Goal: Task Accomplishment & Management: Complete application form

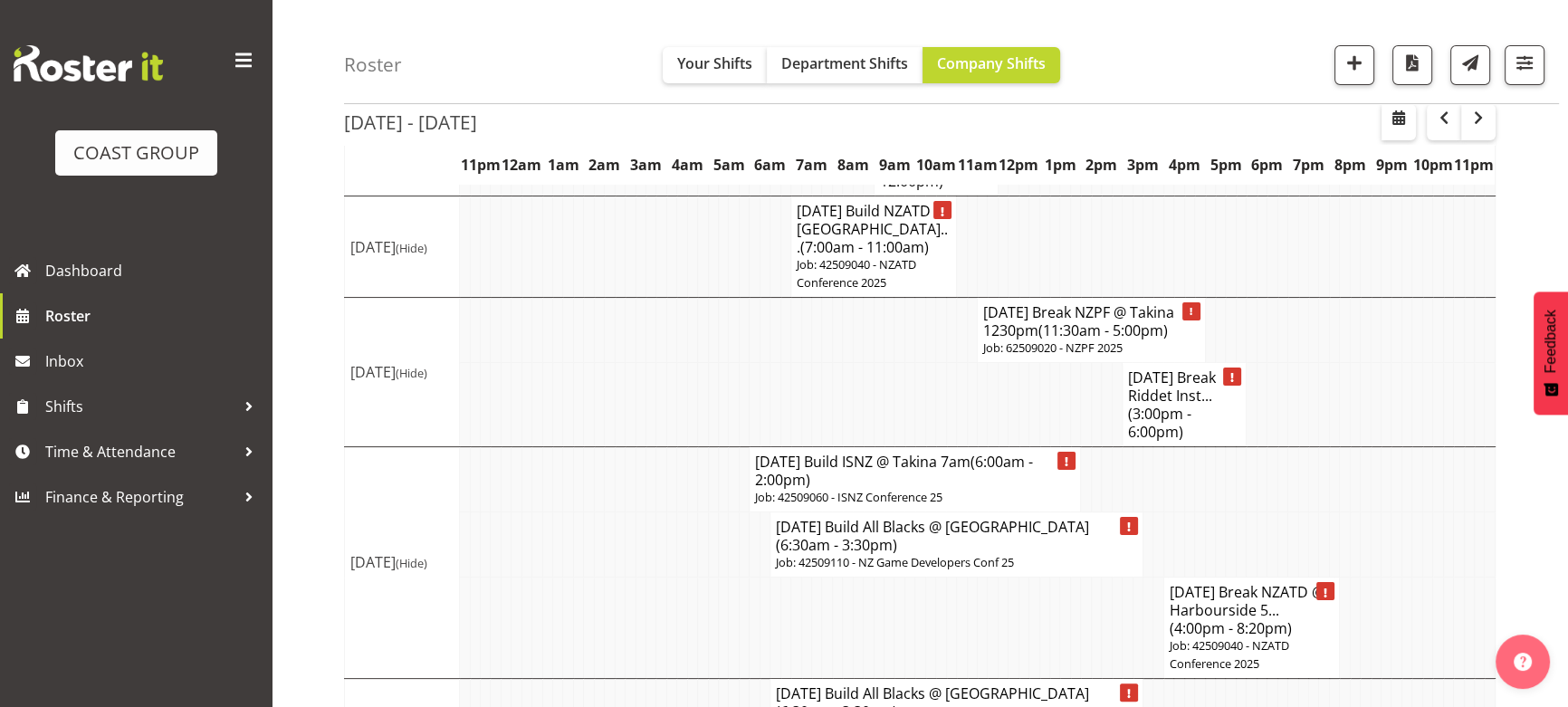
scroll to position [411, 0]
click at [52, 402] on span "Shifts" at bounding box center [141, 406] width 190 height 27
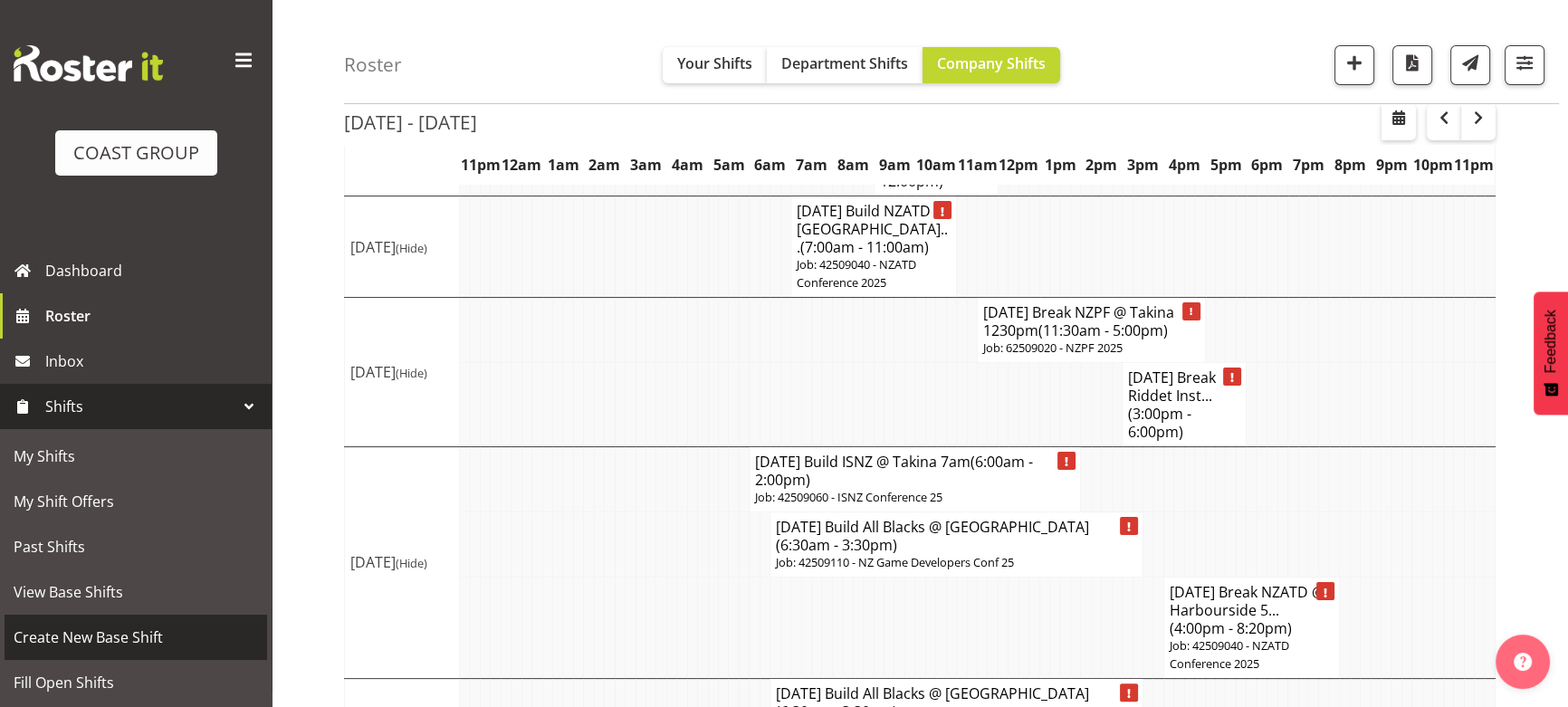
click at [150, 627] on span "Create New Base Shift" at bounding box center [136, 636] width 245 height 27
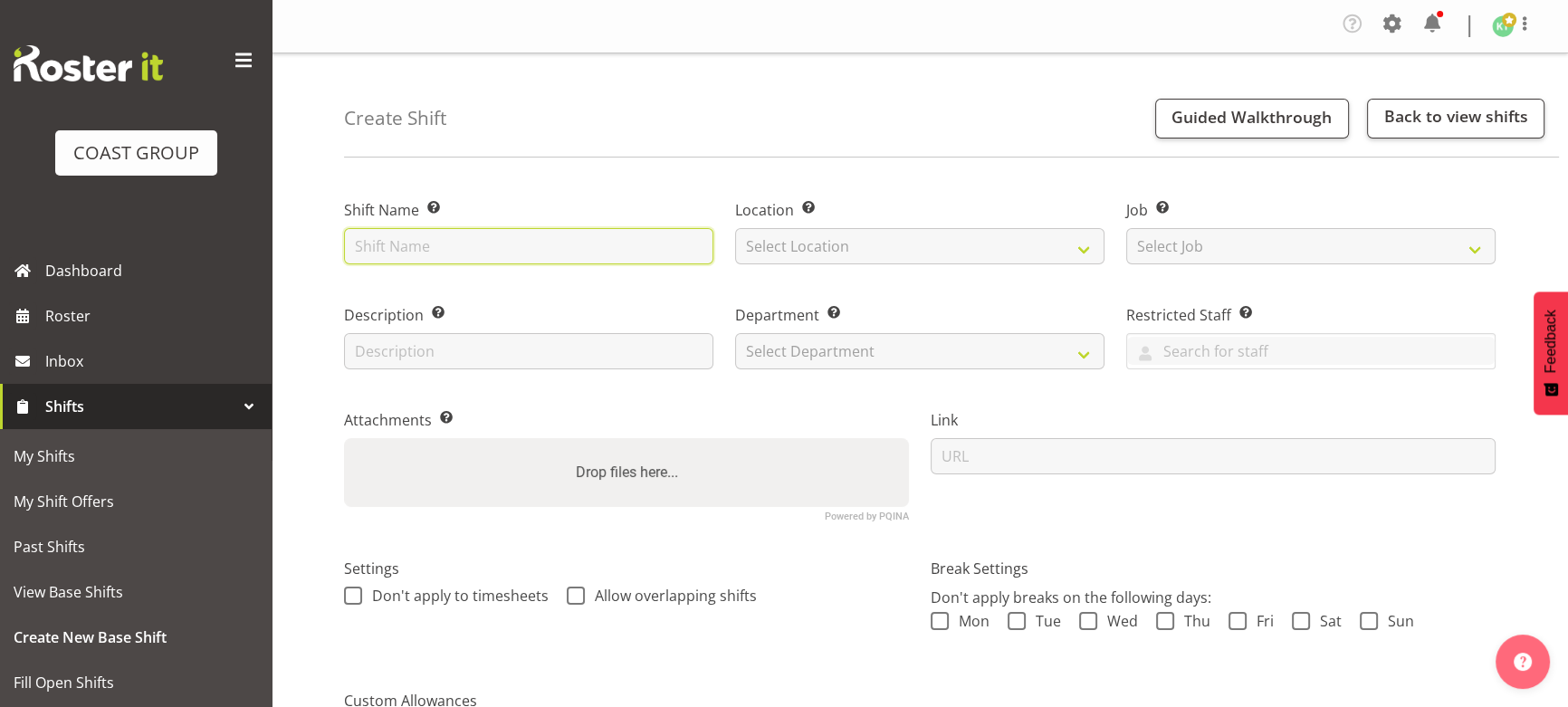
click at [386, 256] on input "text" at bounding box center [529, 246] width 369 height 36
type input "B"
type input "SEP 25 Build Ringa Toi Art @ Te Papa 8am"
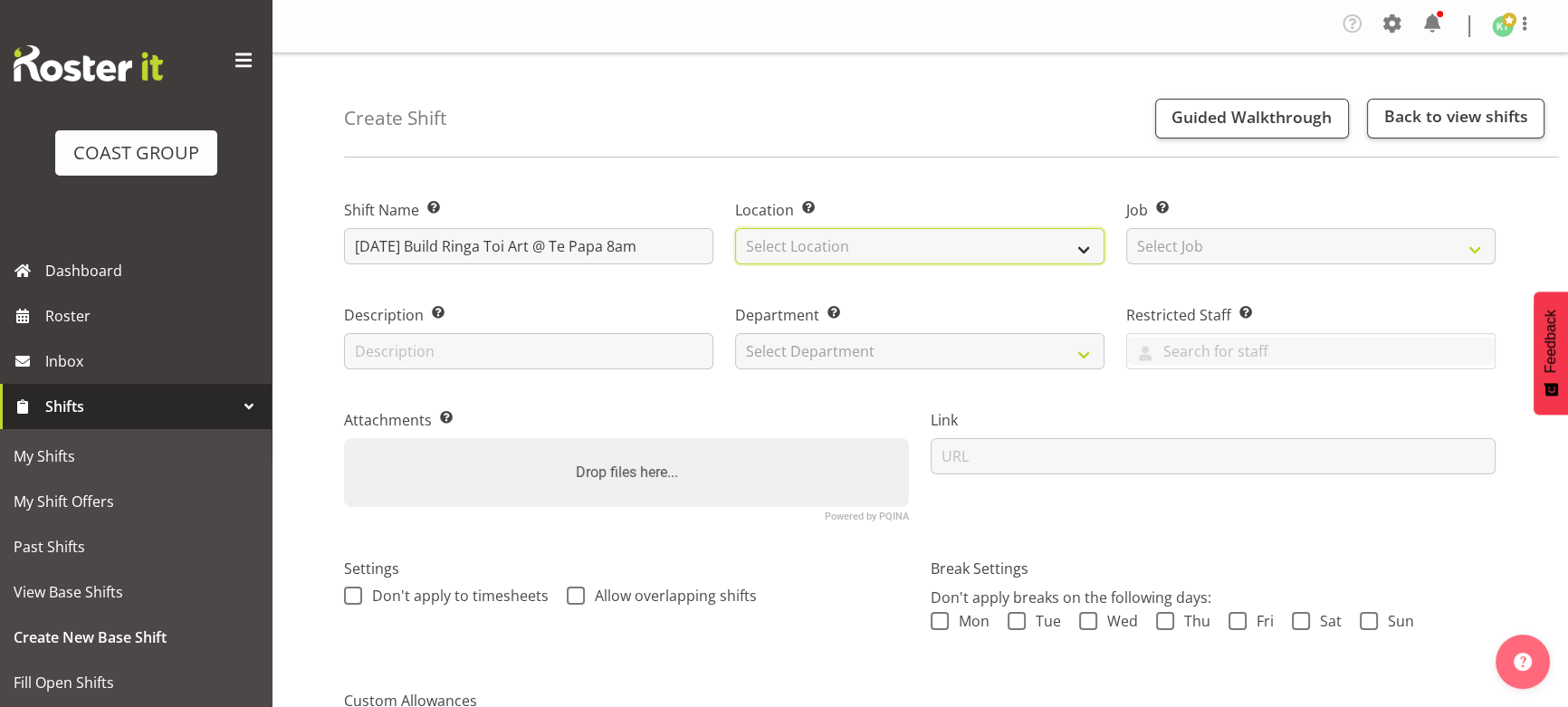
drag, startPoint x: 843, startPoint y: 253, endPoint x: 849, endPoint y: 262, distance: 10.8
click at [843, 253] on select "Select Location EHS WLG DW WLG" at bounding box center [919, 246] width 369 height 36
select select "106"
click at [735, 228] on select "Select Location EHS WLG DW WLG" at bounding box center [919, 246] width 369 height 36
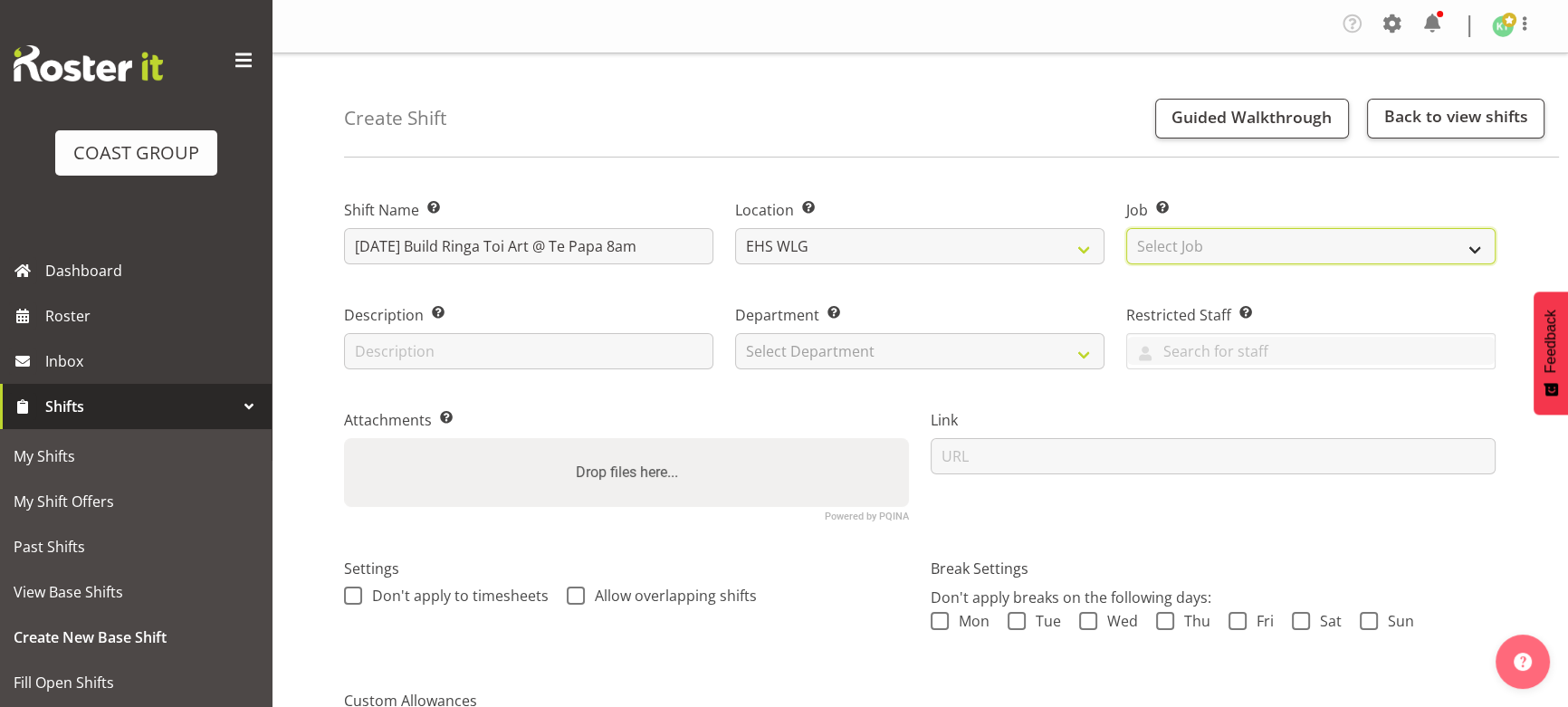
click at [1184, 254] on select "Select Job Create new job 1 Carlton Events 1 Carlton Hamilton 1 Carlton Welling…" at bounding box center [1310, 246] width 369 height 36
select select "9129"
click at [1126, 228] on select "Select Job Create new job 1 Carlton Events 1 Carlton Hamilton 1 Carlton Welling…" at bounding box center [1310, 246] width 369 height 36
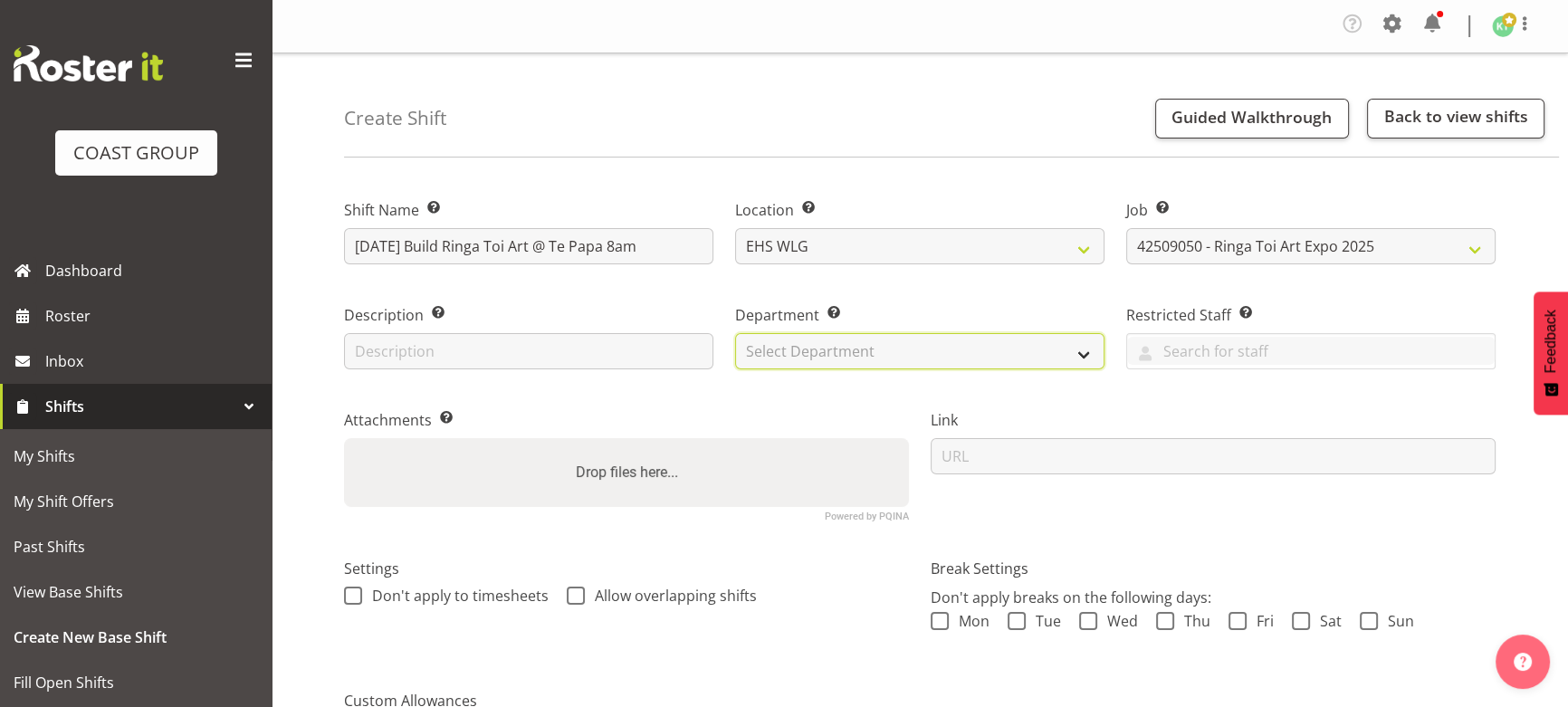
click at [787, 353] on select "Select Department EHS WLG OPS DW WLG DW WLG SALES" at bounding box center [919, 351] width 369 height 36
select select "43"
click at [735, 333] on select "Select Department EHS WLG OPS DW WLG DW WLG SALES" at bounding box center [919, 351] width 369 height 36
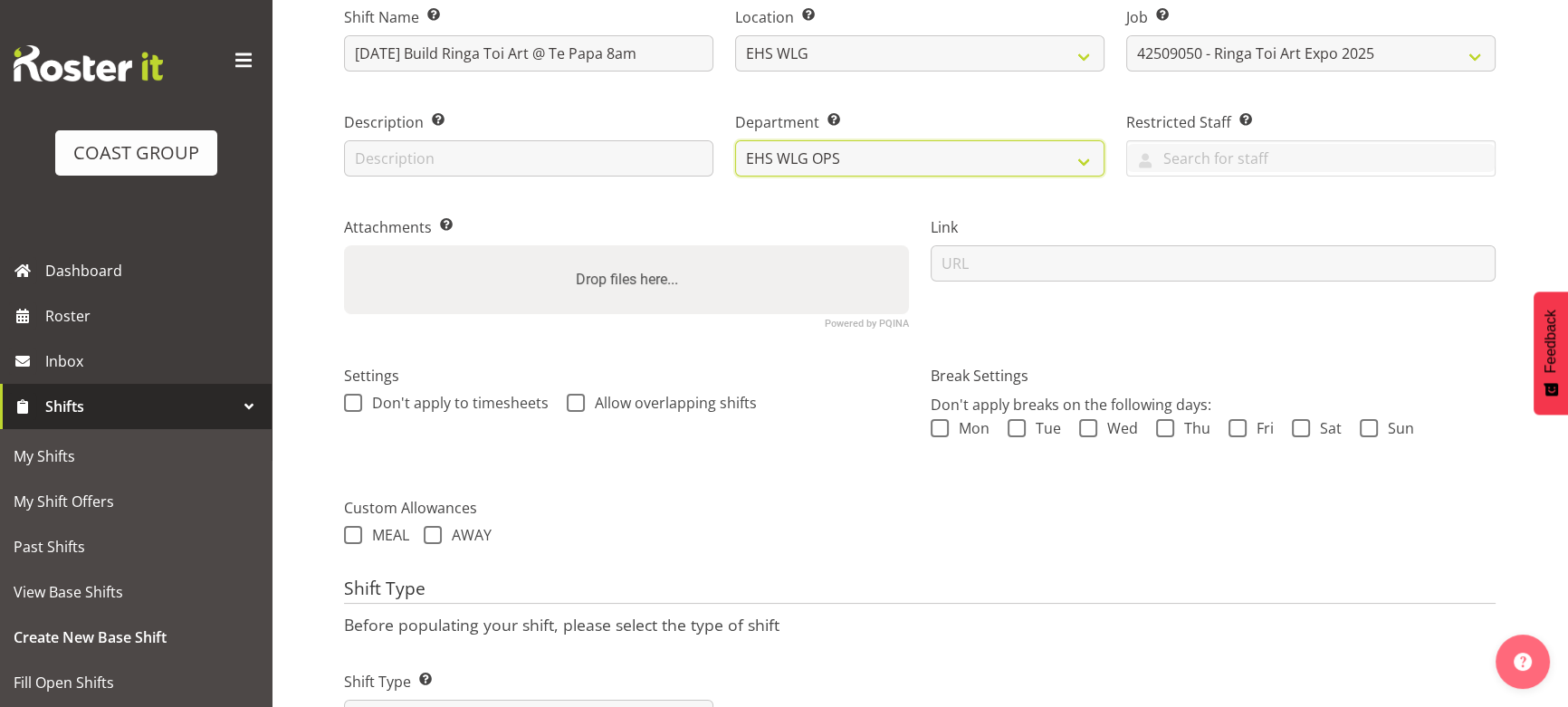
scroll to position [247, 0]
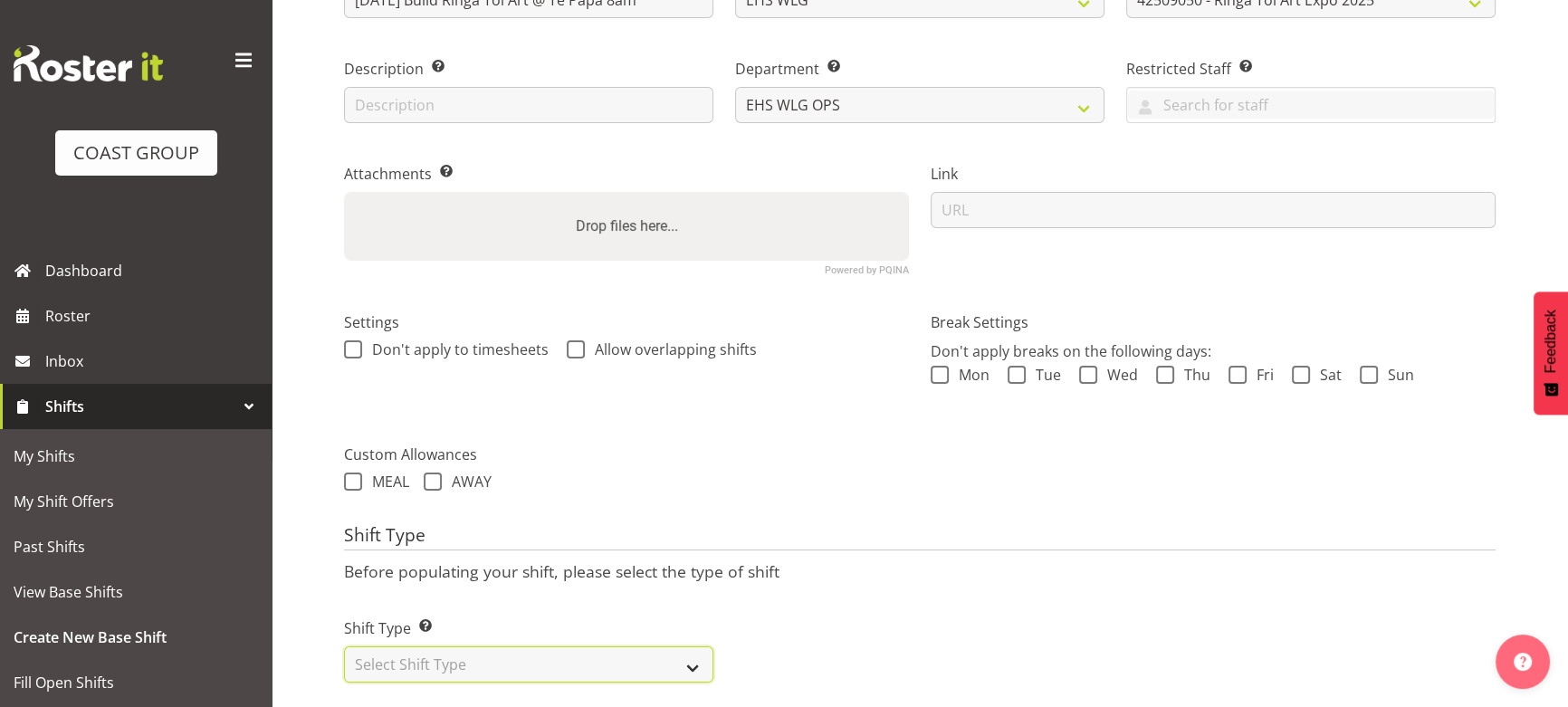
click at [693, 660] on select "Select Shift Type One Off Shift Recurring Shift Rotating Shift" at bounding box center [529, 664] width 369 height 36
select select "one_off"
click at [344, 647] on select "Select Shift Type One Off Shift Recurring Shift Rotating Shift" at bounding box center [529, 664] width 369 height 36
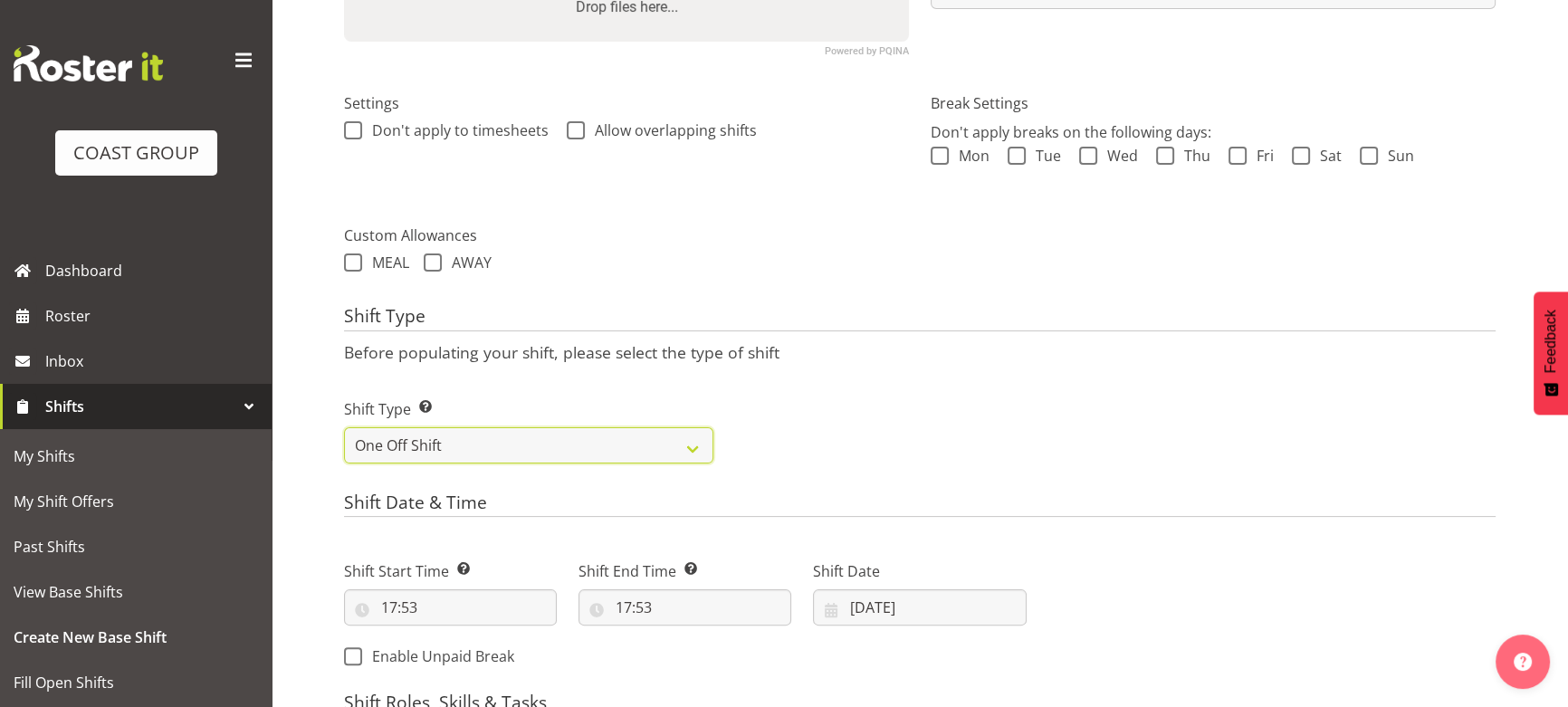
scroll to position [576, 0]
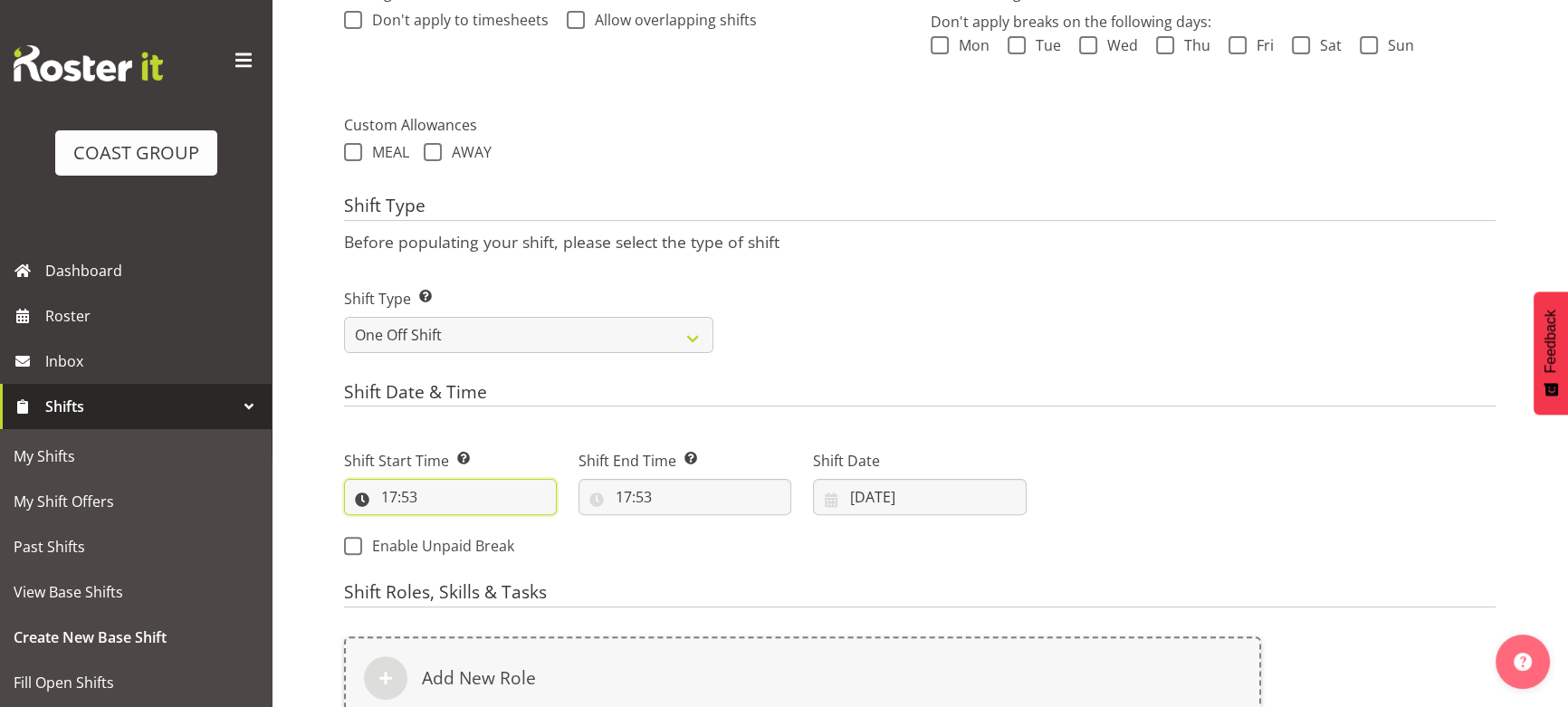
click at [523, 504] on input "17:53" at bounding box center [450, 497] width 213 height 36
click at [462, 547] on select "00 01 02 03 04 05 06 07 08 09 10 11 12 13 14 15 16 17 18 19 20 21 22 23" at bounding box center [468, 543] width 41 height 36
select select "7"
click at [448, 526] on select "00 01 02 03 04 05 06 07 08 09 10 11 12 13 14 15 16 17 18 19 20 21 22 23" at bounding box center [468, 543] width 41 height 36
type input "07:53"
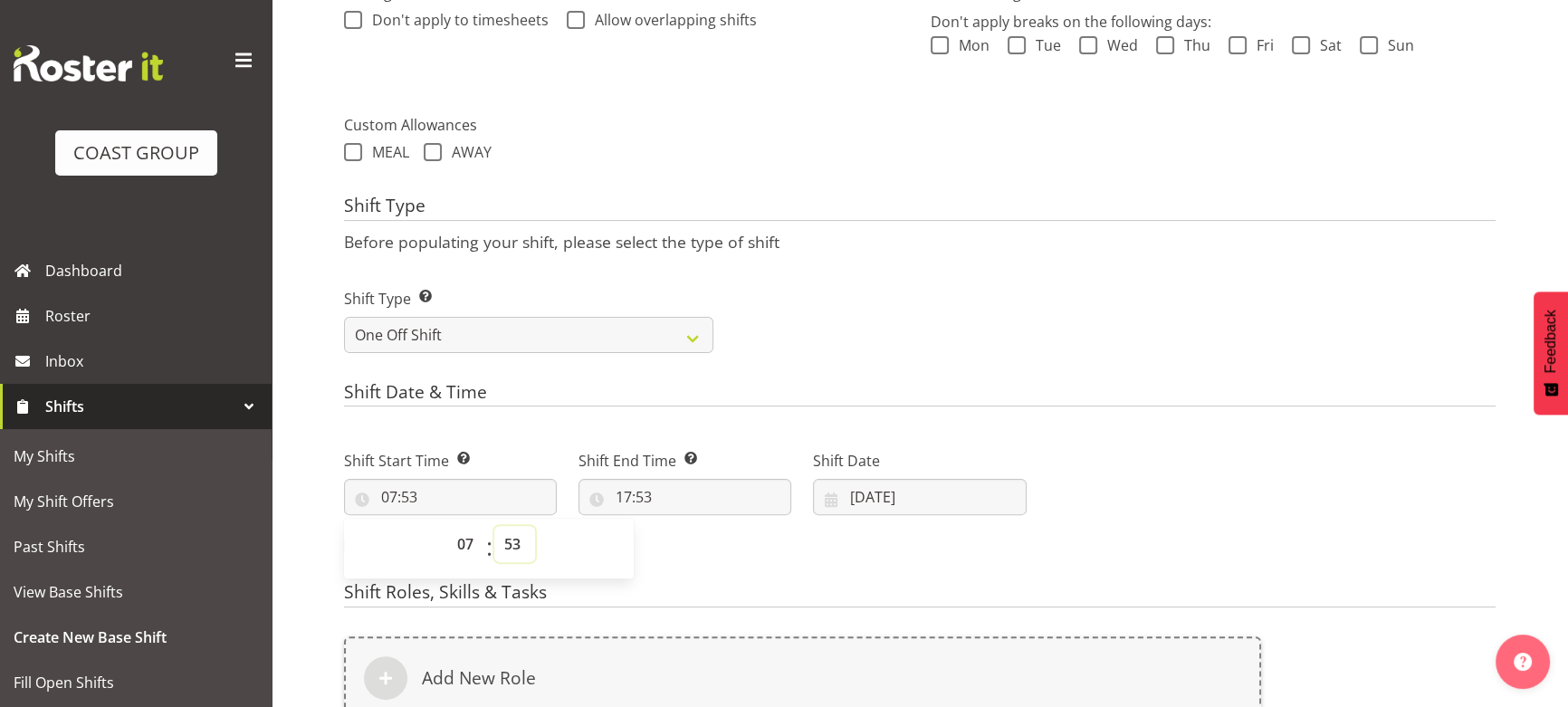
click at [512, 541] on select "00 01 02 03 04 05 06 07 08 09 10 11 12 13 14 15 16 17 18 19 20 21 22 23 24 25 2…" at bounding box center [515, 543] width 41 height 36
select select "0"
click at [494, 526] on select "00 01 02 03 04 05 06 07 08 09 10 11 12 13 14 15 16 17 18 19 20 21 22 23 24 25 2…" at bounding box center [515, 543] width 41 height 36
type input "07:00"
click at [687, 493] on input "17:53" at bounding box center [685, 497] width 213 height 36
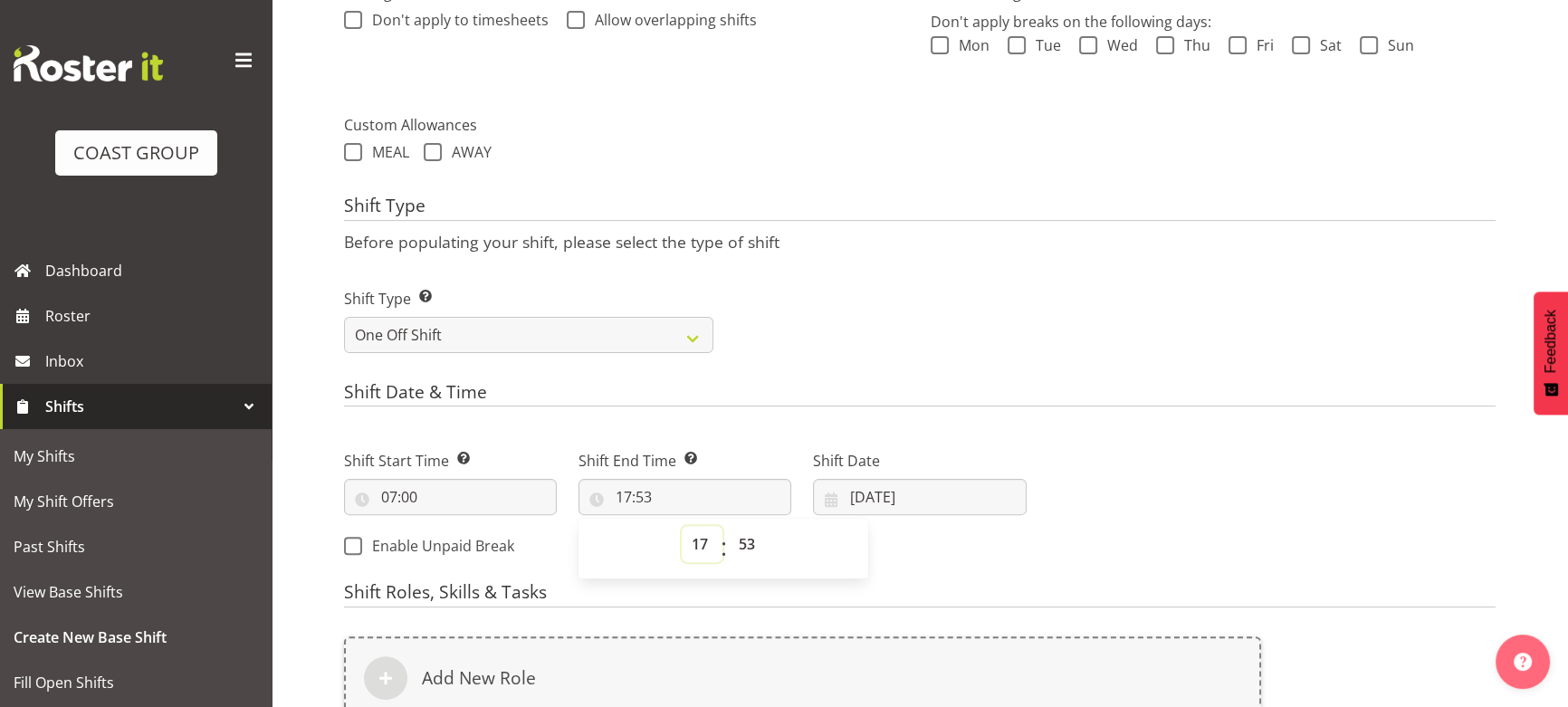
drag, startPoint x: 690, startPoint y: 547, endPoint x: 697, endPoint y: 532, distance: 16.6
click at [690, 547] on select "00 01 02 03 04 05 06 07 08 09 10 11 12 13 14 15 16 17 18 19 20 21 22 23" at bounding box center [702, 543] width 41 height 36
select select "14"
click at [681, 526] on select "00 01 02 03 04 05 06 07 08 09 10 11 12 13 14 15 16 17 18 19 20 21 22 23" at bounding box center [702, 543] width 41 height 36
type input "14:53"
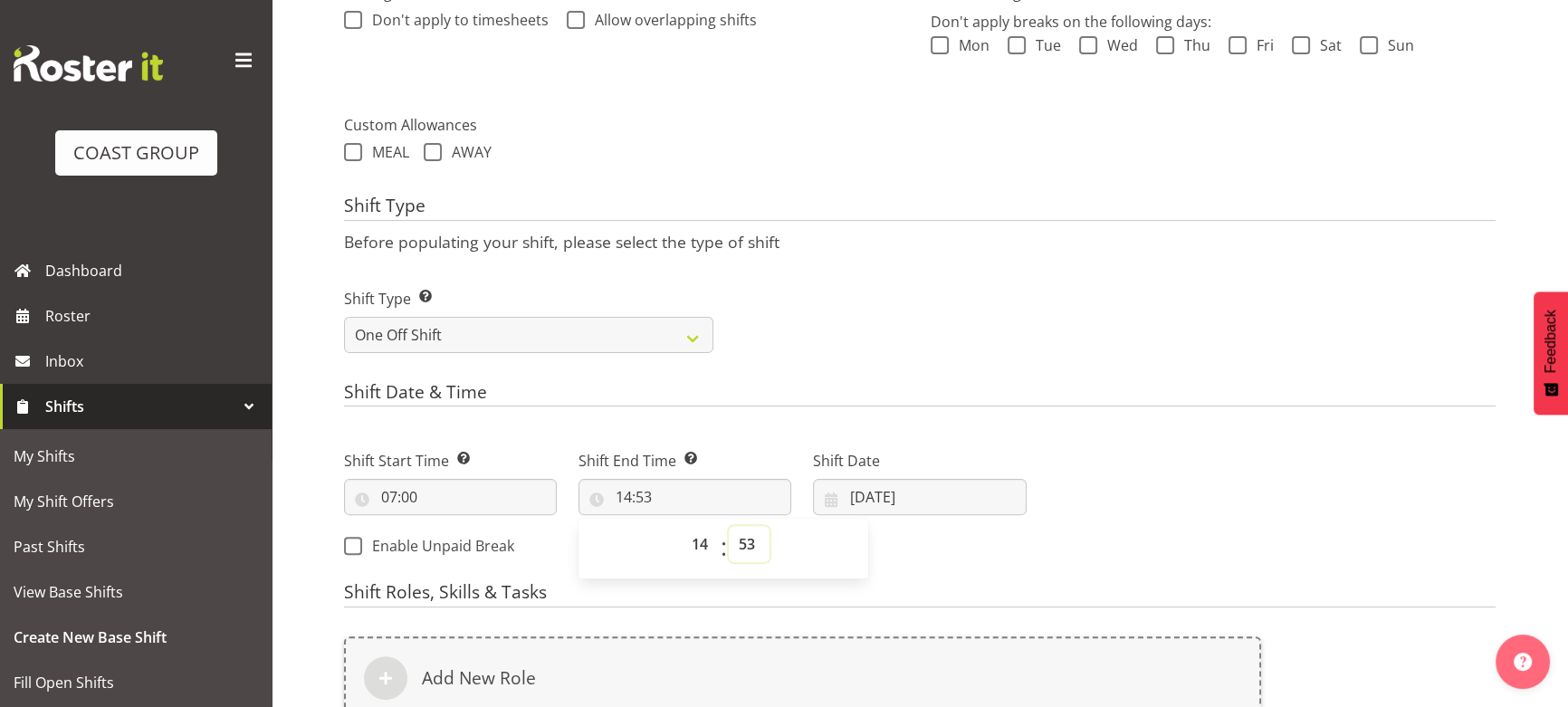
click at [759, 542] on select "00 01 02 03 04 05 06 07 08 09 10 11 12 13 14 15 16 17 18 19 20 21 22 23 24 25 2…" at bounding box center [749, 543] width 41 height 36
select select "0"
click at [729, 526] on select "00 01 02 03 04 05 06 07 08 09 10 11 12 13 14 15 16 17 18 19 20 21 22 23 24 25 2…" at bounding box center [749, 543] width 41 height 36
type input "14:00"
click at [939, 490] on input "[DATE]" at bounding box center [919, 497] width 213 height 36
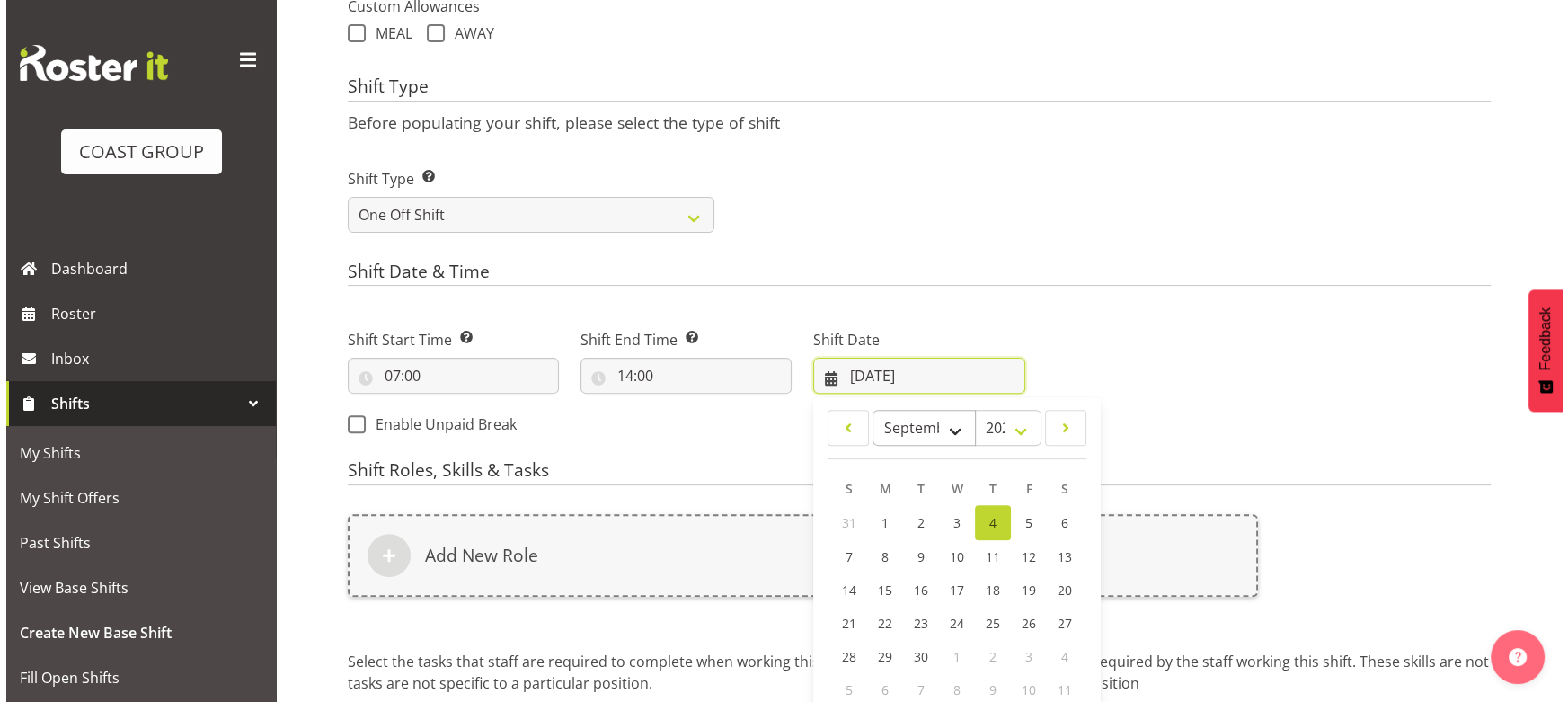
scroll to position [817, 0]
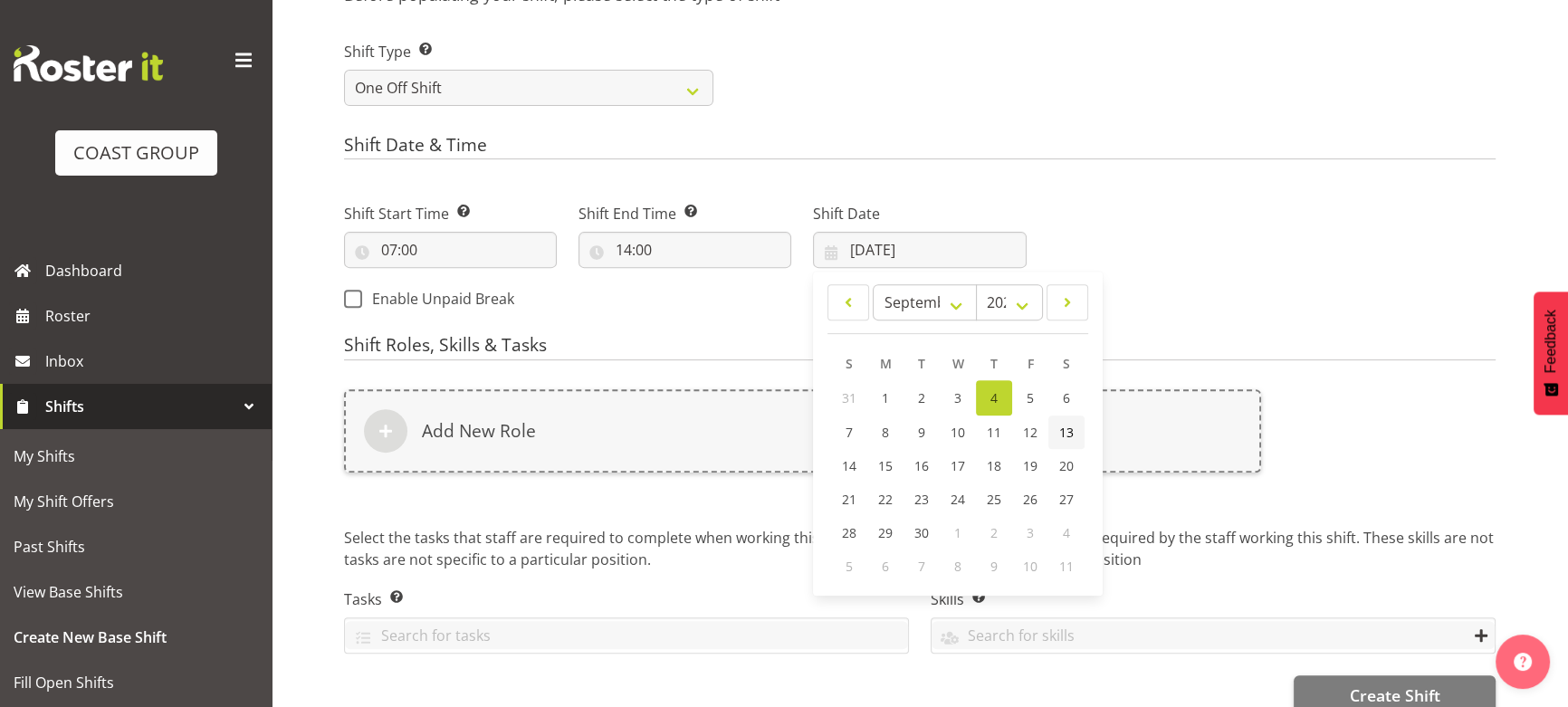
click at [1064, 432] on span "13" at bounding box center [1066, 432] width 15 height 17
type input "13/09/2025"
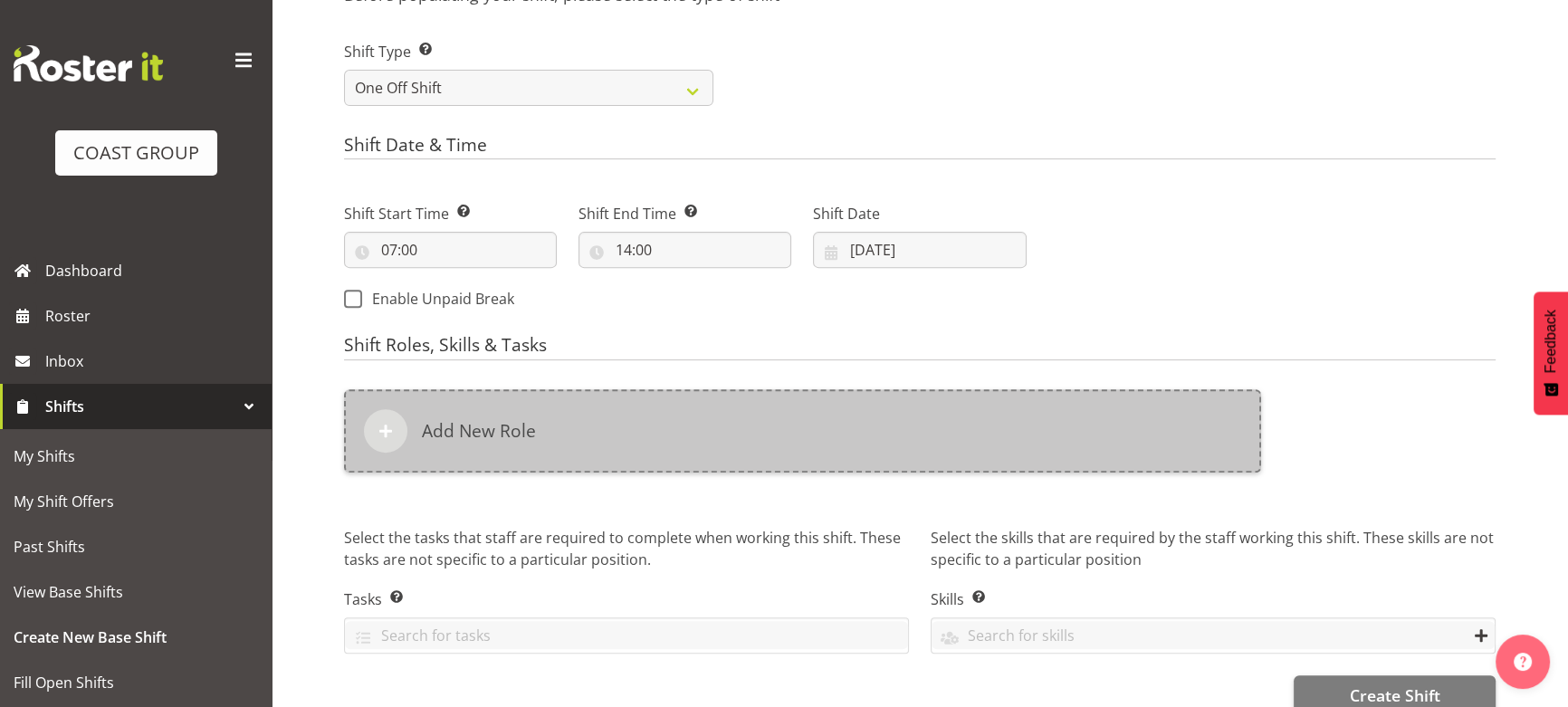
click at [972, 415] on div "Add New Role" at bounding box center [802, 430] width 917 height 83
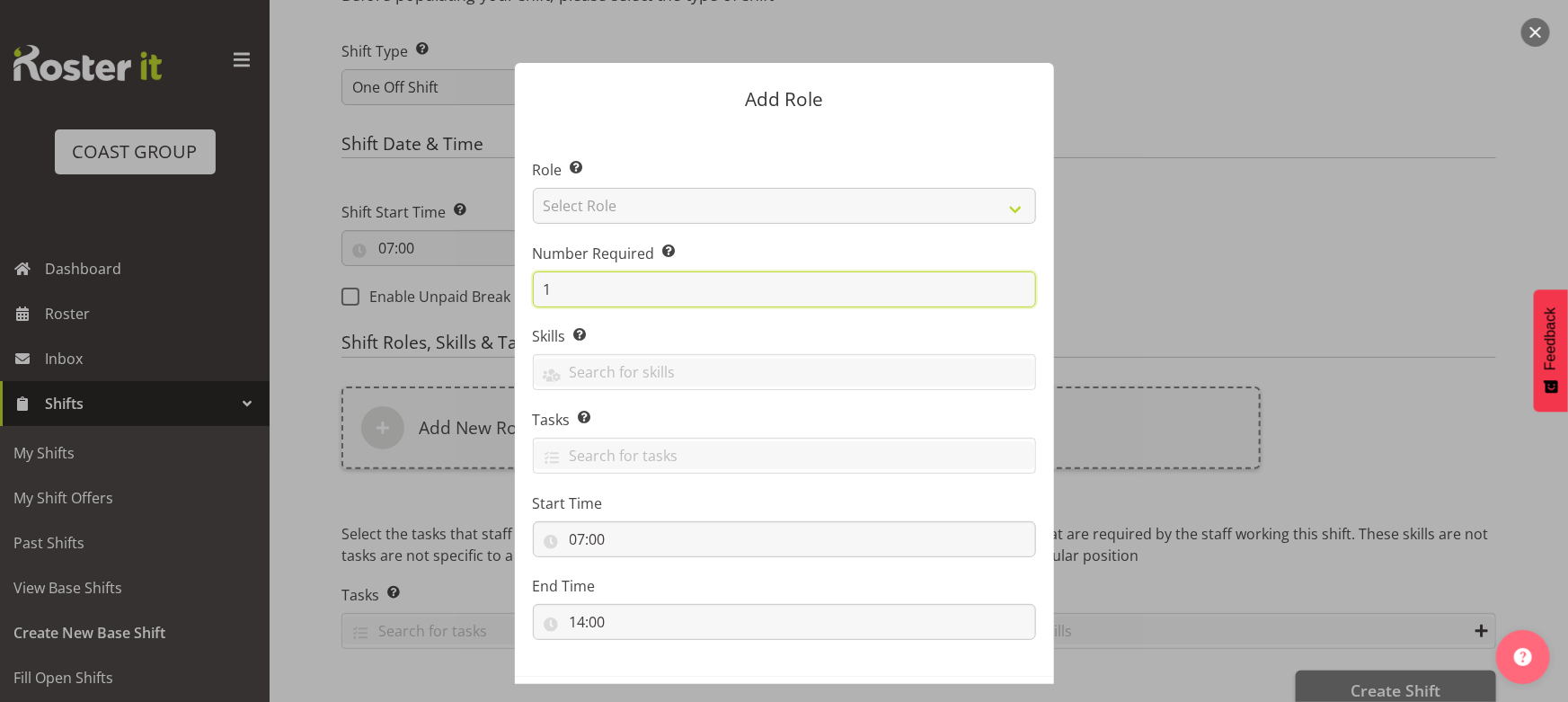
drag, startPoint x: 543, startPoint y: 288, endPoint x: 511, endPoint y: 303, distance: 35.3
click at [515, 303] on section "Role Select the role you wish to add to the shift. Select Role ACCOUNT MANAGER …" at bounding box center [784, 401] width 540 height 550
type input "4"
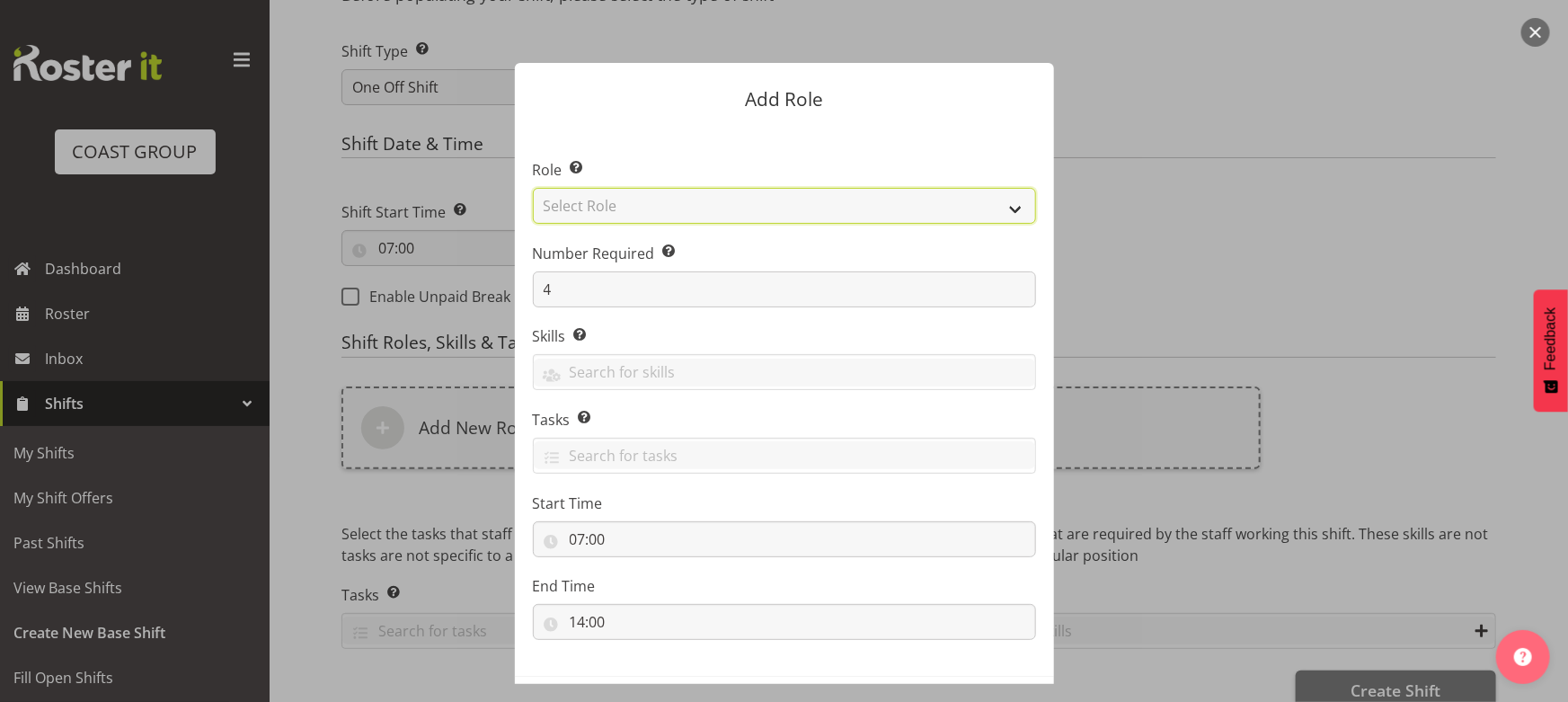
drag, startPoint x: 655, startPoint y: 204, endPoint x: 655, endPoint y: 223, distance: 19.0
click at [655, 204] on select "Select Role ACCOUNT MANAGER ACCOUNT MANAGER DW ACCOUNTS AKL DIANNA VEHICLES AKL…" at bounding box center [784, 205] width 504 height 36
select select "191"
click at [533, 188] on select "Select Role ACCOUNT MANAGER ACCOUNT MANAGER DW ACCOUNTS AKL DIANNA VEHICLES AKL…" at bounding box center [784, 205] width 504 height 36
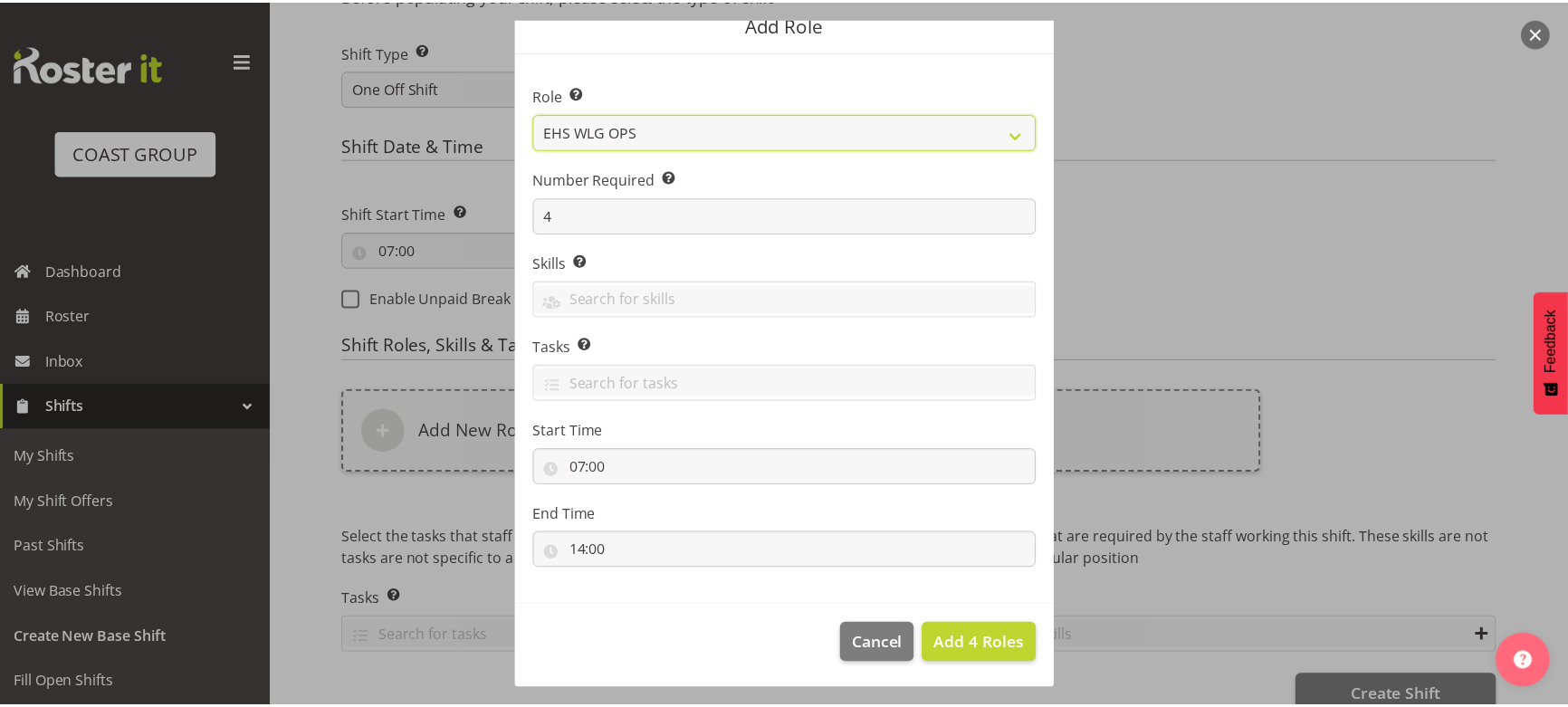
scroll to position [77, 0]
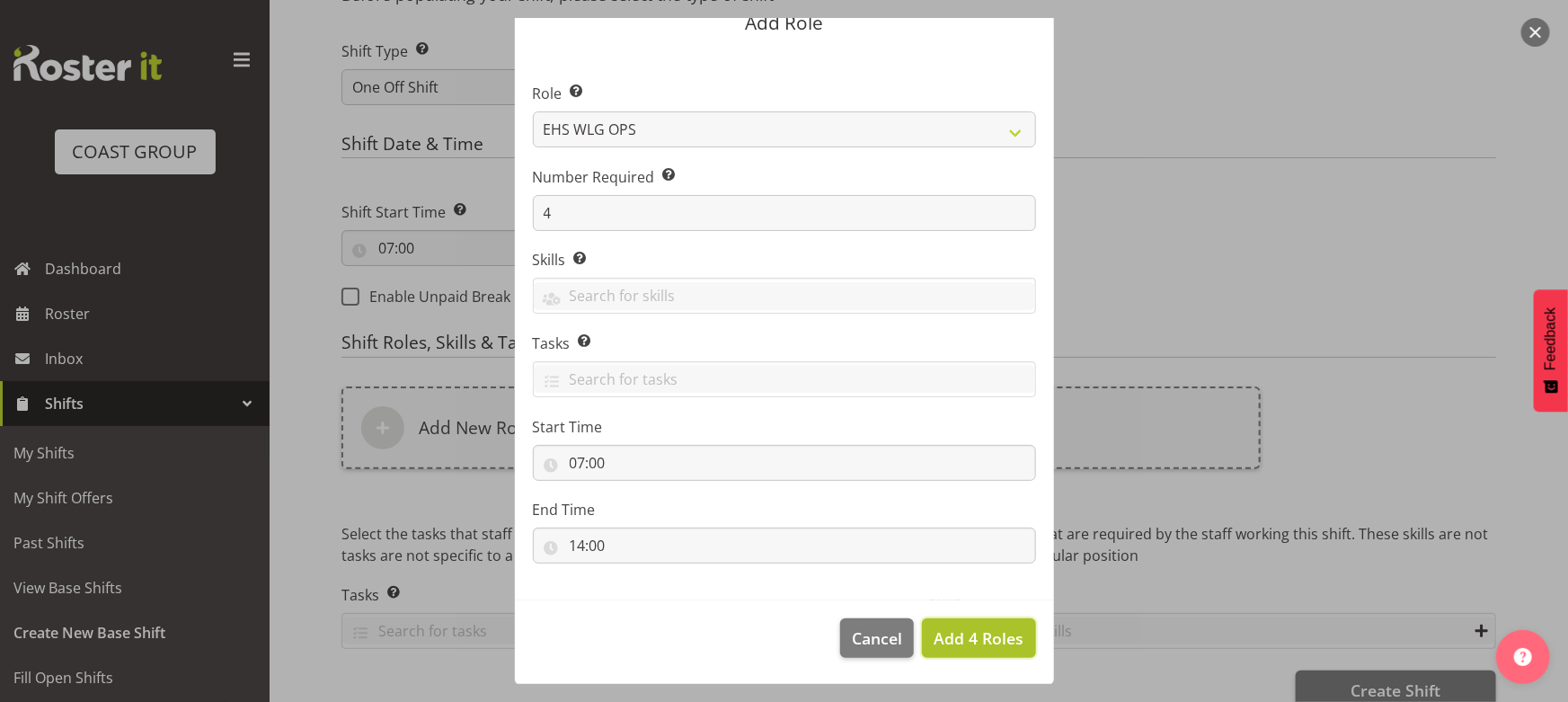
click at [936, 635] on span "Add 4 Roles" at bounding box center [978, 637] width 90 height 21
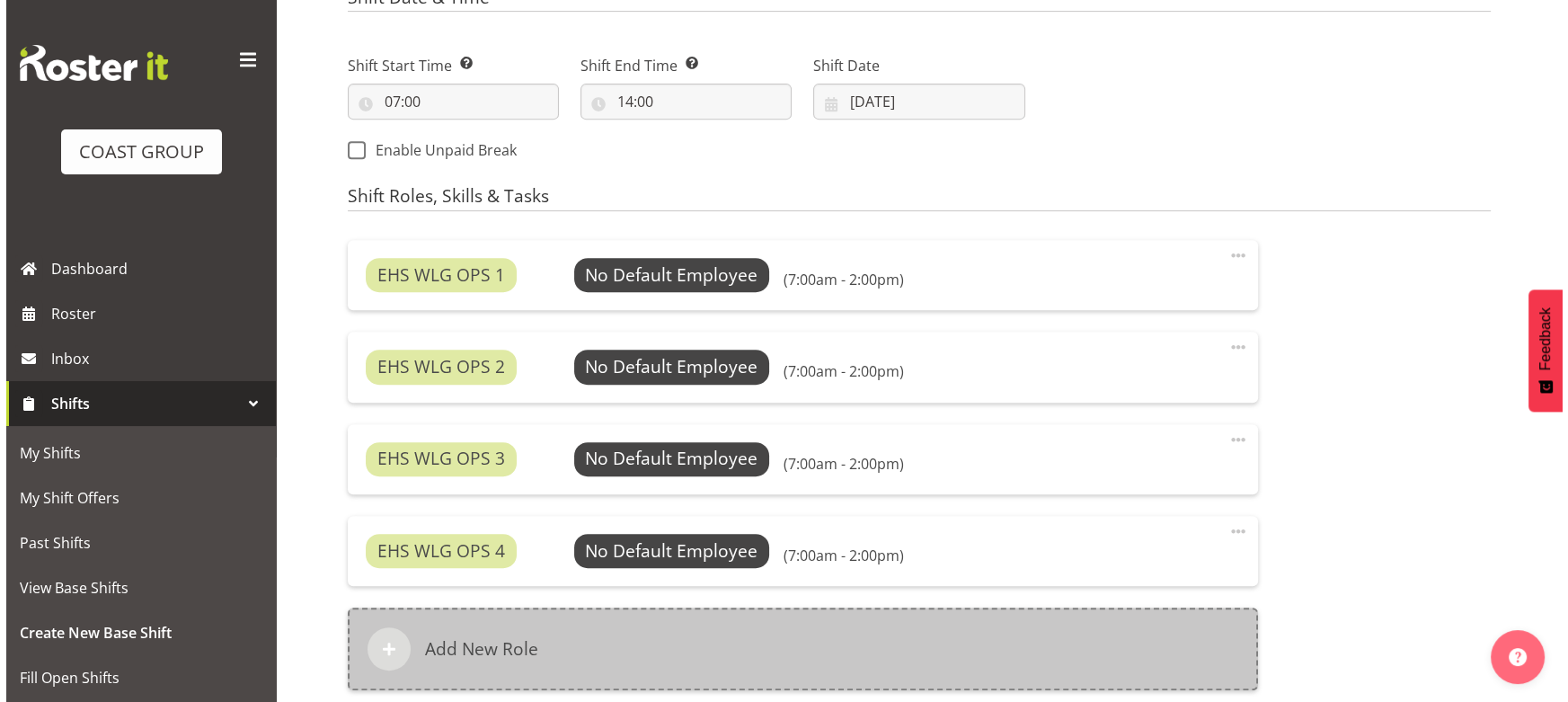
scroll to position [1143, 0]
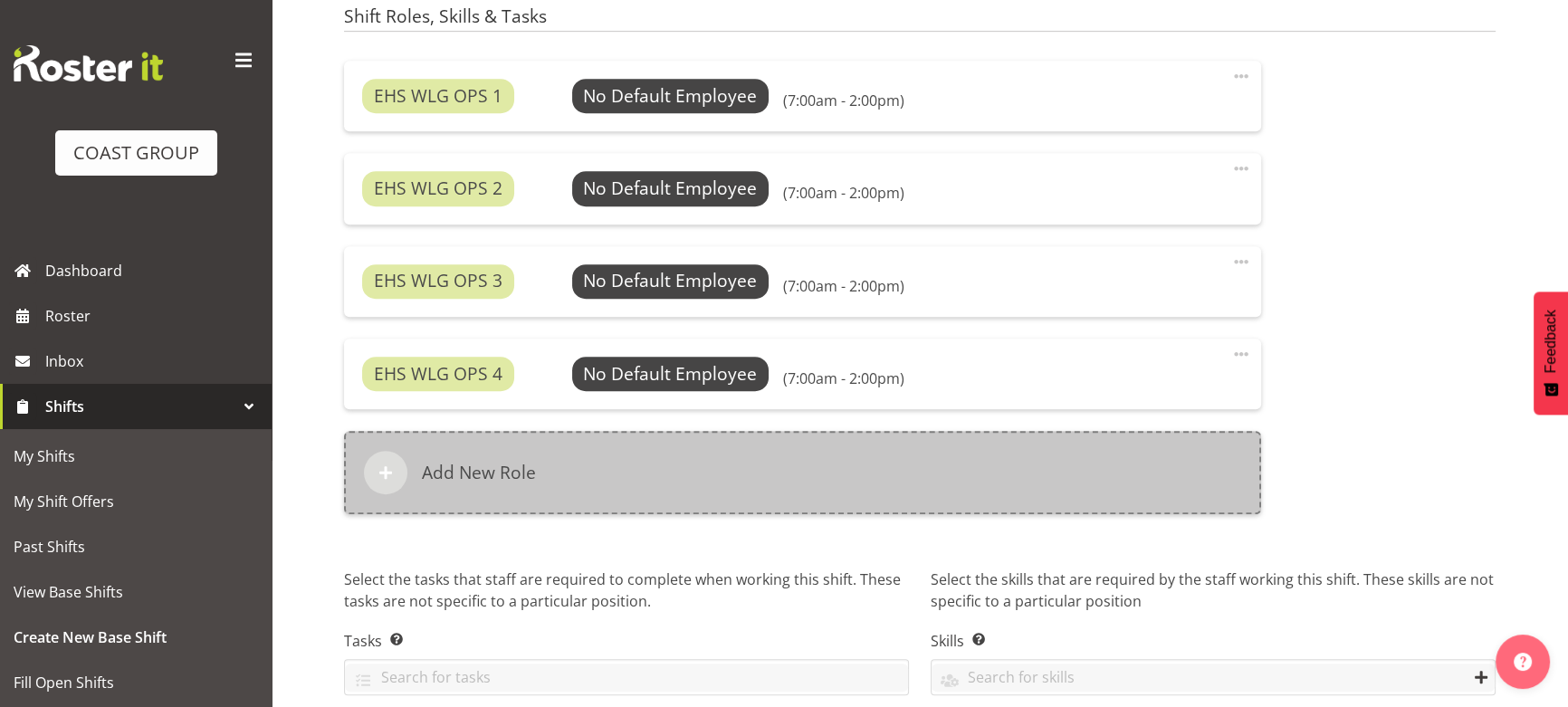
click at [719, 482] on div "Add New Role" at bounding box center [802, 472] width 917 height 83
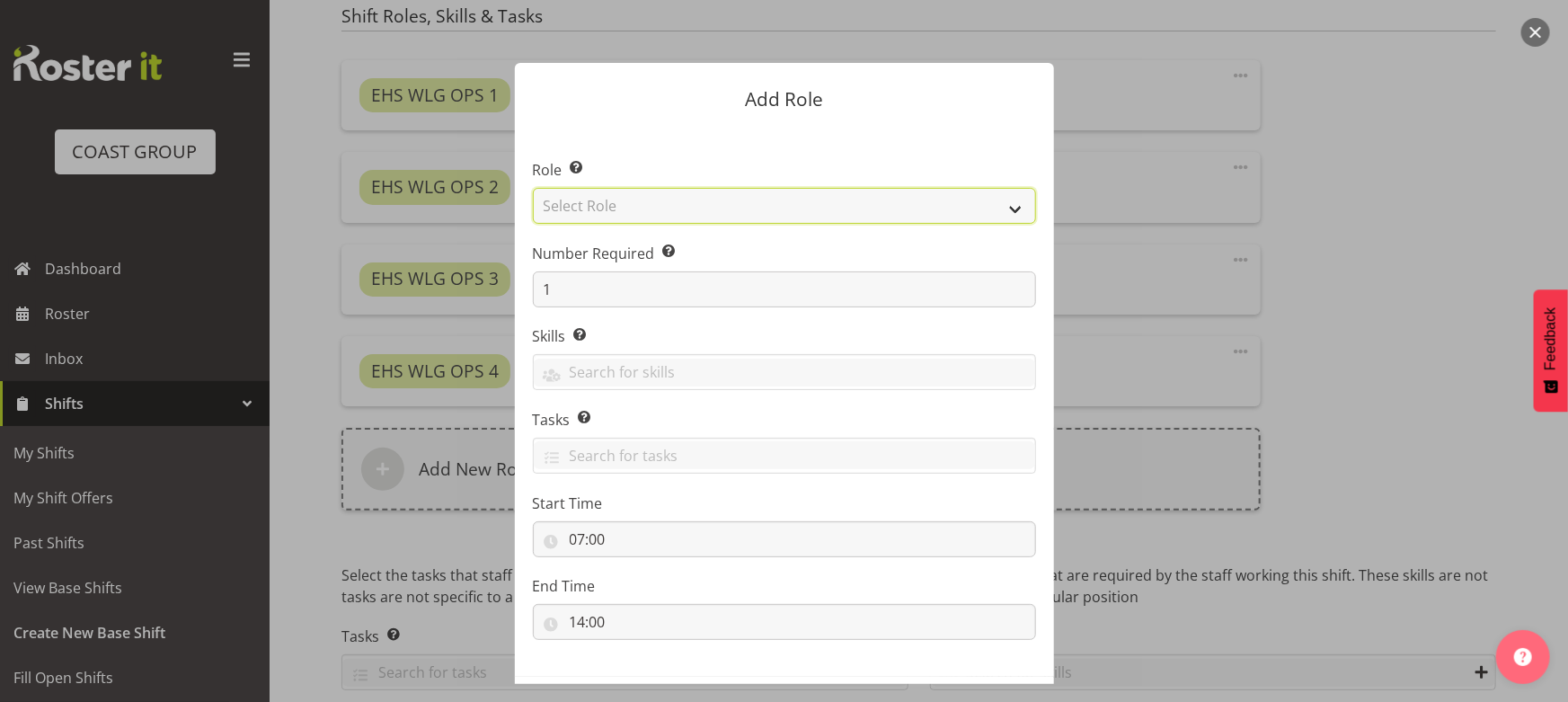
click at [679, 201] on select "Select Role ACCOUNT MANAGER ACCOUNT MANAGER DW ACCOUNTS AKL DIANNA VEHICLES AKL…" at bounding box center [784, 205] width 504 height 36
select select "123"
click at [533, 188] on select "Select Role ACCOUNT MANAGER ACCOUNT MANAGER DW ACCOUNTS AKL DIANNA VEHICLES AKL…" at bounding box center [784, 205] width 504 height 36
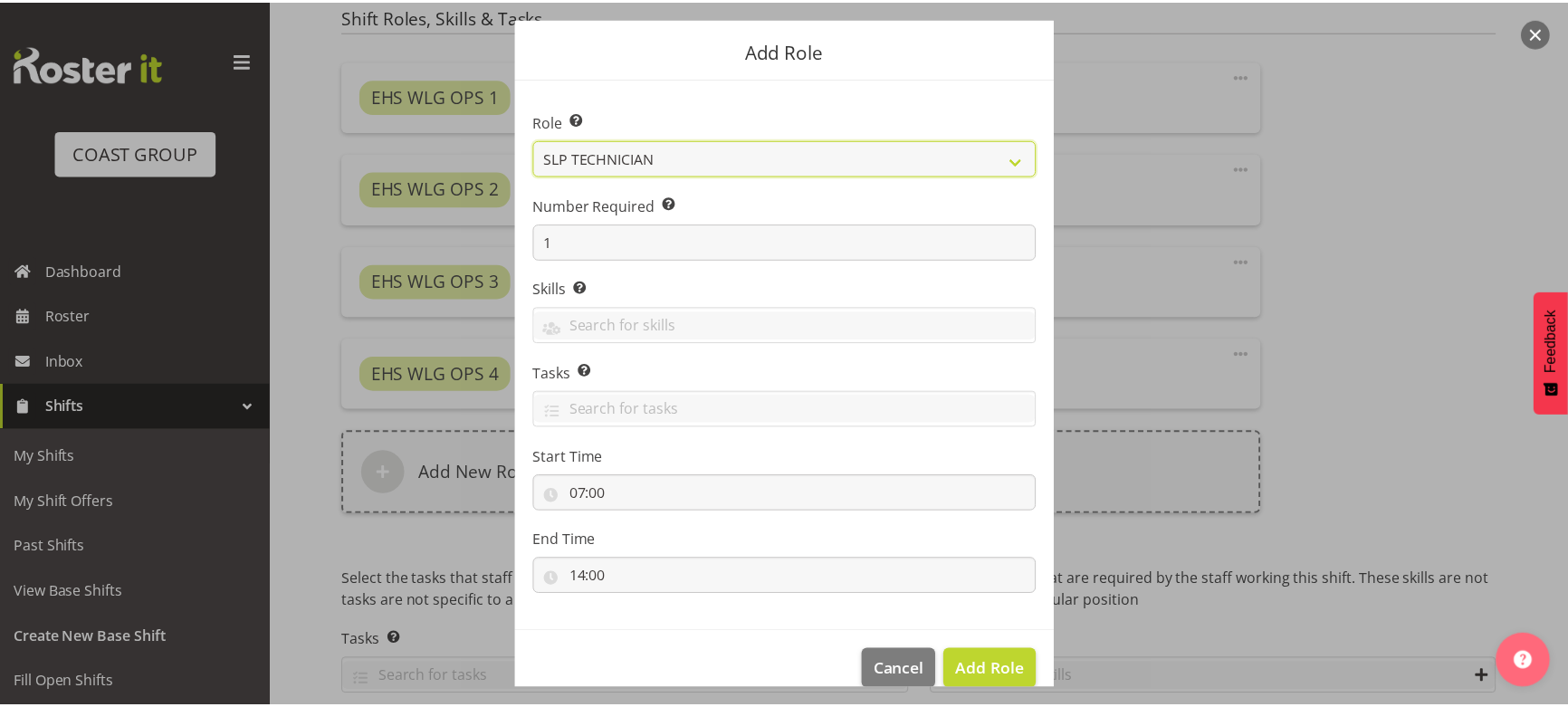
scroll to position [77, 0]
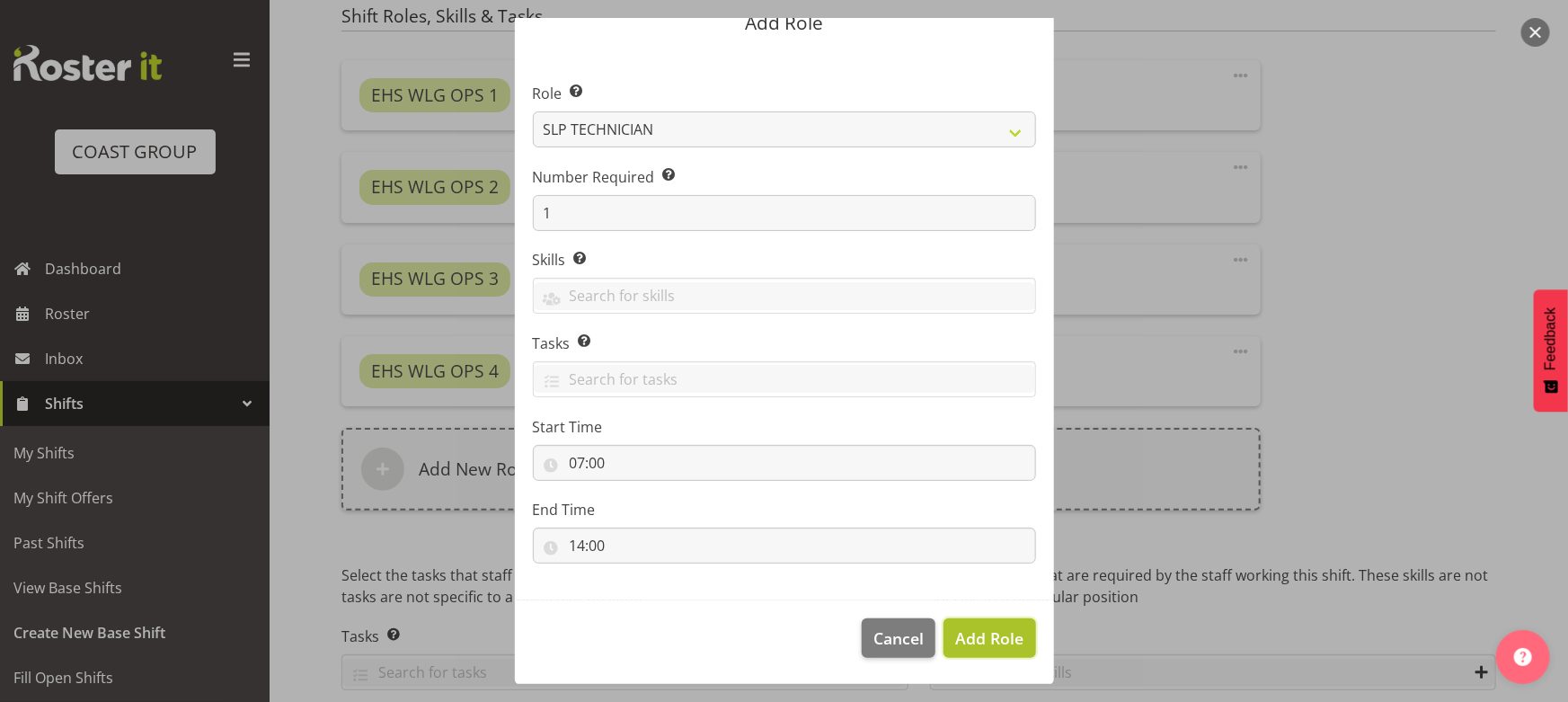
click at [979, 637] on span "Add Role" at bounding box center [990, 637] width 68 height 21
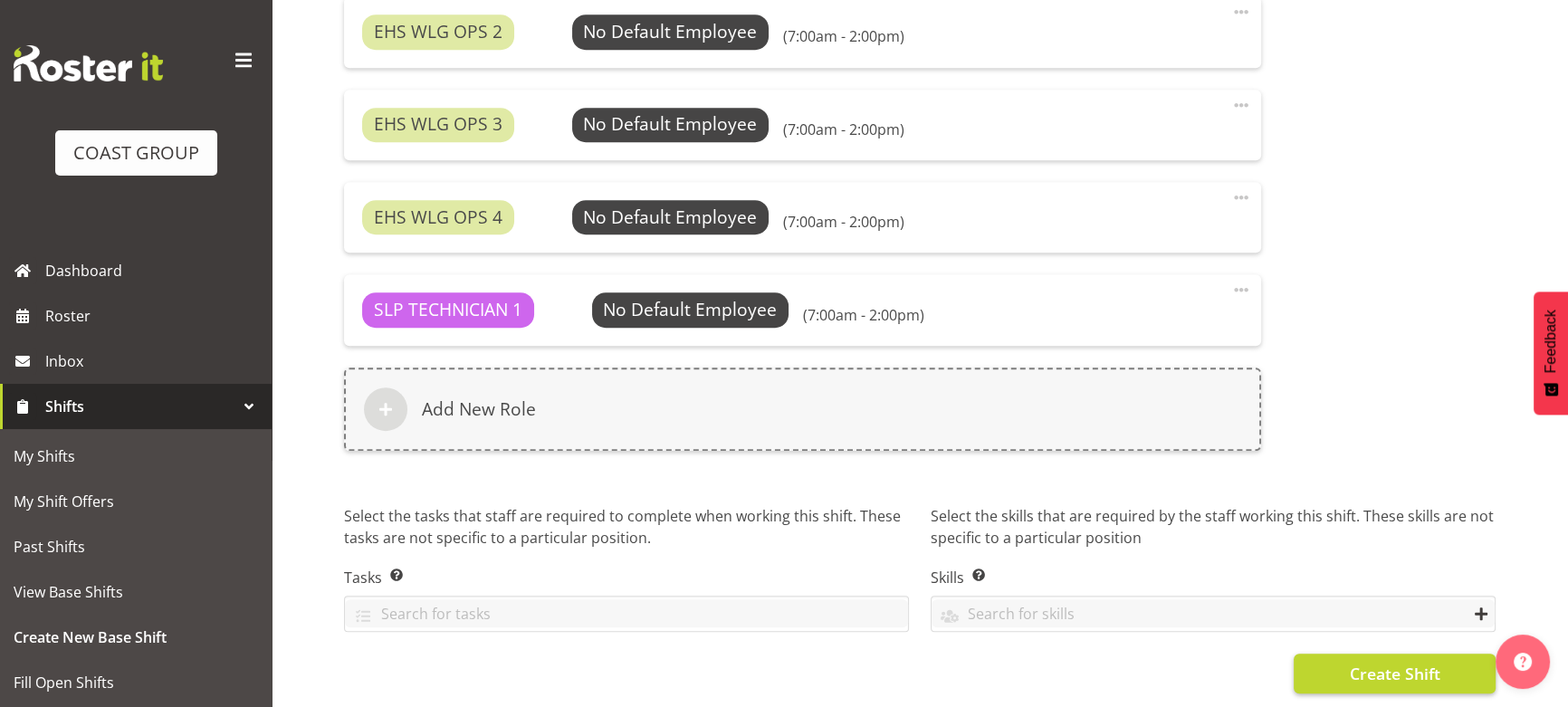
scroll to position [1318, 0]
click at [1342, 653] on button "Create Shift" at bounding box center [1394, 673] width 202 height 40
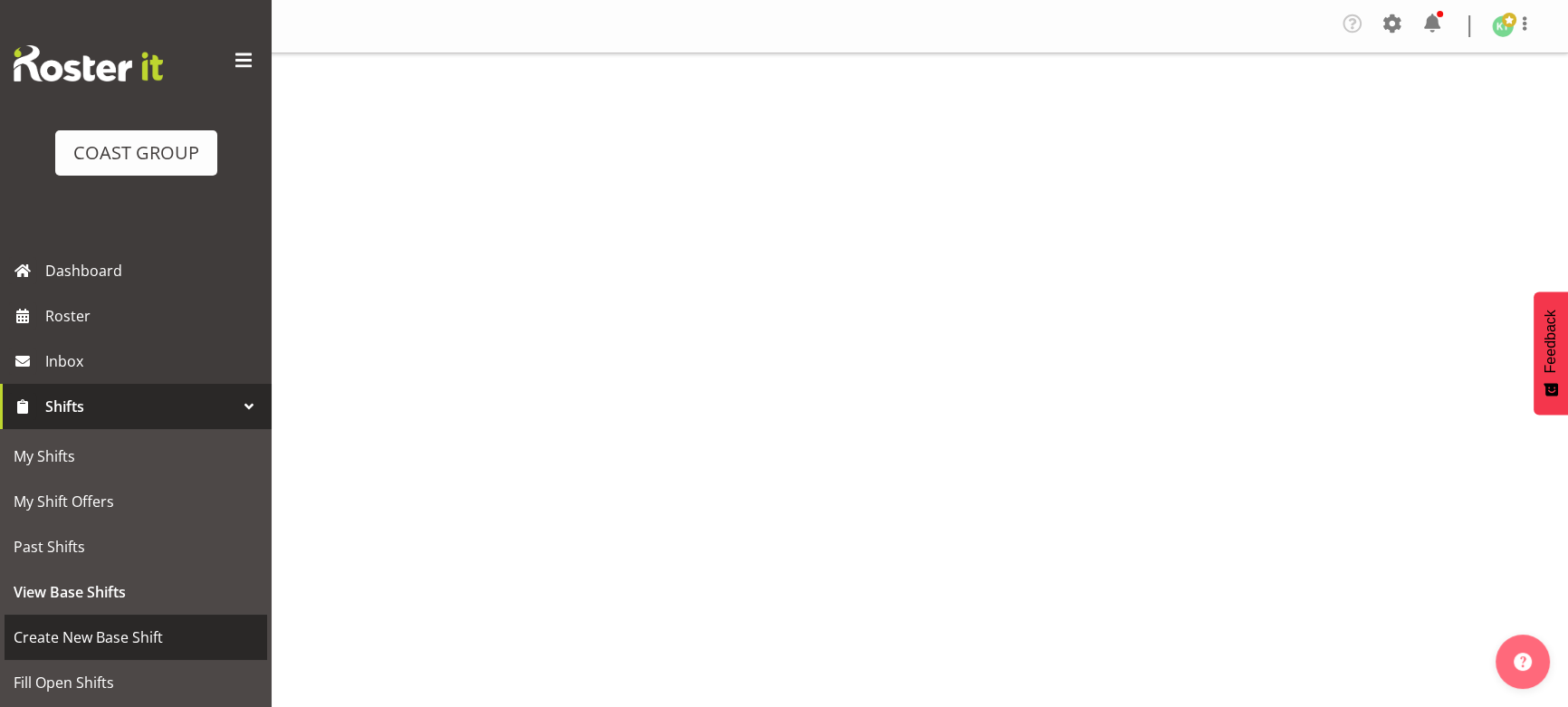
click at [160, 645] on span "Create New Base Shift" at bounding box center [136, 636] width 245 height 27
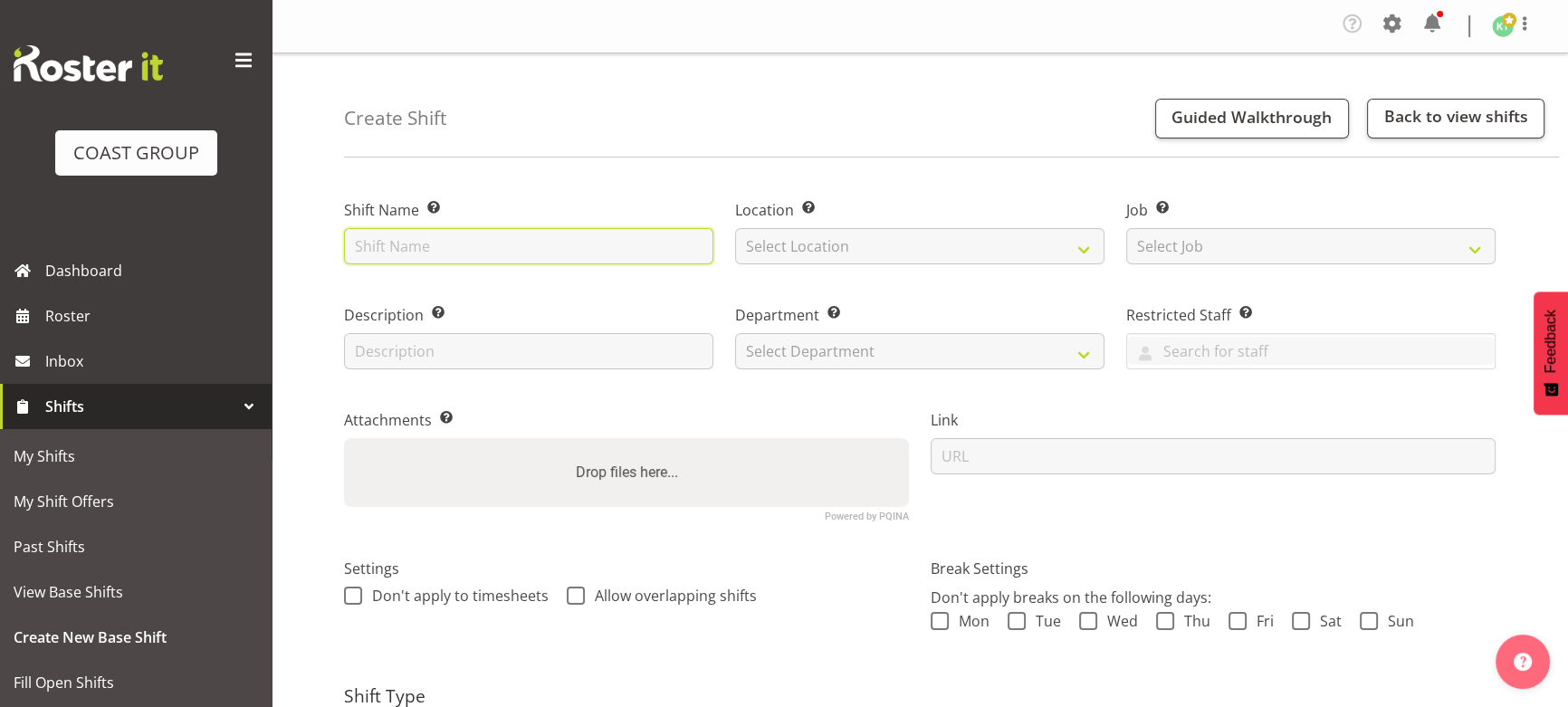
click at [431, 250] on input "text" at bounding box center [529, 246] width 369 height 36
click at [683, 231] on input "SEP 25 Break Ringa Toi @ Te Papa" at bounding box center [529, 246] width 369 height 36
type input "SEP 25 Break Ringa Toi @ Te Papa 6pm"
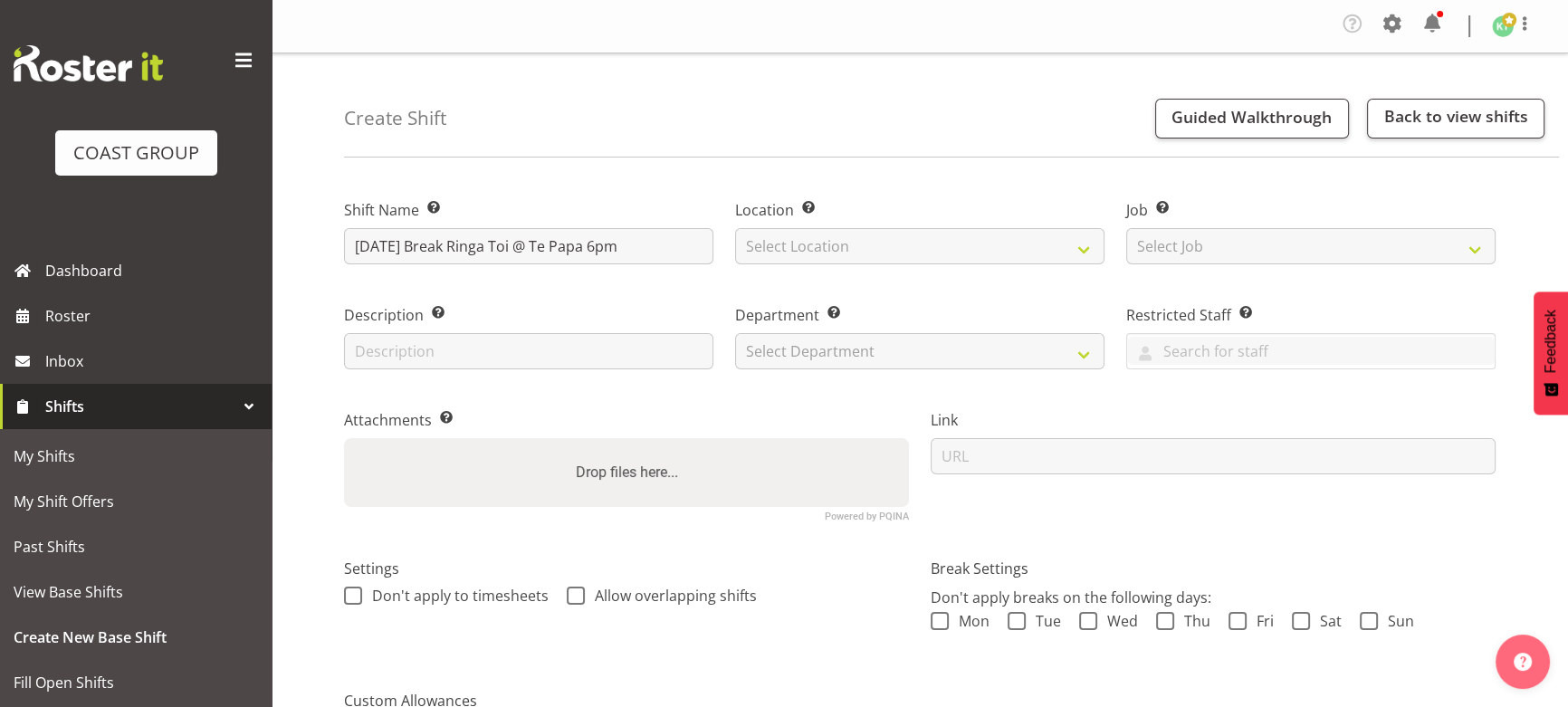
click at [986, 266] on div "Location Enter the location where the shift will occur. Select Location EHS WLG…" at bounding box center [919, 226] width 391 height 105
click at [985, 260] on select "Select Location EHS WLG DW WLG" at bounding box center [919, 246] width 369 height 36
select select "106"
click at [735, 228] on select "Select Location EHS WLG DW WLG" at bounding box center [919, 246] width 369 height 36
click at [1173, 249] on select "Select Job Create new job 1 Carlton Events 1 Carlton Hamilton 1 Carlton Welling…" at bounding box center [1310, 246] width 369 height 36
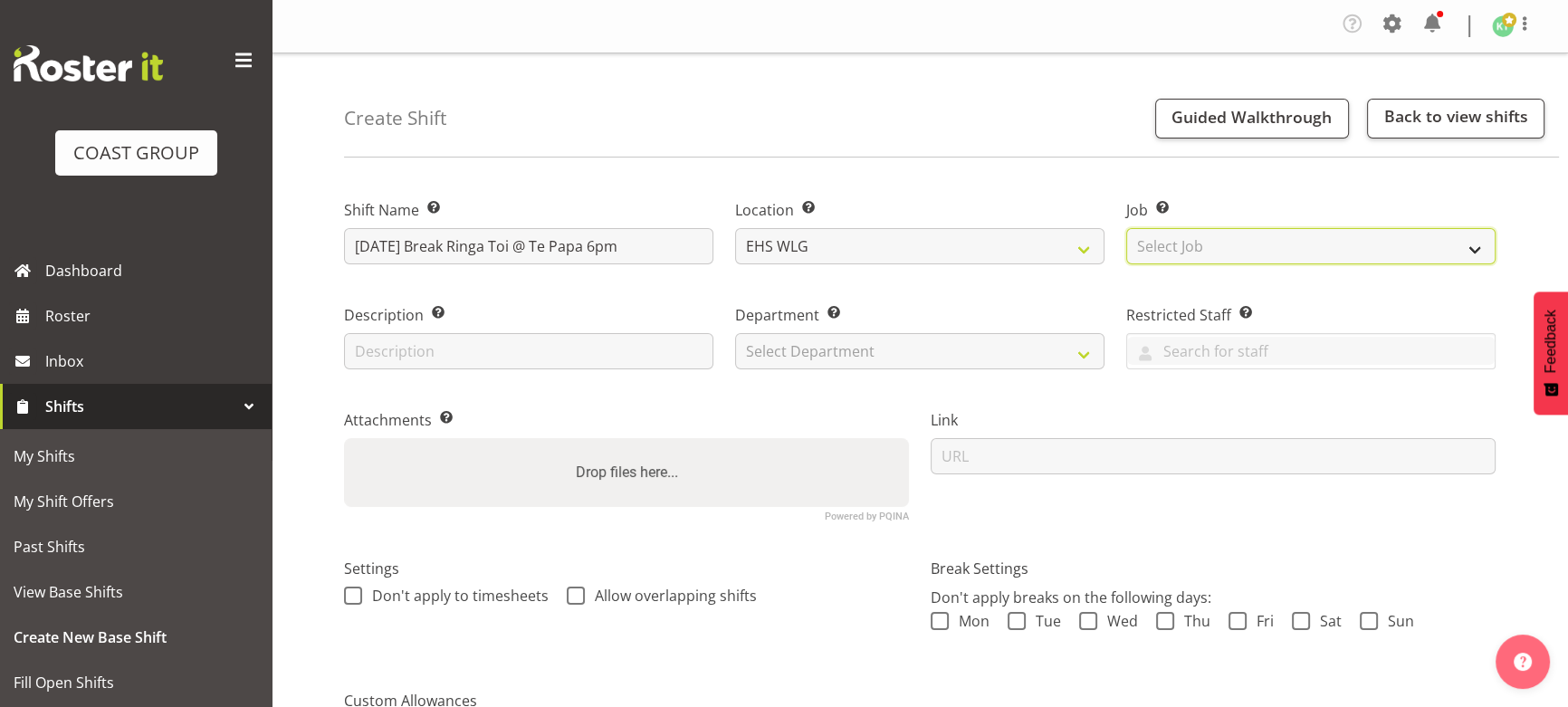
select select "9129"
click at [1126, 228] on select "Select Job Create new job 1 Carlton Events 1 Carlton Hamilton 1 Carlton Welling…" at bounding box center [1310, 246] width 369 height 36
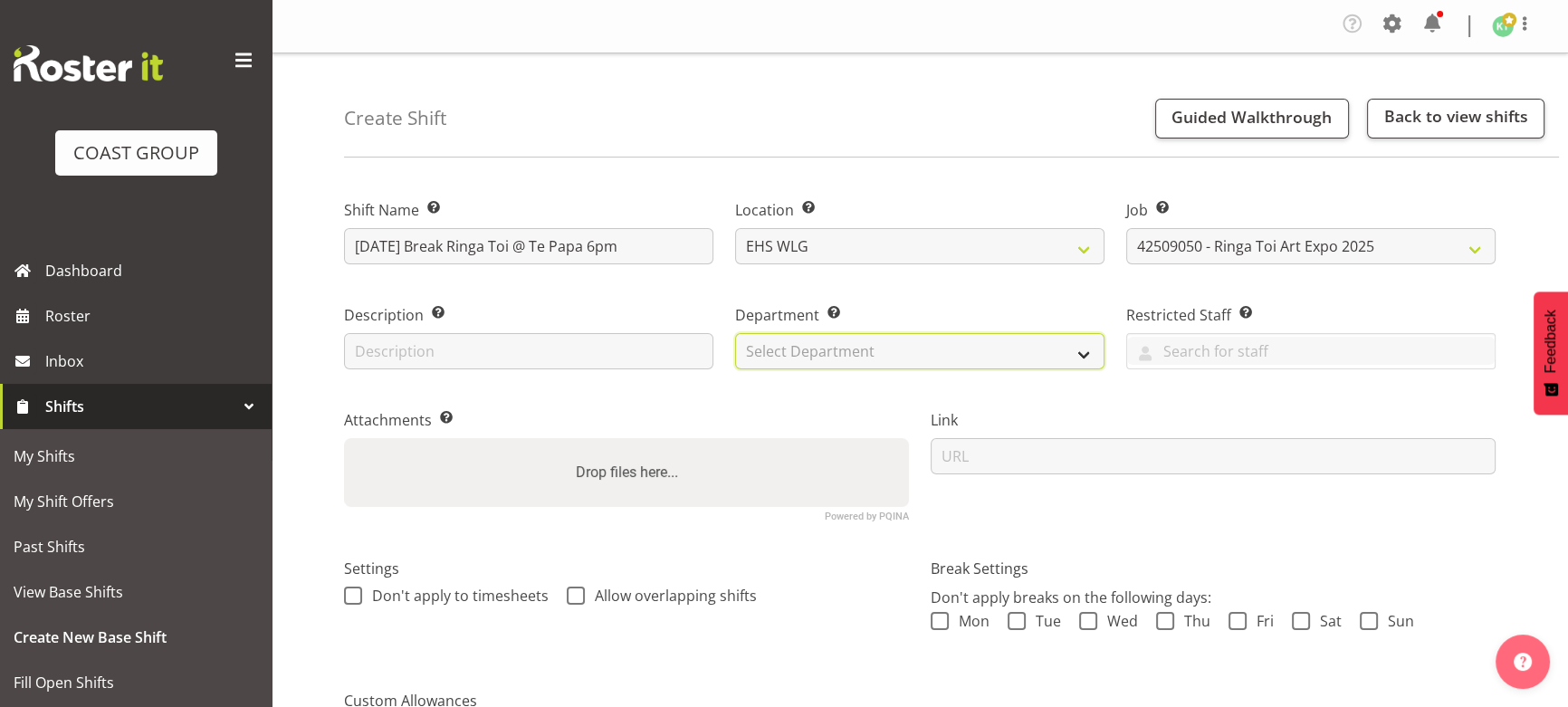
drag, startPoint x: 977, startPoint y: 344, endPoint x: 975, endPoint y: 360, distance: 16.1
click at [977, 344] on select "Select Department EHS WLG OPS DW WLG DW WLG SALES" at bounding box center [919, 351] width 369 height 36
select select "43"
click at [735, 333] on select "Select Department EHS WLG OPS DW WLG DW WLG SALES" at bounding box center [919, 351] width 369 height 36
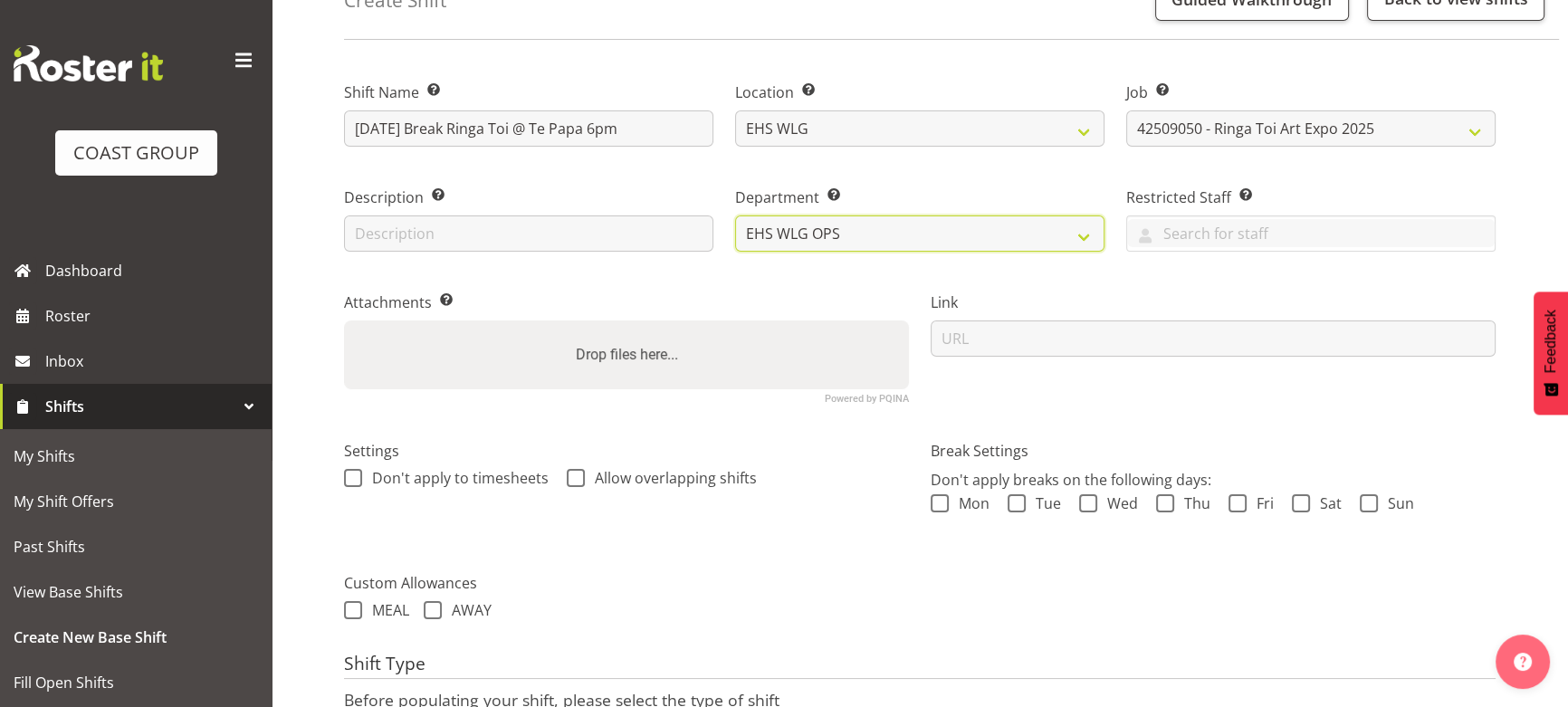
scroll to position [275, 0]
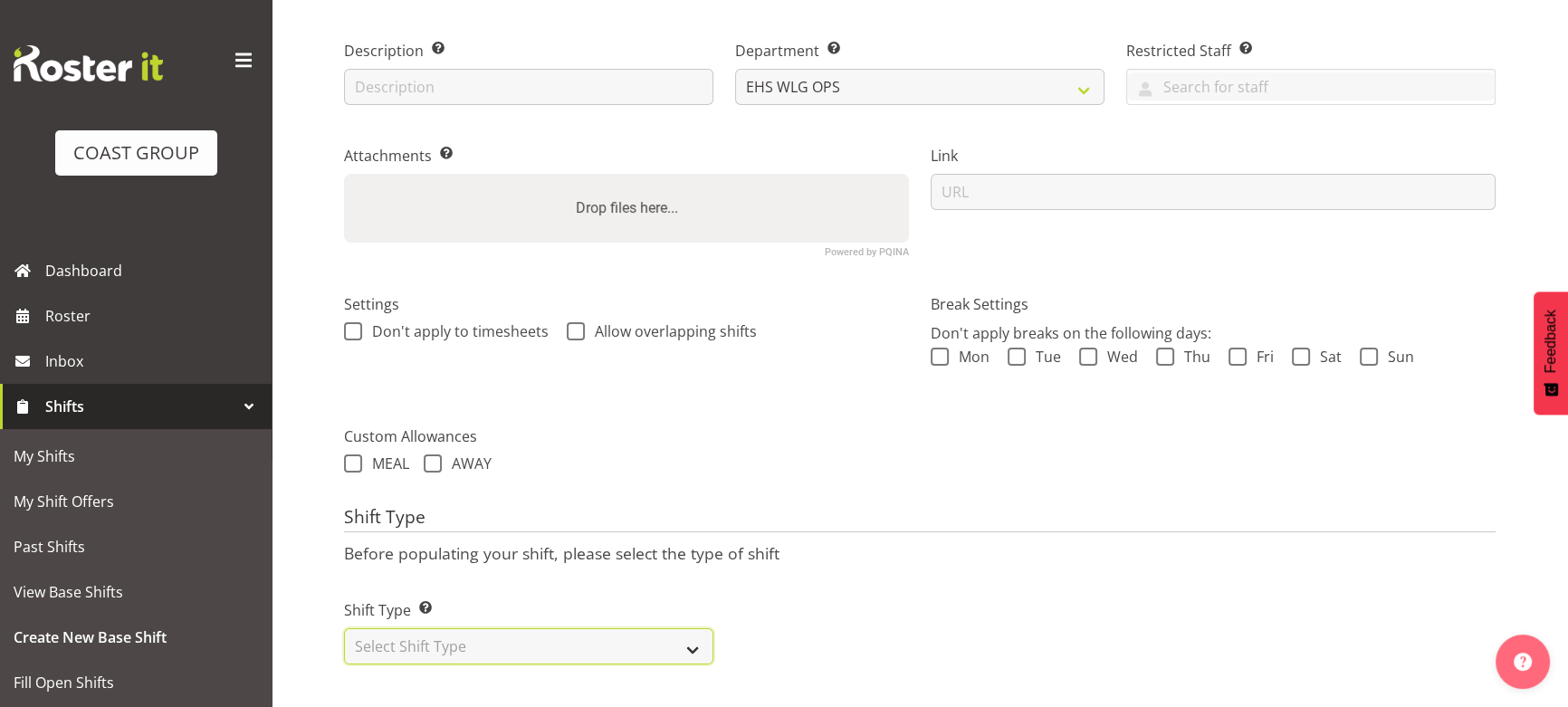
drag, startPoint x: 618, startPoint y: 644, endPoint x: 623, endPoint y: 631, distance: 13.9
click at [618, 644] on select "Select Shift Type One Off Shift Recurring Shift Rotating Shift" at bounding box center [529, 646] width 369 height 36
select select "one_off"
click at [344, 628] on select "Select Shift Type One Off Shift Recurring Shift Rotating Shift" at bounding box center [529, 646] width 369 height 36
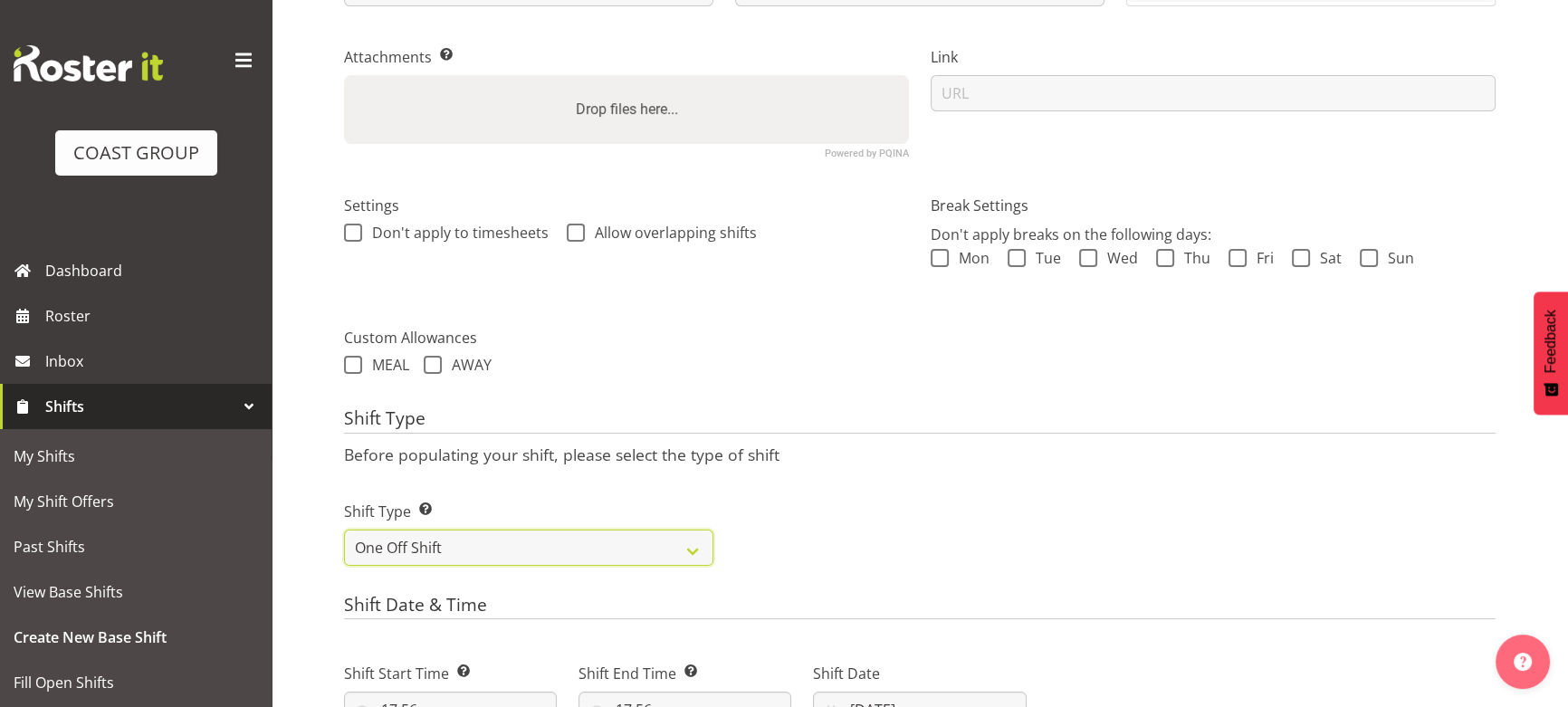
scroll to position [440, 0]
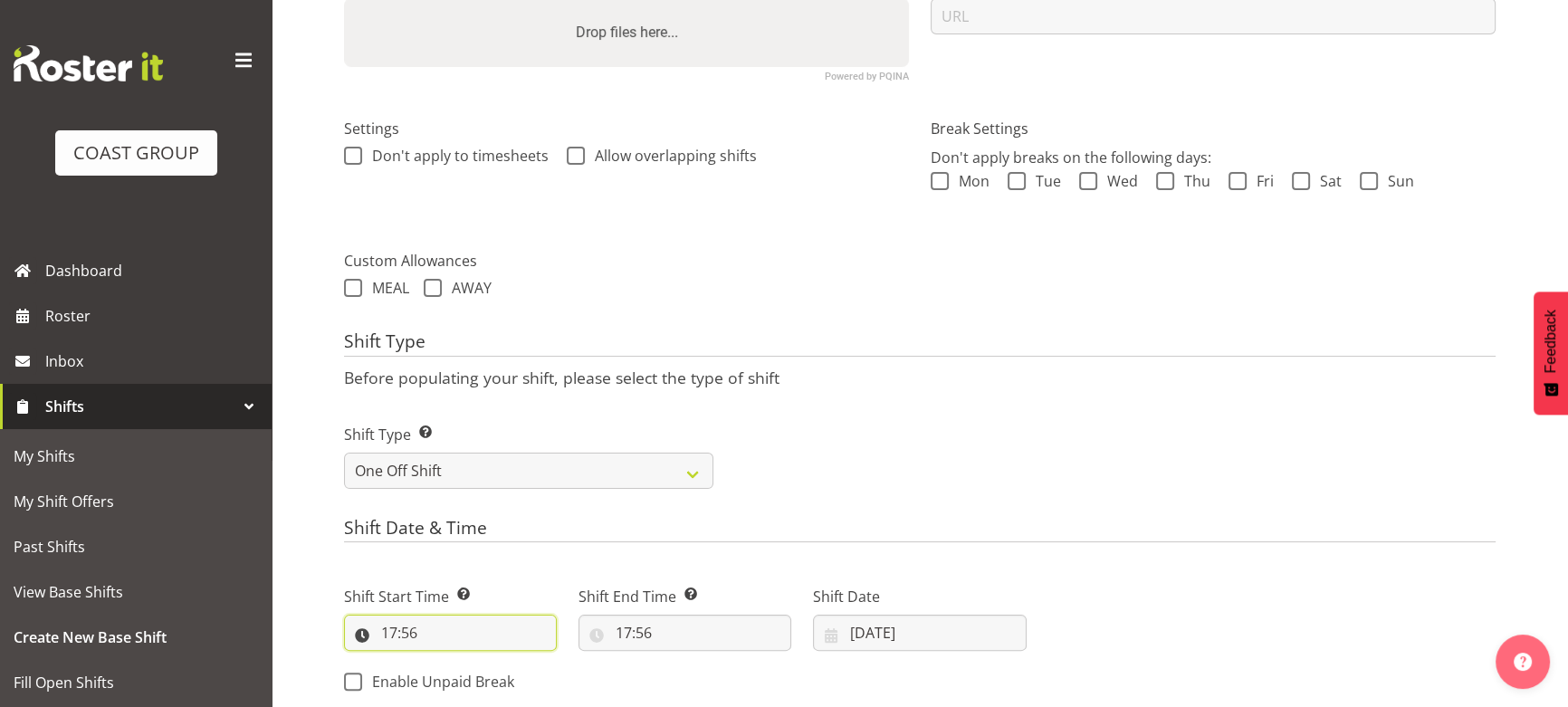
click at [442, 642] on input "17:56" at bounding box center [450, 632] width 213 height 36
click at [460, 665] on select "00 01 02 03 04 05 06 07 08 09 10 11 12 13 14 15 16 17 18 19 20 21 22 23" at bounding box center [468, 679] width 41 height 36
click at [514, 680] on select "00 01 02 03 04 05 06 07 08 09 10 11 12 13 14 15 16 17 18 19 20 21 22 23 24 25 2…" at bounding box center [515, 679] width 41 height 36
select select "0"
click at [494, 661] on select "00 01 02 03 04 05 06 07 08 09 10 11 12 13 14 15 16 17 18 19 20 21 22 23 24 25 2…" at bounding box center [515, 679] width 41 height 36
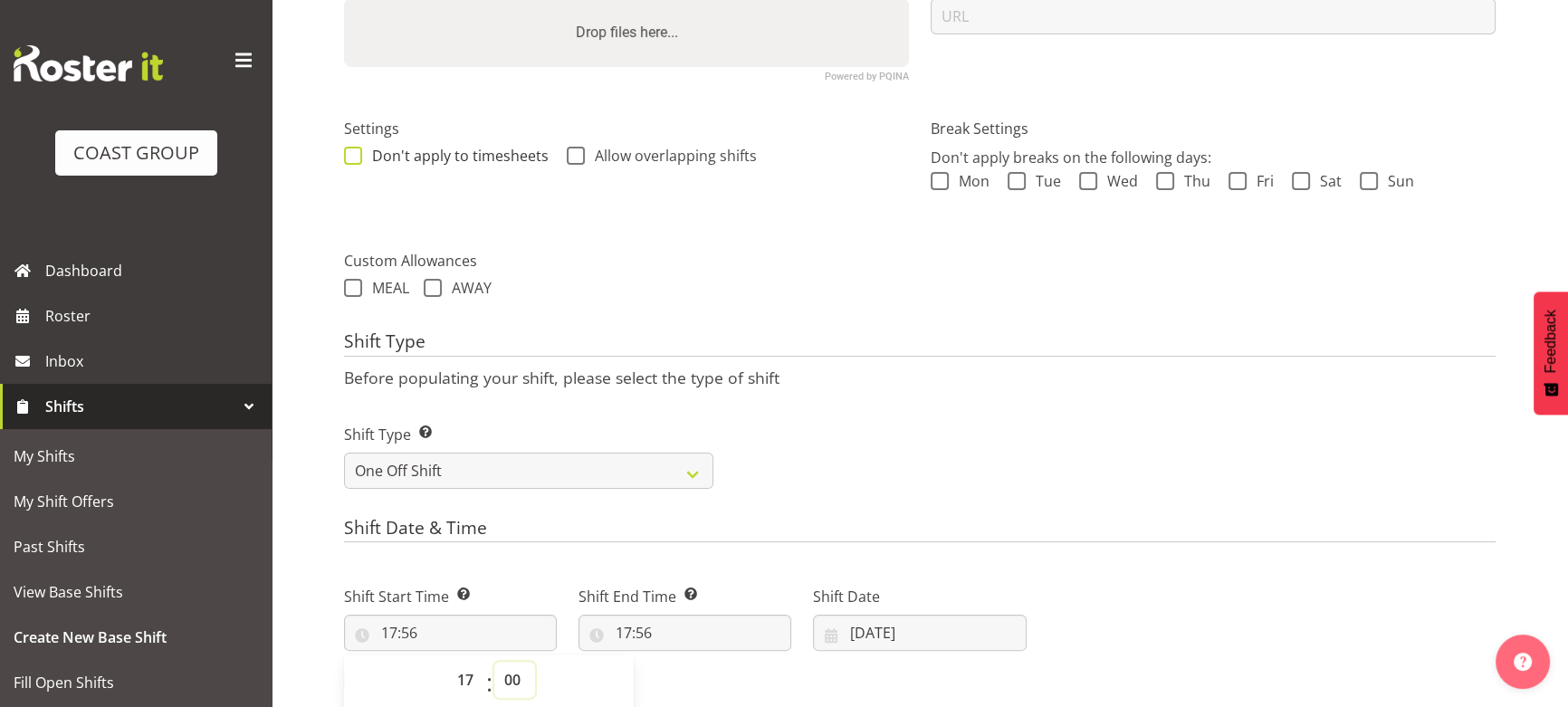
type input "17:00"
click at [663, 638] on input "17:56" at bounding box center [685, 632] width 213 height 36
click at [703, 670] on select "00 01 02 03 04 05 06 07 08 09 10 11 12 13 14 15 16 17 18 19 20 21 22 23" at bounding box center [702, 679] width 41 height 36
select select "21"
click at [681, 661] on select "00 01 02 03 04 05 06 07 08 09 10 11 12 13 14 15 16 17 18 19 20 21 22 23" at bounding box center [702, 679] width 41 height 36
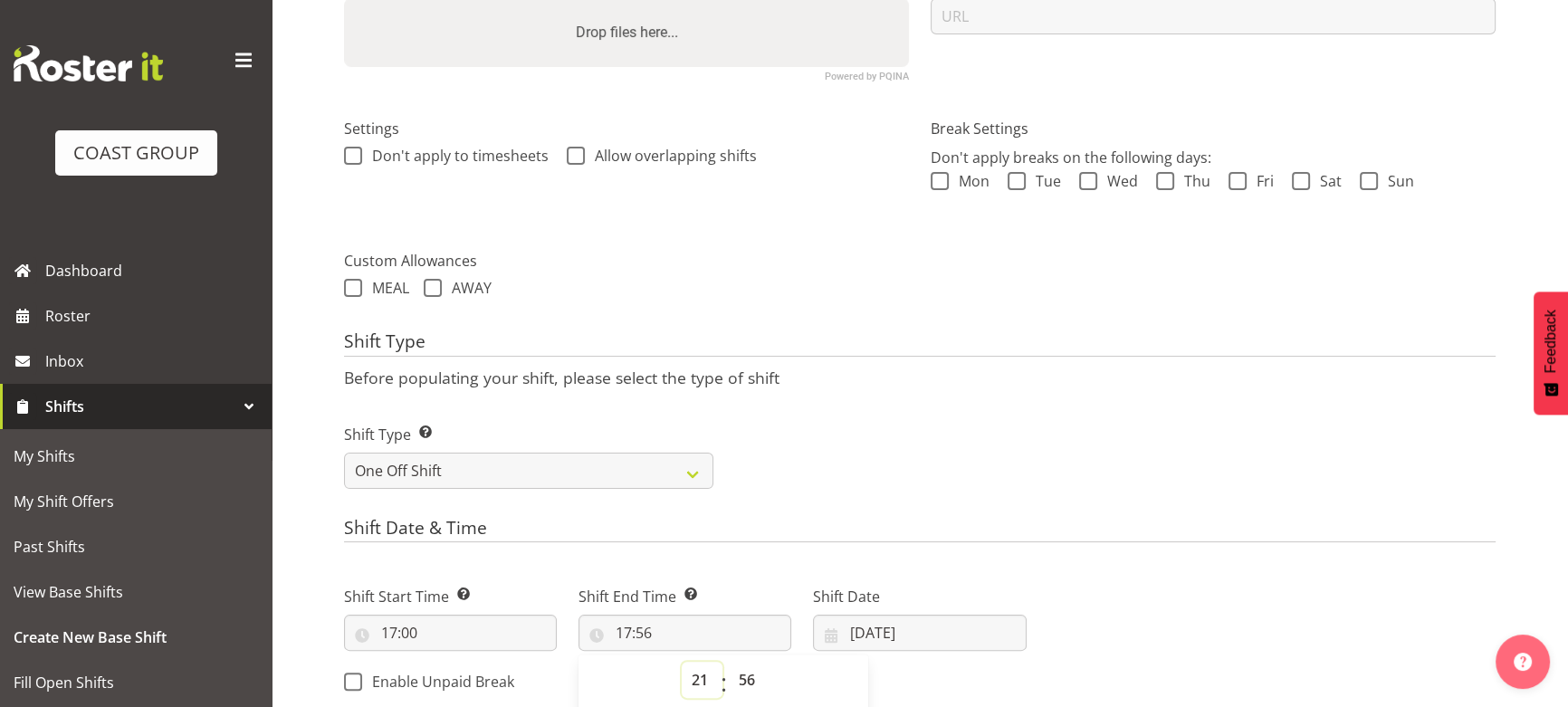
type input "21:56"
click at [748, 674] on select "00 01 02 03 04 05 06 07 08 09 10 11 12 13 14 15 16 17 18 19 20 21 22 23 24 25 2…" at bounding box center [749, 679] width 41 height 36
select select "0"
click at [729, 661] on select "00 01 02 03 04 05 06 07 08 09 10 11 12 13 14 15 16 17 18 19 20 21 22 23 24 25 2…" at bounding box center [749, 679] width 41 height 36
type input "21:00"
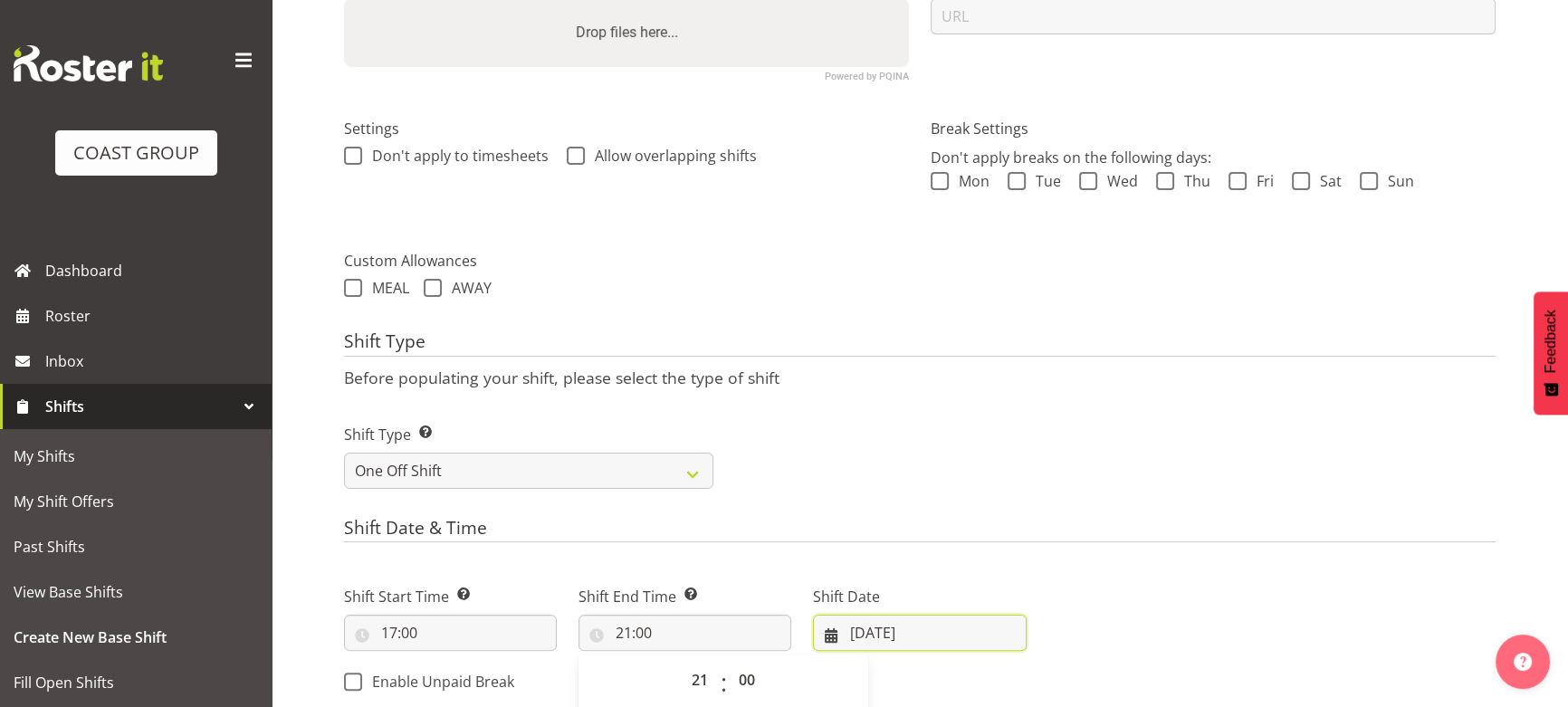
click at [950, 647] on input "[DATE]" at bounding box center [919, 632] width 213 height 36
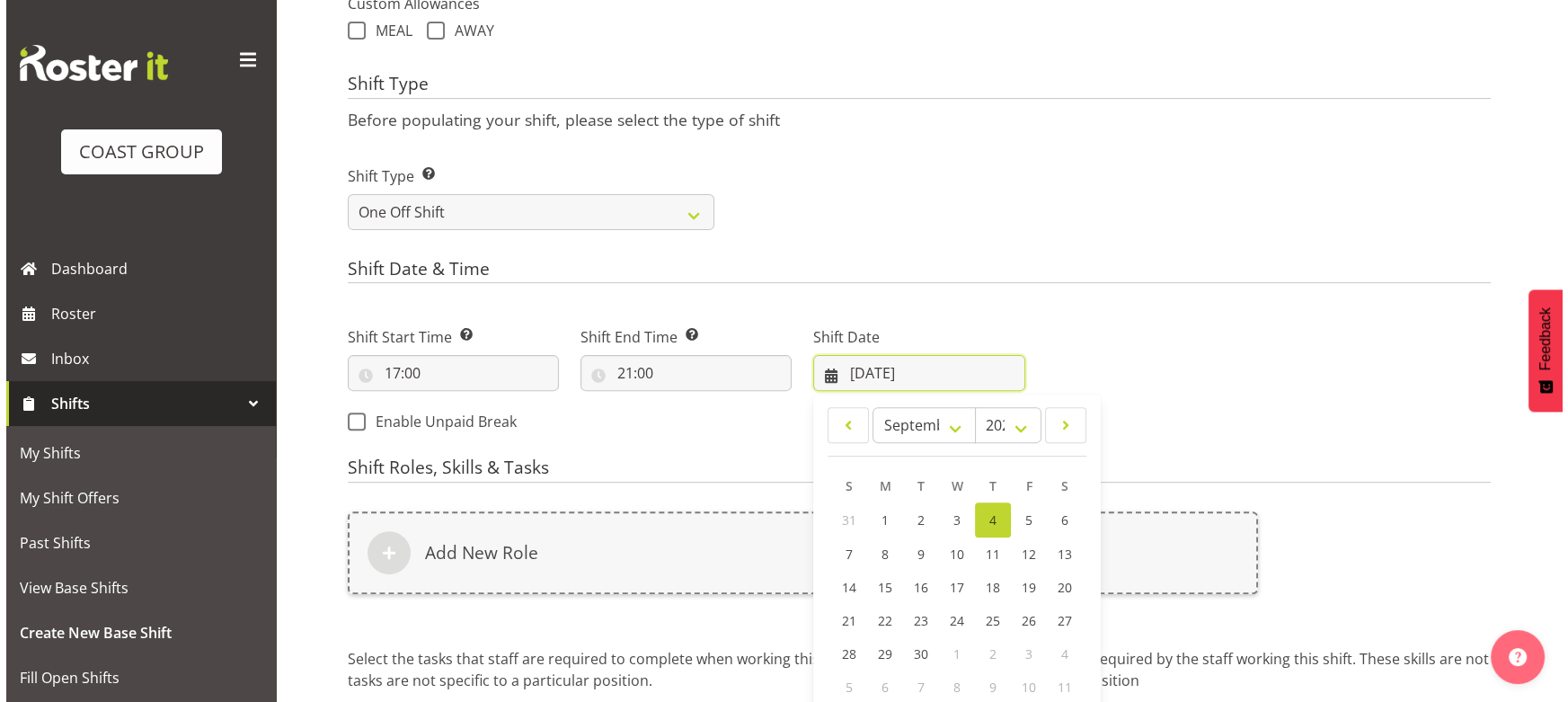
scroll to position [764, 0]
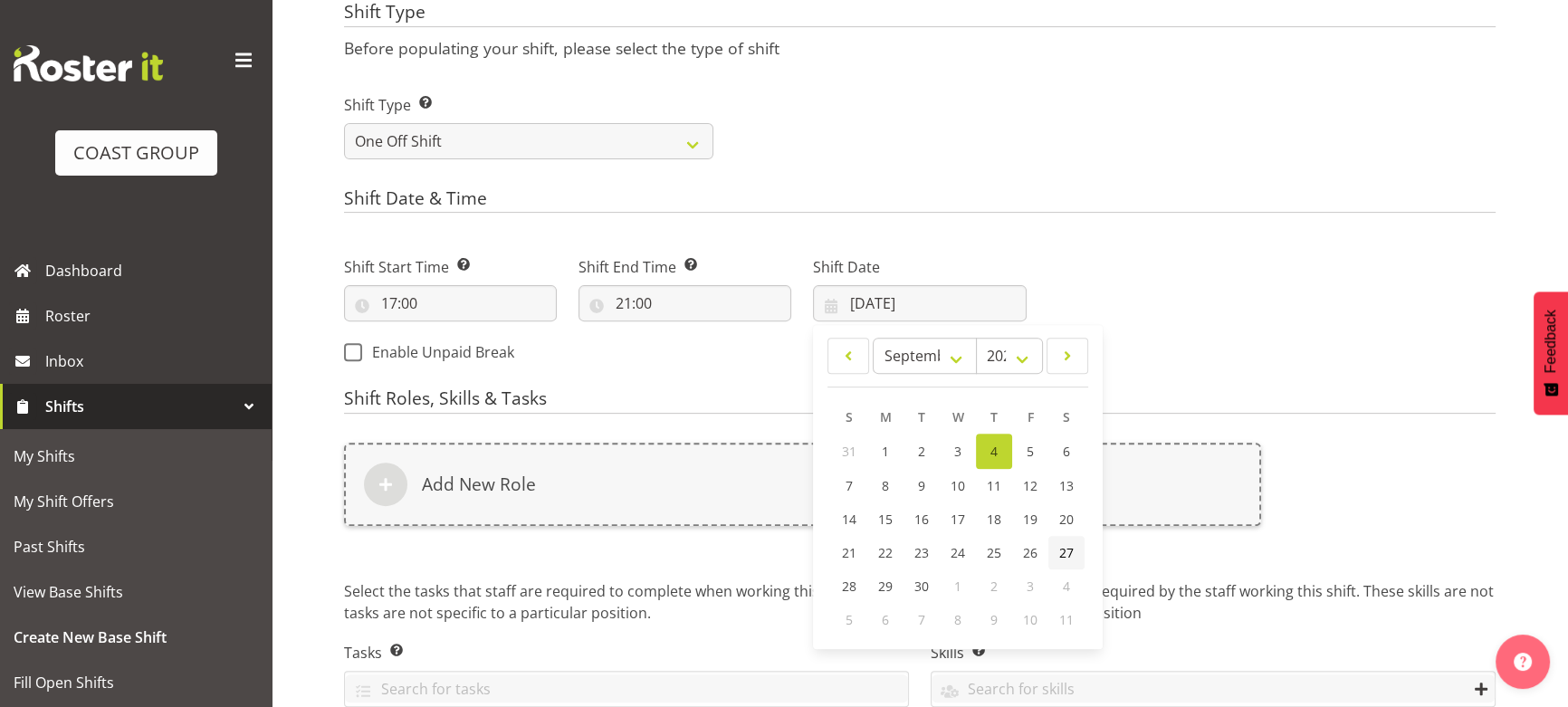
click at [1075, 545] on link "27" at bounding box center [1065, 553] width 36 height 33
type input "27/09/2025"
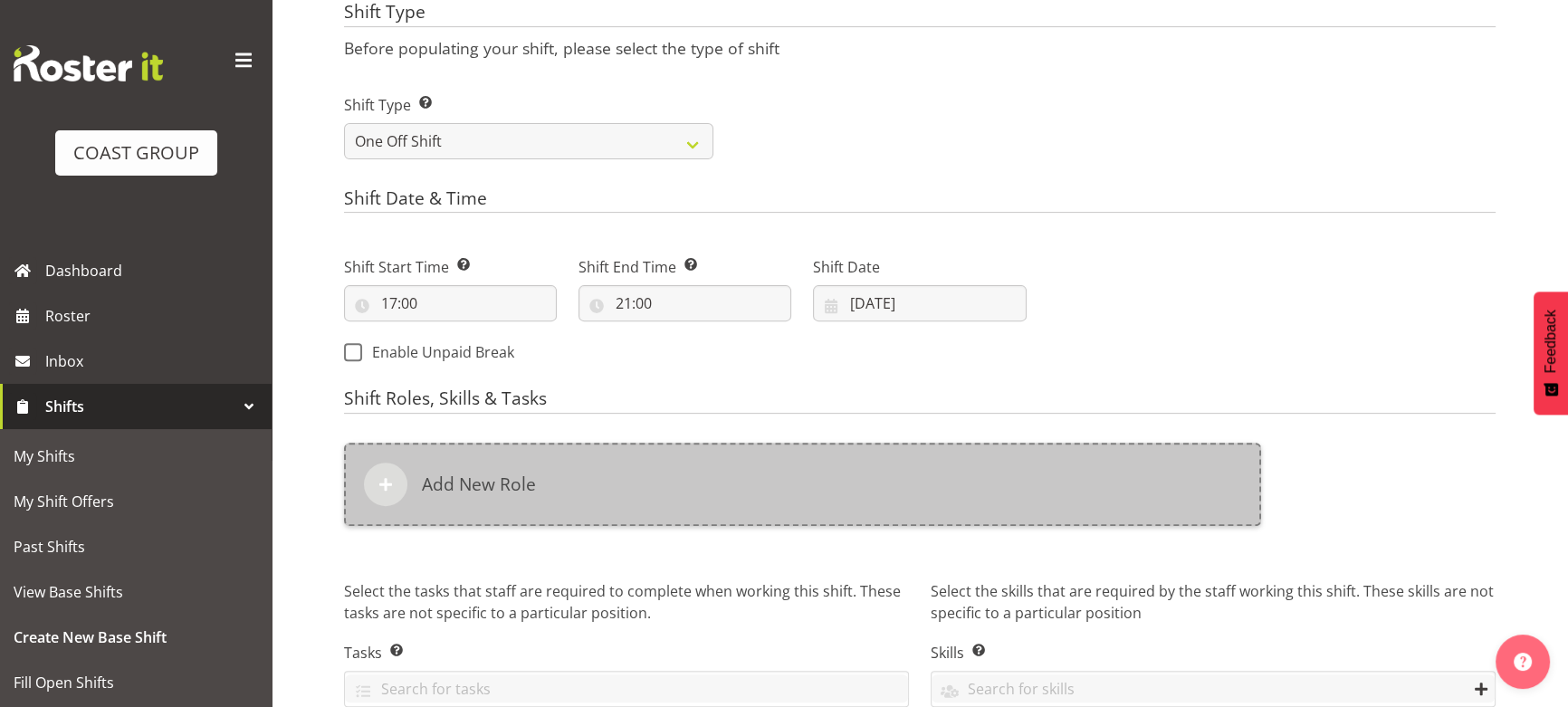
click at [1045, 506] on div "Add New Role" at bounding box center [802, 484] width 917 height 83
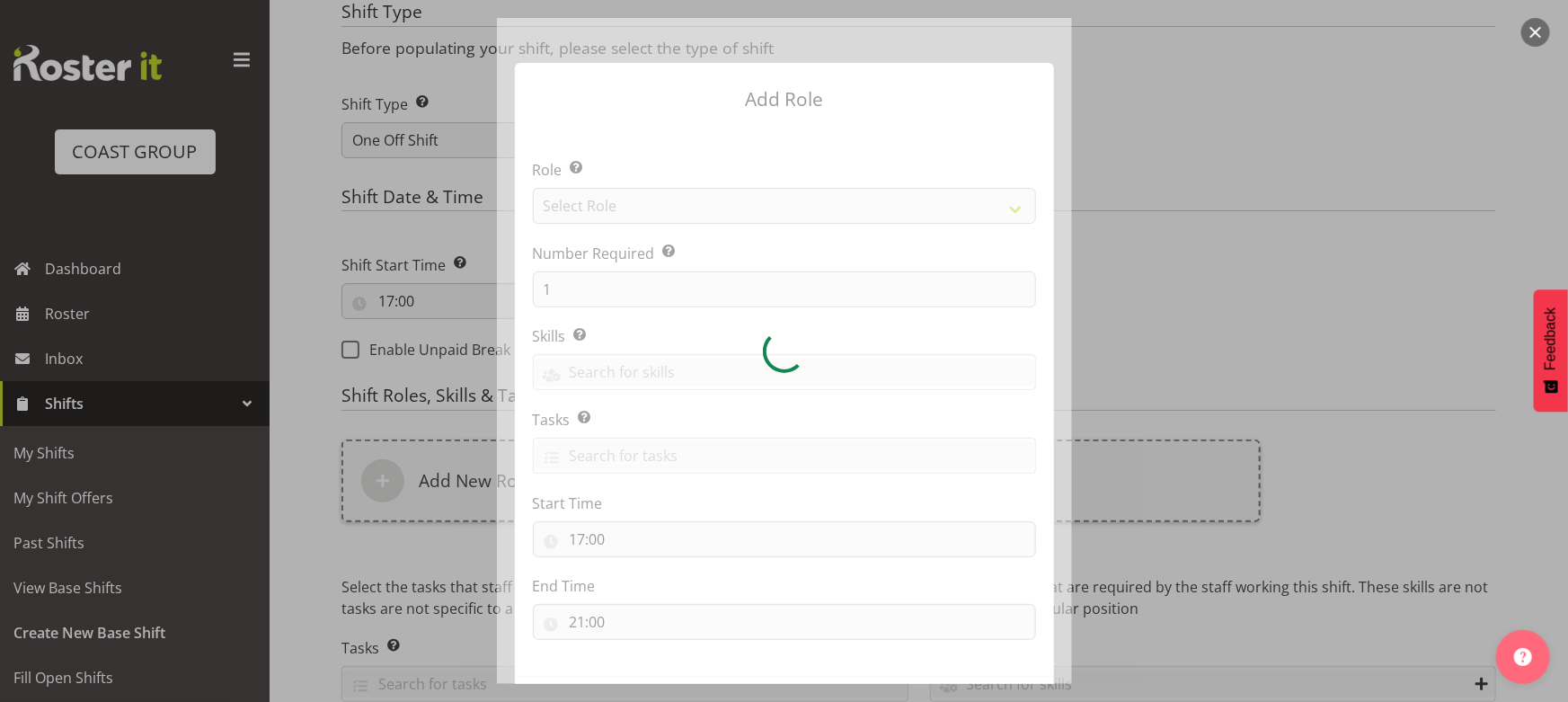
click at [534, 284] on div at bounding box center [784, 350] width 576 height 666
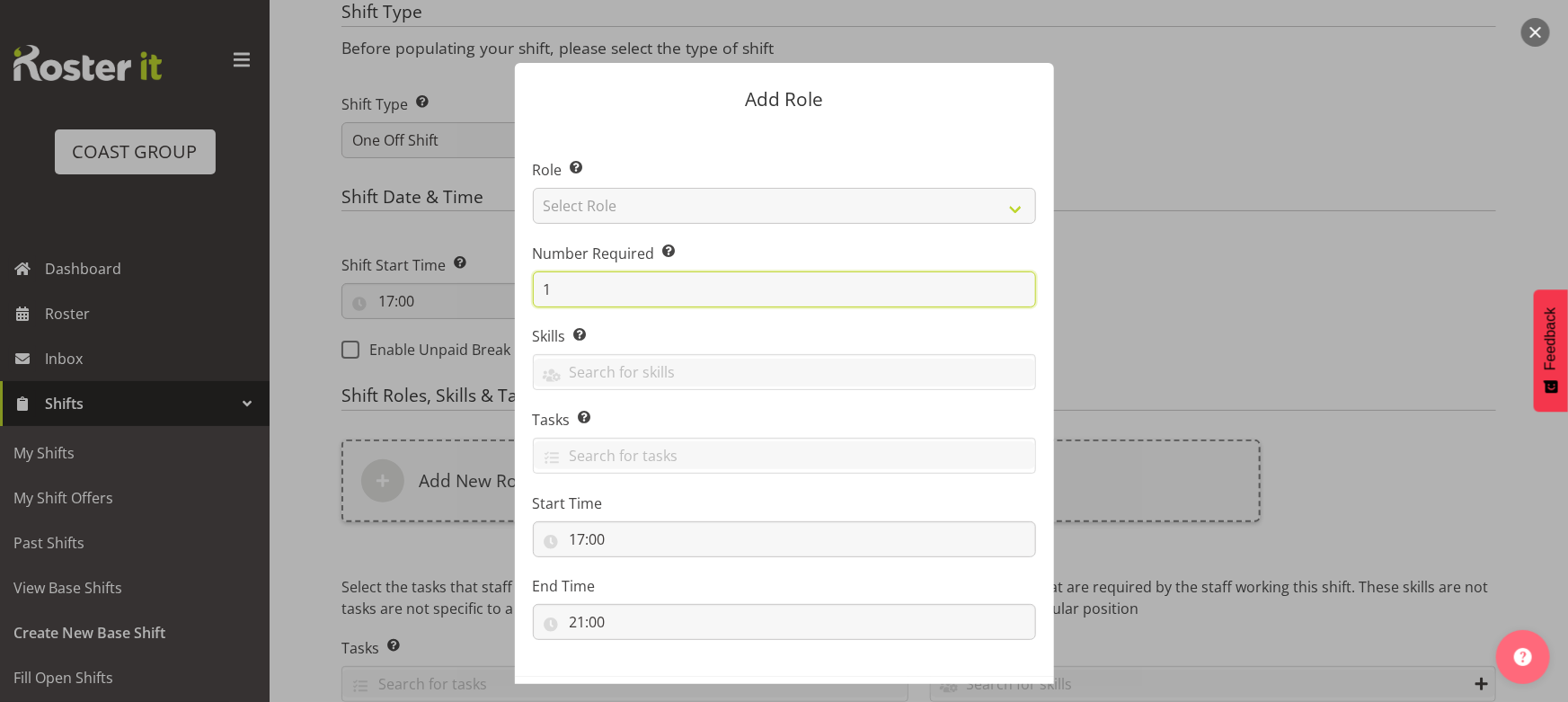
drag, startPoint x: 535, startPoint y: 296, endPoint x: 586, endPoint y: 277, distance: 54.4
click at [572, 296] on input "1" at bounding box center [784, 289] width 504 height 36
type input "4"
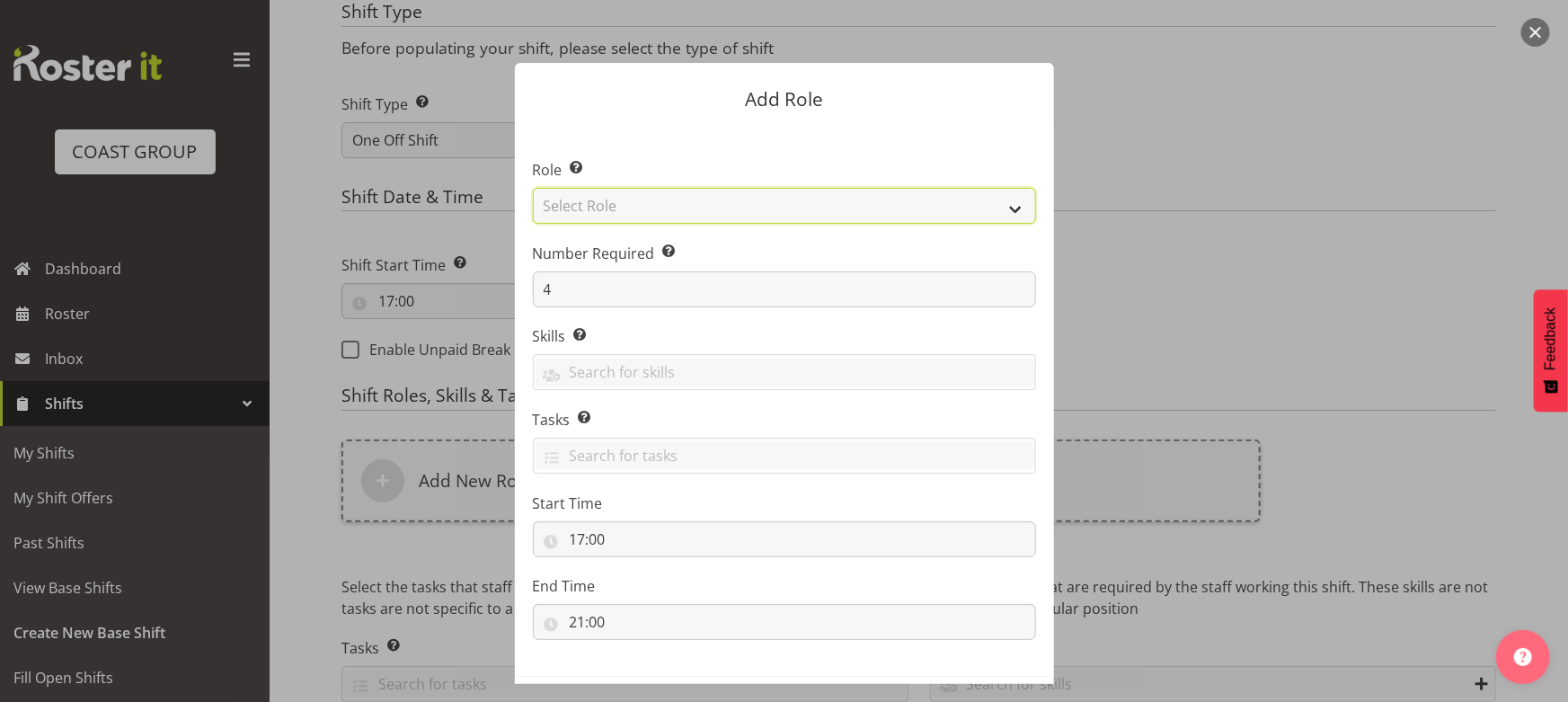
click at [676, 206] on select "Select Role ACCOUNT MANAGER ACCOUNT MANAGER DW ACCOUNTS AKL DIANNA VEHICLES AKL…" at bounding box center [784, 205] width 504 height 36
select select "191"
click at [533, 188] on select "Select Role ACCOUNT MANAGER ACCOUNT MANAGER DW ACCOUNTS AKL DIANNA VEHICLES AKL…" at bounding box center [784, 205] width 504 height 36
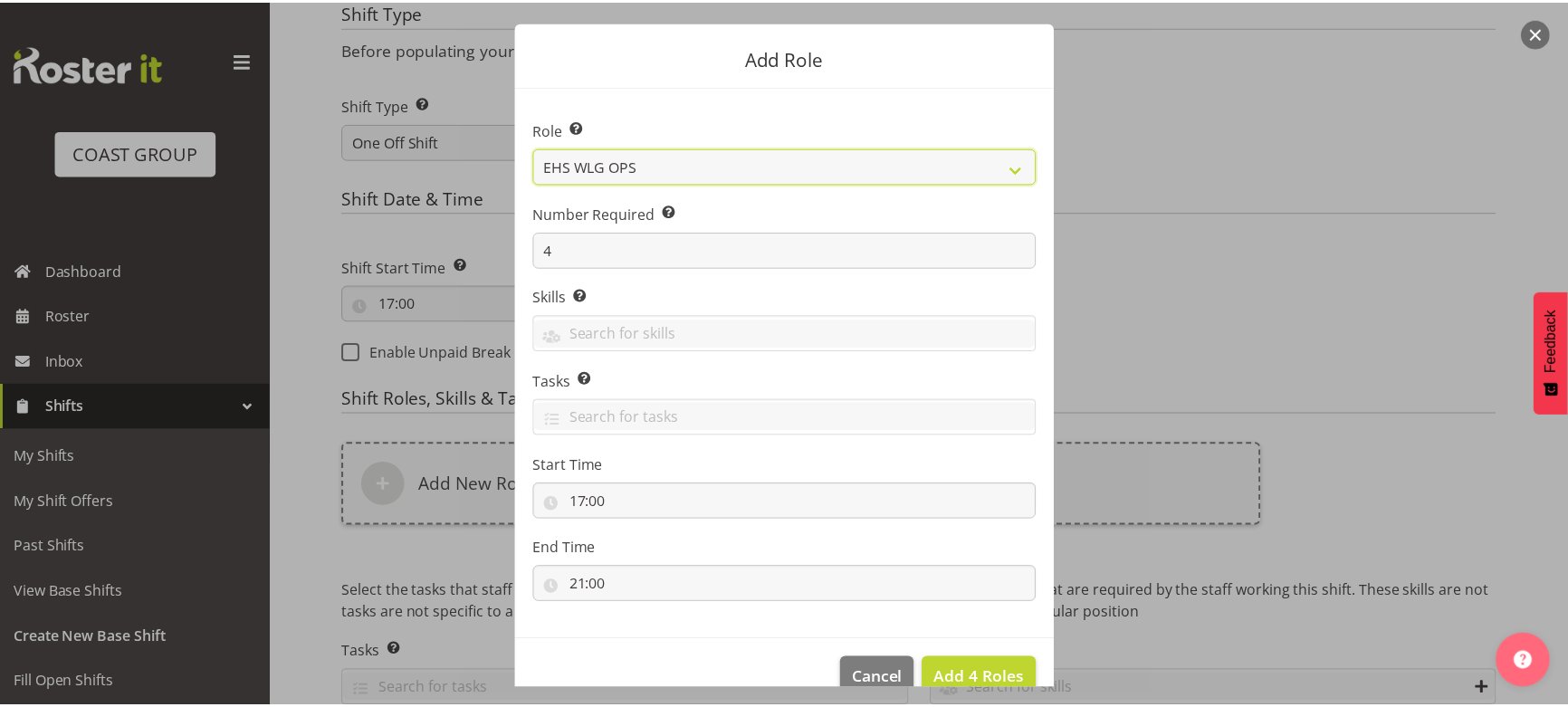
scroll to position [77, 0]
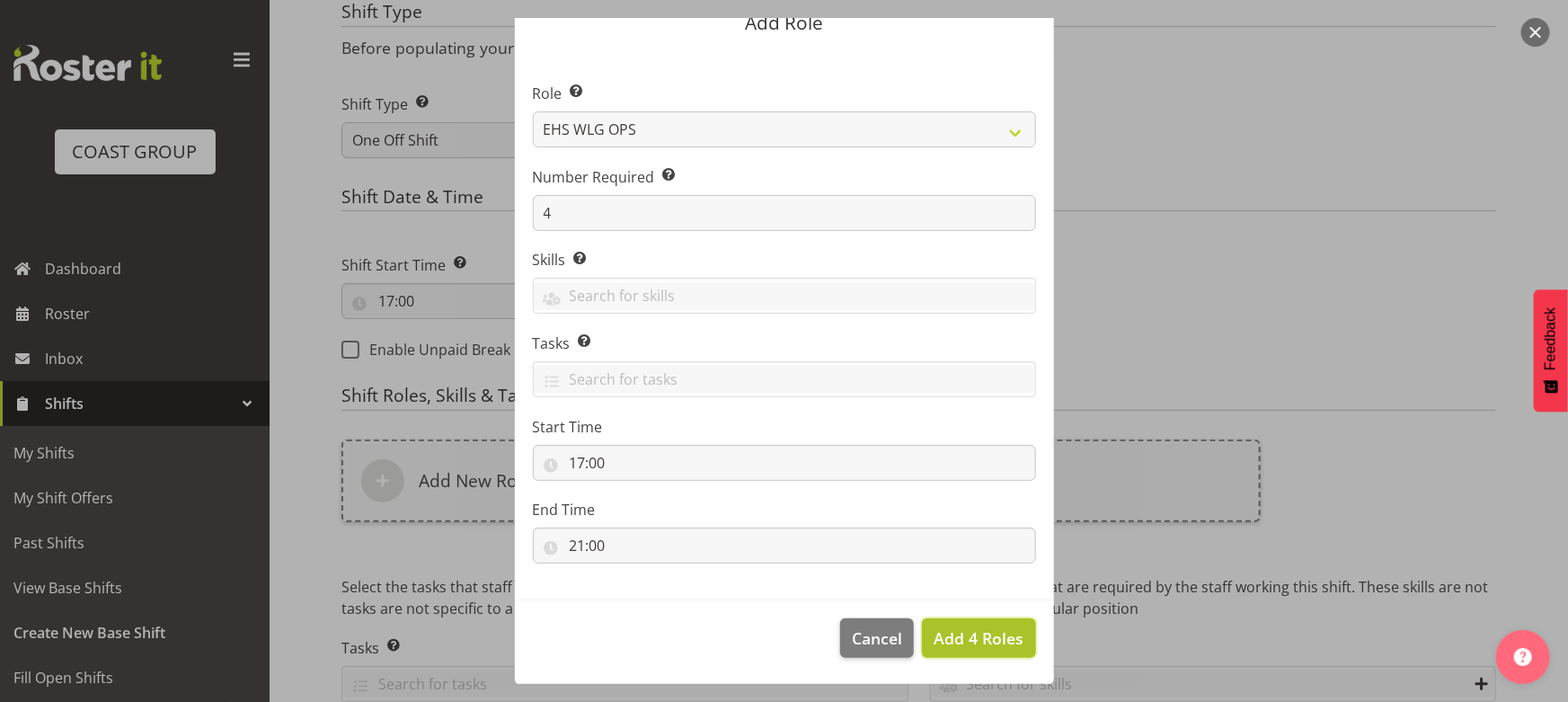
click at [997, 654] on button "Add 4 Roles" at bounding box center [978, 637] width 114 height 40
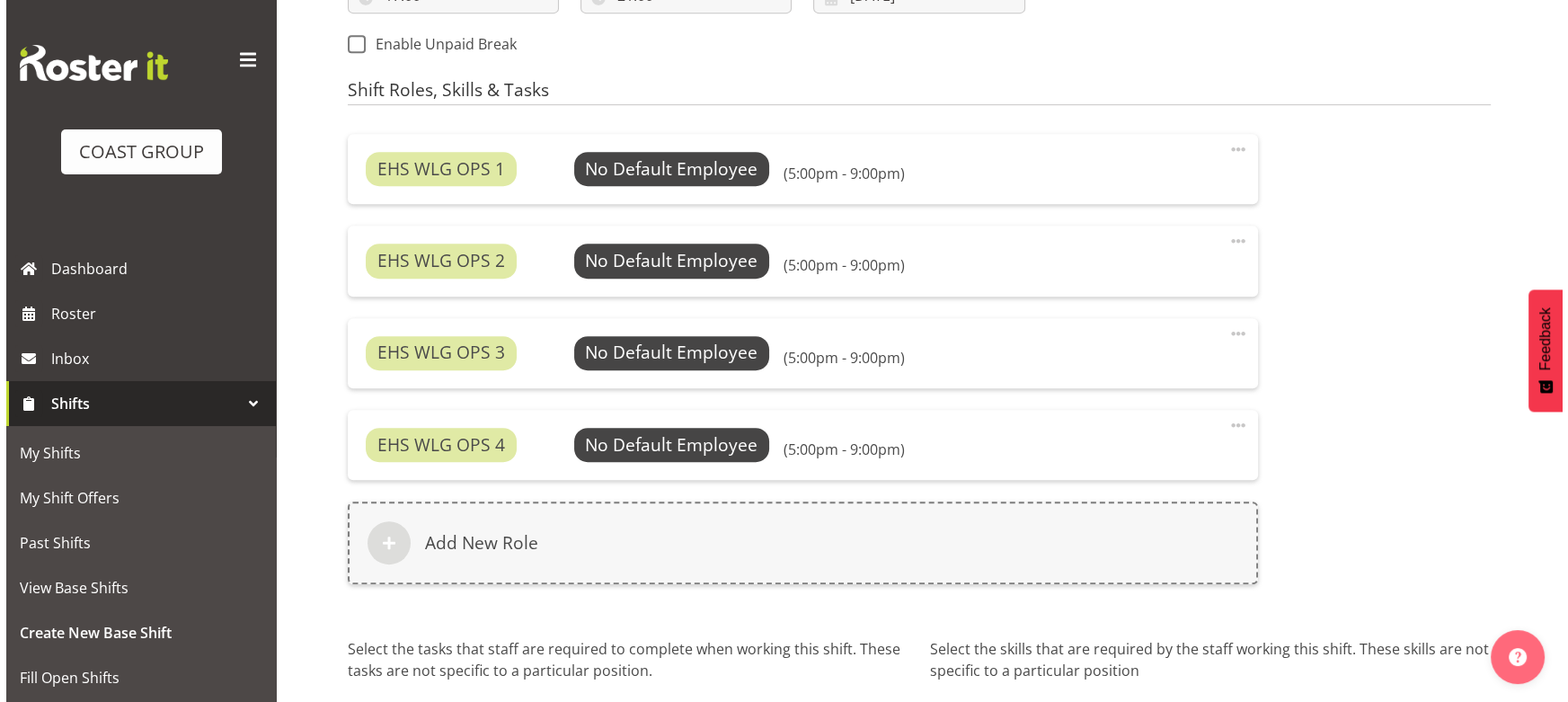
scroll to position [1171, 0]
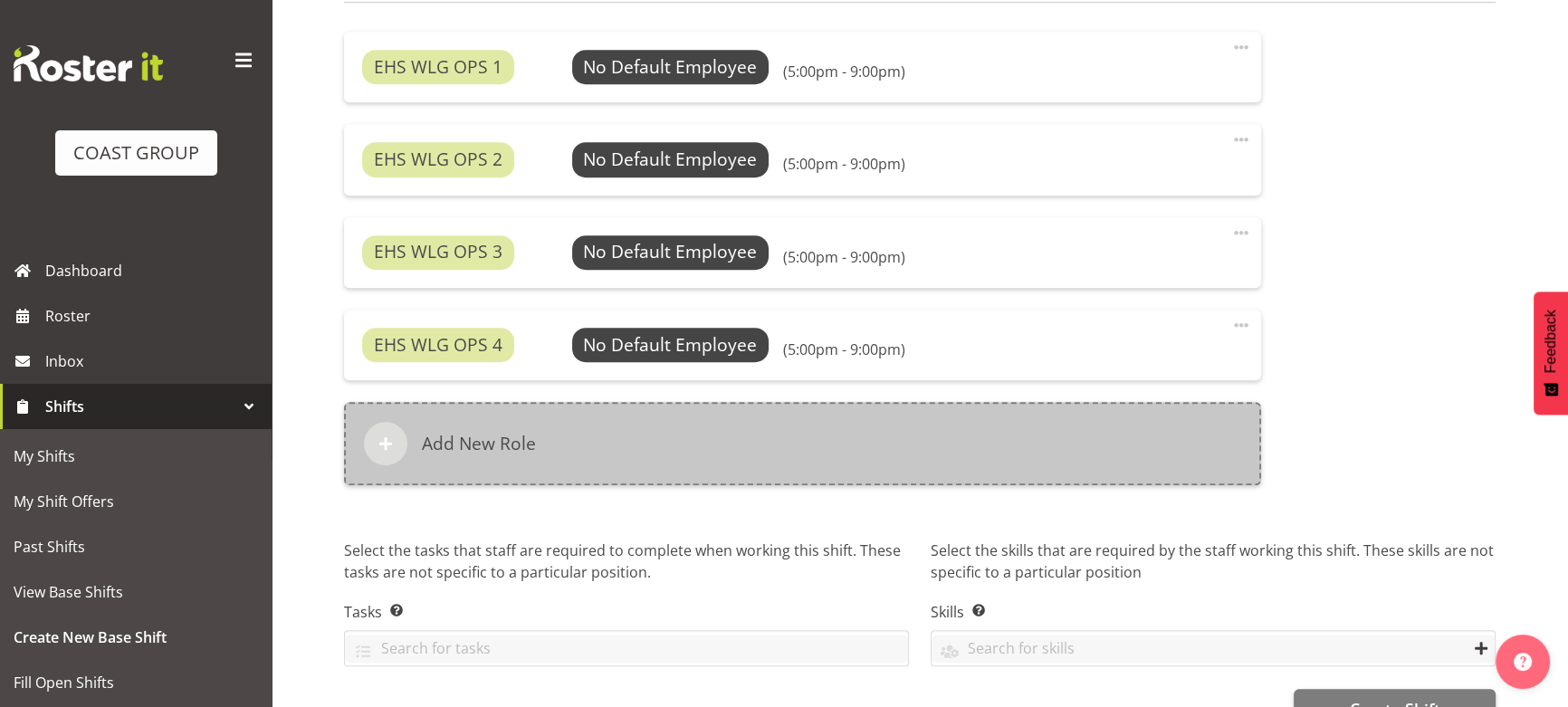
click at [878, 473] on div "Add New Role" at bounding box center [802, 443] width 917 height 83
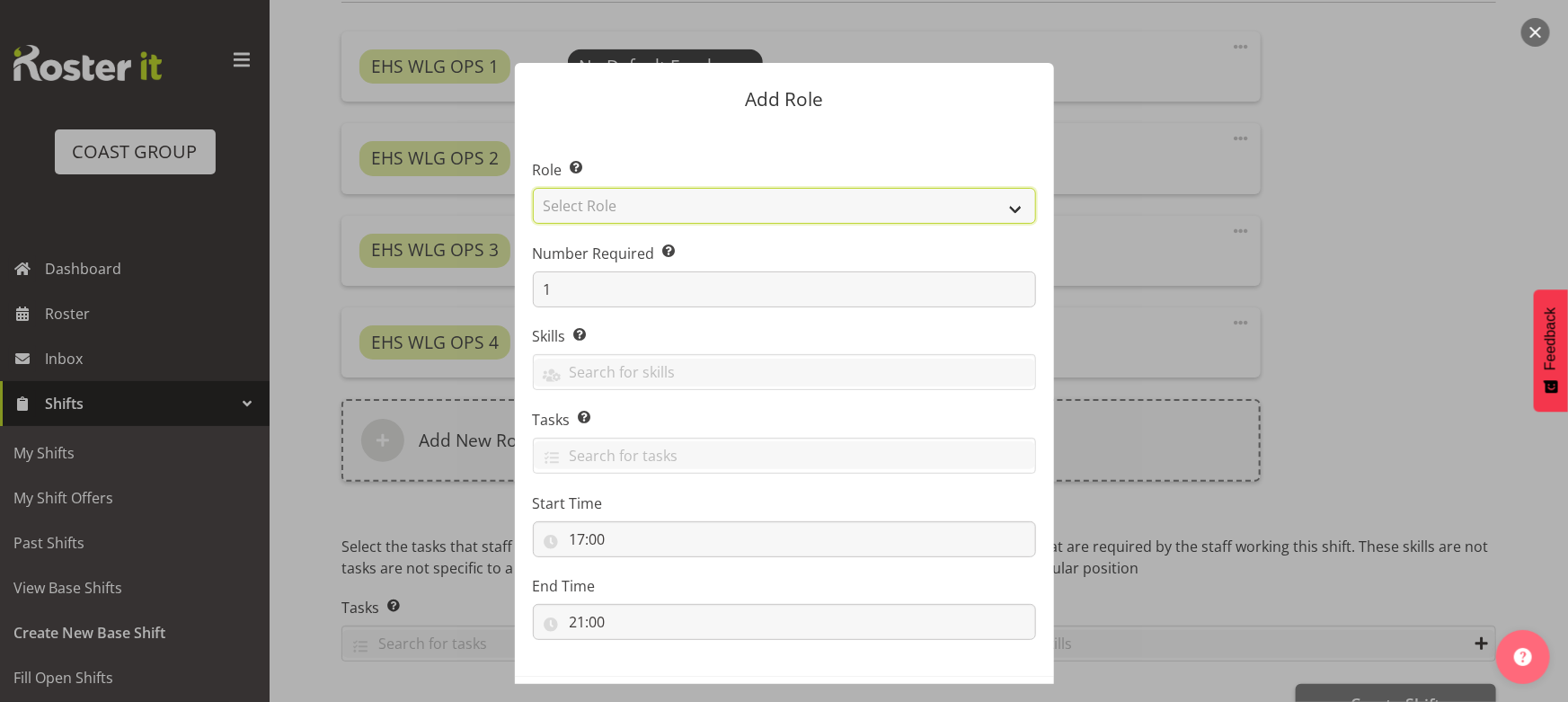
click at [806, 209] on select "Select Role ACCOUNT MANAGER ACCOUNT MANAGER DW ACCOUNTS AKL DIANNA VEHICLES AKL…" at bounding box center [784, 205] width 504 height 36
select select "123"
click at [533, 188] on select "Select Role ACCOUNT MANAGER ACCOUNT MANAGER DW ACCOUNTS AKL DIANNA VEHICLES AKL…" at bounding box center [784, 205] width 504 height 36
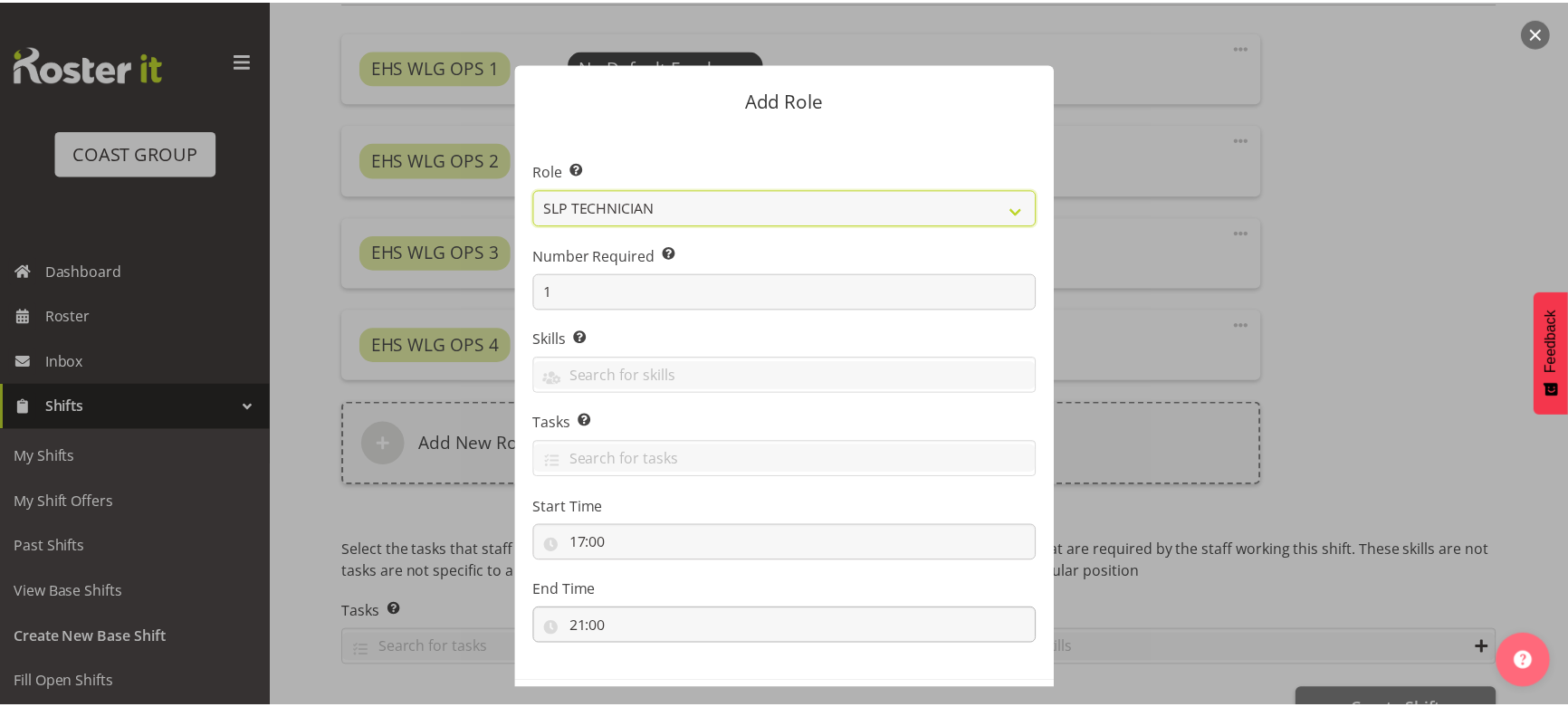
scroll to position [77, 0]
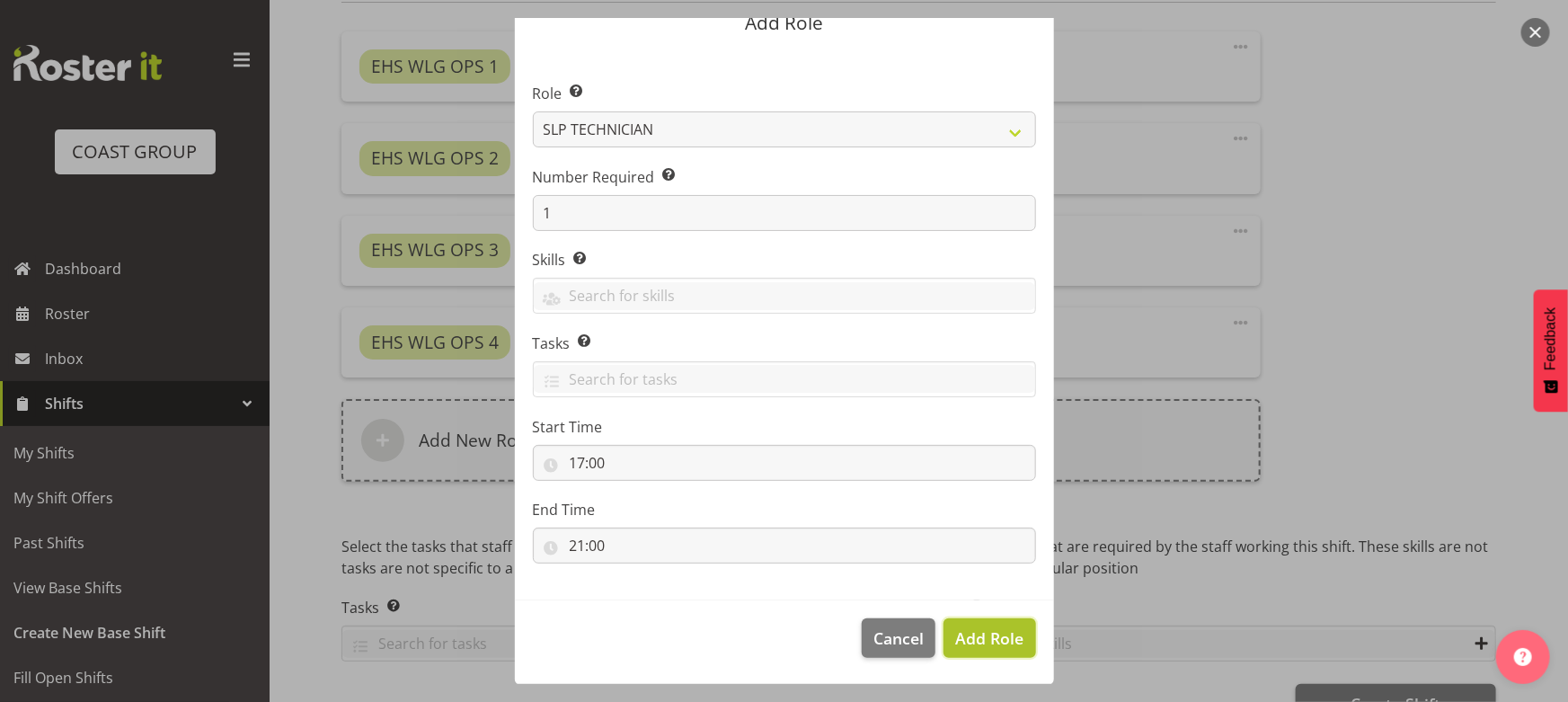
click at [955, 636] on span "Add Role" at bounding box center [990, 637] width 68 height 21
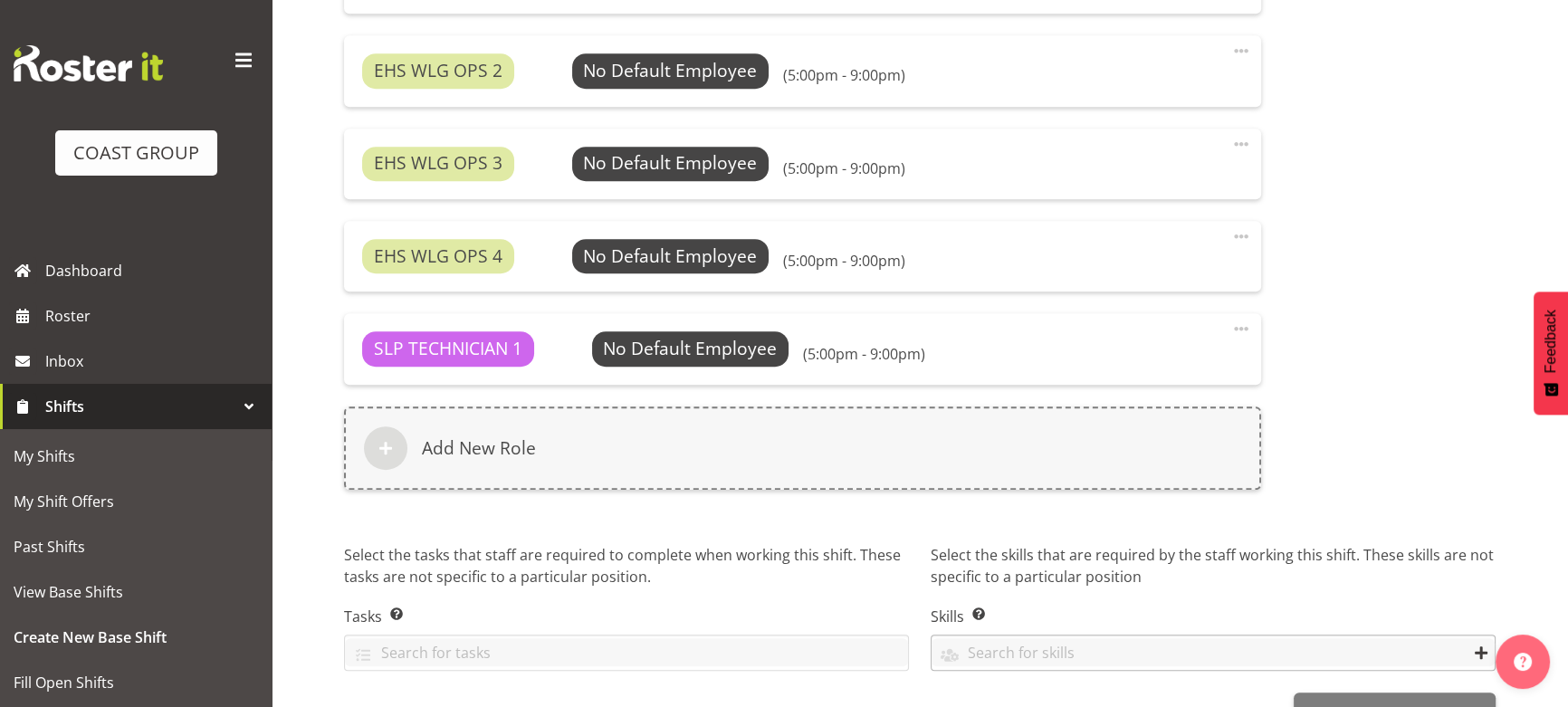
scroll to position [1318, 0]
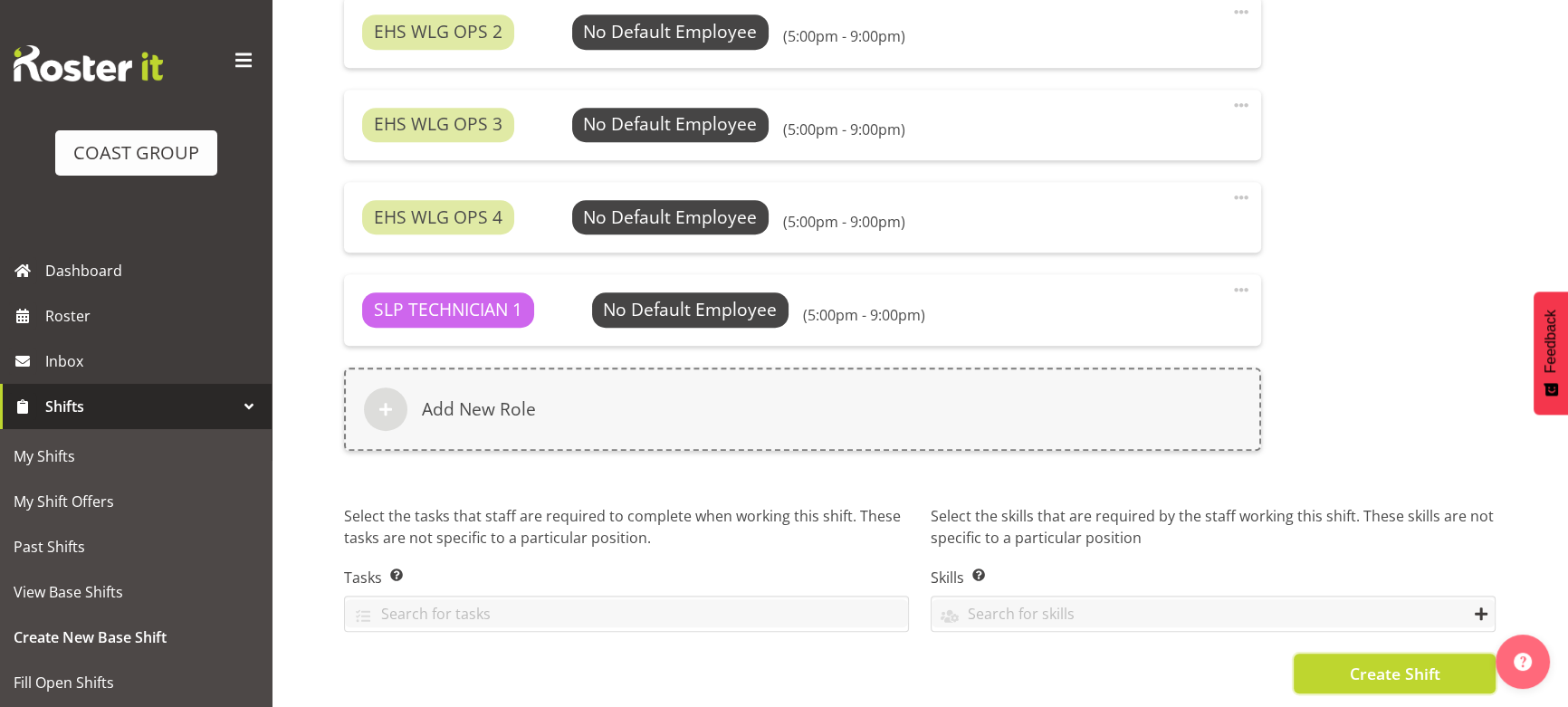
click at [1296, 653] on button "Create Shift" at bounding box center [1394, 673] width 202 height 40
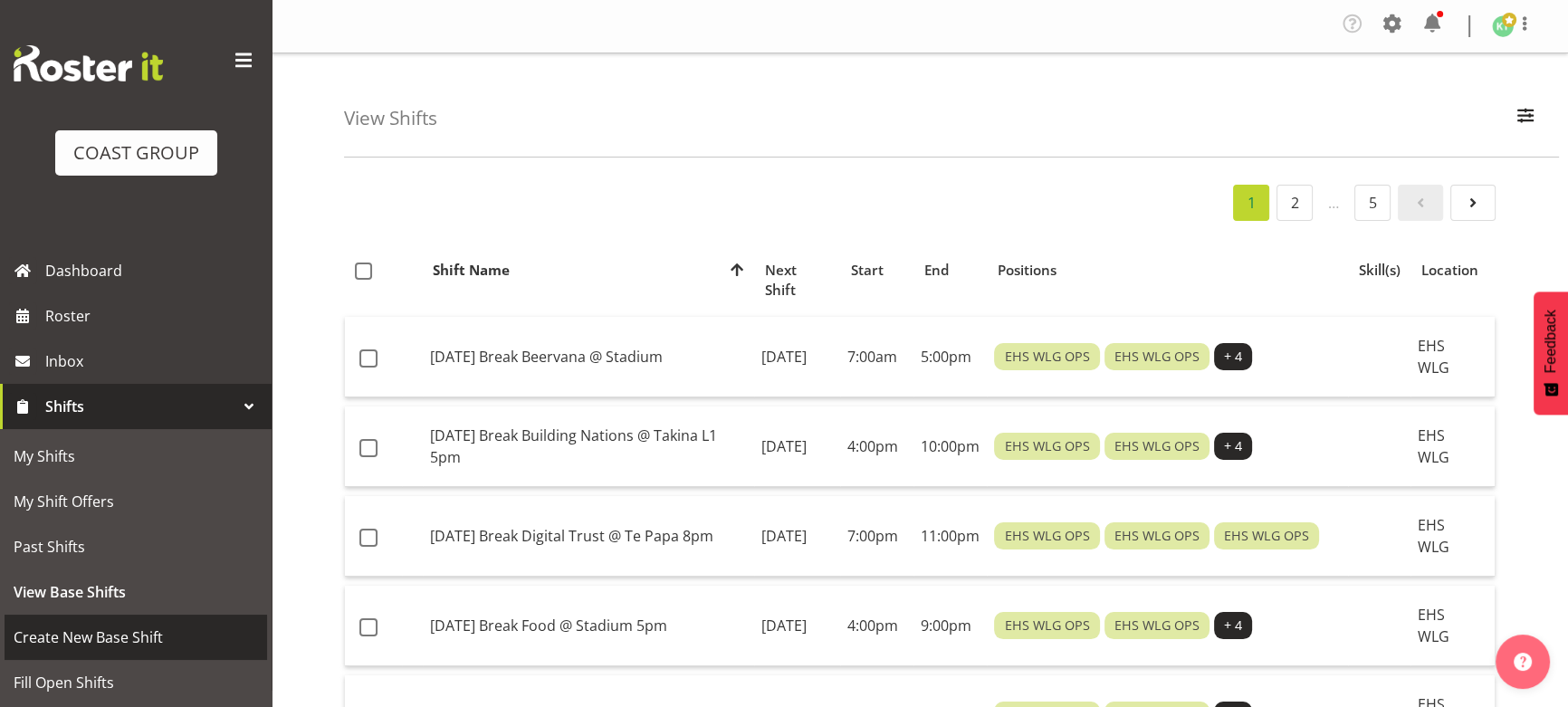
click at [87, 628] on span "Create New Base Shift" at bounding box center [136, 636] width 245 height 27
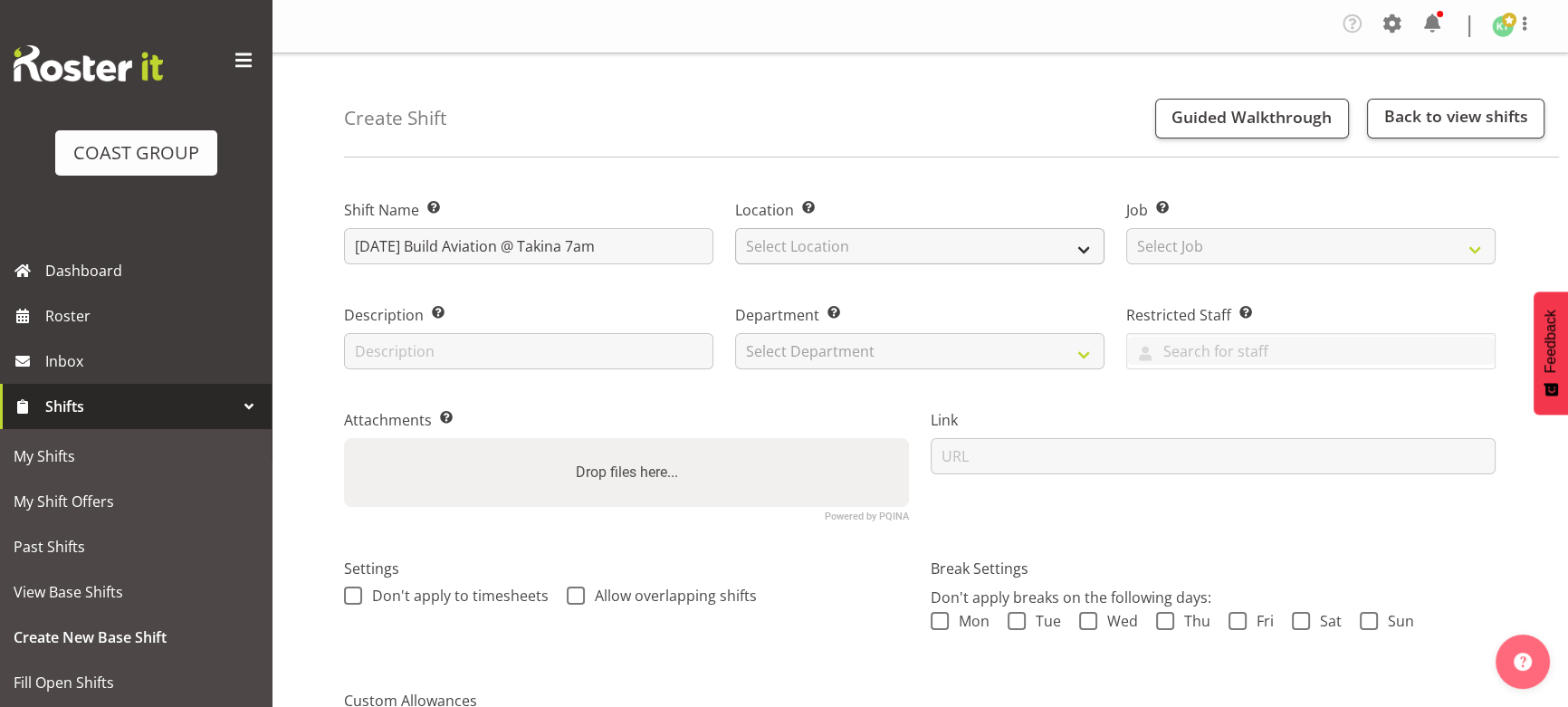
type input "[DATE] Build Aviation @ Takina 7am"
click at [845, 258] on select "Select Location EHS WLG DW WLG" at bounding box center [919, 246] width 369 height 36
select select "106"
click at [735, 228] on select "Select Location EHS WLG DW WLG" at bounding box center [919, 246] width 369 height 36
click at [1163, 258] on select "Select Job Create new job 1 Carlton Events 1 [PERSON_NAME][GEOGRAPHIC_DATA] 1 […" at bounding box center [1310, 246] width 369 height 36
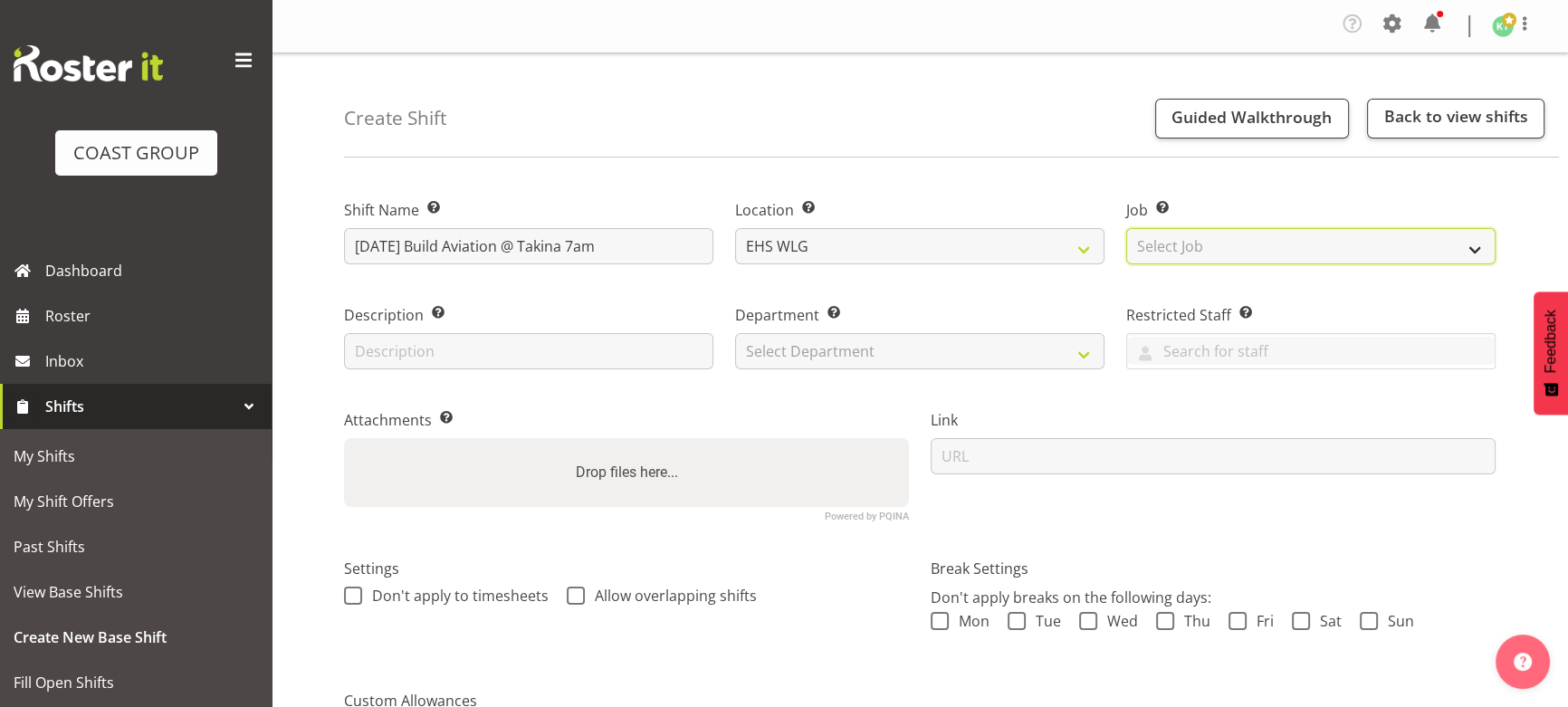
select select "9096"
click at [1126, 228] on select "Select Job Create new job 1 Carlton Events 1 [PERSON_NAME][GEOGRAPHIC_DATA] 1 […" at bounding box center [1310, 246] width 369 height 36
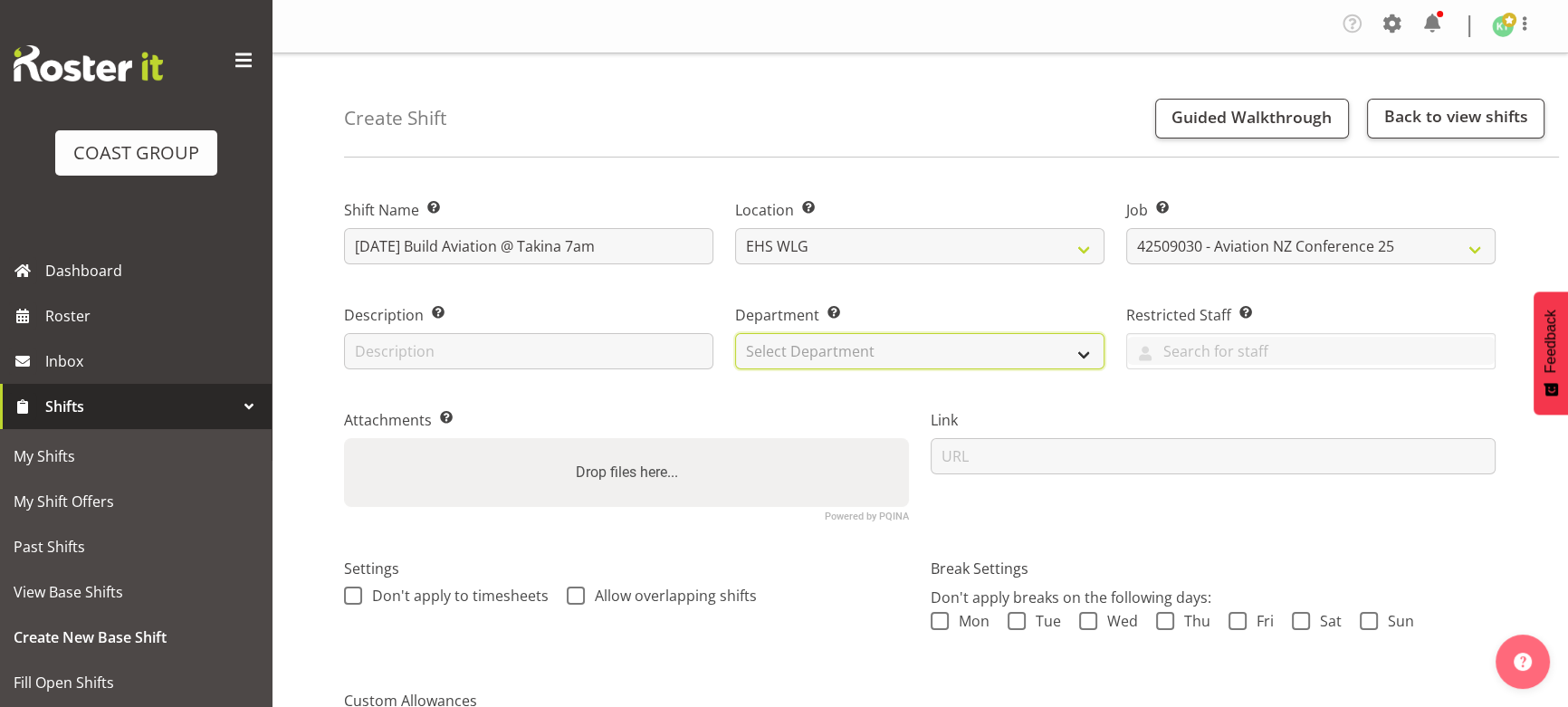
drag, startPoint x: 971, startPoint y: 343, endPoint x: 960, endPoint y: 364, distance: 23.7
click at [971, 343] on select "Select Department EHS WLG OPS DW WLG DW WLG SALES" at bounding box center [919, 351] width 369 height 36
select select "43"
click at [735, 333] on select "Select Department EHS WLG OPS DW WLG DW WLG SALES" at bounding box center [919, 351] width 369 height 36
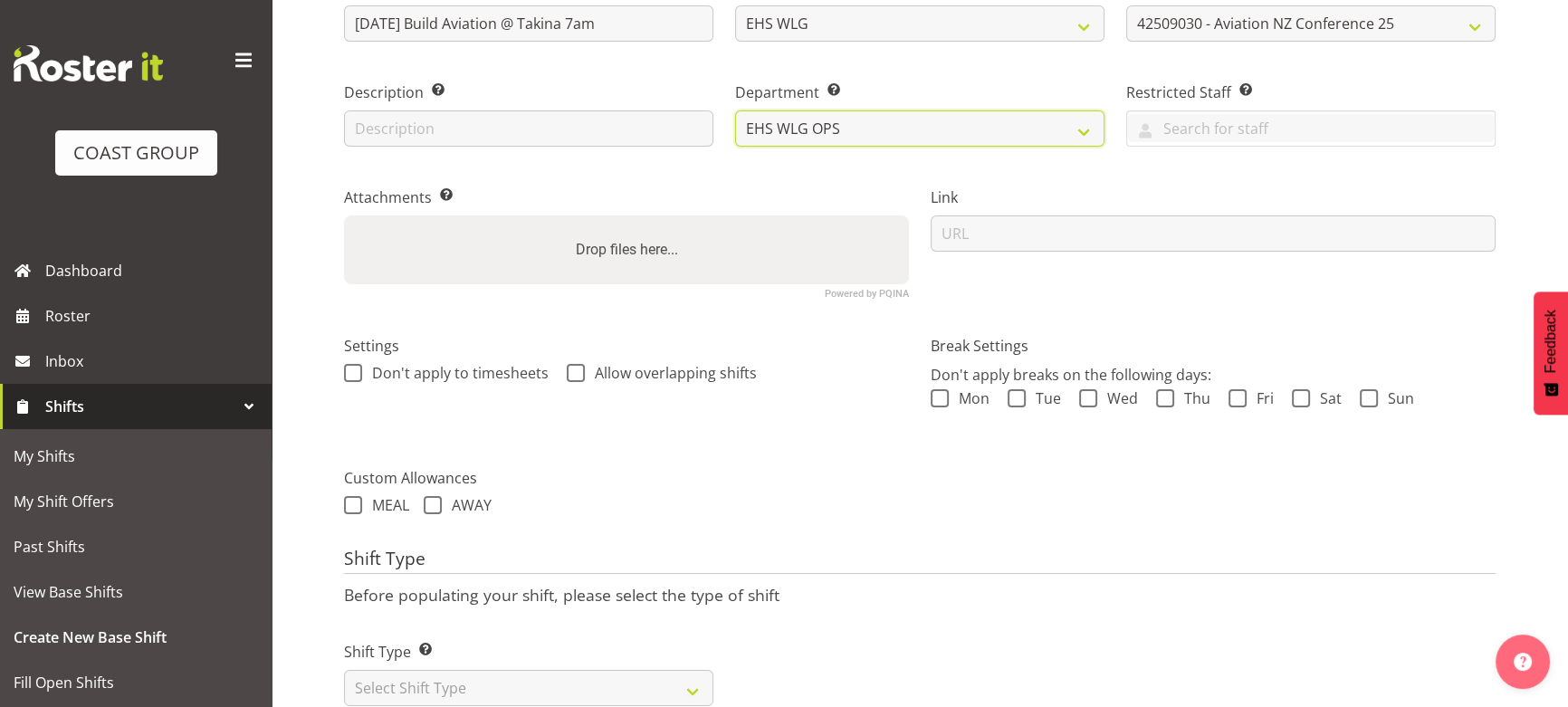
scroll to position [247, 0]
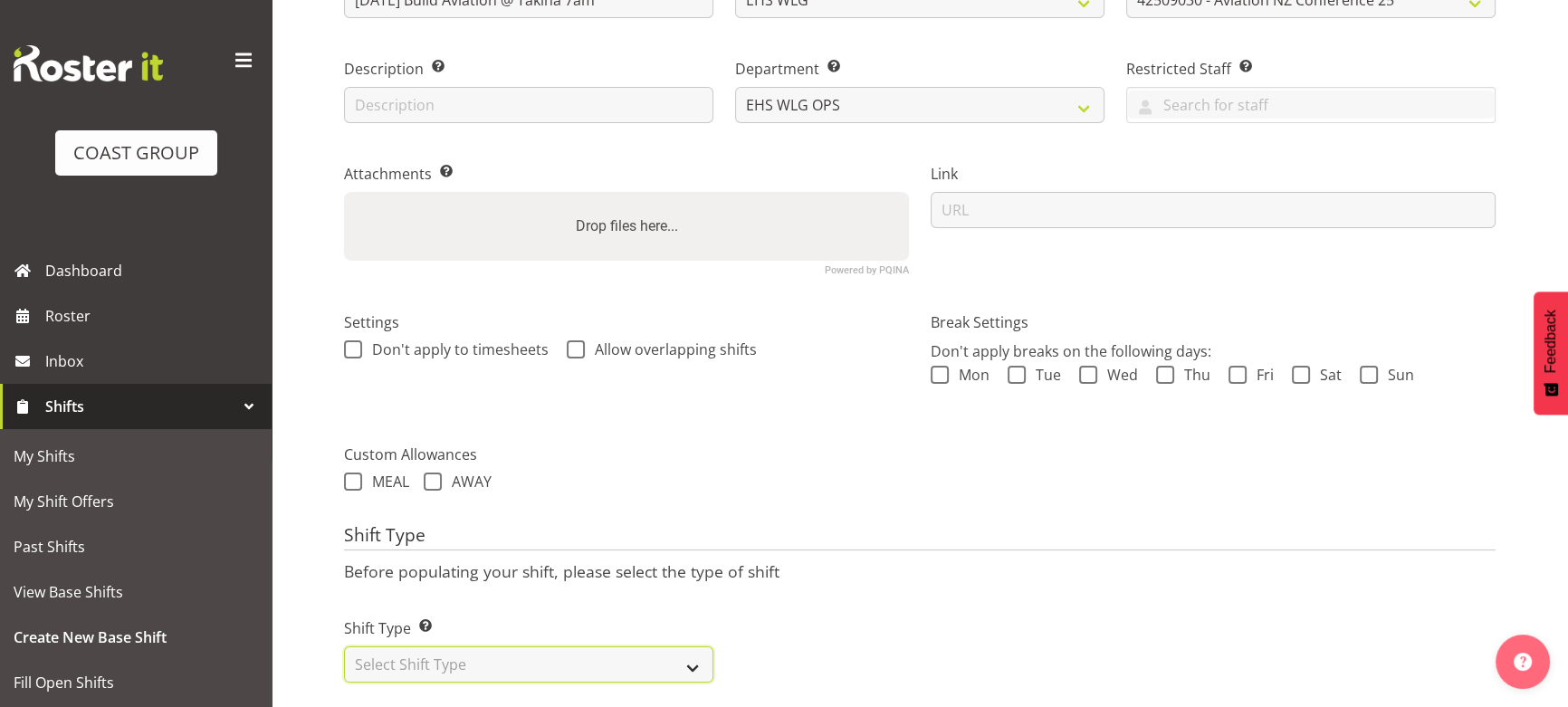
drag, startPoint x: 651, startPoint y: 664, endPoint x: 653, endPoint y: 646, distance: 18.1
click at [651, 664] on select "Select Shift Type One Off Shift Recurring Shift Rotating Shift" at bounding box center [529, 664] width 369 height 36
select select "one_off"
click at [344, 647] on select "Select Shift Type One Off Shift Recurring Shift Rotating Shift" at bounding box center [529, 664] width 369 height 36
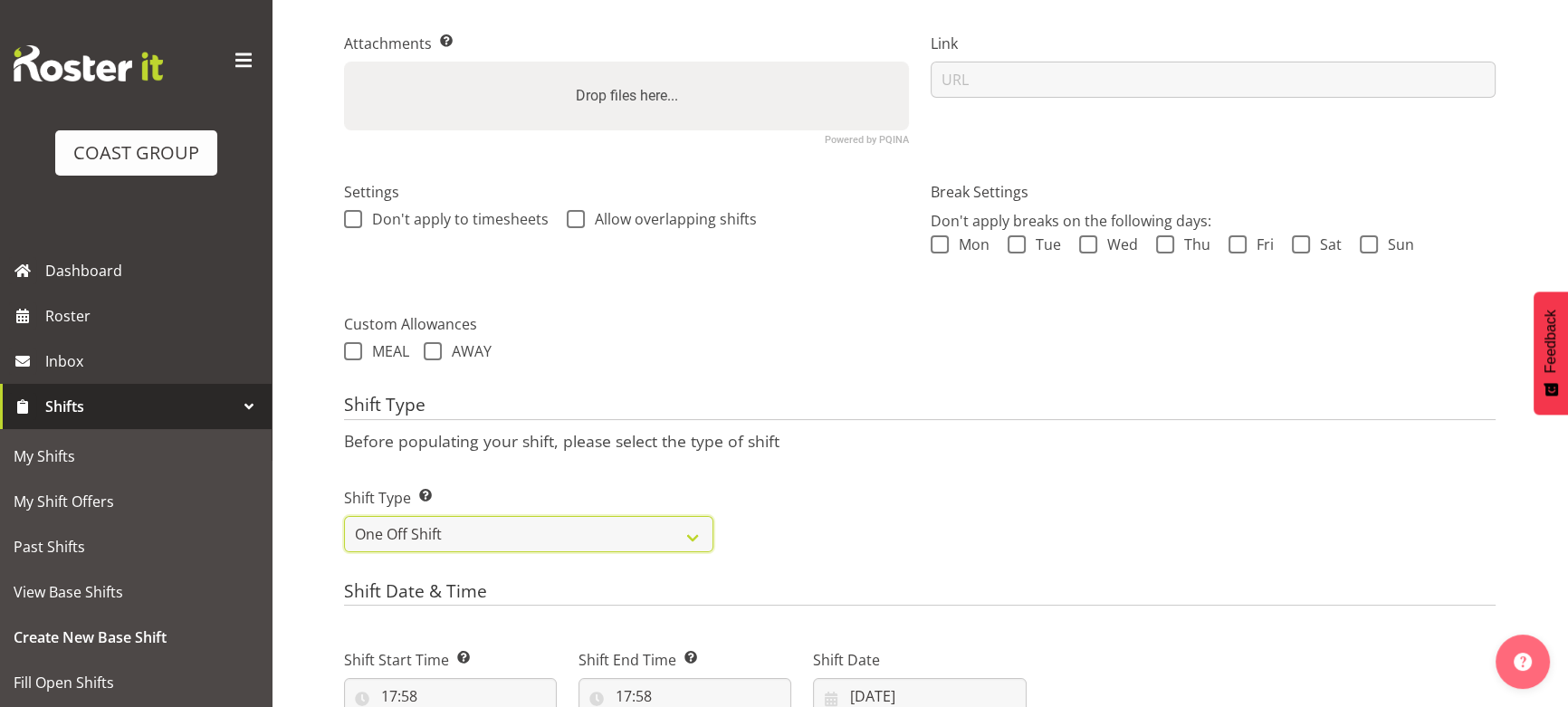
scroll to position [493, 0]
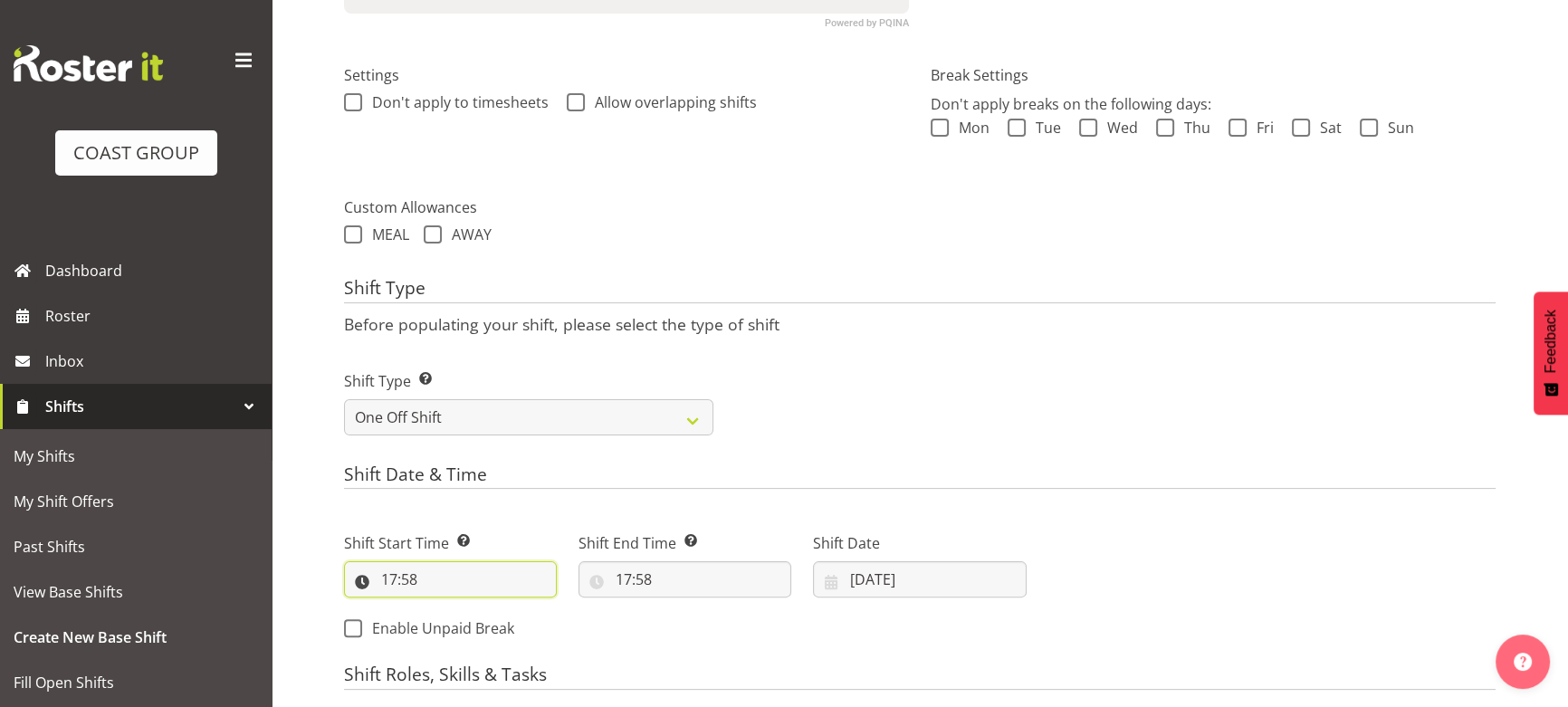
click at [430, 578] on input "17:58" at bounding box center [450, 579] width 213 height 36
click at [451, 608] on select "00 01 02 03 04 05 06 07 08 09 10 11 12 13 14 15 16 17 18 19 20 21 22 23" at bounding box center [468, 626] width 41 height 36
select select "6"
click at [448, 608] on select "00 01 02 03 04 05 06 07 08 09 10 11 12 13 14 15 16 17 18 19 20 21 22 23" at bounding box center [468, 626] width 41 height 36
type input "06:58"
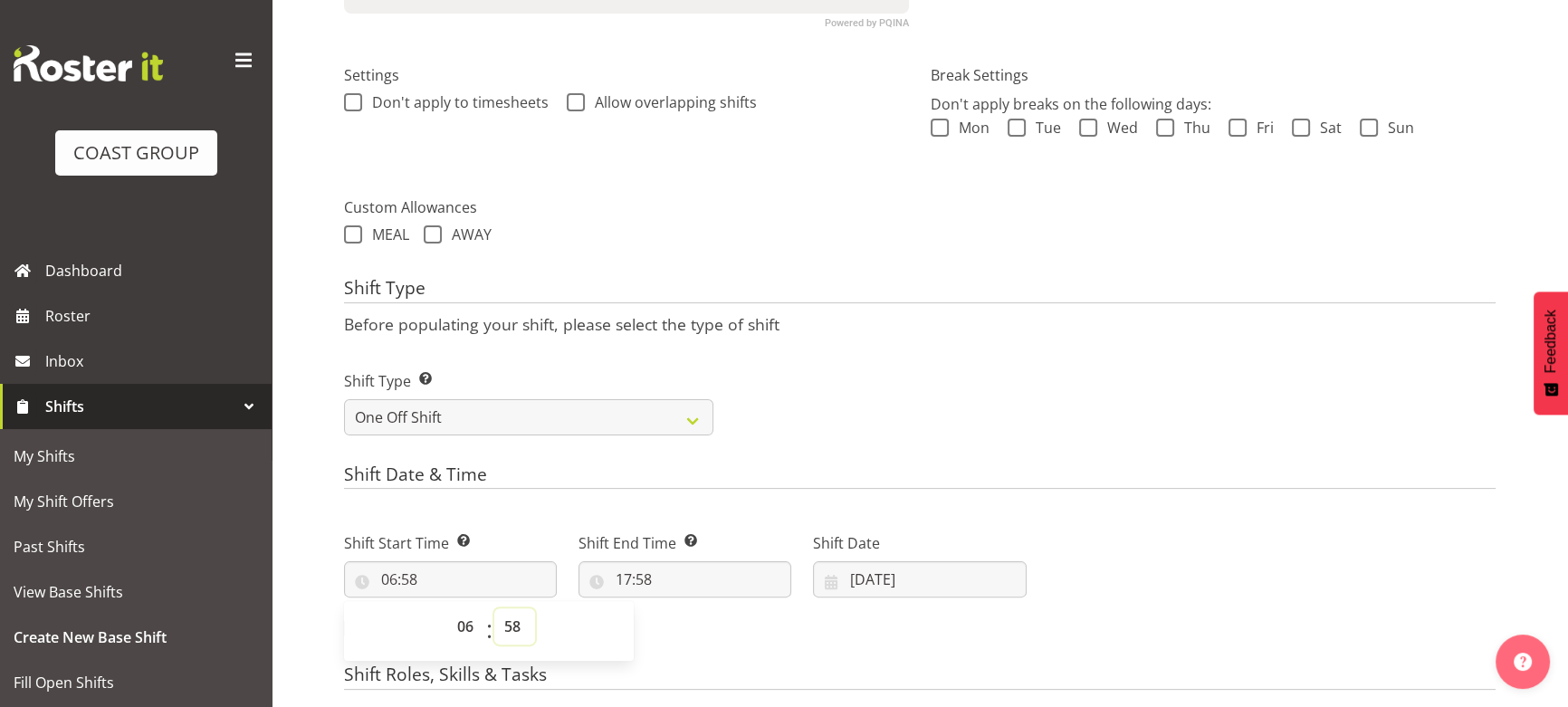
click at [511, 611] on select "00 01 02 03 04 05 06 07 08 09 10 11 12 13 14 15 16 17 18 19 20 21 22 23 24 25 2…" at bounding box center [515, 626] width 41 height 36
select select "0"
click at [494, 608] on select "00 01 02 03 04 05 06 07 08 09 10 11 12 13 14 15 16 17 18 19 20 21 22 23 24 25 2…" at bounding box center [515, 626] width 41 height 36
type input "06:00"
click at [696, 592] on input "17:58" at bounding box center [685, 579] width 213 height 36
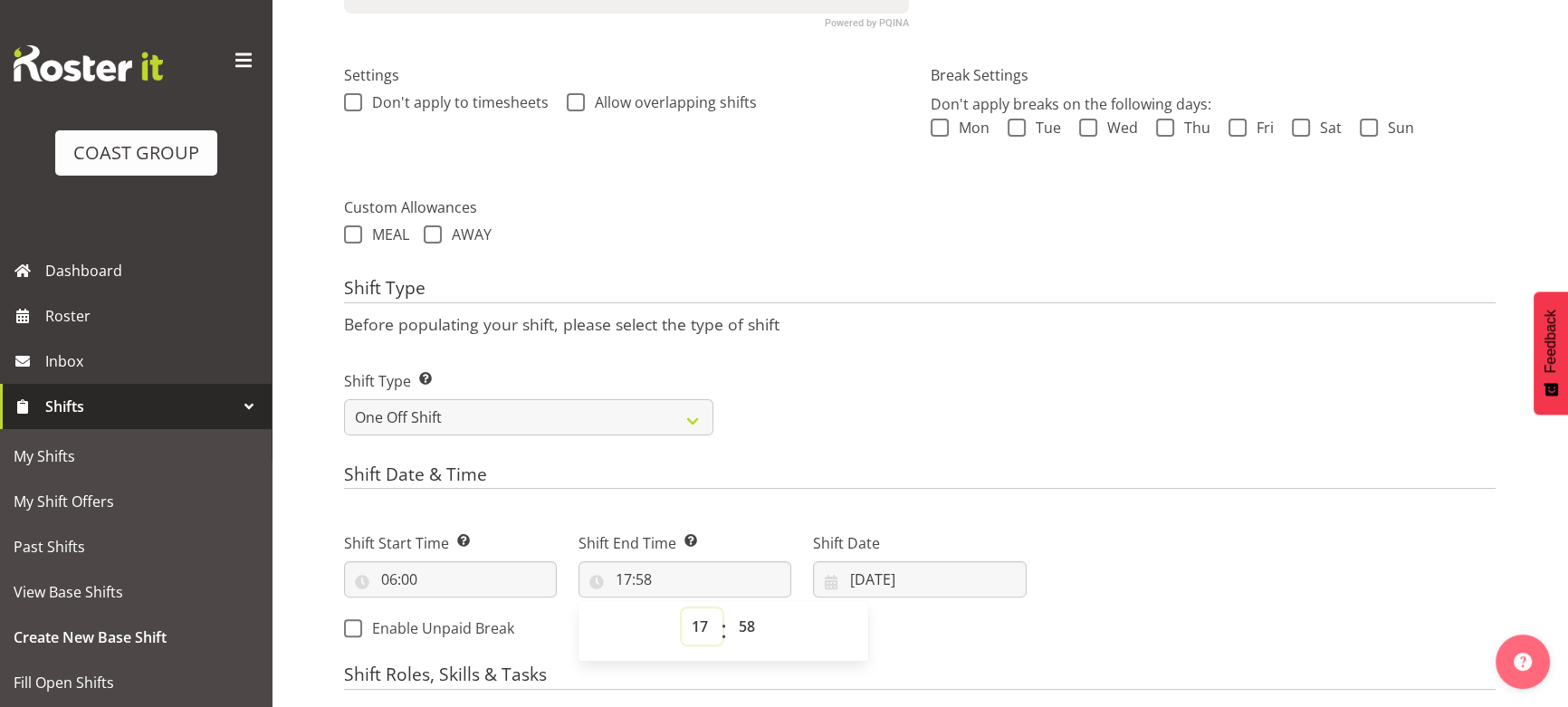
click at [698, 614] on select "00 01 02 03 04 05 06 07 08 09 10 11 12 13 14 15 16 17 18 19 20 21 22 23" at bounding box center [702, 626] width 41 height 36
select select "16"
click at [681, 608] on select "00 01 02 03 04 05 06 07 08 09 10 11 12 13 14 15 16 17 18 19 20 21 22 23" at bounding box center [702, 626] width 41 height 36
type input "16:58"
click at [755, 598] on div "00 01 02 03 04 05 06 07 08 09 10 11 12 13 14 15 16 17 18 19 20 21 22 23 : 00 01…" at bounding box center [723, 629] width 289 height 63
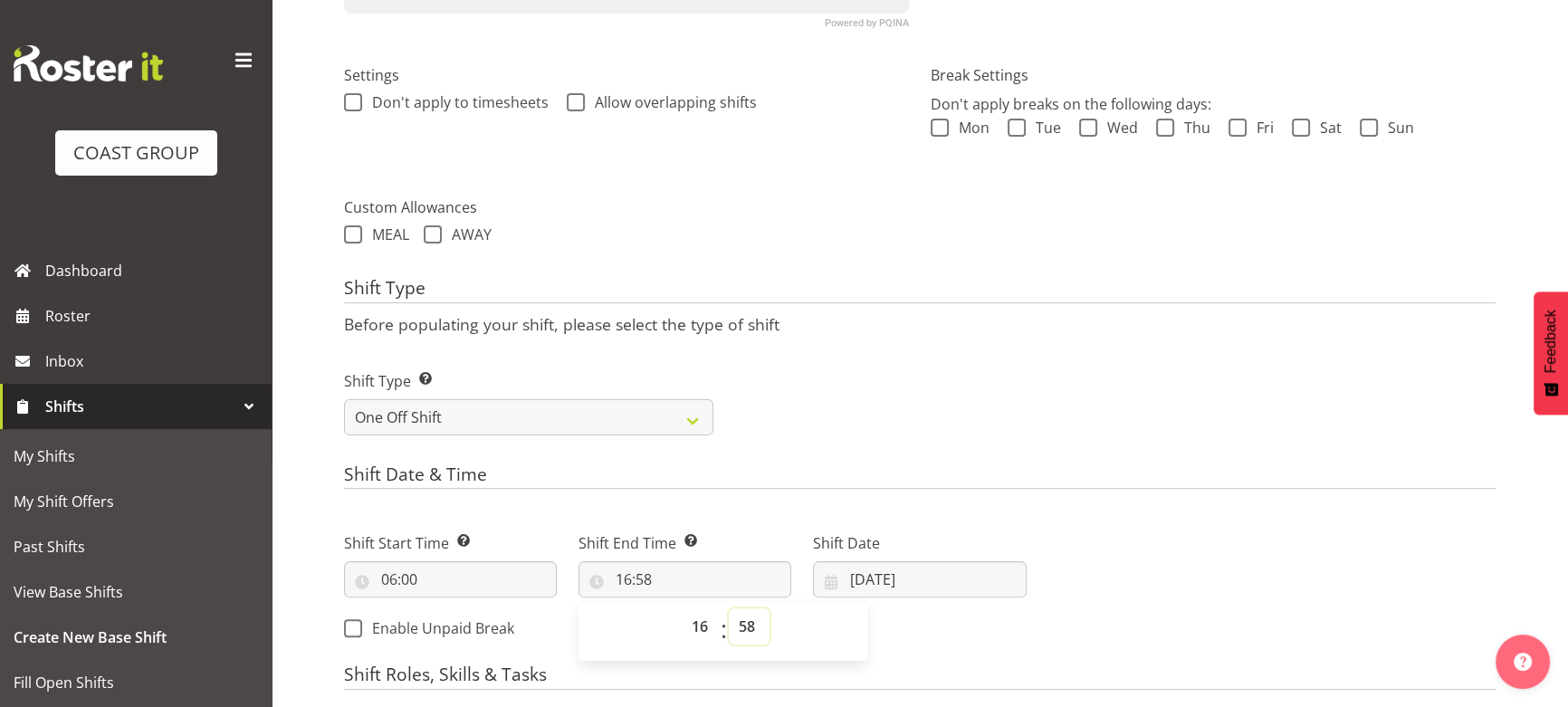
click at [754, 612] on select "00 01 02 03 04 05 06 07 08 09 10 11 12 13 14 15 16 17 18 19 20 21 22 23 24 25 2…" at bounding box center [749, 626] width 41 height 36
select select "0"
click at [729, 608] on select "00 01 02 03 04 05 06 07 08 09 10 11 12 13 14 15 16 17 18 19 20 21 22 23 24 25 2…" at bounding box center [749, 626] width 41 height 36
type input "16:00"
click at [918, 594] on input "[DATE]" at bounding box center [919, 579] width 213 height 36
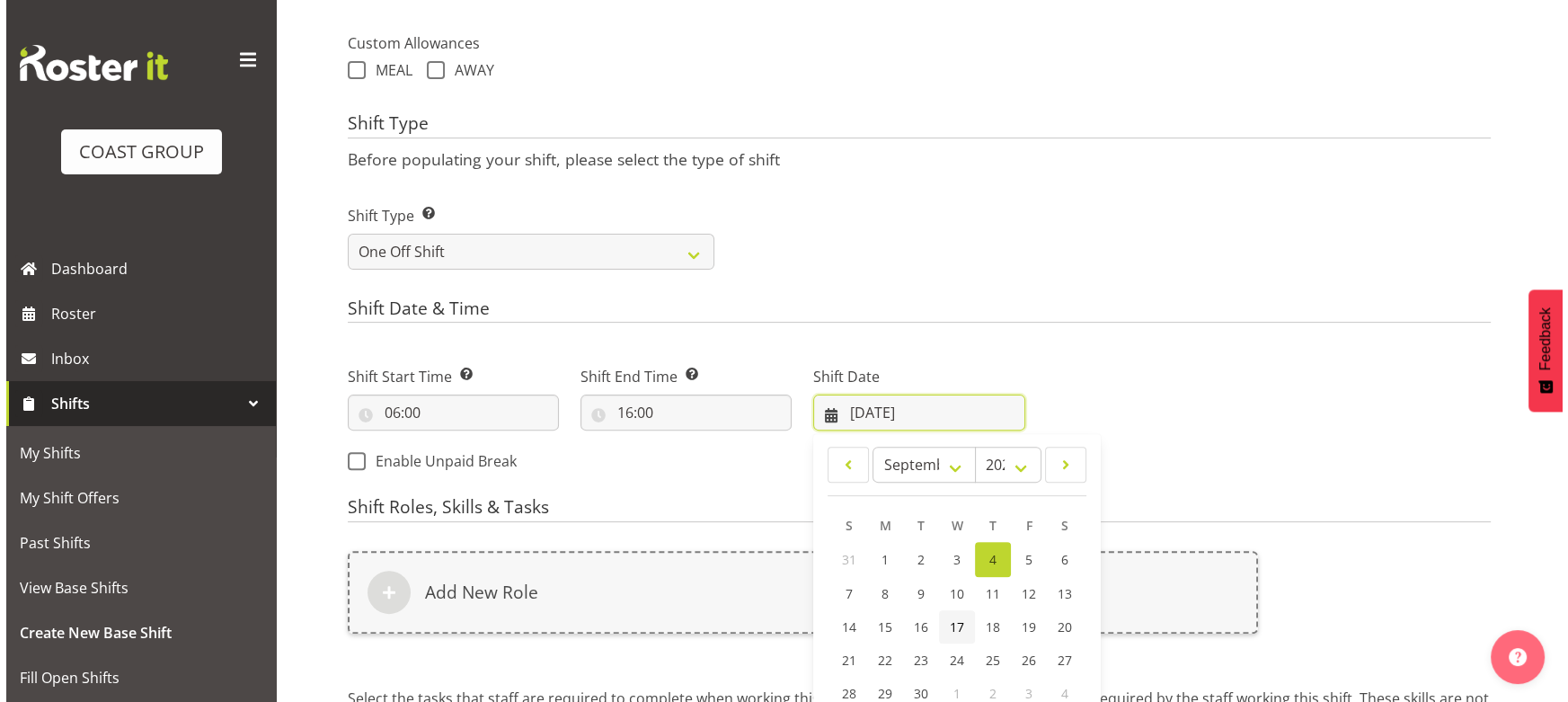
scroll to position [735, 0]
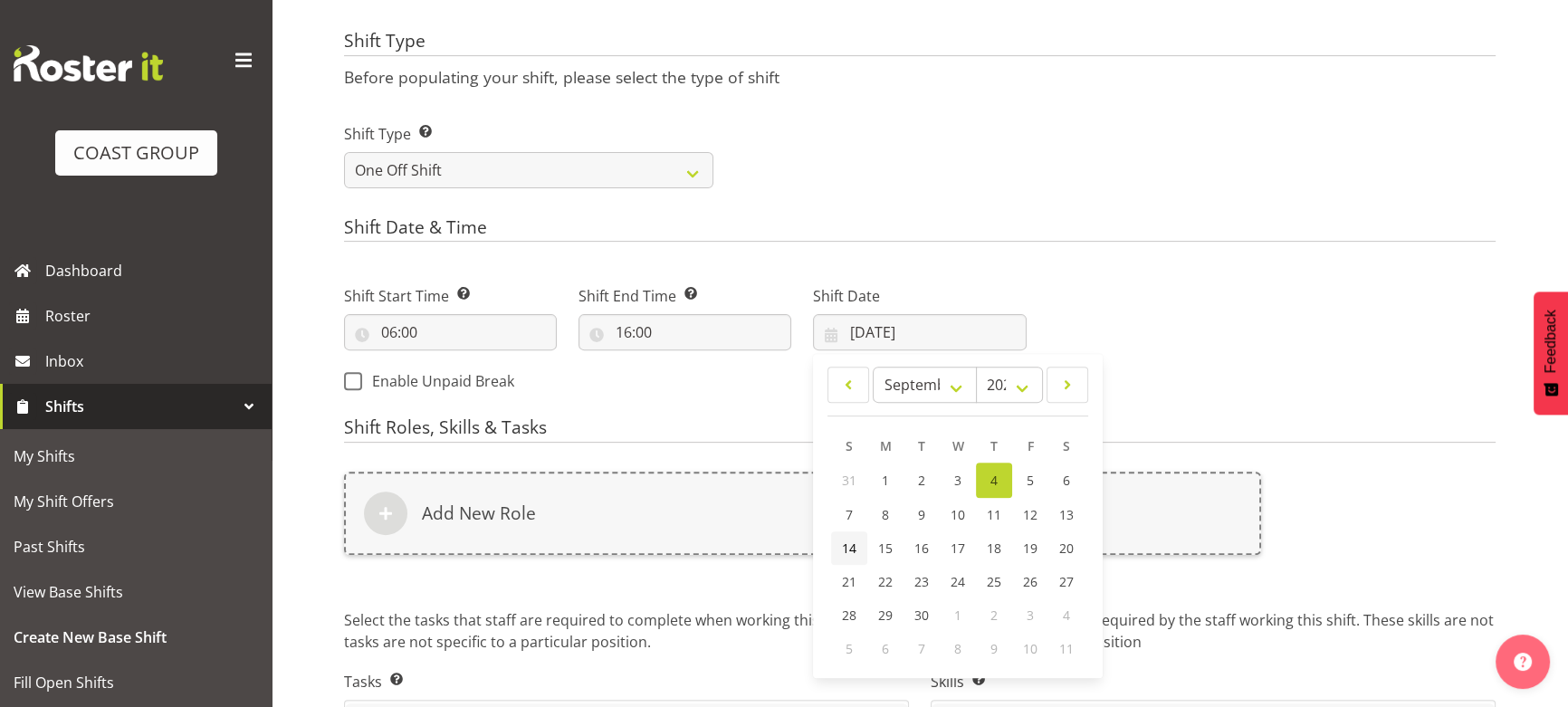
click at [851, 543] on span "14" at bounding box center [850, 548] width 15 height 17
type input "[DATE]"
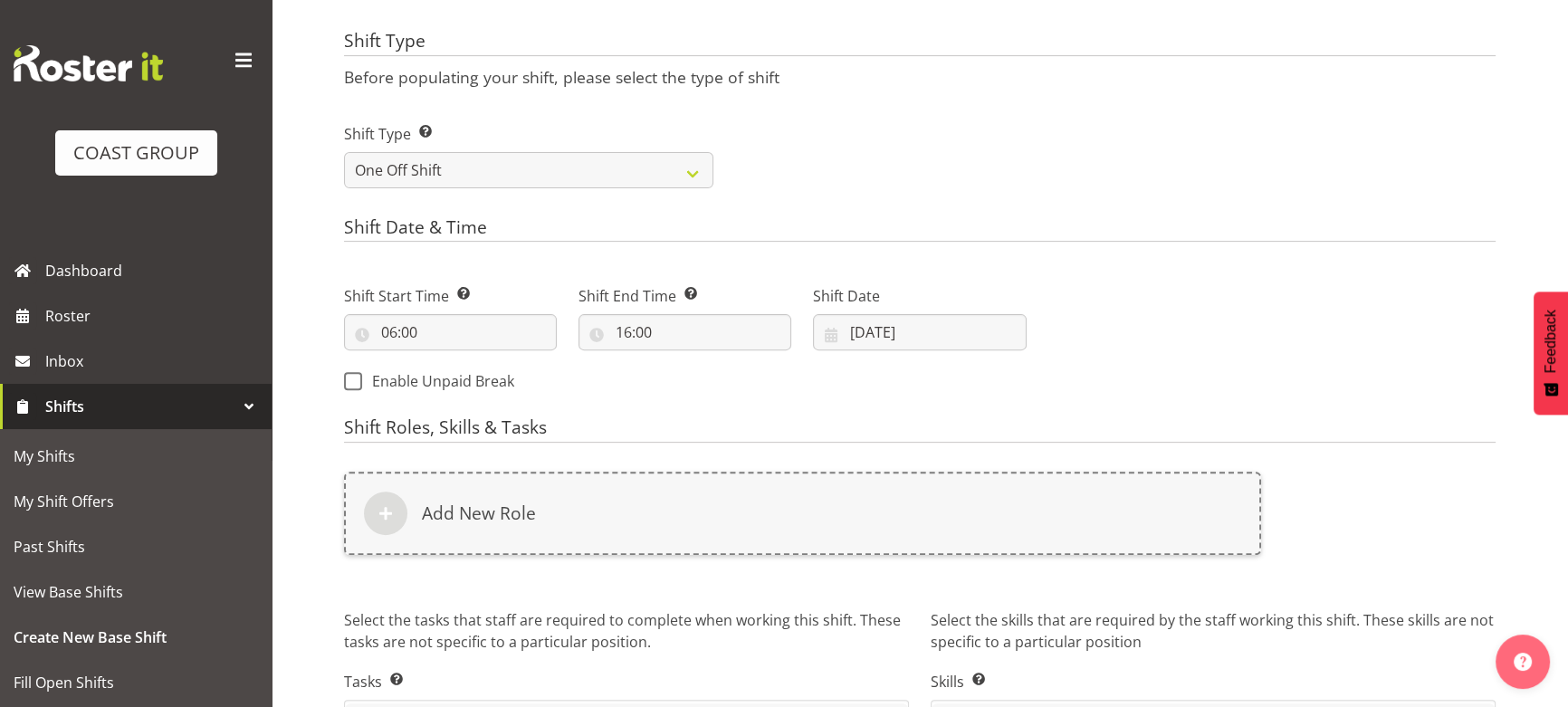
click at [850, 524] on div "Add New Role" at bounding box center [802, 513] width 917 height 83
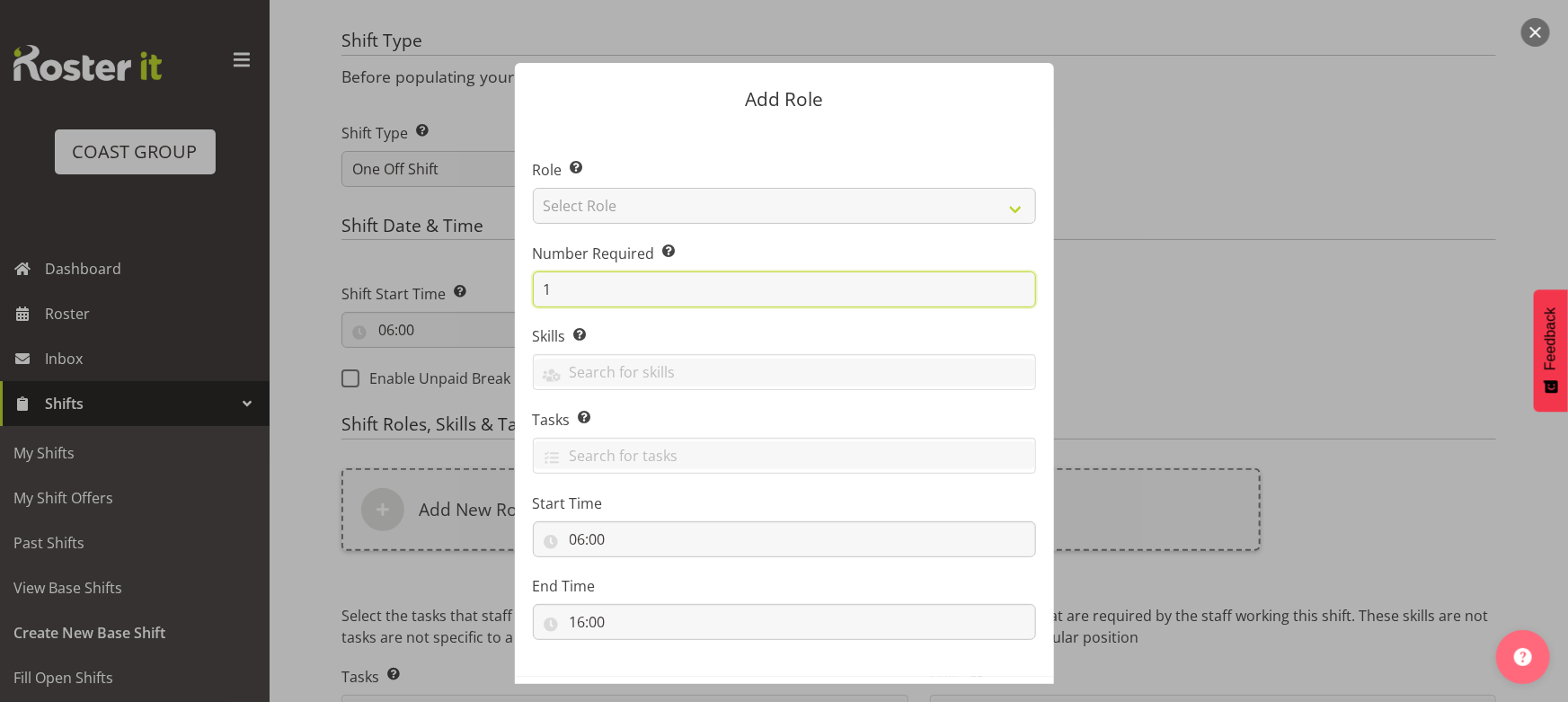
drag, startPoint x: 543, startPoint y: 288, endPoint x: 482, endPoint y: 279, distance: 61.7
click at [477, 287] on form "Add Role Role Select the role you wish to add to the shift. Select Role ACCOUNT…" at bounding box center [784, 350] width 863 height 666
type input "4"
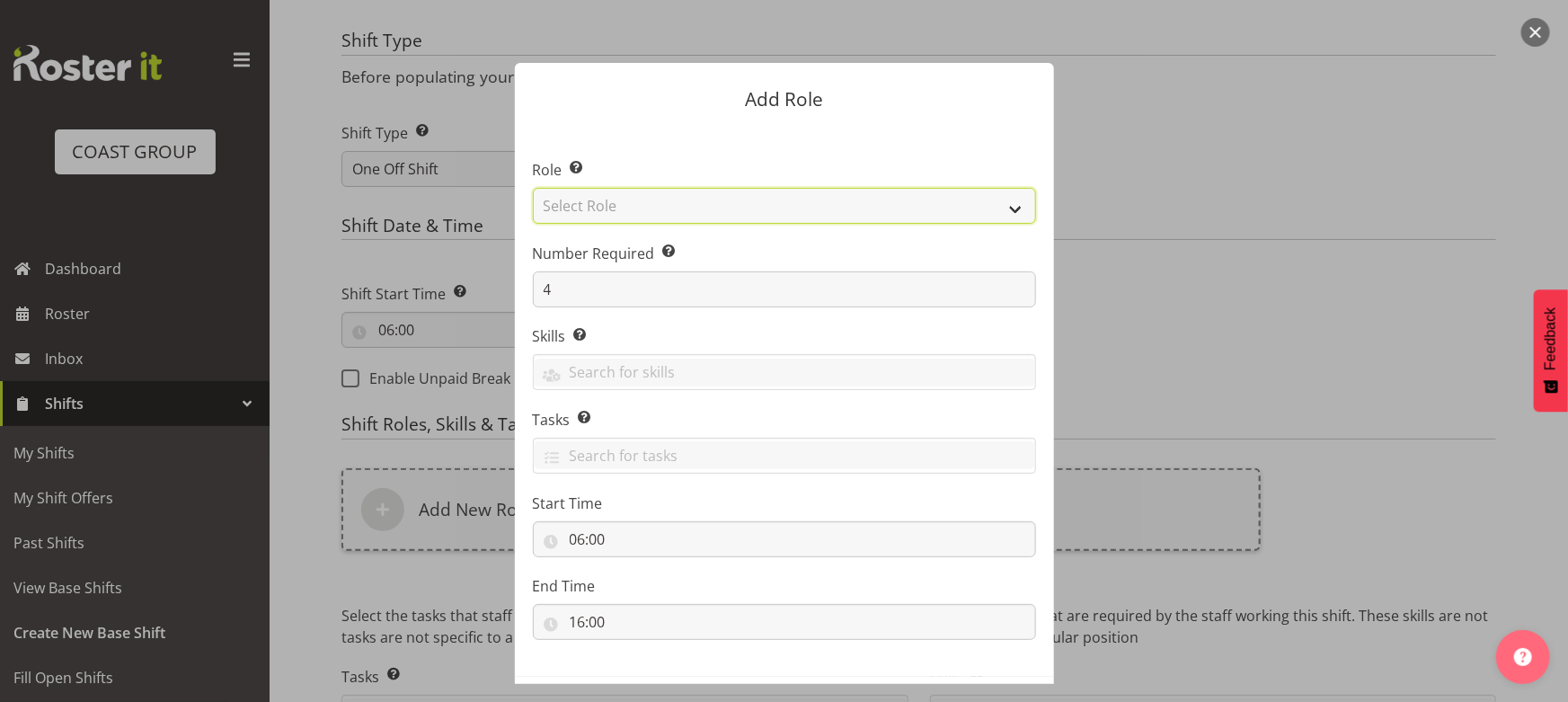
click at [835, 214] on select "Select Role ACCOUNT MANAGER ACCOUNT MANAGER DW ACCOUNTS [PERSON_NAME] VEHICLES …" at bounding box center [784, 205] width 504 height 36
select select "191"
click at [533, 188] on select "Select Role ACCOUNT MANAGER ACCOUNT MANAGER DW ACCOUNTS [PERSON_NAME] VEHICLES …" at bounding box center [784, 205] width 504 height 36
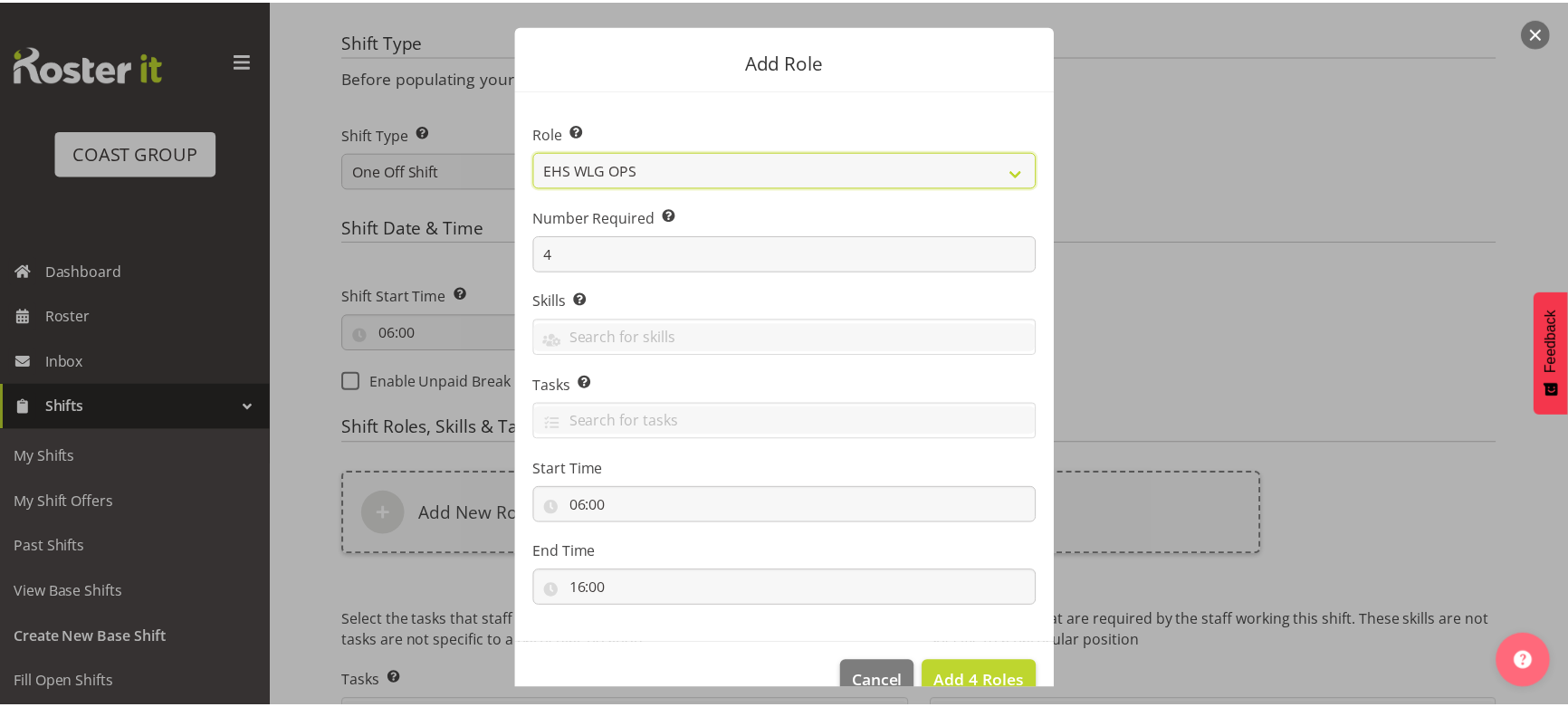
scroll to position [77, 0]
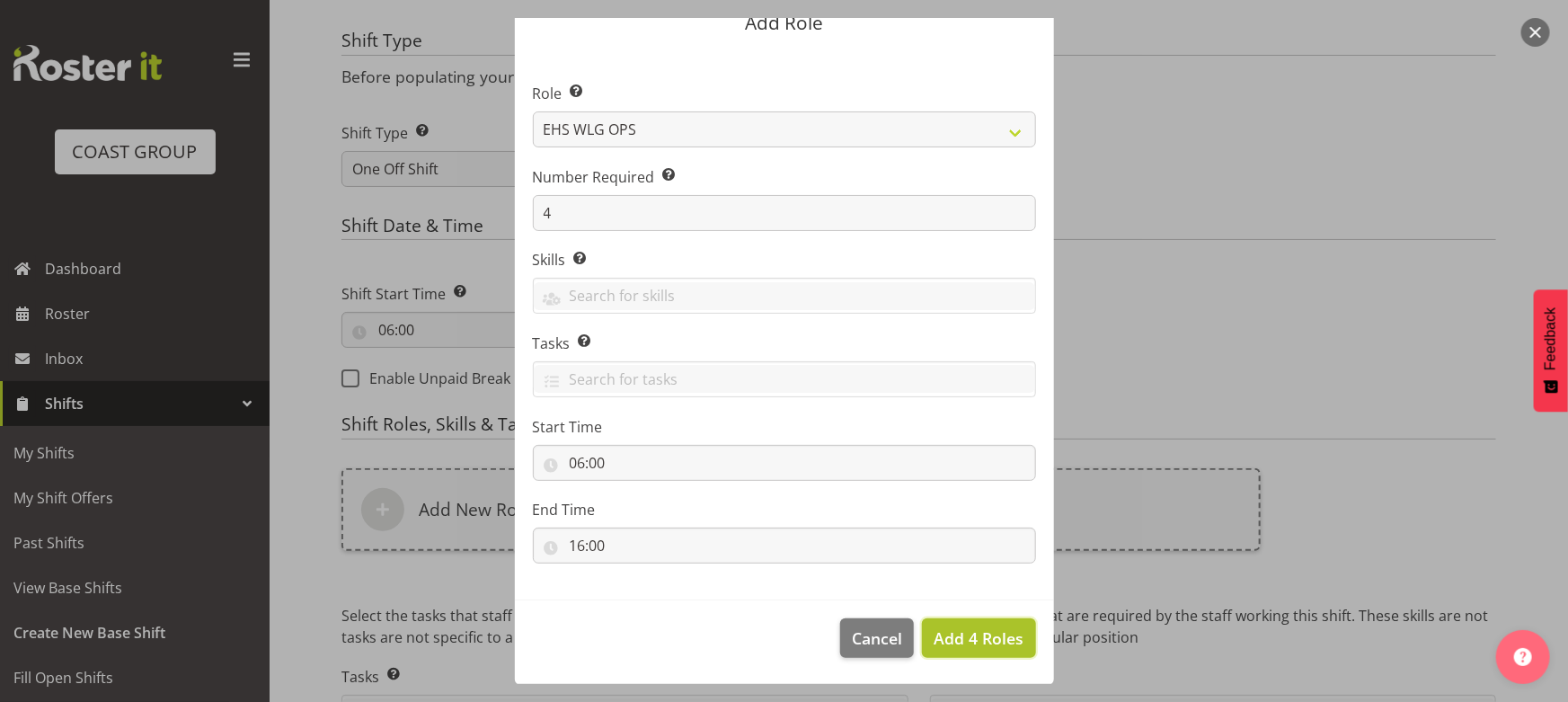
click at [958, 635] on span "Add 4 Roles" at bounding box center [978, 637] width 90 height 21
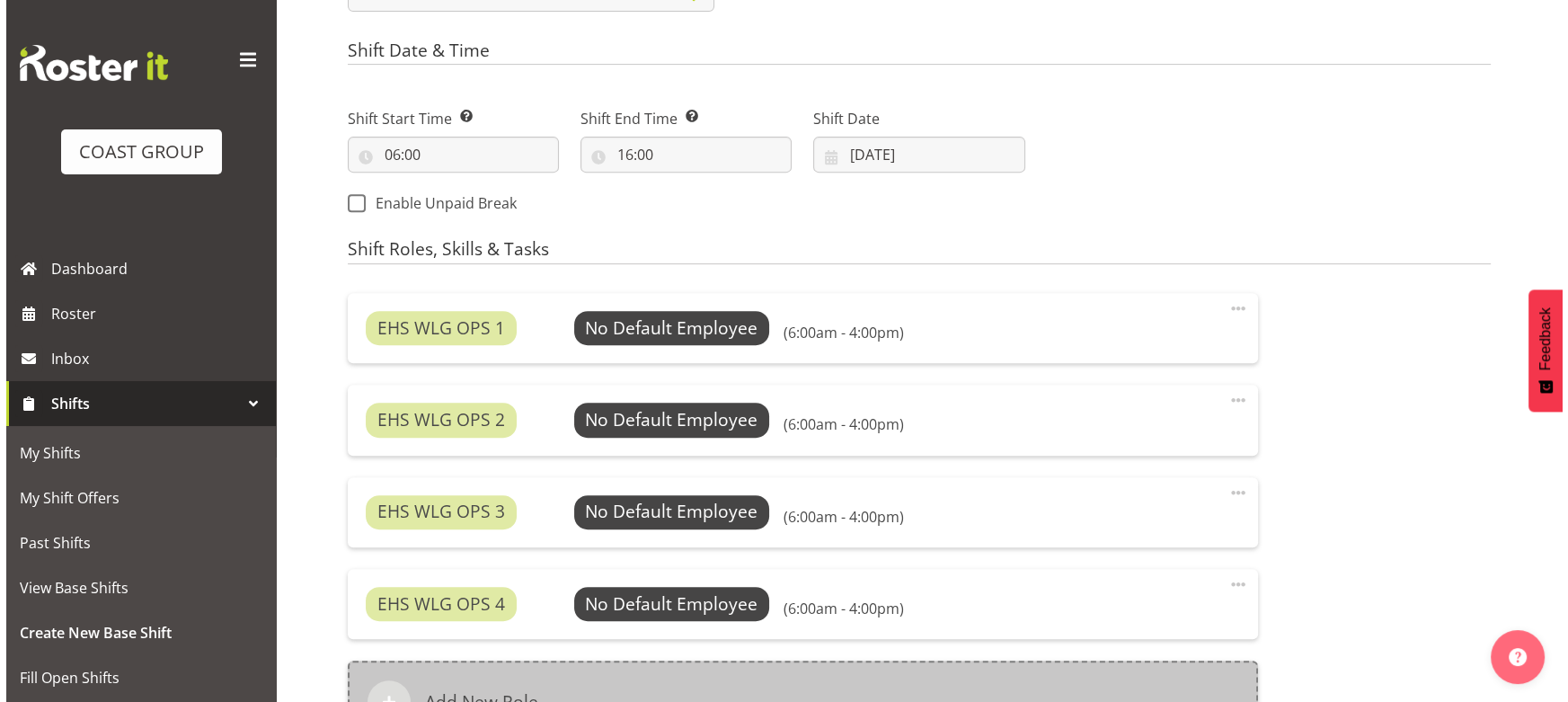
scroll to position [1061, 0]
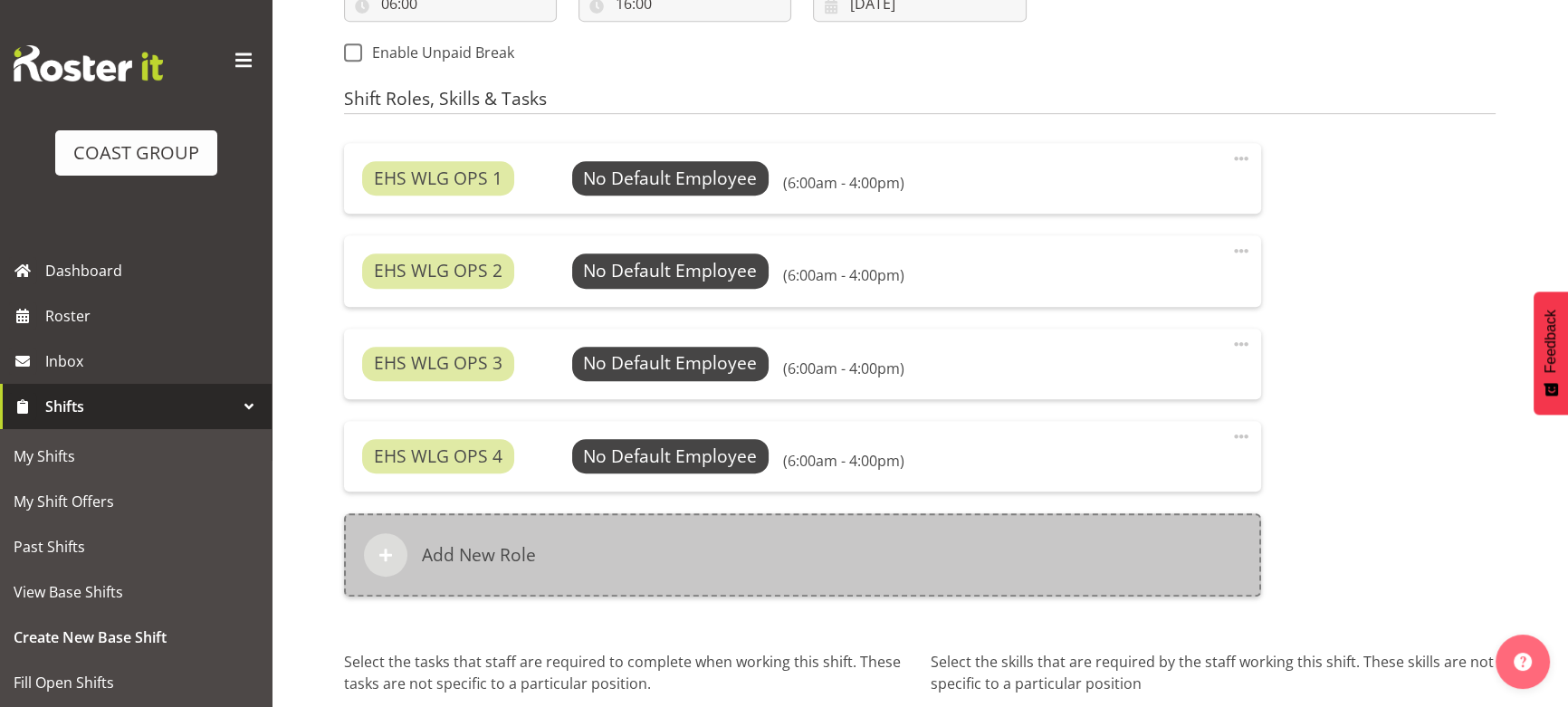
click at [913, 565] on div "Add New Role" at bounding box center [802, 554] width 917 height 83
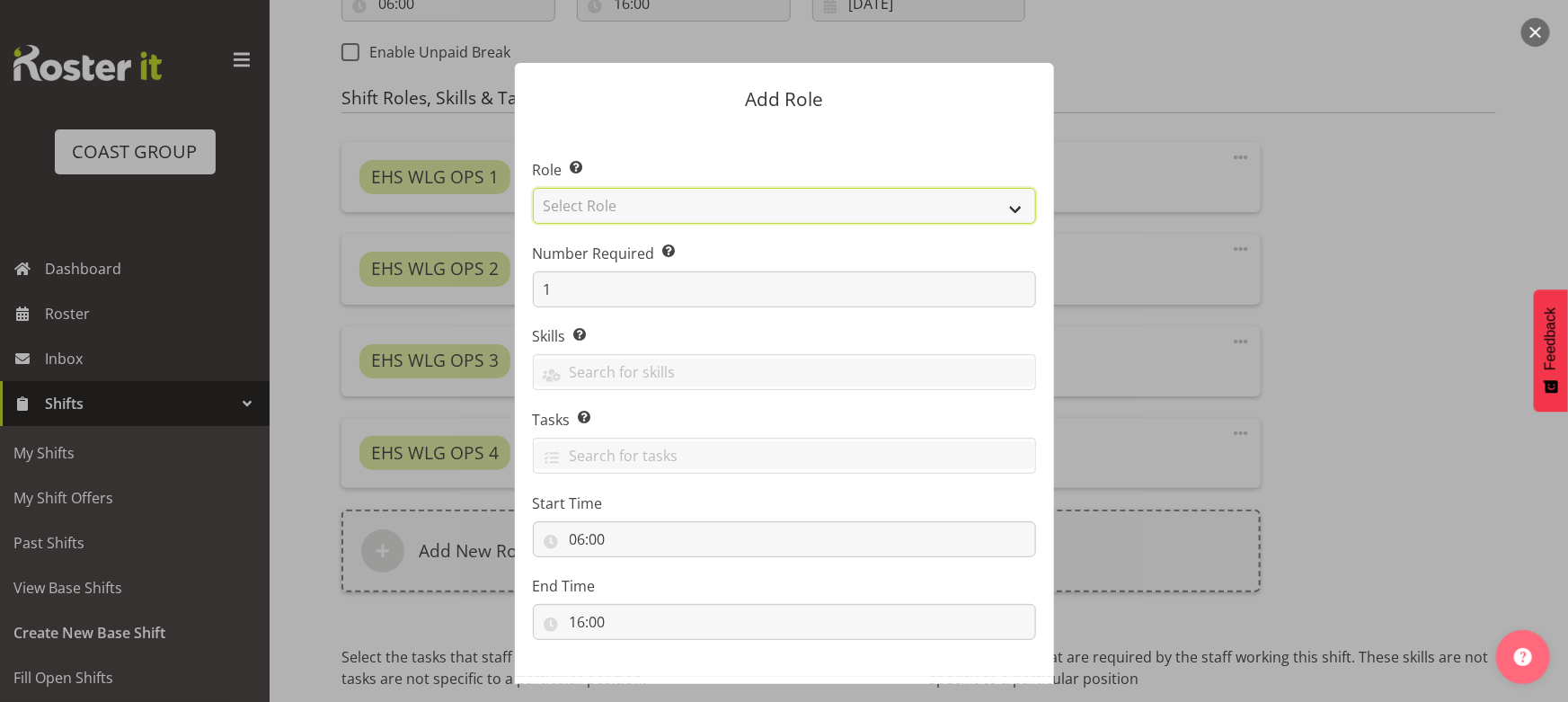
click at [775, 213] on select "Select Role ACCOUNT MANAGER ACCOUNT MANAGER DW ACCOUNTS [PERSON_NAME] VEHICLES …" at bounding box center [784, 205] width 504 height 36
select select "123"
click at [533, 188] on select "Select Role ACCOUNT MANAGER ACCOUNT MANAGER DW ACCOUNTS [PERSON_NAME] VEHICLES …" at bounding box center [784, 205] width 504 height 36
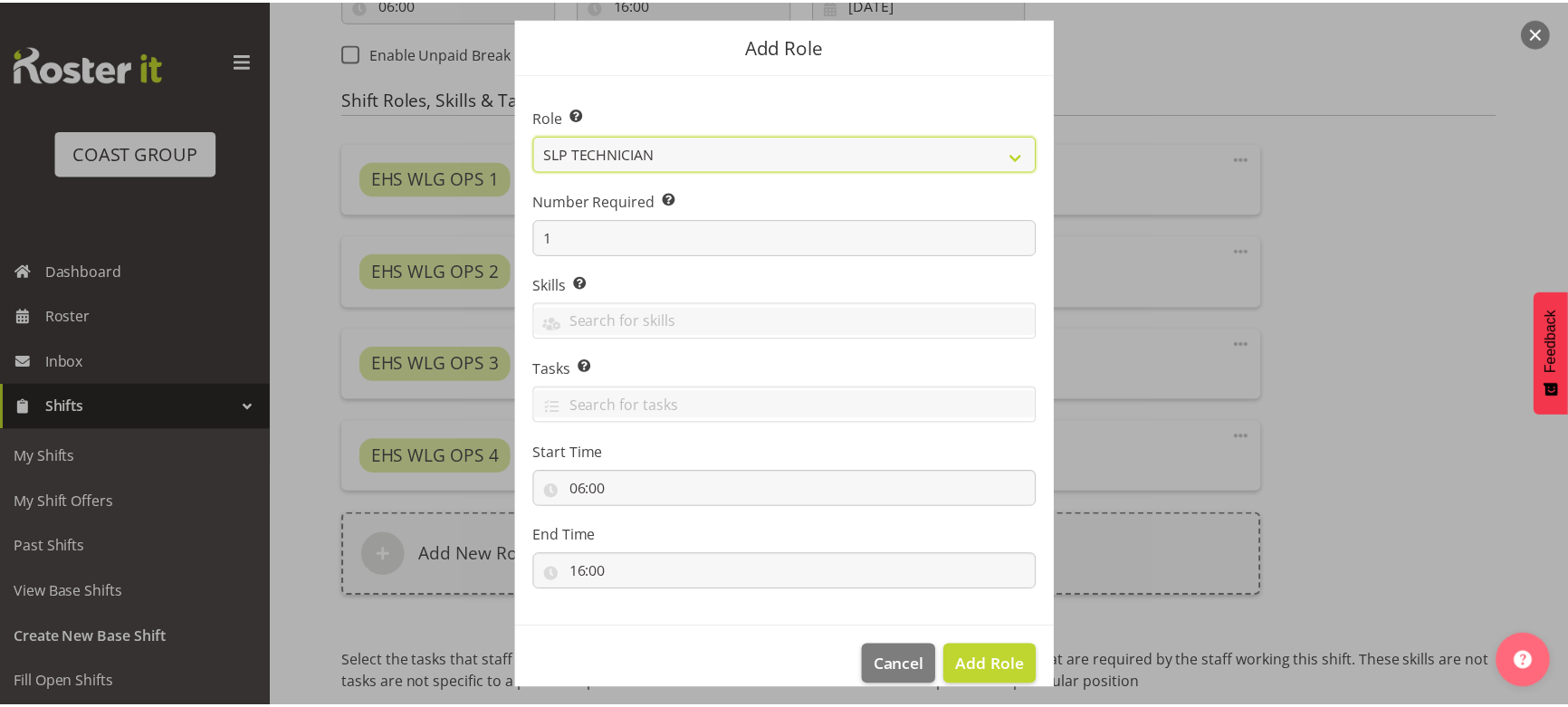
scroll to position [77, 0]
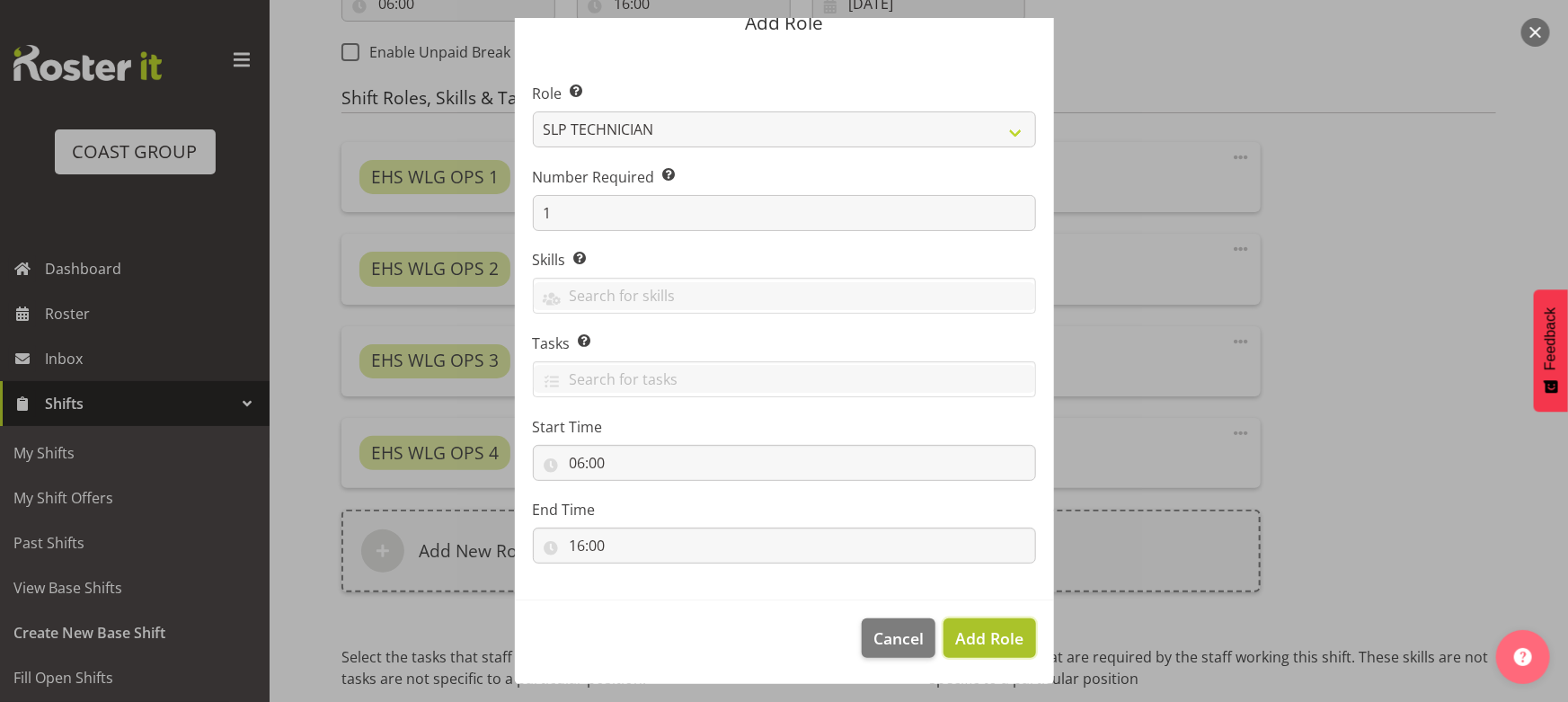
click at [972, 632] on span "Add Role" at bounding box center [990, 637] width 68 height 21
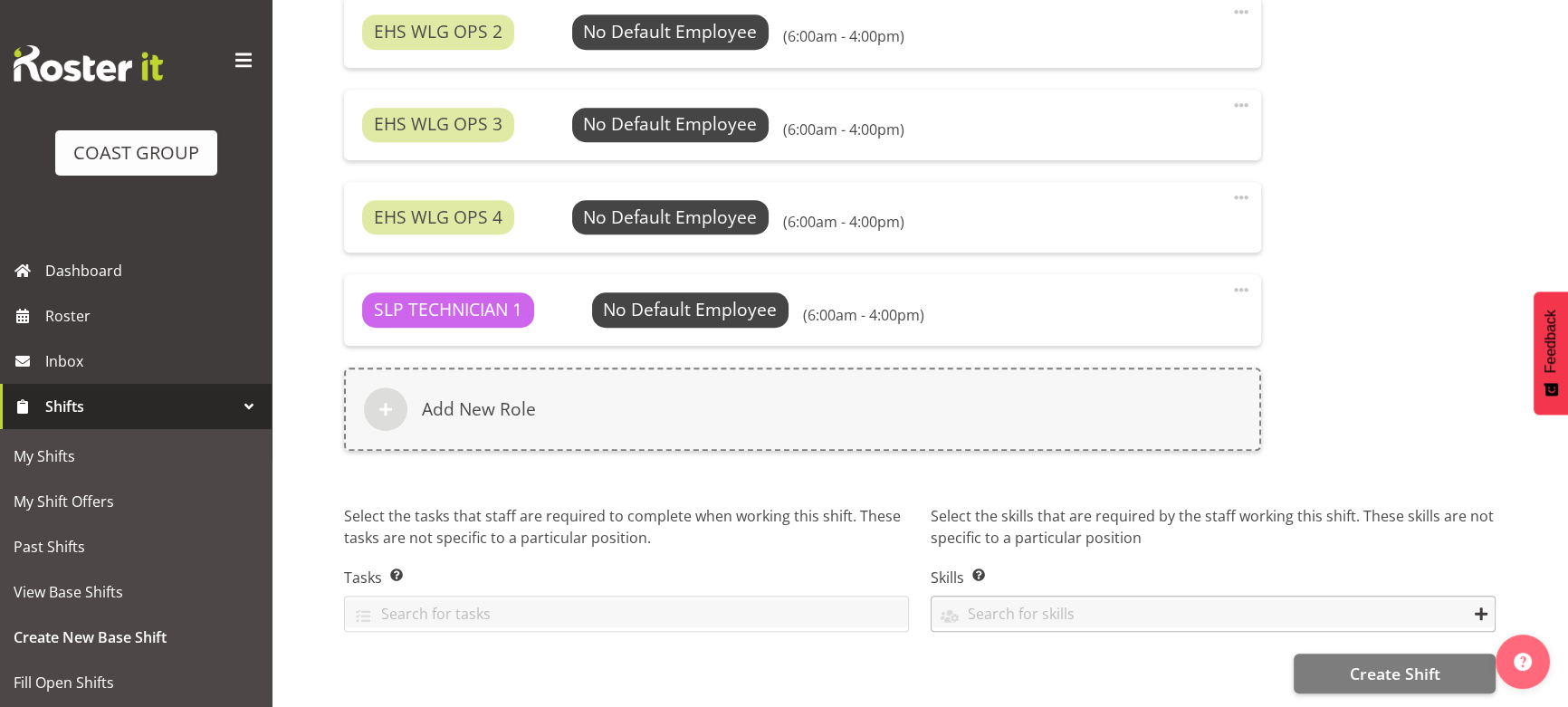
scroll to position [1318, 0]
click at [1310, 675] on button "Create Shift" at bounding box center [1394, 673] width 202 height 40
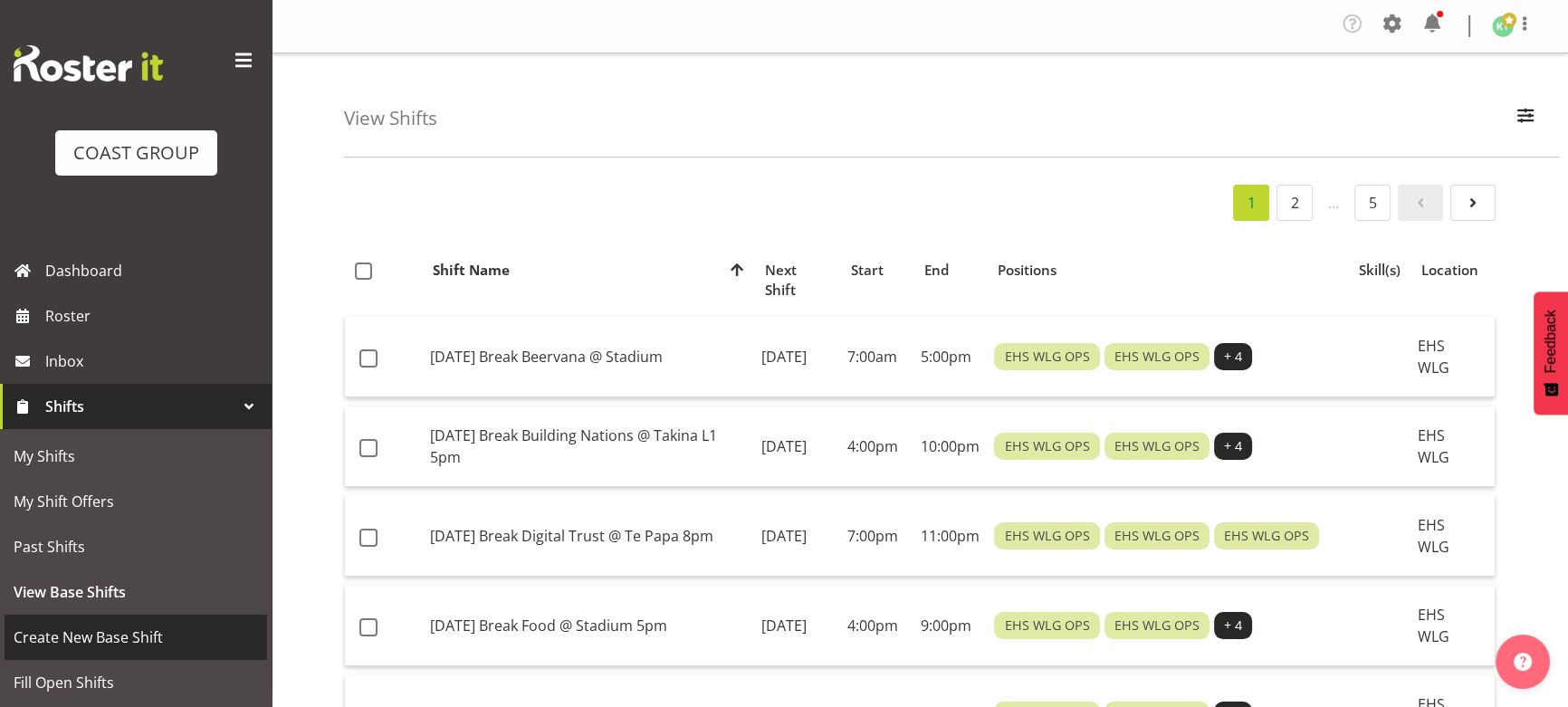
click at [147, 632] on span "Create New Base Shift" at bounding box center [136, 636] width 245 height 27
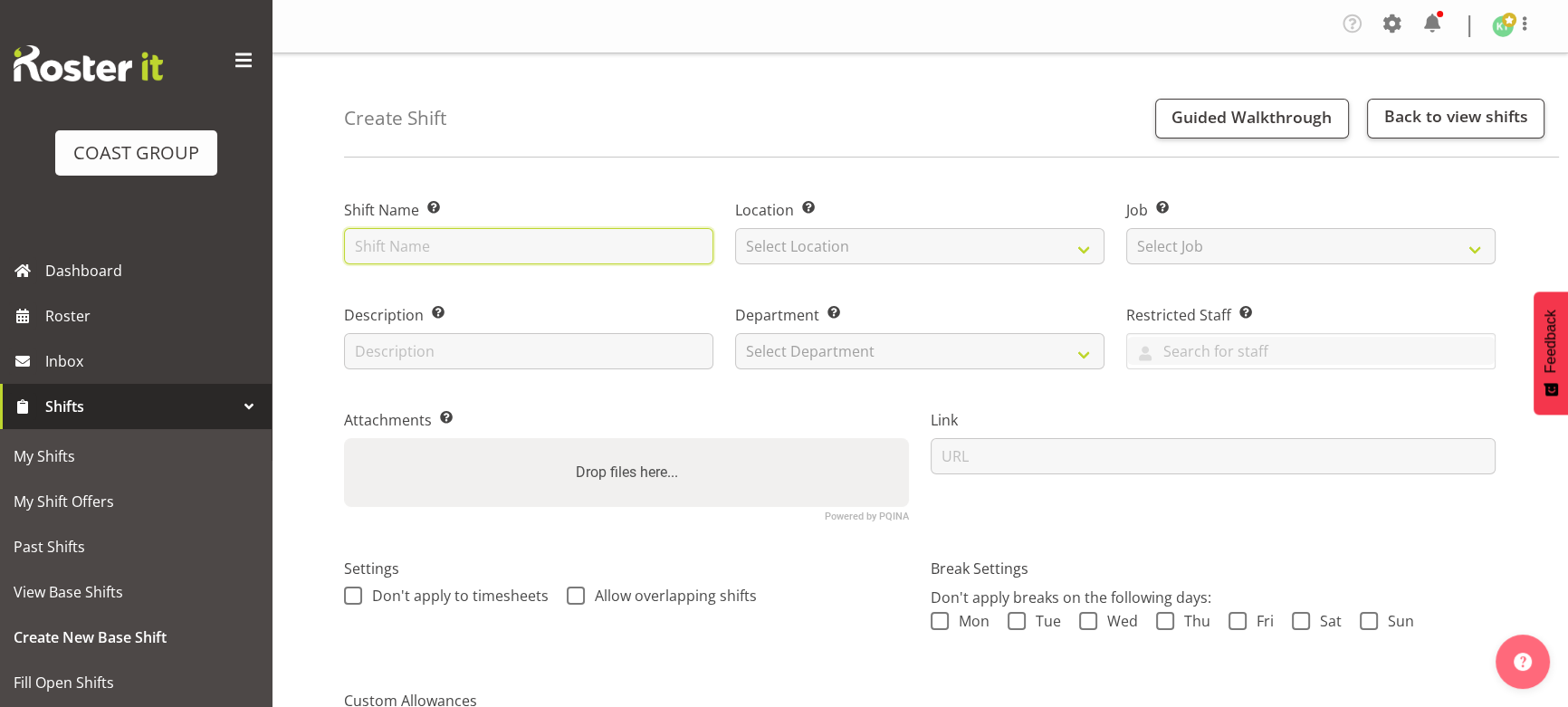
click at [409, 249] on input "text" at bounding box center [529, 246] width 369 height 36
type input "E"
type input "SEP 25 Breal Aviation @ Takina 7am"
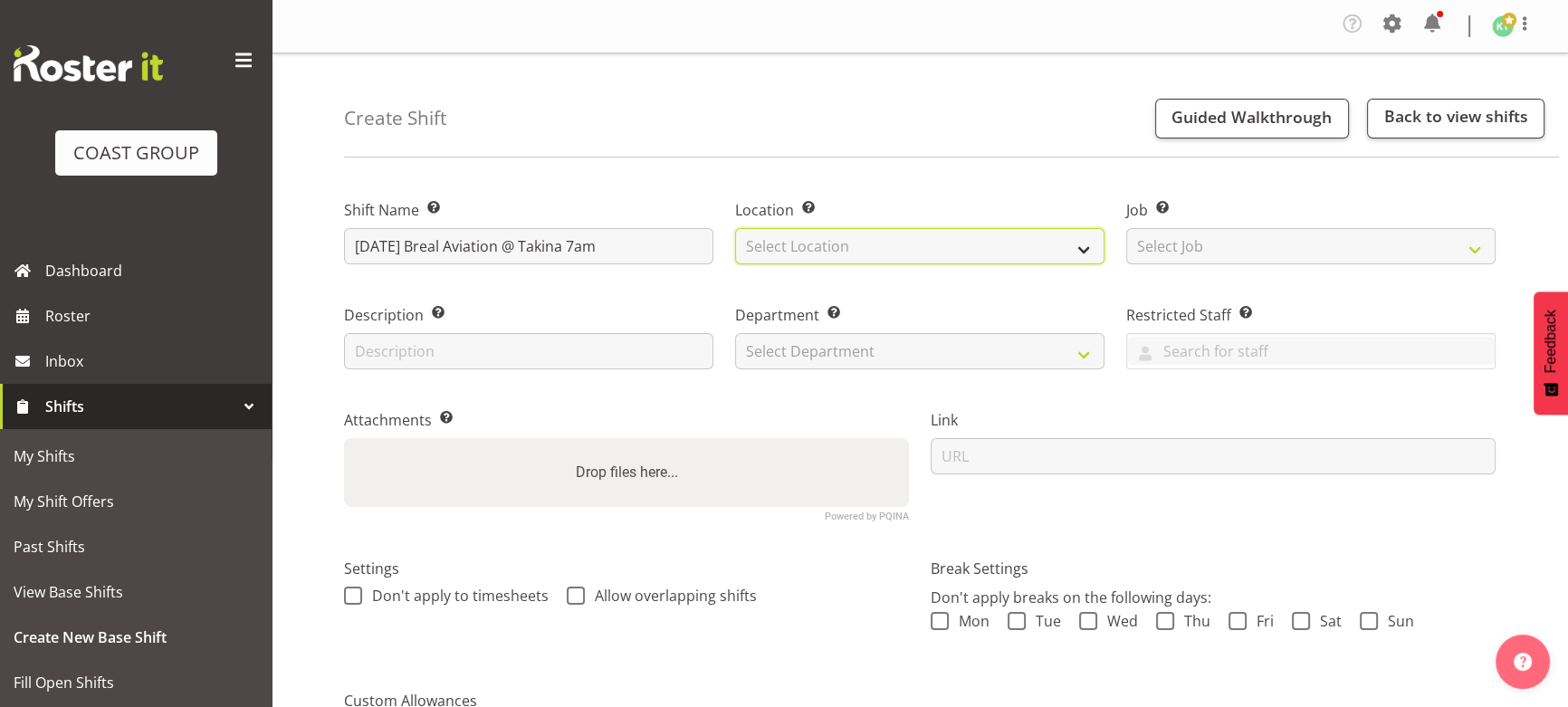
click at [969, 233] on select "Select Location EHS WLG DW WLG" at bounding box center [919, 246] width 369 height 36
select select "106"
click at [735, 228] on select "Select Location EHS WLG DW WLG" at bounding box center [919, 246] width 369 height 36
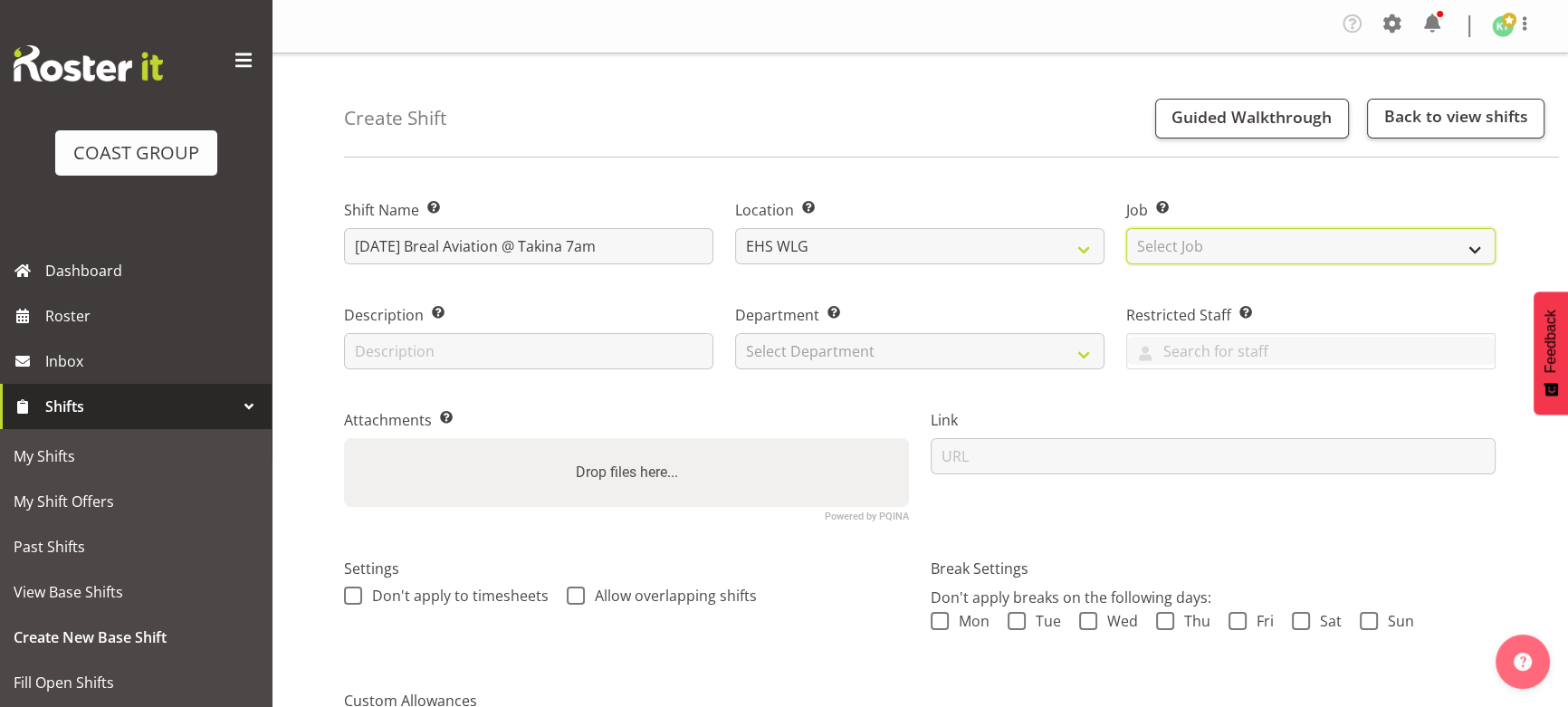
click at [1231, 238] on select "Select Job Create new job 1 Carlton Events 1 [PERSON_NAME][GEOGRAPHIC_DATA] 1 […" at bounding box center [1310, 246] width 369 height 36
select select "9096"
click at [1126, 228] on select "Select Job Create new job 1 Carlton Events 1 [PERSON_NAME][GEOGRAPHIC_DATA] 1 […" at bounding box center [1310, 246] width 369 height 36
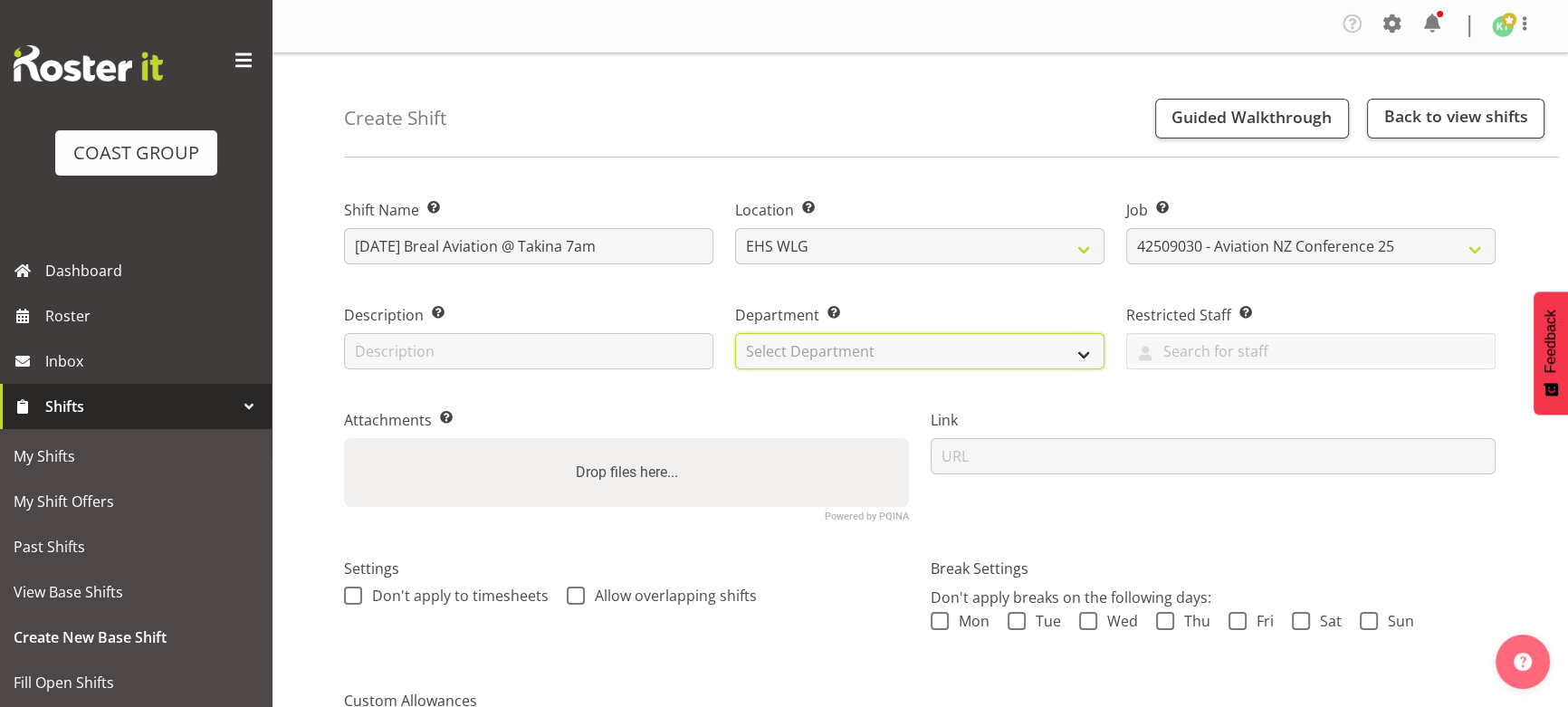
click at [1083, 348] on select "Select Department EHS WLG OPS DW WLG DW WLG SALES" at bounding box center [919, 351] width 369 height 36
select select "43"
click at [735, 333] on select "Select Department EHS WLG OPS DW WLG DW WLG SALES" at bounding box center [919, 351] width 369 height 36
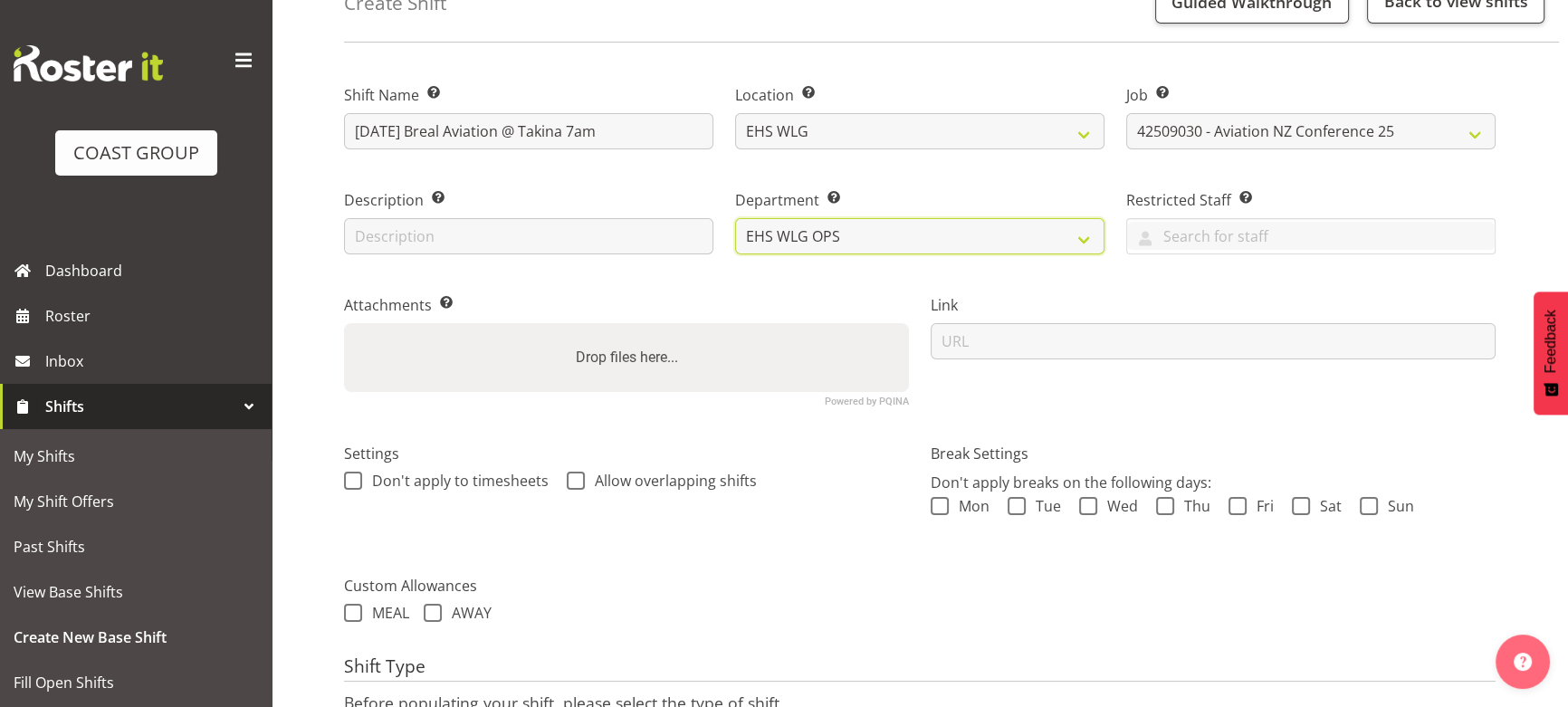
scroll to position [275, 0]
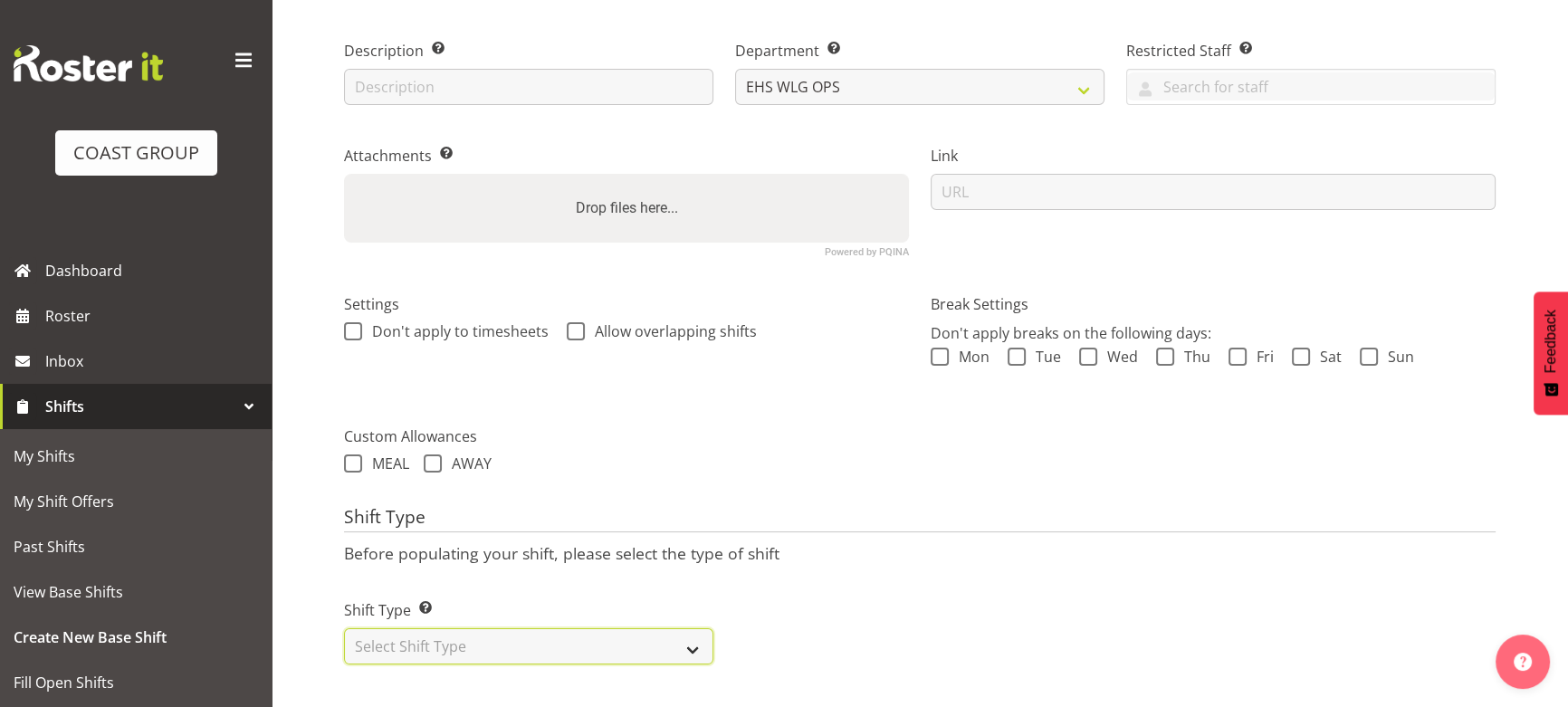
drag, startPoint x: 675, startPoint y: 637, endPoint x: 675, endPoint y: 616, distance: 21.0
click at [675, 635] on select "Select Shift Type One Off Shift Recurring Shift Rotating Shift" at bounding box center [529, 646] width 369 height 36
select select "one_off"
click at [344, 628] on select "Select Shift Type One Off Shift Recurring Shift Rotating Shift" at bounding box center [529, 646] width 369 height 36
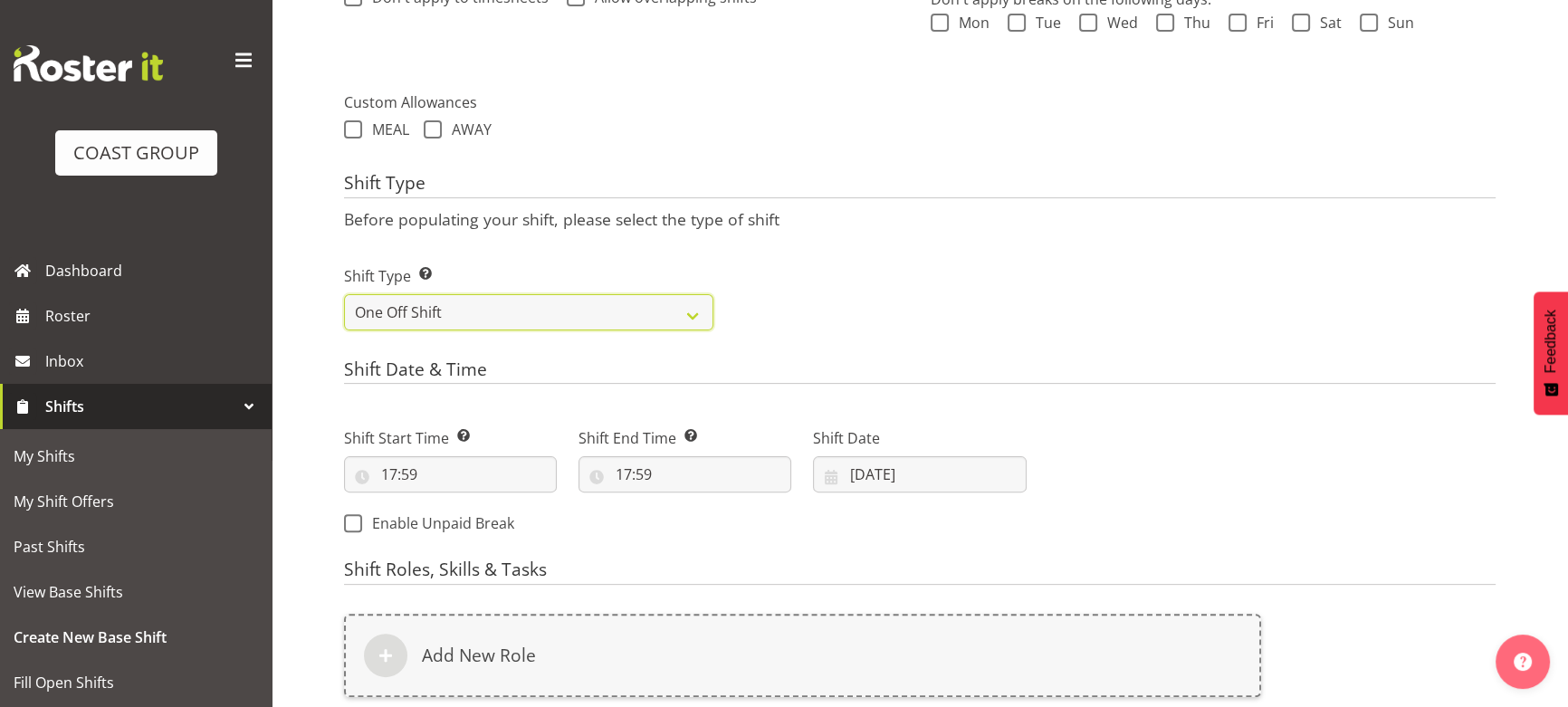
scroll to position [605, 0]
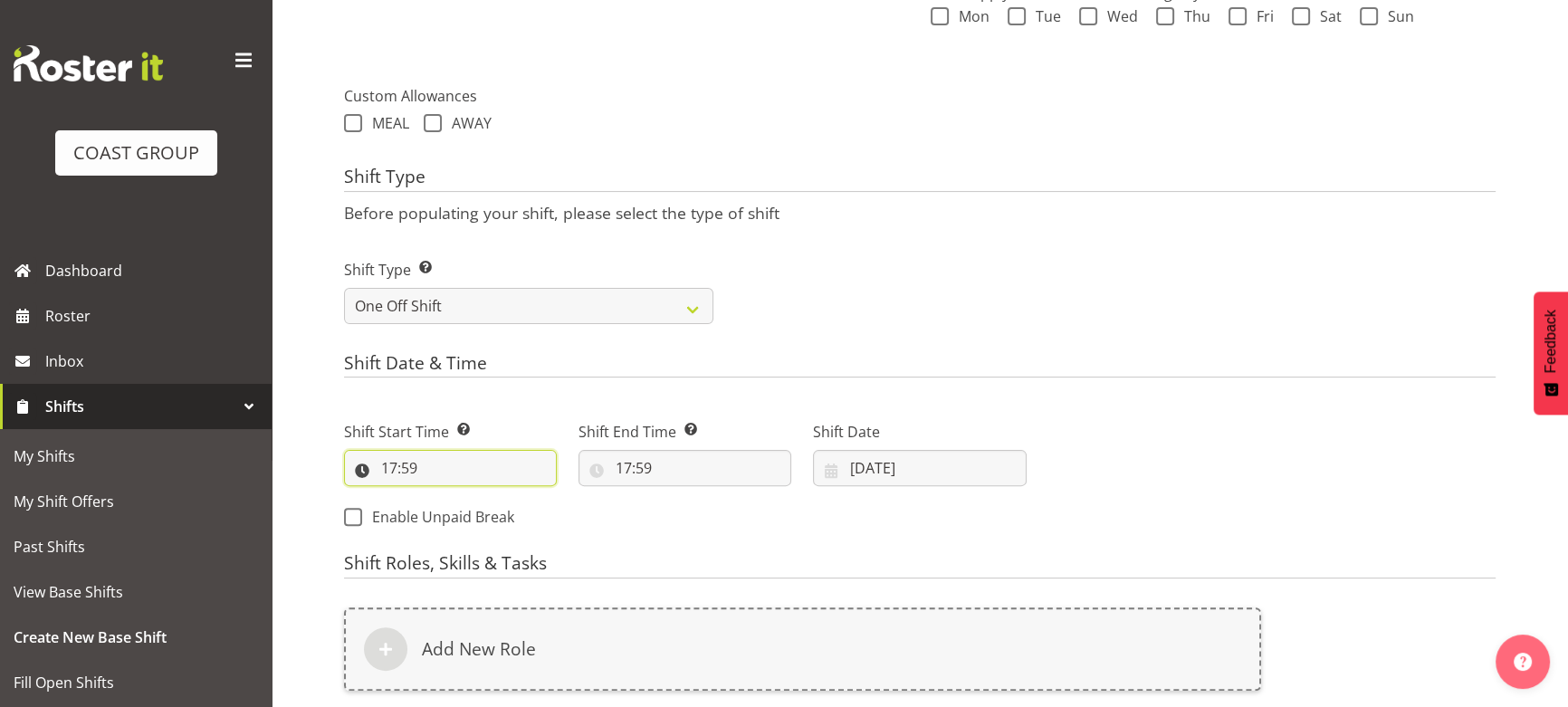
click at [489, 465] on input "17:59" at bounding box center [450, 467] width 213 height 36
click at [476, 516] on select "00 01 02 03 04 05 06 07 08 09 10 11 12 13 14 15 16 17 18 19 20 21 22 23" at bounding box center [468, 514] width 41 height 36
select select "6"
click at [448, 497] on select "00 01 02 03 04 05 06 07 08 09 10 11 12 13 14 15 16 17 18 19 20 21 22 23" at bounding box center [468, 514] width 41 height 36
type input "06:59"
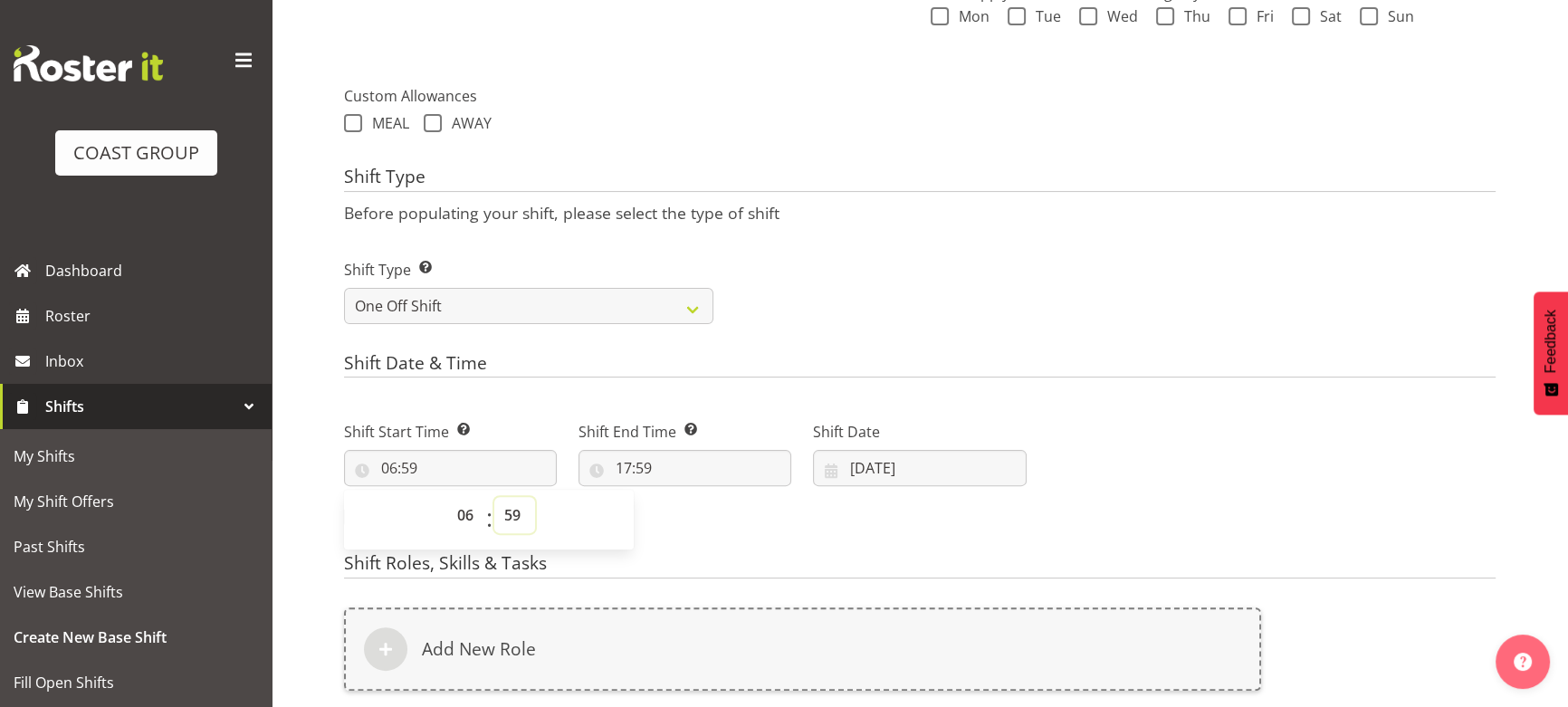
drag, startPoint x: 524, startPoint y: 513, endPoint x: 520, endPoint y: 499, distance: 14.6
click at [524, 513] on select "00 01 02 03 04 05 06 07 08 09 10 11 12 13 14 15 16 17 18 19 20 21 22 23 24 25 2…" at bounding box center [515, 514] width 41 height 36
select select "0"
click at [494, 497] on select "00 01 02 03 04 05 06 07 08 09 10 11 12 13 14 15 16 17 18 19 20 21 22 23 24 25 2…" at bounding box center [515, 514] width 41 height 36
type input "06:00"
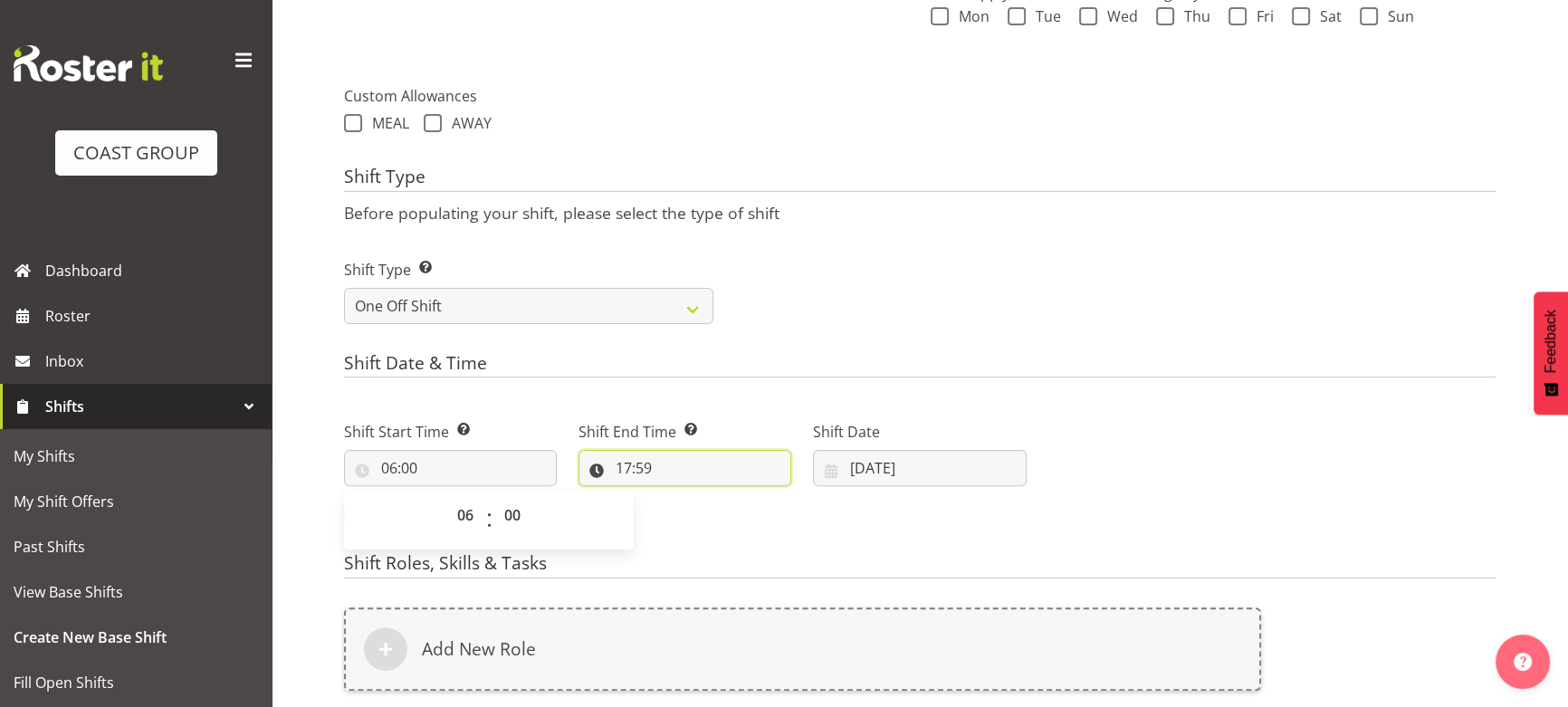
click at [668, 460] on input "17:59" at bounding box center [685, 467] width 213 height 36
drag, startPoint x: 704, startPoint y: 507, endPoint x: 704, endPoint y: 498, distance: 9.0
click at [704, 506] on select "00 01 02 03 04 05 06 07 08 09 10 11 12 13 14 15 16 17 18 19 20 21 22 23" at bounding box center [702, 514] width 41 height 36
select select "12"
click at [681, 497] on select "00 01 02 03 04 05 06 07 08 09 10 11 12 13 14 15 16 17 18 19 20 21 22 23" at bounding box center [702, 514] width 41 height 36
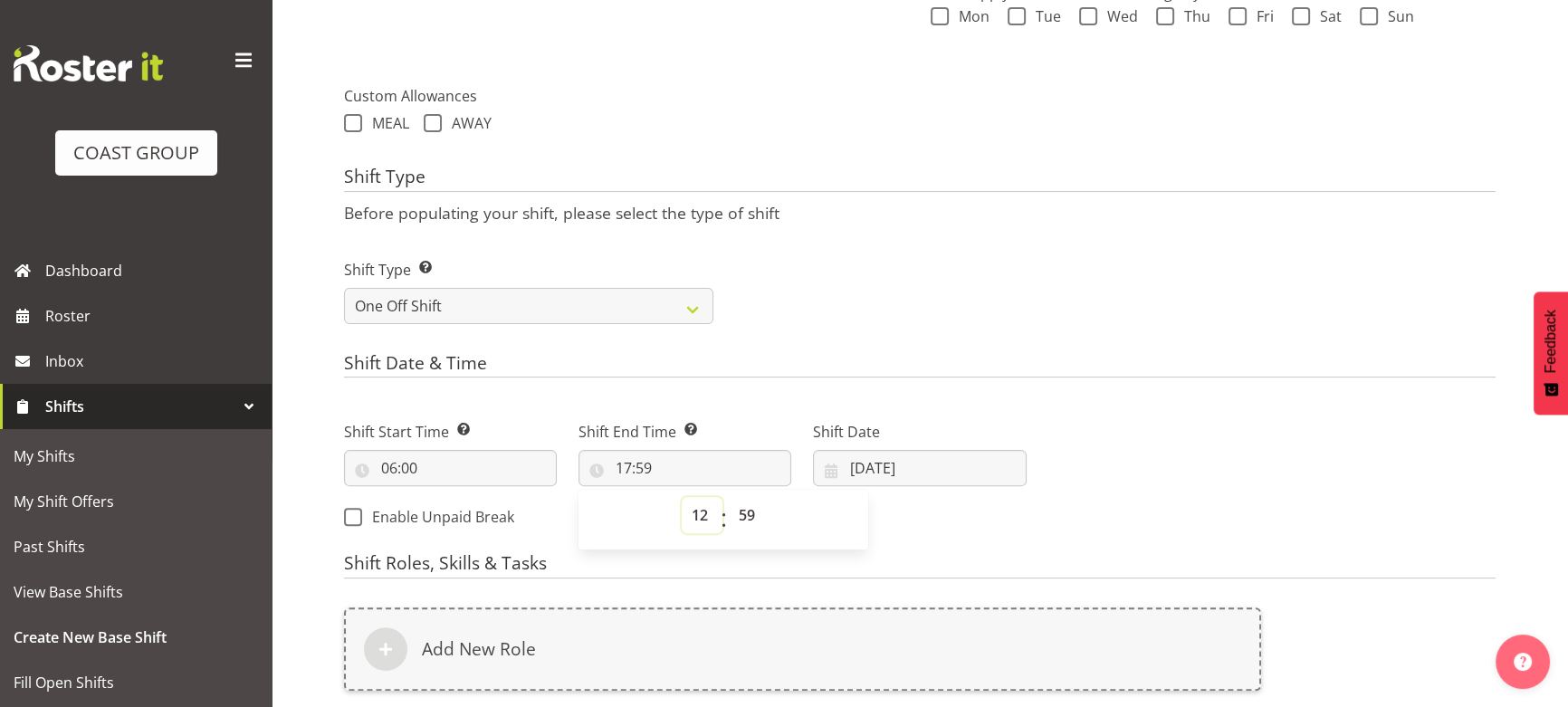
type input "12:59"
click at [746, 501] on select "00 01 02 03 04 05 06 07 08 09 10 11 12 13 14 15 16 17 18 19 20 21 22 23 24 25 2…" at bounding box center [749, 514] width 41 height 36
select select "0"
click at [729, 497] on select "00 01 02 03 04 05 06 07 08 09 10 11 12 13 14 15 16 17 18 19 20 21 22 23 24 25 2…" at bounding box center [749, 514] width 41 height 36
type input "12:00"
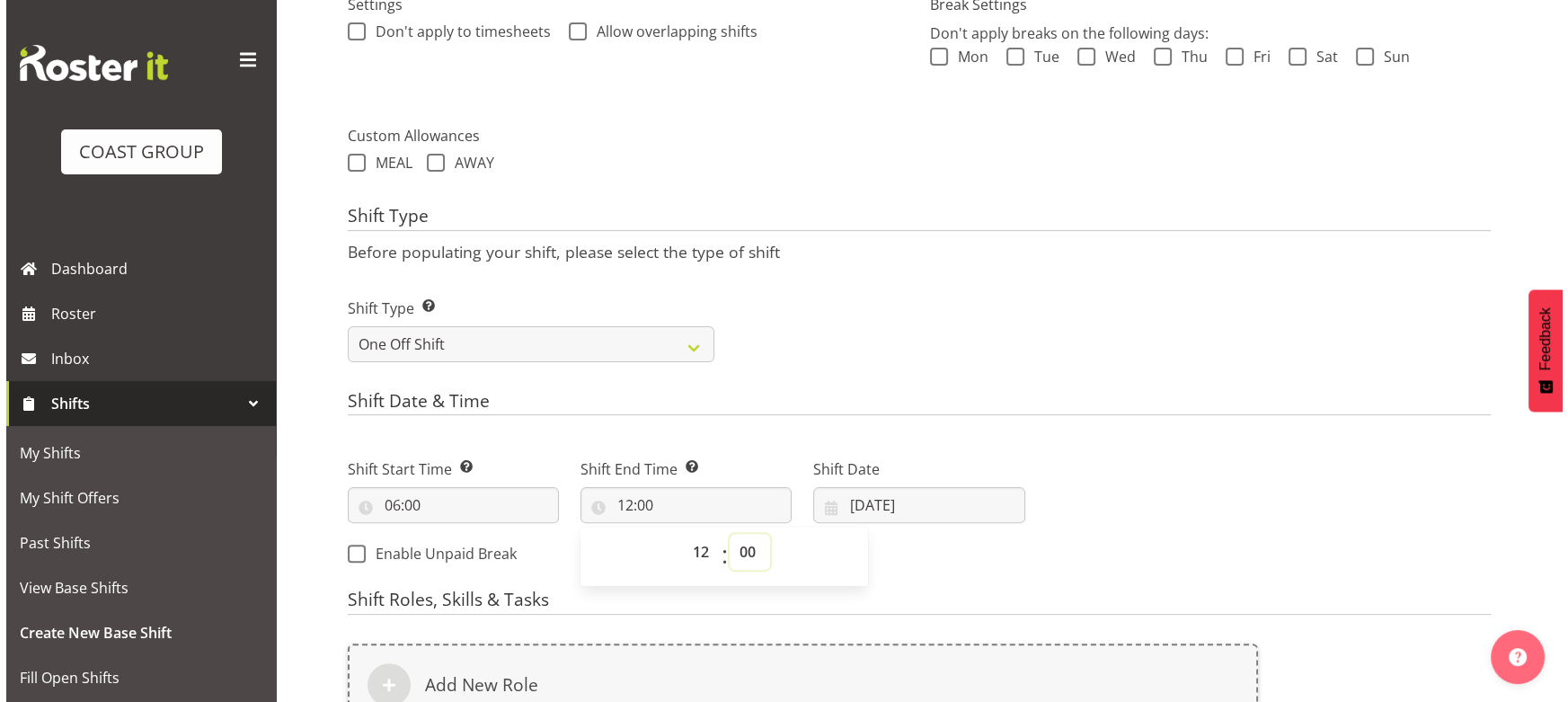
scroll to position [764, 0]
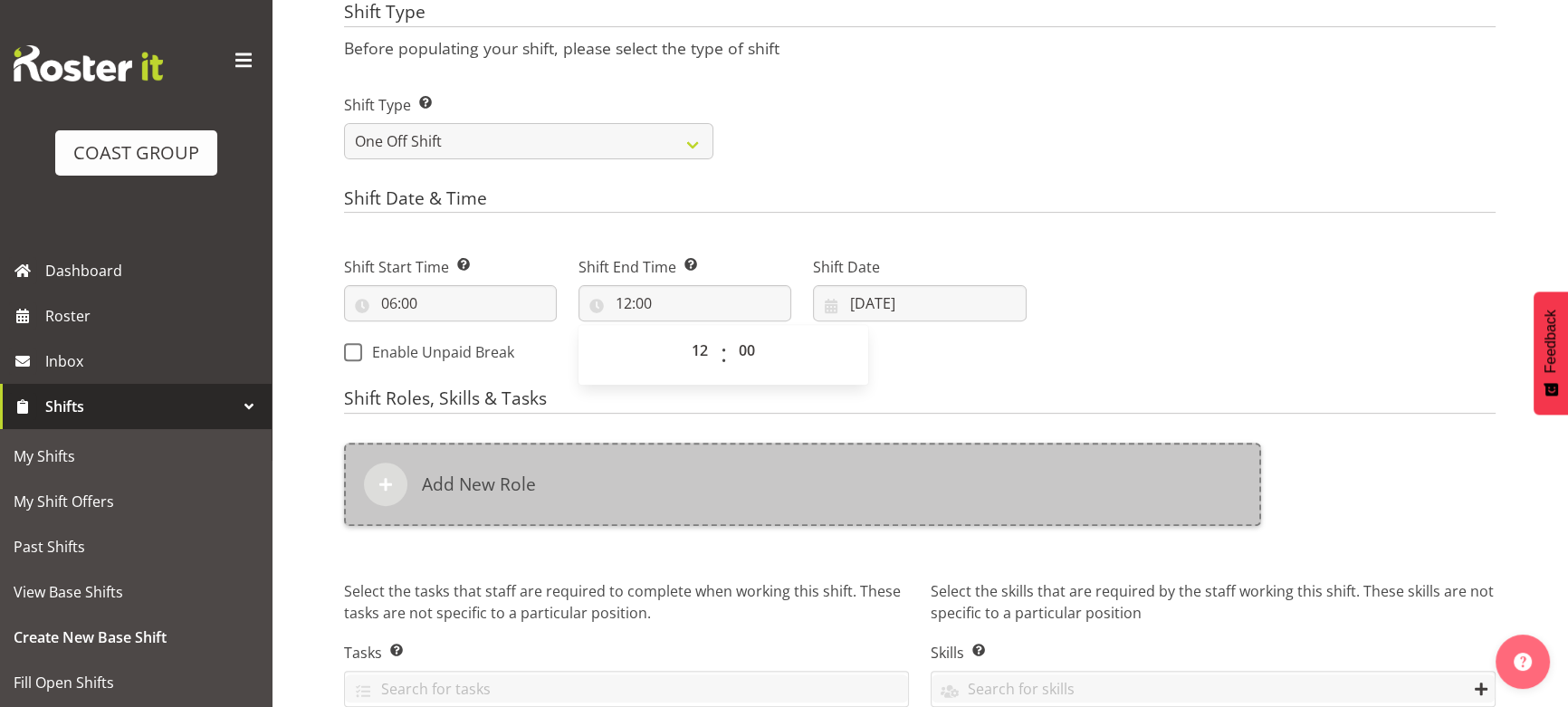
click at [730, 490] on div "Add New Role" at bounding box center [802, 484] width 917 height 83
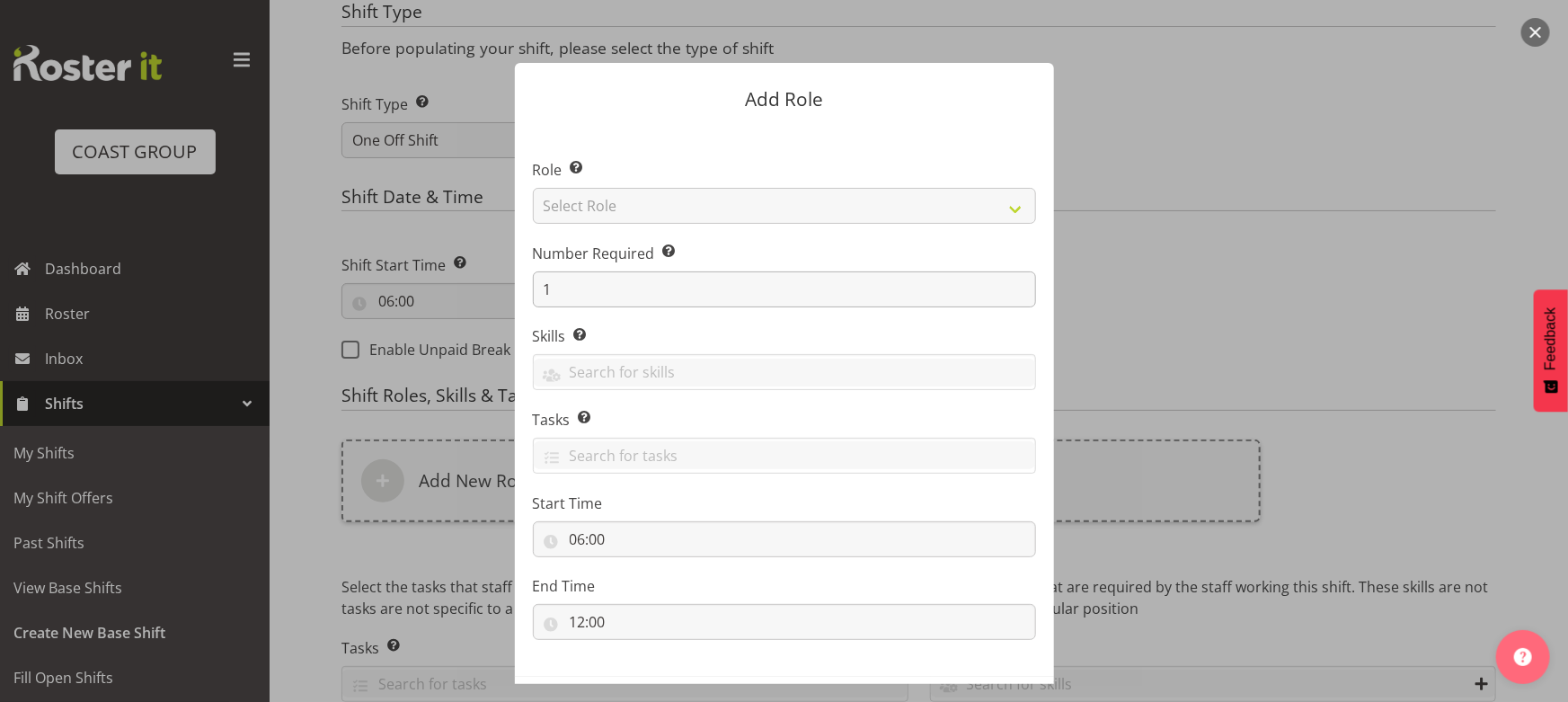
drag, startPoint x: 600, startPoint y: 287, endPoint x: 621, endPoint y: 280, distance: 22.1
click at [614, 284] on section "Role Select the role you wish to add to the shift. Select Role ACCOUNT MANAGER …" at bounding box center [784, 401] width 540 height 550
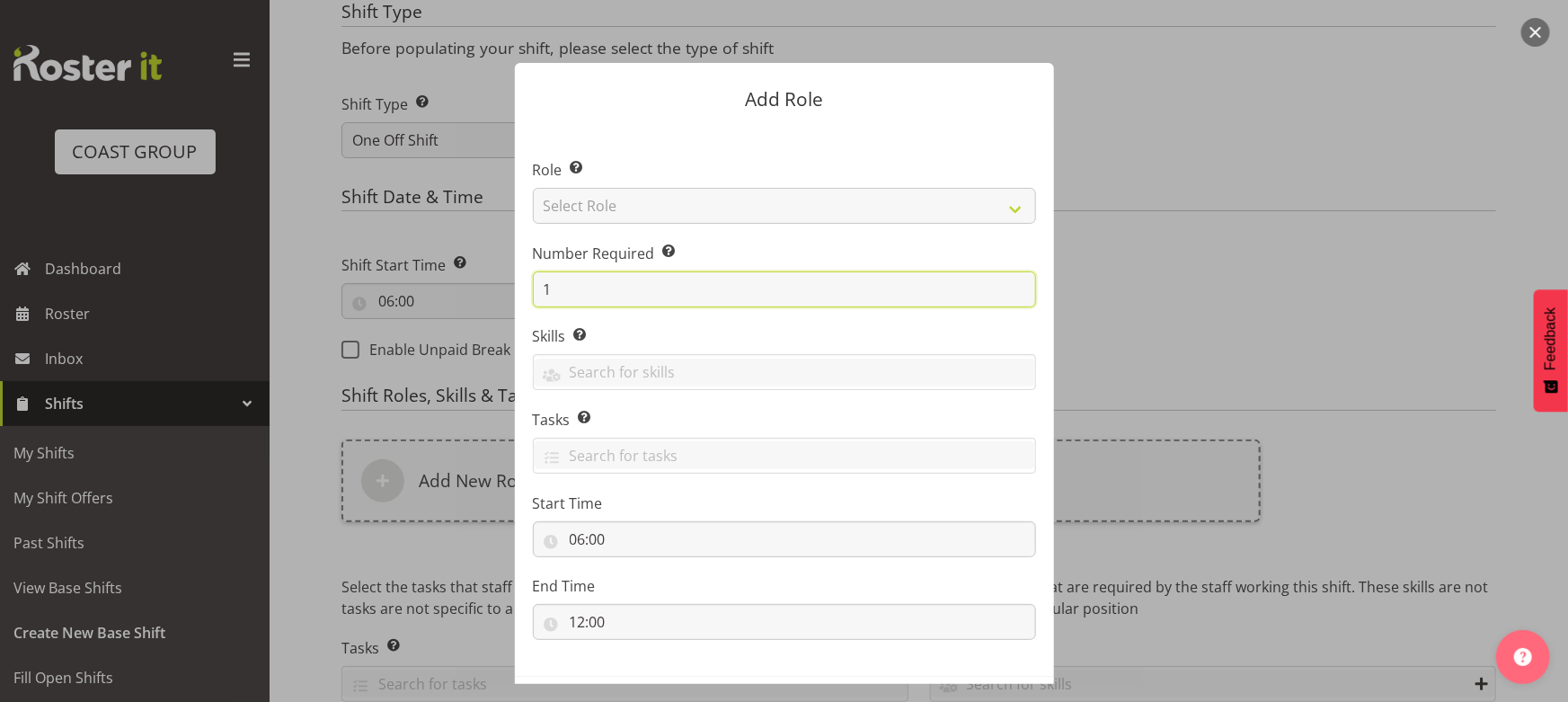
drag, startPoint x: 489, startPoint y: 288, endPoint x: 495, endPoint y: 276, distance: 13.4
click at [462, 288] on form "Add Role Role Select the role you wish to add to the shift. Select Role ACCOUNT…" at bounding box center [784, 350] width 863 height 666
type input "4"
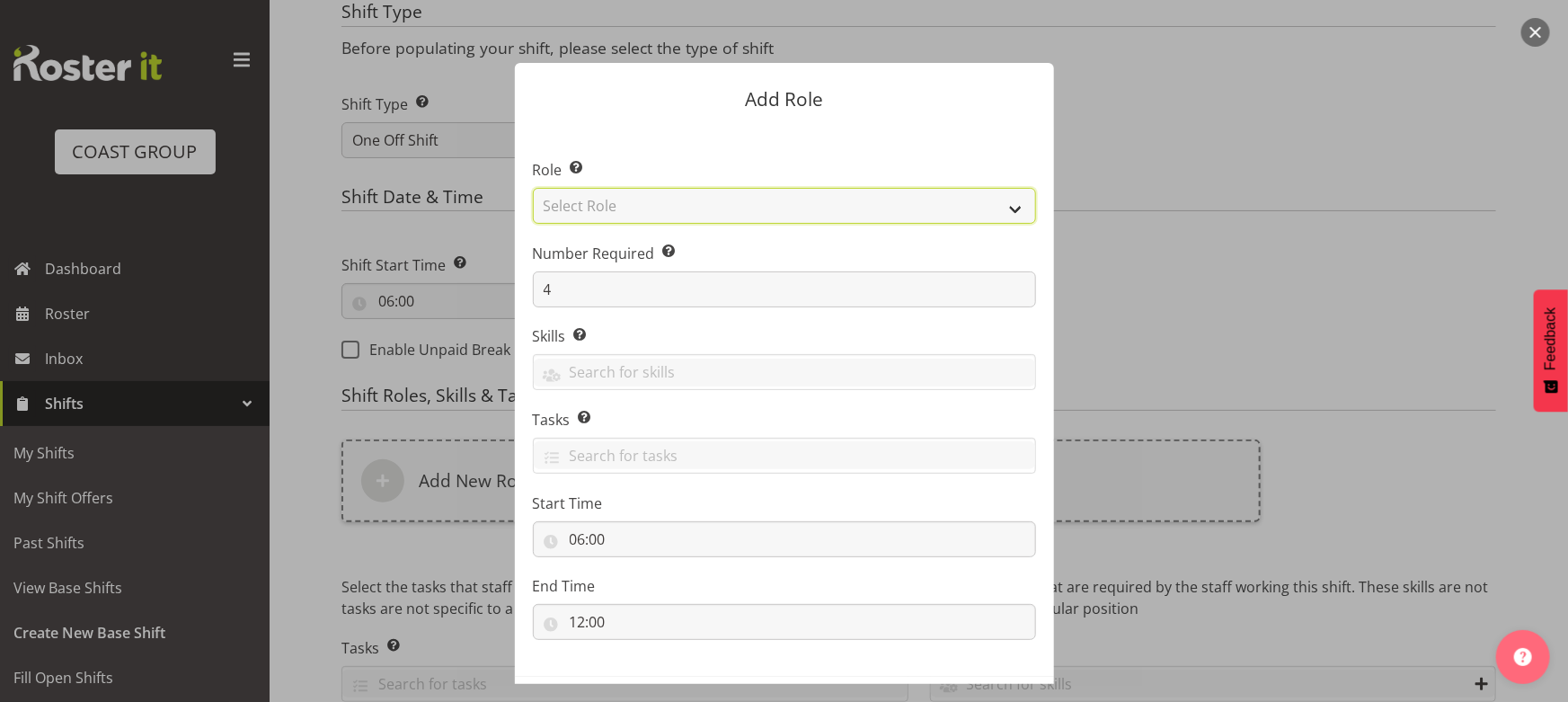
click at [666, 201] on select "Select Role ACCOUNT MANAGER ACCOUNT MANAGER DW ACCOUNTS AKL DIANNA VEHICLES AKL…" at bounding box center [784, 205] width 504 height 36
select select "191"
click at [533, 188] on select "Select Role ACCOUNT MANAGER ACCOUNT MANAGER DW ACCOUNTS AKL DIANNA VEHICLES AKL…" at bounding box center [784, 205] width 504 height 36
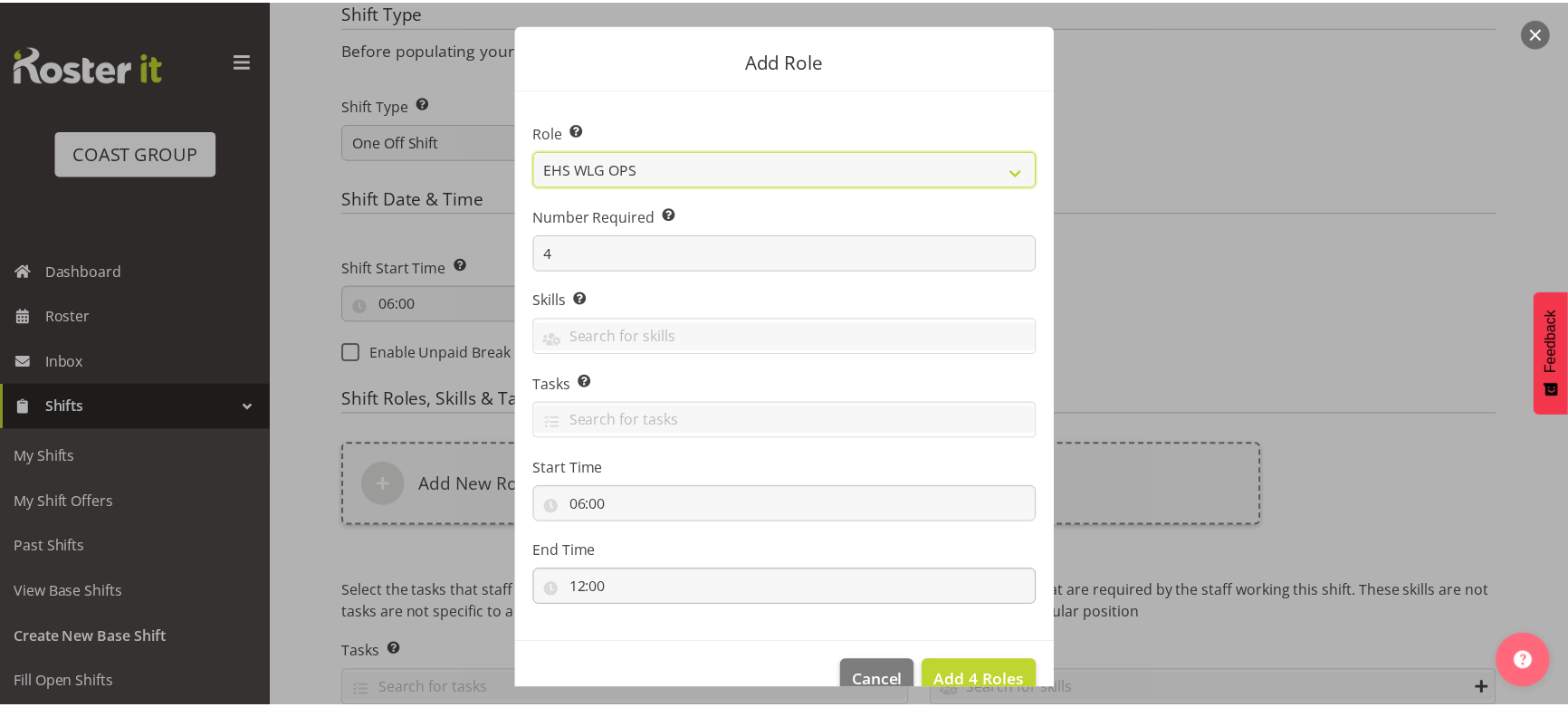
scroll to position [77, 0]
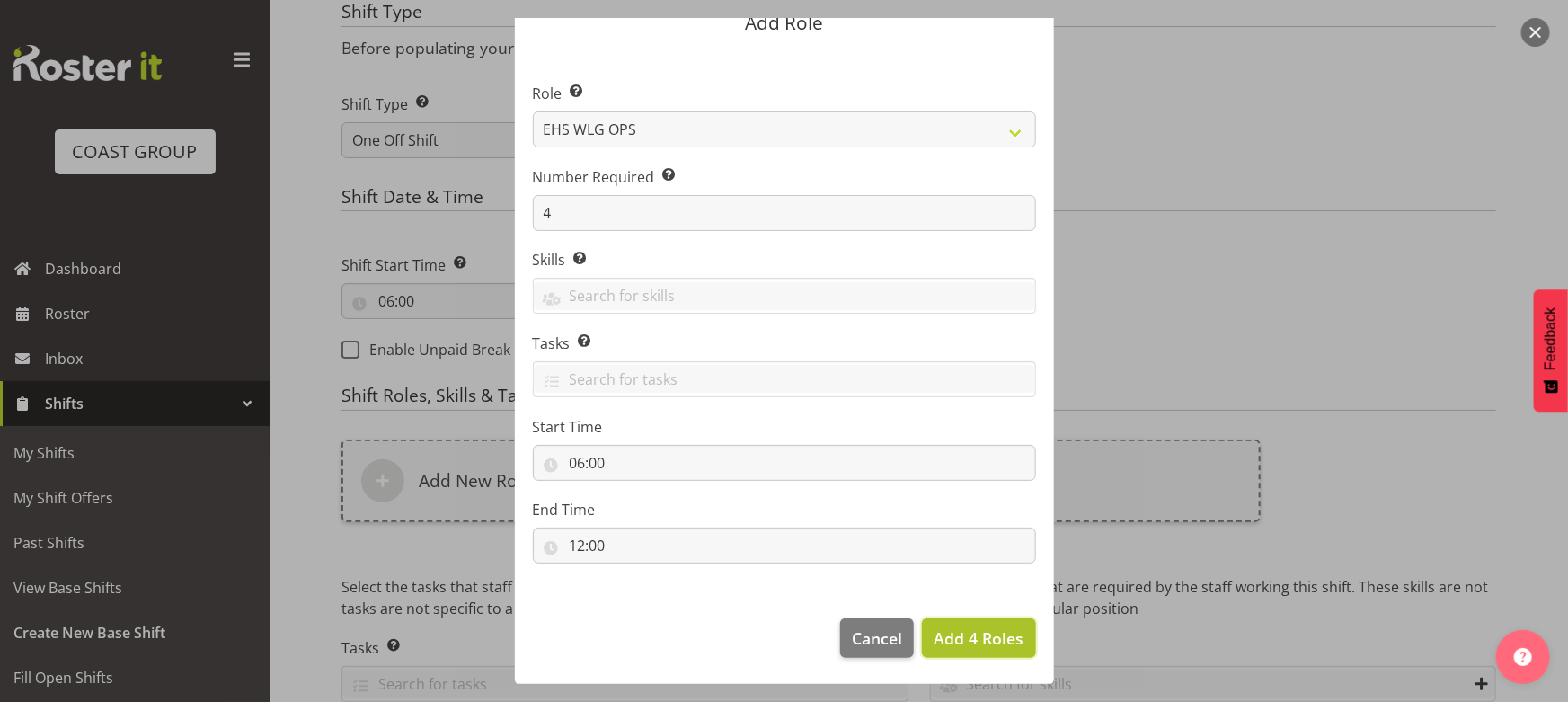
drag, startPoint x: 962, startPoint y: 637, endPoint x: 927, endPoint y: 579, distance: 67.7
click at [960, 635] on span "Add 4 Roles" at bounding box center [978, 637] width 90 height 21
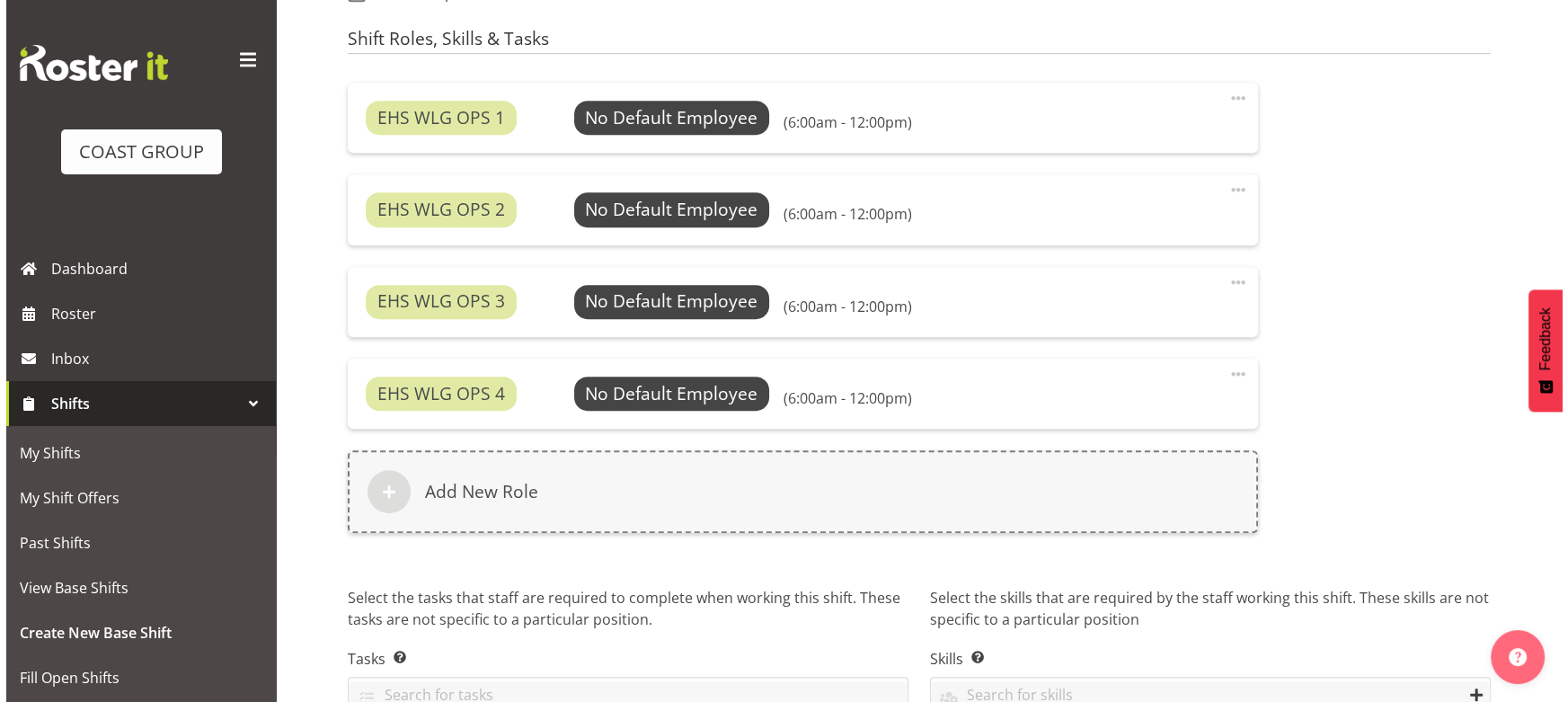
scroll to position [1171, 0]
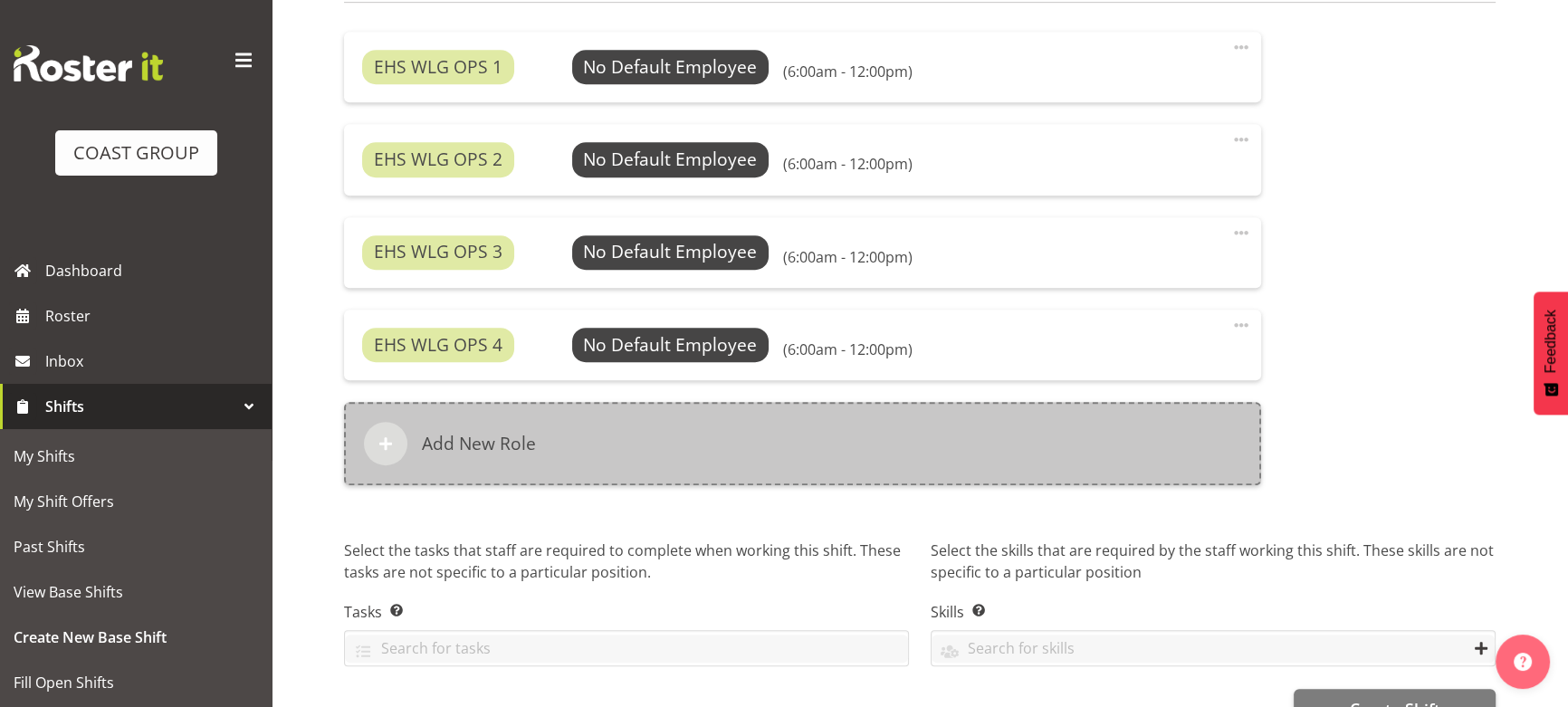
click at [915, 450] on div "Add New Role" at bounding box center [802, 443] width 917 height 83
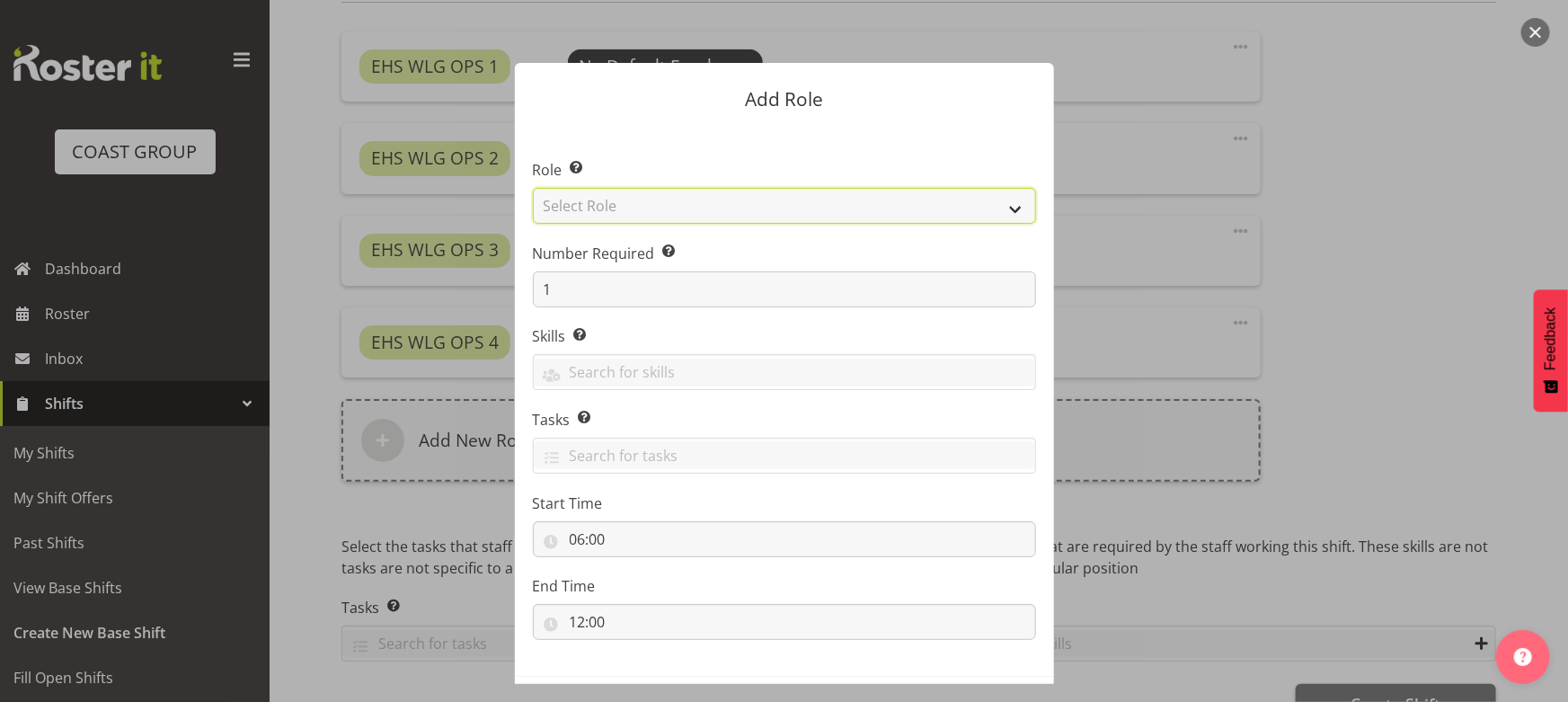
click at [734, 211] on select "Select Role ACCOUNT MANAGER ACCOUNT MANAGER DW ACCOUNTS AKL DIANNA VEHICLES AKL…" at bounding box center [784, 205] width 504 height 36
select select "123"
click at [533, 188] on select "Select Role ACCOUNT MANAGER ACCOUNT MANAGER DW ACCOUNTS AKL DIANNA VEHICLES AKL…" at bounding box center [784, 205] width 504 height 36
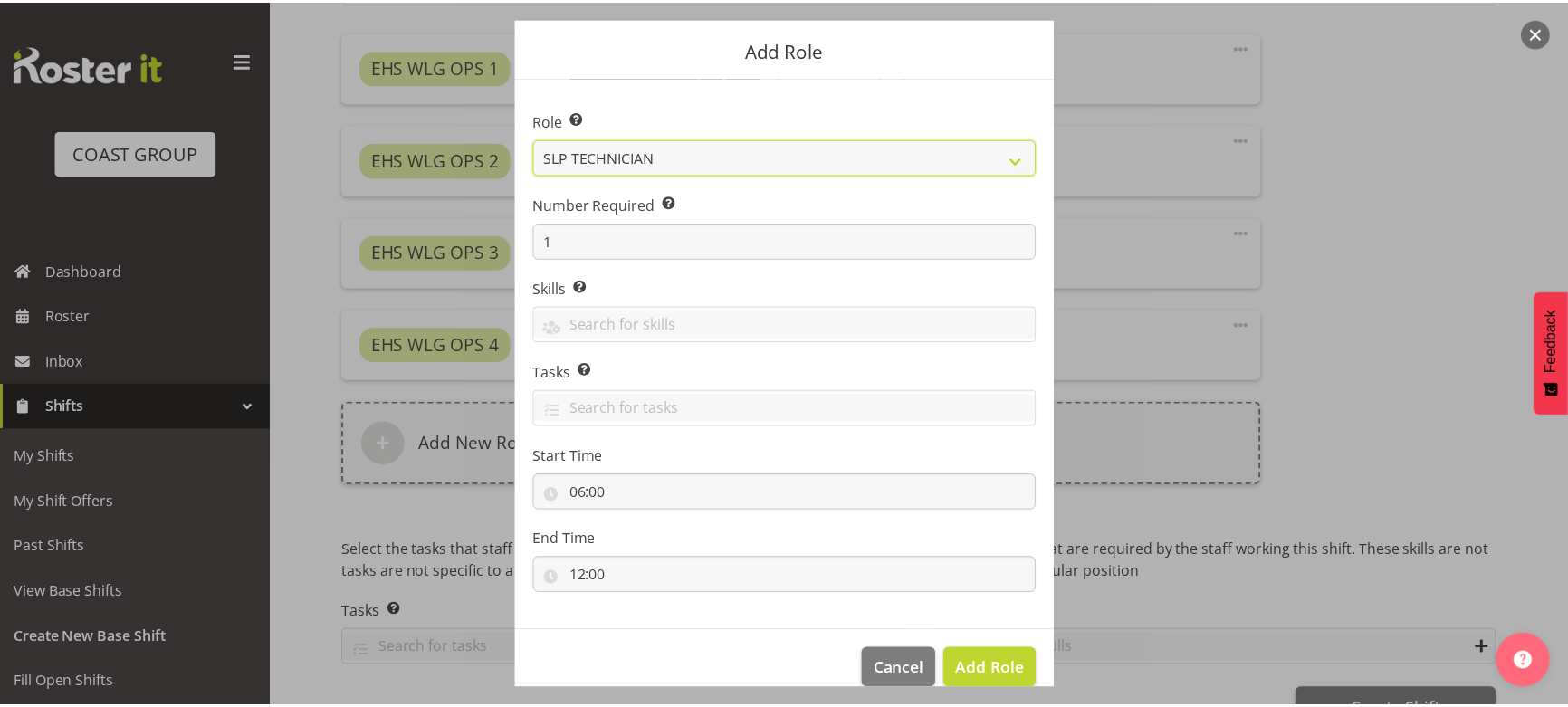
scroll to position [77, 0]
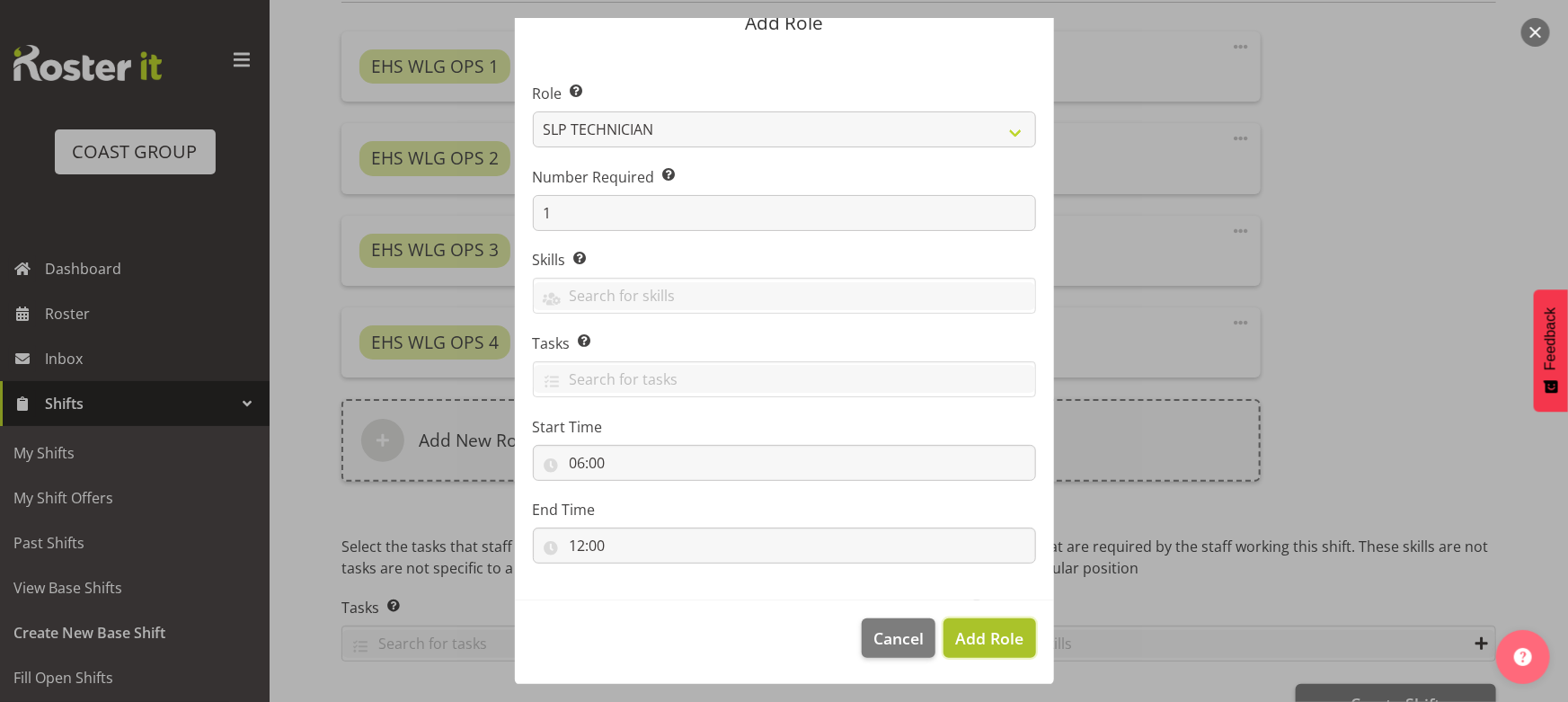
click at [981, 634] on span "Add Role" at bounding box center [990, 637] width 68 height 21
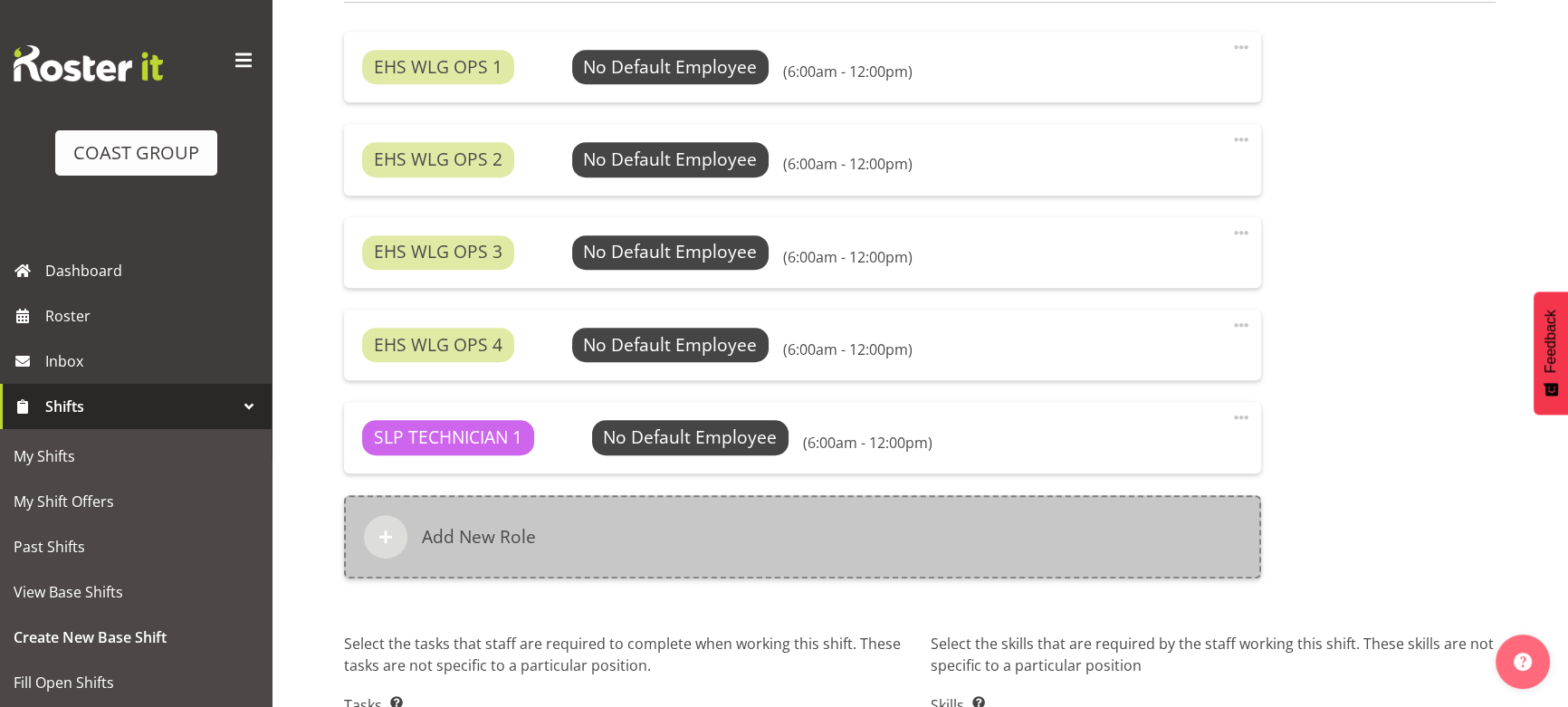
scroll to position [1318, 0]
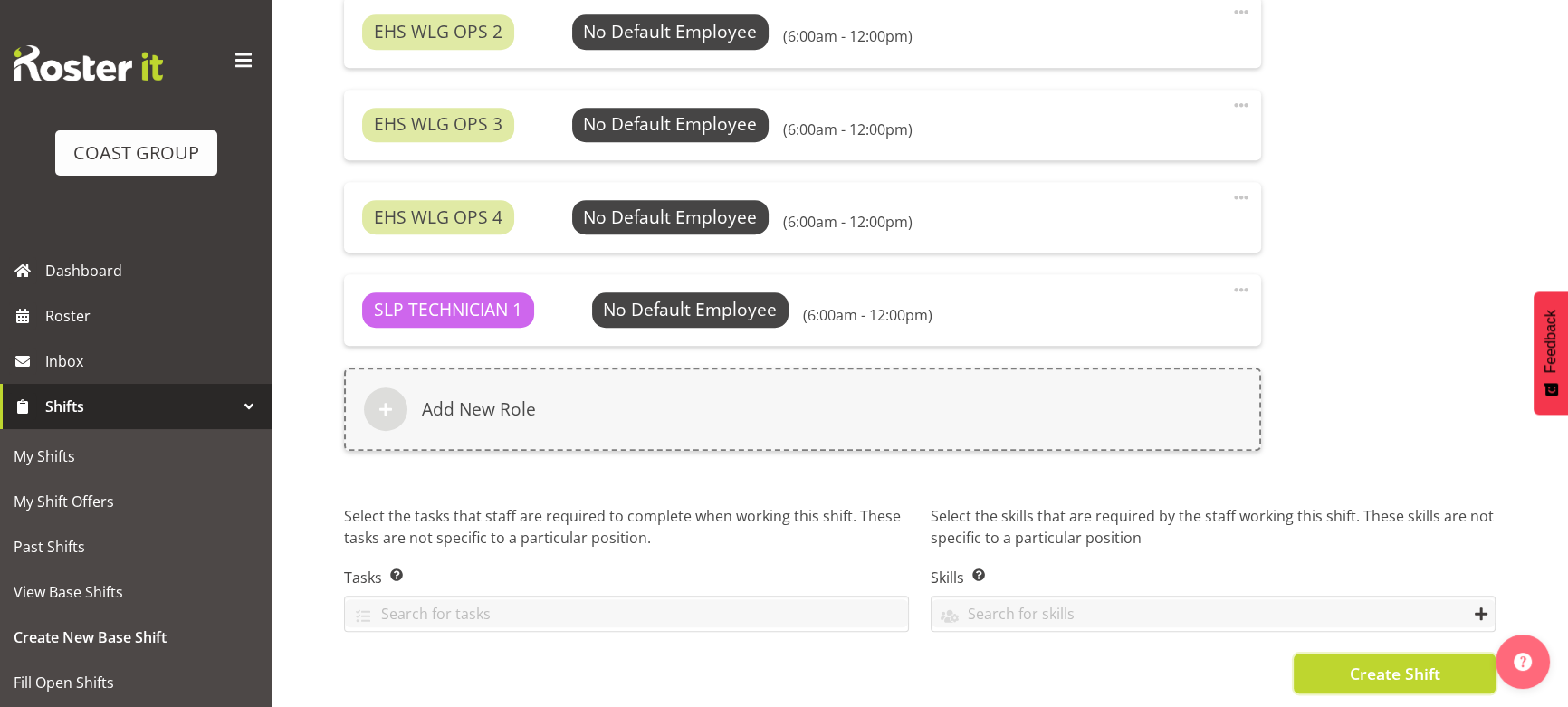
click at [1383, 679] on button "Create Shift" at bounding box center [1394, 673] width 202 height 40
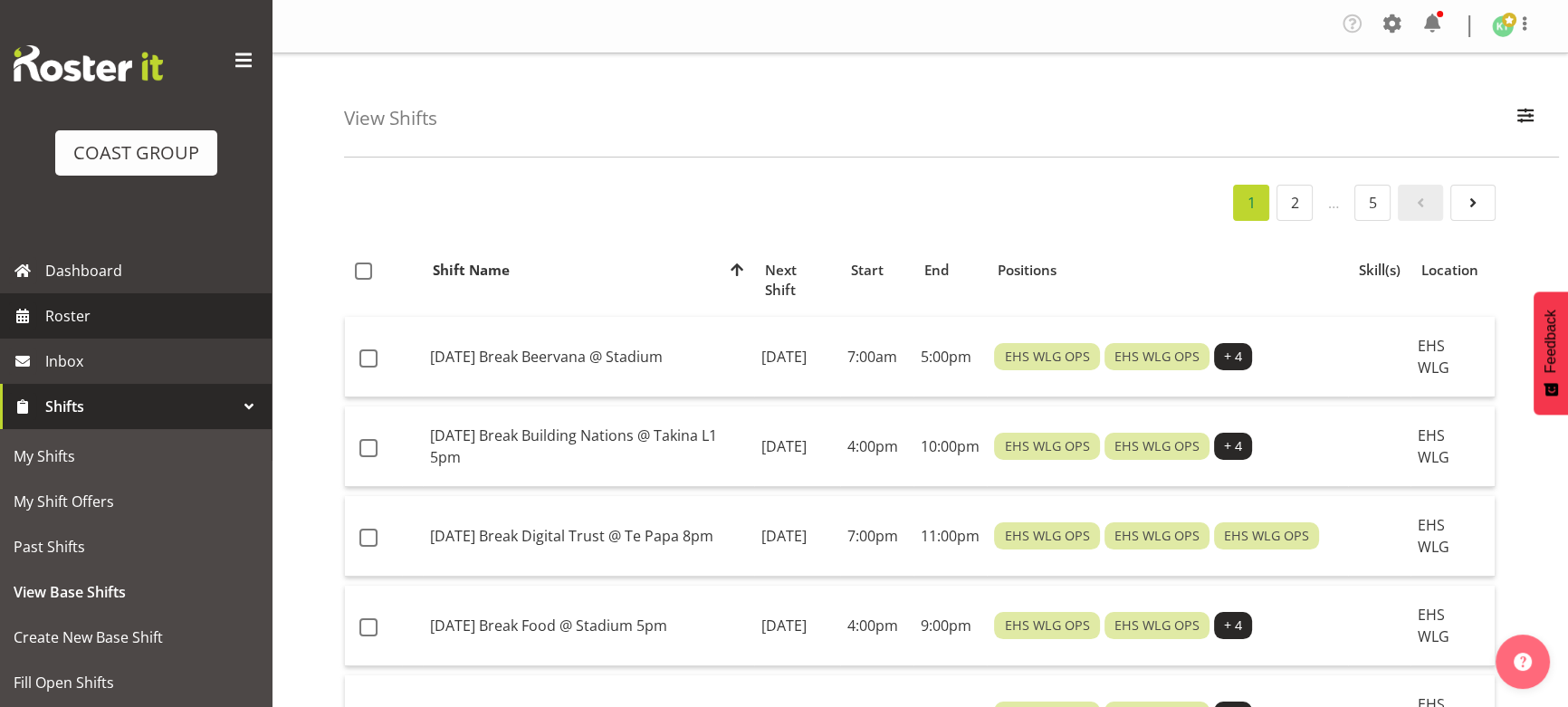
click at [141, 322] on span "Roster" at bounding box center [154, 315] width 217 height 27
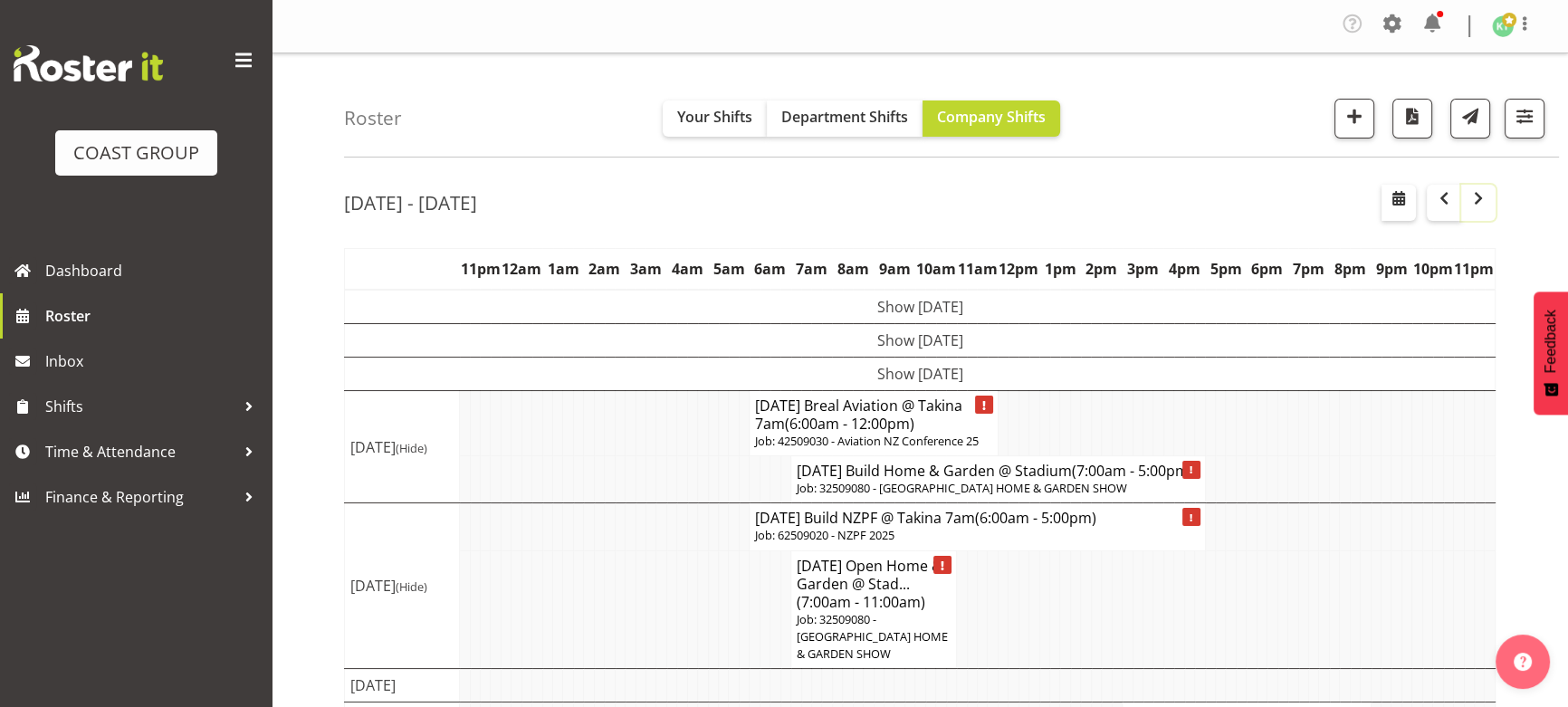
click at [1486, 195] on span "button" at bounding box center [1478, 197] width 21 height 21
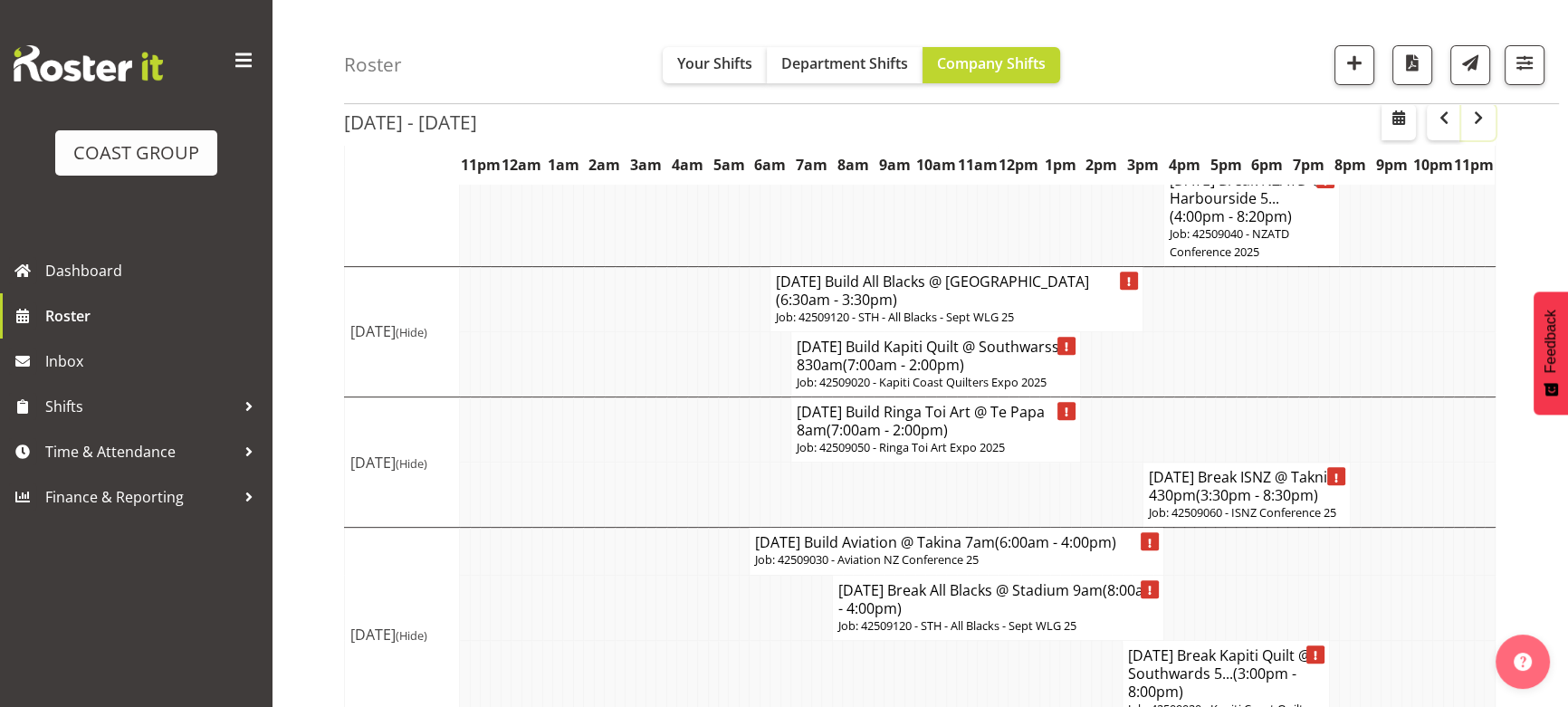
scroll to position [850, 0]
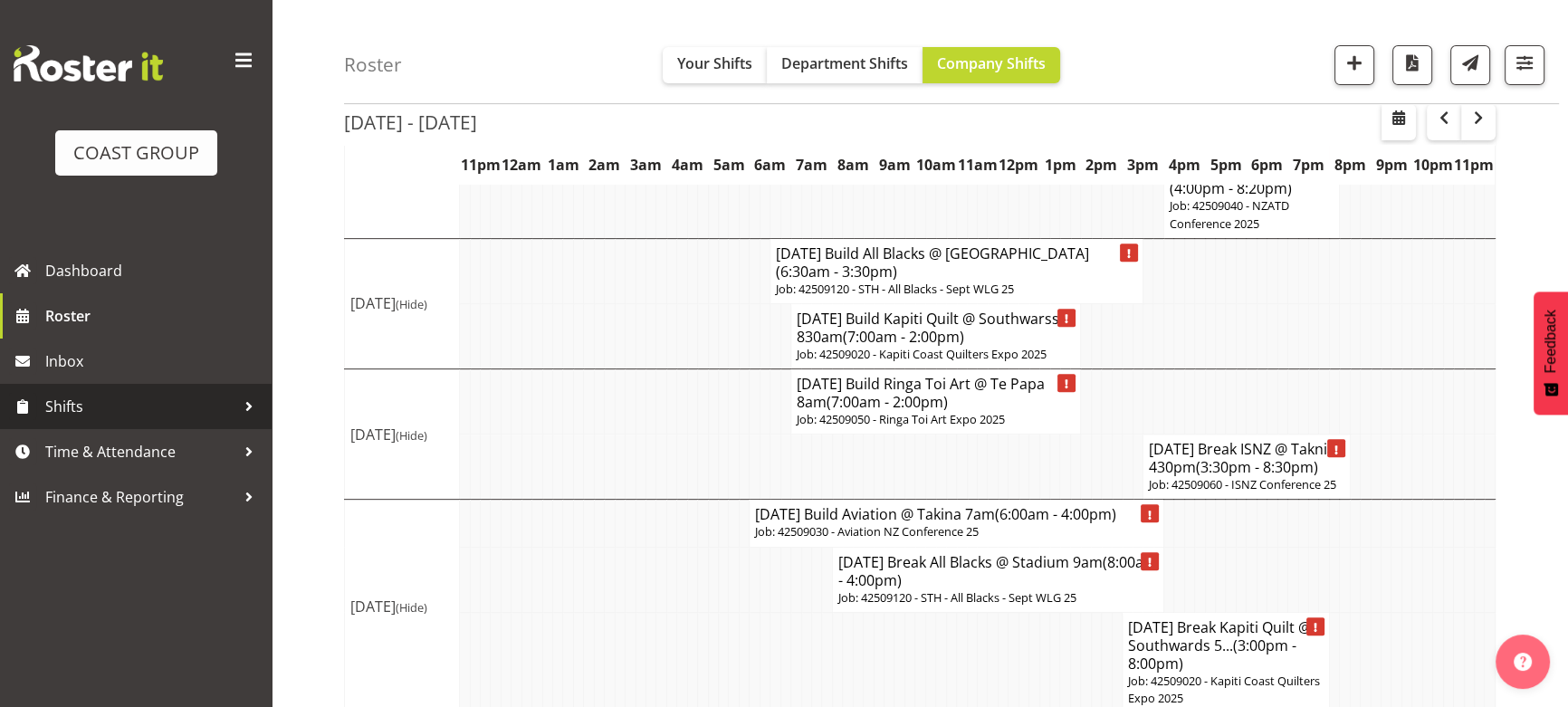
click at [200, 415] on span "Shifts" at bounding box center [141, 406] width 190 height 27
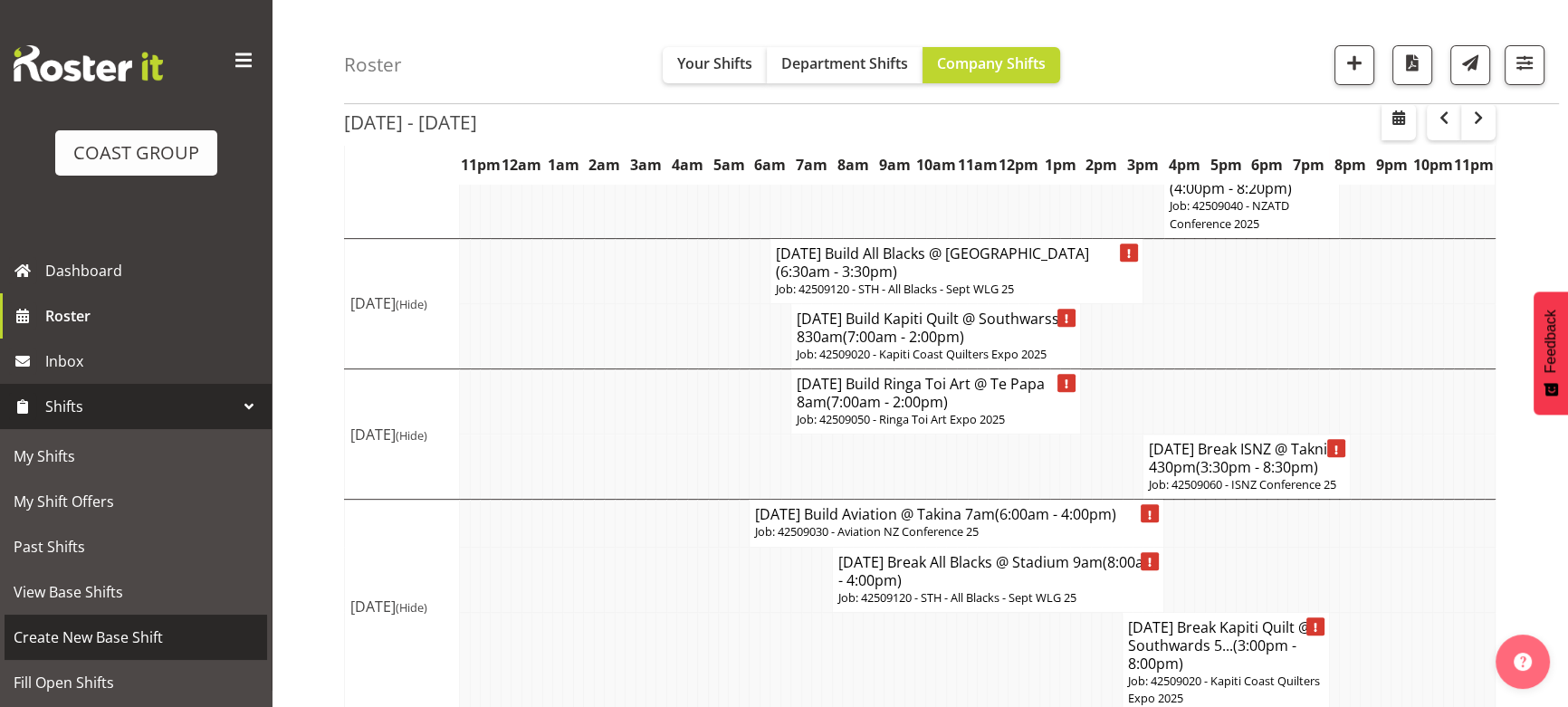
click at [157, 619] on link "Create New Base Shift" at bounding box center [136, 636] width 262 height 46
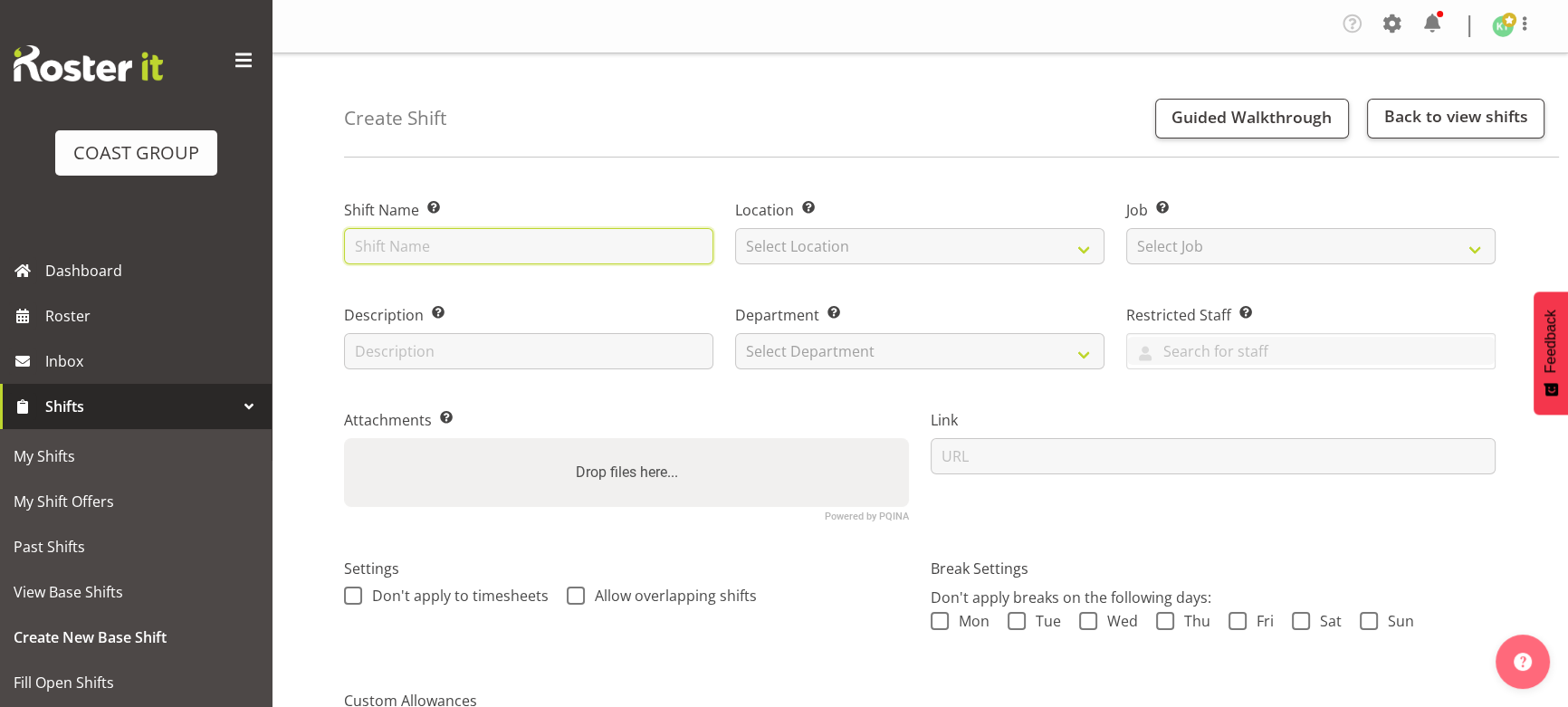
click at [427, 256] on input "text" at bounding box center [529, 246] width 369 height 36
type input "B"
type input "[DATE] Build Steadfast @ Takina 8am"
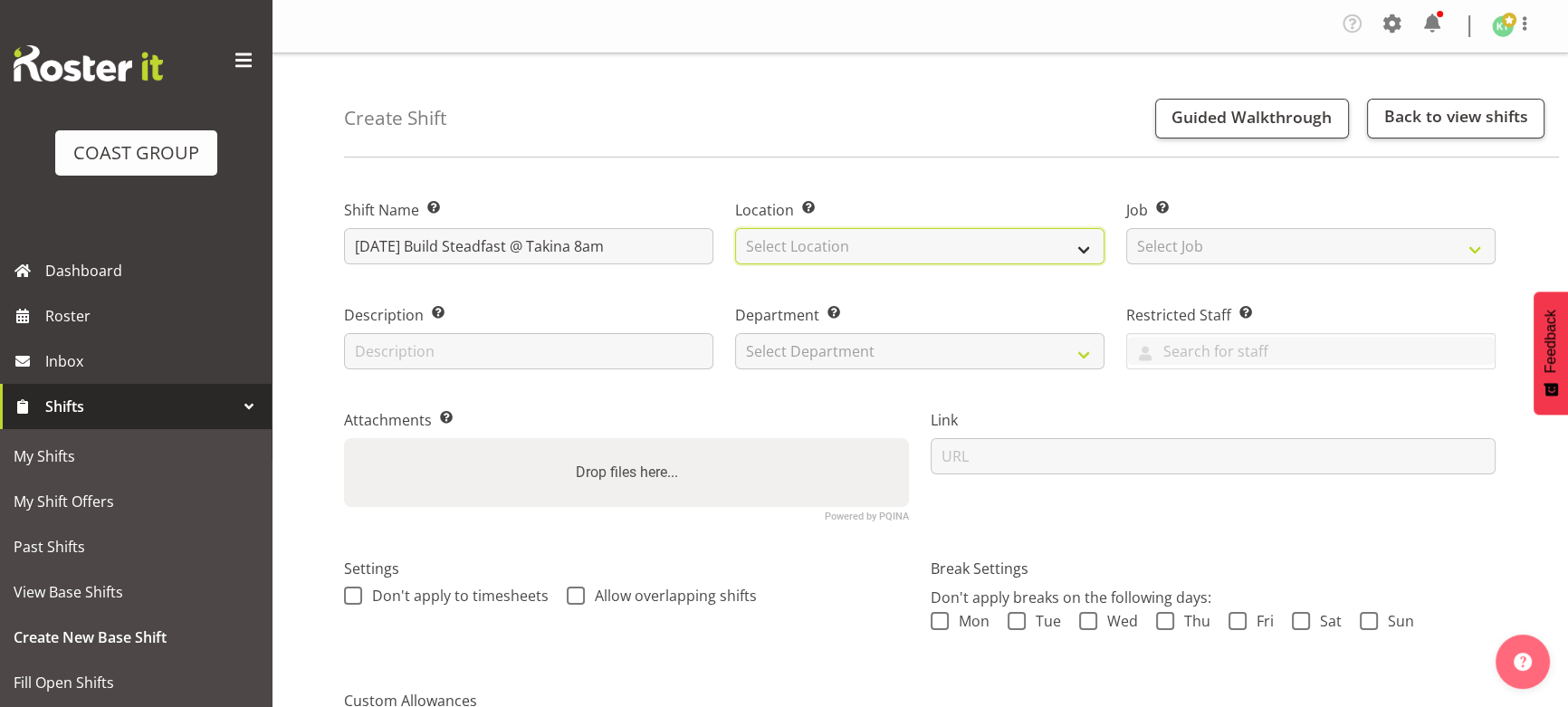
click at [917, 260] on select "Select Location EHS WLG DW WLG" at bounding box center [919, 246] width 369 height 36
select select "106"
click at [735, 228] on select "Select Location EHS WLG DW WLG" at bounding box center [919, 246] width 369 height 36
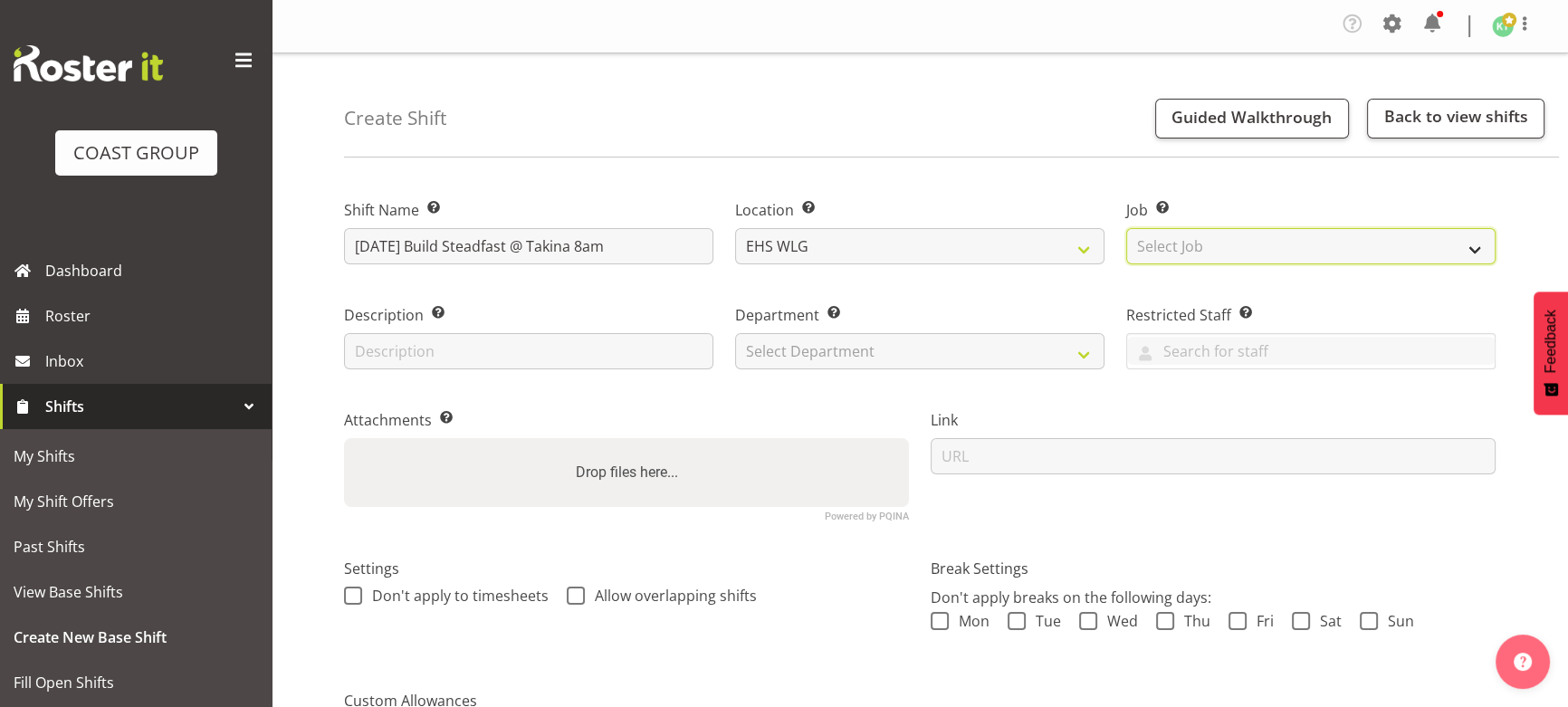
click at [1168, 261] on select "Select Job Create new job 1 Carlton Events 1 [PERSON_NAME][GEOGRAPHIC_DATA] 1 […" at bounding box center [1310, 246] width 369 height 36
select select "10429"
click at [1126, 228] on select "Select Job Create new job 1 Carlton Events 1 [PERSON_NAME][GEOGRAPHIC_DATA] 1 […" at bounding box center [1310, 246] width 369 height 36
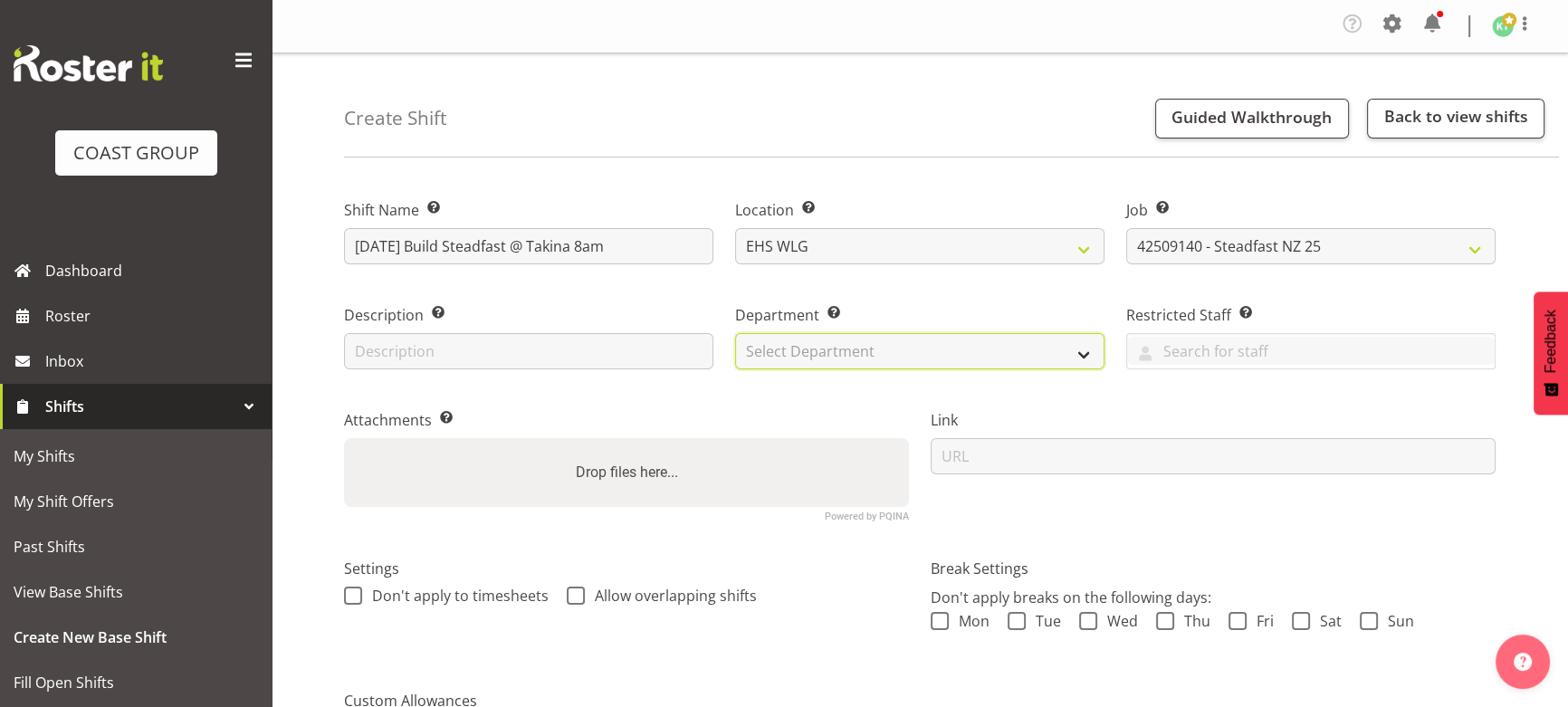
click at [988, 359] on select "Select Department EHS WLG OPS DW WLG DW WLG SALES" at bounding box center [919, 351] width 369 height 36
select select "43"
click at [735, 333] on select "Select Department EHS WLG OPS DW WLG DW WLG SALES" at bounding box center [919, 351] width 369 height 36
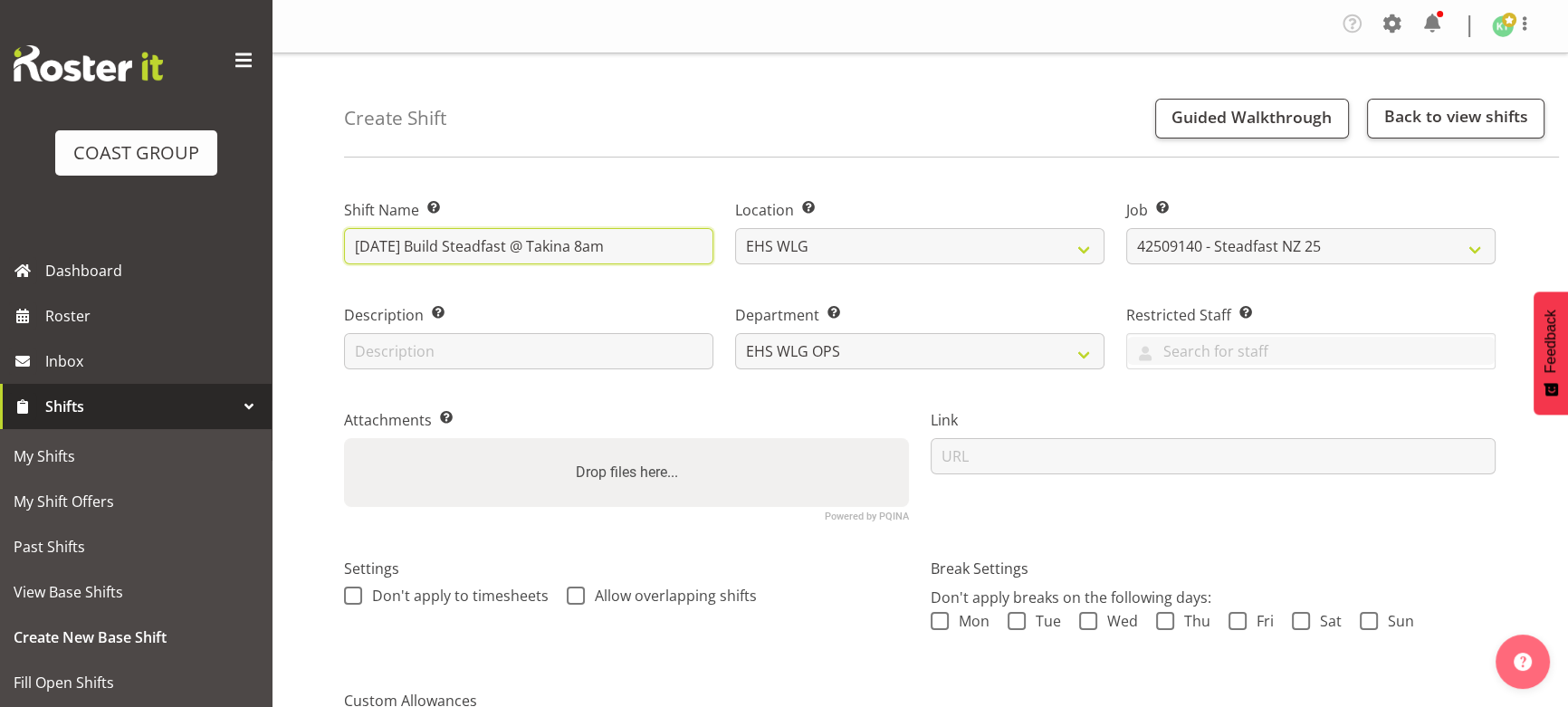
click at [569, 248] on input "[DATE] Build Steadfast @ Takina 8am" at bounding box center [529, 246] width 369 height 36
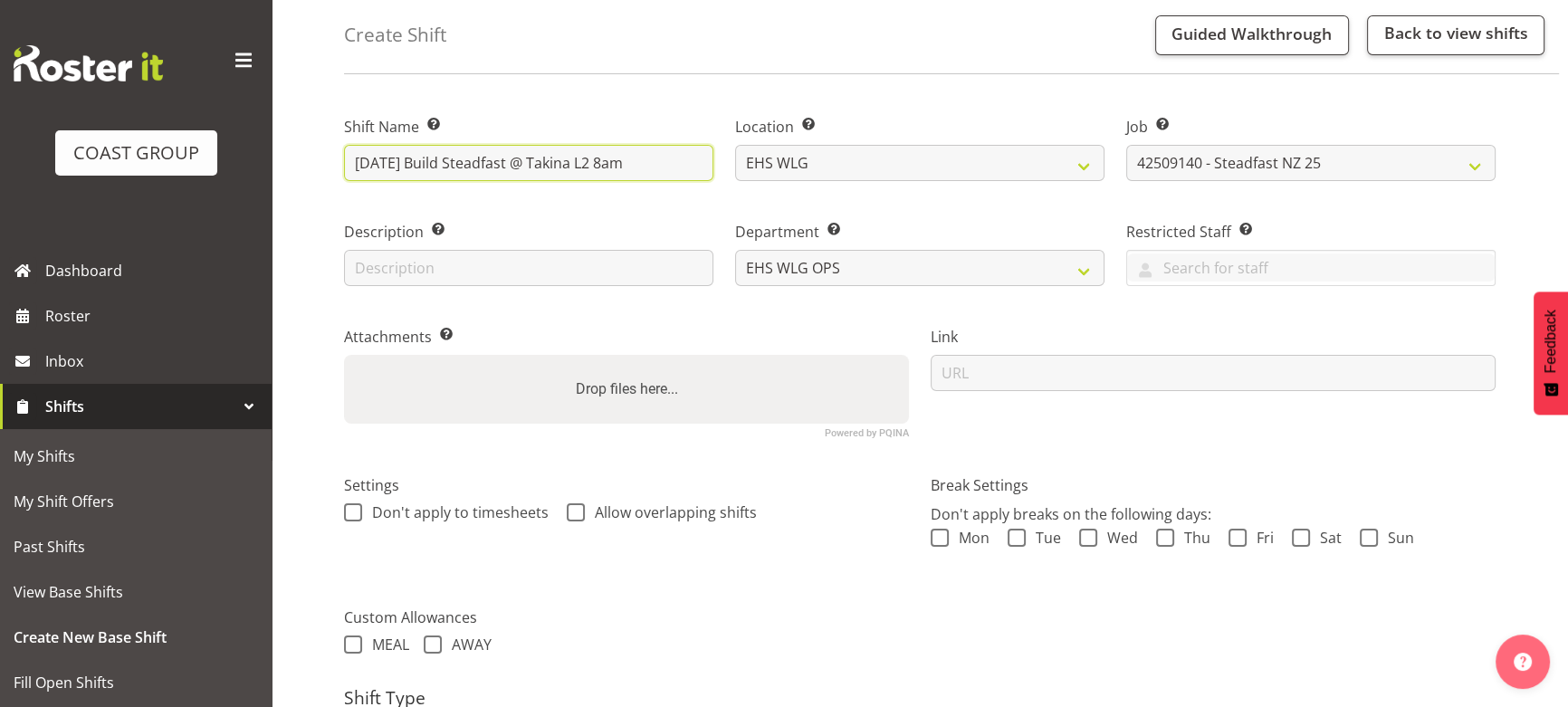
scroll to position [275, 0]
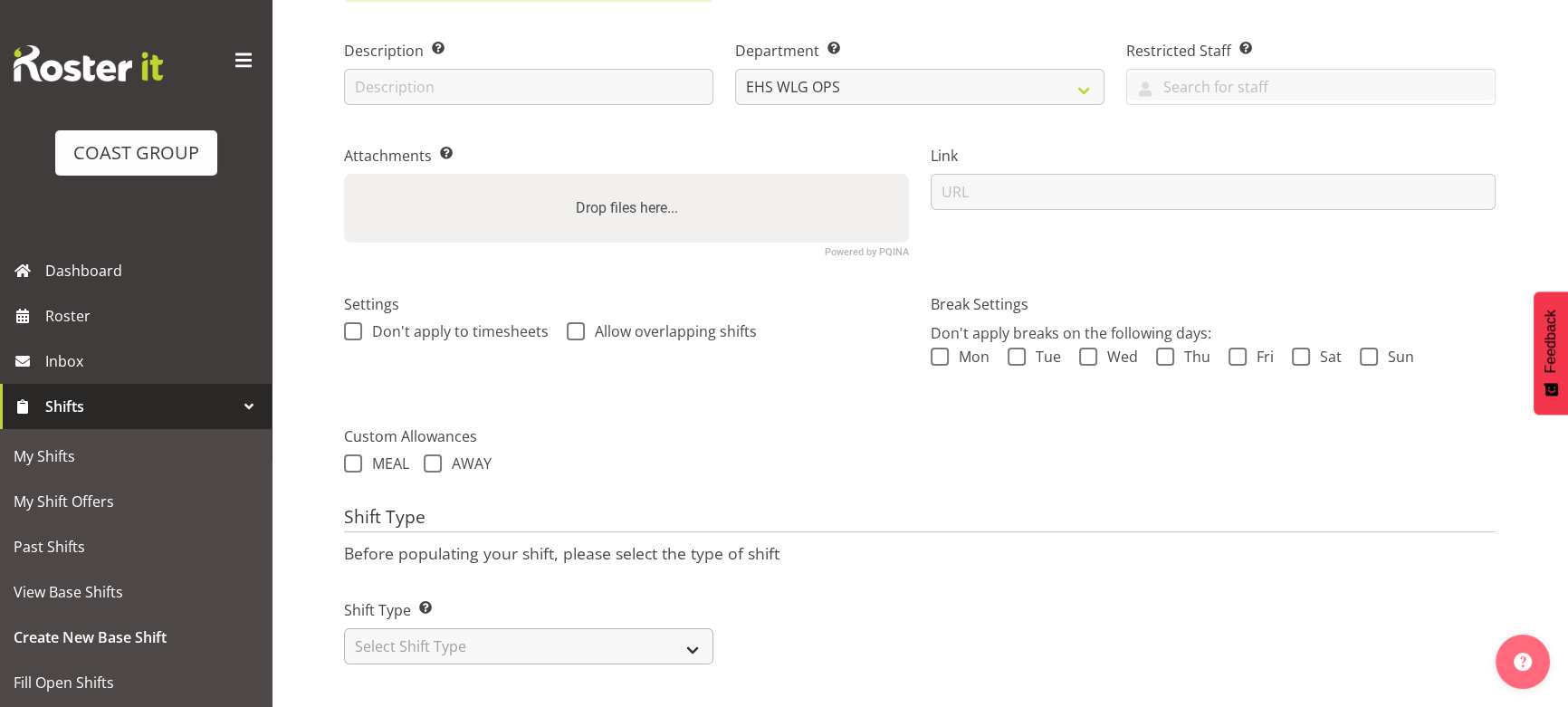
type input "SEP 25 Build Steadfast @ Takina L2 8am"
click at [573, 630] on select "Select Shift Type One Off Shift Recurring Shift Rotating Shift" at bounding box center [529, 646] width 369 height 36
select select "one_off"
click at [344, 628] on select "Select Shift Type One Off Shift Recurring Shift Rotating Shift" at bounding box center [529, 646] width 369 height 36
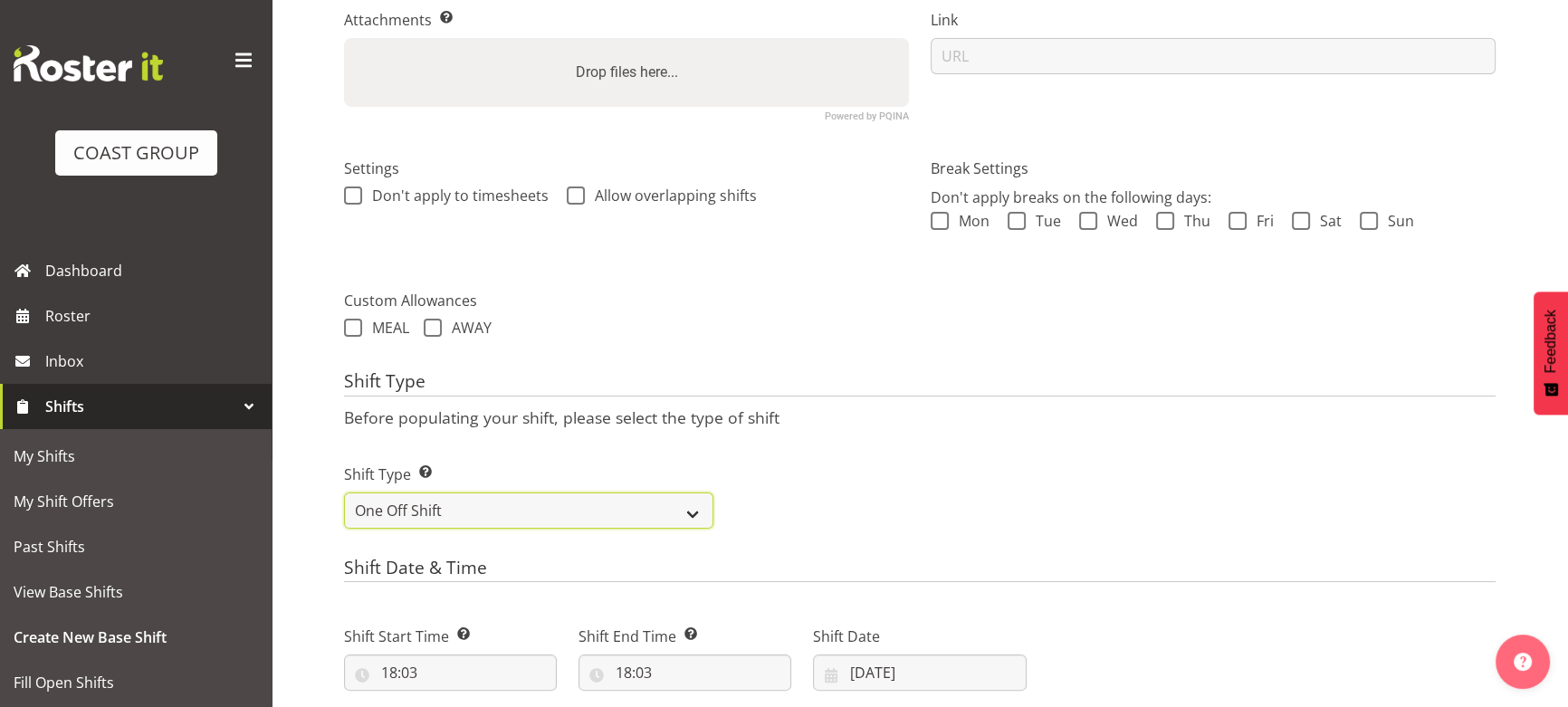
scroll to position [440, 0]
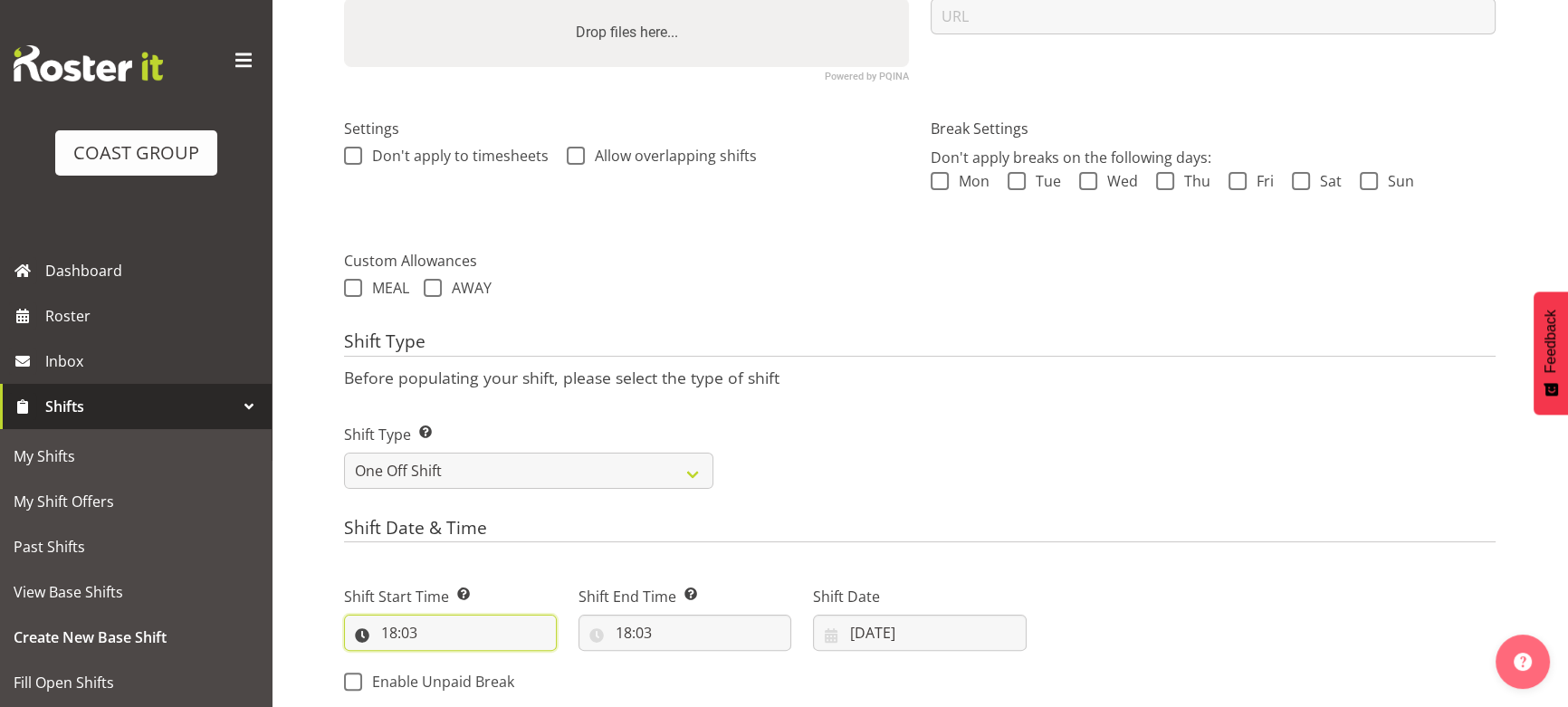
click at [454, 647] on input "18:03" at bounding box center [450, 632] width 213 height 36
drag, startPoint x: 464, startPoint y: 678, endPoint x: 464, endPoint y: 664, distance: 14.0
click at [464, 678] on select "00 01 02 03 04 05 06 07 08 09 10 11 12 13 14 15 16 17 18 19 20 21 22 23" at bounding box center [468, 679] width 41 height 36
select select "7"
click at [448, 661] on select "00 01 02 03 04 05 06 07 08 09 10 11 12 13 14 15 16 17 18 19 20 21 22 23" at bounding box center [468, 679] width 41 height 36
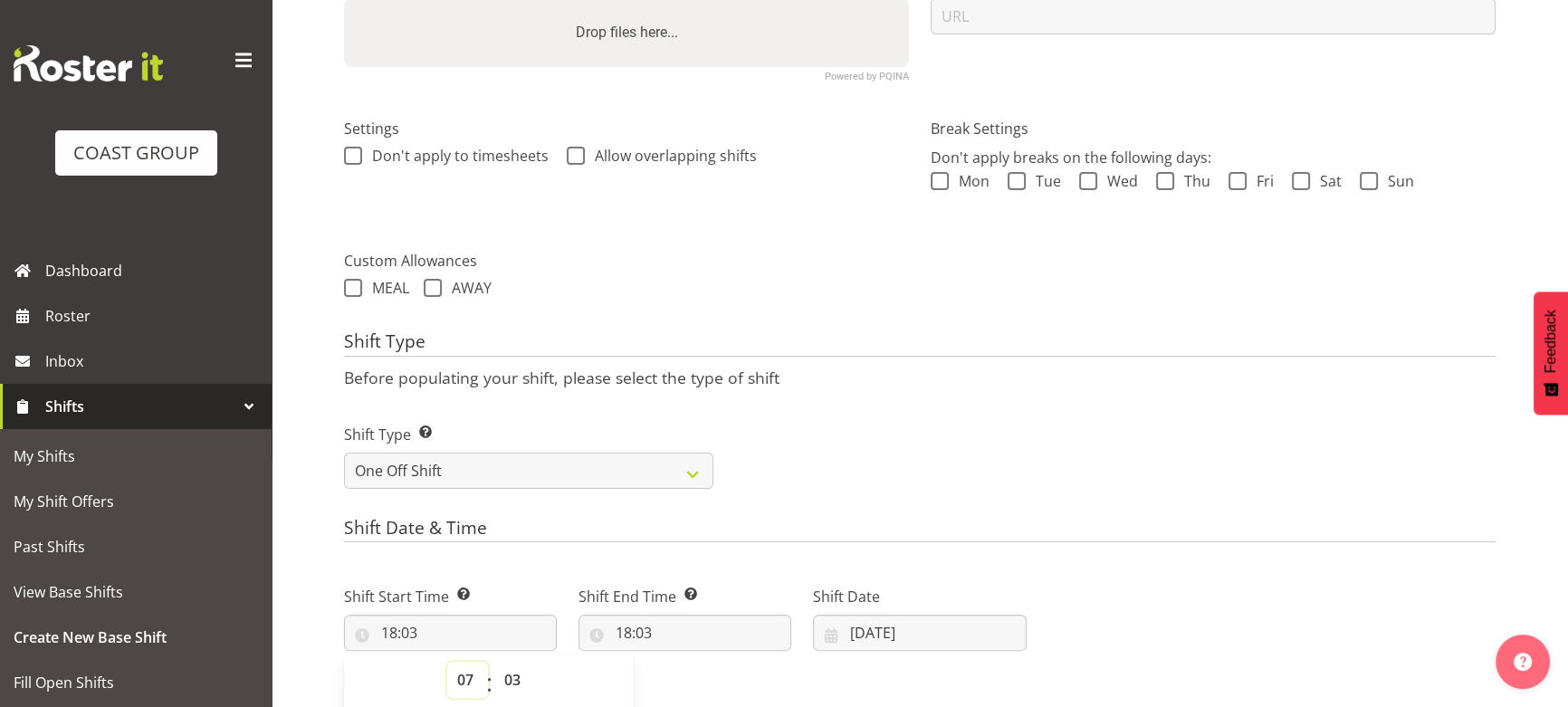
type input "07:03"
click at [516, 669] on select "00 01 02 03 04 05 06 07 08 09 10 11 12 13 14 15 16 17 18 19 20 21 22 23 24 25 2…" at bounding box center [515, 679] width 41 height 36
select select "0"
click at [494, 661] on select "00 01 02 03 04 05 06 07 08 09 10 11 12 13 14 15 16 17 18 19 20 21 22 23 24 25 2…" at bounding box center [515, 679] width 41 height 36
type input "07:00"
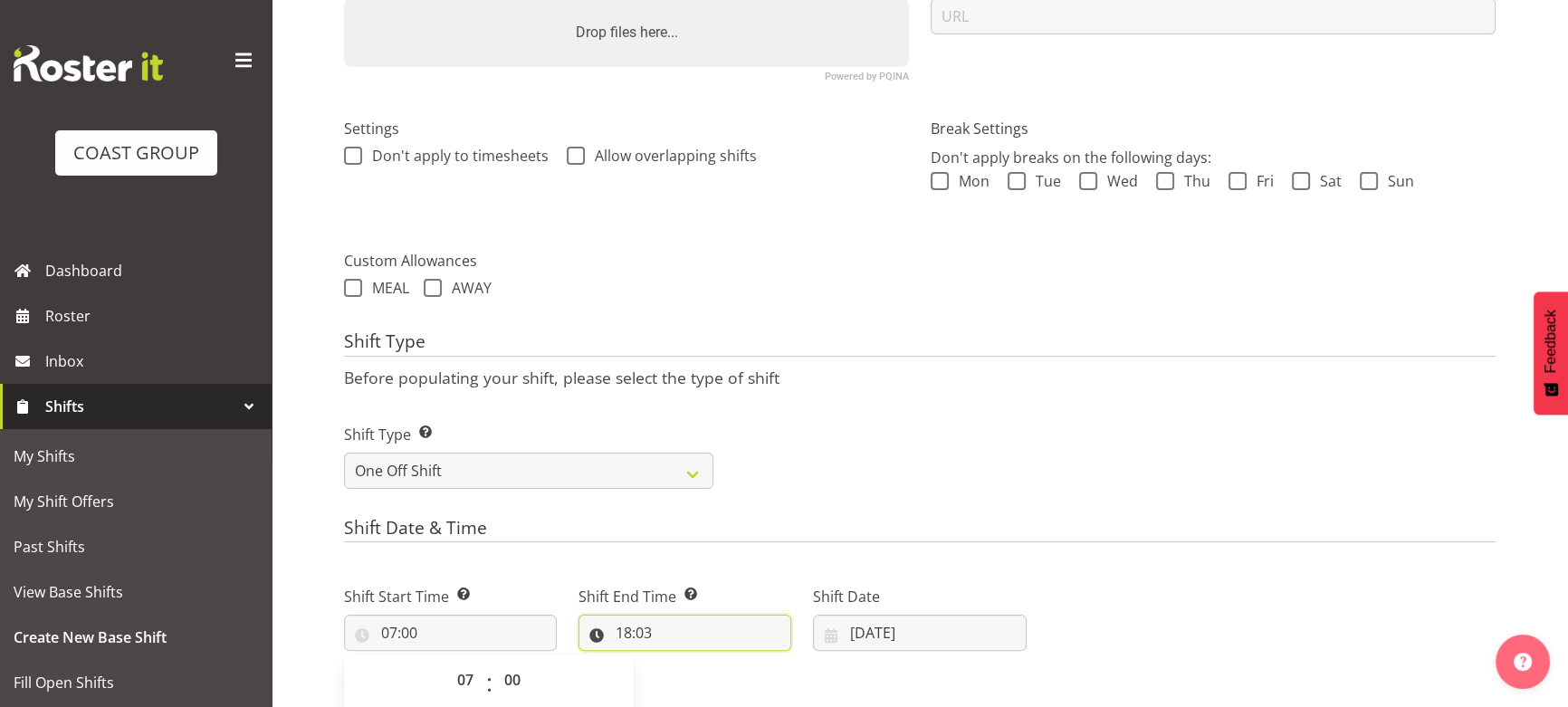
click at [706, 636] on input "18:03" at bounding box center [685, 632] width 213 height 36
click at [715, 673] on select "00 01 02 03 04 05 06 07 08 09 10 11 12 13 14 15 16 17 18 19 20 21 22 23" at bounding box center [702, 679] width 41 height 36
select select "12"
click at [681, 661] on select "00 01 02 03 04 05 06 07 08 09 10 11 12 13 14 15 16 17 18 19 20 21 22 23" at bounding box center [702, 679] width 41 height 36
type input "12:03"
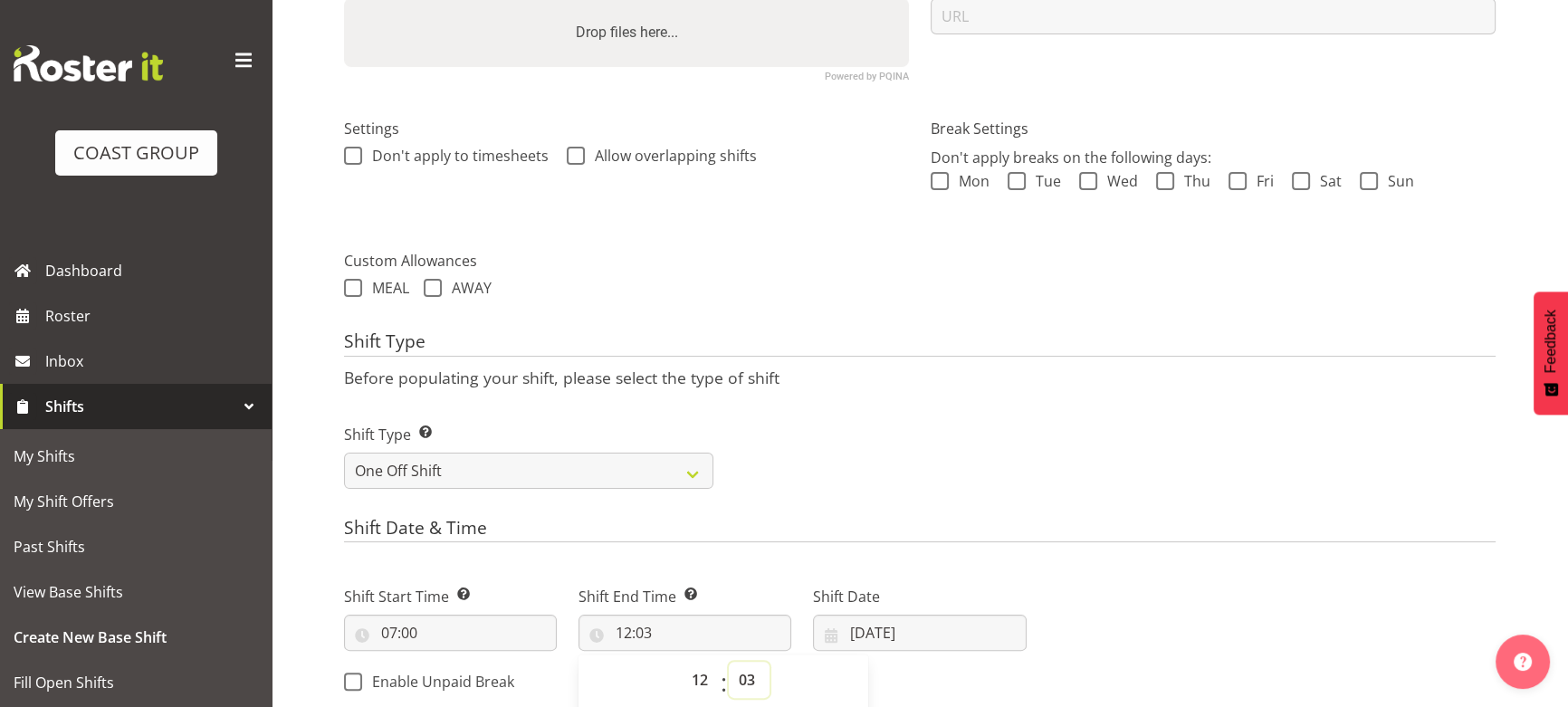
click at [755, 668] on select "00 01 02 03 04 05 06 07 08 09 10 11 12 13 14 15 16 17 18 19 20 21 22 23 24 25 2…" at bounding box center [749, 679] width 41 height 36
select select "0"
click at [729, 661] on select "00 01 02 03 04 05 06 07 08 09 10 11 12 13 14 15 16 17 18 19 20 21 22 23 24 25 2…" at bounding box center [749, 679] width 41 height 36
type input "12:00"
click at [903, 615] on input "[DATE]" at bounding box center [919, 632] width 213 height 36
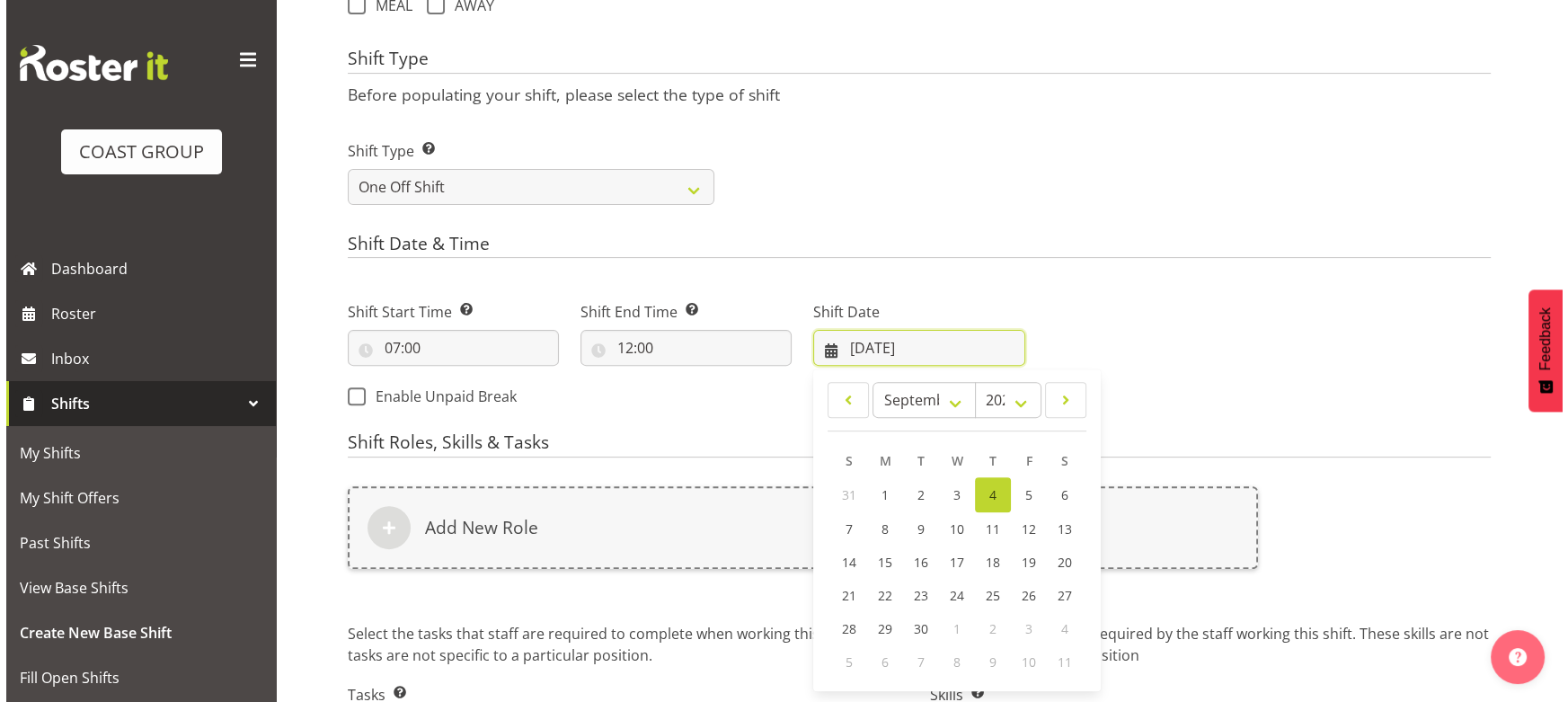
scroll to position [764, 0]
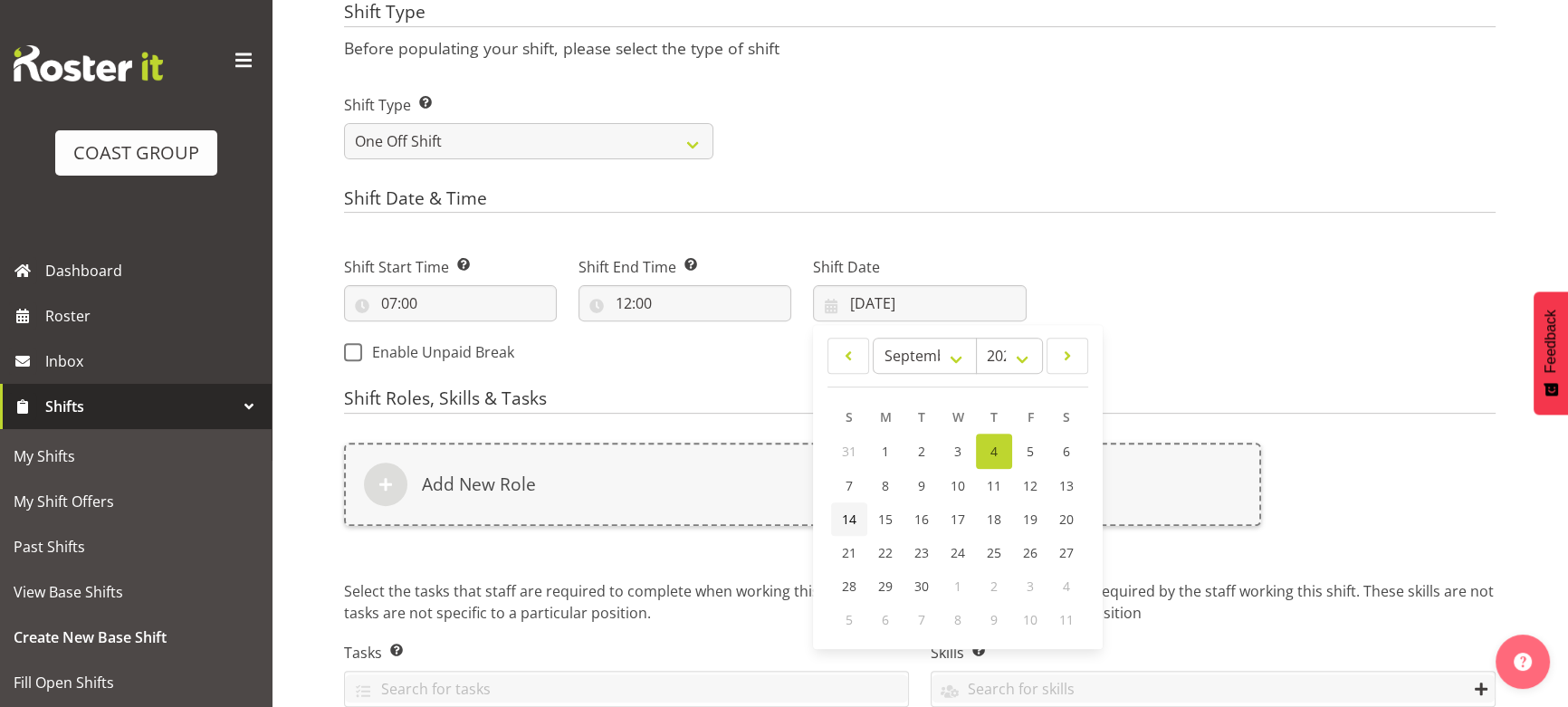
click at [842, 514] on span "14" at bounding box center [850, 519] width 15 height 17
type input "14/09/2025"
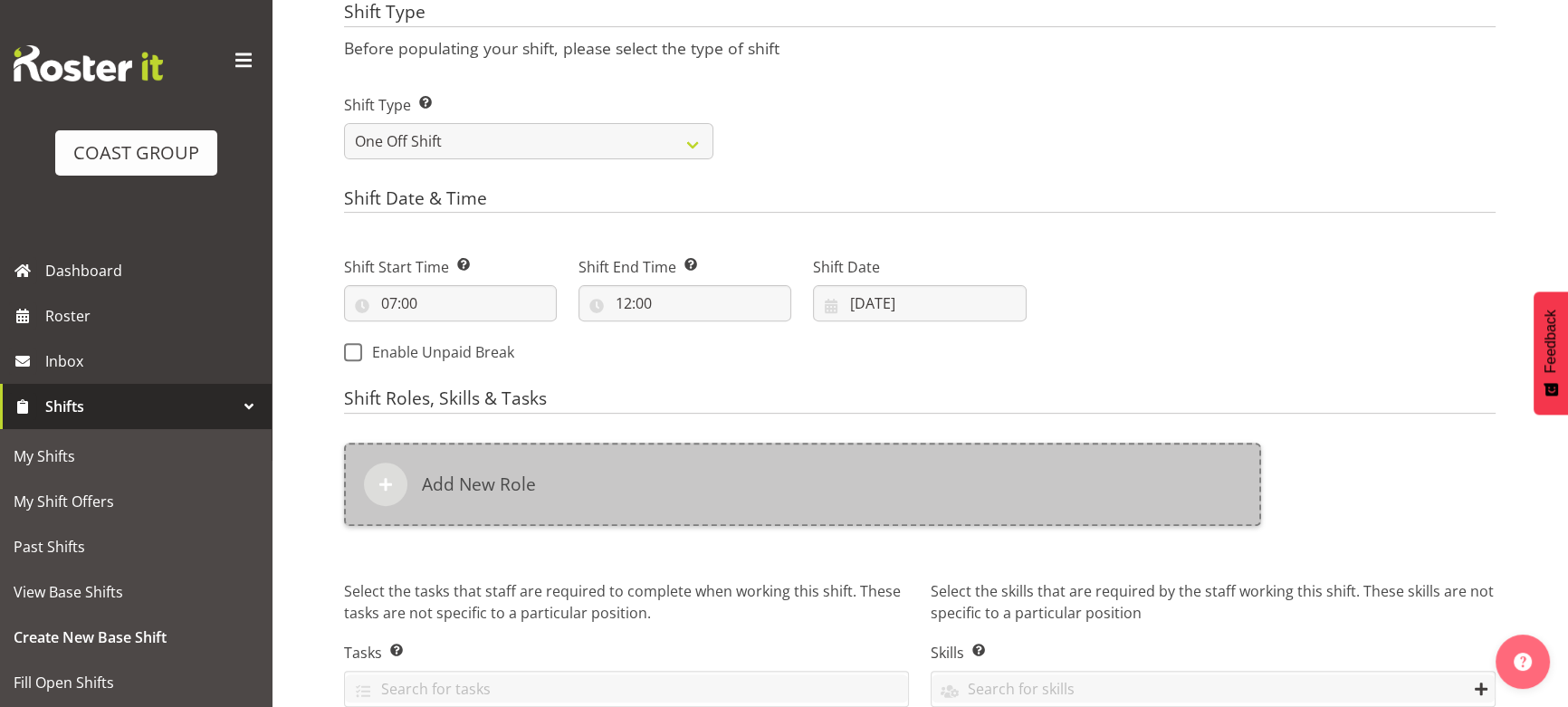
click at [841, 510] on div "Add New Role" at bounding box center [802, 484] width 917 height 83
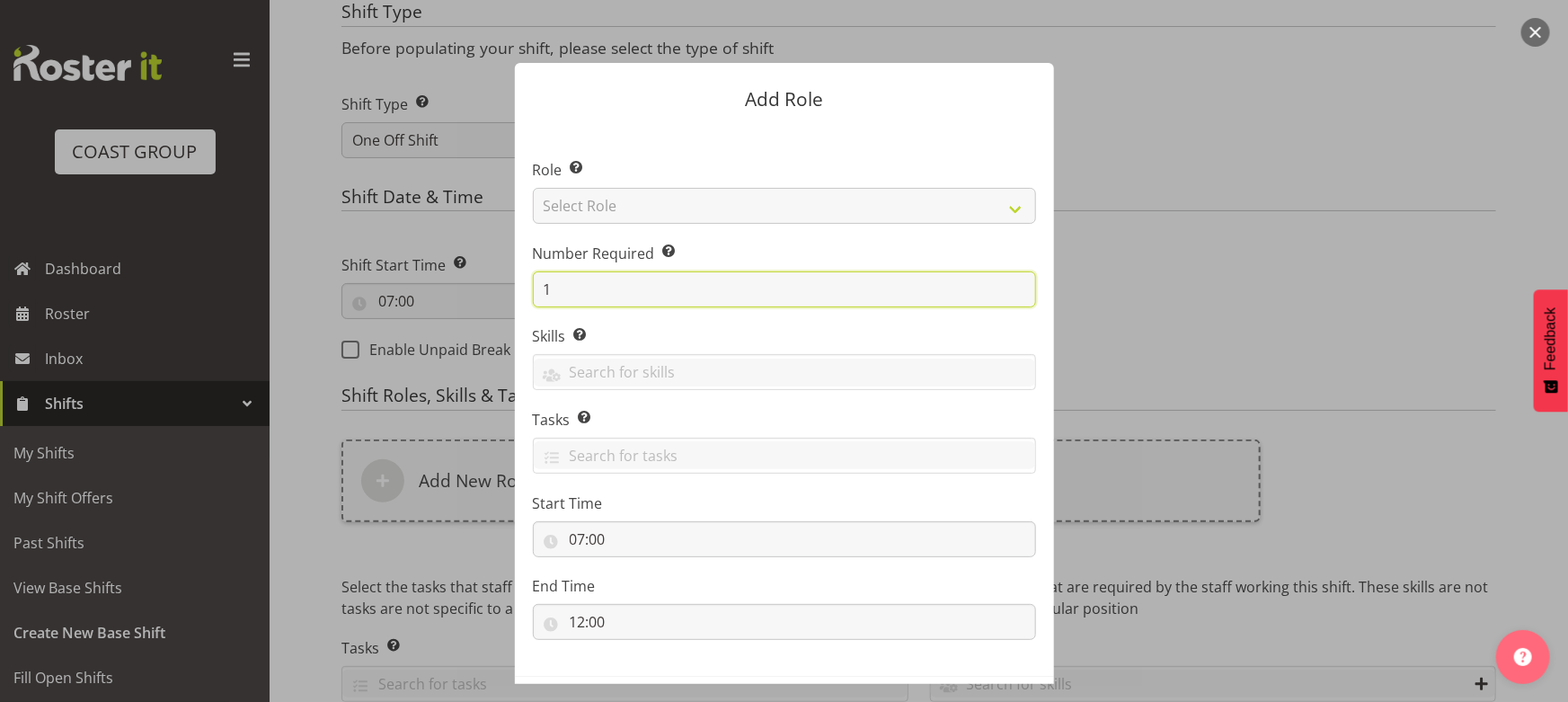
drag, startPoint x: 564, startPoint y: 293, endPoint x: 476, endPoint y: 295, distance: 88.0
click at [485, 295] on form "Add Role Role Select the role you wish to add to the shift. Select Role ACCOUNT…" at bounding box center [784, 350] width 863 height 666
type input "4"
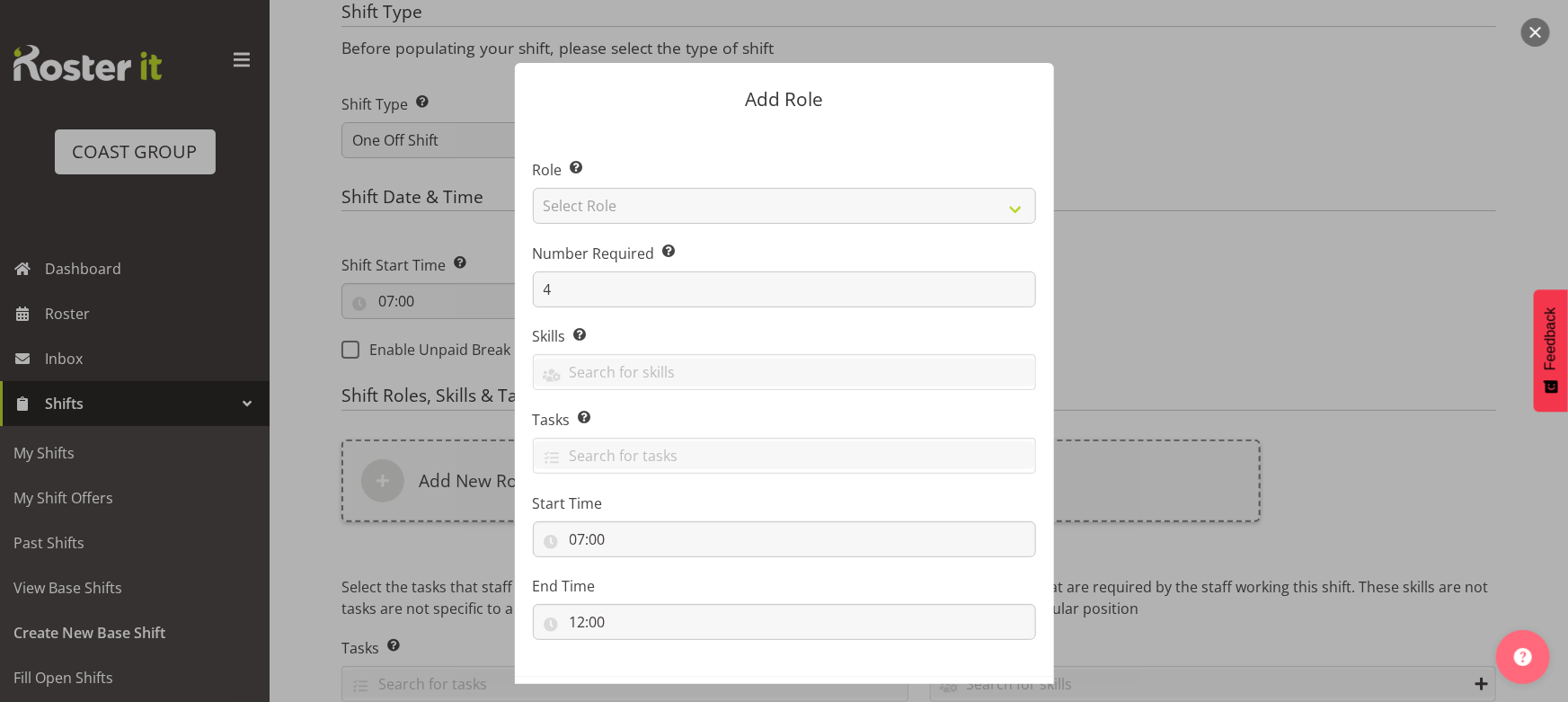
click at [904, 233] on section "Role Select the role you wish to add to the shift. Select Role ACCOUNT MANAGER …" at bounding box center [784, 401] width 540 height 550
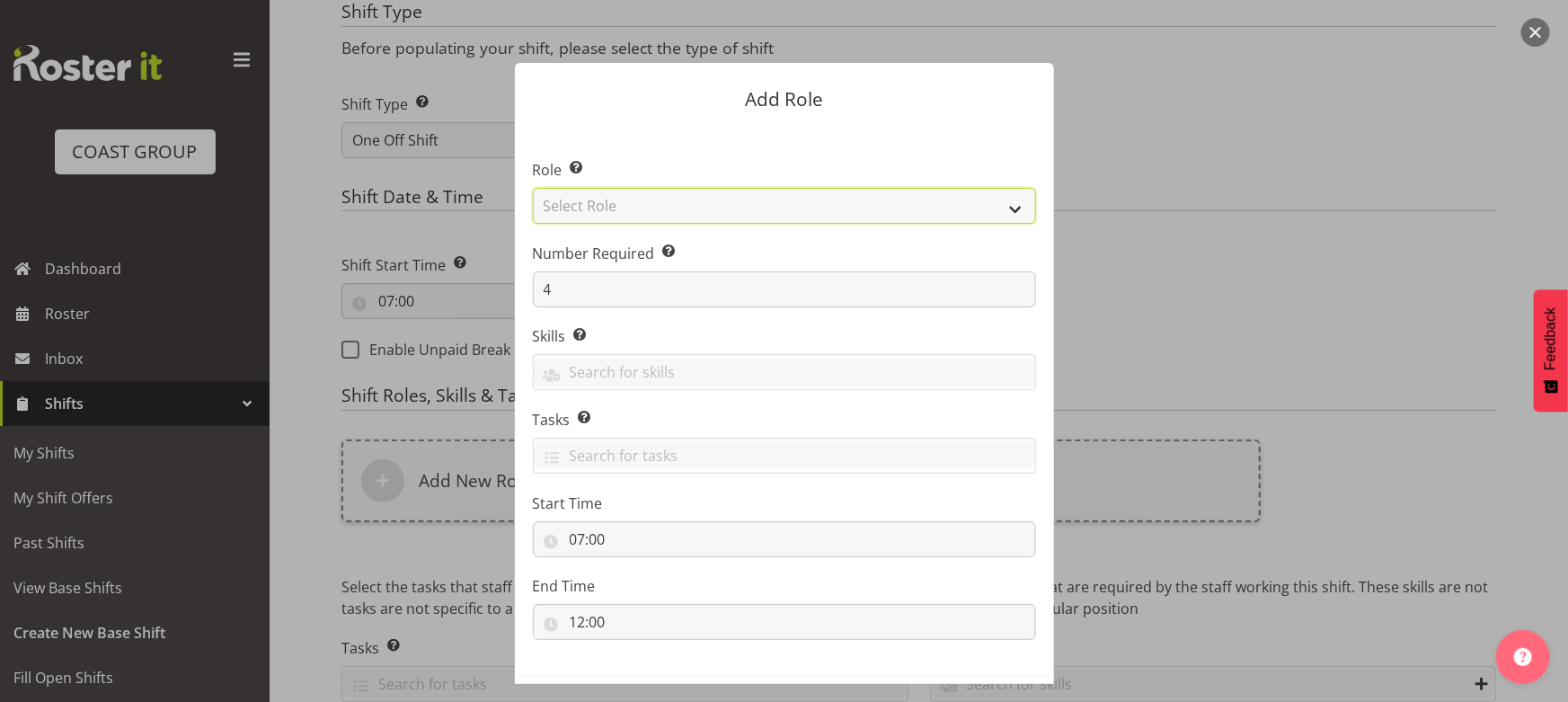
click at [905, 214] on select "Select Role ACCOUNT MANAGER ACCOUNT MANAGER DW ACCOUNTS [PERSON_NAME] VEHICLES …" at bounding box center [784, 205] width 504 height 36
select select "191"
click at [533, 188] on select "Select Role ACCOUNT MANAGER ACCOUNT MANAGER DW ACCOUNTS [PERSON_NAME] VEHICLES …" at bounding box center [784, 205] width 504 height 36
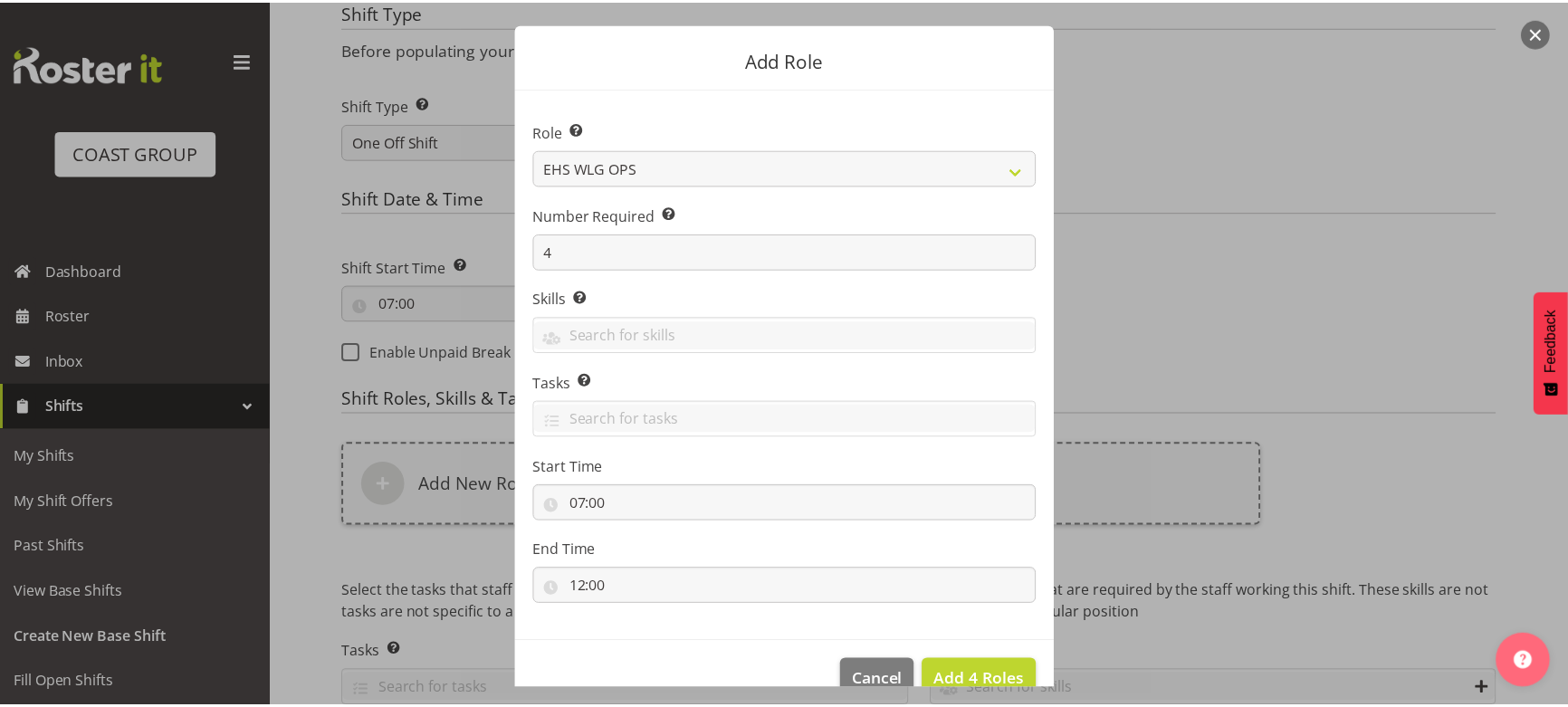
scroll to position [77, 0]
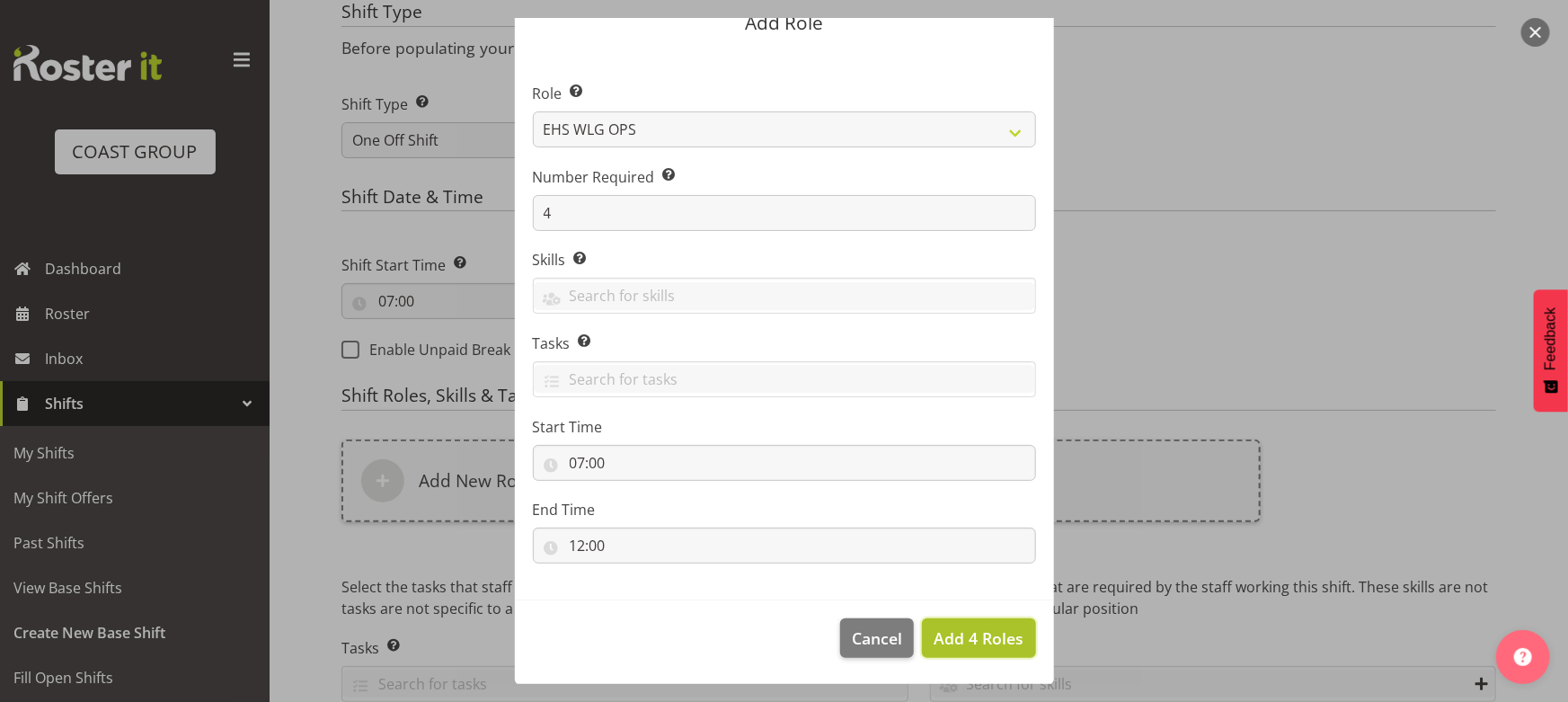
click at [966, 646] on span "Add 4 Roles" at bounding box center [978, 637] width 90 height 21
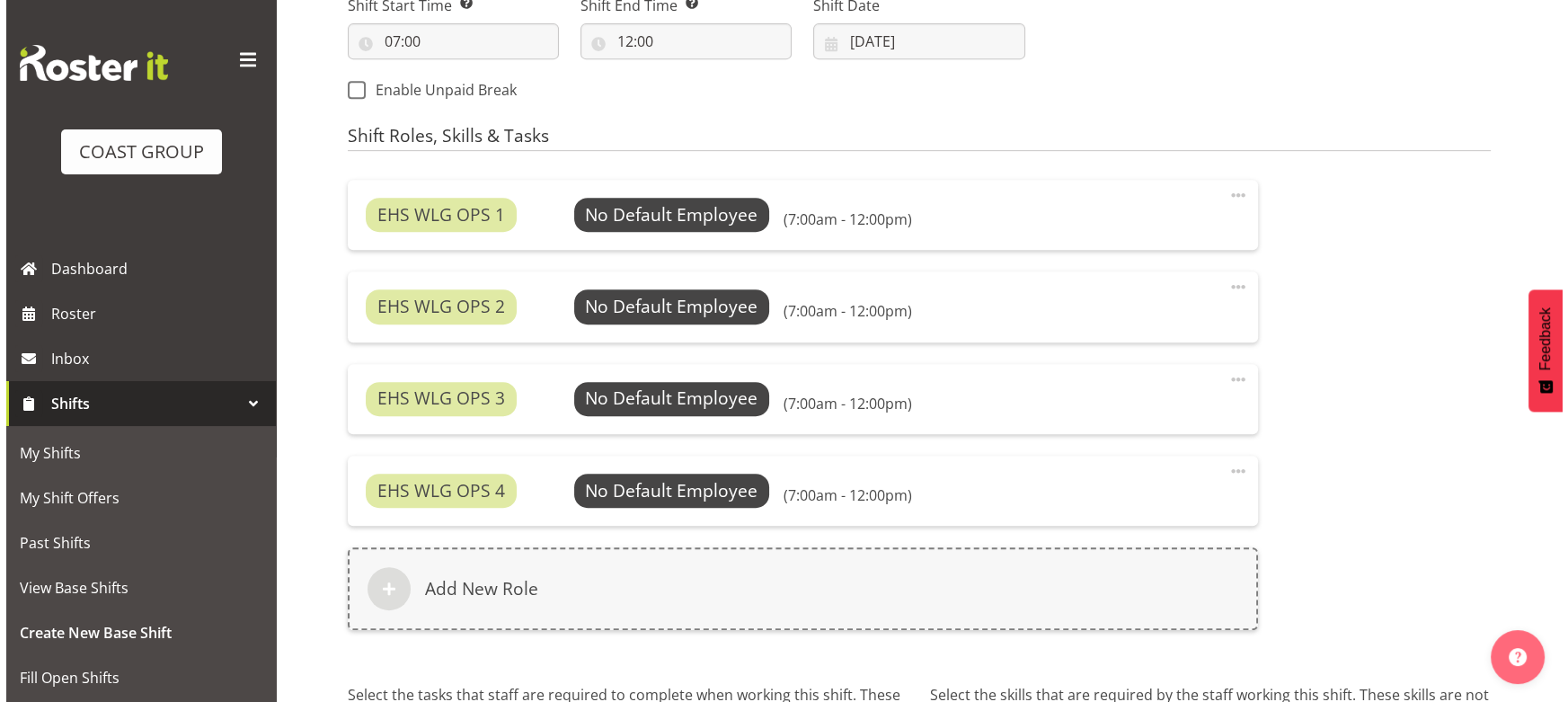
scroll to position [1171, 0]
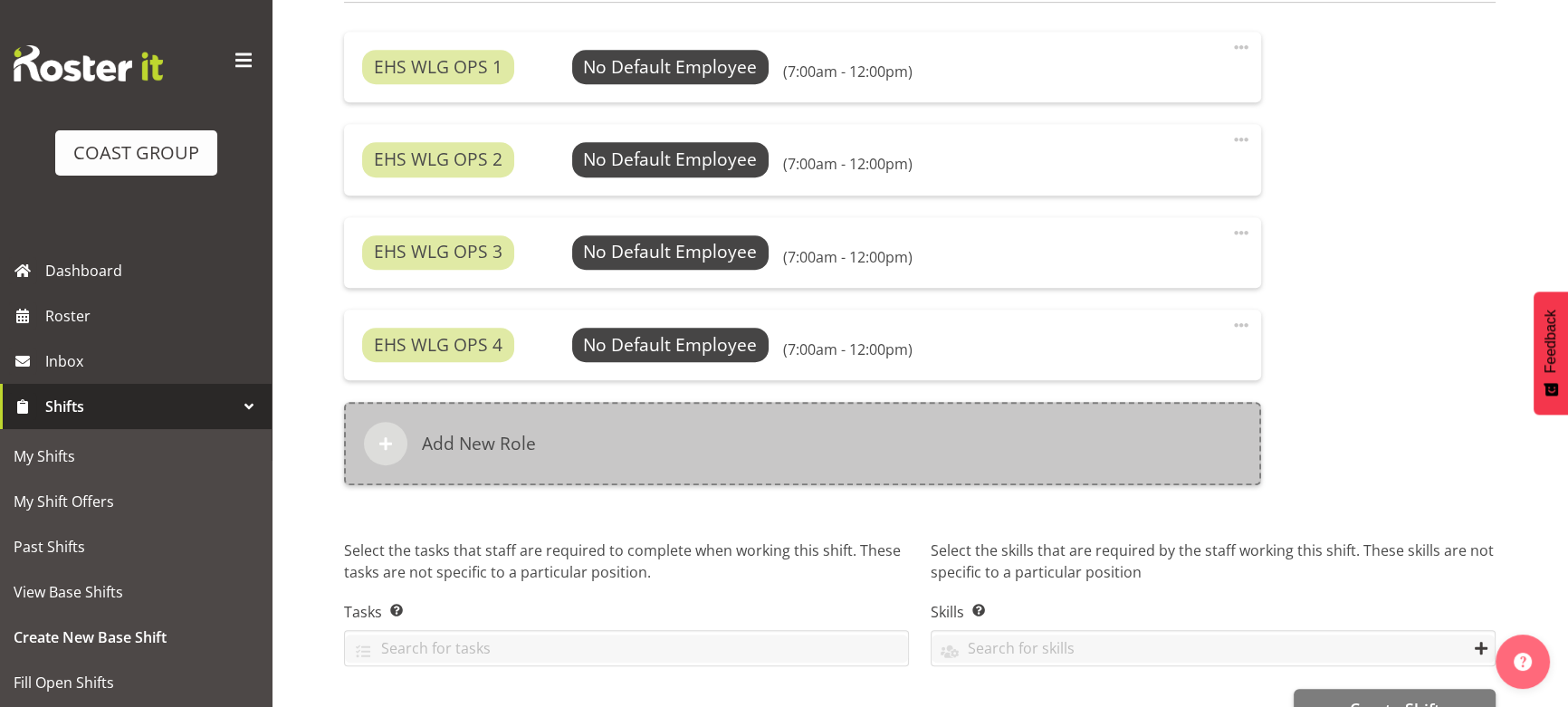
click at [785, 472] on div "Add New Role" at bounding box center [802, 443] width 917 height 83
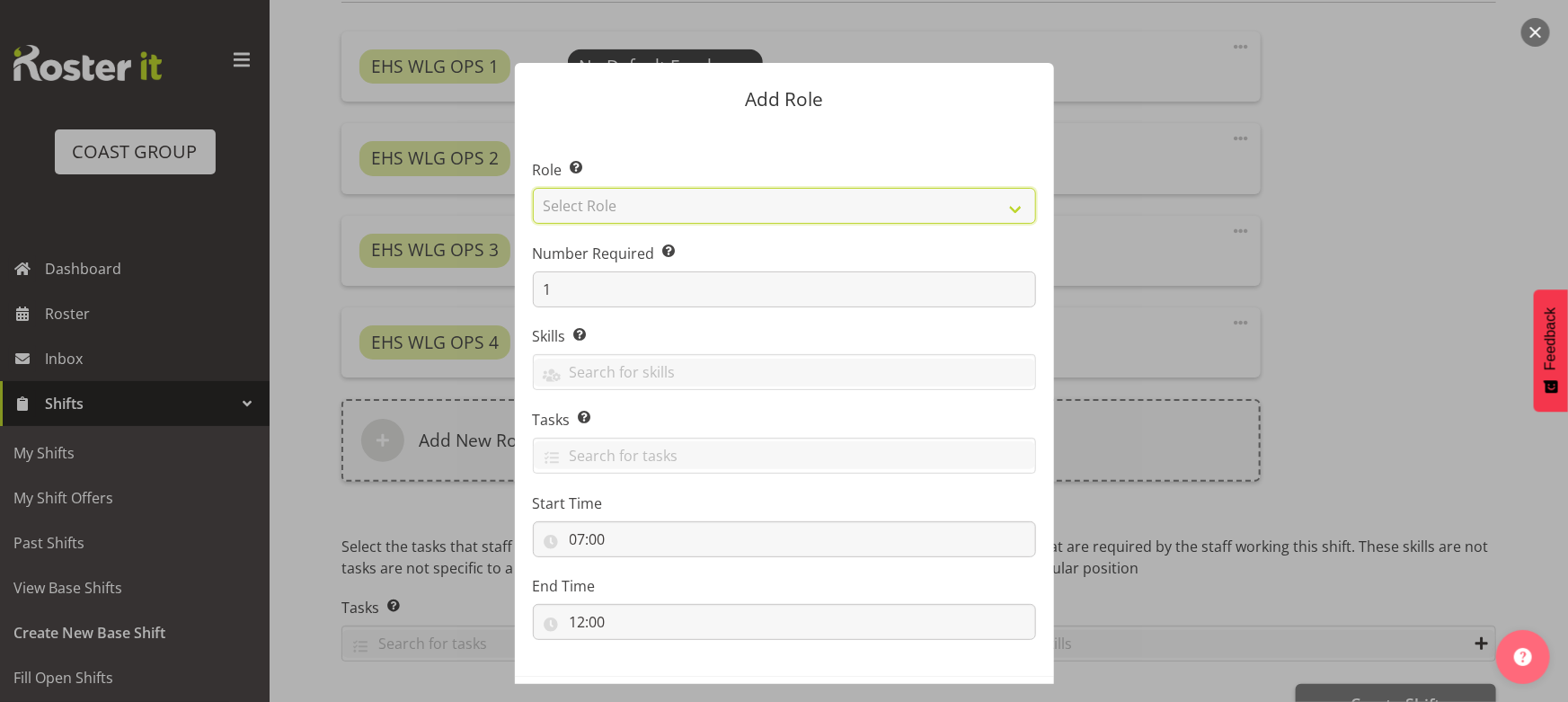
click at [716, 228] on section "Role Select the role you wish to add to the shift. Select Role ACCOUNT MANAGER …" at bounding box center [784, 401] width 540 height 550
select select "123"
click at [533, 188] on select "Select Role ACCOUNT MANAGER ACCOUNT MANAGER DW ACCOUNTS [PERSON_NAME] VEHICLES …" at bounding box center [784, 205] width 504 height 36
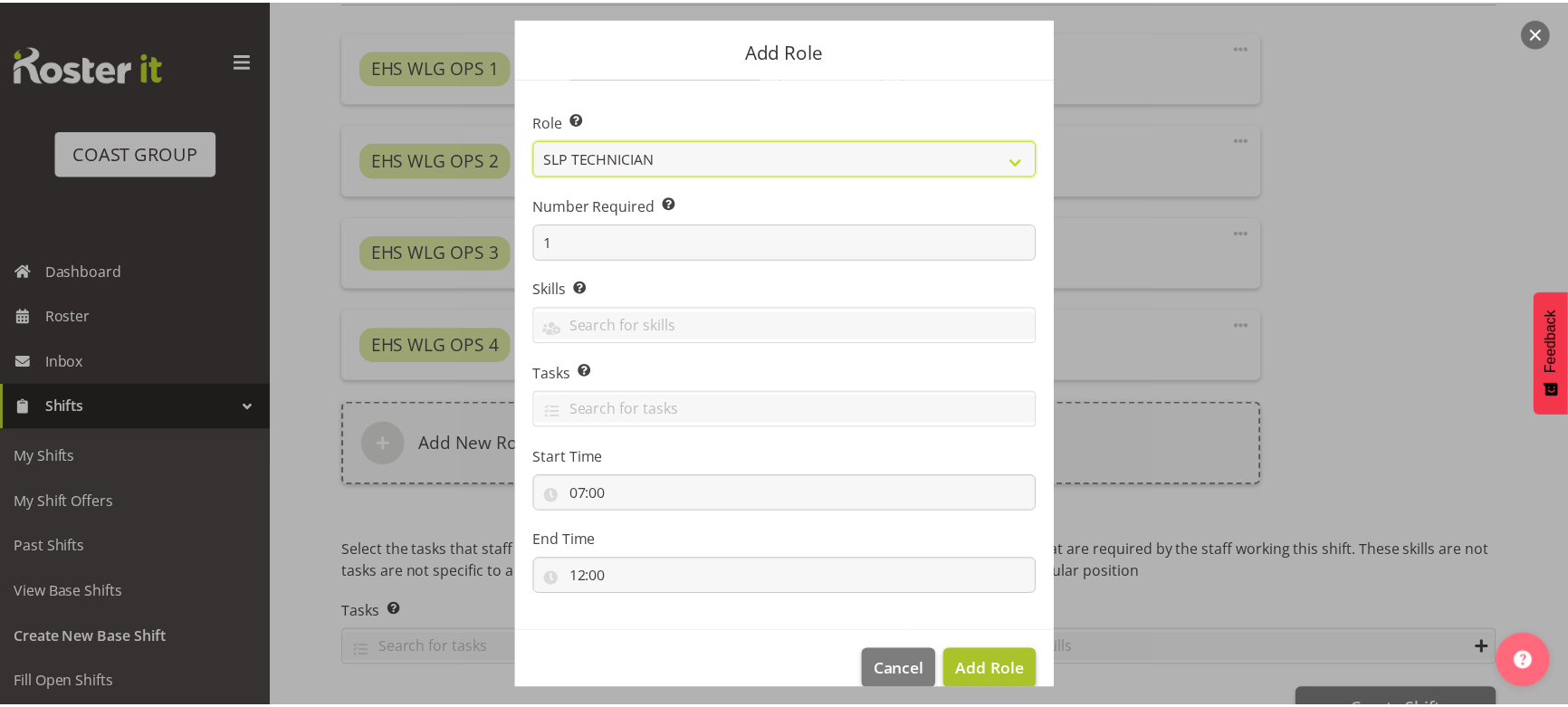
scroll to position [77, 0]
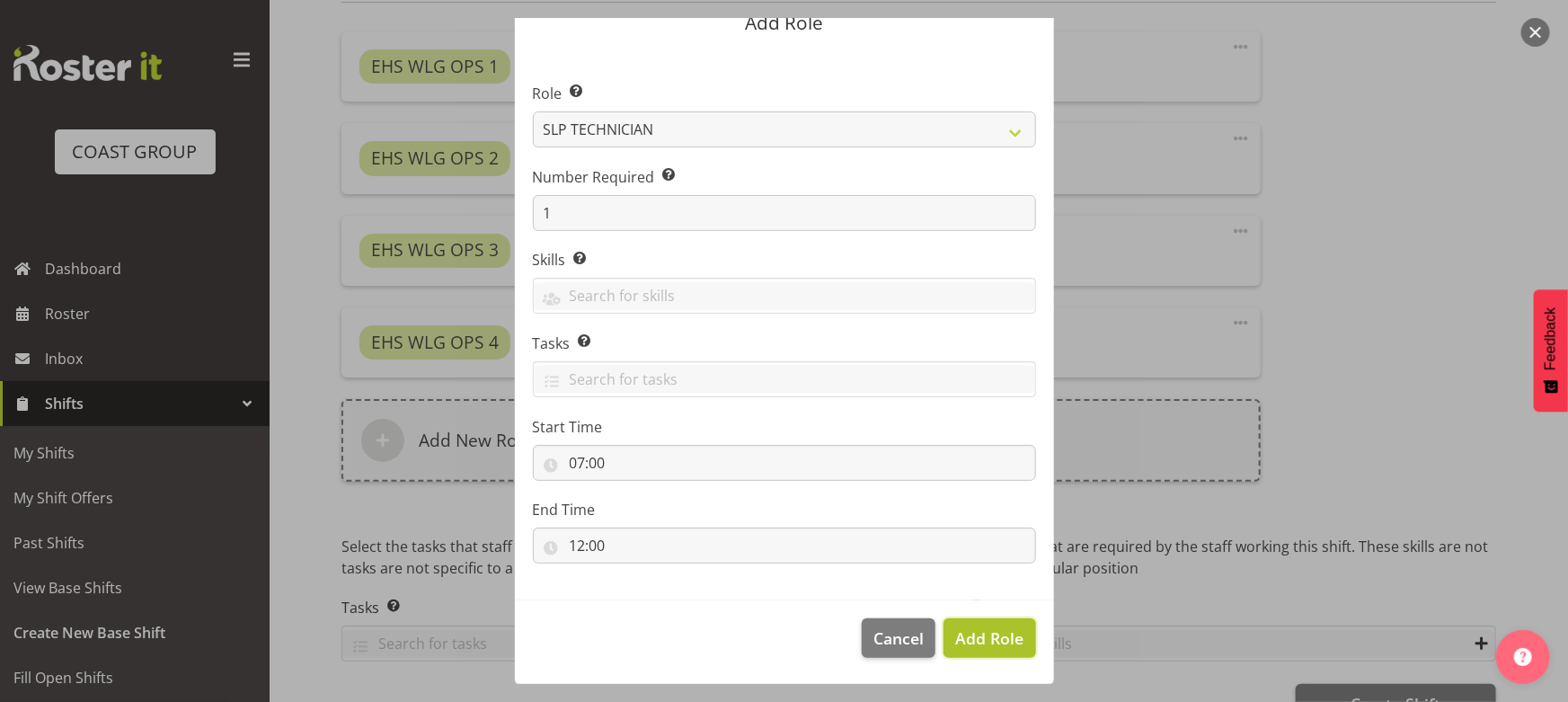
click at [1010, 623] on button "Add Role" at bounding box center [989, 637] width 91 height 40
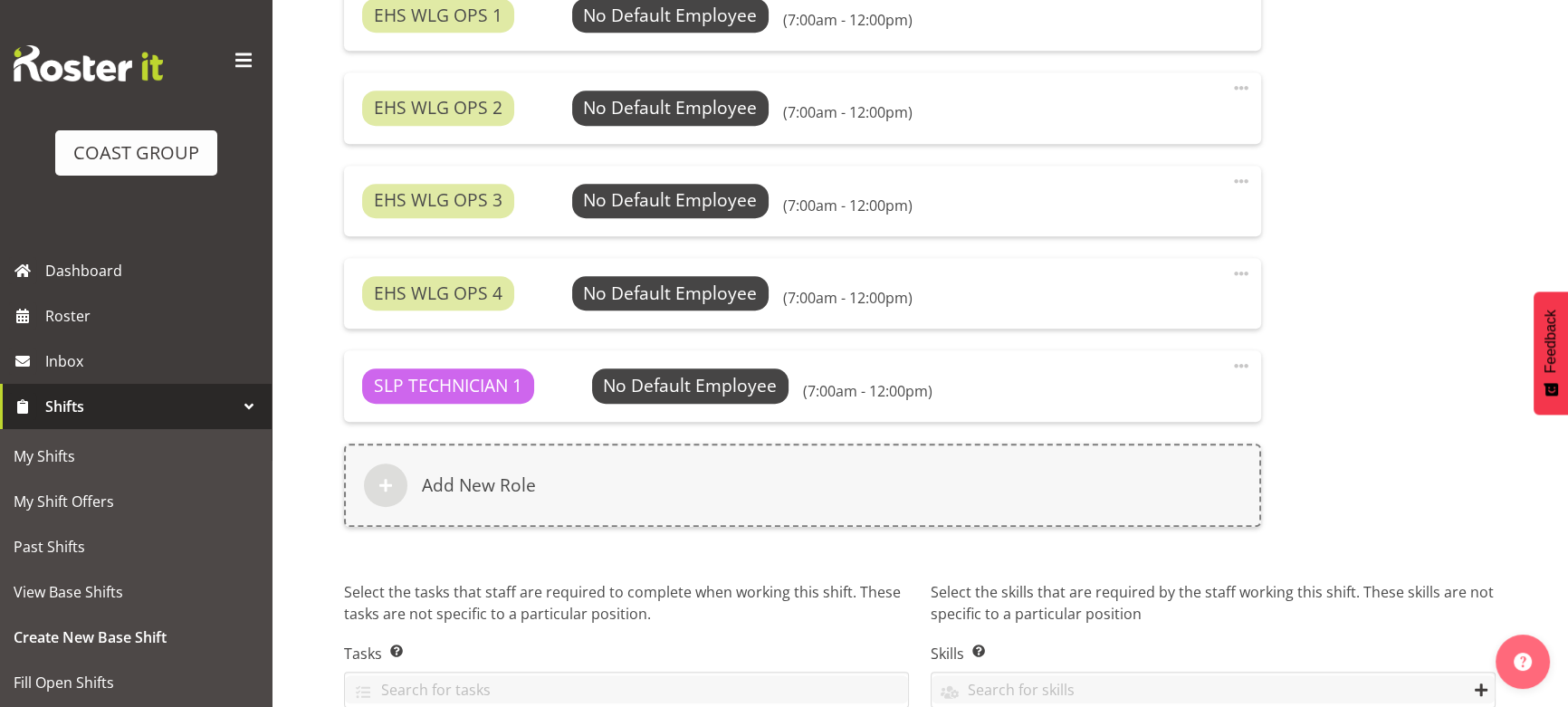
scroll to position [1318, 0]
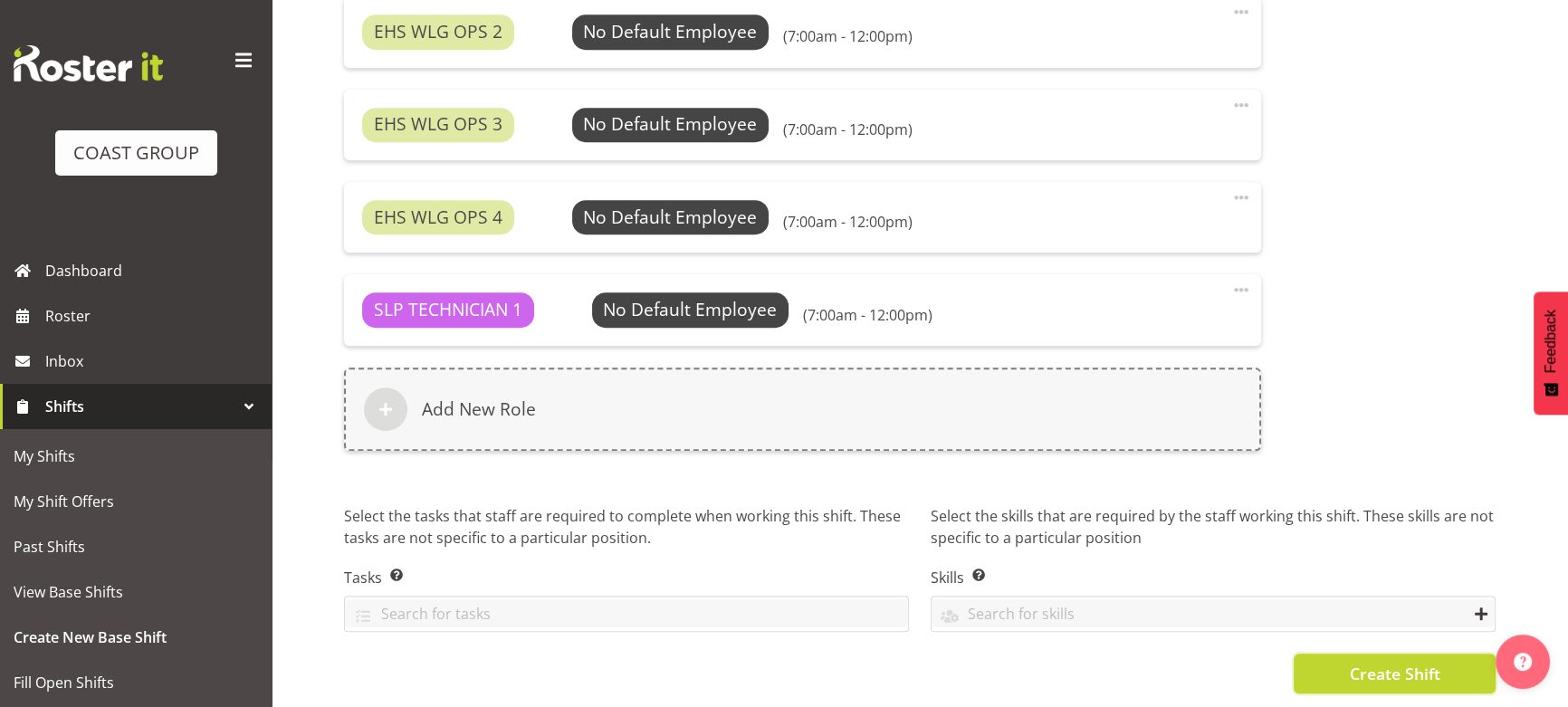
click at [1348, 653] on button "Create Shift" at bounding box center [1394, 673] width 202 height 40
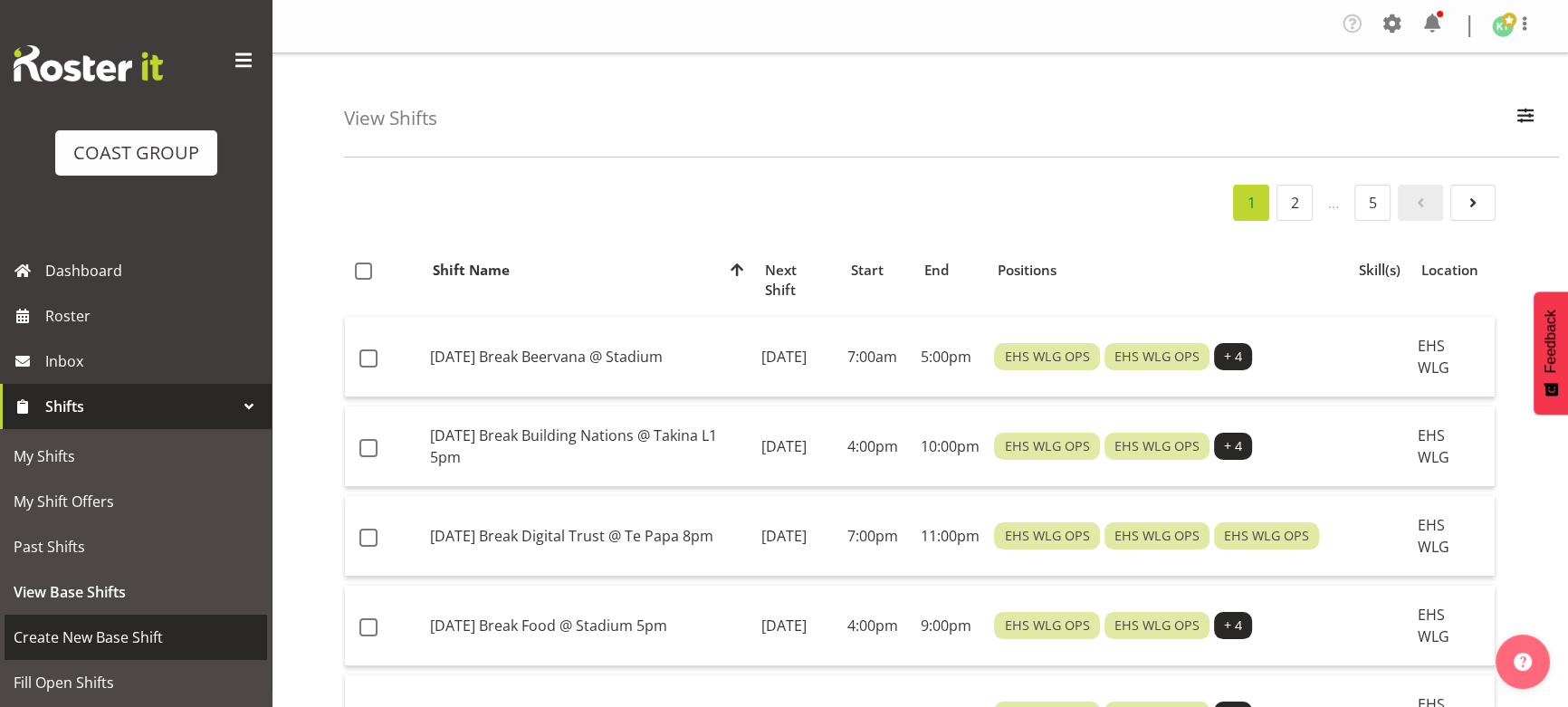
click at [190, 624] on span "Create New Base Shift" at bounding box center [136, 636] width 245 height 27
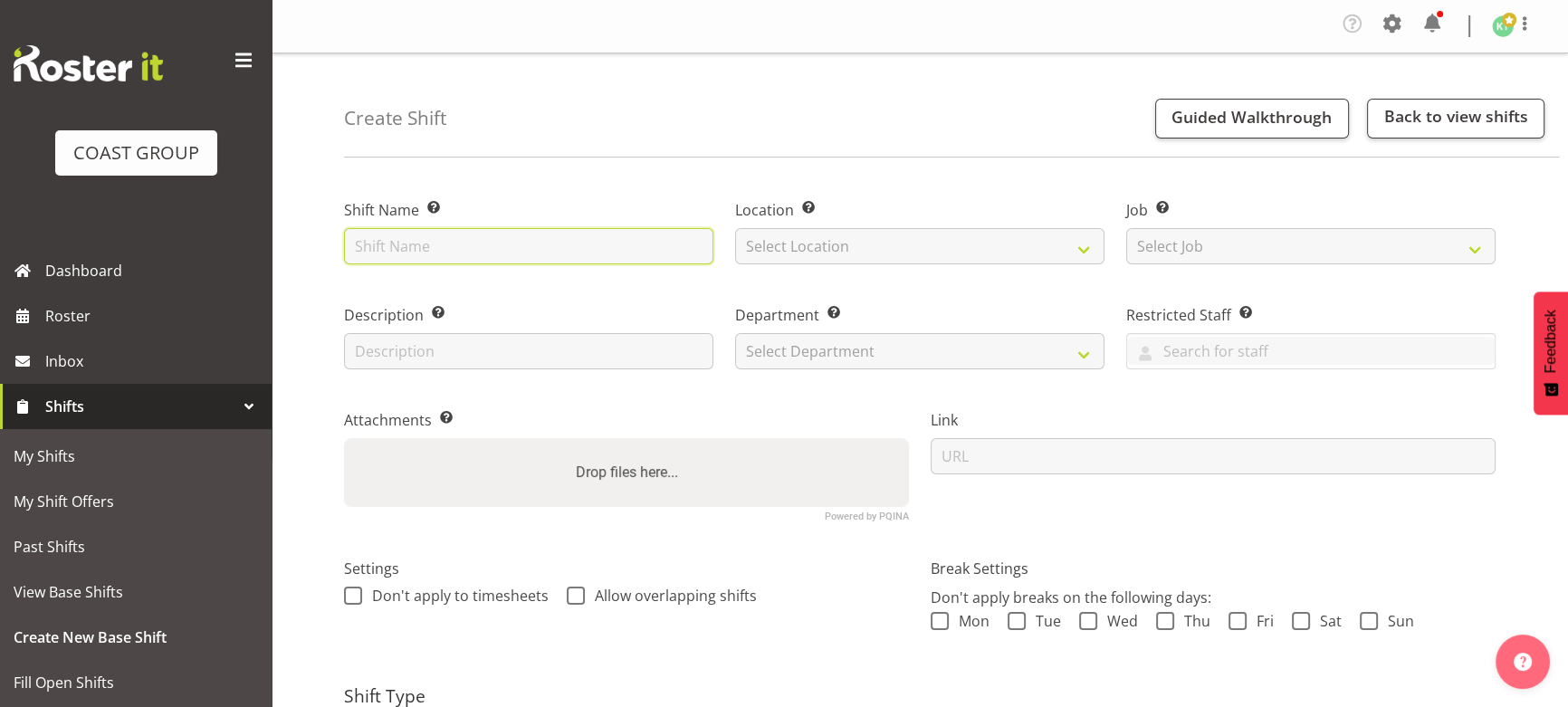
click at [513, 244] on input "text" at bounding box center [529, 246] width 369 height 36
type input "SEP 25 Break Syeadfast @ Takina L2 6pm"
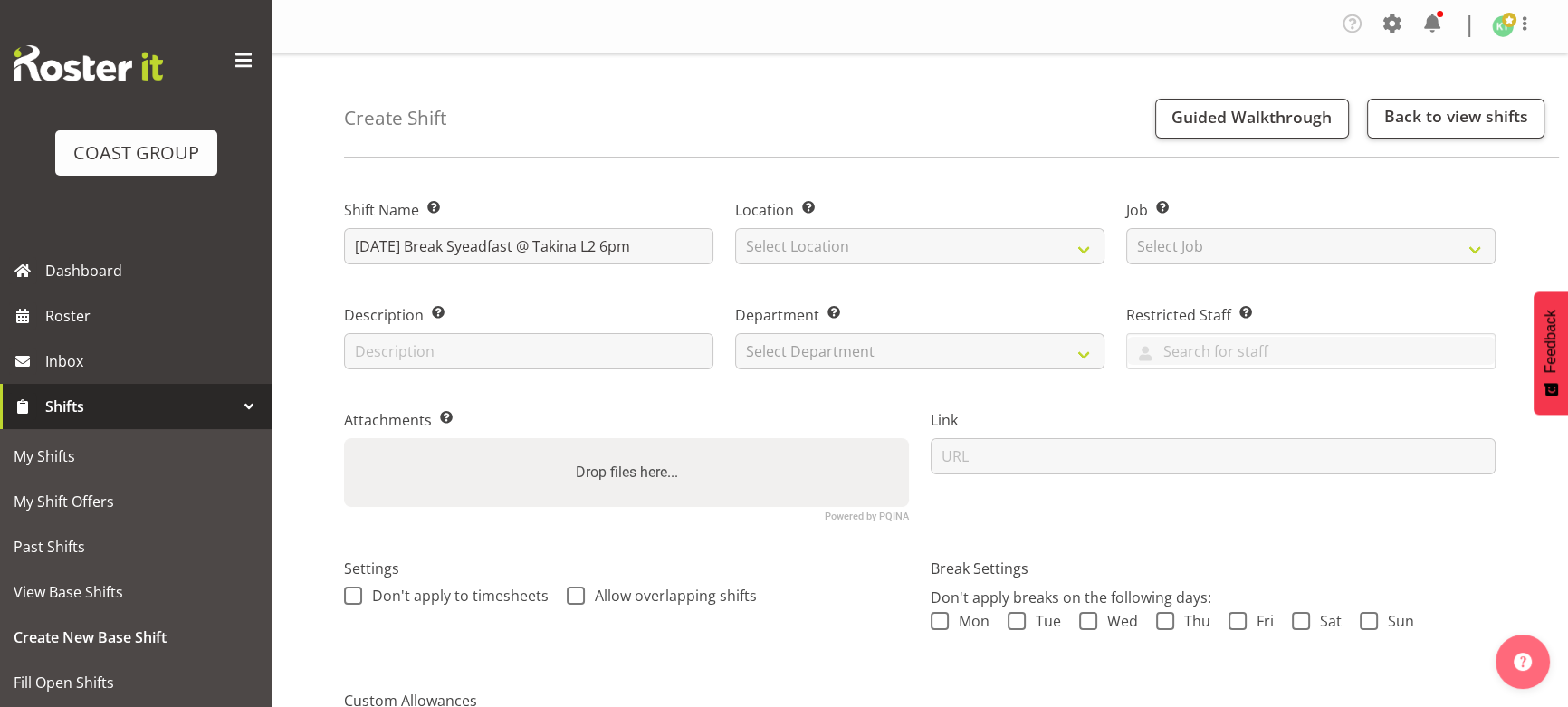
click at [1007, 266] on div "Location Enter the location where the shift will occur. Select Location EHS WLG…" at bounding box center [919, 226] width 391 height 105
click at [1006, 249] on select "Select Location EHS WLG DW WLG" at bounding box center [919, 246] width 369 height 36
select select "106"
click at [735, 228] on select "Select Location EHS WLG DW WLG" at bounding box center [919, 246] width 369 height 36
click at [1285, 260] on select "Select Job Create new job 1 Carlton Events 1 [PERSON_NAME][GEOGRAPHIC_DATA] 1 […" at bounding box center [1310, 246] width 369 height 36
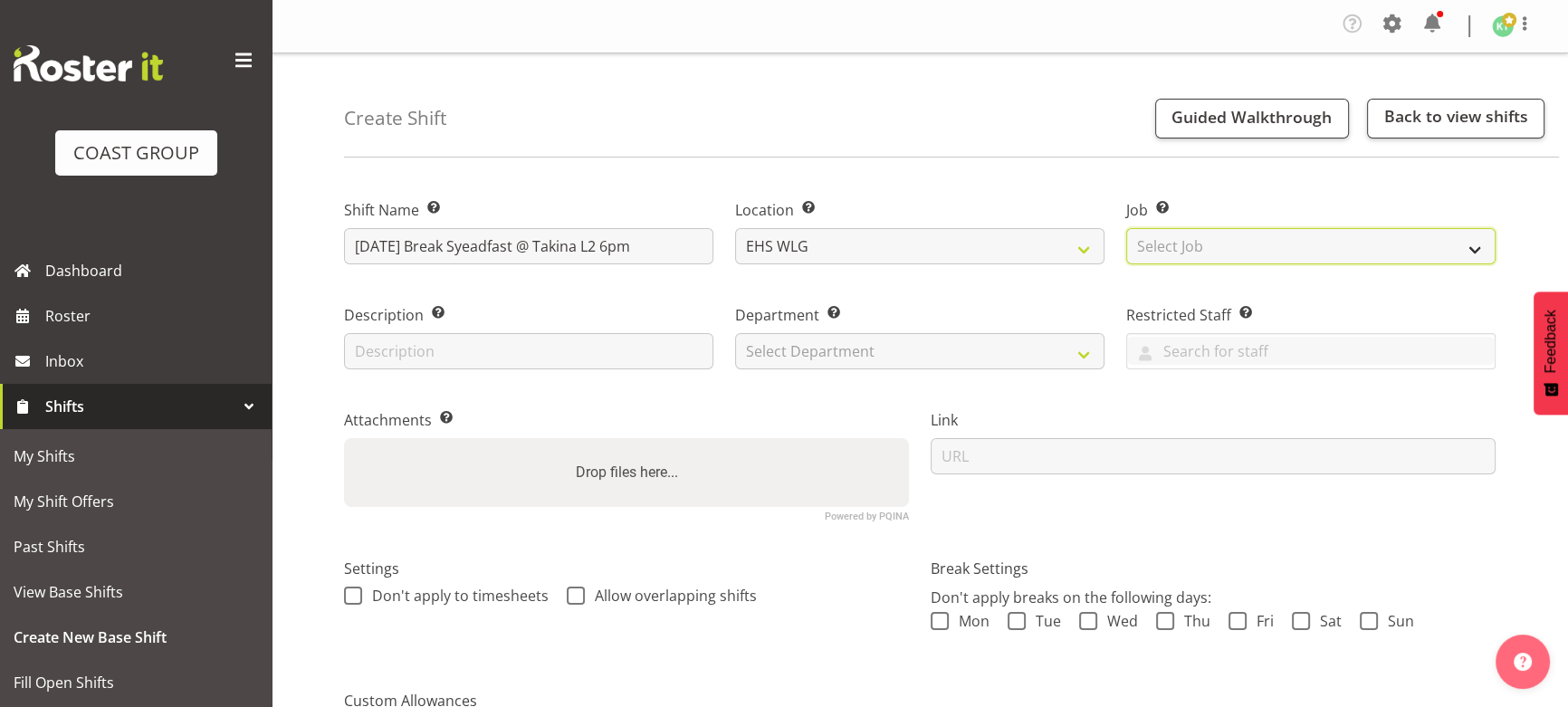
select select "10429"
click at [1126, 228] on select "Select Job Create new job 1 Carlton Events 1 [PERSON_NAME][GEOGRAPHIC_DATA] 1 […" at bounding box center [1310, 246] width 369 height 36
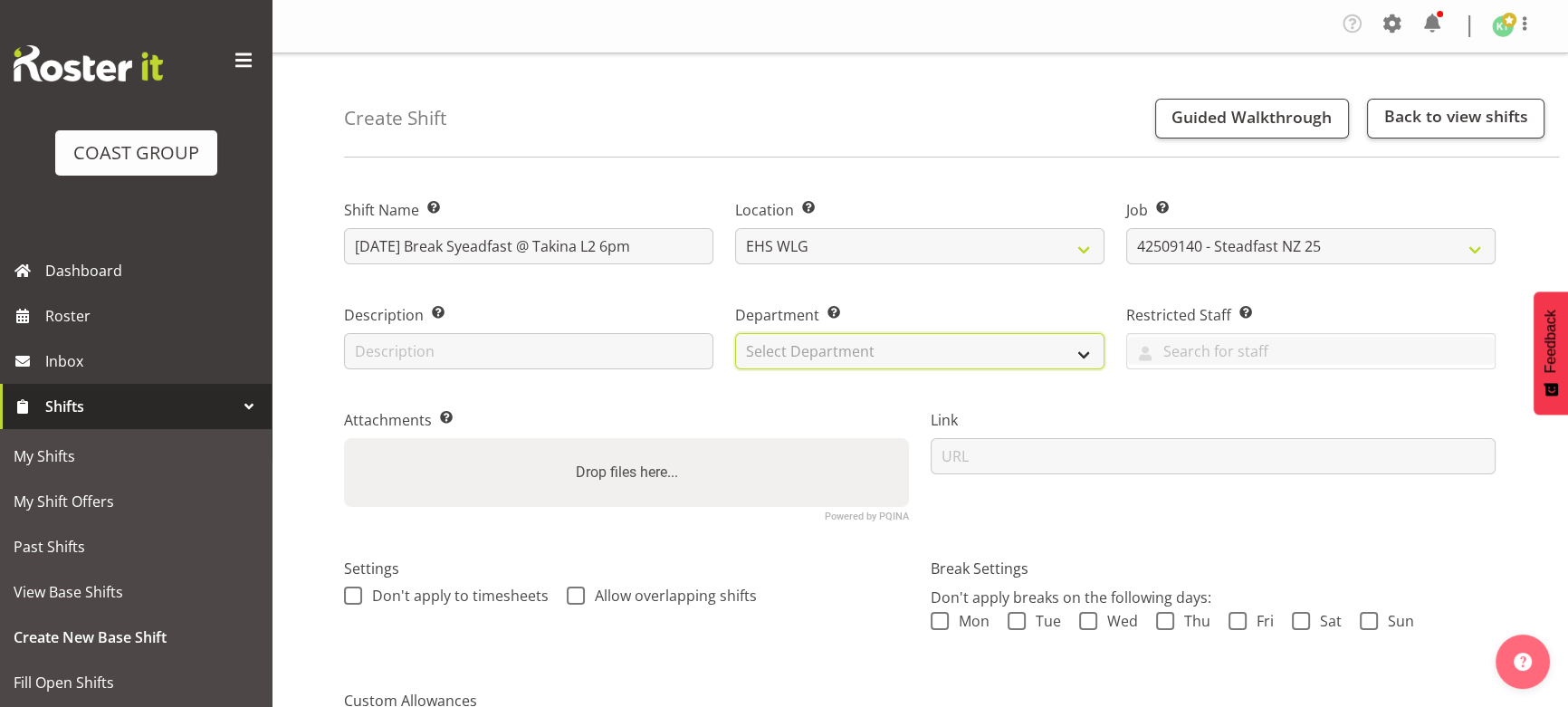
click at [976, 359] on select "Select Department EHS WLG OPS DW WLG DW WLG SALES" at bounding box center [919, 351] width 369 height 36
select select "43"
click at [735, 333] on select "Select Department EHS WLG OPS DW WLG DW WLG SALES" at bounding box center [919, 351] width 369 height 36
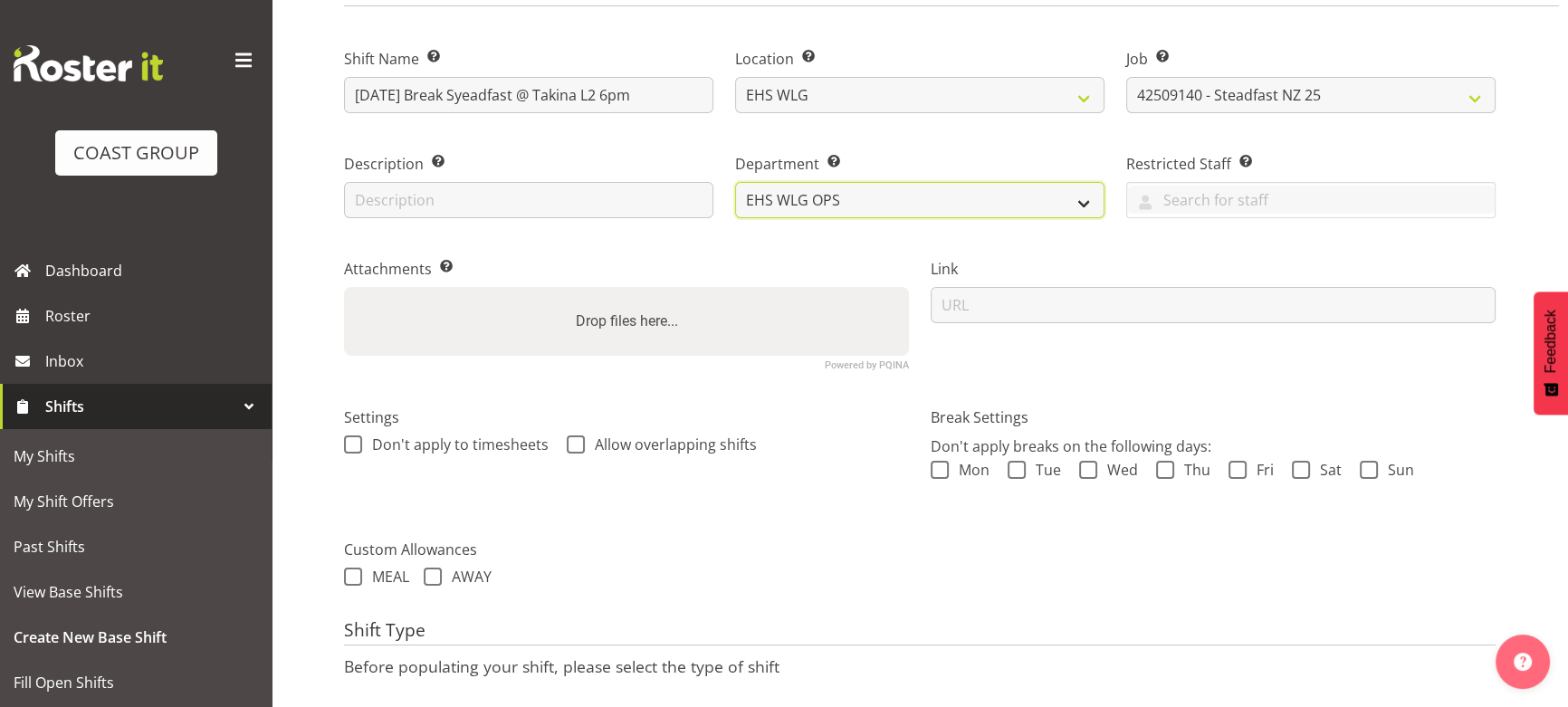
scroll to position [247, 0]
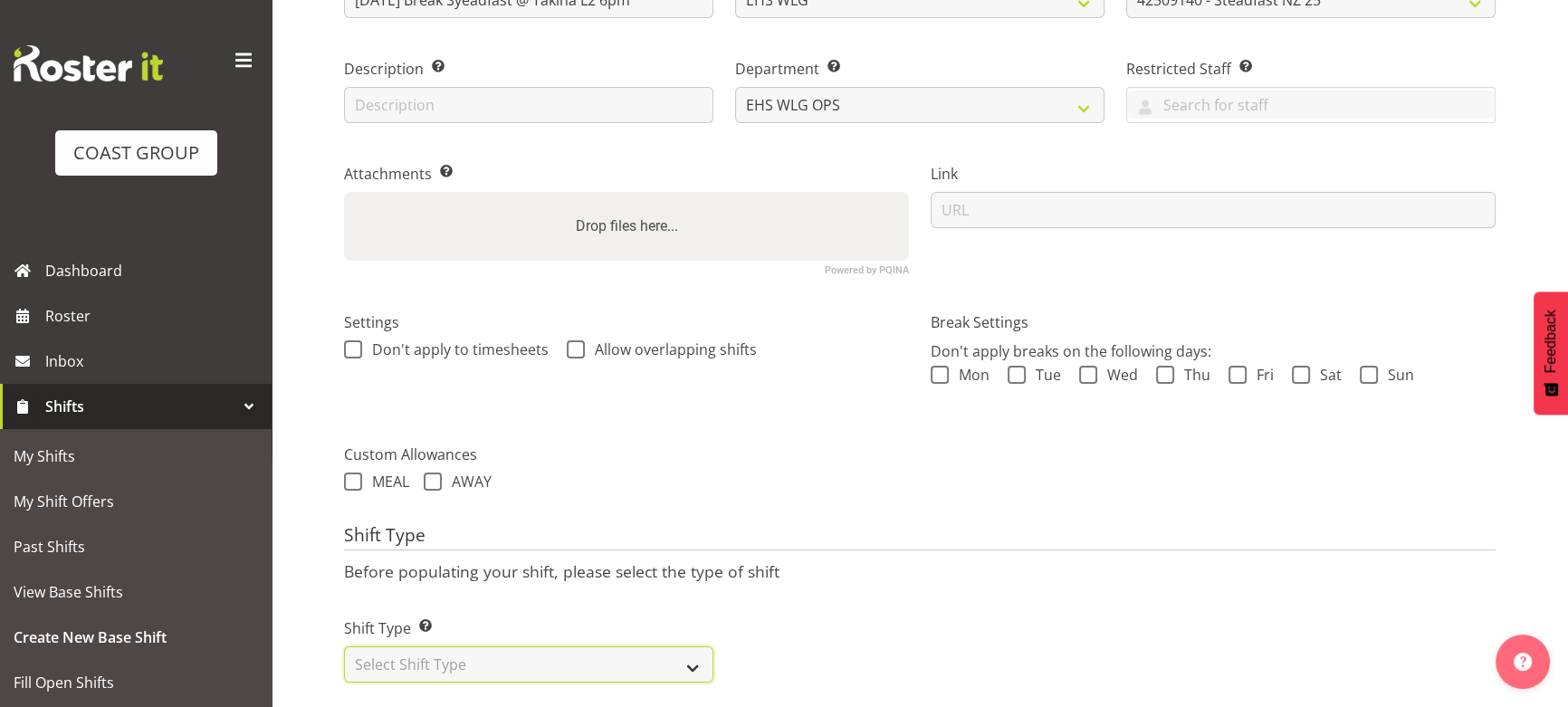
click at [695, 663] on select "Select Shift Type One Off Shift Recurring Shift Rotating Shift" at bounding box center [529, 664] width 369 height 36
select select "one_off"
click at [344, 647] on select "Select Shift Type One Off Shift Recurring Shift Rotating Shift" at bounding box center [529, 664] width 369 height 36
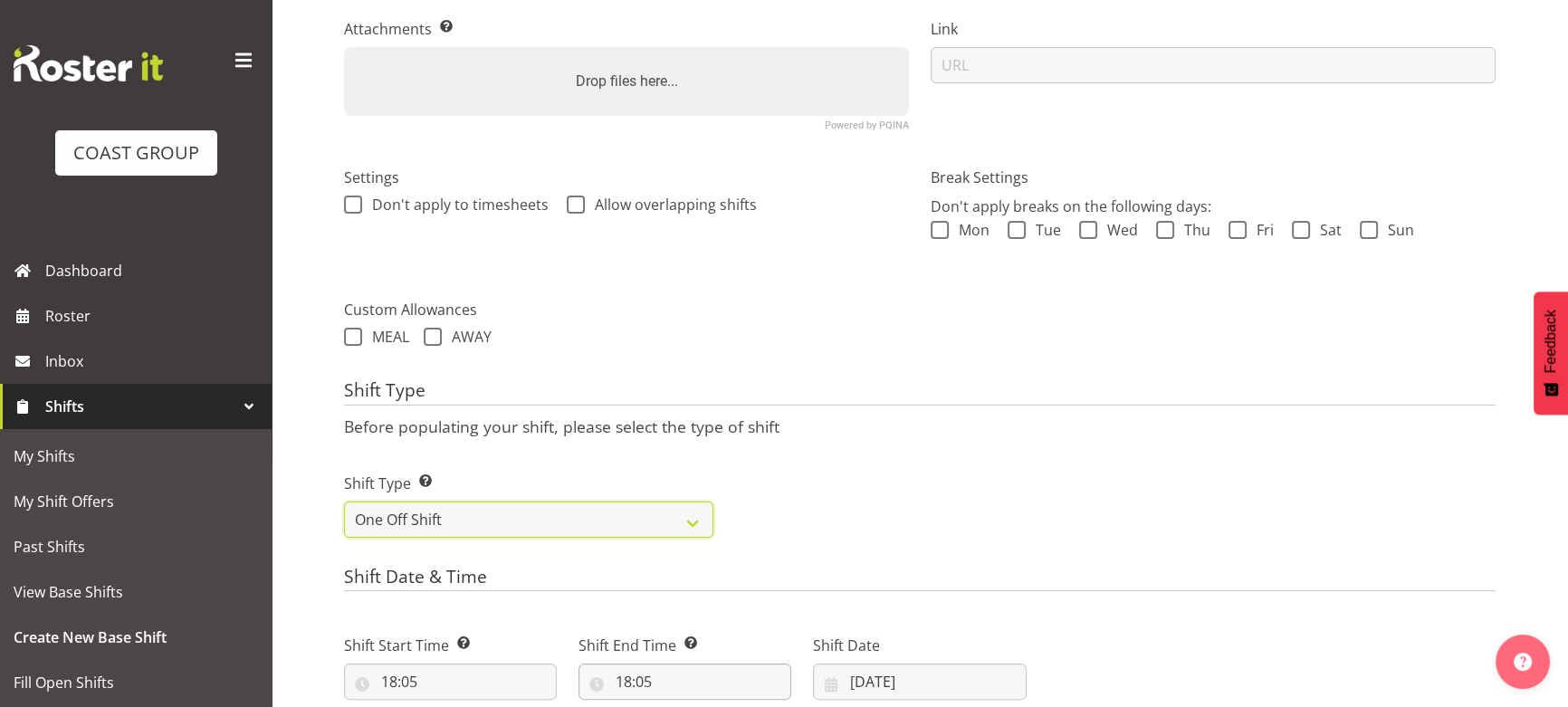
scroll to position [493, 0]
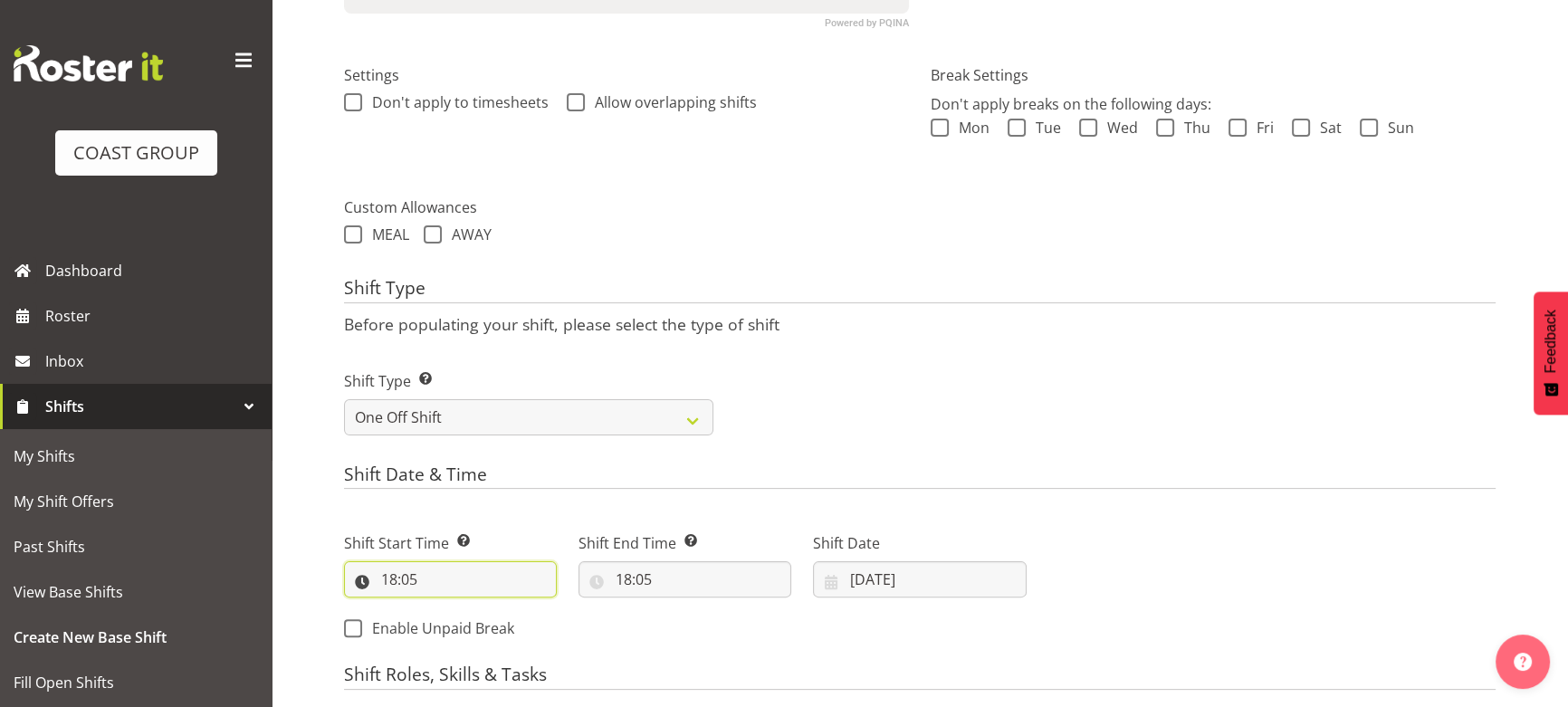
click at [431, 579] on input "18:05" at bounding box center [450, 579] width 213 height 36
click at [449, 617] on select "00 01 02 03 04 05 06 07 08 09 10 11 12 13 14 15 16 17 18 19 20 21 22 23" at bounding box center [468, 626] width 41 height 36
select select "17"
click at [448, 608] on select "00 01 02 03 04 05 06 07 08 09 10 11 12 13 14 15 16 17 18 19 20 21 22 23" at bounding box center [468, 626] width 41 height 36
type input "17:05"
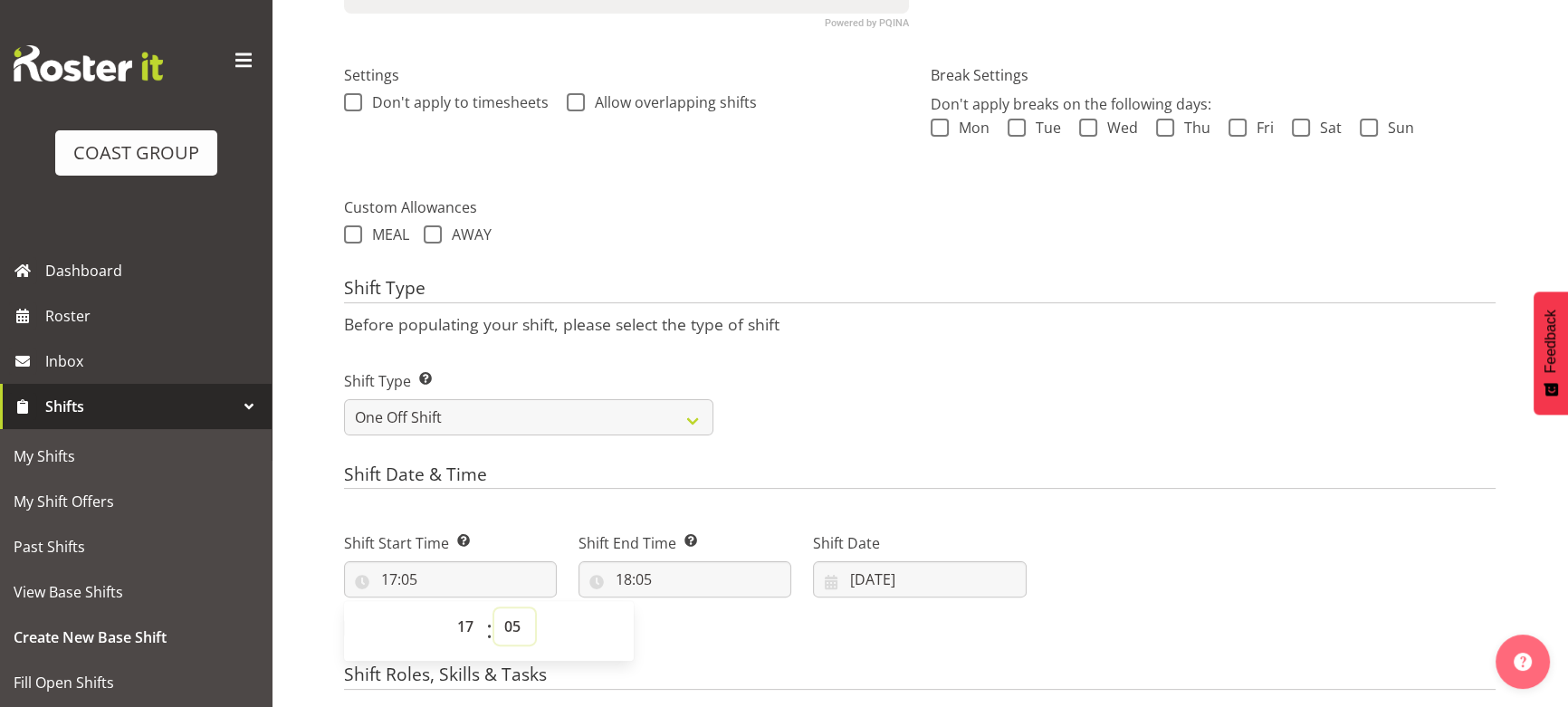
click at [505, 625] on select "00 01 02 03 04 05 06 07 08 09 10 11 12 13 14 15 16 17 18 19 20 21 22 23 24 25 2…" at bounding box center [515, 626] width 41 height 36
select select "0"
click at [494, 608] on select "00 01 02 03 04 05 06 07 08 09 10 11 12 13 14 15 16 17 18 19 20 21 22 23 24 25 2…" at bounding box center [515, 626] width 41 height 36
type input "17:00"
click at [651, 561] on input "18:05" at bounding box center [685, 579] width 213 height 36
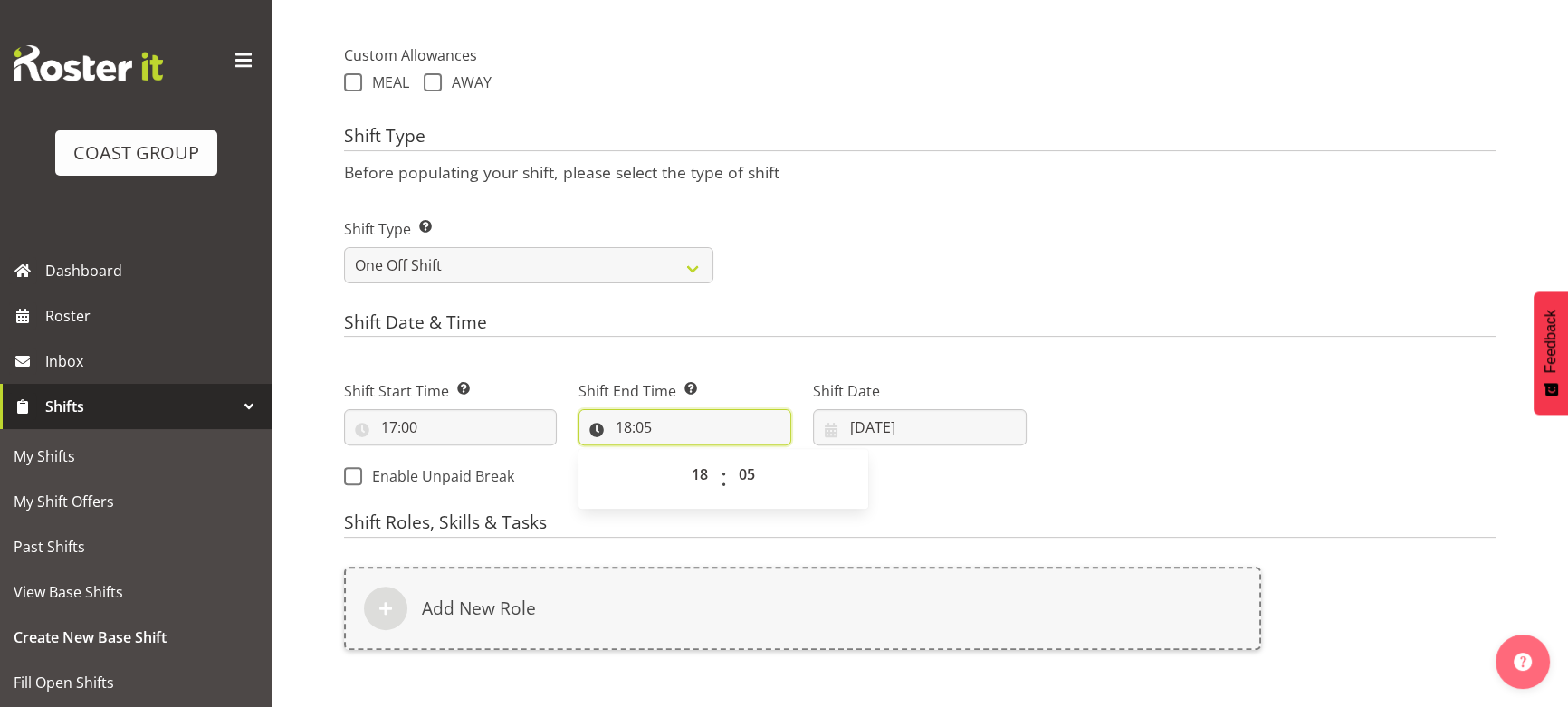
scroll to position [658, 0]
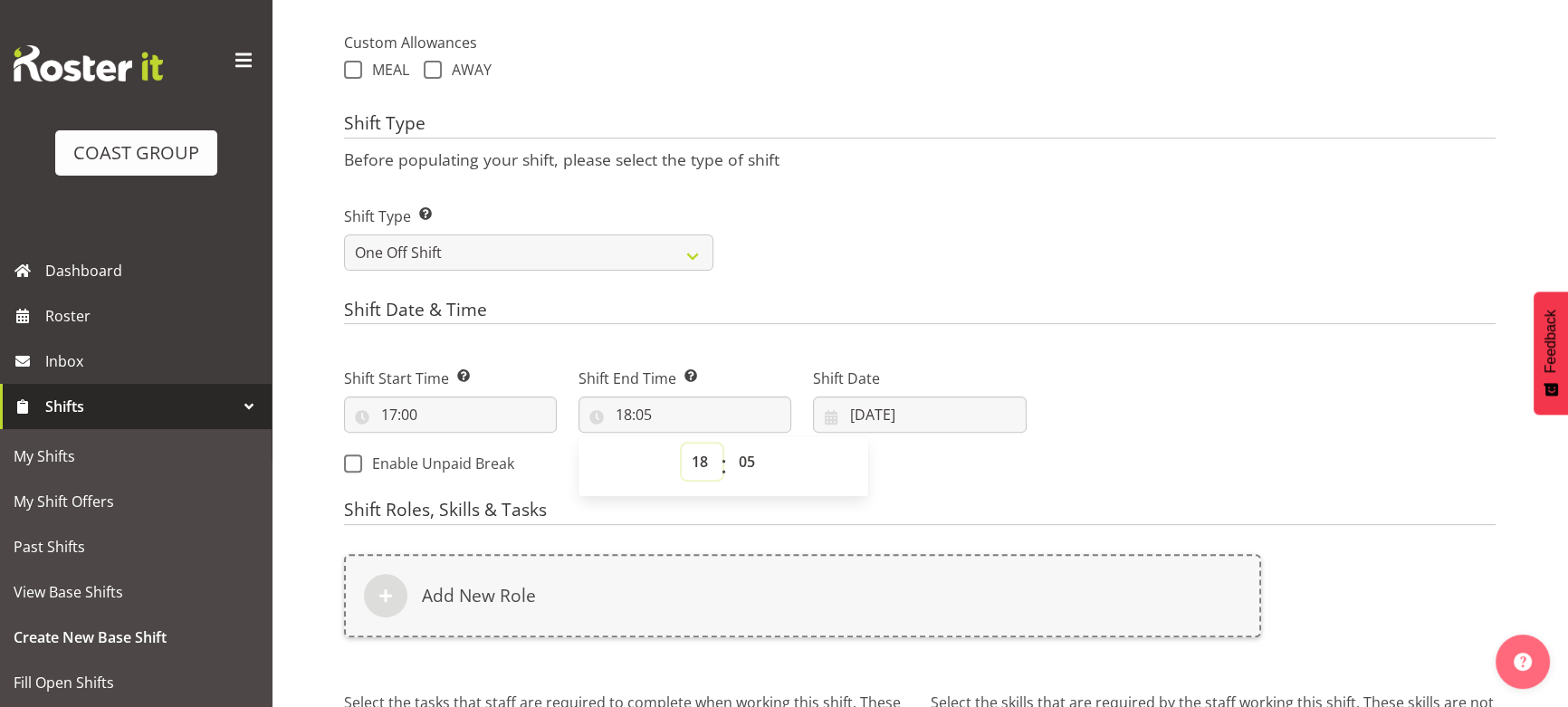
click at [697, 453] on select "00 01 02 03 04 05 06 07 08 09 10 11 12 13 14 15 16 17 18 19 20 21 22 23" at bounding box center [702, 461] width 41 height 36
select select "20"
click at [681, 444] on select "00 01 02 03 04 05 06 07 08 09 10 11 12 13 14 15 16 17 18 19 20 21 22 23" at bounding box center [702, 461] width 41 height 36
type input "20:05"
click at [754, 451] on select "00 01 02 03 04 05 06 07 08 09 10 11 12 13 14 15 16 17 18 19 20 21 22 23 24 25 2…" at bounding box center [749, 461] width 41 height 36
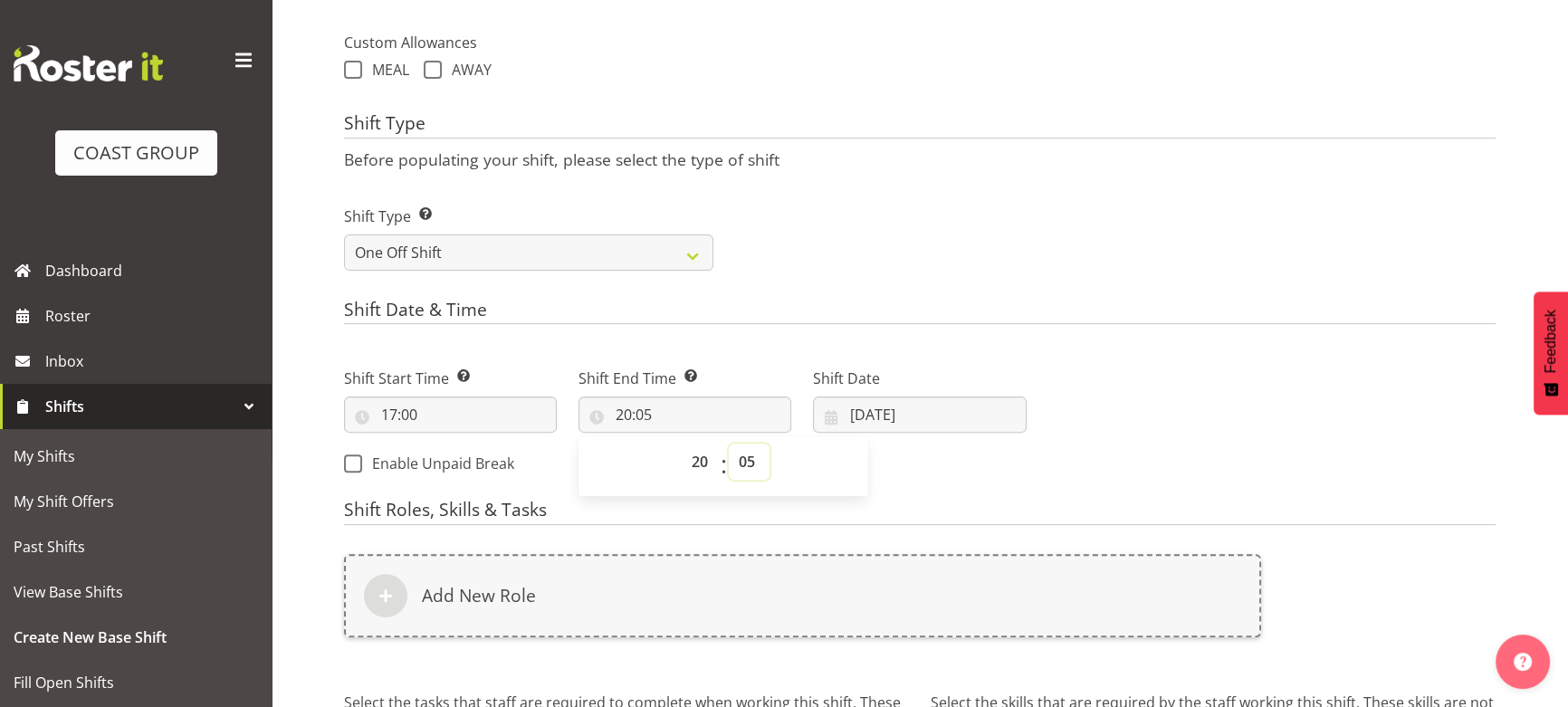
select select "0"
click at [729, 444] on select "00 01 02 03 04 05 06 07 08 09 10 11 12 13 14 15 16 17 18 19 20 21 22 23 24 25 2…" at bounding box center [749, 461] width 41 height 36
type input "20:00"
click at [908, 426] on input "04/09/2025" at bounding box center [919, 414] width 213 height 36
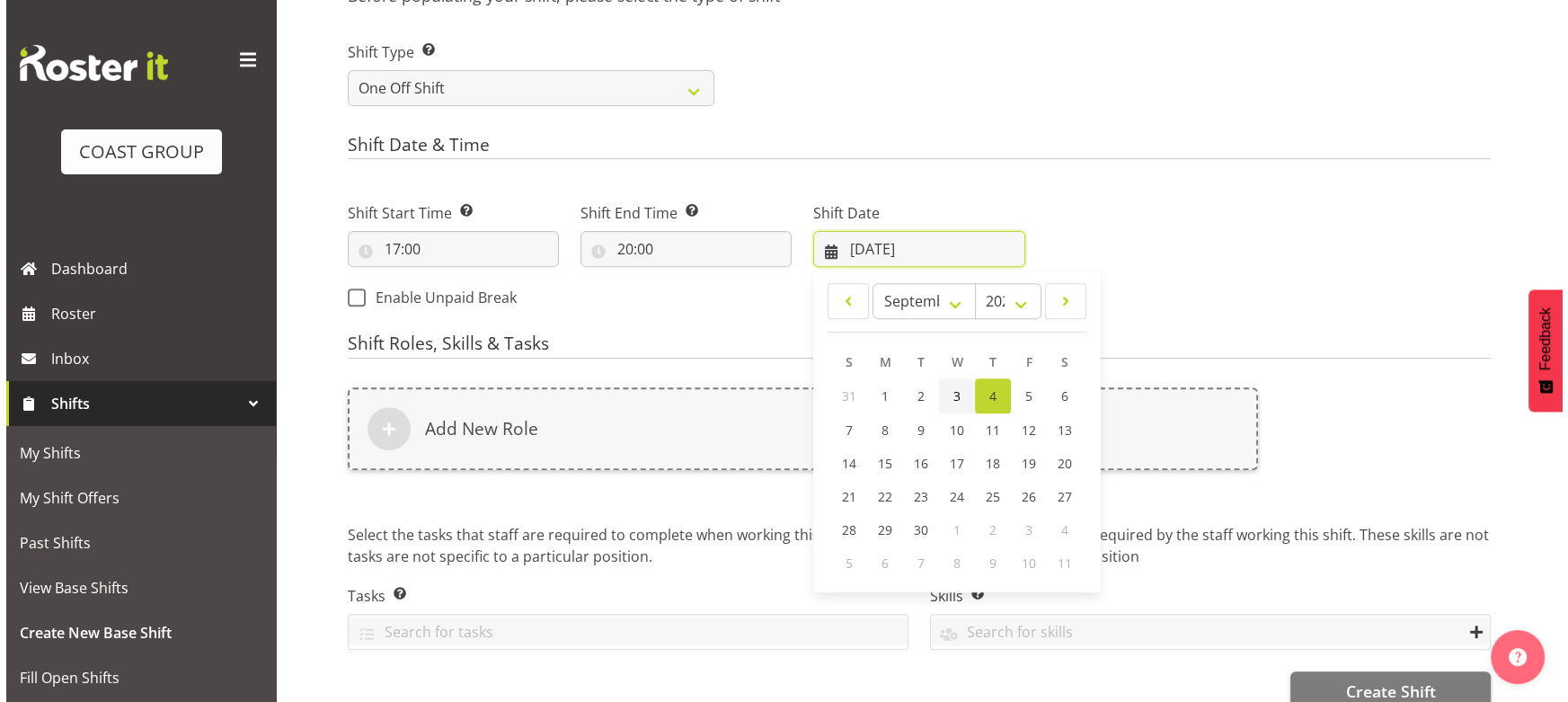
scroll to position [817, 0]
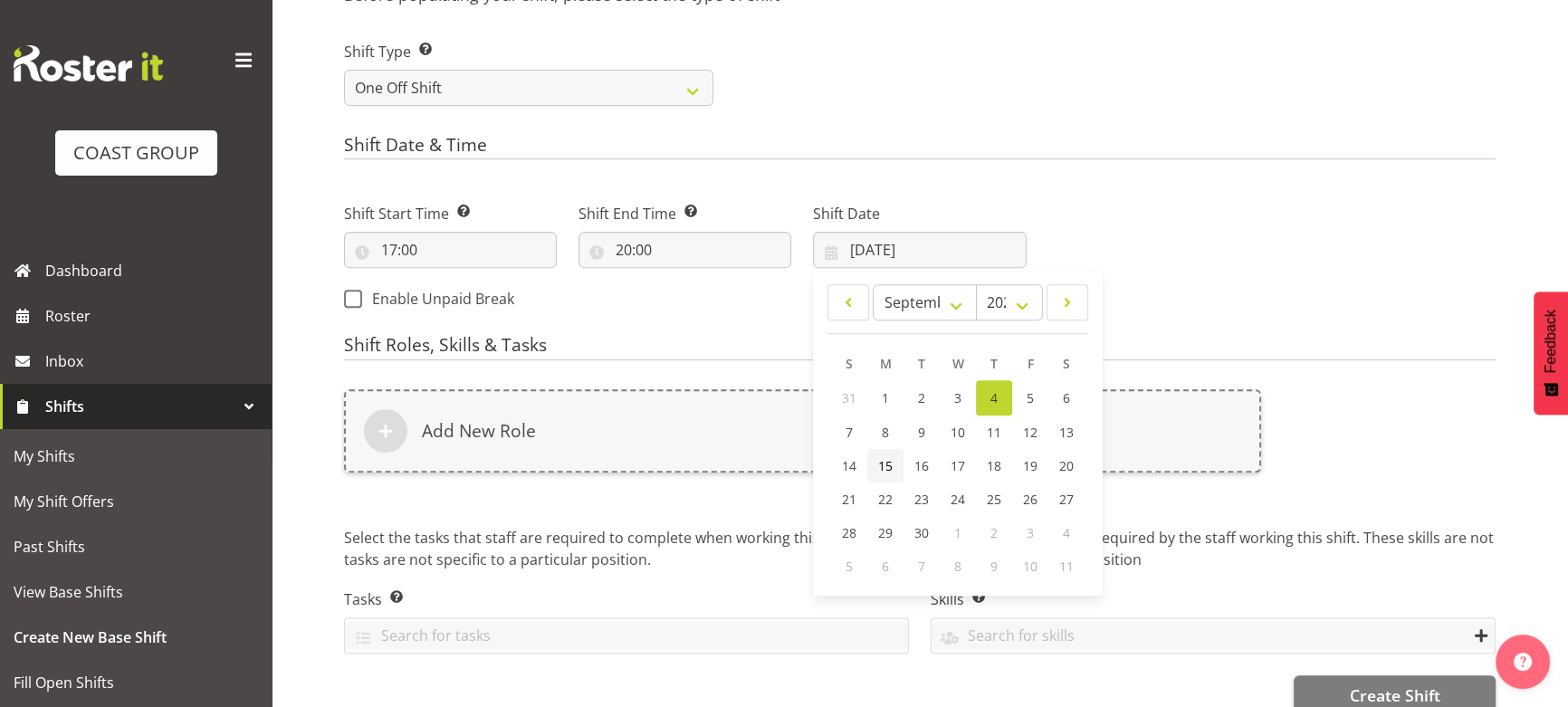
click at [897, 467] on link "15" at bounding box center [885, 465] width 36 height 33
type input "15/09/2025"
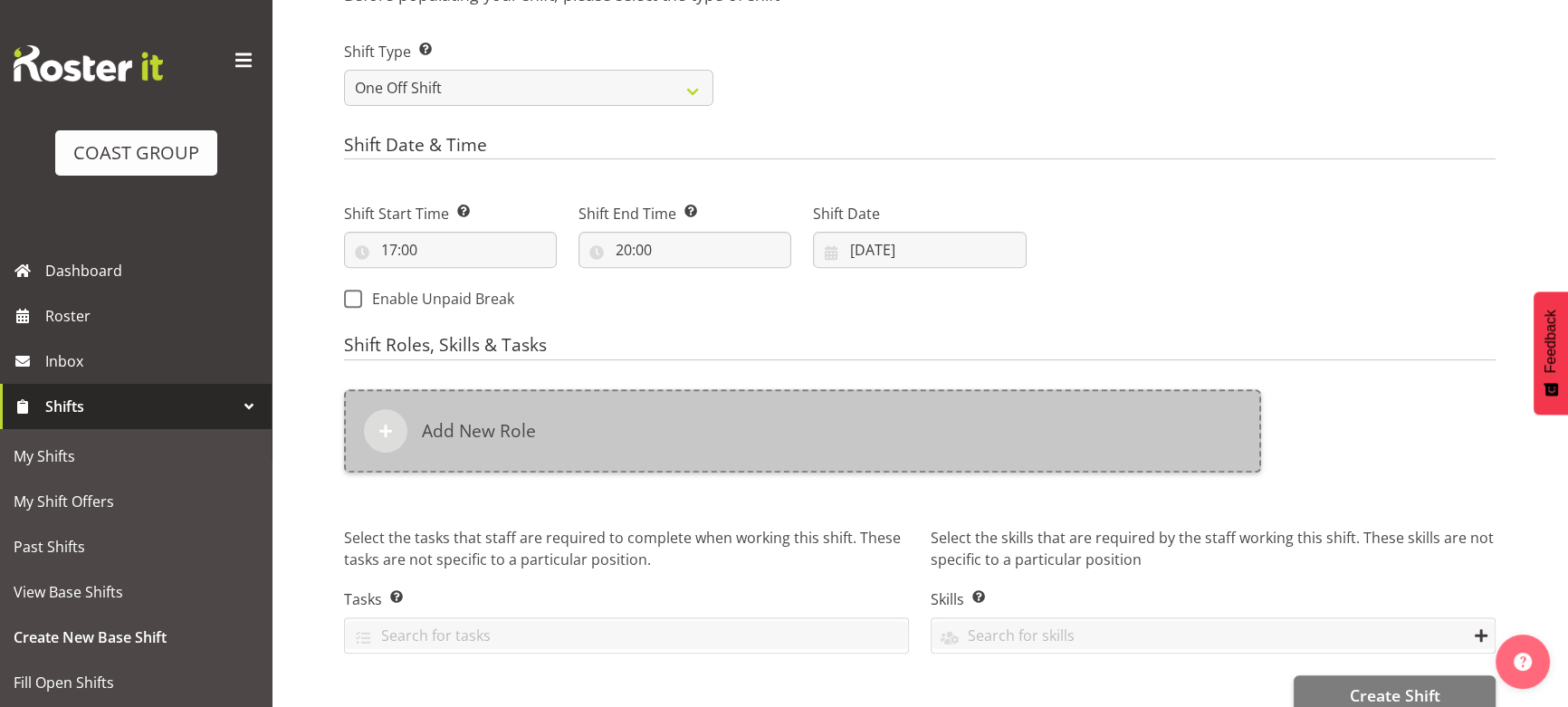
click at [904, 458] on div "Add New Role" at bounding box center [802, 430] width 917 height 83
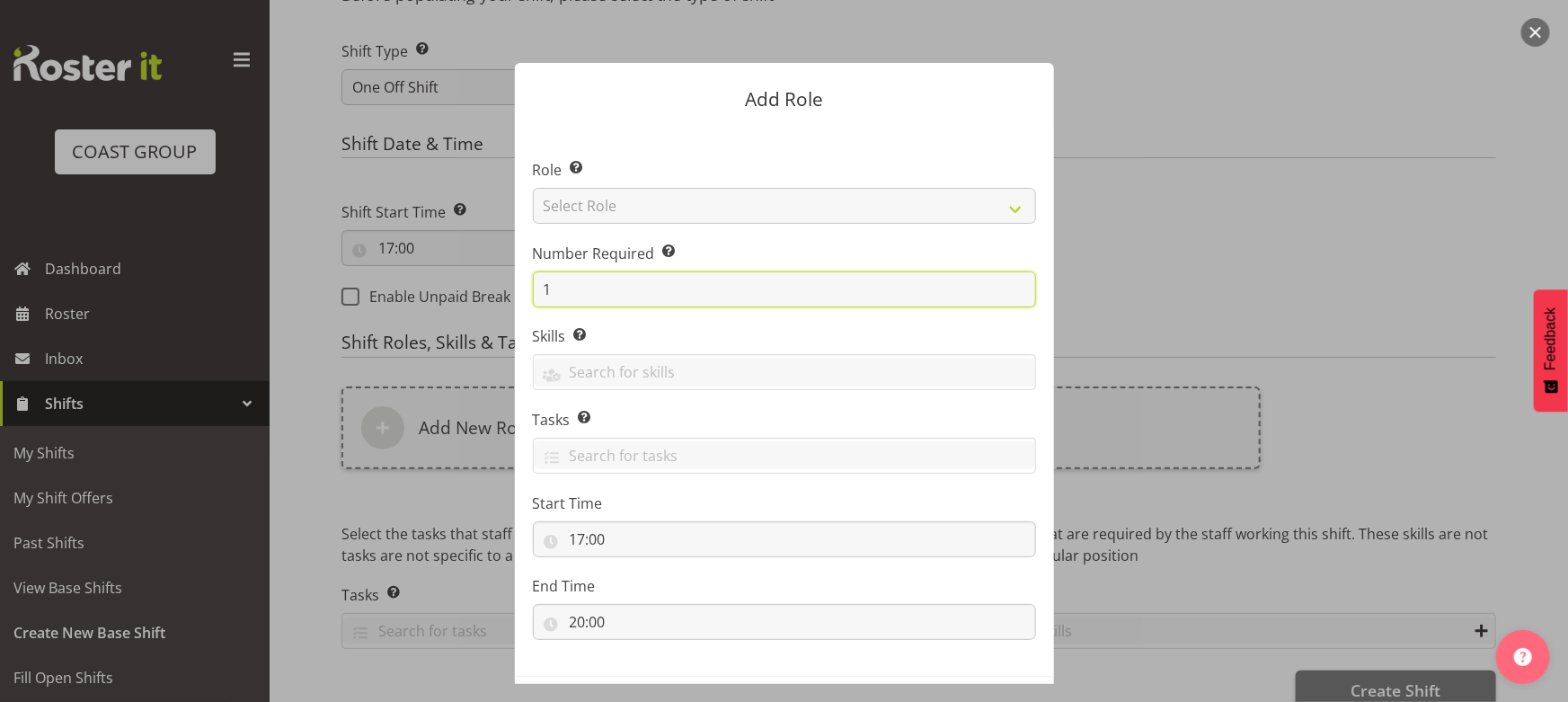
drag, startPoint x: 602, startPoint y: 295, endPoint x: 346, endPoint y: 289, distance: 256.1
click at [354, 292] on form "Add Role Role Select the role you wish to add to the shift. Select Role ACCOUNT…" at bounding box center [784, 350] width 863 height 666
type input "4"
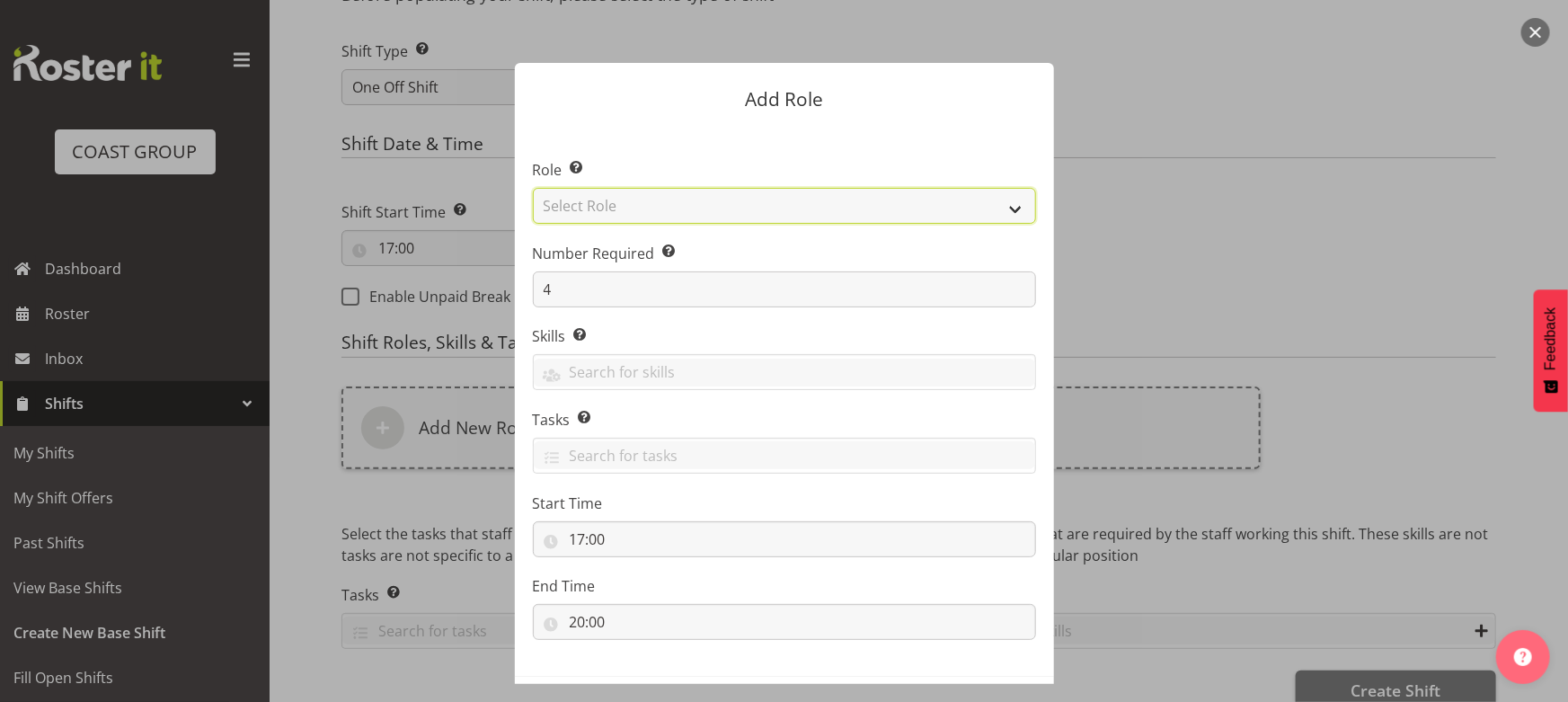
click at [702, 211] on select "Select Role ACCOUNT MANAGER ACCOUNT MANAGER DW ACCOUNTS AKL DIANNA VEHICLES AKL…" at bounding box center [784, 205] width 504 height 36
select select "191"
click at [533, 188] on select "Select Role ACCOUNT MANAGER ACCOUNT MANAGER DW ACCOUNTS AKL DIANNA VEHICLES AKL…" at bounding box center [784, 205] width 504 height 36
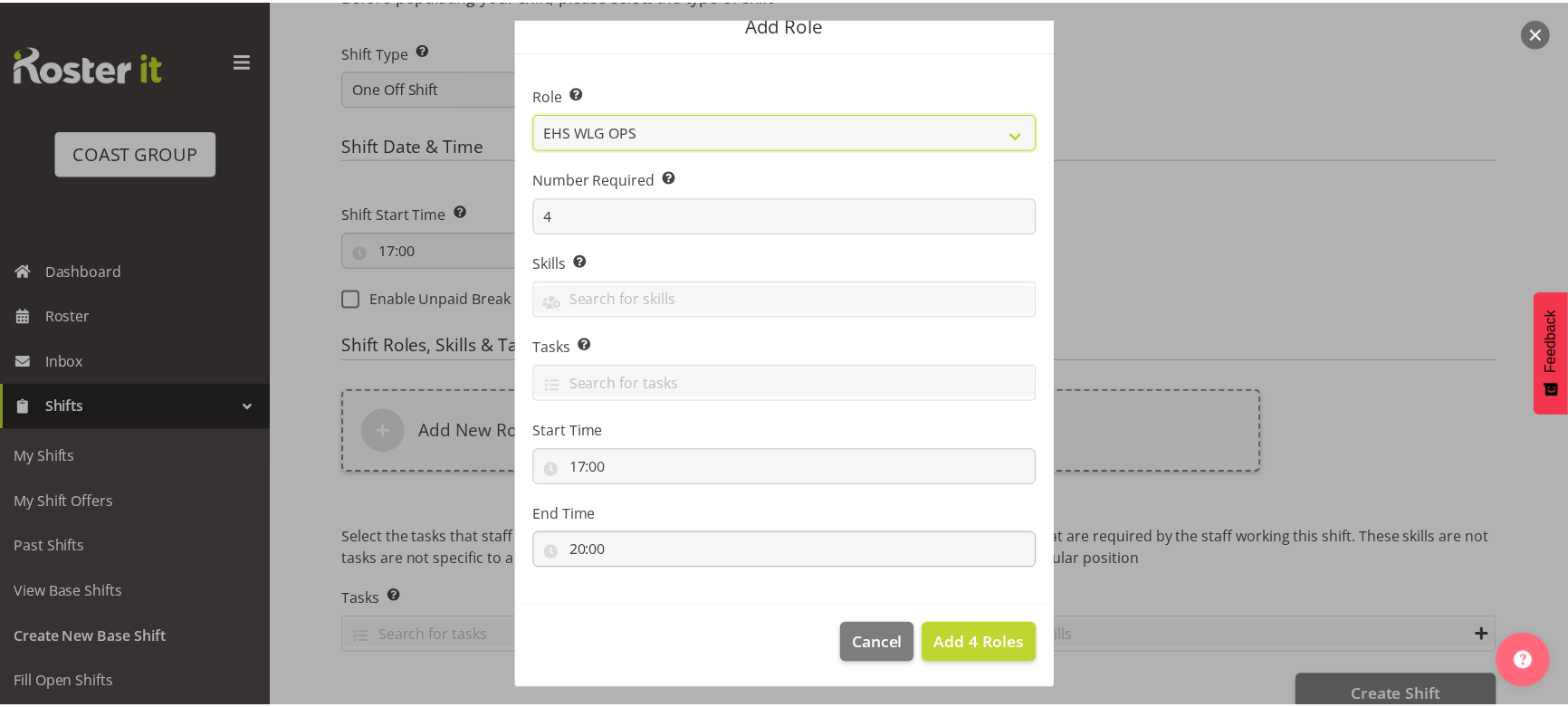
scroll to position [77, 0]
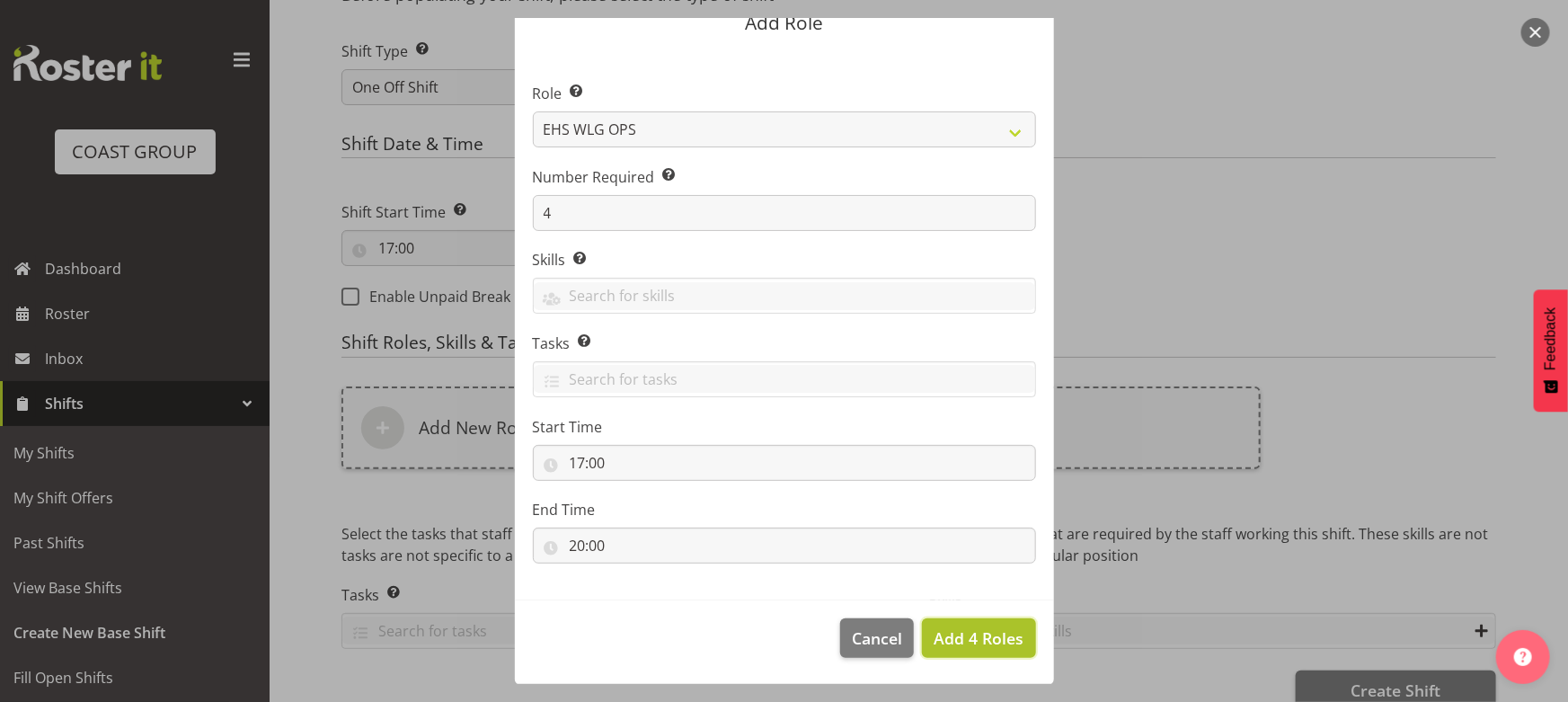
click at [954, 635] on span "Add 4 Roles" at bounding box center [978, 637] width 90 height 21
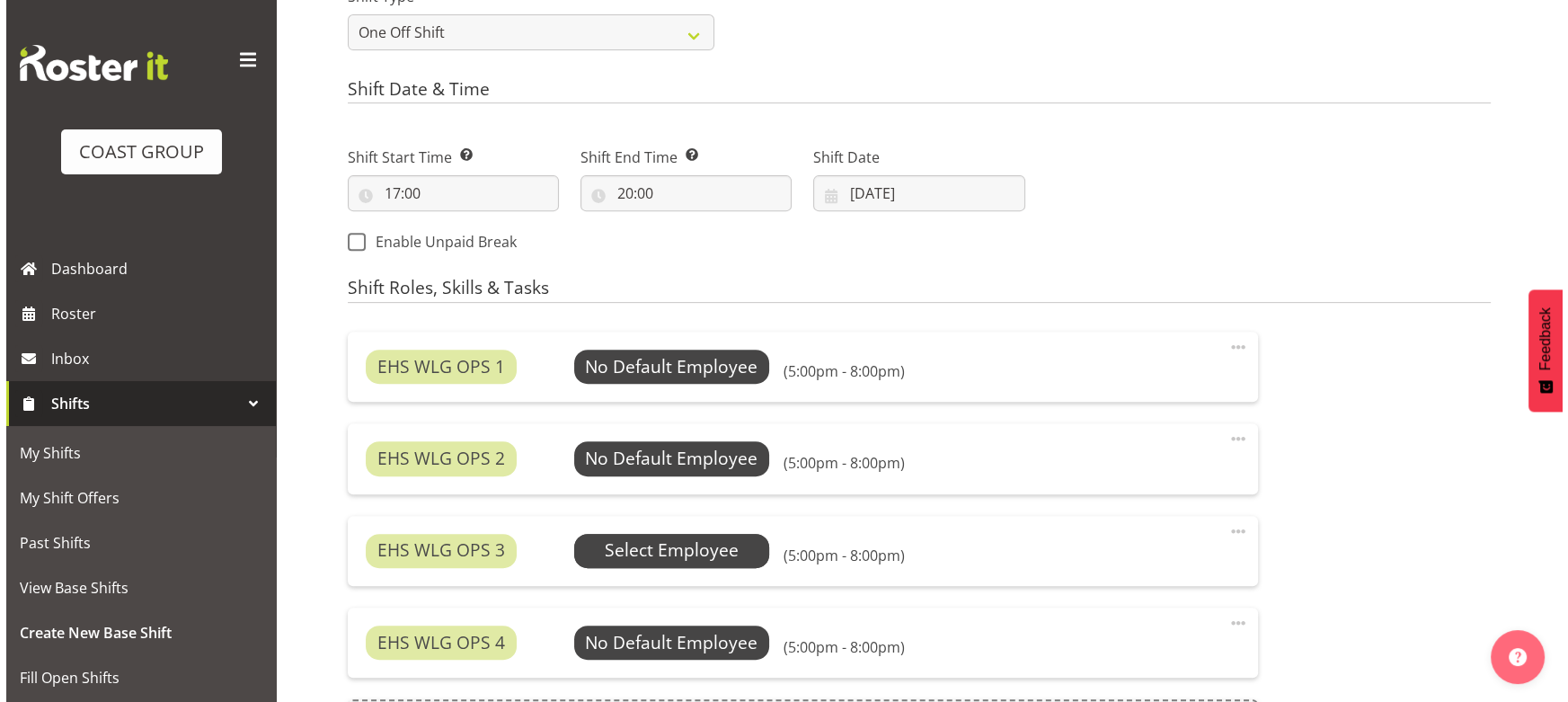
scroll to position [1143, 0]
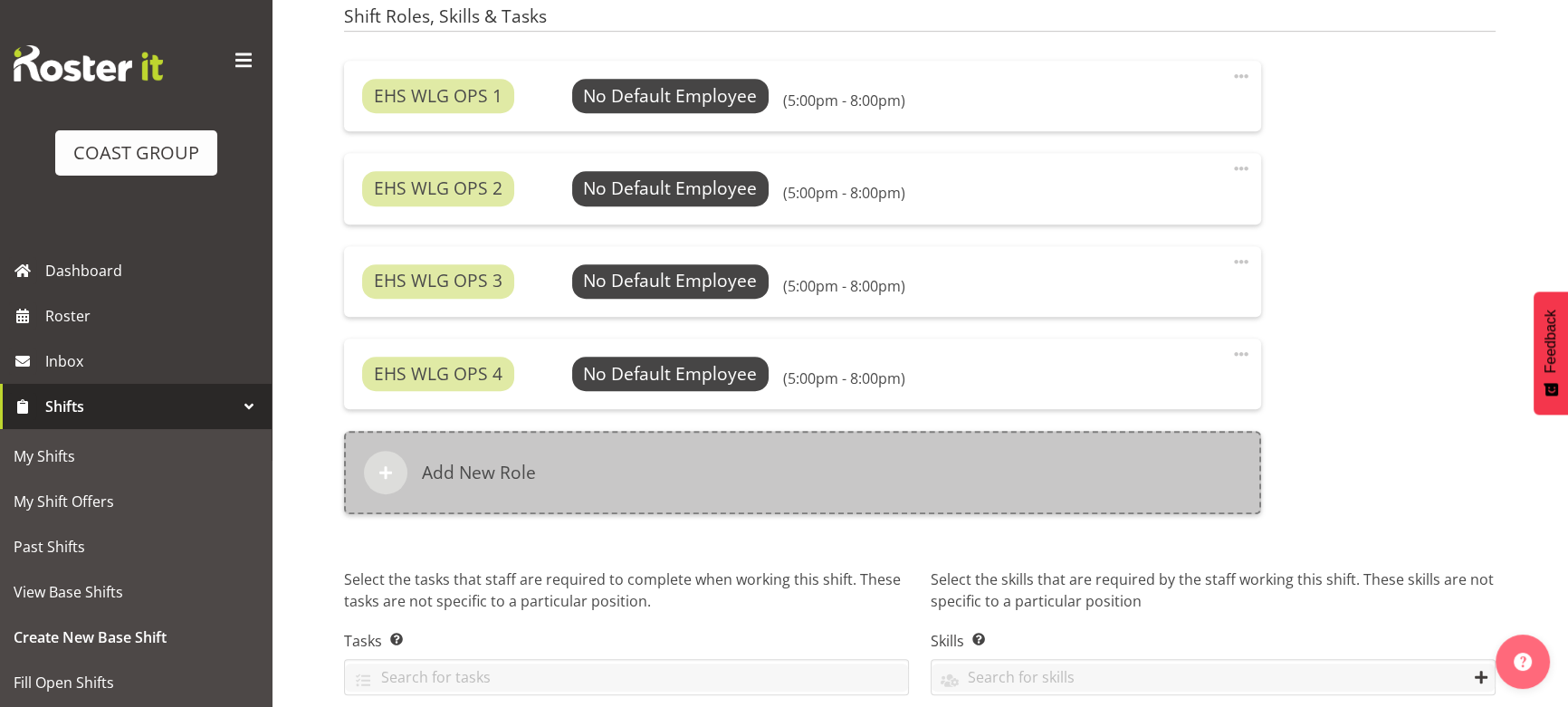
click at [679, 432] on div "Add New Role" at bounding box center [802, 472] width 917 height 83
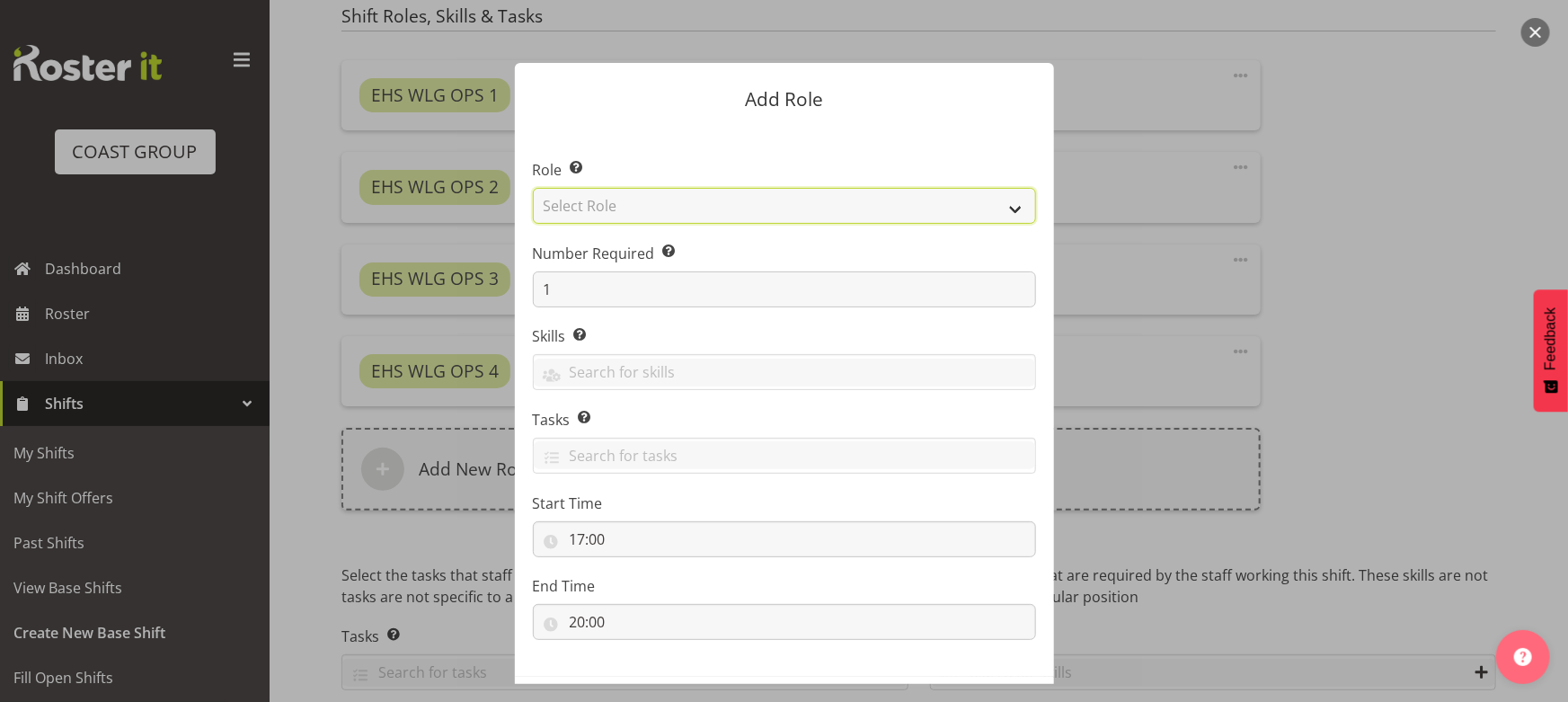
click at [741, 211] on select "Select Role ACCOUNT MANAGER ACCOUNT MANAGER DW ACCOUNTS [PERSON_NAME] VEHICLES …" at bounding box center [784, 205] width 504 height 36
select select "123"
click at [533, 188] on select "Select Role ACCOUNT MANAGER ACCOUNT MANAGER DW ACCOUNTS [PERSON_NAME] VEHICLES …" at bounding box center [784, 205] width 504 height 36
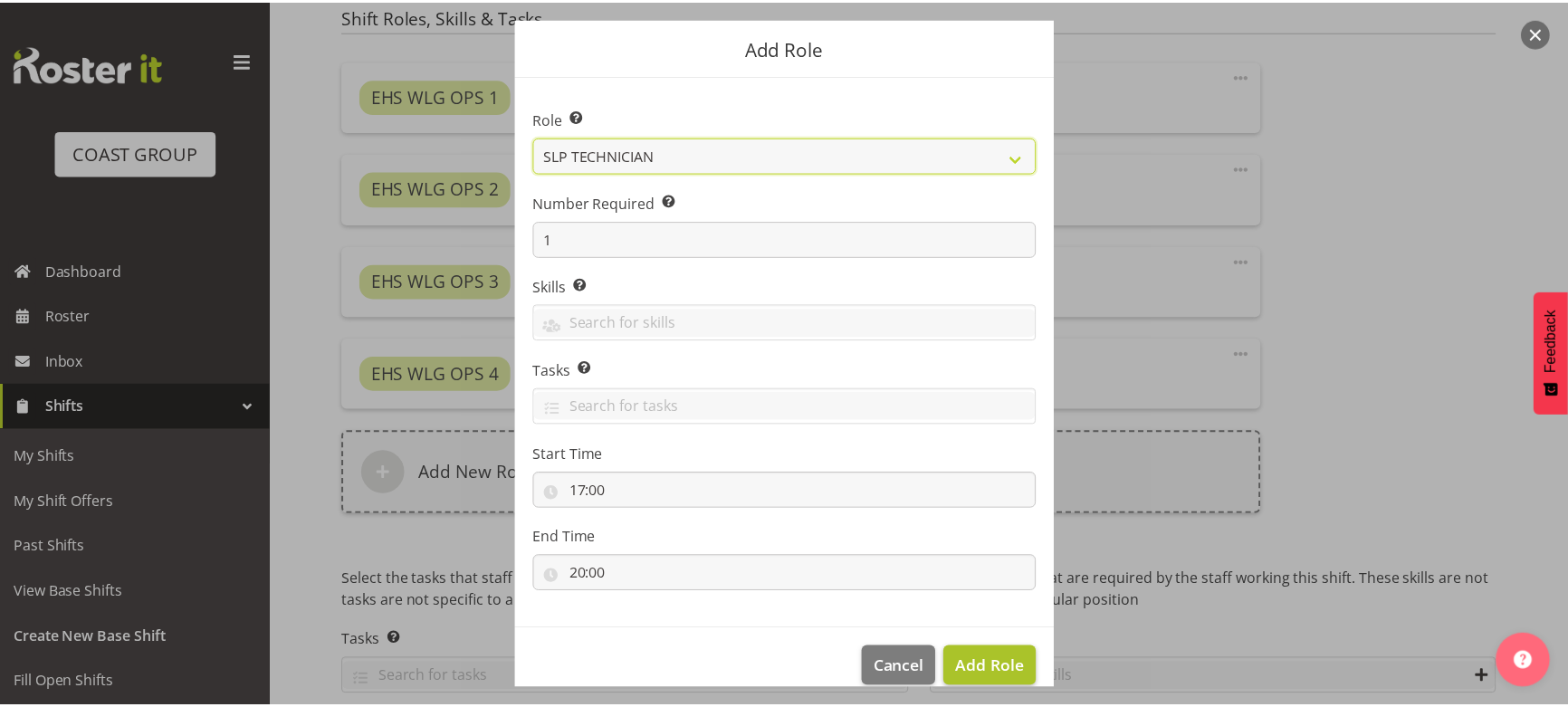
scroll to position [77, 0]
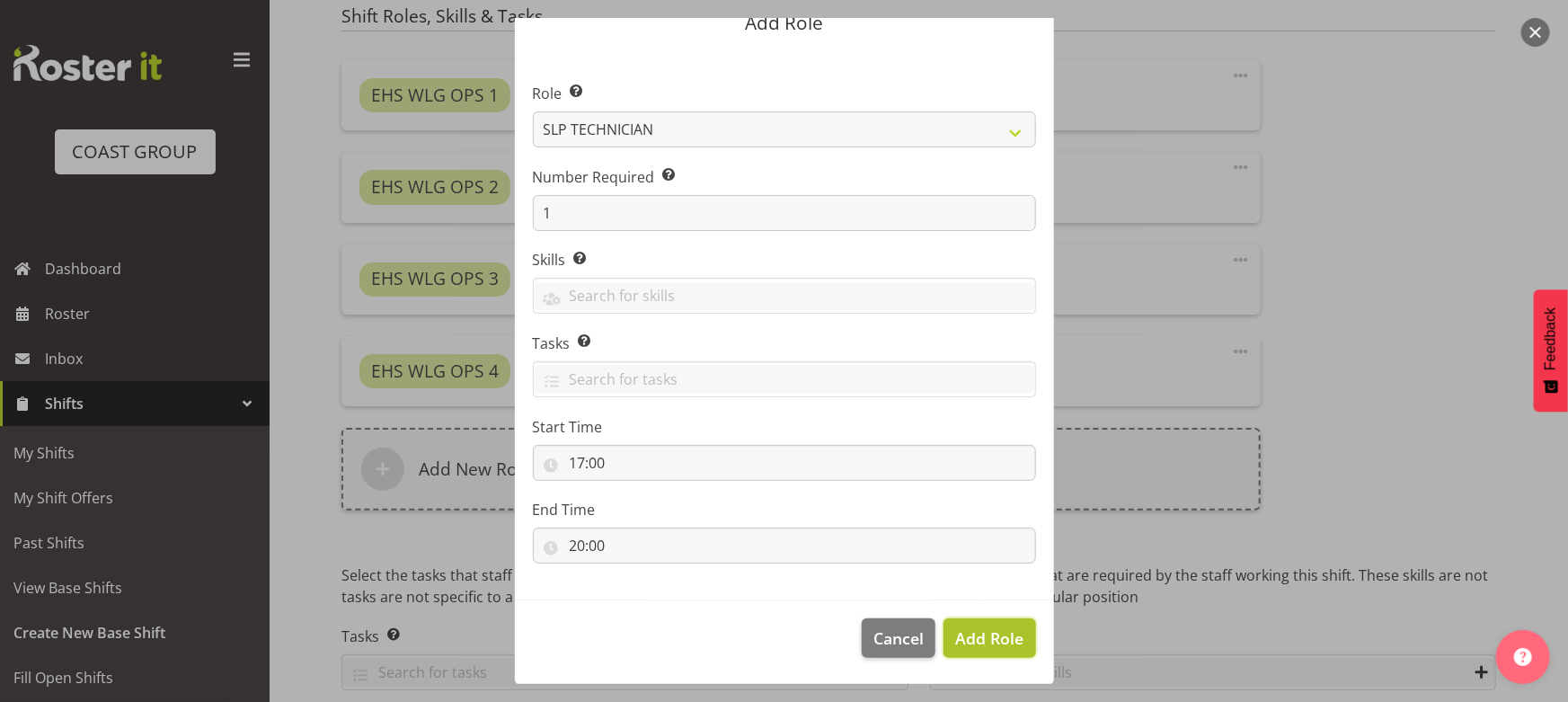
click at [979, 648] on span "Add Role" at bounding box center [990, 637] width 68 height 23
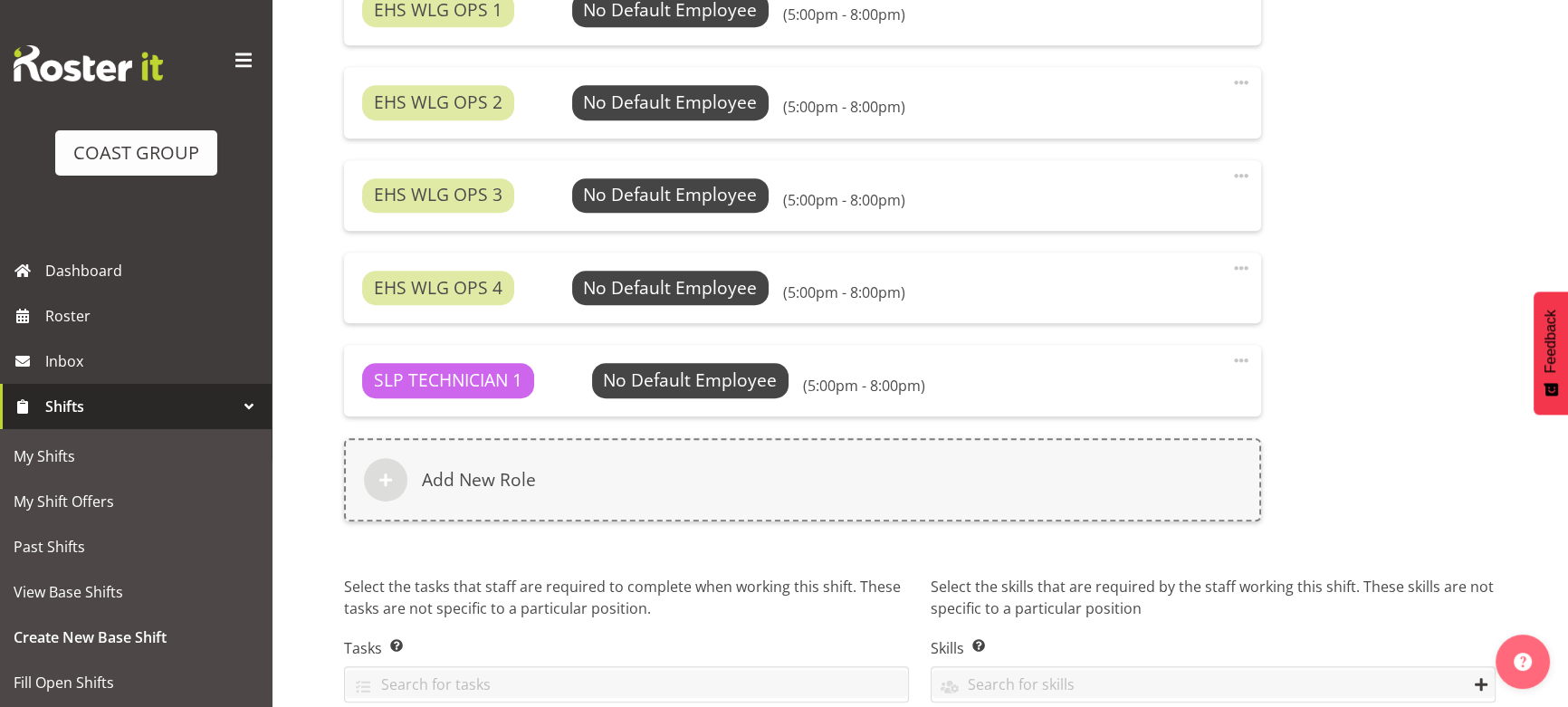
scroll to position [1318, 0]
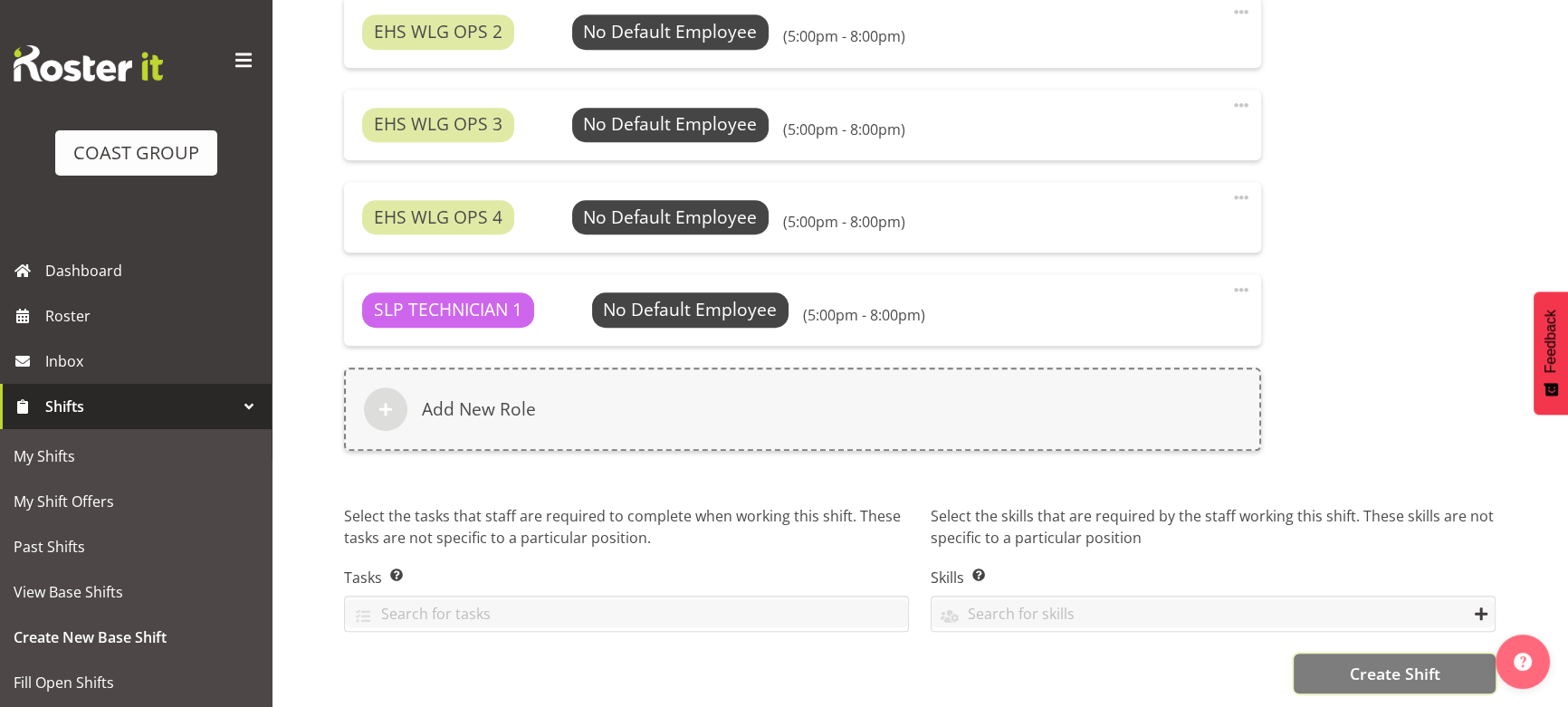
click at [1334, 669] on button "Create Shift" at bounding box center [1394, 673] width 202 height 40
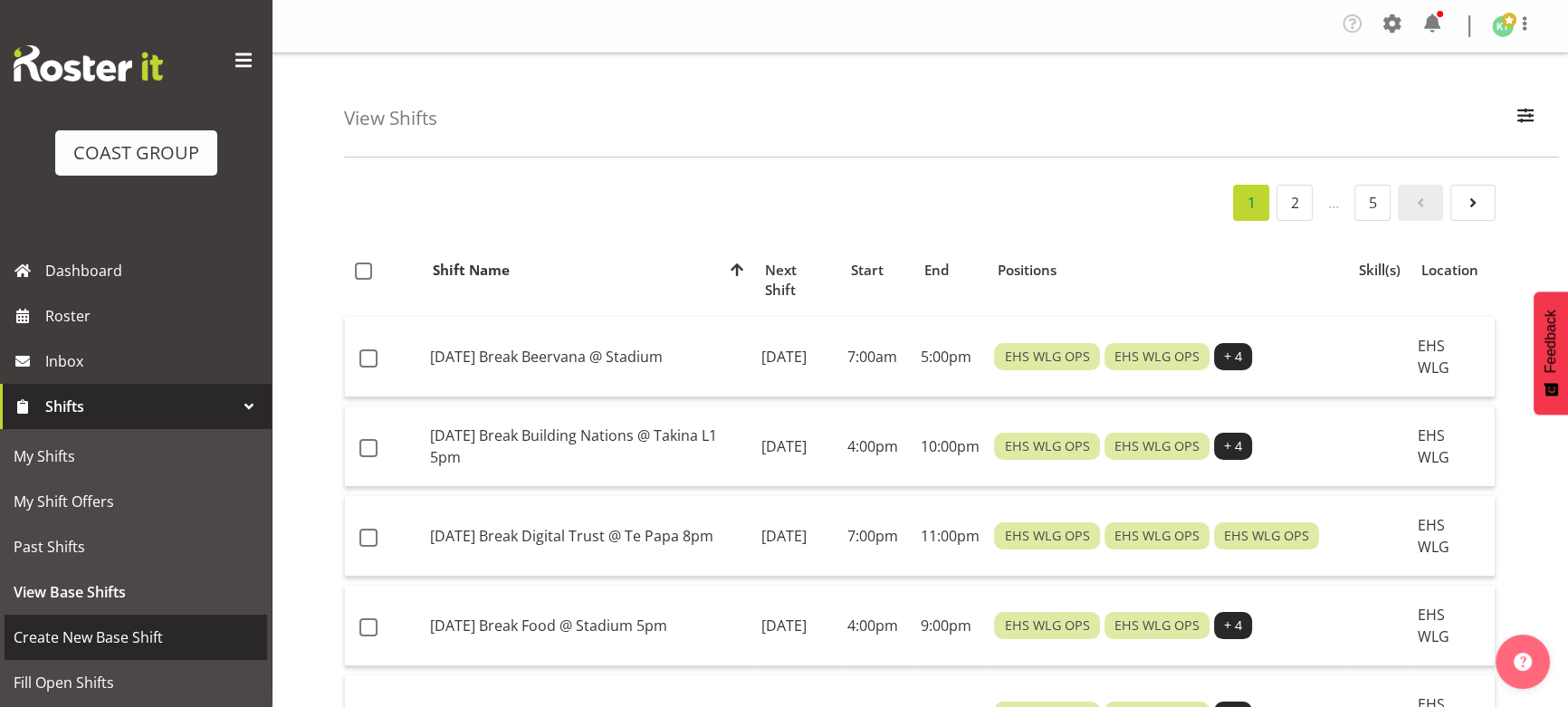
click at [73, 640] on span "Create New Base Shift" at bounding box center [136, 636] width 245 height 27
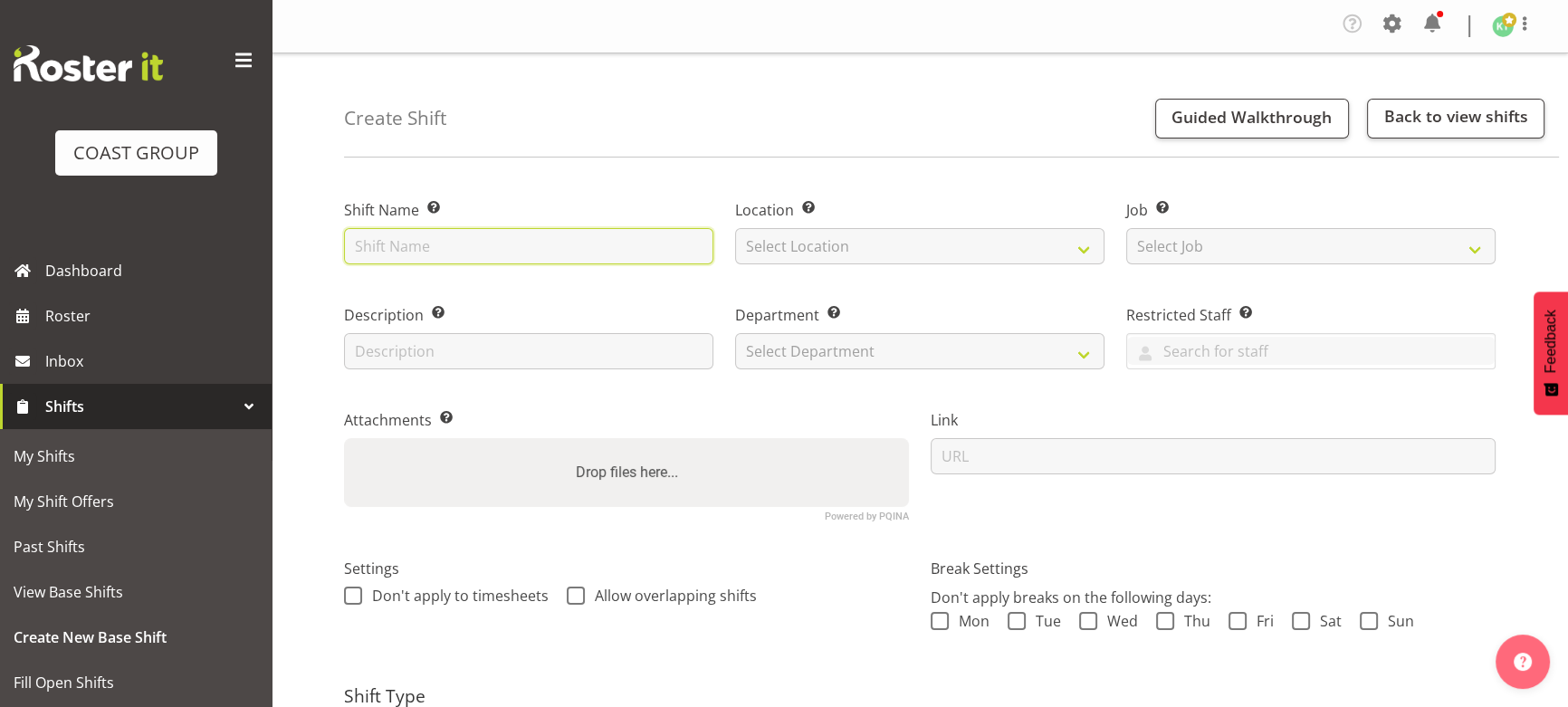
click at [395, 250] on input "text" at bounding box center [529, 246] width 369 height 36
type input "[DATE] Build LIANZA @ Takina L2 7am"
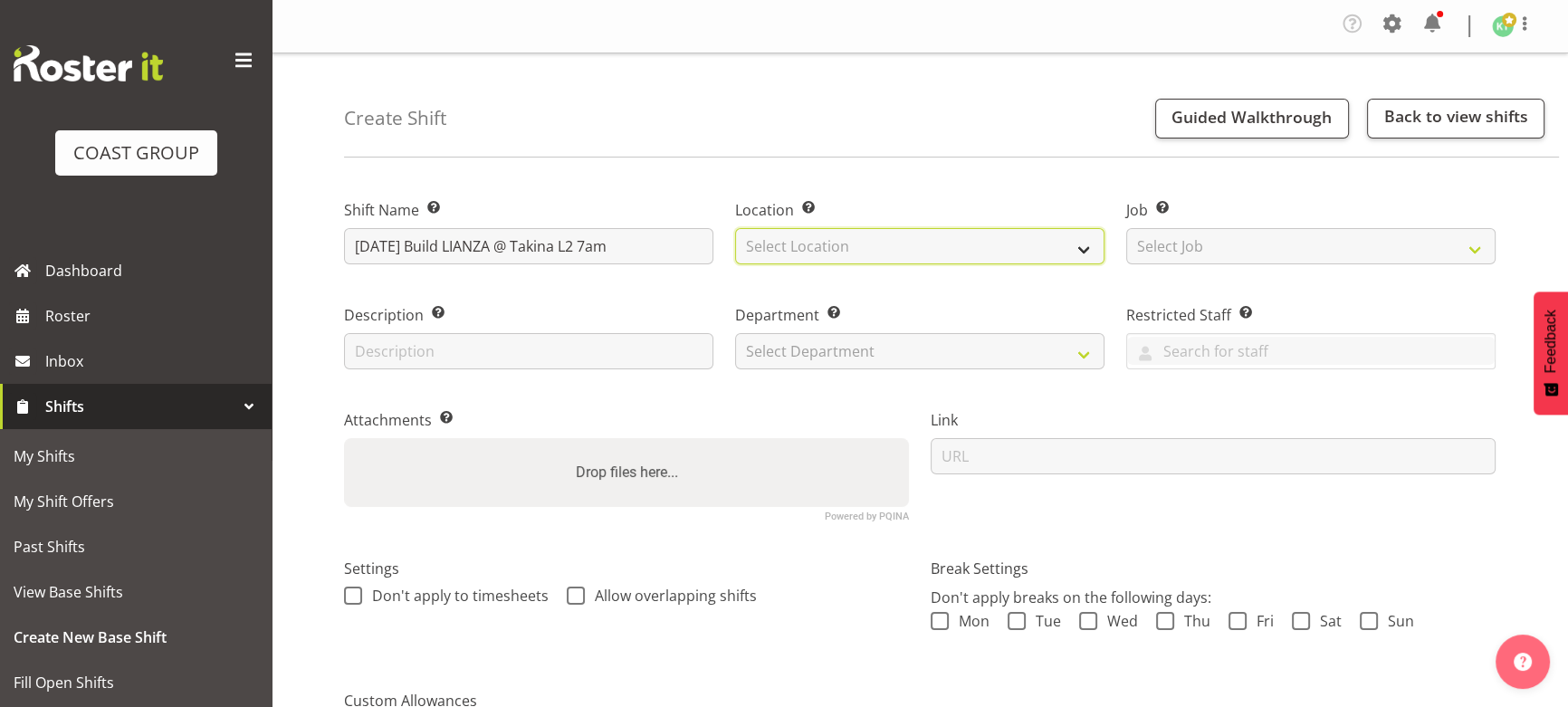
click at [785, 259] on select "Select Location EHS WLG DW WLG" at bounding box center [919, 246] width 369 height 36
select select "106"
click at [735, 228] on select "Select Location EHS WLG DW WLG" at bounding box center [919, 246] width 369 height 36
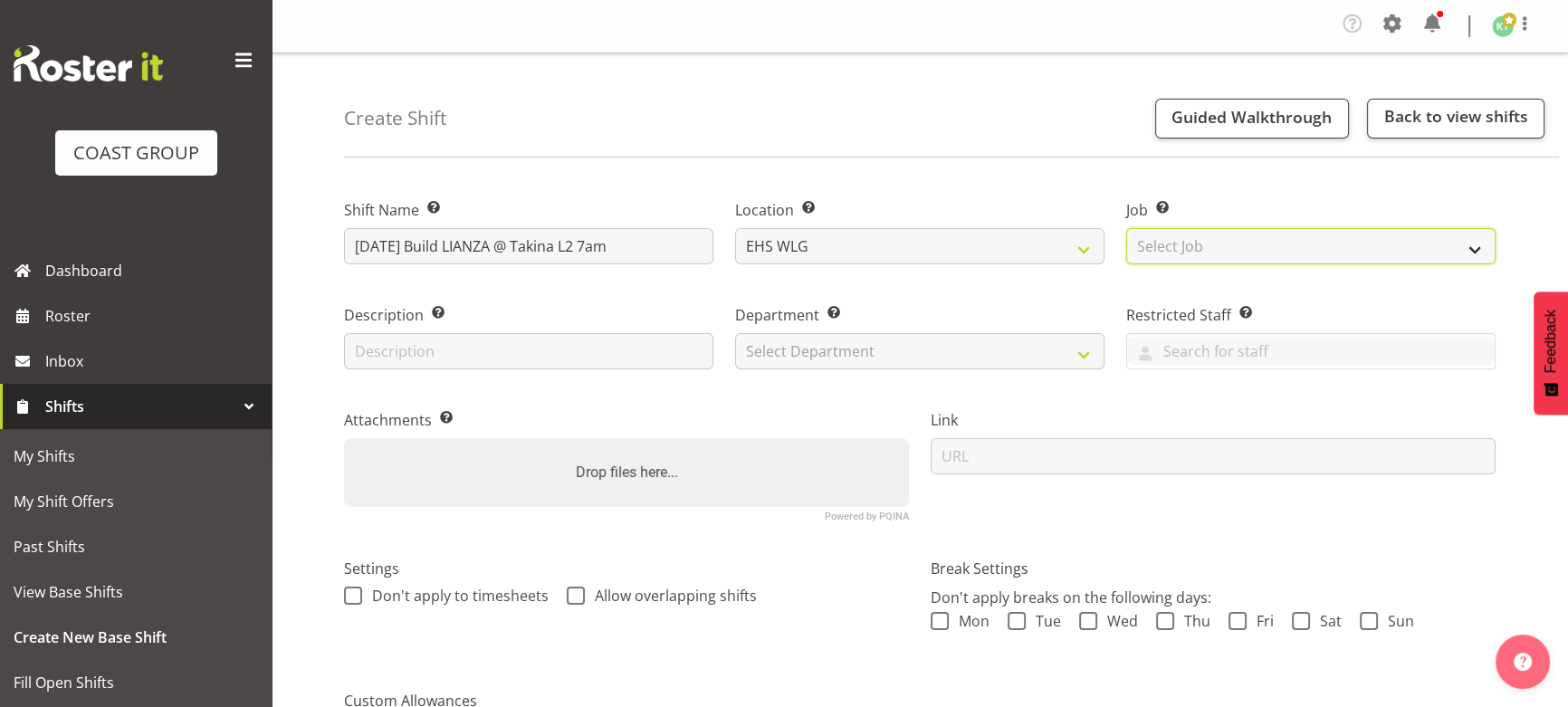
drag, startPoint x: 1194, startPoint y: 247, endPoint x: 1198, endPoint y: 260, distance: 13.6
click at [1197, 249] on select "Select Job Create new job 1 Carlton Events 1 [PERSON_NAME][GEOGRAPHIC_DATA] 1 […" at bounding box center [1310, 246] width 369 height 36
select select "9690"
click at [1126, 228] on select "Select Job Create new job 1 Carlton Events 1 [PERSON_NAME][GEOGRAPHIC_DATA] 1 […" at bounding box center [1310, 246] width 369 height 36
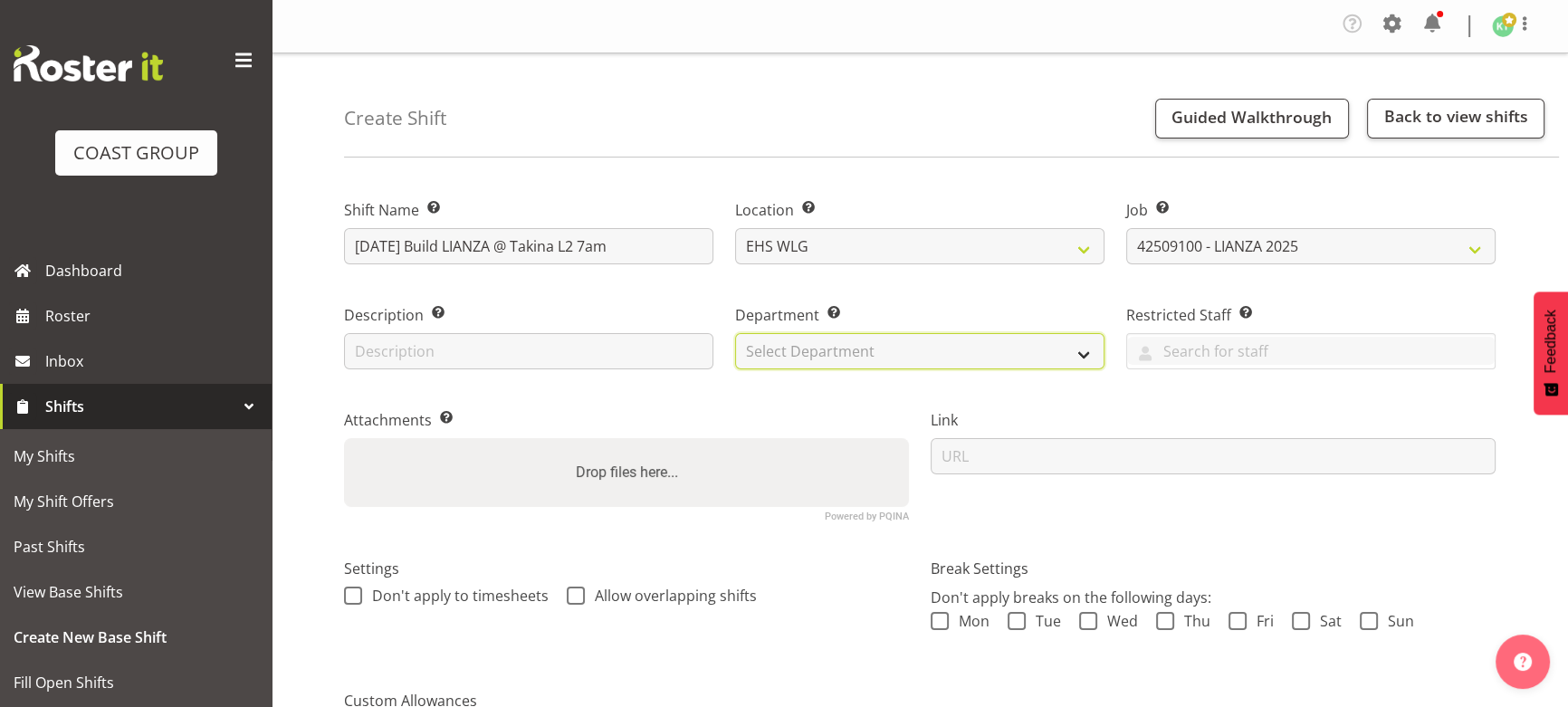
drag, startPoint x: 939, startPoint y: 350, endPoint x: 933, endPoint y: 367, distance: 18.0
click at [939, 350] on select "Select Department EHS WLG OPS DW WLG DW WLG SALES" at bounding box center [919, 351] width 369 height 36
select select "43"
click at [735, 333] on select "Select Department EHS WLG OPS DW WLG DW WLG SALES" at bounding box center [919, 351] width 369 height 36
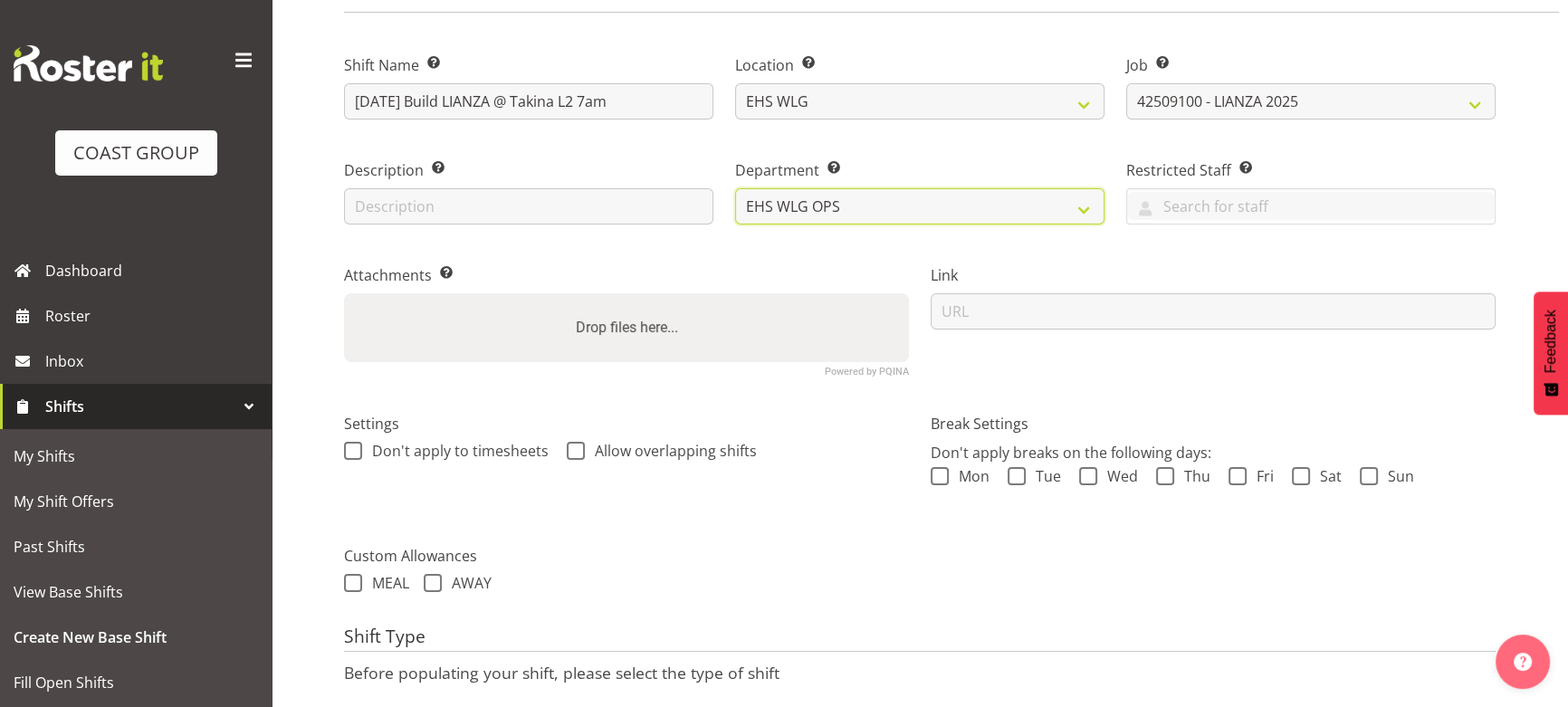
scroll to position [275, 0]
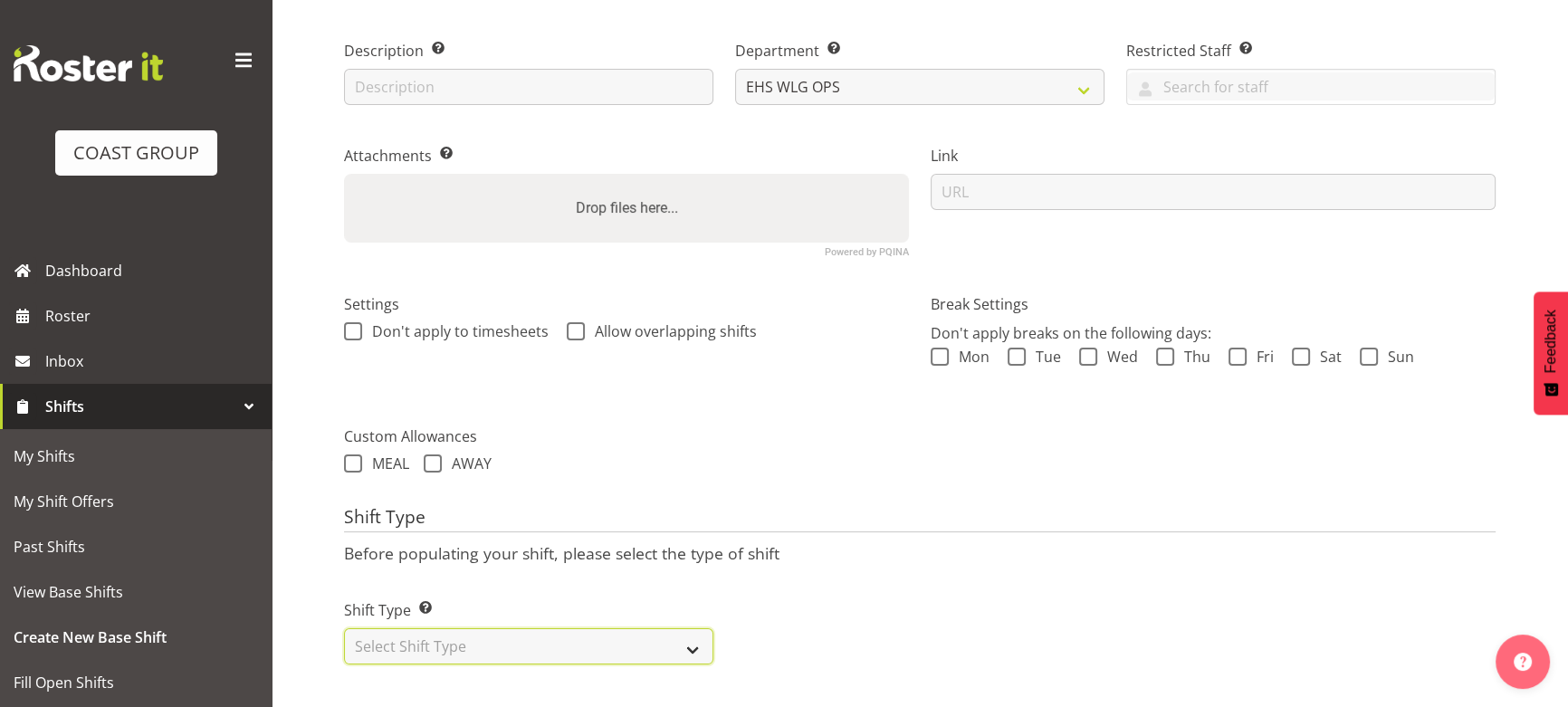
click at [478, 629] on select "Select Shift Type One Off Shift Recurring Shift Rotating Shift" at bounding box center [529, 646] width 369 height 36
select select "one_off"
click at [344, 628] on select "Select Shift Type One Off Shift Recurring Shift Rotating Shift" at bounding box center [529, 646] width 369 height 36
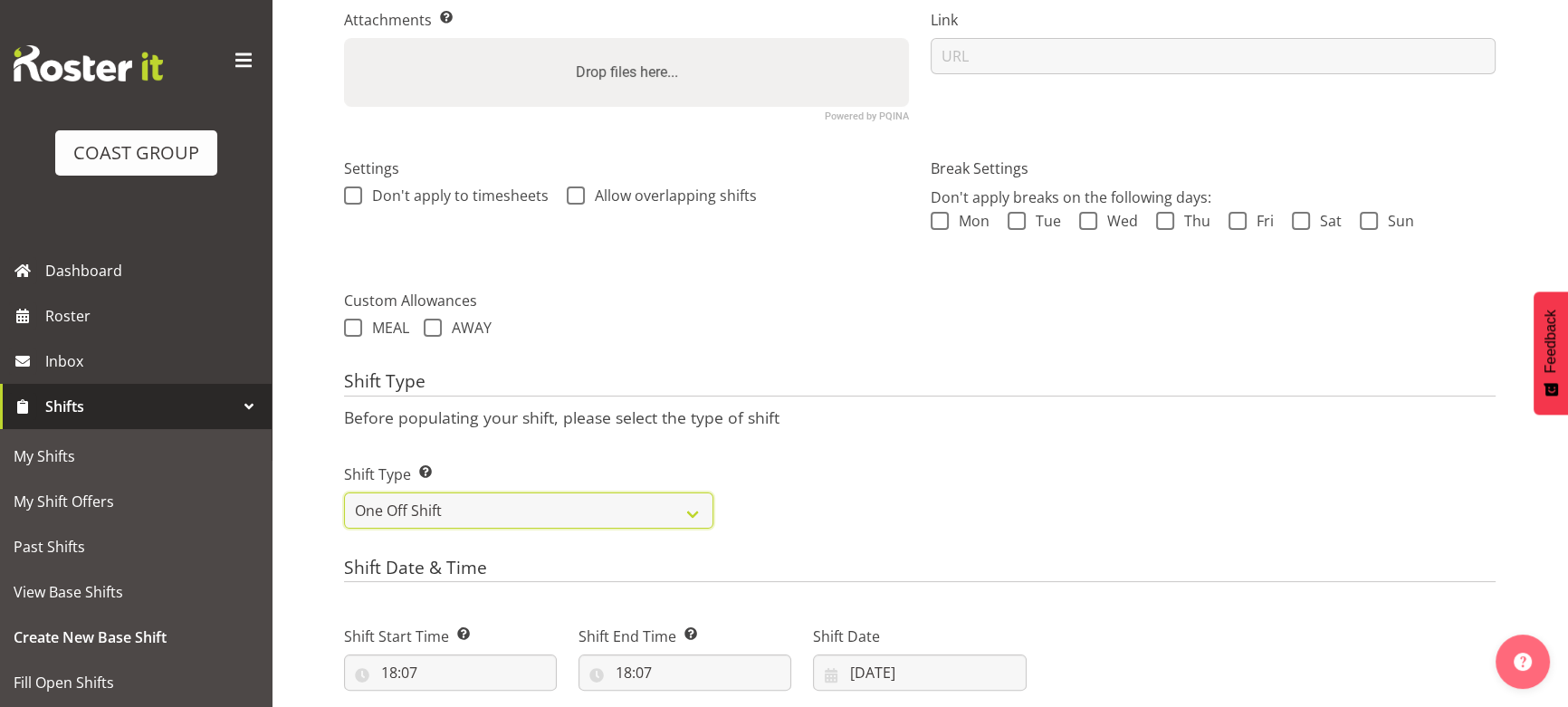
scroll to position [440, 0]
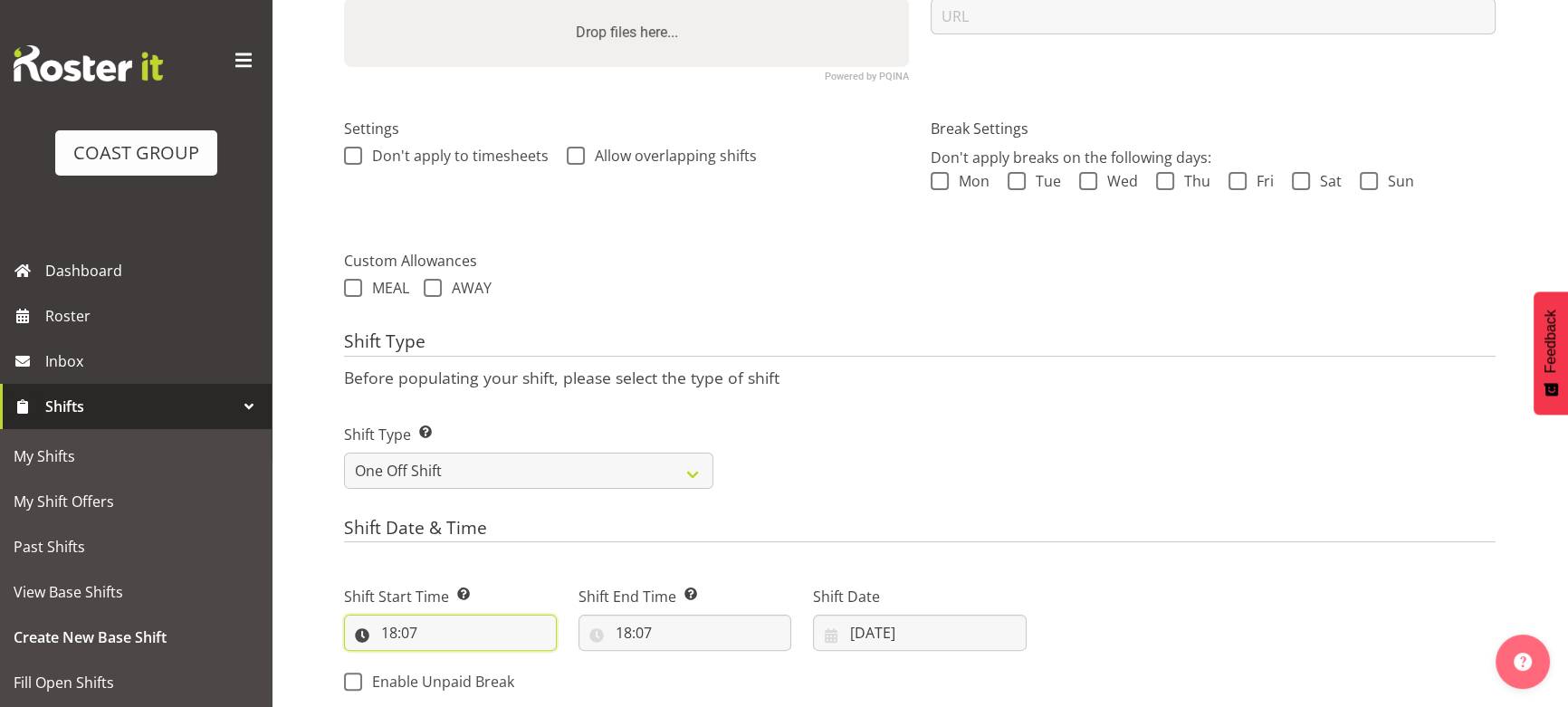
click at [455, 634] on input "18:07" at bounding box center [450, 632] width 213 height 36
click at [465, 668] on select "00 01 02 03 04 05 06 07 08 09 10 11 12 13 14 15 16 17 18 19 20 21 22 23" at bounding box center [468, 679] width 41 height 36
select select "6"
click at [448, 661] on select "00 01 02 03 04 05 06 07 08 09 10 11 12 13 14 15 16 17 18 19 20 21 22 23" at bounding box center [468, 679] width 41 height 36
type input "06:07"
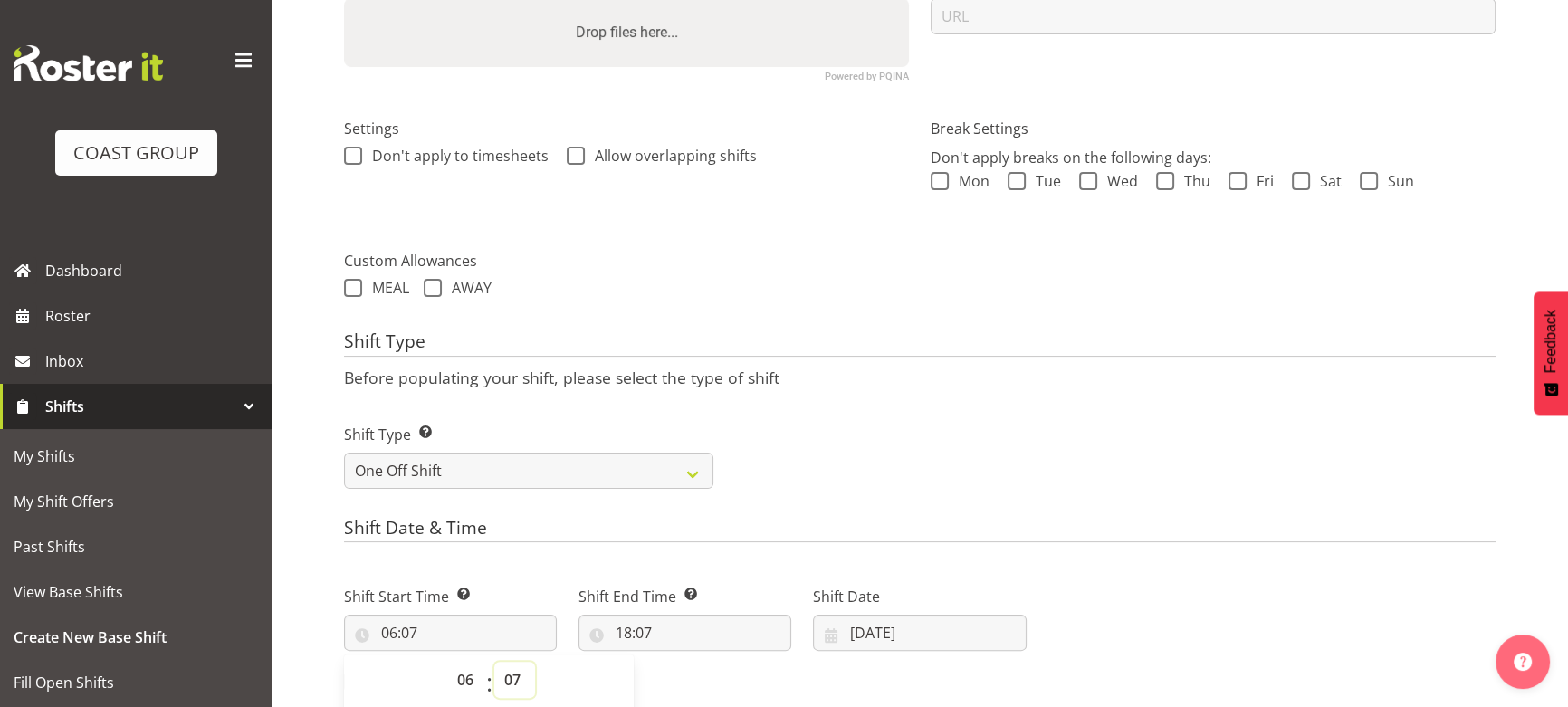
drag, startPoint x: 516, startPoint y: 683, endPoint x: 516, endPoint y: 671, distance: 12.0
click at [516, 681] on select "00 01 02 03 04 05 06 07 08 09 10 11 12 13 14 15 16 17 18 19 20 21 22 23 24 25 2…" at bounding box center [515, 679] width 41 height 36
select select "0"
click at [494, 661] on select "00 01 02 03 04 05 06 07 08 09 10 11 12 13 14 15 16 17 18 19 20 21 22 23 24 25 2…" at bounding box center [515, 679] width 41 height 36
type input "06:00"
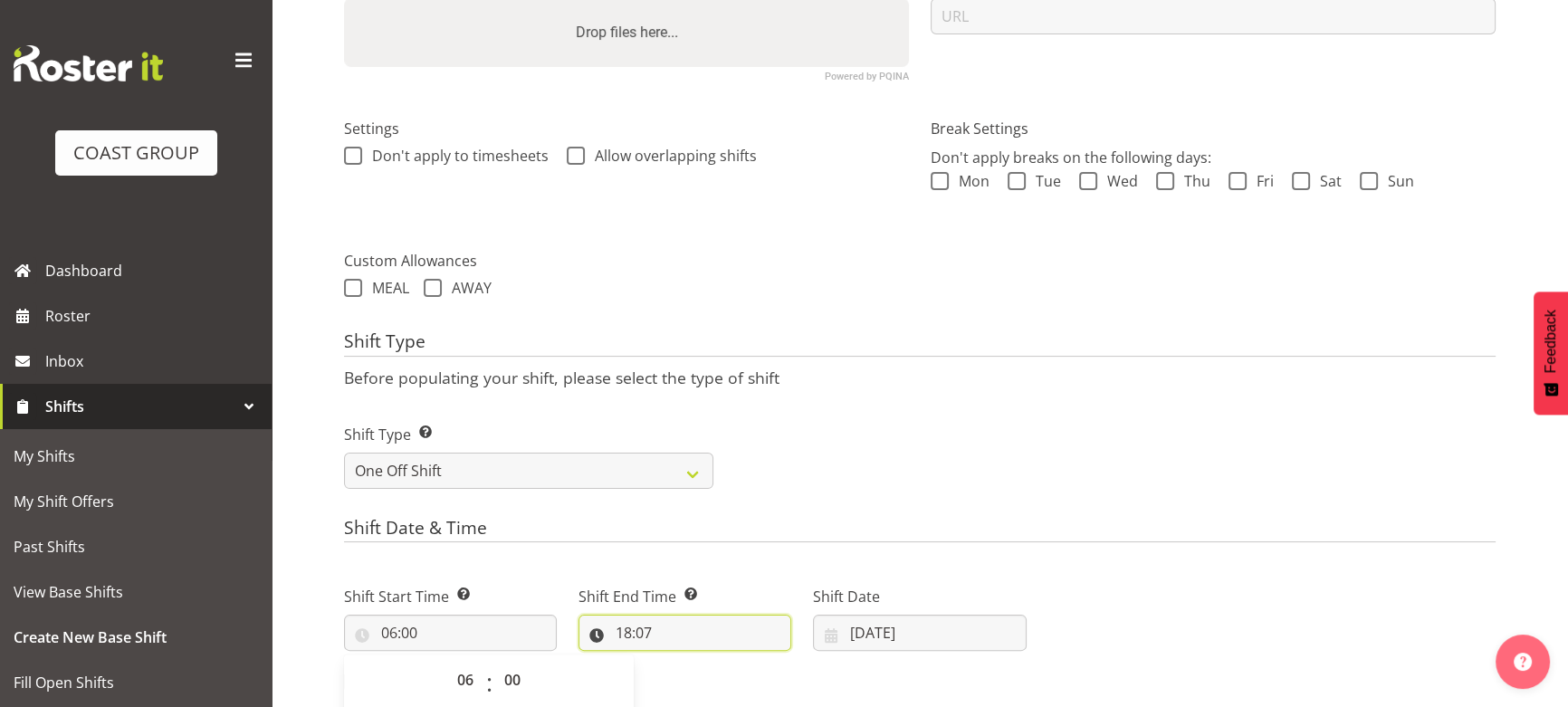
click at [685, 632] on input "18:07" at bounding box center [685, 632] width 213 height 36
click at [697, 679] on select "00 01 02 03 04 05 06 07 08 09 10 11 12 13 14 15 16 17 18 19 20 21 22 23" at bounding box center [702, 679] width 41 height 36
select select "14"
click at [681, 661] on select "00 01 02 03 04 05 06 07 08 09 10 11 12 13 14 15 16 17 18 19 20 21 22 23" at bounding box center [702, 679] width 41 height 36
type input "14:07"
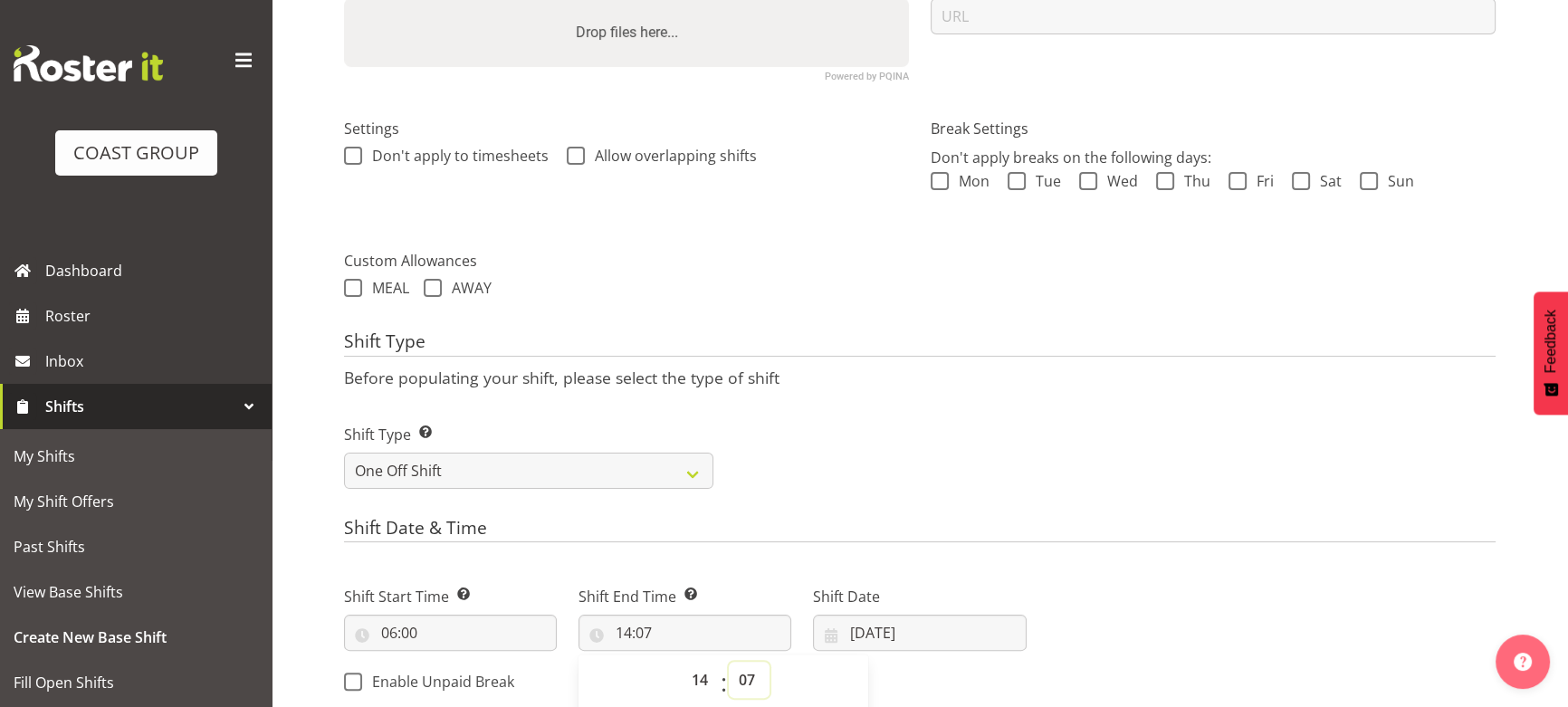
click at [743, 685] on select "00 01 02 03 04 05 06 07 08 09 10 11 12 13 14 15 16 17 18 19 20 21 22 23 24 25 2…" at bounding box center [749, 679] width 41 height 36
select select "0"
click at [729, 661] on select "00 01 02 03 04 05 06 07 08 09 10 11 12 13 14 15 16 17 18 19 20 21 22 23 24 25 2…" at bounding box center [749, 679] width 41 height 36
type input "14:00"
click at [938, 624] on input "[DATE]" at bounding box center [919, 632] width 213 height 36
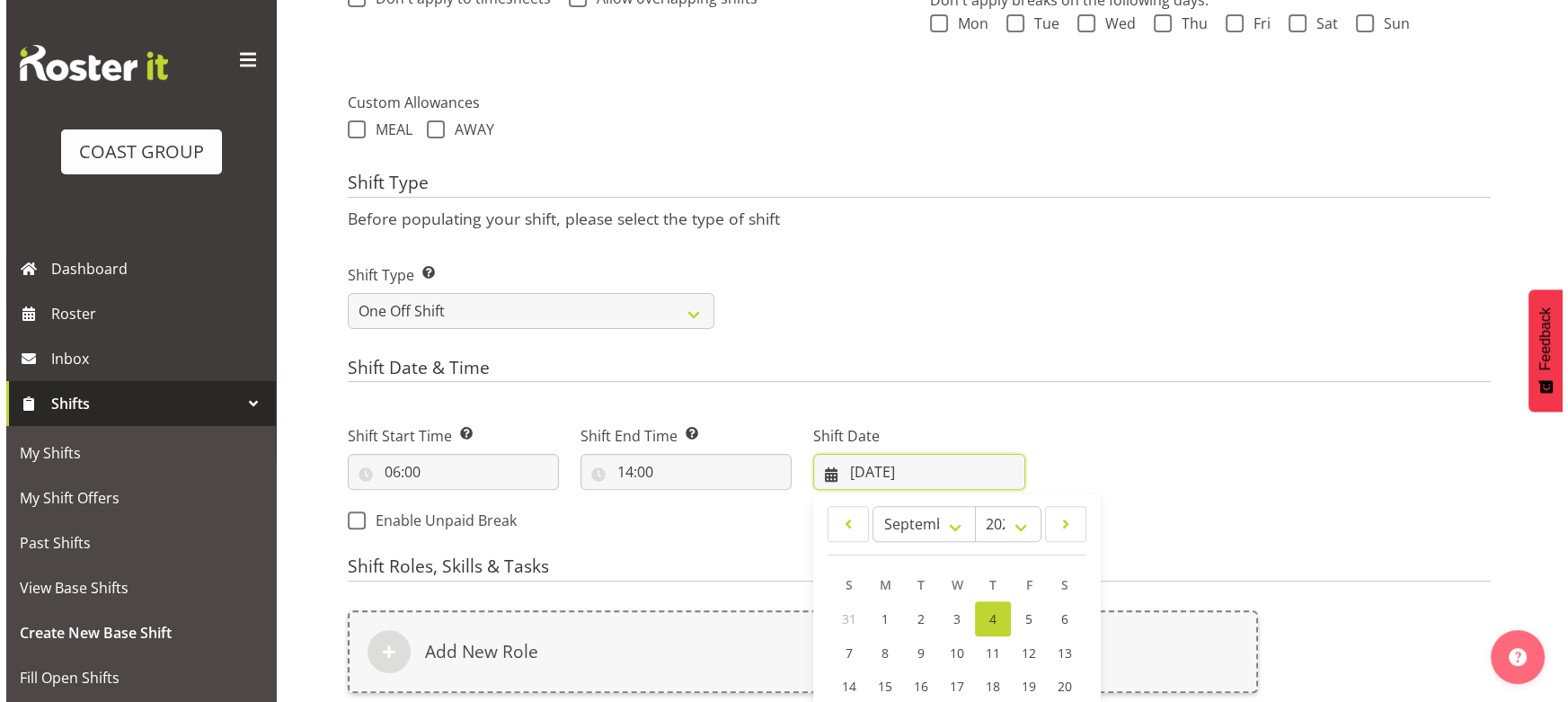
scroll to position [682, 0]
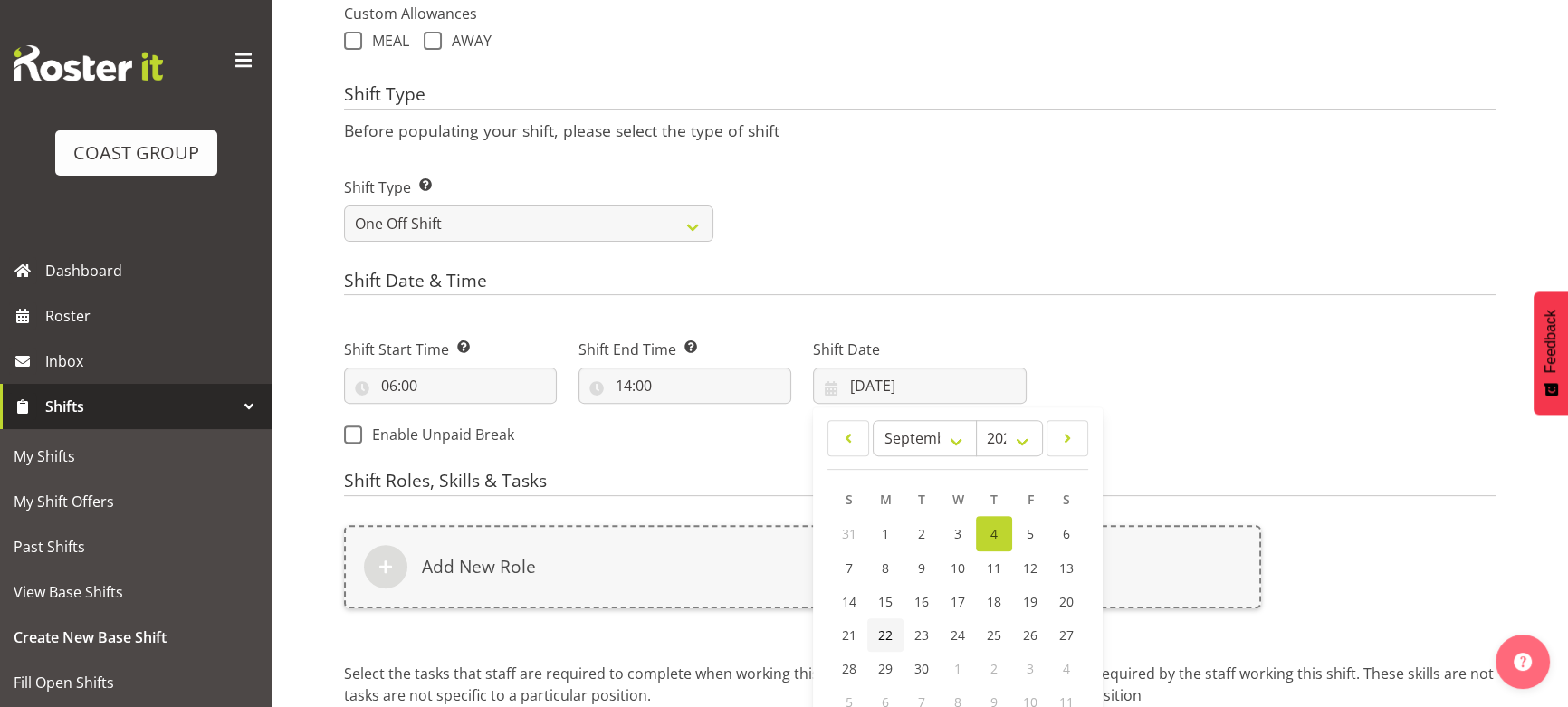
click at [889, 622] on link "22" at bounding box center [885, 634] width 36 height 33
type input "22/09/2025"
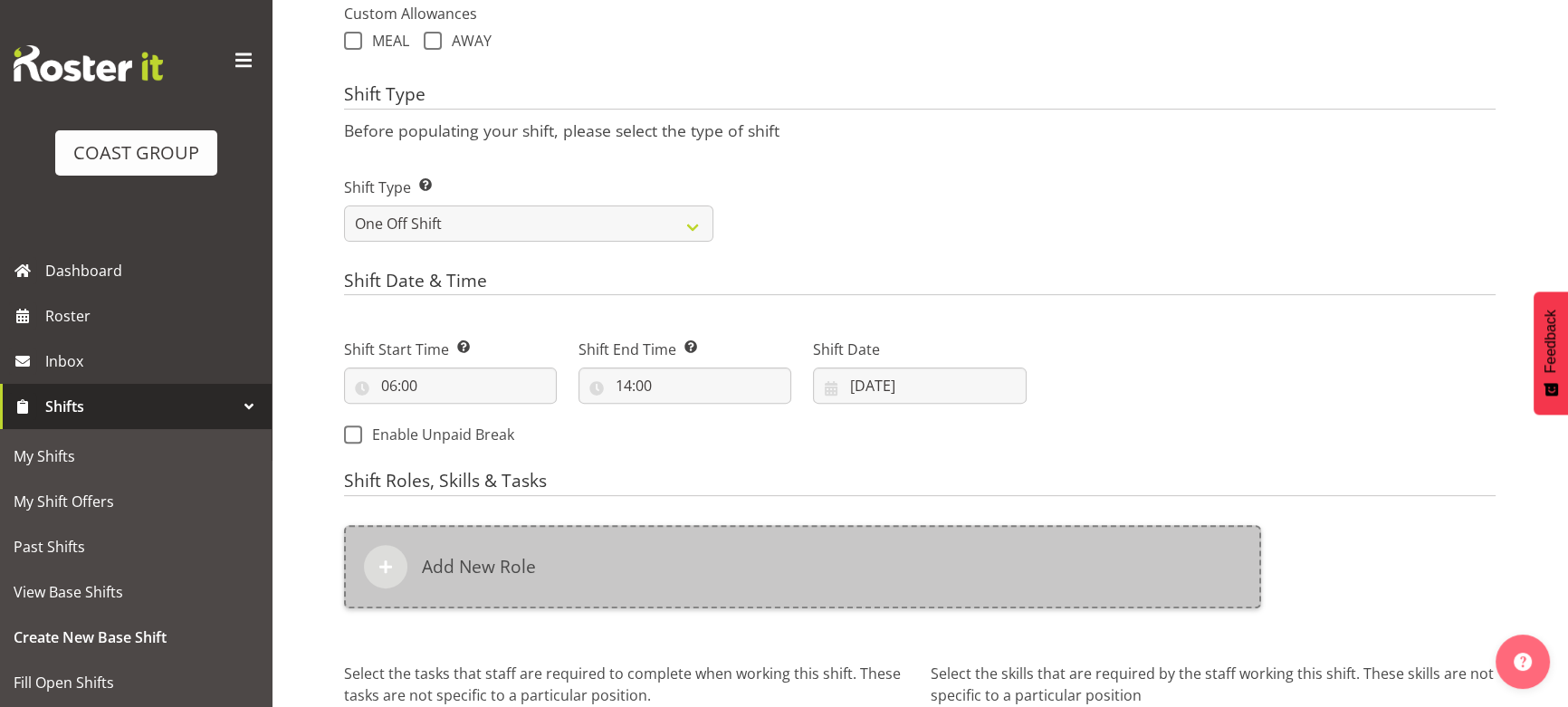
click at [901, 583] on div "Add New Role" at bounding box center [802, 566] width 917 height 83
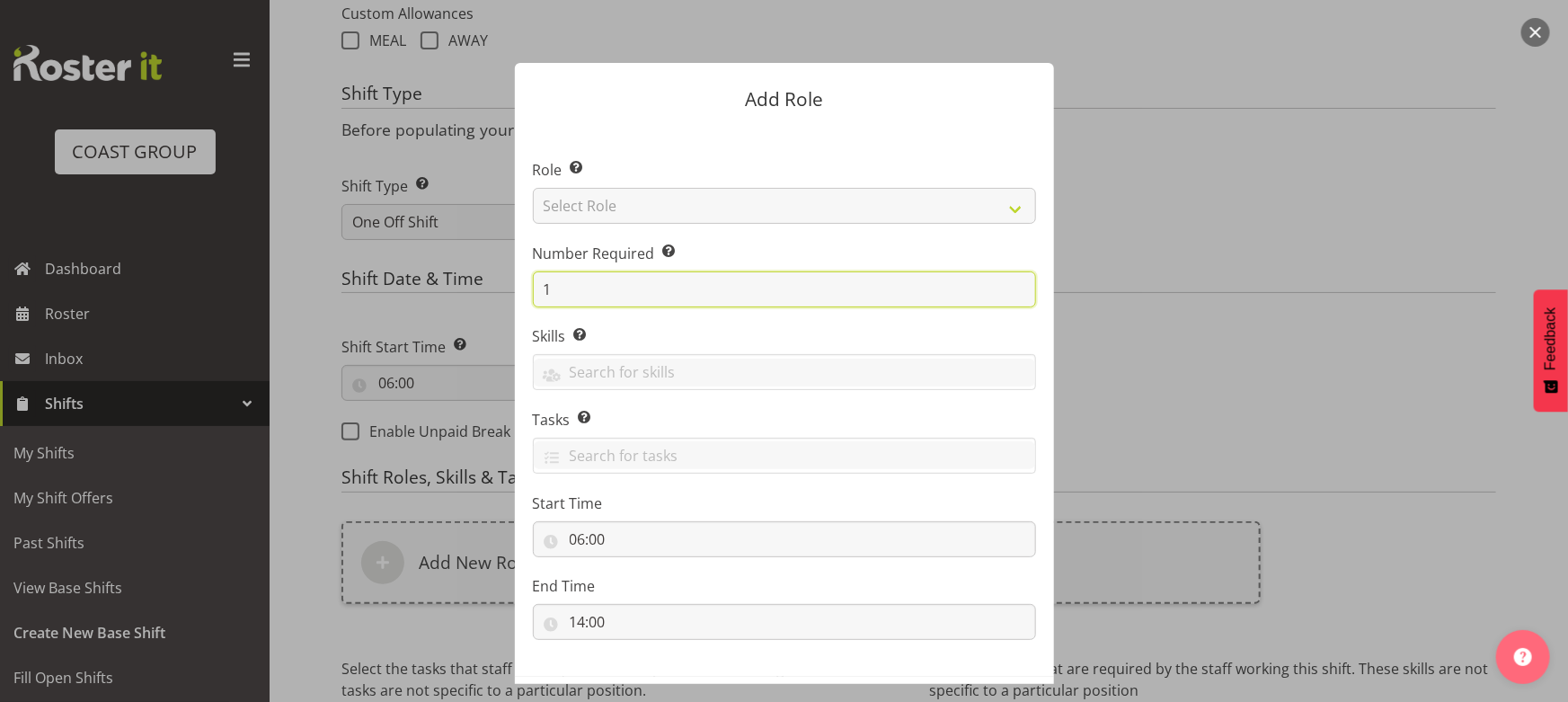
drag, startPoint x: 536, startPoint y: 291, endPoint x: 692, endPoint y: 224, distance: 169.8
click at [560, 286] on input "1" at bounding box center [784, 289] width 504 height 36
type input "4"
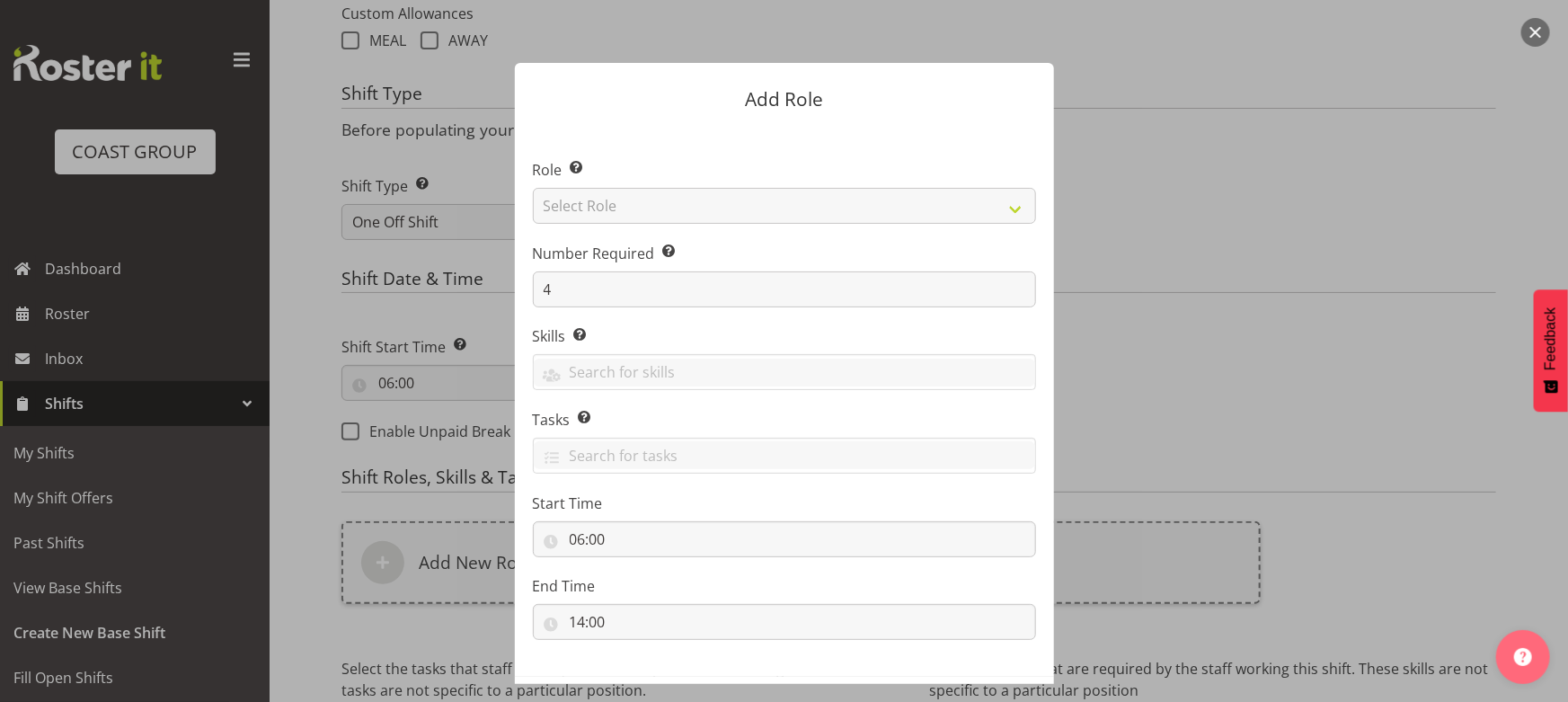
click at [754, 174] on label "Role Select the role you wish to add to the shift." at bounding box center [784, 169] width 504 height 21
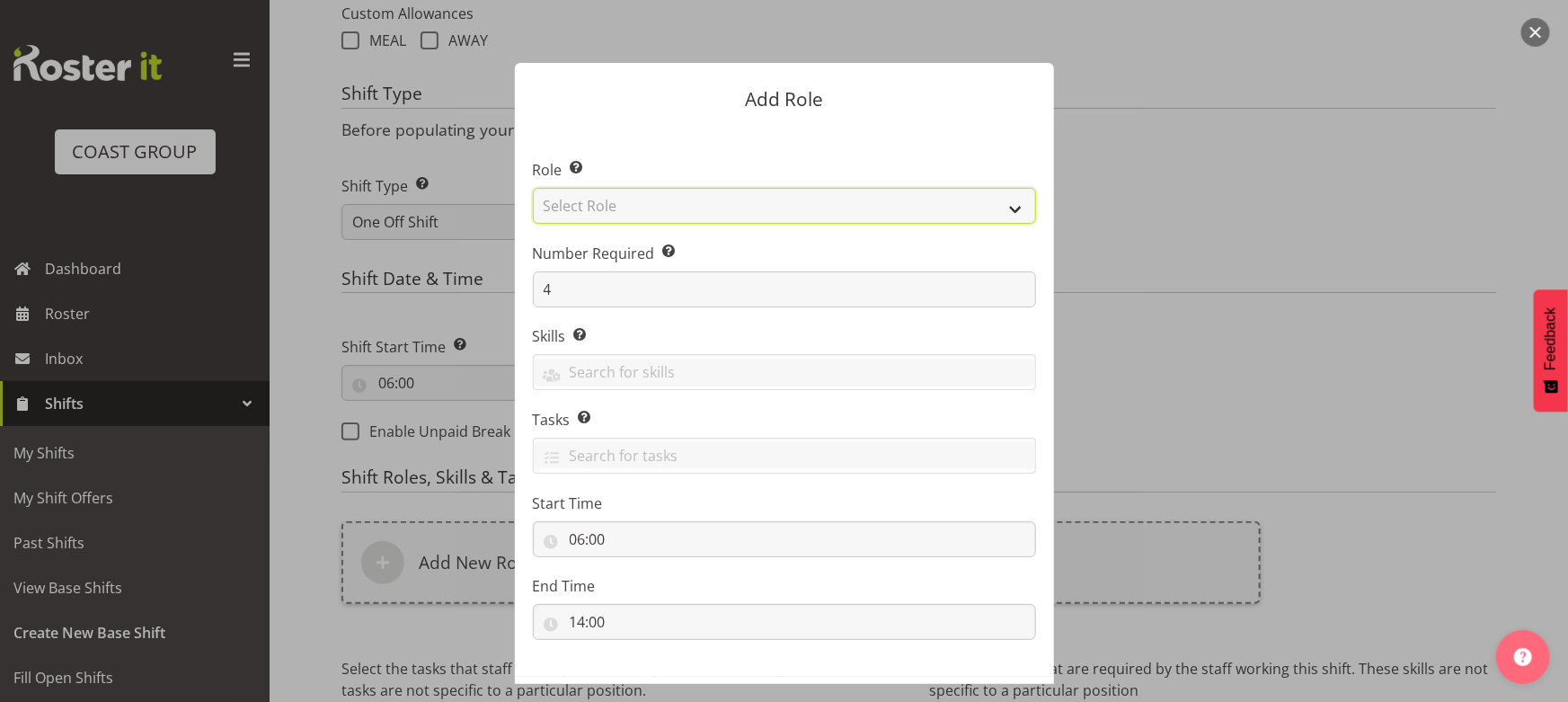
click at [748, 197] on select "Select Role ACCOUNT MANAGER ACCOUNT MANAGER DW ACCOUNTS [PERSON_NAME] VEHICLES …" at bounding box center [784, 205] width 504 height 36
select select "191"
click at [533, 188] on select "Select Role ACCOUNT MANAGER ACCOUNT MANAGER DW ACCOUNTS [PERSON_NAME] VEHICLES …" at bounding box center [784, 205] width 504 height 36
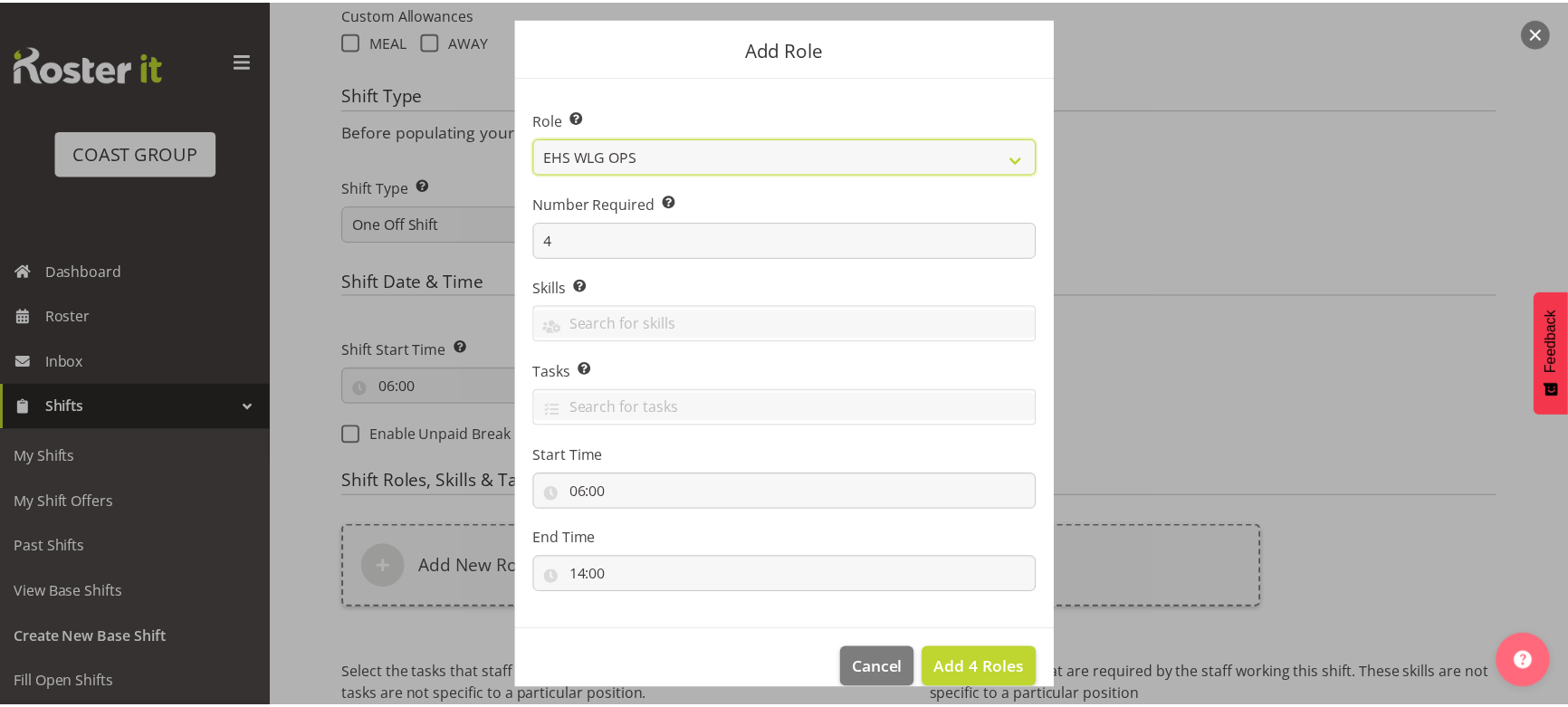
scroll to position [77, 0]
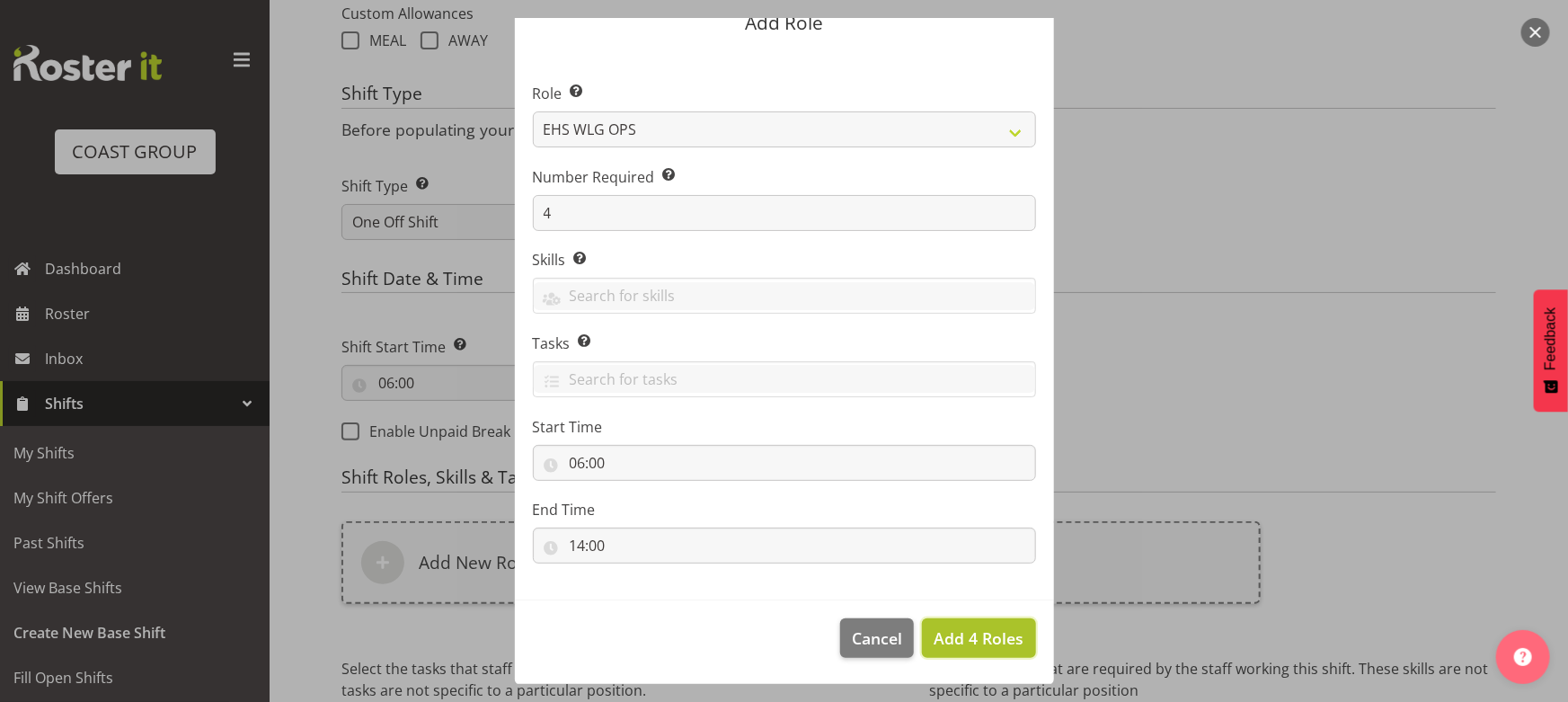
click at [991, 633] on span "Add 4 Roles" at bounding box center [978, 637] width 90 height 21
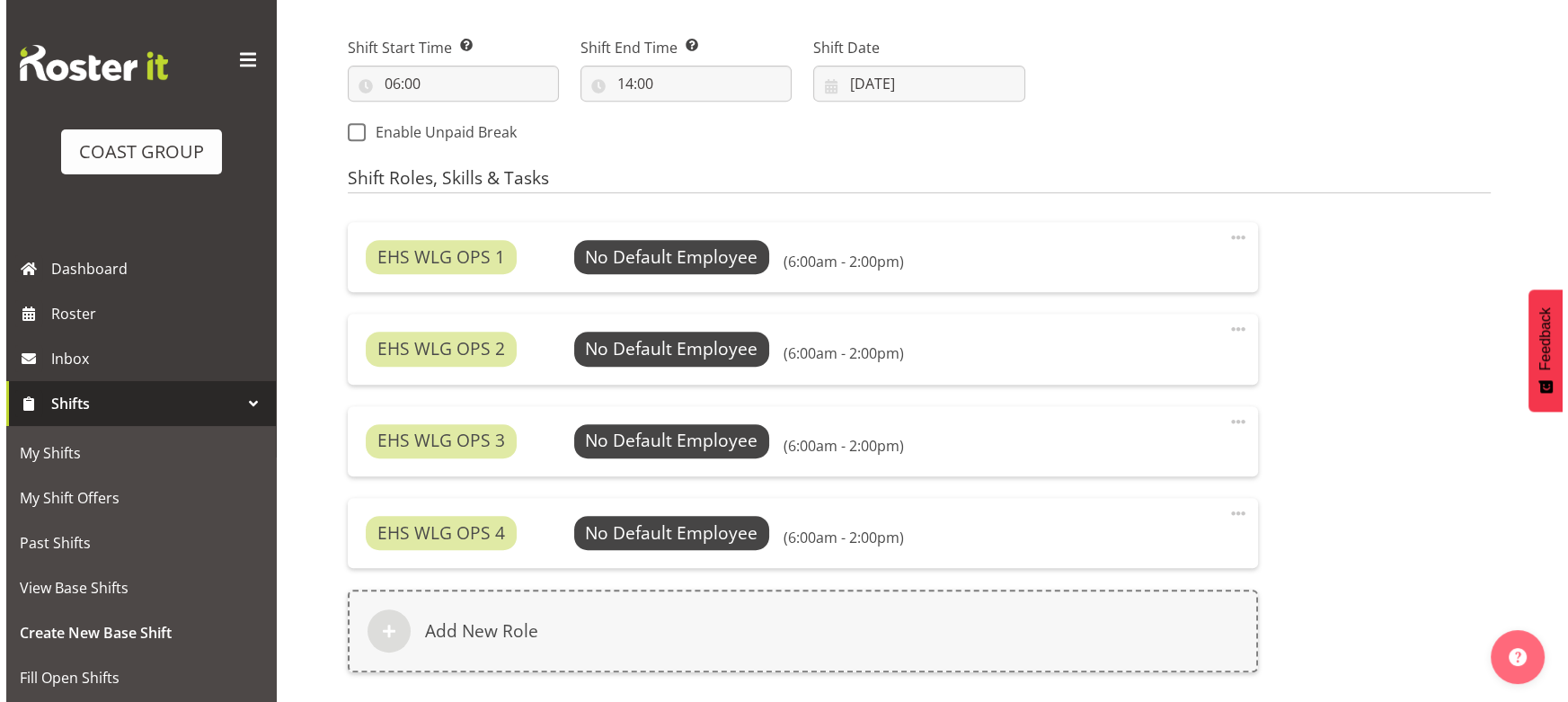
scroll to position [1008, 0]
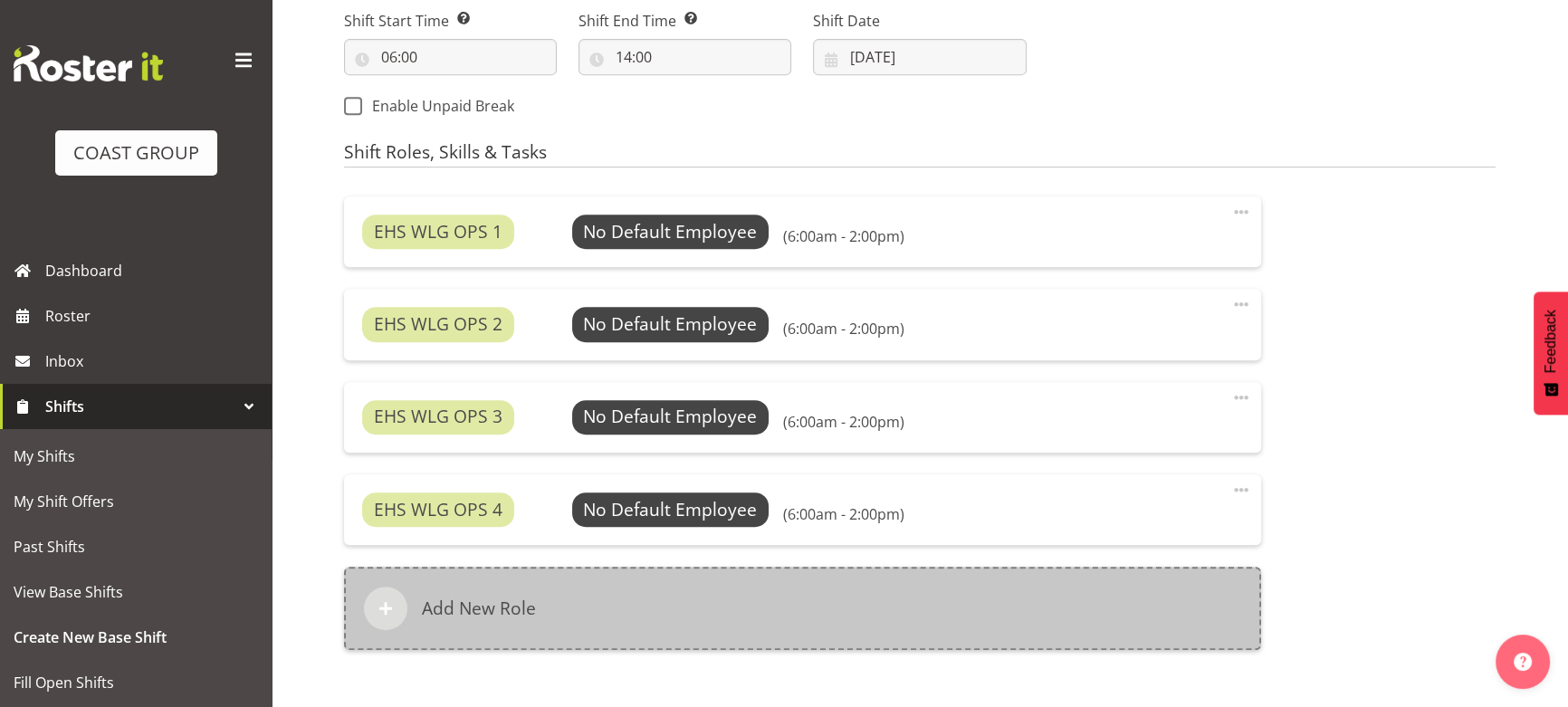
click at [931, 610] on div "Add New Role" at bounding box center [802, 607] width 917 height 83
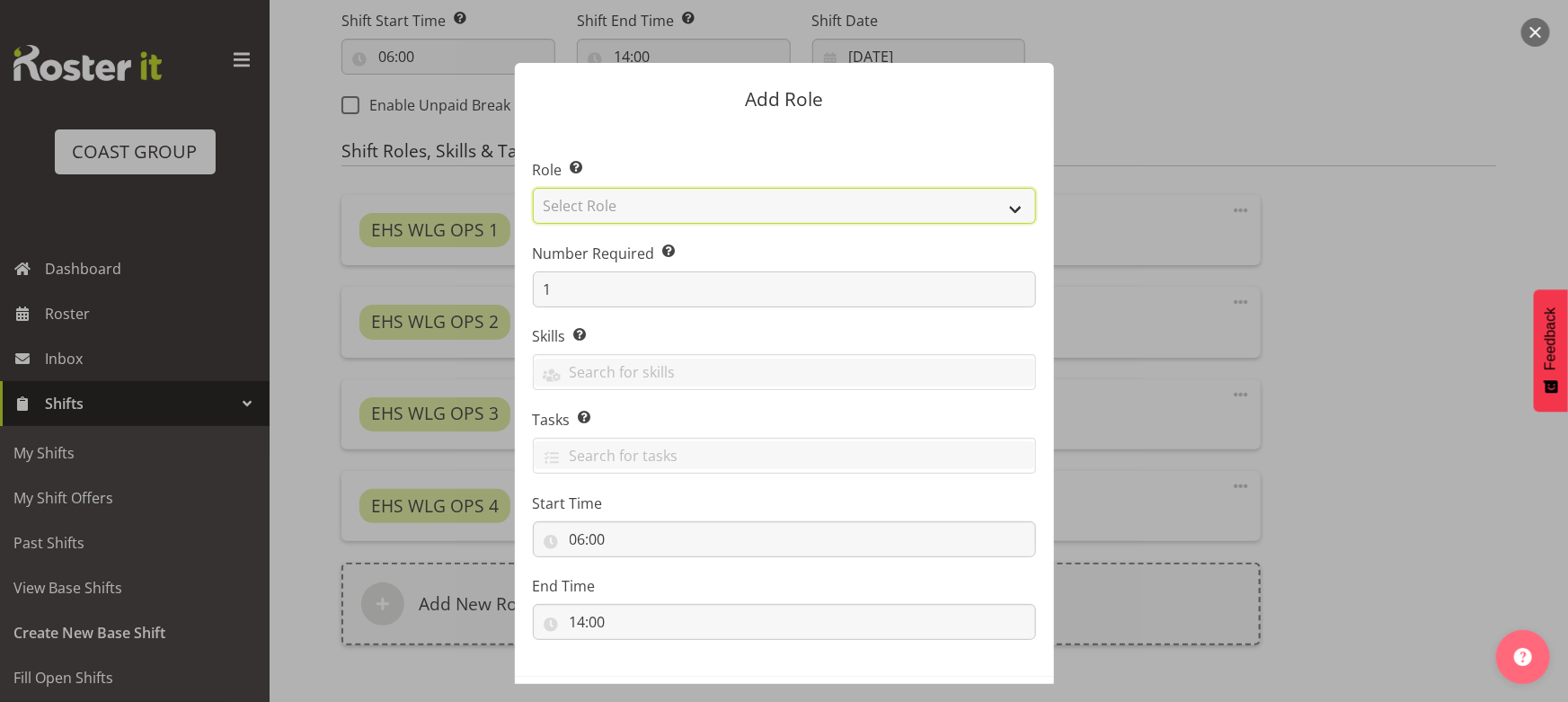
click at [749, 200] on select "Select Role ACCOUNT MANAGER ACCOUNT MANAGER DW ACCOUNTS [PERSON_NAME] VEHICLES …" at bounding box center [784, 205] width 504 height 36
select select "123"
click at [533, 188] on select "Select Role ACCOUNT MANAGER ACCOUNT MANAGER DW ACCOUNTS [PERSON_NAME] VEHICLES …" at bounding box center [784, 205] width 504 height 36
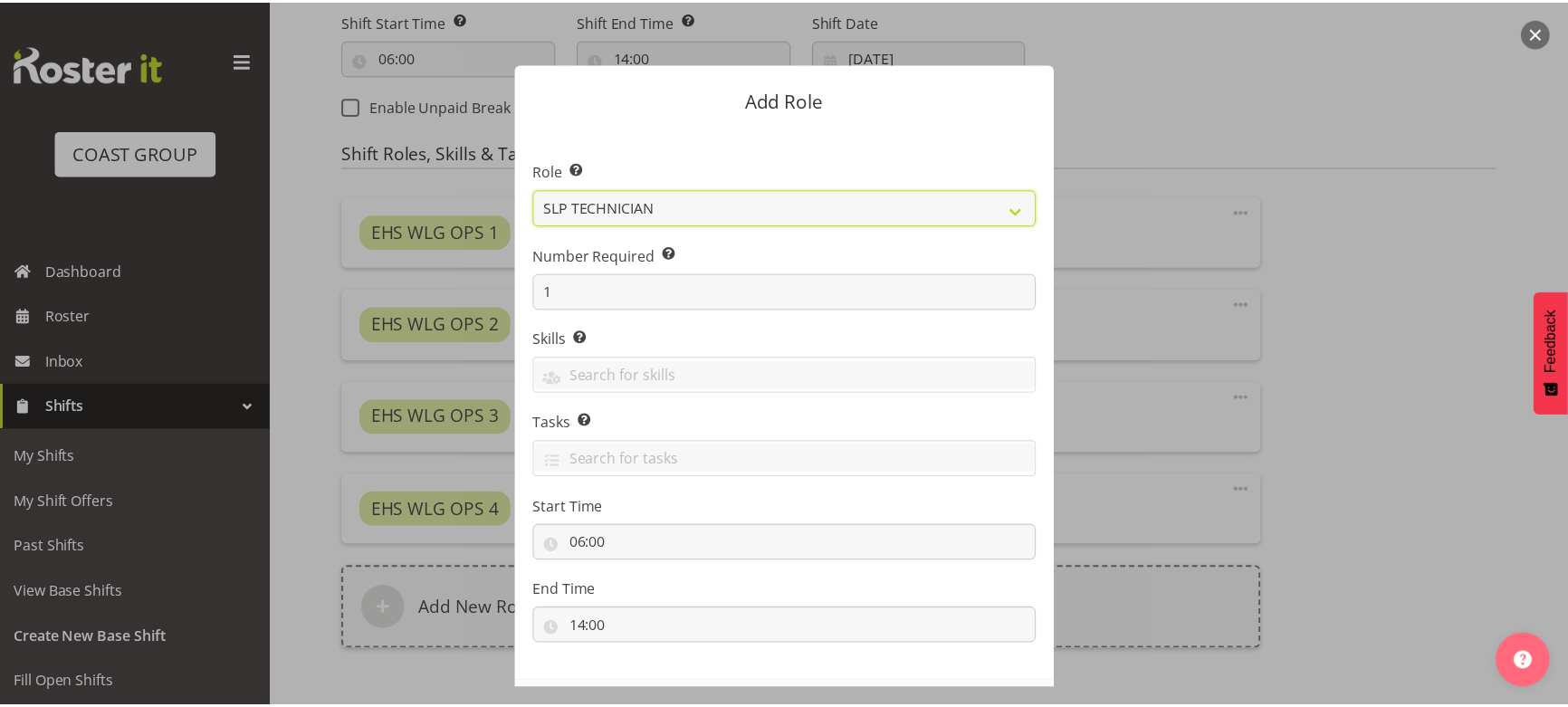
scroll to position [77, 0]
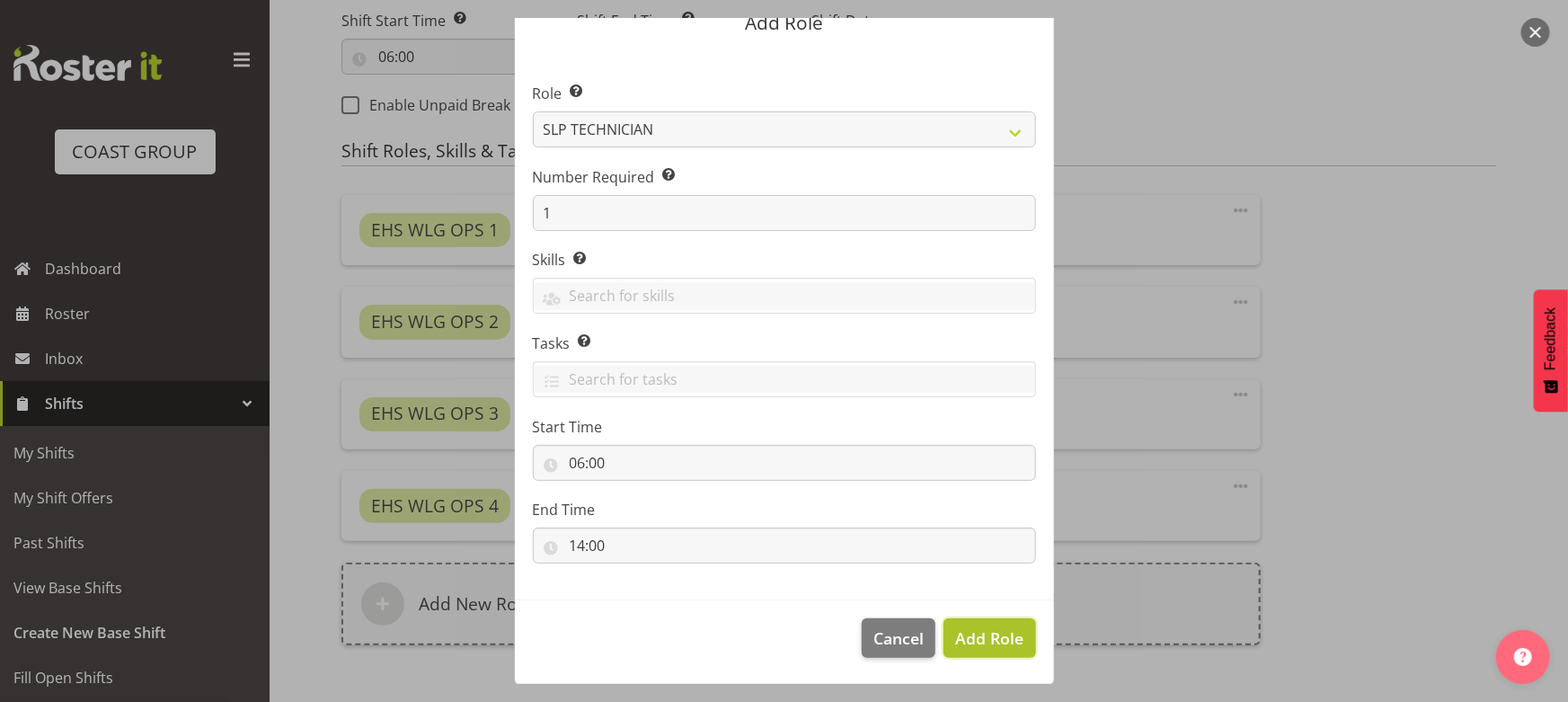
click at [955, 629] on span "Add Role" at bounding box center [990, 637] width 68 height 21
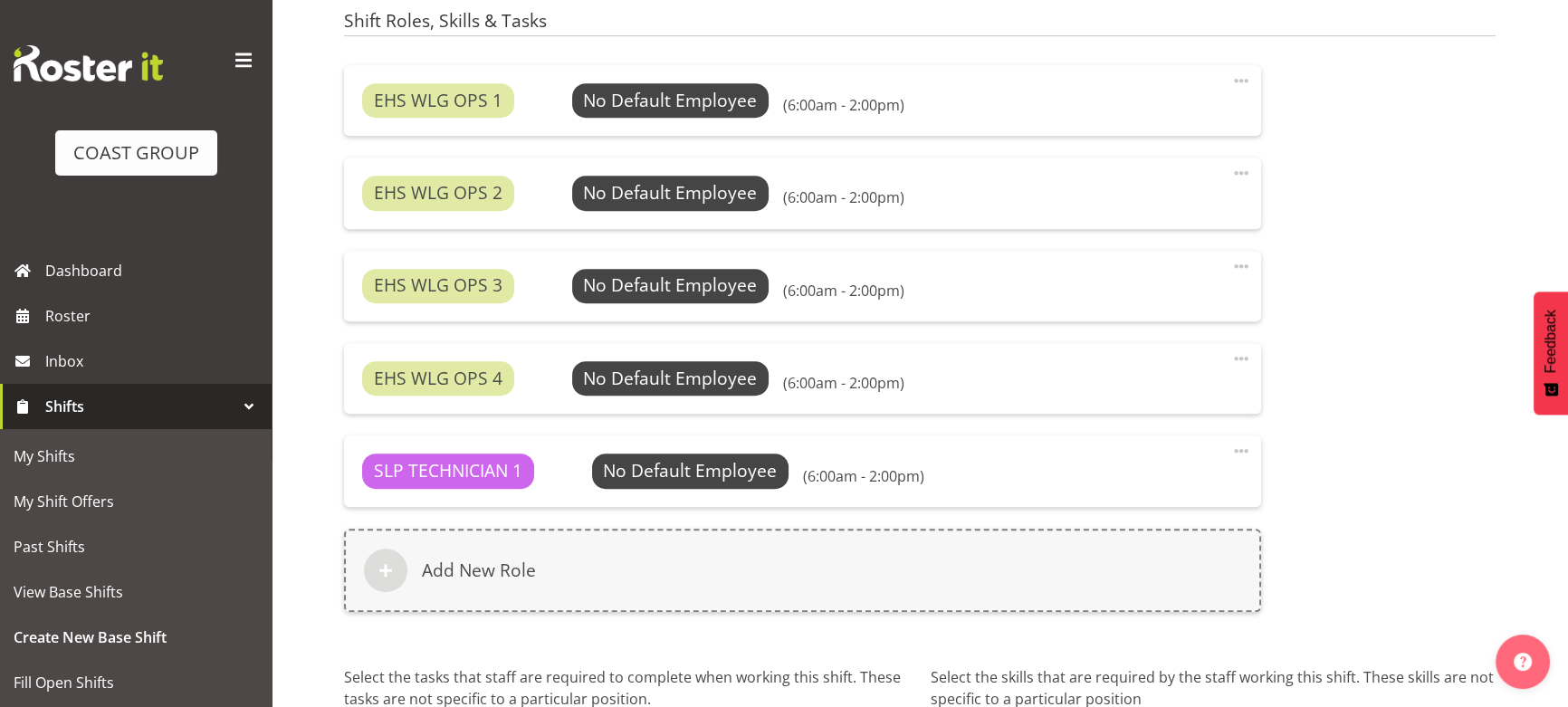
scroll to position [1318, 0]
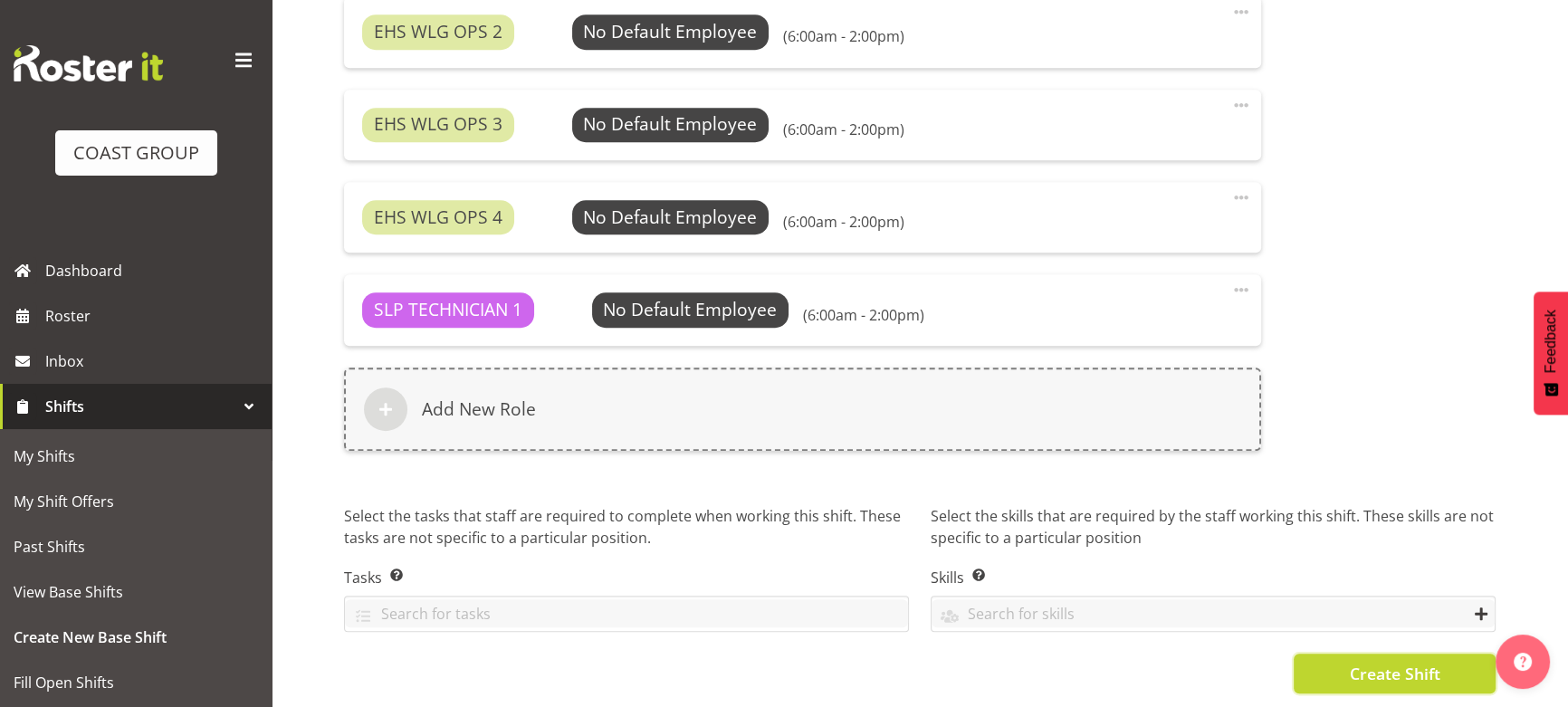
click at [1329, 660] on button "Create Shift" at bounding box center [1394, 673] width 202 height 40
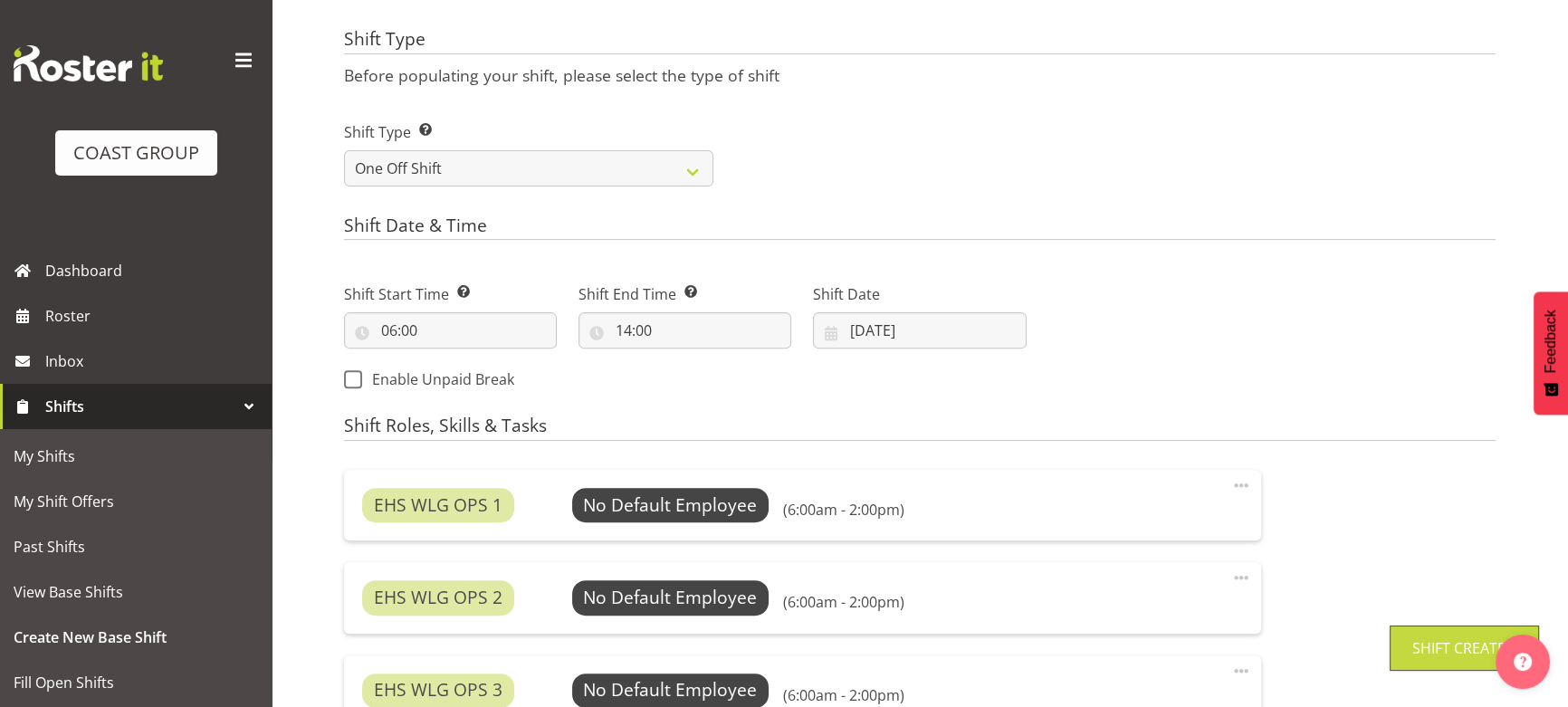
scroll to position [711, 0]
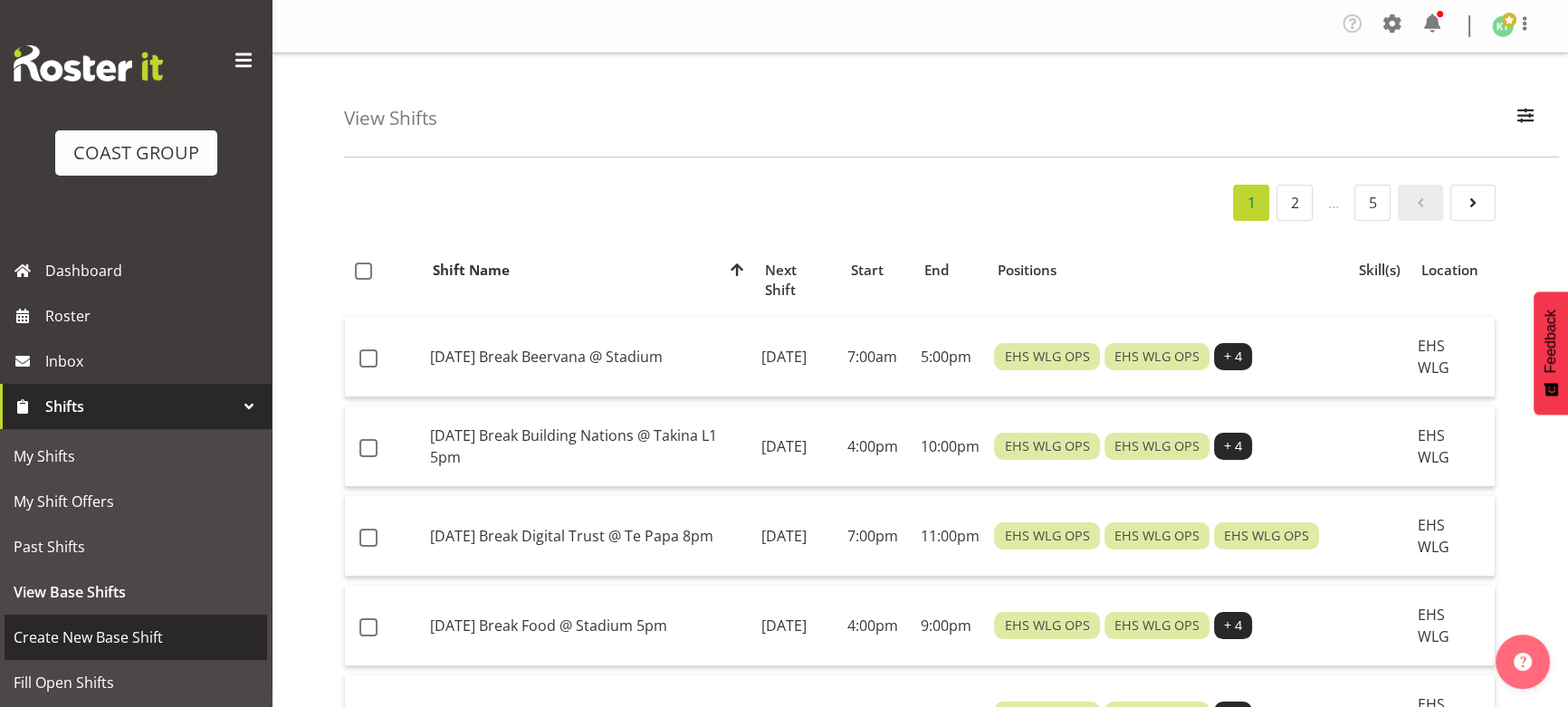
click at [117, 622] on link "Create New Base Shift" at bounding box center [136, 636] width 262 height 46
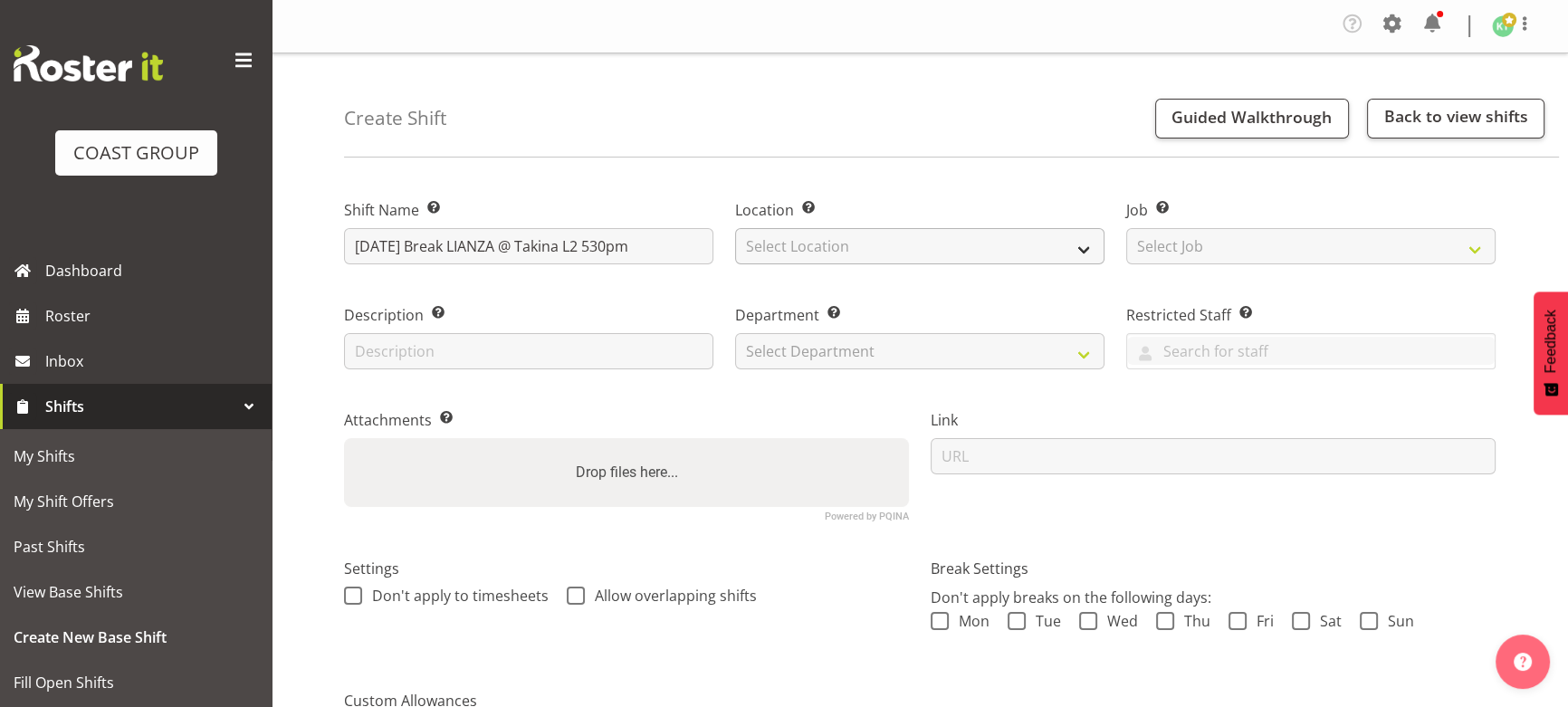
type input "[DATE] Break LIANZA @ Takina L2 530pm"
click at [799, 250] on select "Select Location EHS WLG DW WLG" at bounding box center [919, 246] width 369 height 36
select select "106"
click at [735, 228] on select "Select Location EHS WLG DW WLG" at bounding box center [919, 246] width 369 height 36
click at [1198, 258] on select "Select Job Create new job 1 Carlton Events 1 [PERSON_NAME][GEOGRAPHIC_DATA] 1 […" at bounding box center [1310, 246] width 369 height 36
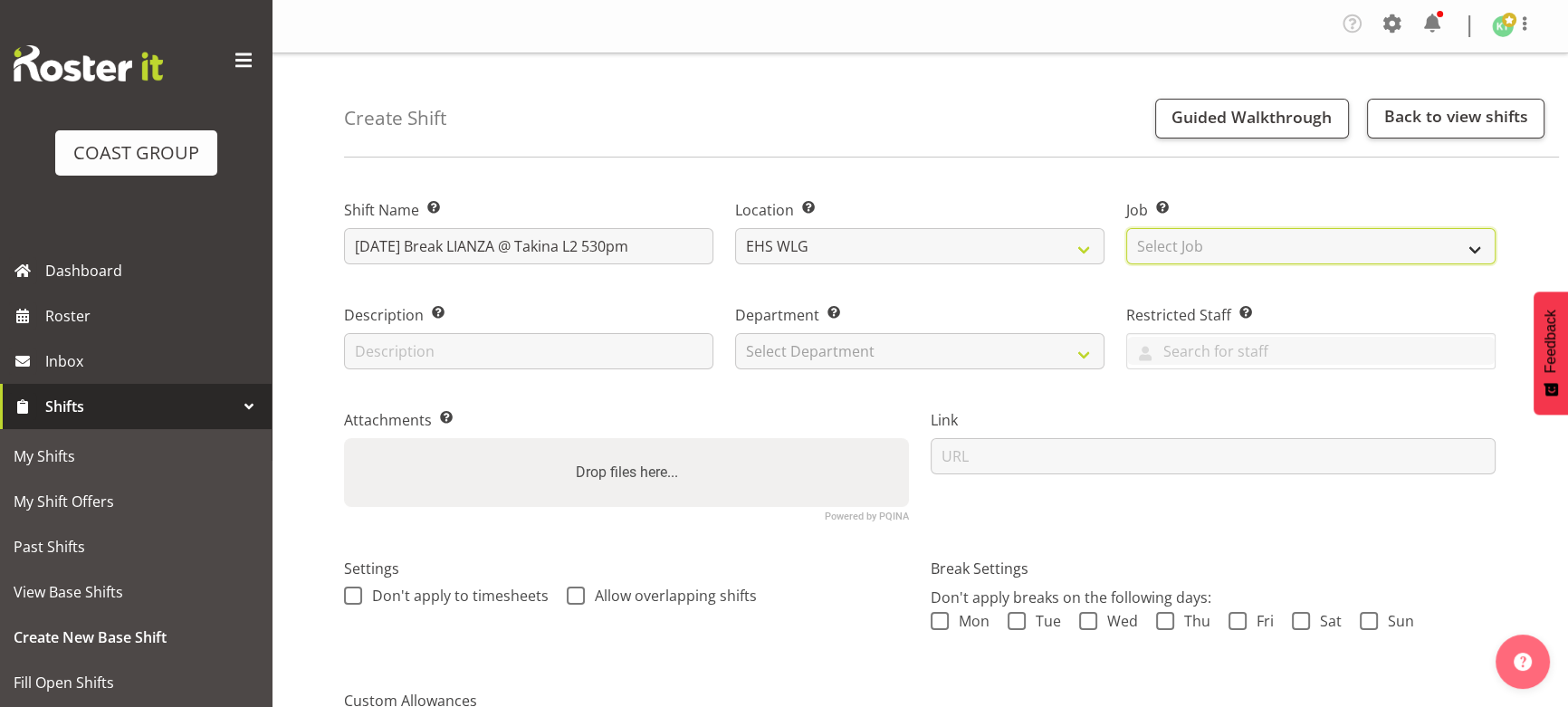
select select "9690"
click at [1126, 228] on select "Select Job Create new job 1 Carlton Events 1 [PERSON_NAME][GEOGRAPHIC_DATA] 1 […" at bounding box center [1310, 246] width 369 height 36
click at [940, 338] on div "Department Set the department that the shift relates to. Select Department EHS …" at bounding box center [919, 337] width 369 height 65
click at [926, 381] on div "Department Set the department that the shift relates to. Select Department EHS …" at bounding box center [919, 331] width 391 height 105
click at [931, 369] on div "Department Set the department that the shift relates to. Select Department EHS …" at bounding box center [919, 331] width 391 height 105
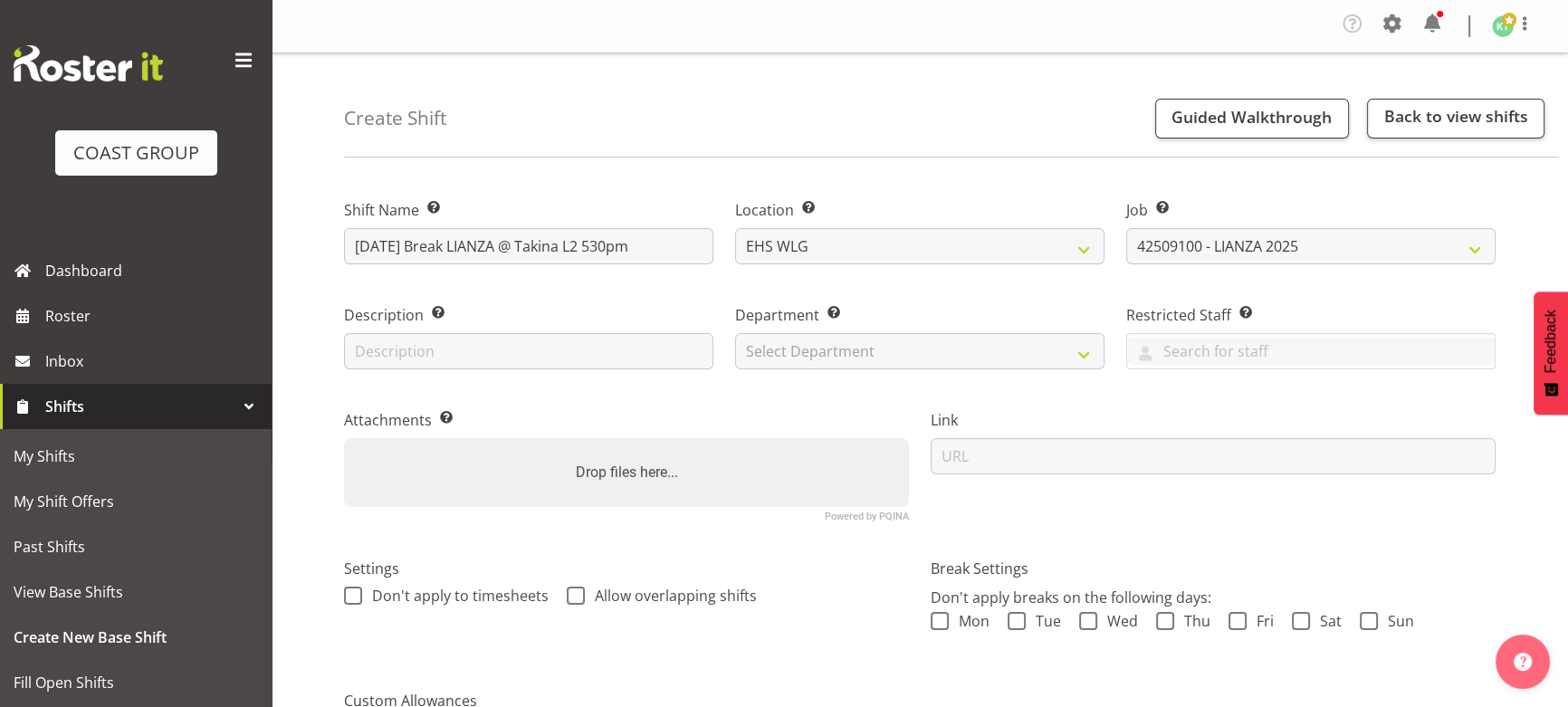
click at [935, 370] on div "Department Set the department that the shift relates to. Select Department EHS …" at bounding box center [919, 331] width 391 height 105
drag, startPoint x: 950, startPoint y: 335, endPoint x: 945, endPoint y: 367, distance: 32.4
click at [950, 335] on select "Select Department EHS WLG OPS DW WLG DW WLG SALES" at bounding box center [919, 351] width 369 height 36
select select "43"
click at [735, 333] on select "Select Department EHS WLG OPS DW WLG DW WLG SALES" at bounding box center [919, 351] width 369 height 36
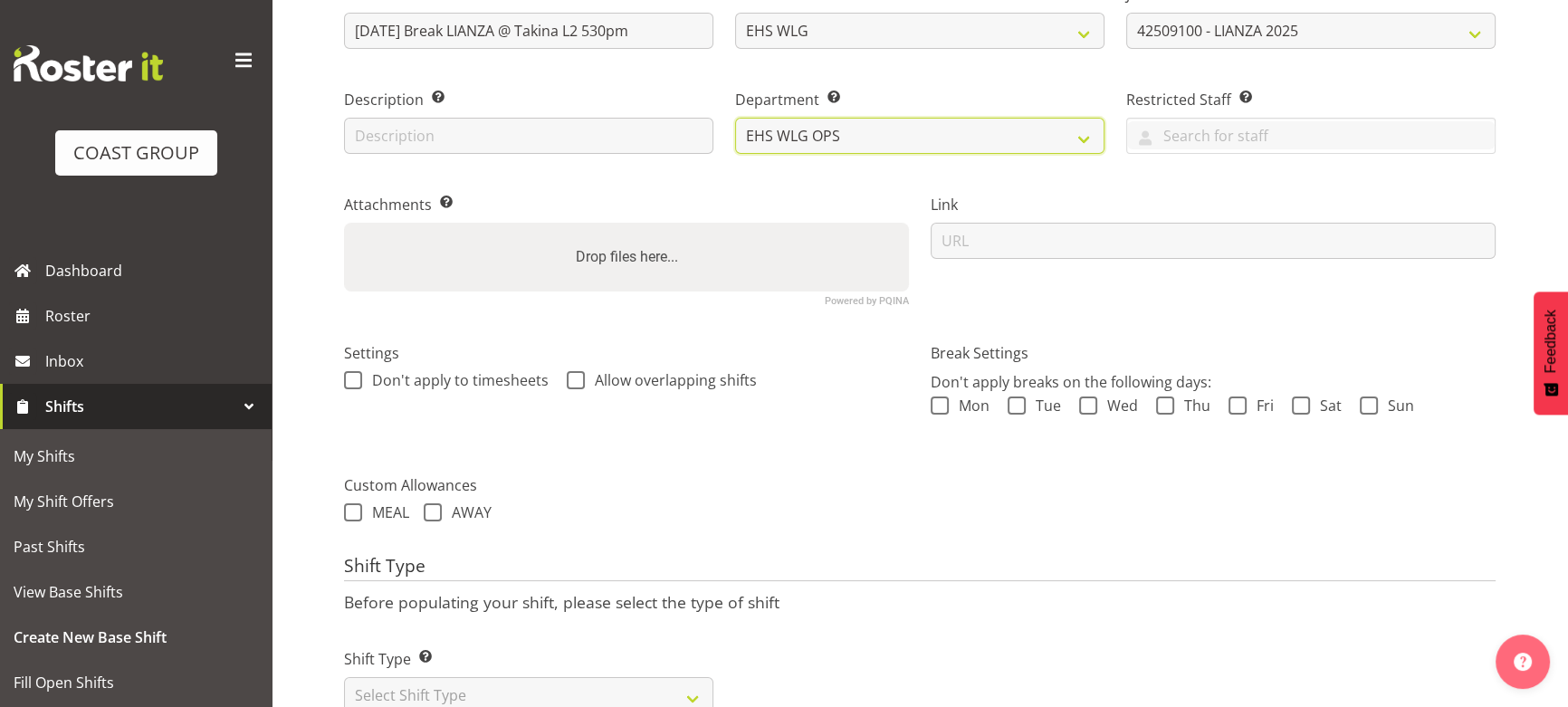
scroll to position [247, 0]
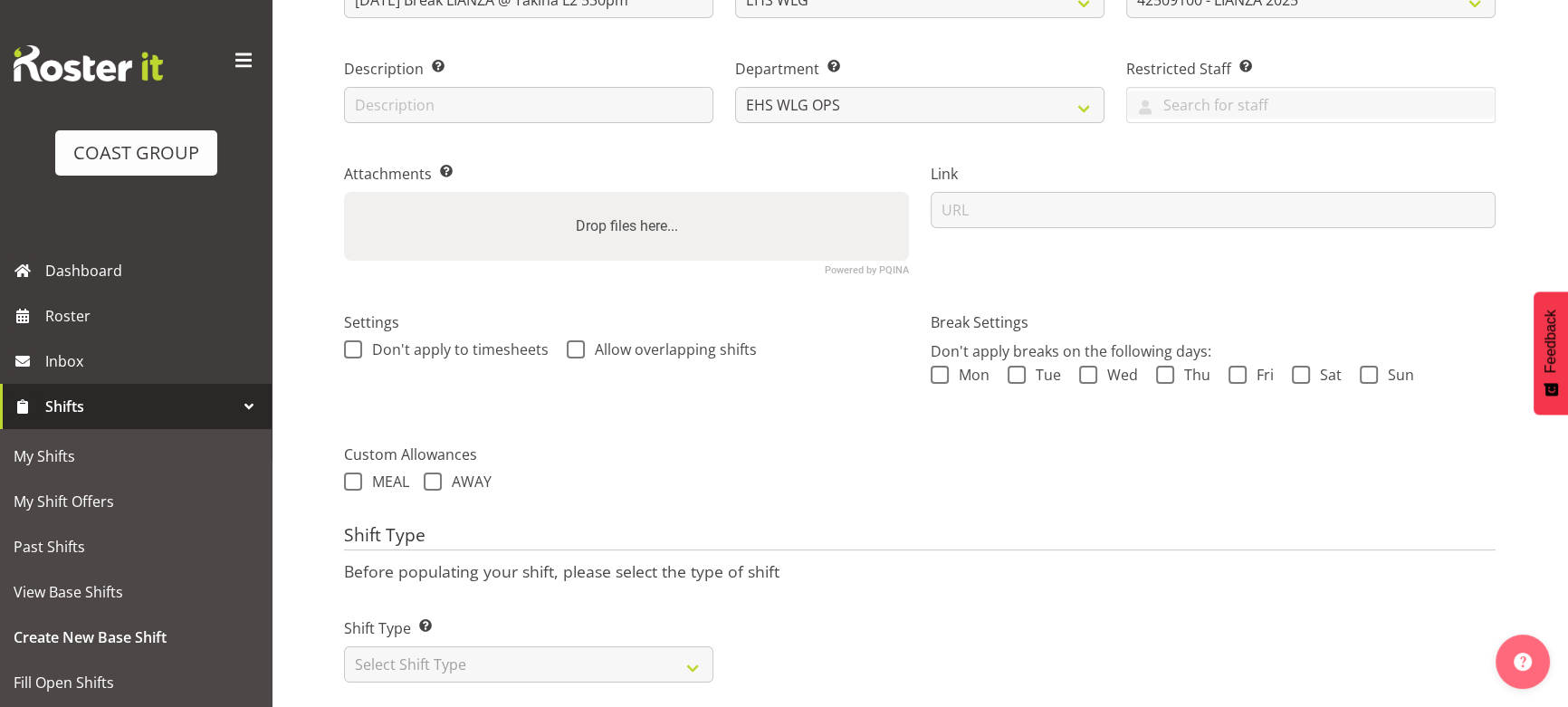
click at [552, 688] on div "Shift Type Shift Types: One Off – Select this if you would like a single shift …" at bounding box center [529, 642] width 391 height 101
drag, startPoint x: 567, startPoint y: 670, endPoint x: 568, endPoint y: 648, distance: 22.0
click at [567, 669] on select "Select Shift Type One Off Shift Recurring Shift Rotating Shift" at bounding box center [529, 664] width 369 height 36
select select "one_off"
click at [344, 647] on select "Select Shift Type One Off Shift Recurring Shift Rotating Shift" at bounding box center [529, 664] width 369 height 36
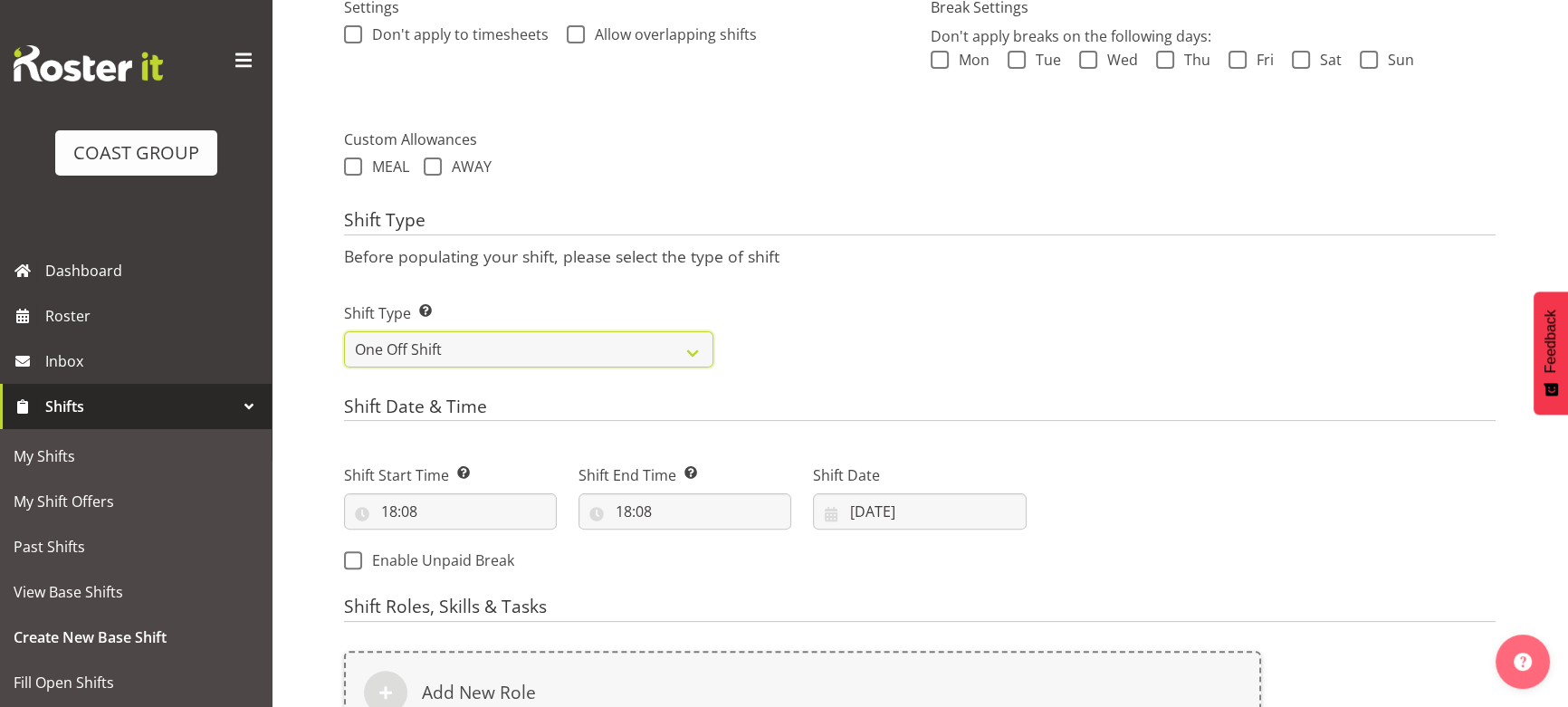
scroll to position [576, 0]
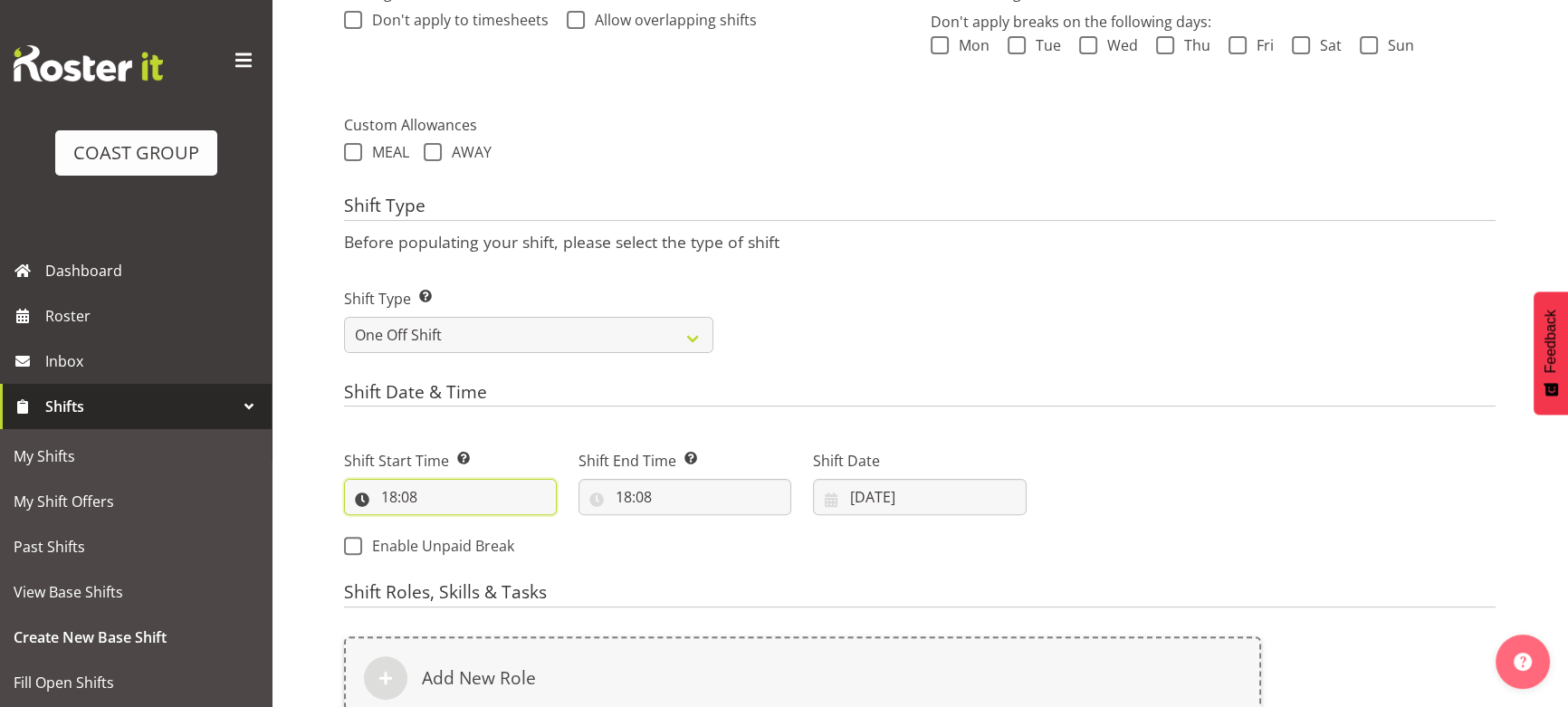
click at [468, 507] on input "18:08" at bounding box center [450, 497] width 213 height 36
drag, startPoint x: 461, startPoint y: 547, endPoint x: 461, endPoint y: 526, distance: 21.0
click at [461, 547] on select "00 01 02 03 04 05 06 07 08 09 10 11 12 13 14 15 16 17 18 19 20 21 22 23" at bounding box center [468, 543] width 41 height 36
select select "16"
click at [448, 526] on select "00 01 02 03 04 05 06 07 08 09 10 11 12 13 14 15 16 17 18 19 20 21 22 23" at bounding box center [468, 543] width 41 height 36
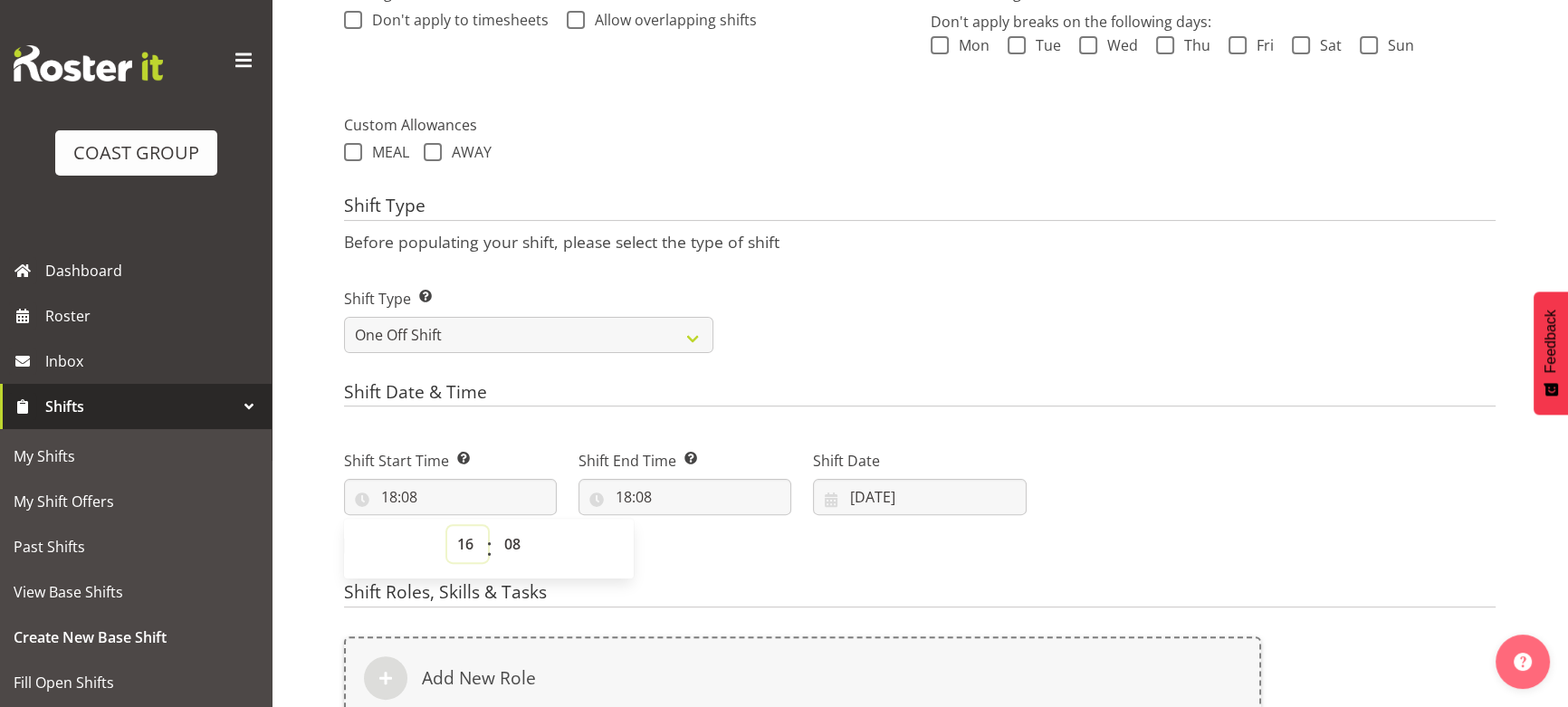
type input "16:08"
drag, startPoint x: 491, startPoint y: 550, endPoint x: 498, endPoint y: 537, distance: 14.8
click at [492, 548] on div "00 01 02 03 04 05 06 07 08 09 10 11 12 13 14 15 16 17 18 19 20 21 22 23 24 25 2…" at bounding box center [513, 548] width 41 height 46
drag, startPoint x: 508, startPoint y: 545, endPoint x: 511, endPoint y: 529, distance: 16.3
click at [509, 544] on select "00 01 02 03 04 05 06 07 08 09 10 11 12 13 14 15 16 17 18 19 20 21 22 23 24 25 2…" at bounding box center [515, 543] width 41 height 36
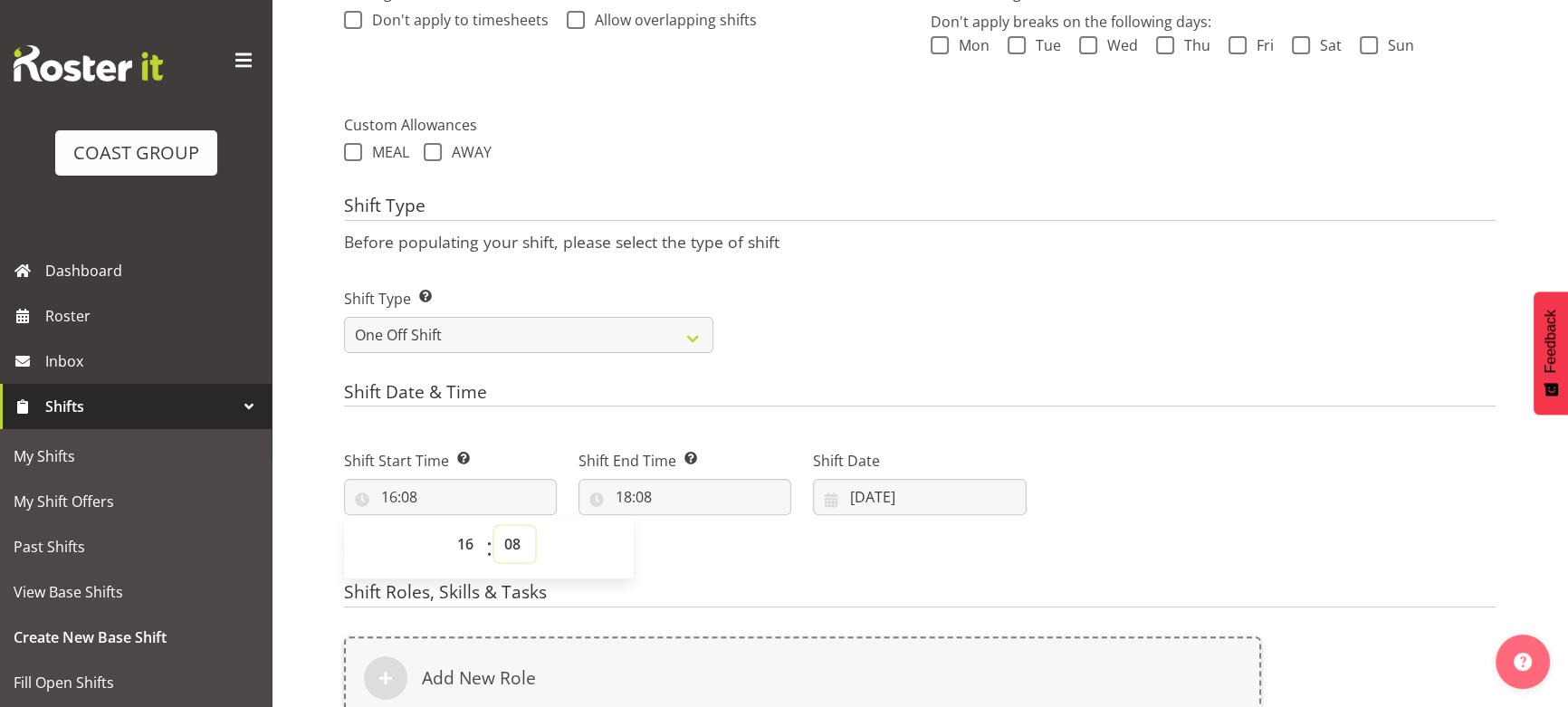
select select "30"
click at [494, 526] on select "00 01 02 03 04 05 06 07 08 09 10 11 12 13 14 15 16 17 18 19 20 21 22 23 24 25 2…" at bounding box center [515, 543] width 41 height 36
type input "16:30"
click at [653, 495] on input "18:08" at bounding box center [685, 497] width 213 height 36
click at [708, 547] on select "00 01 02 03 04 05 06 07 08 09 10 11 12 13 14 15 16 17 18 19 20 21 22 23" at bounding box center [702, 543] width 41 height 36
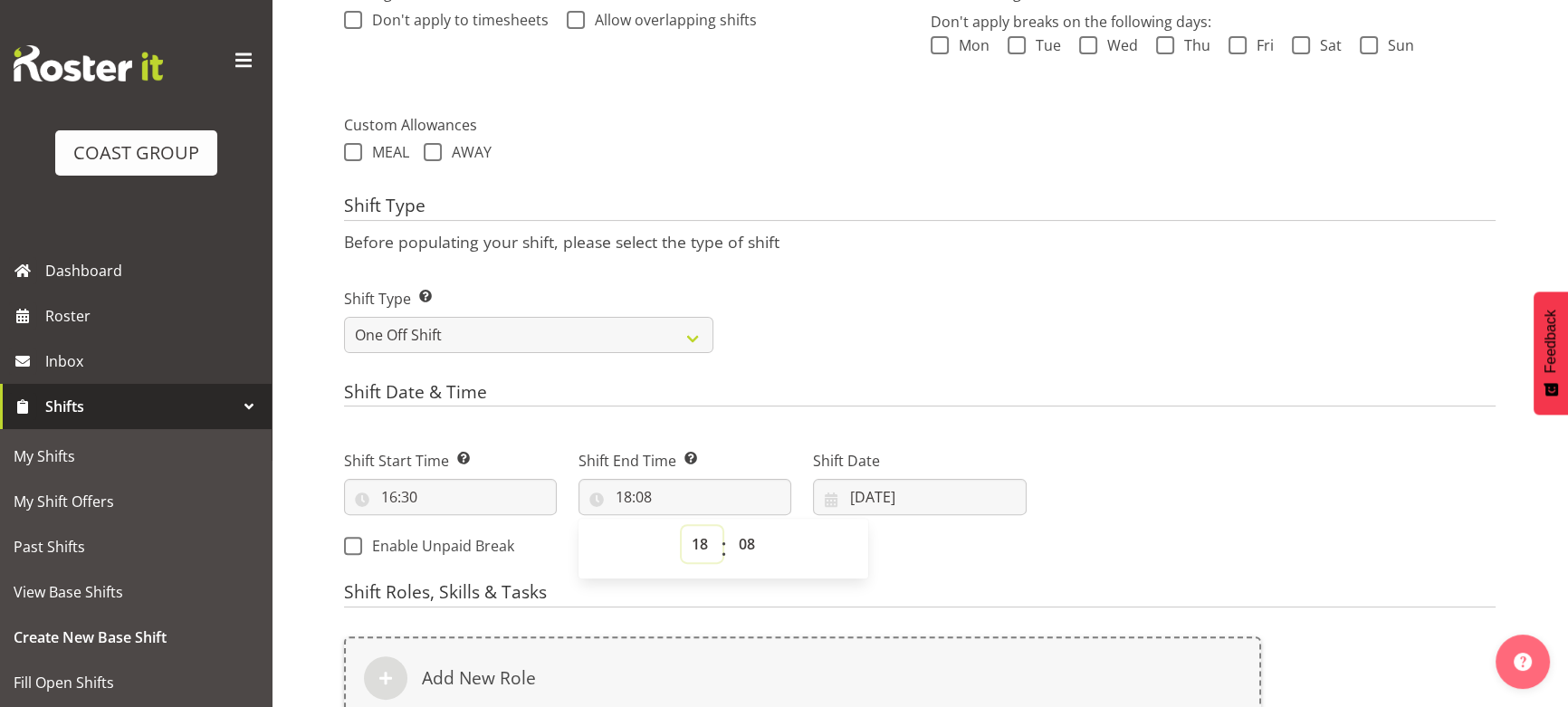
select select "20"
click at [681, 526] on select "00 01 02 03 04 05 06 07 08 09 10 11 12 13 14 15 16 17 18 19 20 21 22 23" at bounding box center [702, 543] width 41 height 36
type input "20:08"
click at [747, 537] on select "00 01 02 03 04 05 06 07 08 09 10 11 12 13 14 15 16 17 18 19 20 21 22 23 24 25 2…" at bounding box center [749, 543] width 41 height 36
select select "30"
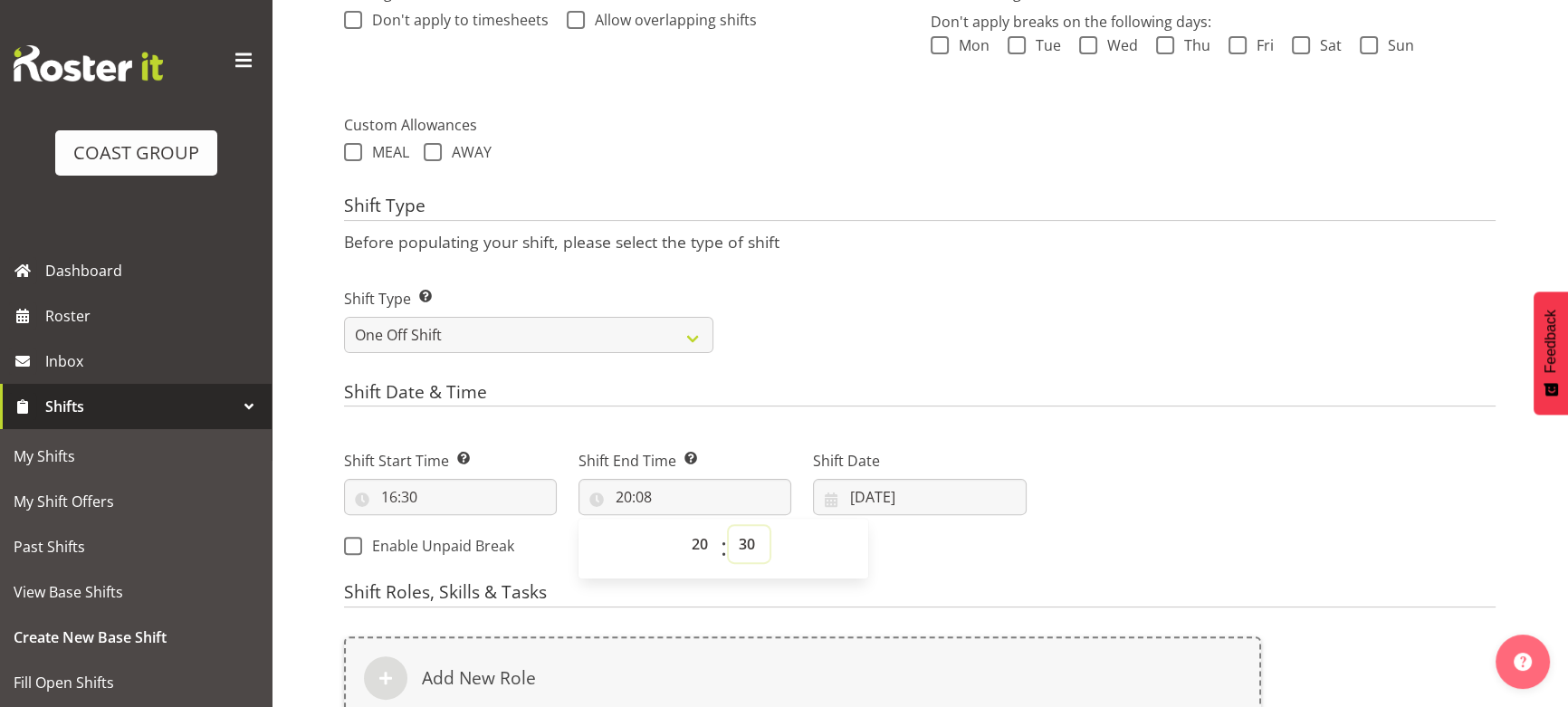
click at [729, 526] on select "00 01 02 03 04 05 06 07 08 09 10 11 12 13 14 15 16 17 18 19 20 21 22 23 24 25 2…" at bounding box center [749, 543] width 41 height 36
type input "20:30"
click at [917, 479] on input "[DATE]" at bounding box center [919, 497] width 213 height 36
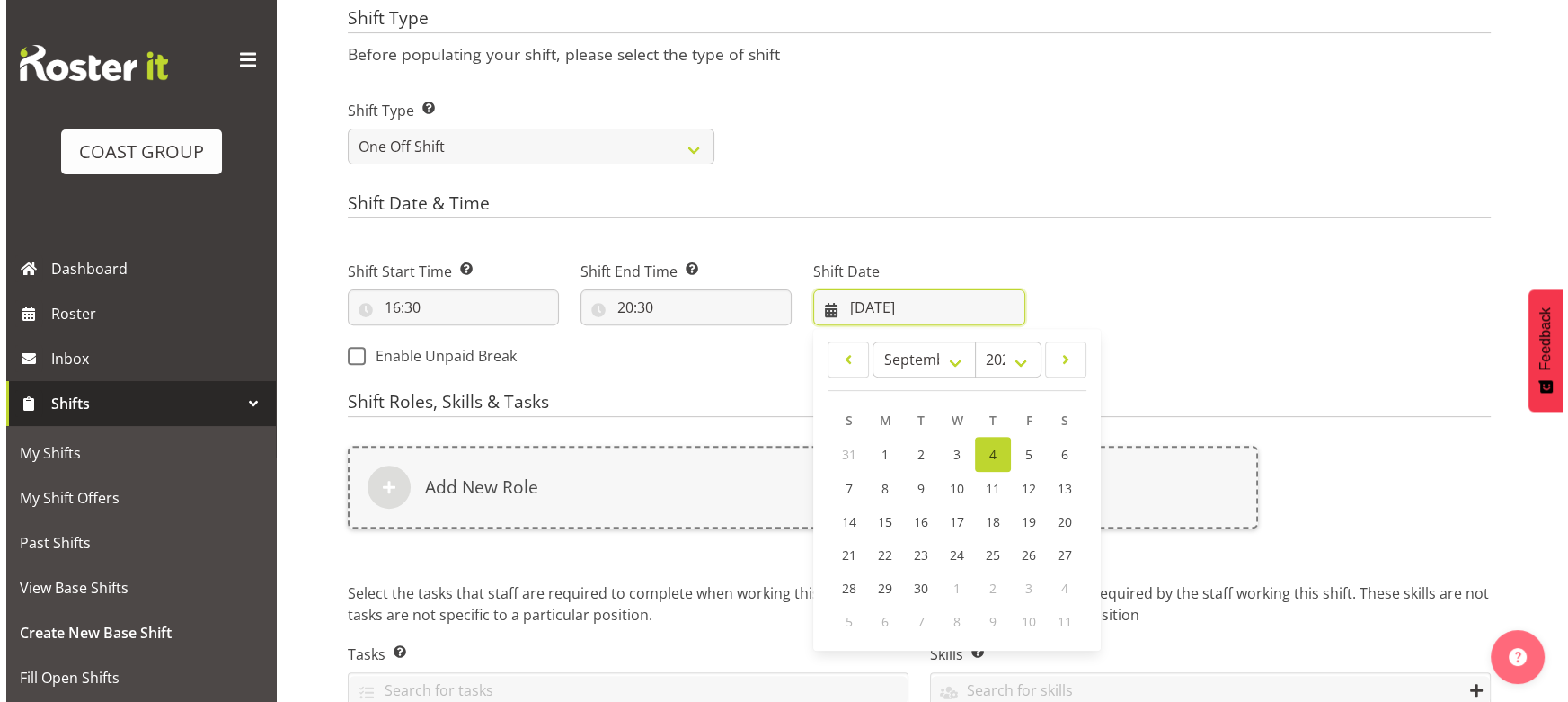
scroll to position [817, 0]
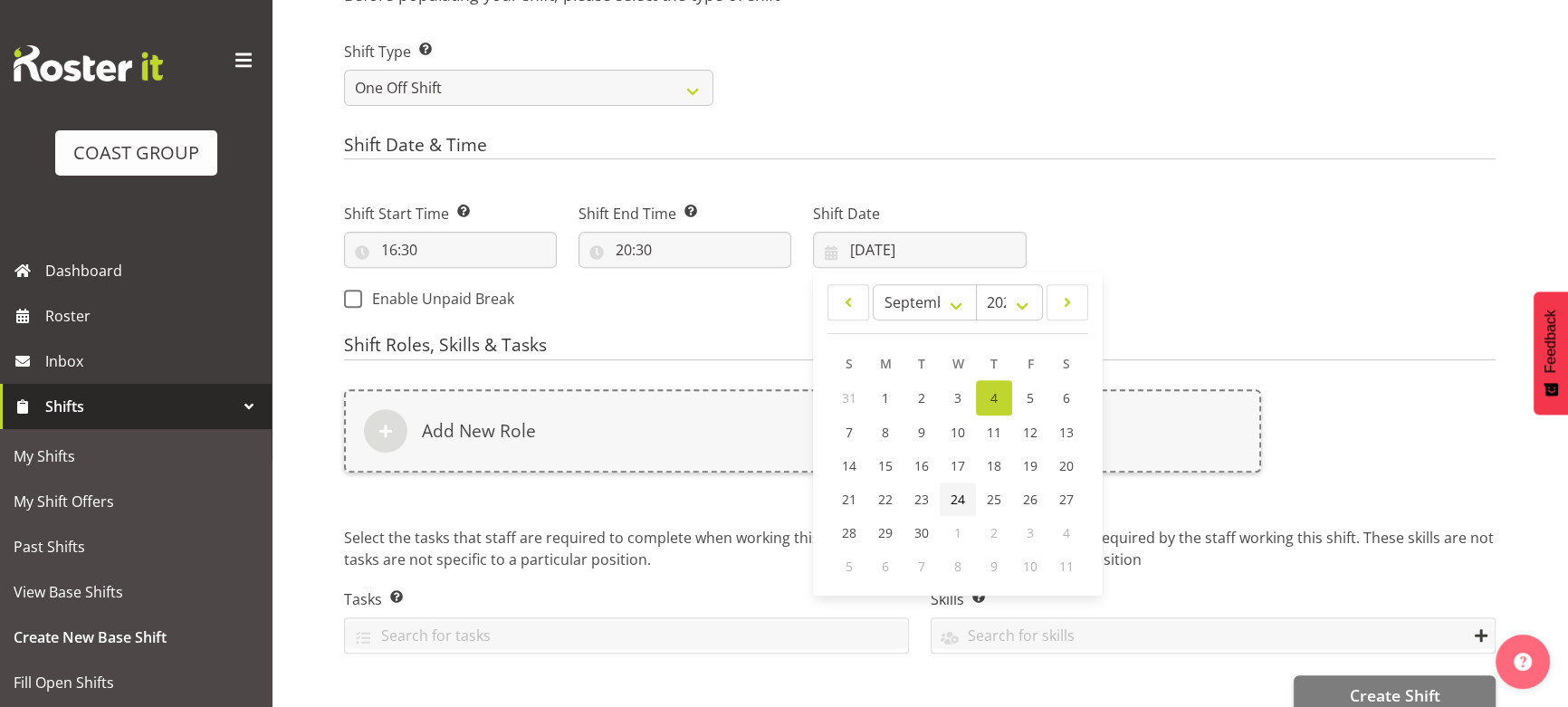
click at [962, 498] on span "24" at bounding box center [958, 499] width 15 height 17
type input "[DATE]"
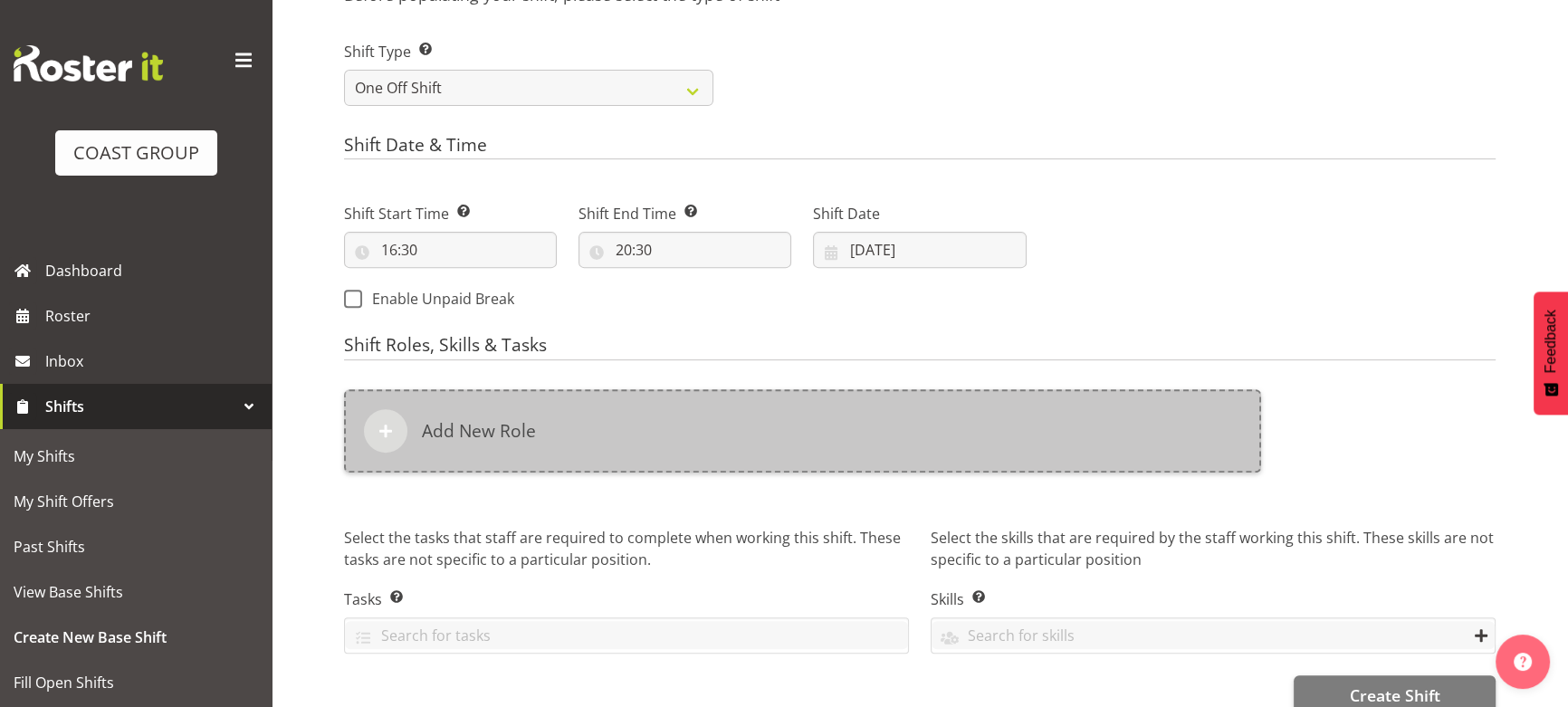
click at [889, 424] on div "Add New Role" at bounding box center [802, 430] width 917 height 83
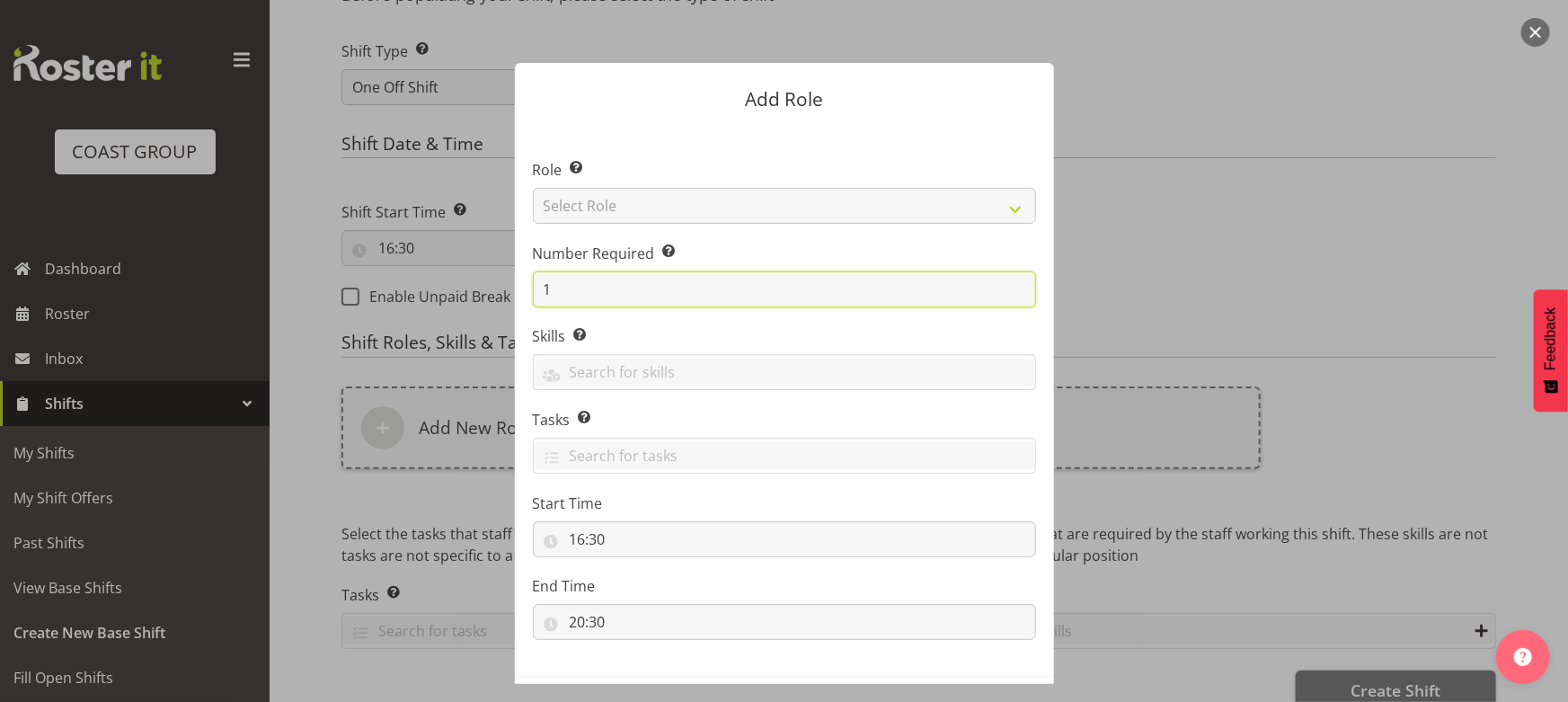
click at [402, 306] on form "Add Role Role Select the role you wish to add to the shift. Select Role ACCOUNT…" at bounding box center [784, 350] width 863 height 666
type input "4"
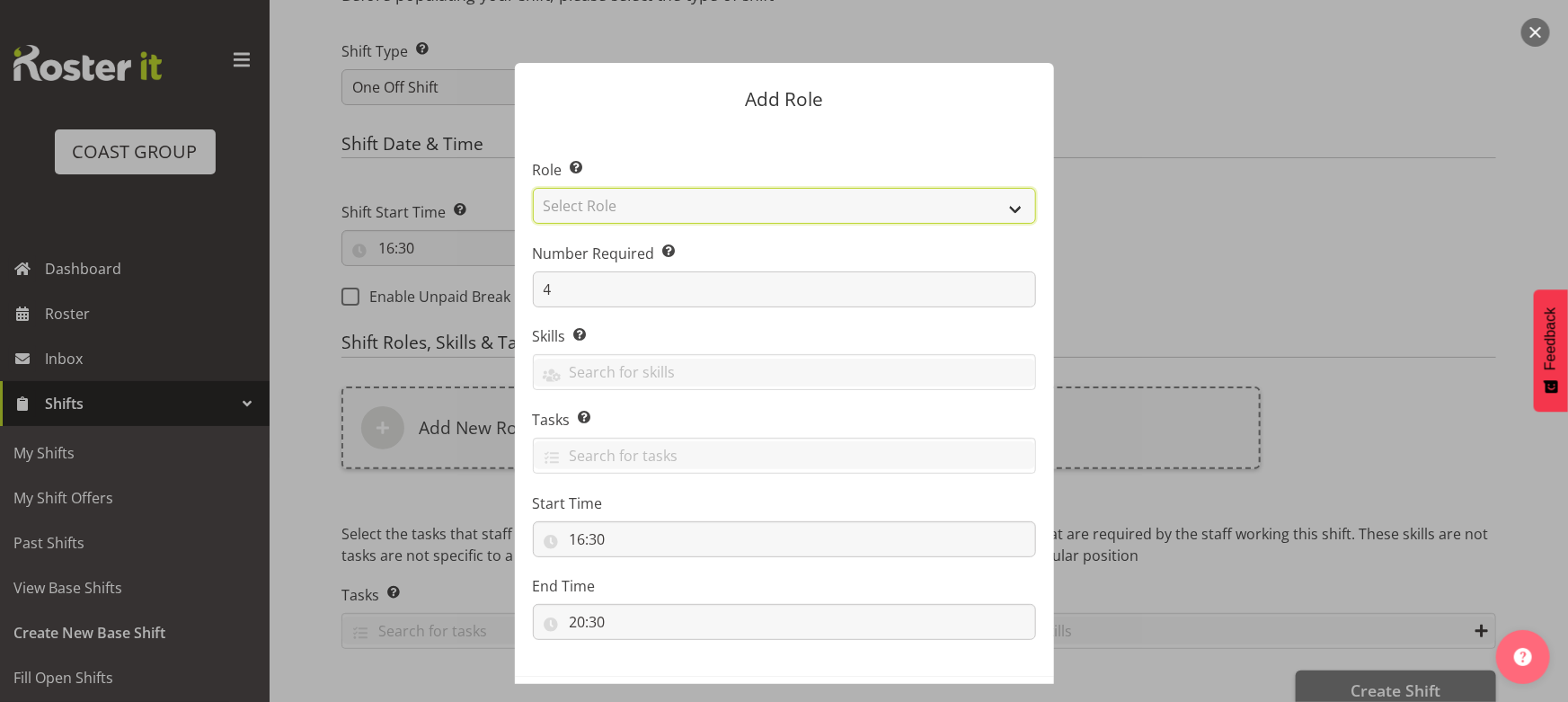
click at [665, 217] on select "Select Role ACCOUNT MANAGER ACCOUNT MANAGER DW ACCOUNTS [PERSON_NAME] VEHICLES …" at bounding box center [784, 205] width 504 height 36
select select "191"
click at [533, 188] on select "Select Role ACCOUNT MANAGER ACCOUNT MANAGER DW ACCOUNTS [PERSON_NAME] VEHICLES …" at bounding box center [784, 205] width 504 height 36
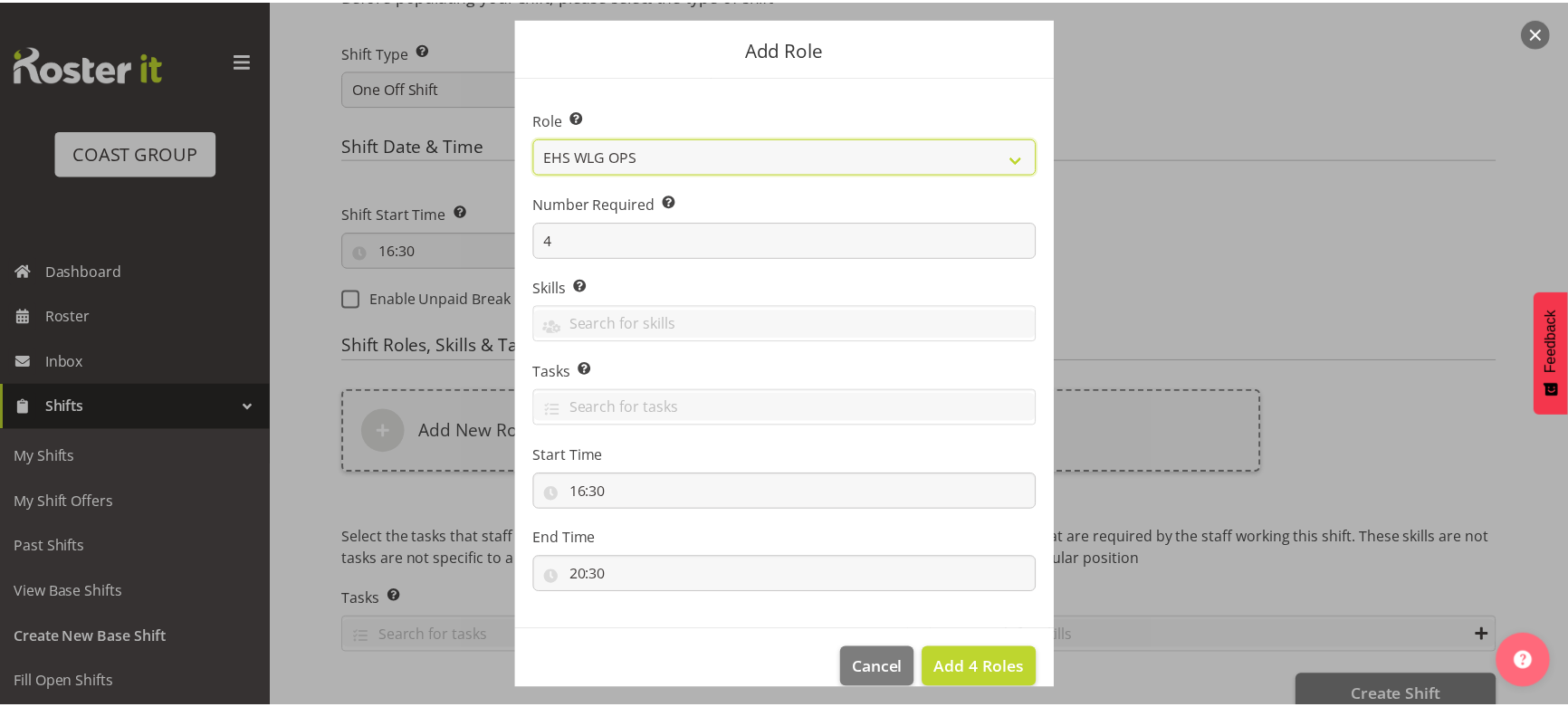
scroll to position [77, 0]
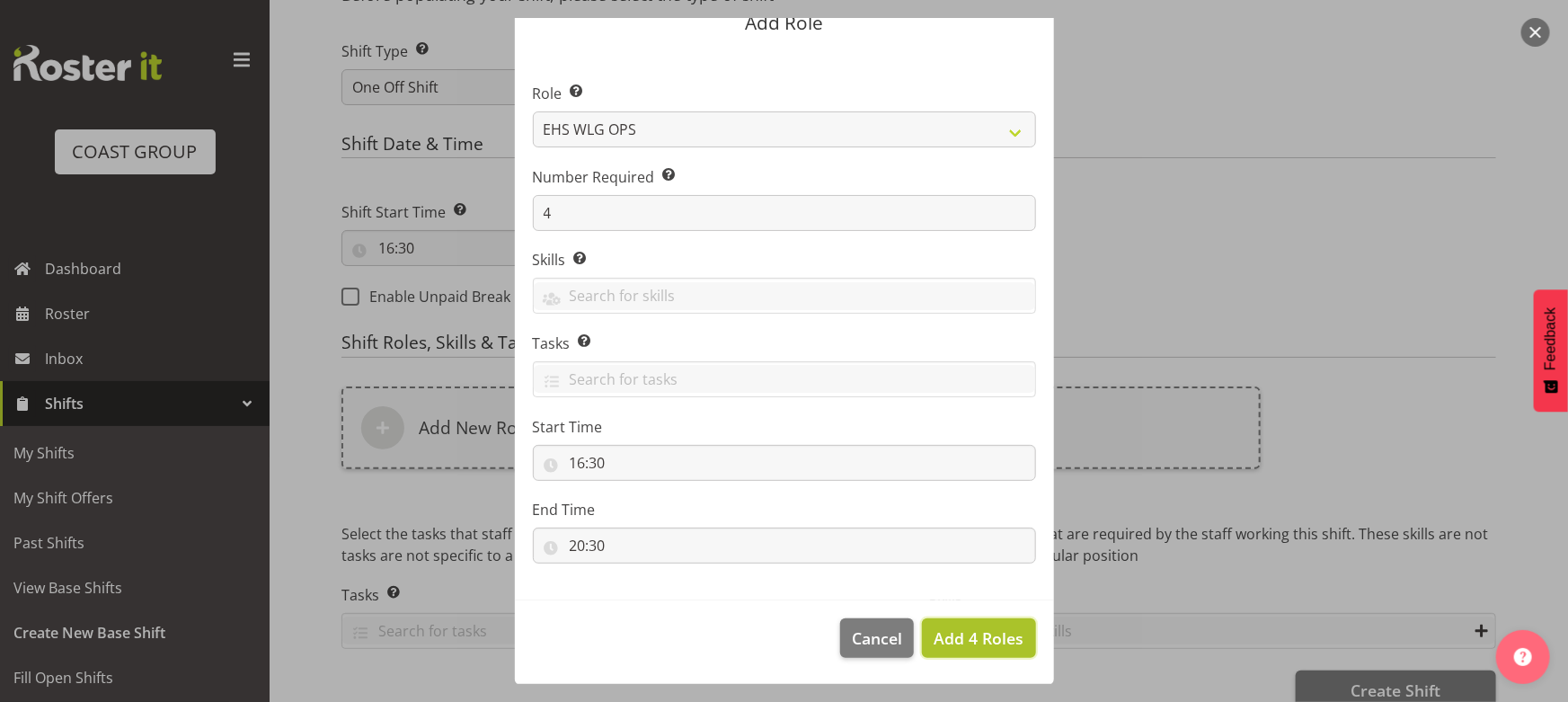
click at [935, 635] on span "Add 4 Roles" at bounding box center [978, 637] width 90 height 21
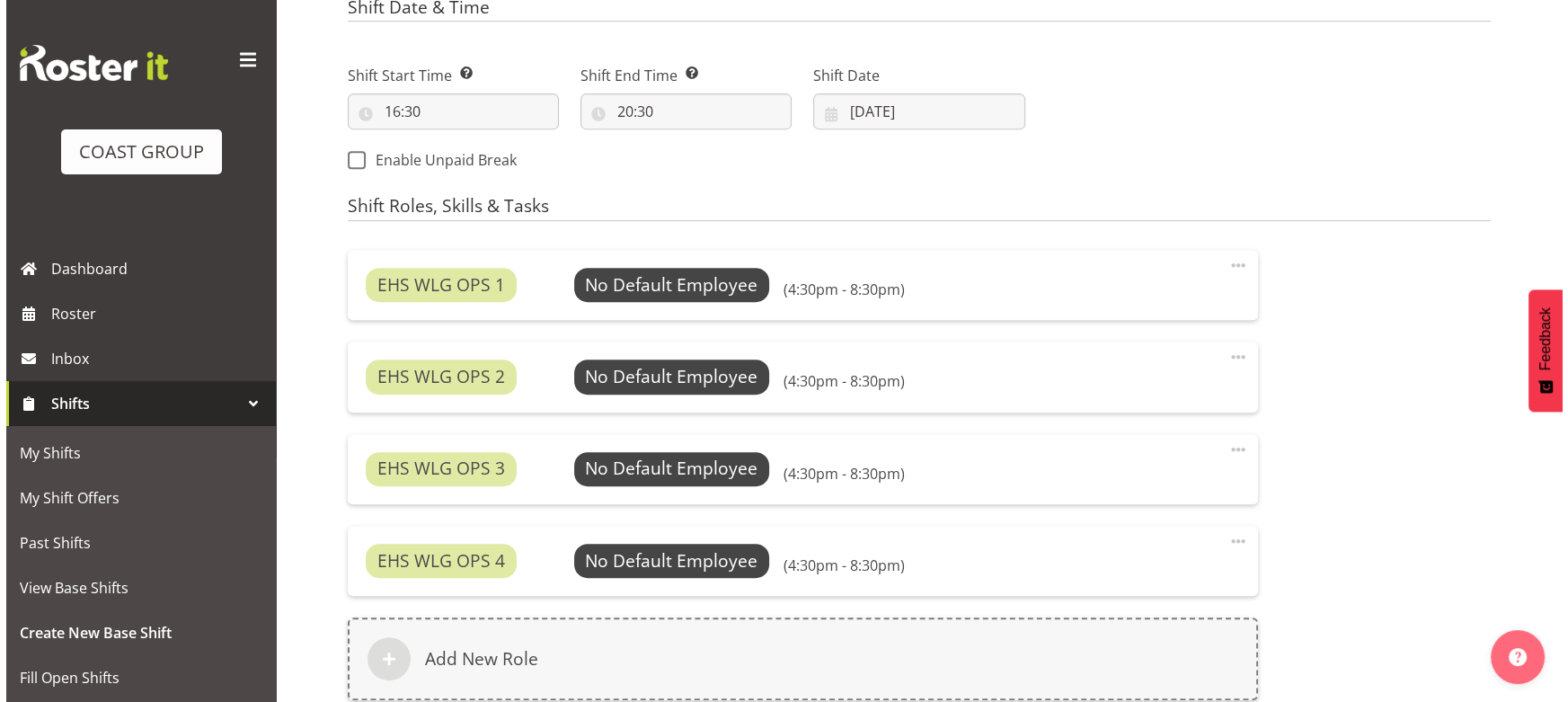
scroll to position [1143, 0]
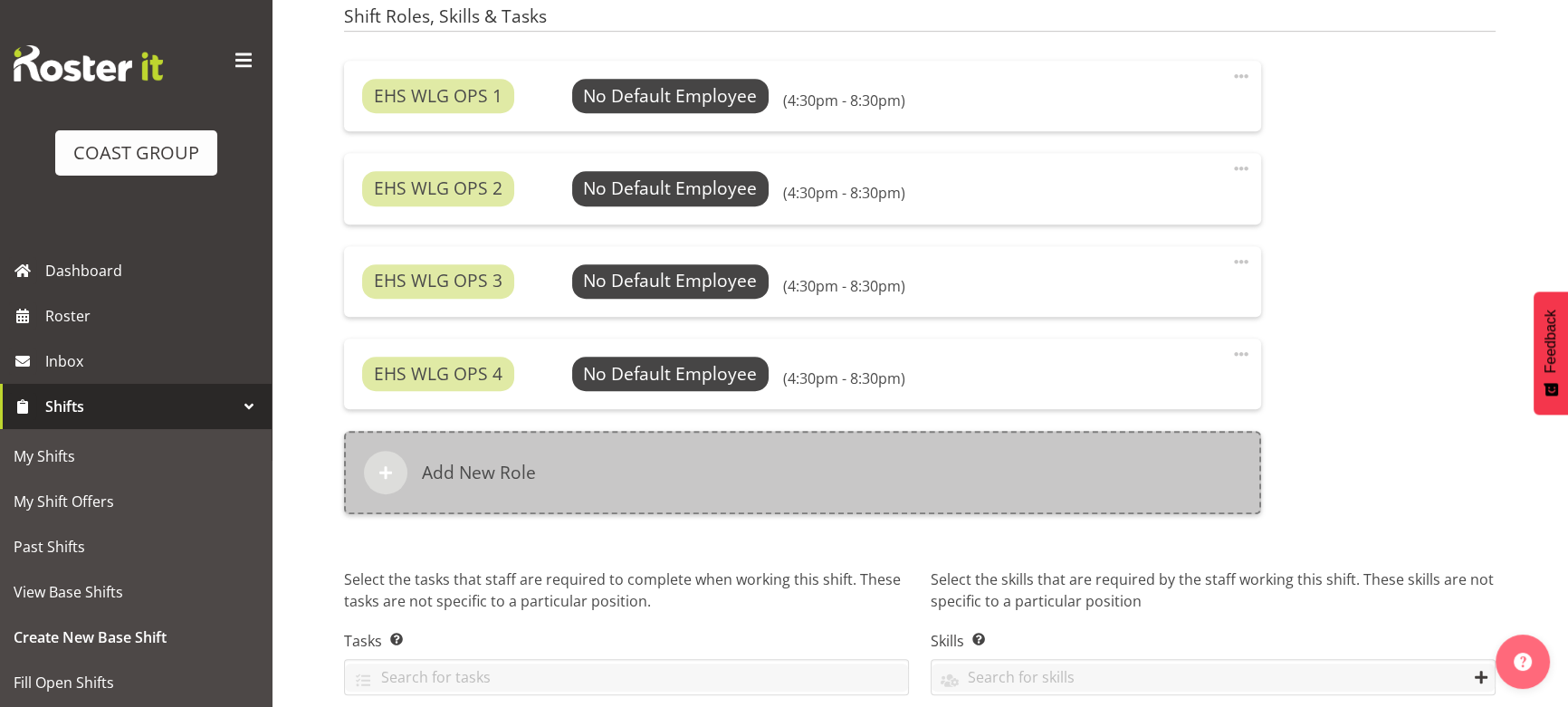
click at [914, 483] on div "Add New Role" at bounding box center [802, 472] width 917 height 83
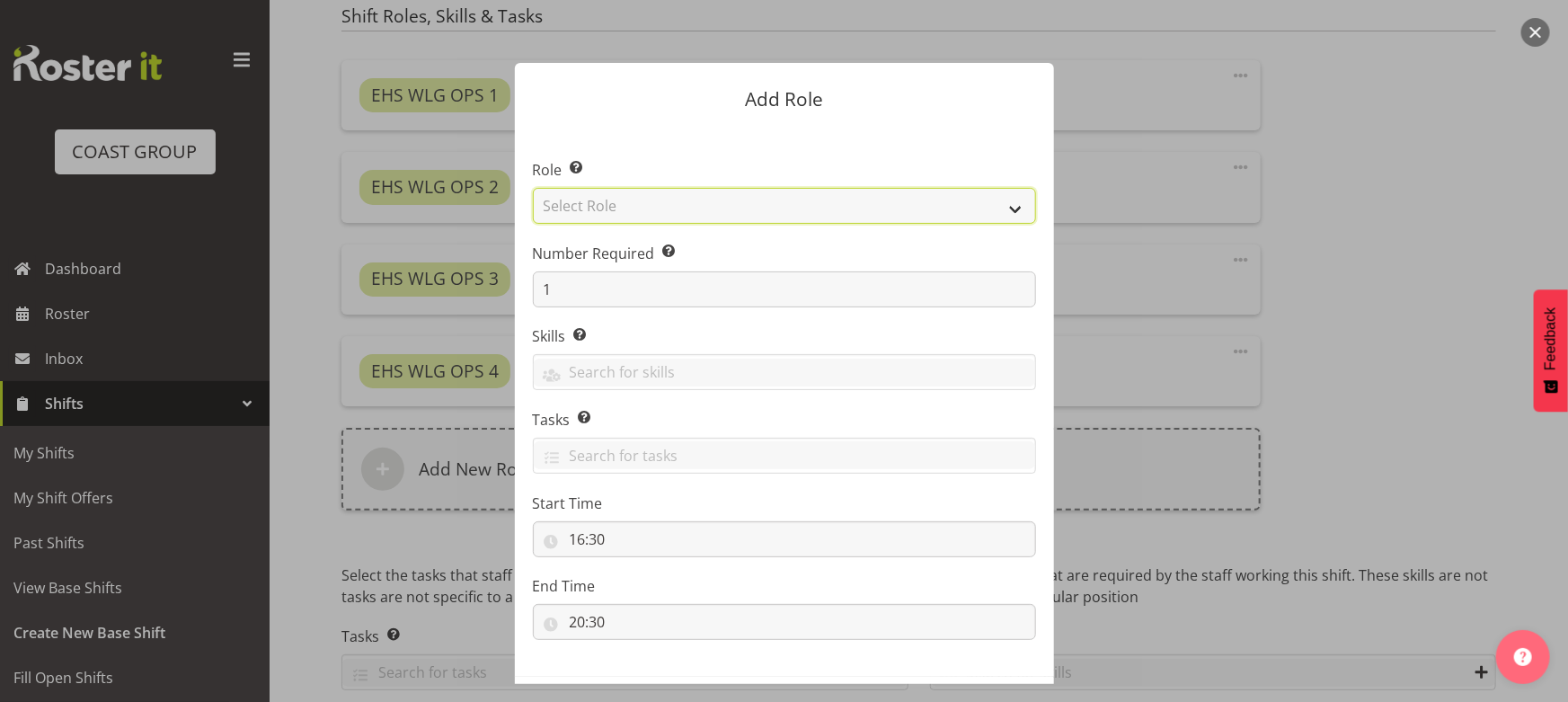
click at [773, 215] on select "Select Role ACCOUNT MANAGER ACCOUNT MANAGER DW ACCOUNTS [PERSON_NAME] VEHICLES …" at bounding box center [784, 205] width 504 height 36
select select "123"
click at [533, 188] on select "Select Role ACCOUNT MANAGER ACCOUNT MANAGER DW ACCOUNTS [PERSON_NAME] VEHICLES …" at bounding box center [784, 205] width 504 height 36
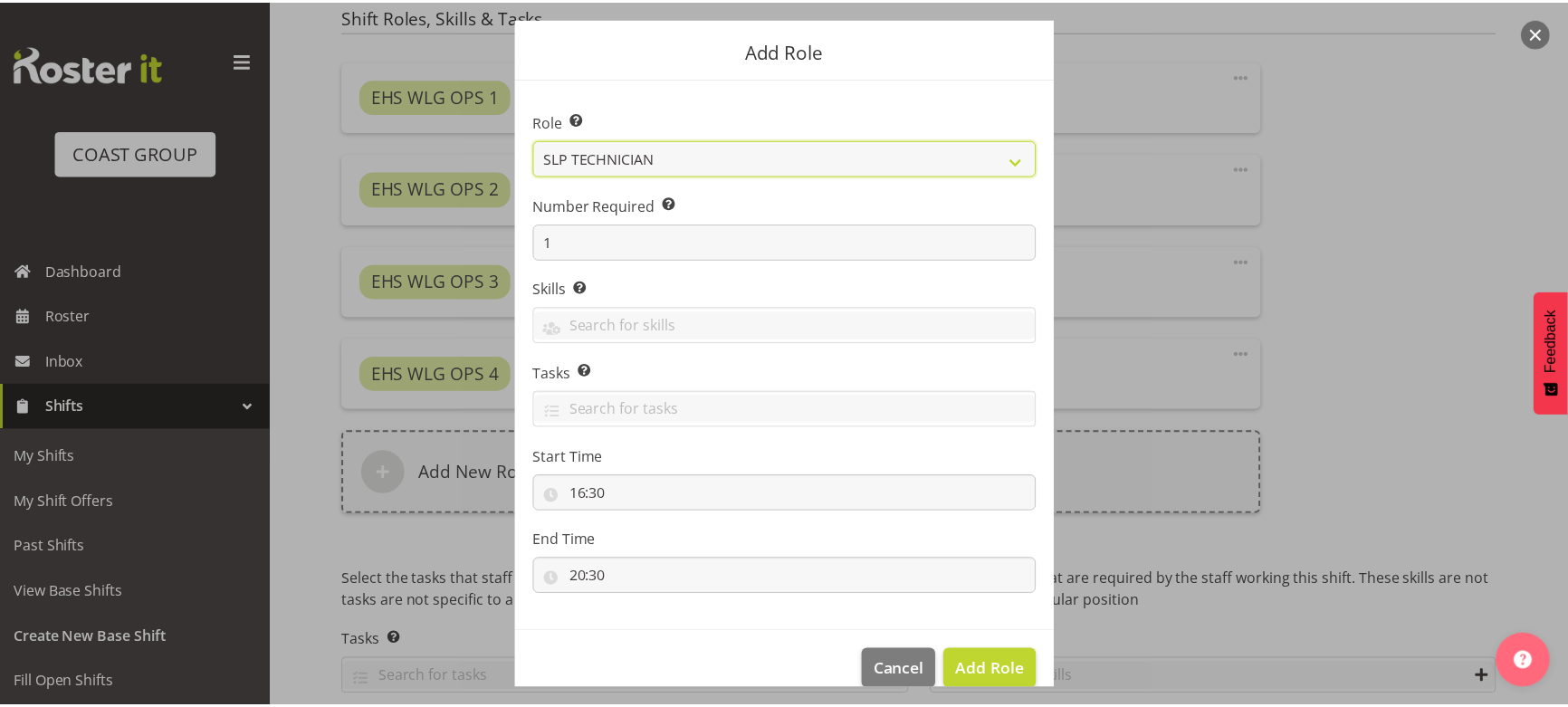
scroll to position [77, 0]
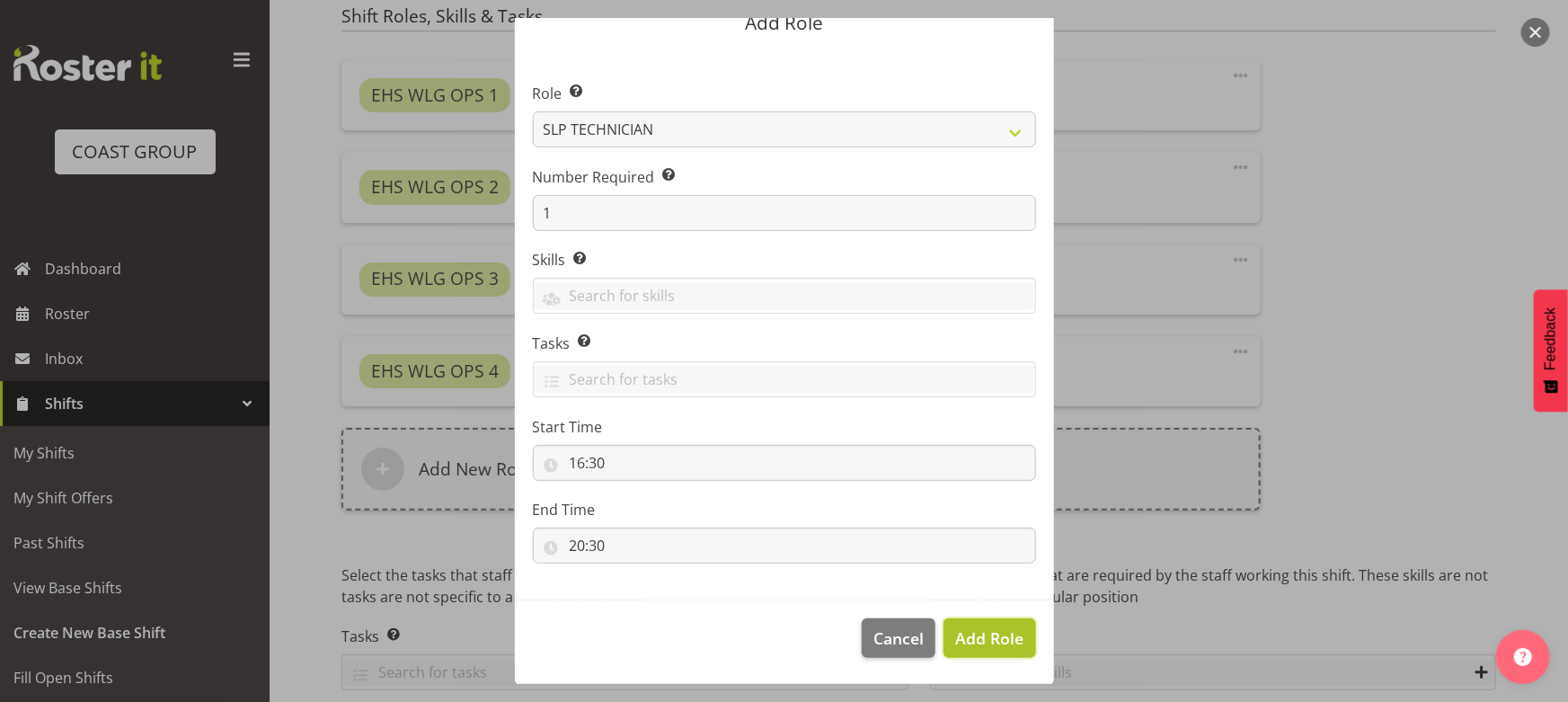
click at [976, 630] on span "Add Role" at bounding box center [990, 637] width 68 height 21
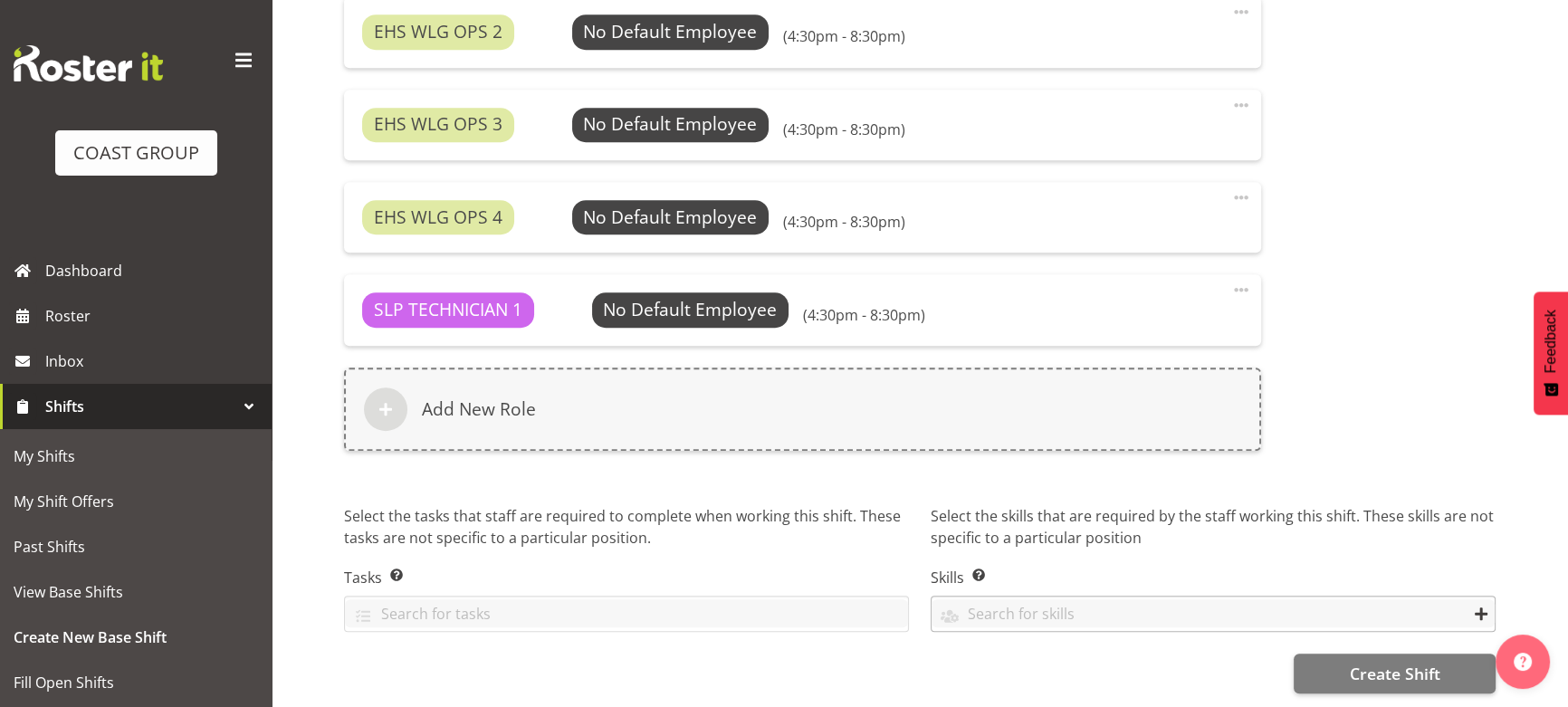
scroll to position [1318, 0]
click at [1400, 664] on span "Create Shift" at bounding box center [1393, 673] width 90 height 23
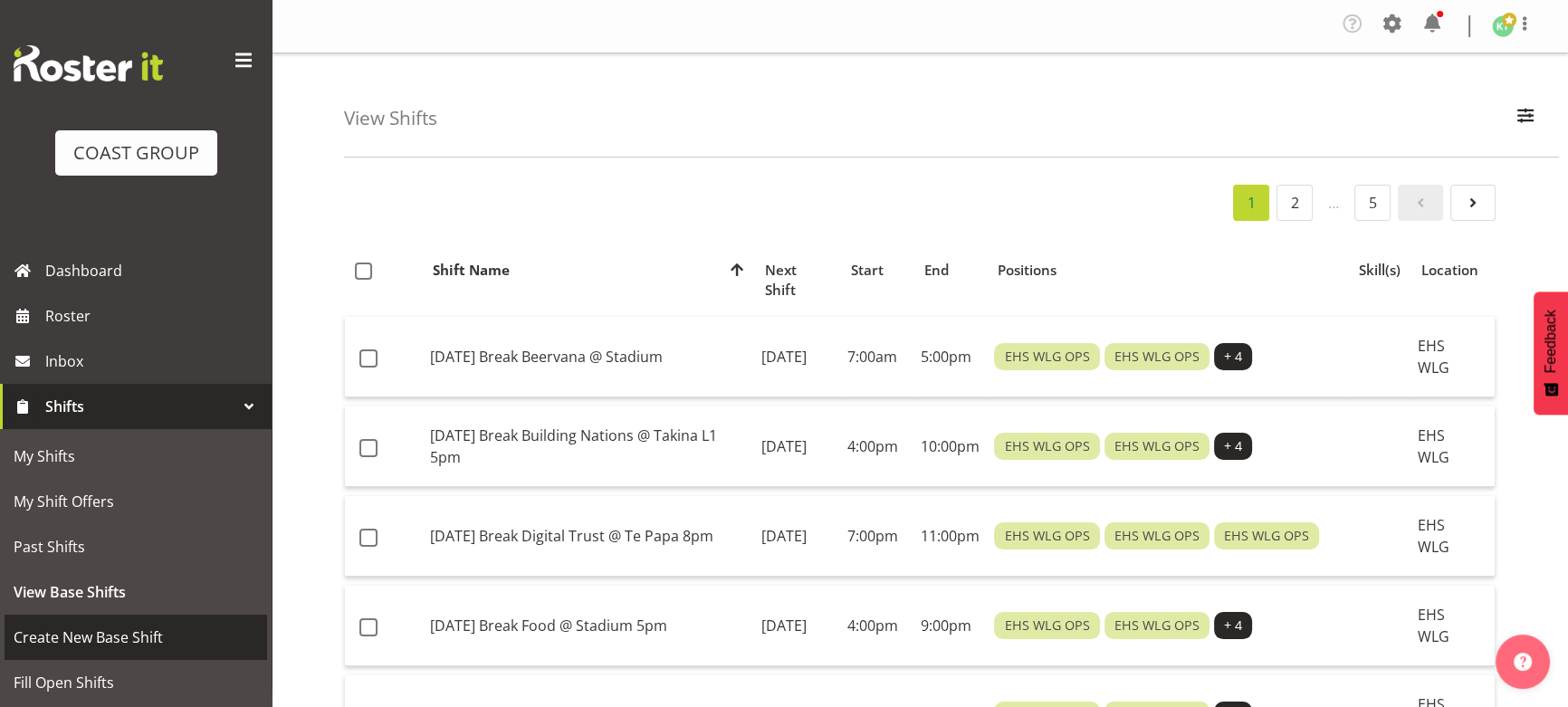
click at [130, 634] on span "Create New Base Shift" at bounding box center [136, 636] width 245 height 27
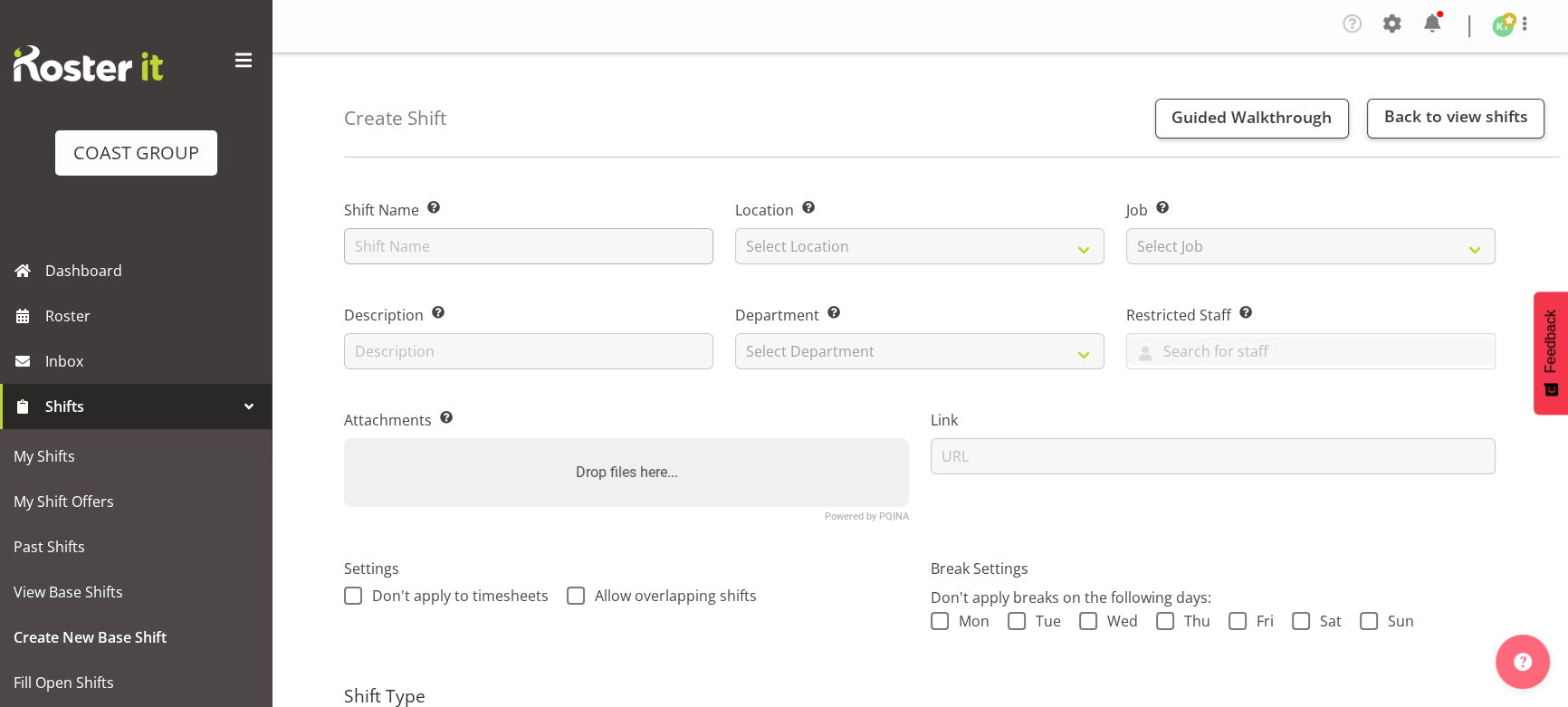
click at [428, 248] on input "text" at bounding box center [529, 246] width 369 height 36
click at [671, 245] on input "SEP 25 Build Game Developers @ Takina L1" at bounding box center [529, 246] width 369 height 36
type input "[DATE] Build Game Developers @ Takina L1 7am"
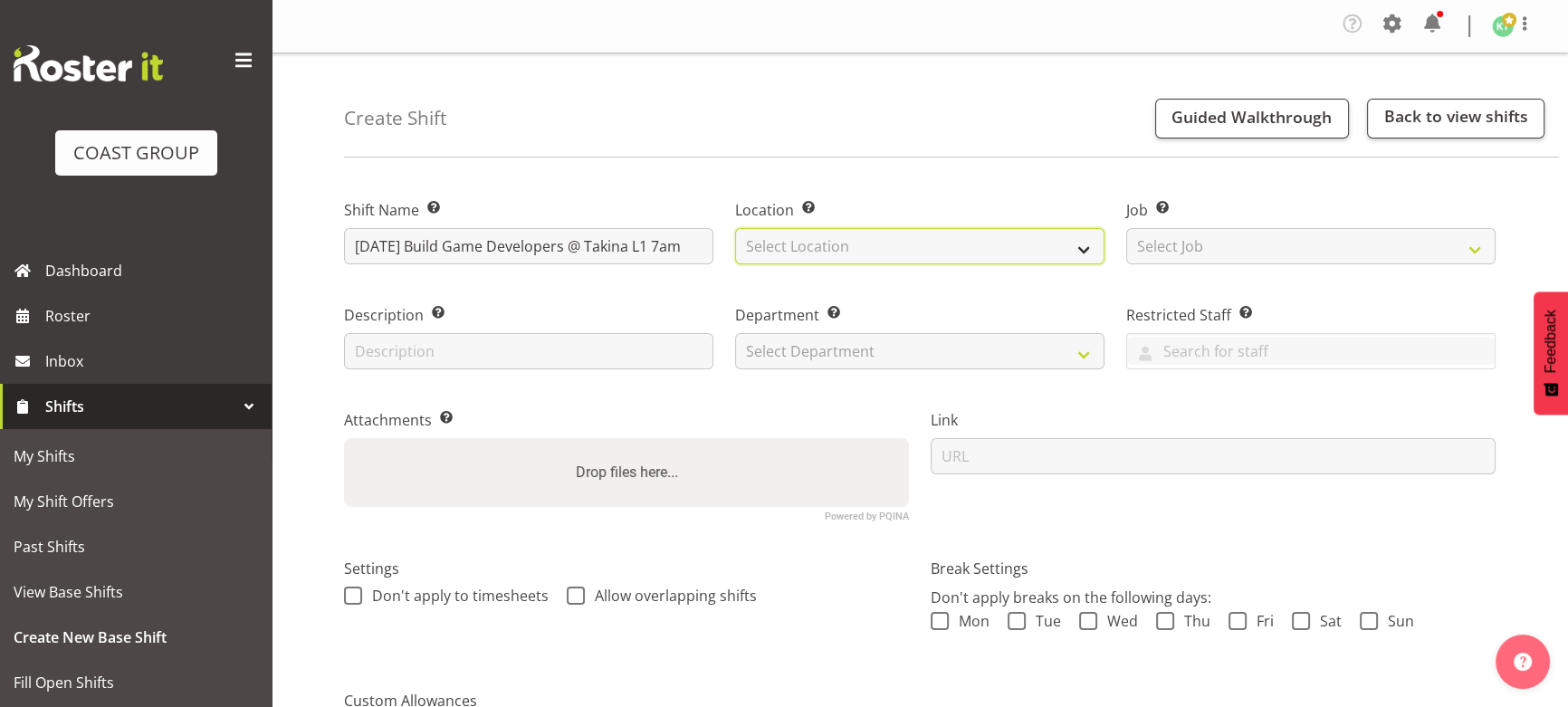
click at [817, 245] on select "Select Location EHS WLG DW WLG" at bounding box center [919, 246] width 369 height 36
select select "106"
click at [735, 228] on select "Select Location EHS WLG DW WLG" at bounding box center [919, 246] width 369 height 36
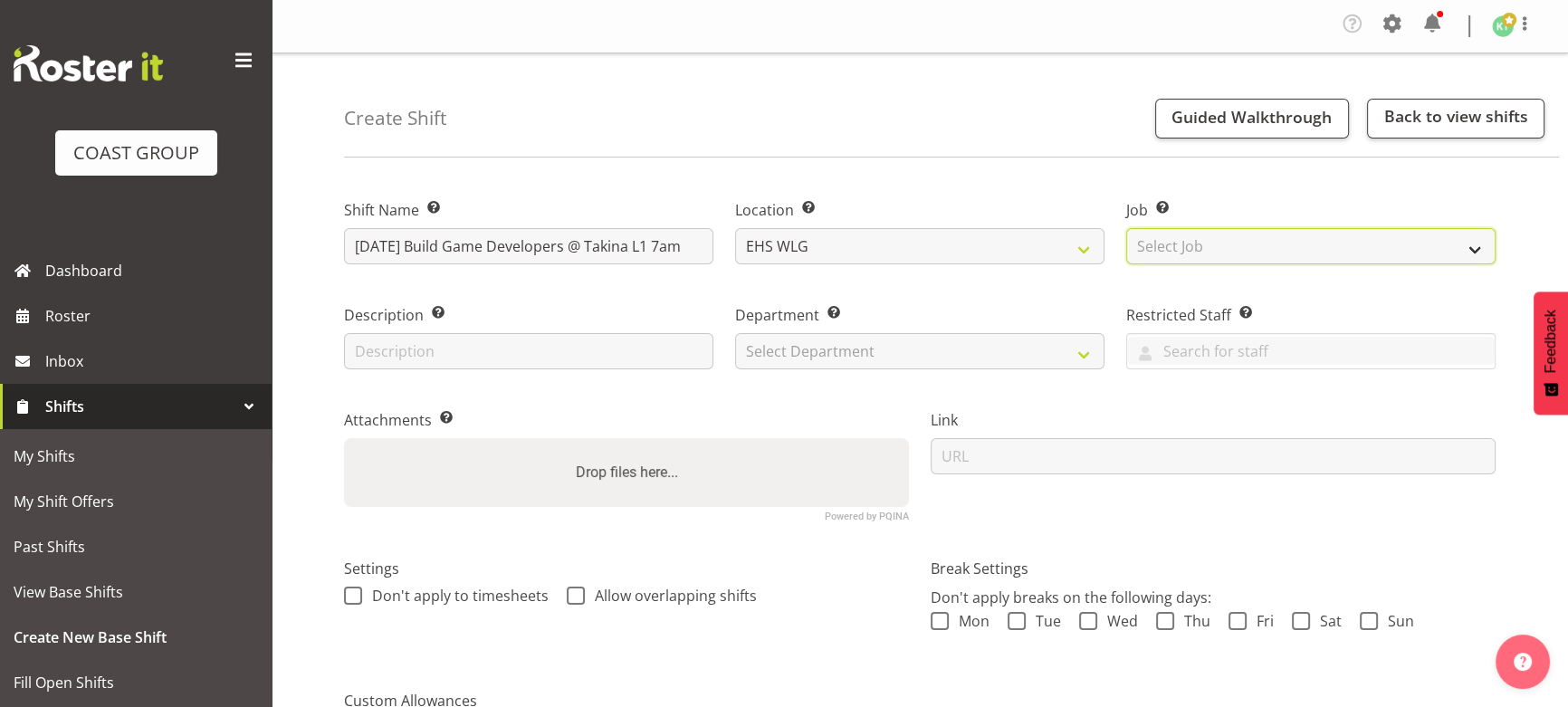
click at [1258, 253] on select "Select Job Create new job 1 Carlton Events 1 Carlton Hamilton 1 Carlton Welling…" at bounding box center [1310, 246] width 369 height 36
select select "10144"
click at [1126, 228] on select "Select Job Create new job 1 Carlton Events 1 Carlton Hamilton 1 Carlton Welling…" at bounding box center [1310, 246] width 369 height 36
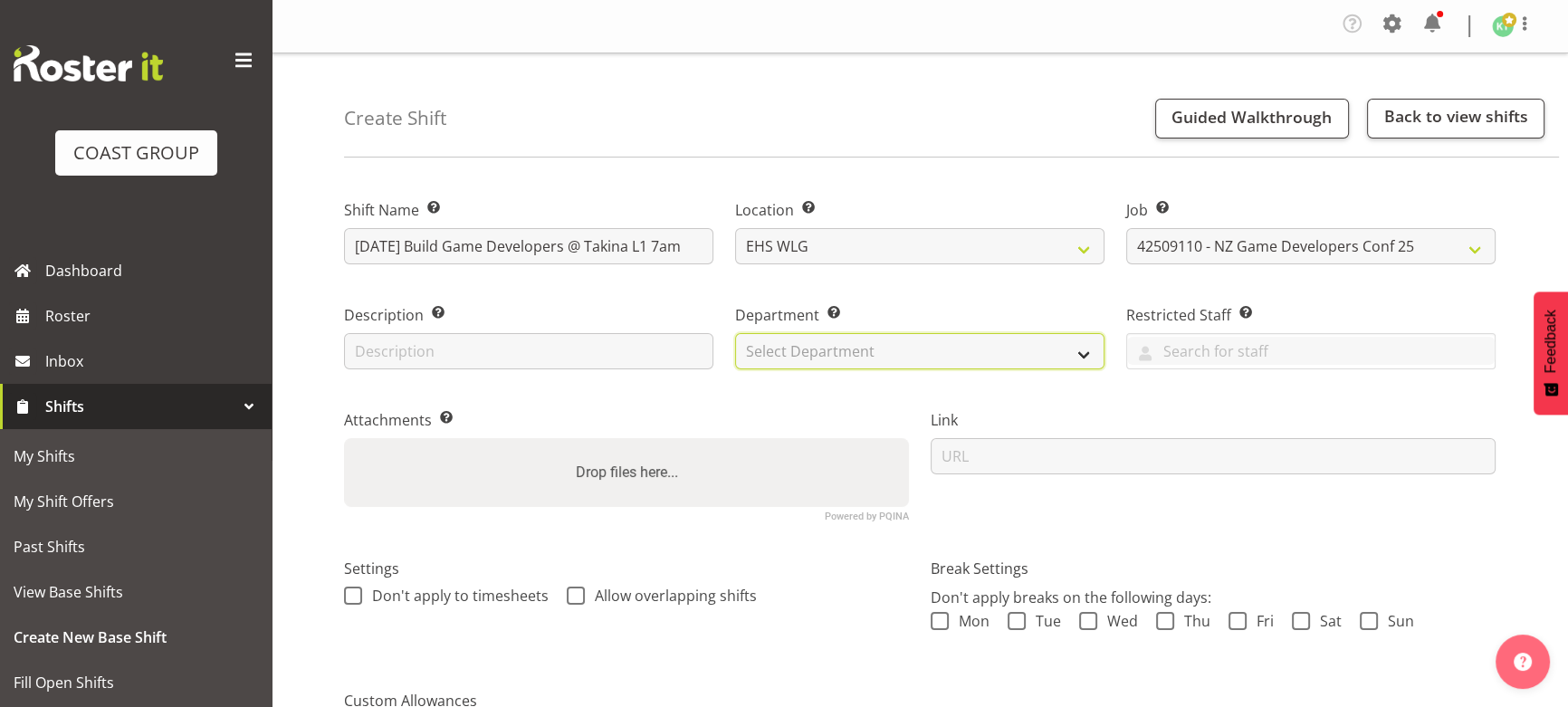
drag, startPoint x: 1047, startPoint y: 349, endPoint x: 1043, endPoint y: 362, distance: 13.6
click at [1047, 349] on select "Select Department EHS WLG OPS DW WLG DW WLG SALES" at bounding box center [919, 351] width 369 height 36
select select "43"
click at [735, 333] on select "Select Department EHS WLG OPS DW WLG DW WLG SALES" at bounding box center [919, 351] width 369 height 36
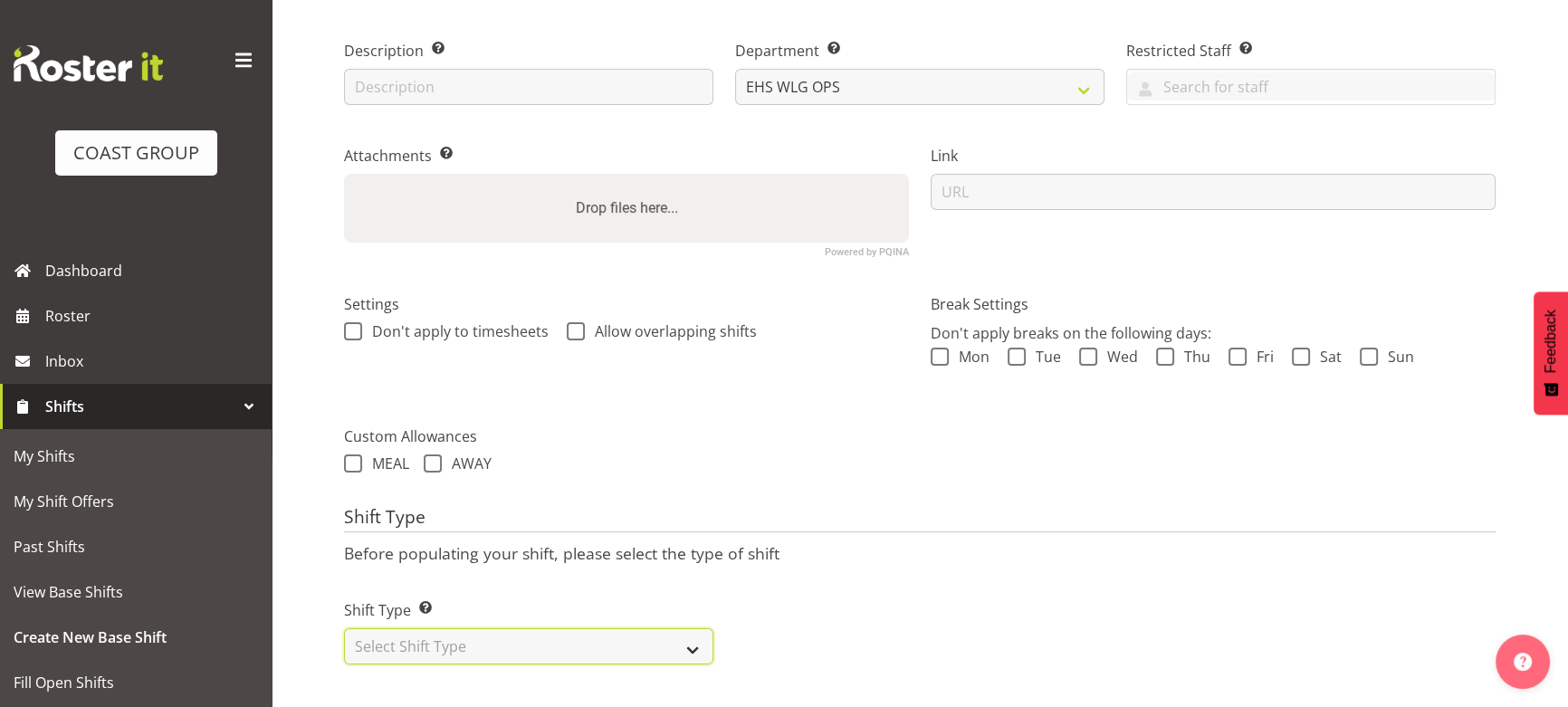
click at [619, 628] on select "Select Shift Type One Off Shift Recurring Shift Rotating Shift" at bounding box center [529, 646] width 369 height 36
select select "one_off"
click at [344, 628] on select "Select Shift Type One Off Shift Recurring Shift Rotating Shift" at bounding box center [529, 646] width 369 height 36
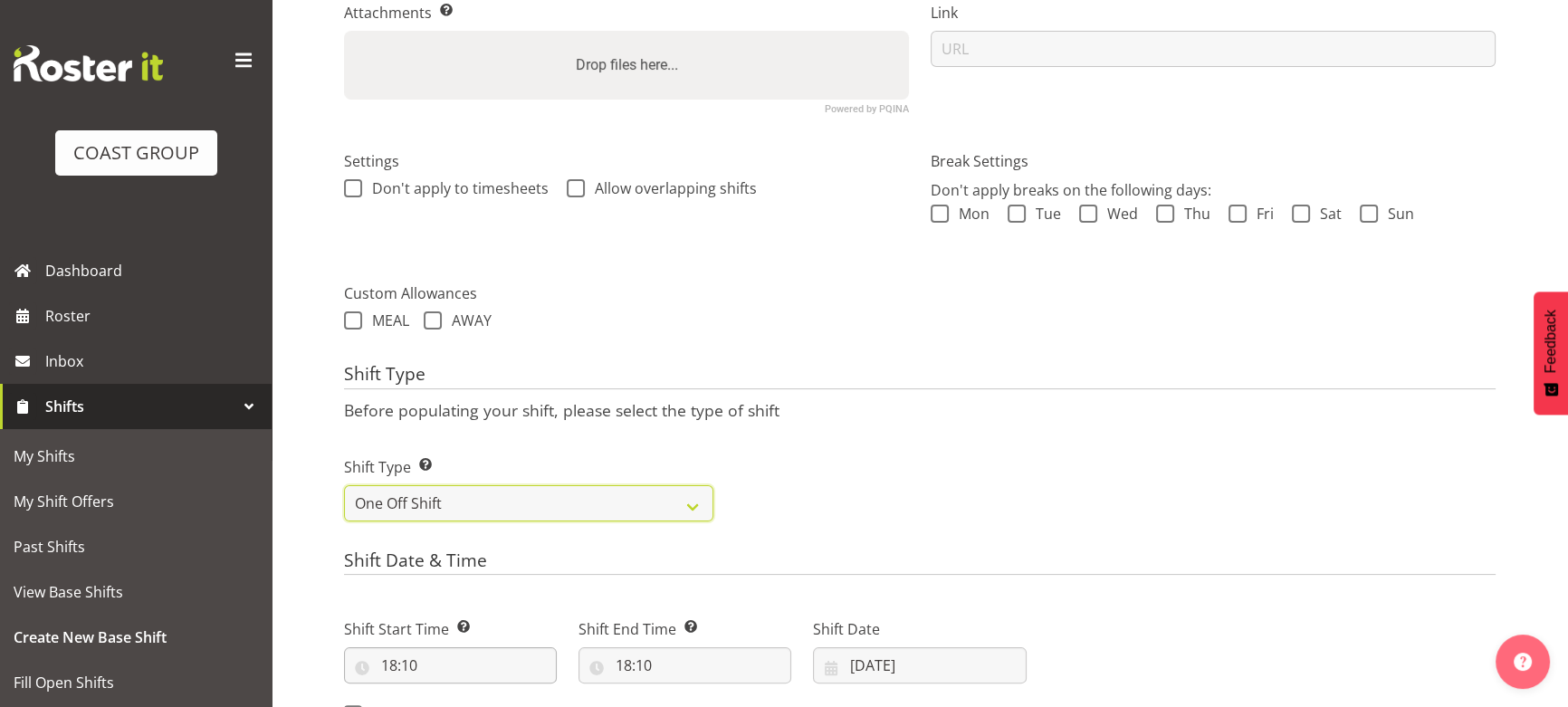
scroll to position [440, 0]
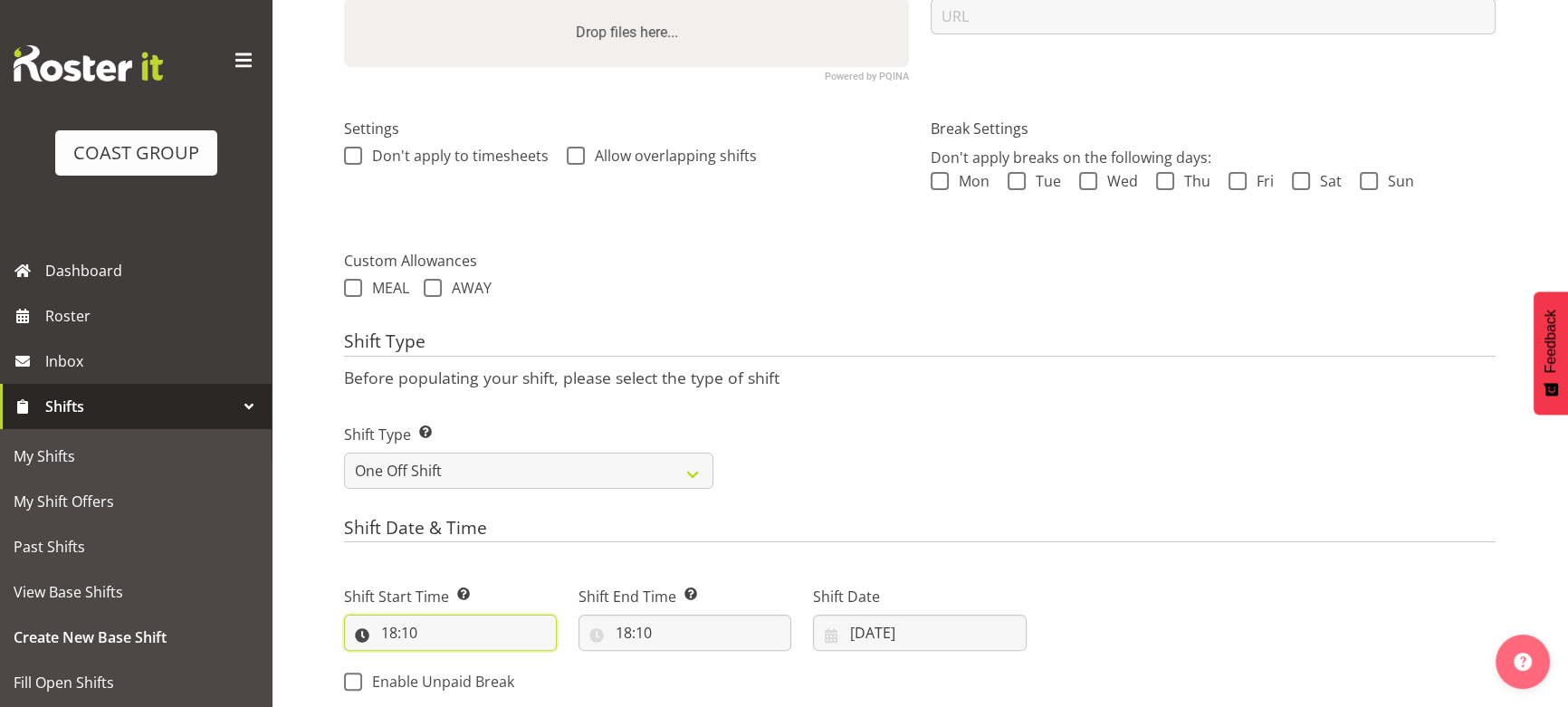
click at [451, 647] on input "18:10" at bounding box center [450, 632] width 213 height 36
click at [457, 656] on div "00 01 02 03 04 05 06 07 08 09 10 11 12 13 14 15 16 17 18 19 20 21 22 23 : 00 01…" at bounding box center [489, 684] width 289 height 60
click at [451, 671] on select "00 01 02 03 04 05 06 07 08 09 10 11 12 13 14 15 16 17 18 19 20 21 22 23" at bounding box center [468, 679] width 41 height 36
select select "6"
click at [448, 661] on select "00 01 02 03 04 05 06 07 08 09 10 11 12 13 14 15 16 17 18 19 20 21 22 23" at bounding box center [468, 679] width 41 height 36
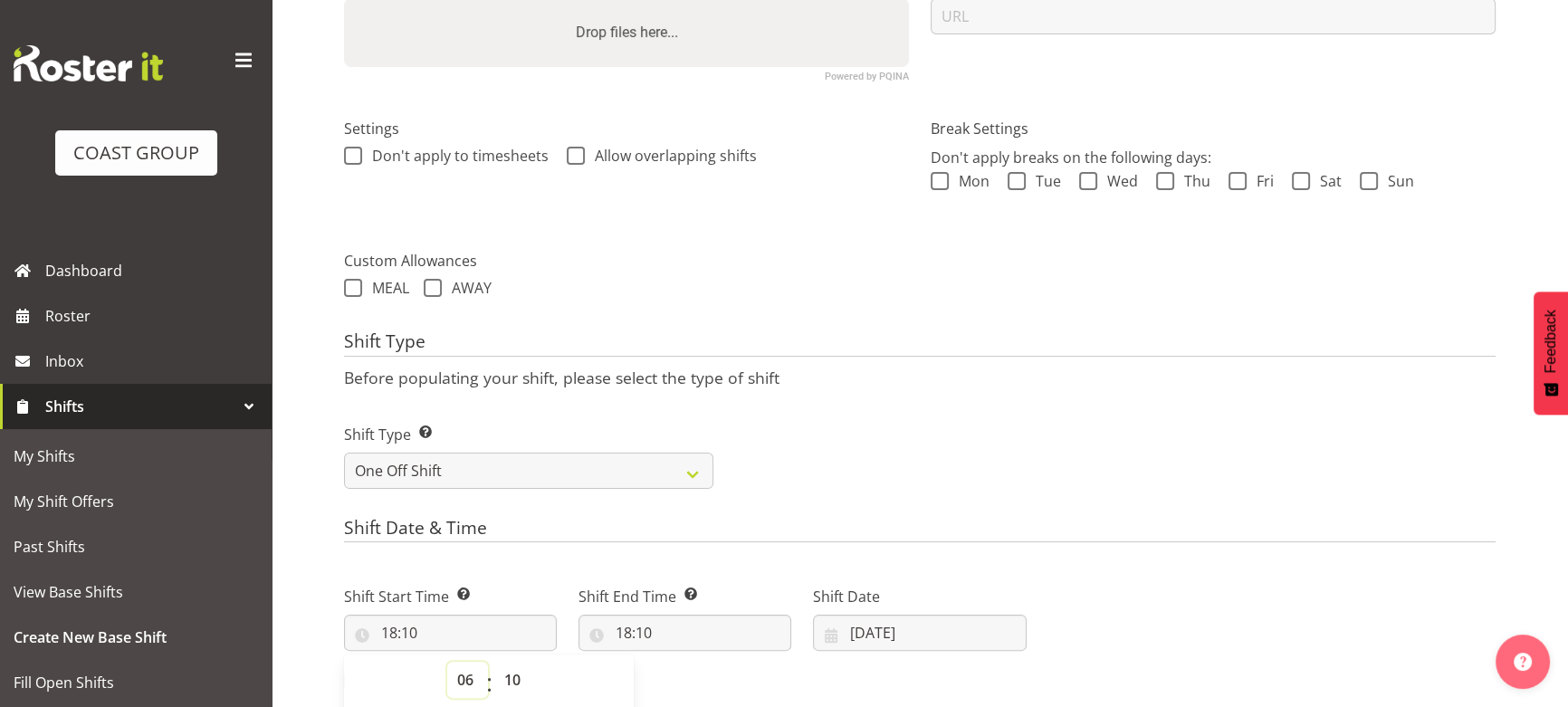
type input "06:10"
drag, startPoint x: 530, startPoint y: 676, endPoint x: 528, endPoint y: 660, distance: 16.1
click at [530, 676] on select "00 01 02 03 04 05 06 07 08 09 10 11 12 13 14 15 16 17 18 19 20 21 22 23 24 25 2…" at bounding box center [515, 679] width 41 height 36
select select "0"
click at [494, 661] on select "00 01 02 03 04 05 06 07 08 09 10 11 12 13 14 15 16 17 18 19 20 21 22 23 24 25 2…" at bounding box center [515, 679] width 41 height 36
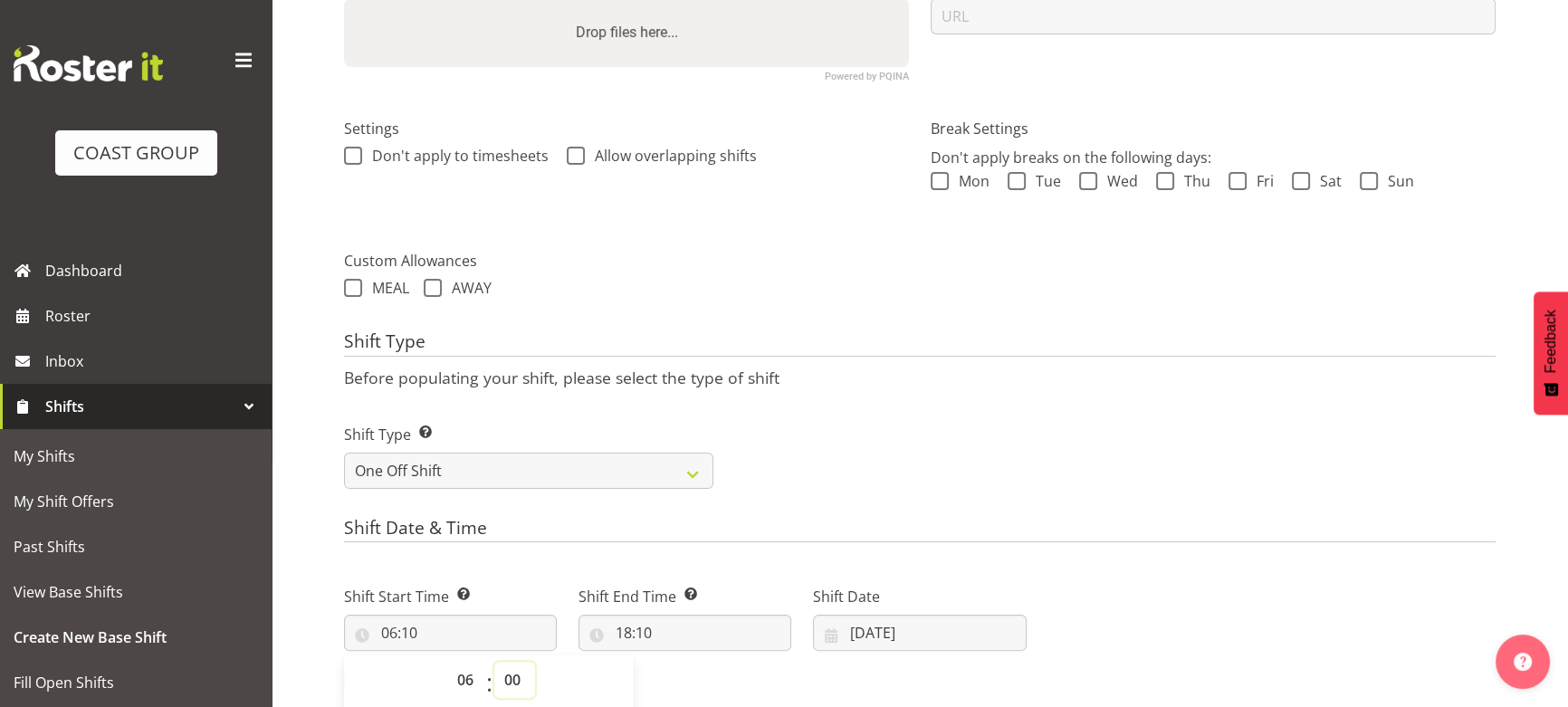
type input "06:00"
click at [678, 628] on input "18:10" at bounding box center [685, 632] width 213 height 36
drag, startPoint x: 706, startPoint y: 683, endPoint x: 703, endPoint y: 668, distance: 15.3
click at [706, 683] on select "00 01 02 03 04 05 06 07 08 09 10 11 12 13 14 15 16 17 18 19 20 21 22 23" at bounding box center [702, 679] width 41 height 36
select select "14"
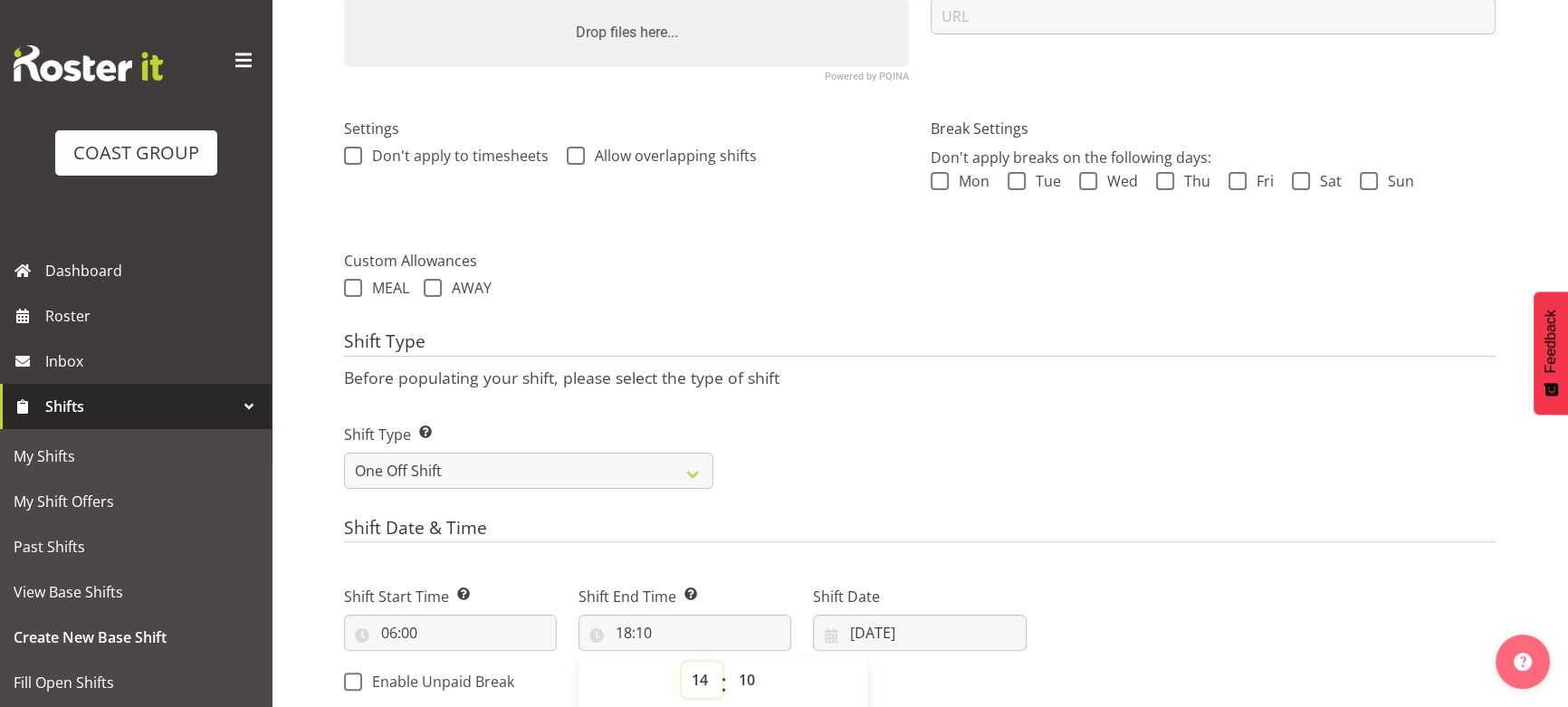
click at [681, 661] on select "00 01 02 03 04 05 06 07 08 09 10 11 12 13 14 15 16 17 18 19 20 21 22 23" at bounding box center [702, 679] width 41 height 36
type input "14:10"
click at [748, 668] on select "00 01 02 03 04 05 06 07 08 09 10 11 12 13 14 15 16 17 18 19 20 21 22 23 24 25 2…" at bounding box center [749, 679] width 41 height 36
select select "0"
click at [729, 661] on select "00 01 02 03 04 05 06 07 08 09 10 11 12 13 14 15 16 17 18 19 20 21 22 23 24 25 2…" at bounding box center [749, 679] width 41 height 36
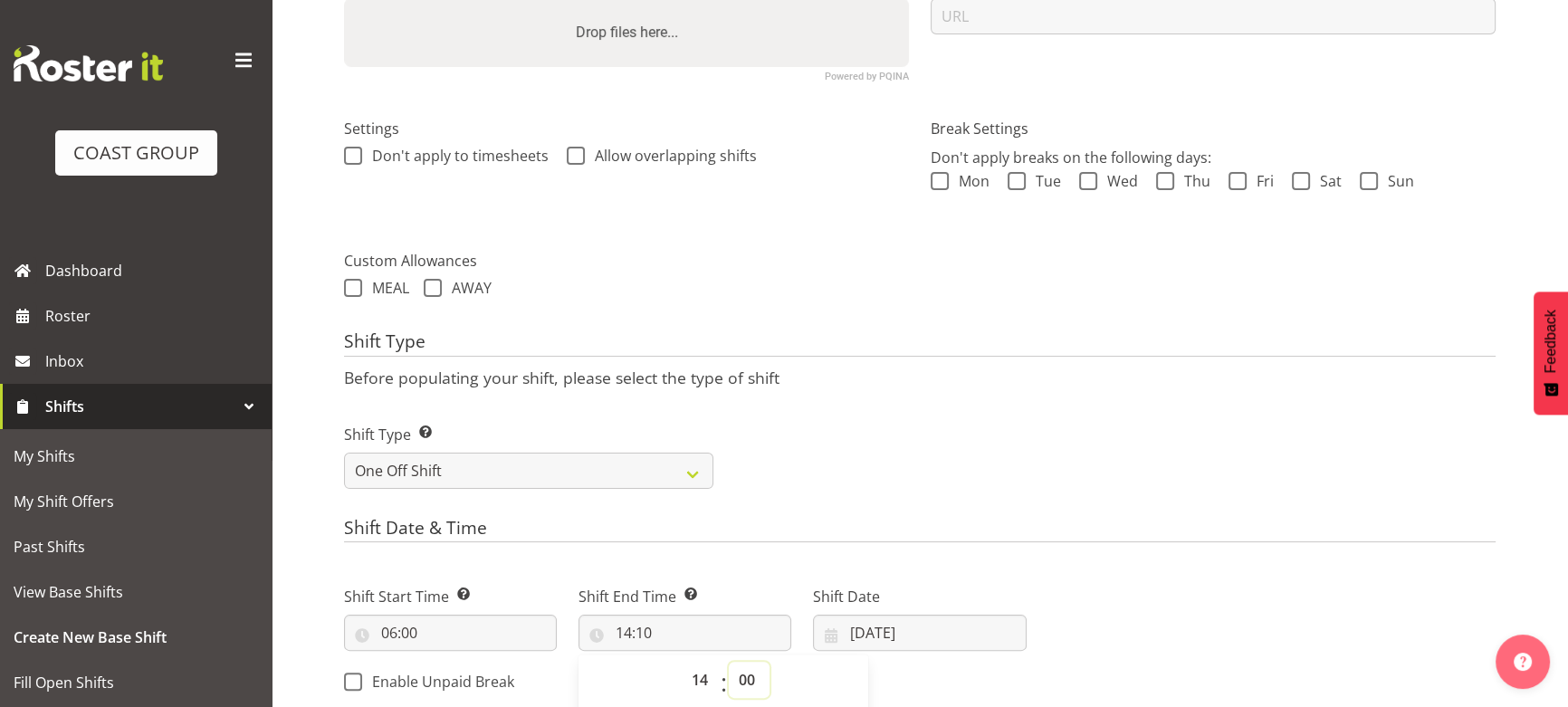
type input "14:00"
click at [715, 674] on select "00 01 02 03 04 05 06 07 08 09 10 11 12 13 14 15 16 17 18 19 20 21 22 23" at bounding box center [702, 679] width 41 height 36
select select "15"
click at [681, 661] on select "00 01 02 03 04 05 06 07 08 09 10 11 12 13 14 15 16 17 18 19 20 21 22 23" at bounding box center [702, 679] width 41 height 36
type input "15:00"
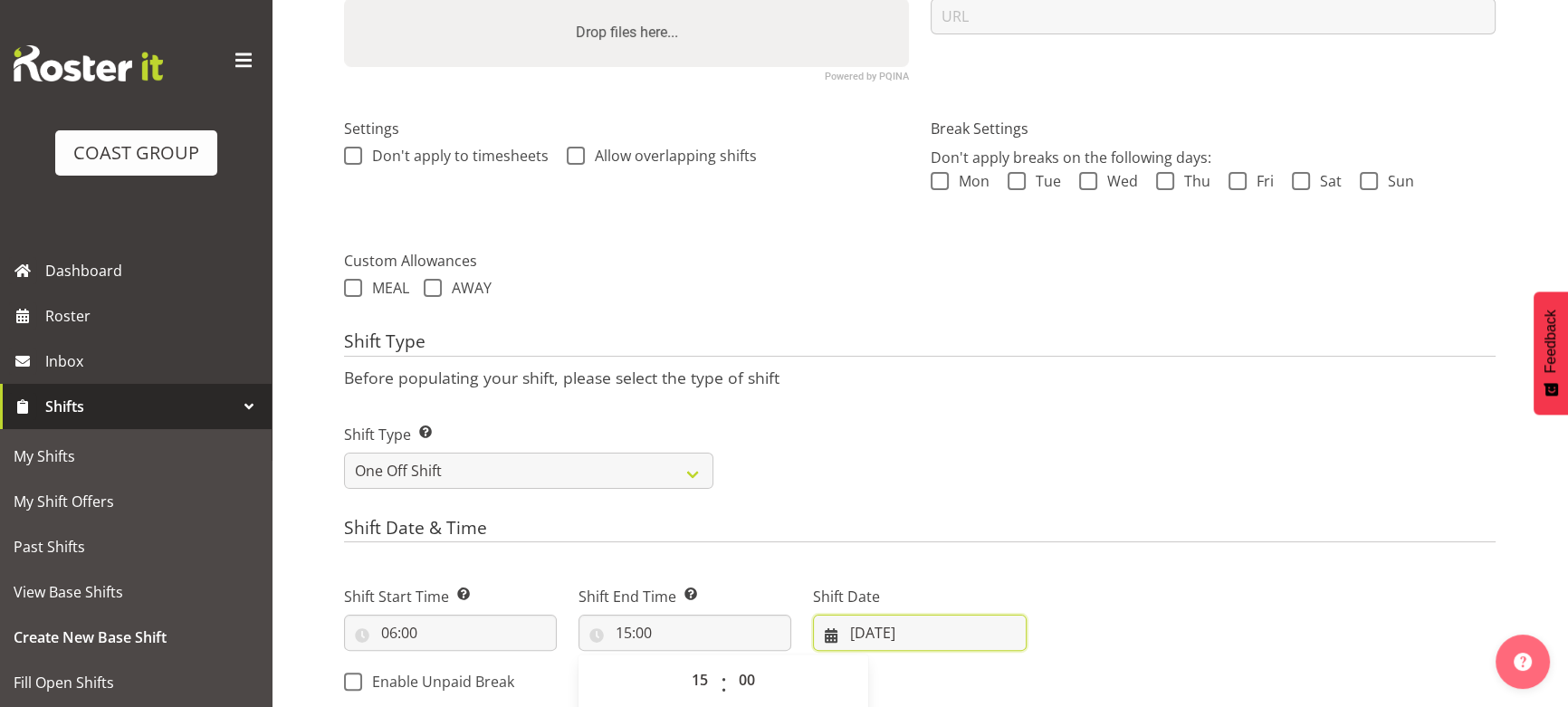
click at [994, 634] on input "04/09/2025" at bounding box center [919, 632] width 213 height 36
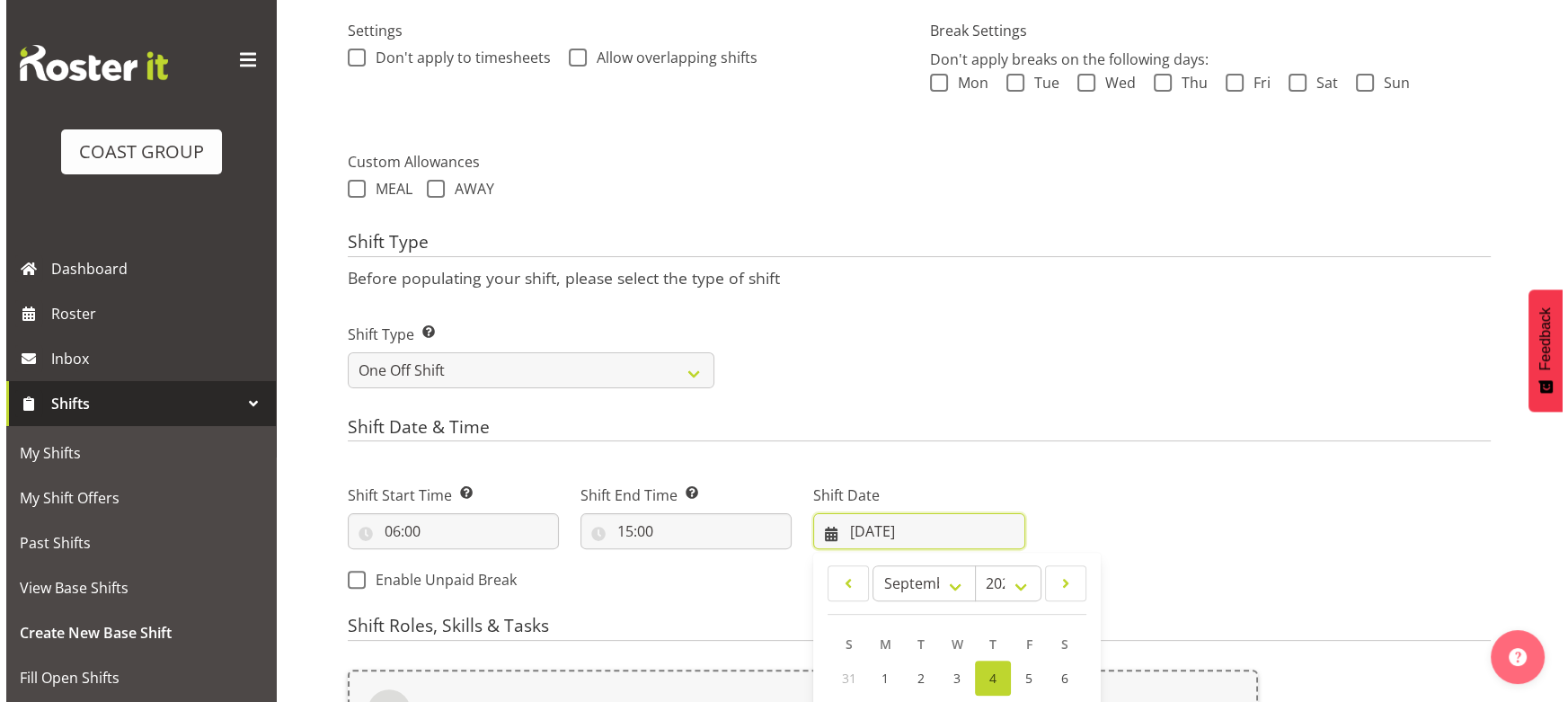
scroll to position [682, 0]
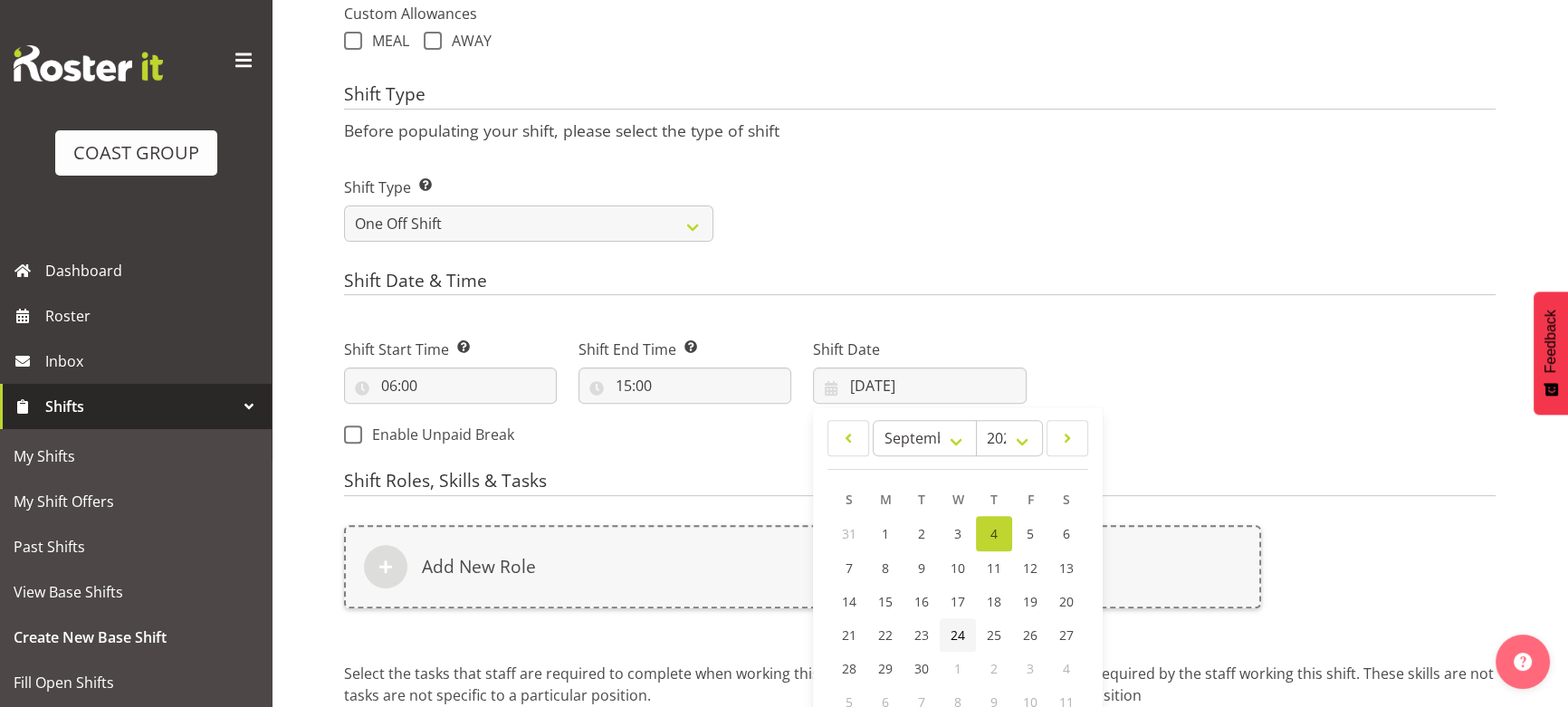
click at [953, 634] on span "24" at bounding box center [958, 634] width 15 height 17
type input "24/09/2025"
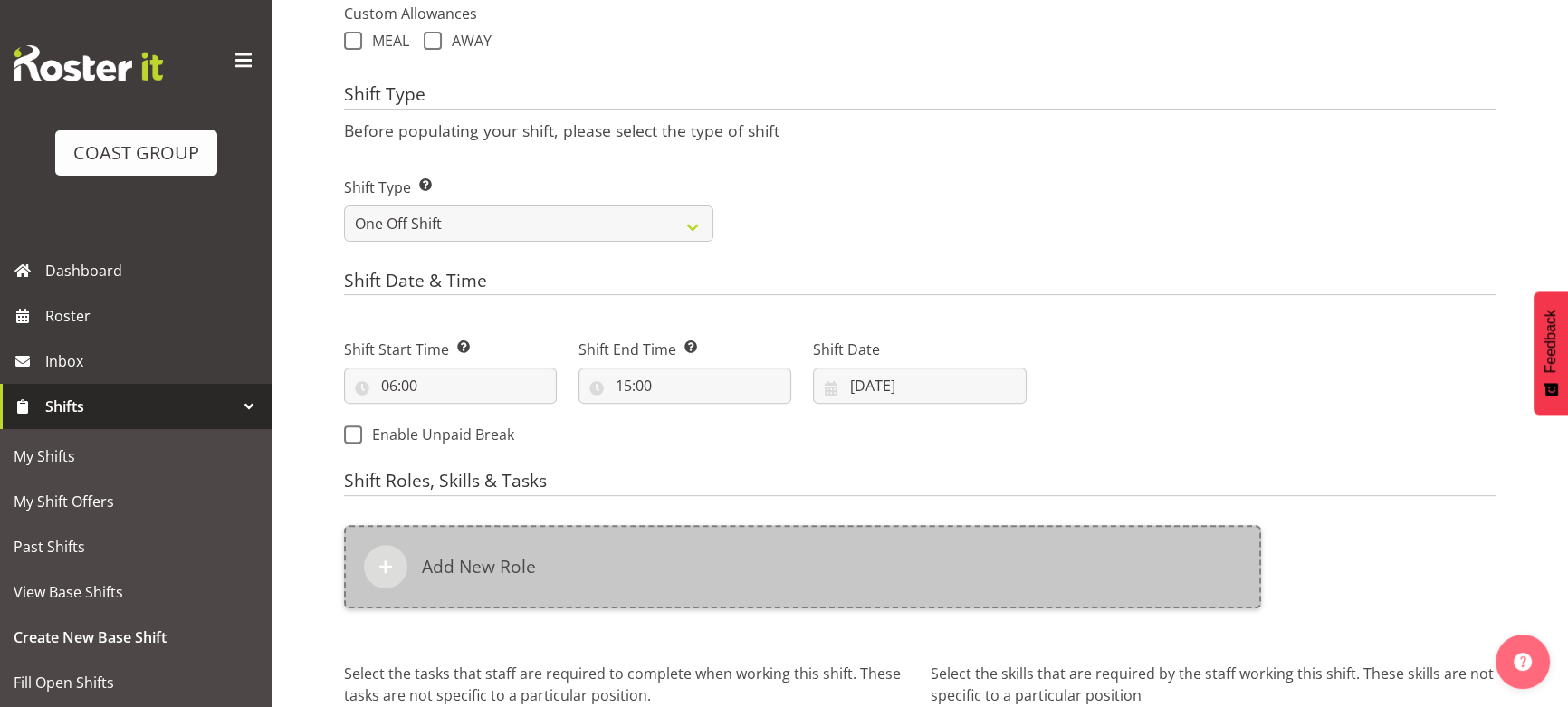
click at [945, 580] on div "Add New Role" at bounding box center [802, 566] width 917 height 83
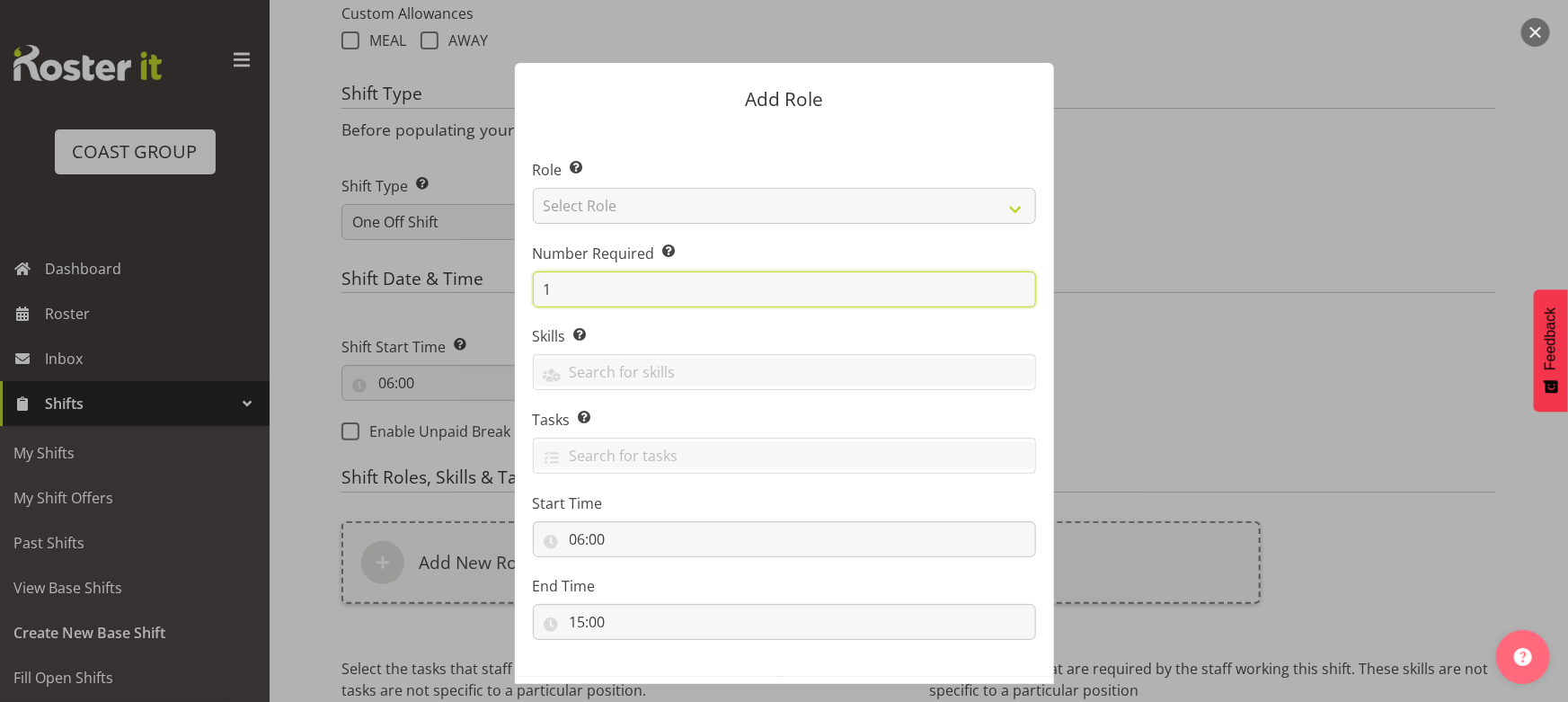
drag, startPoint x: 549, startPoint y: 280, endPoint x: 486, endPoint y: 309, distance: 69.4
click at [506, 303] on div "Add Role Role Select the role you wish to add to the shift. Select Role ACCOUNT…" at bounding box center [784, 350] width 576 height 666
type input "5"
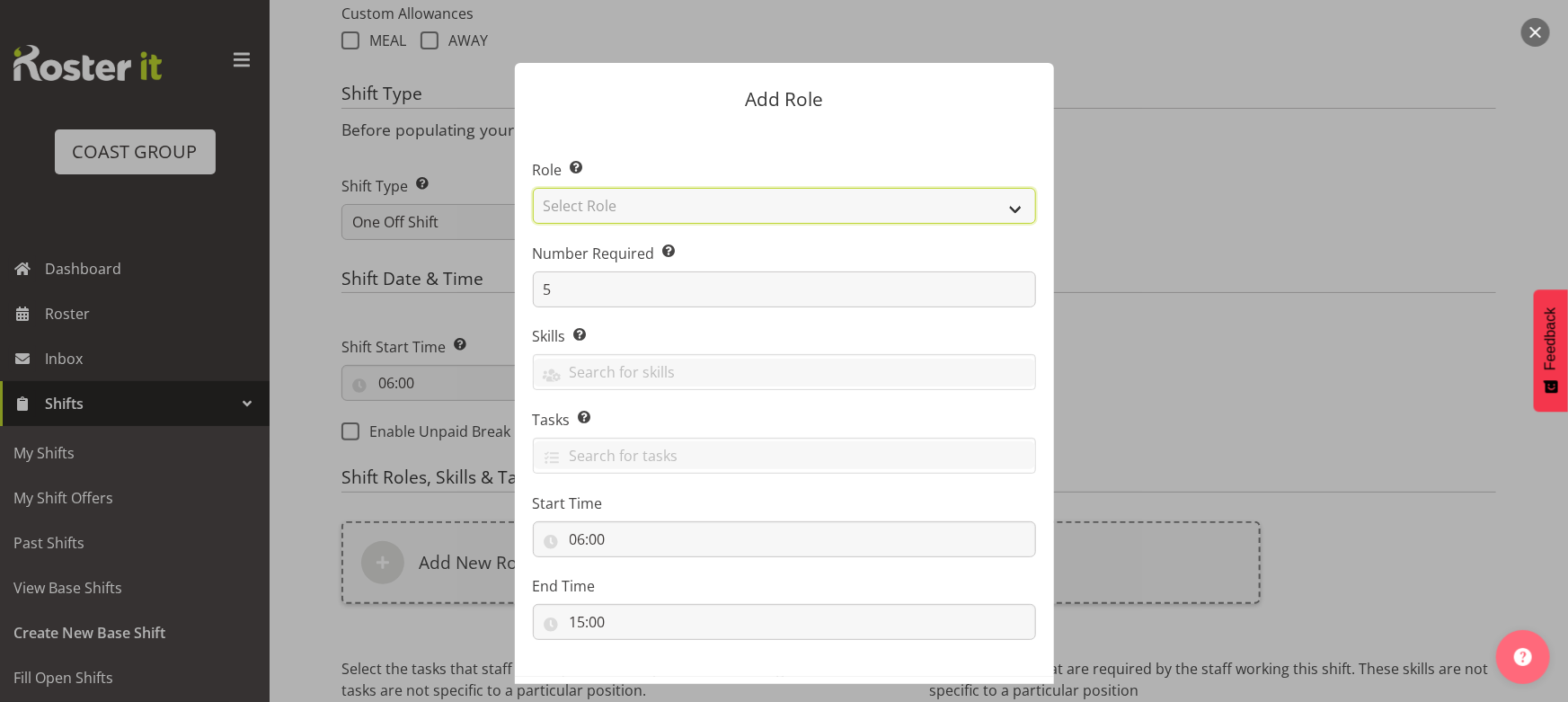
click at [665, 208] on select "Select Role ACCOUNT MANAGER ACCOUNT MANAGER DW ACCOUNTS AKL DIANNA VEHICLES AKL…" at bounding box center [784, 205] width 504 height 36
select select "191"
click at [533, 188] on select "Select Role ACCOUNT MANAGER ACCOUNT MANAGER DW ACCOUNTS AKL DIANNA VEHICLES AKL…" at bounding box center [784, 205] width 504 height 36
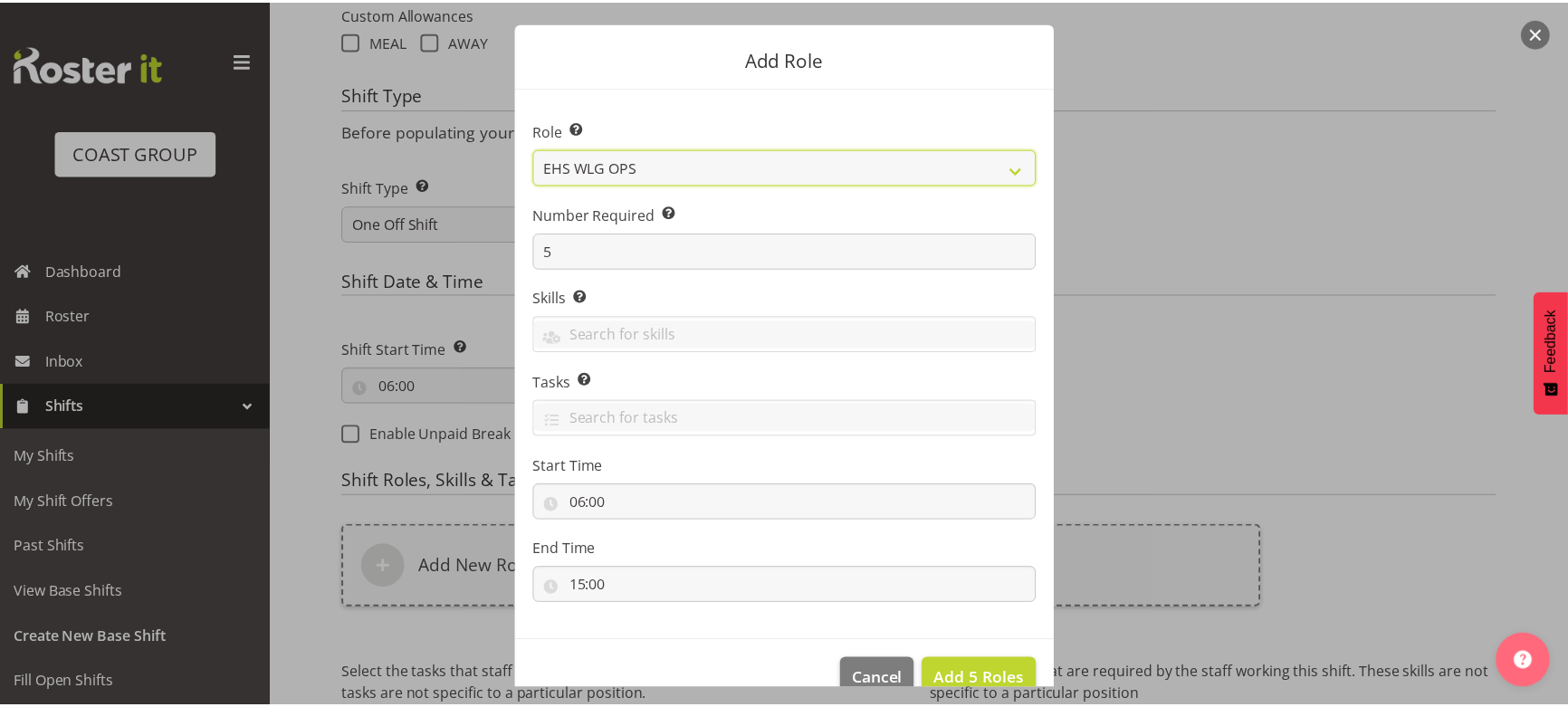
scroll to position [77, 0]
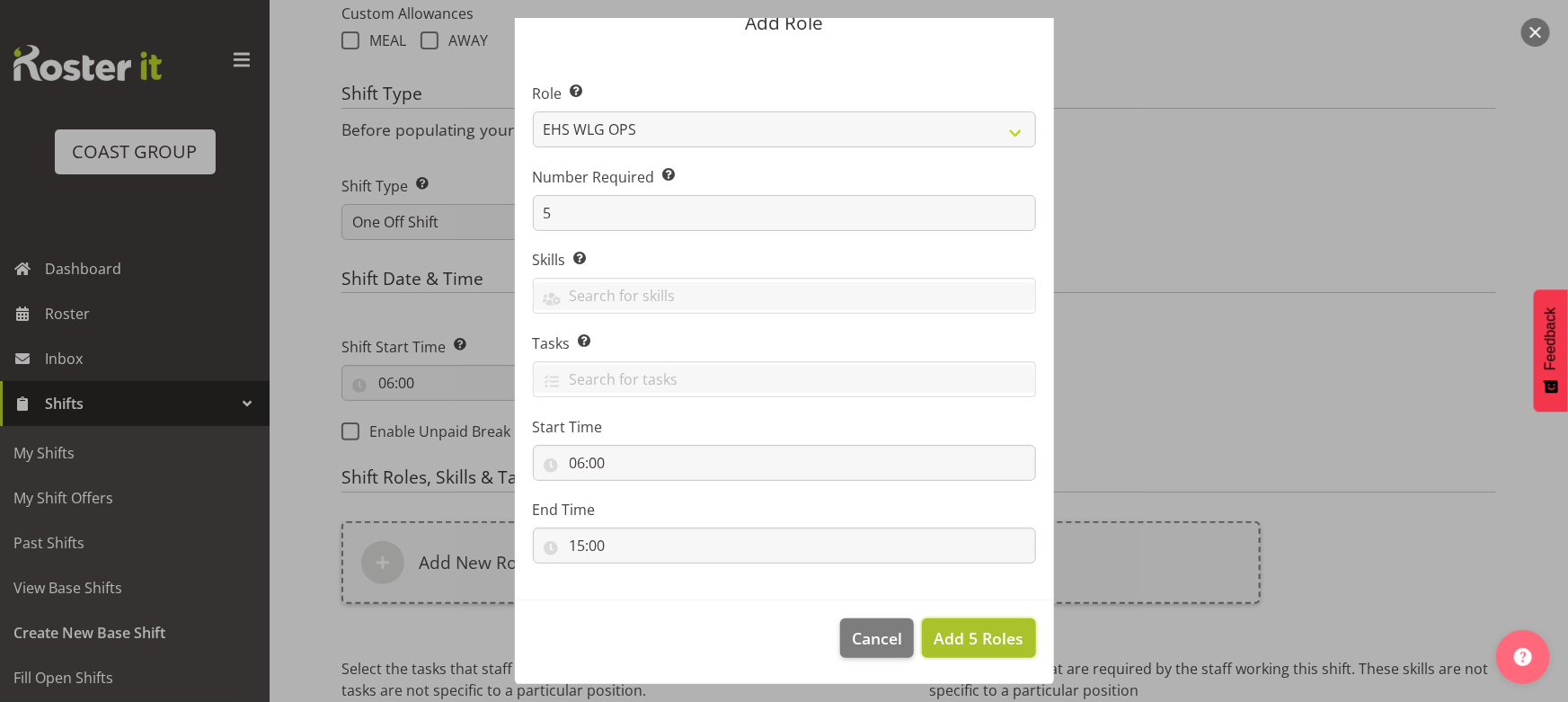
drag, startPoint x: 936, startPoint y: 630, endPoint x: 912, endPoint y: 593, distance: 44.1
click at [937, 630] on span "Add 5 Roles" at bounding box center [978, 637] width 90 height 21
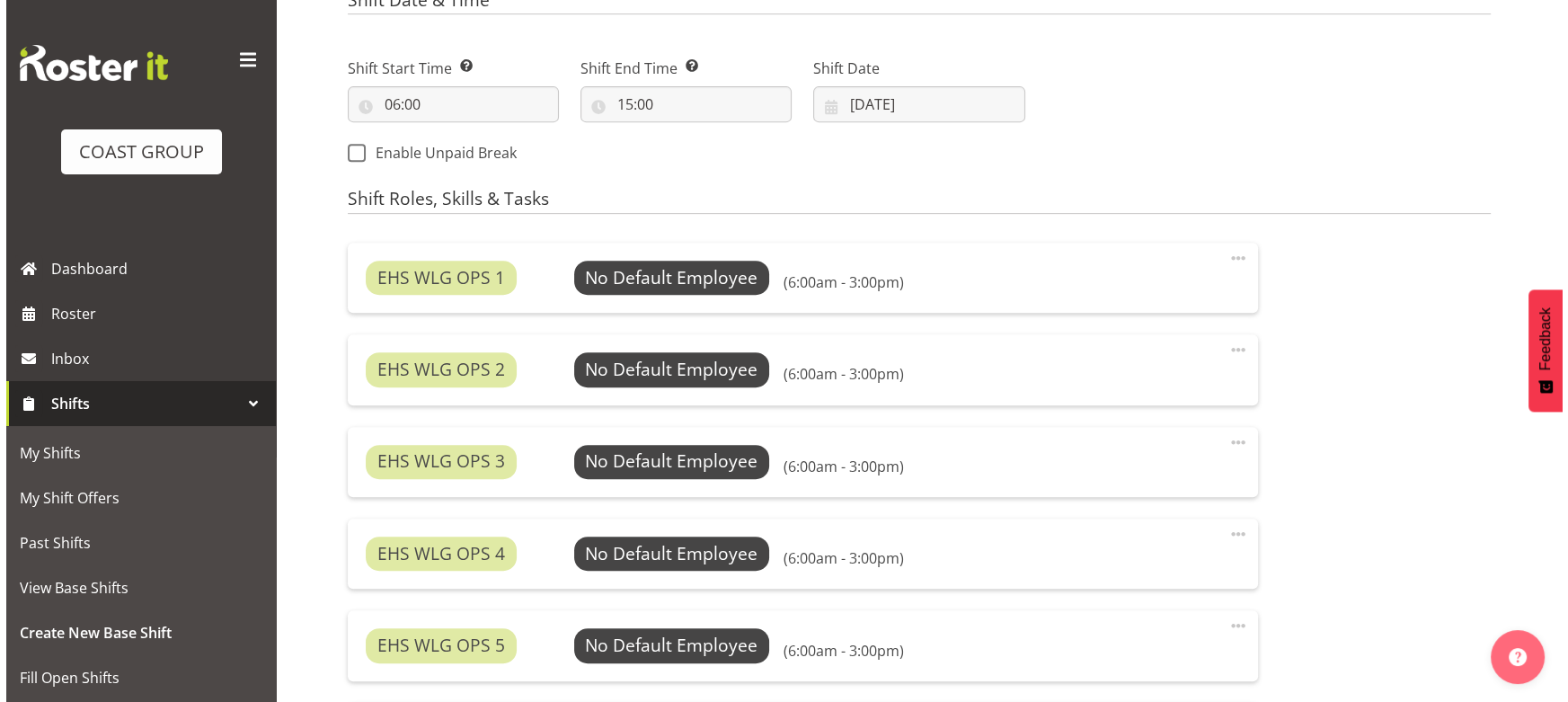
scroll to position [1090, 0]
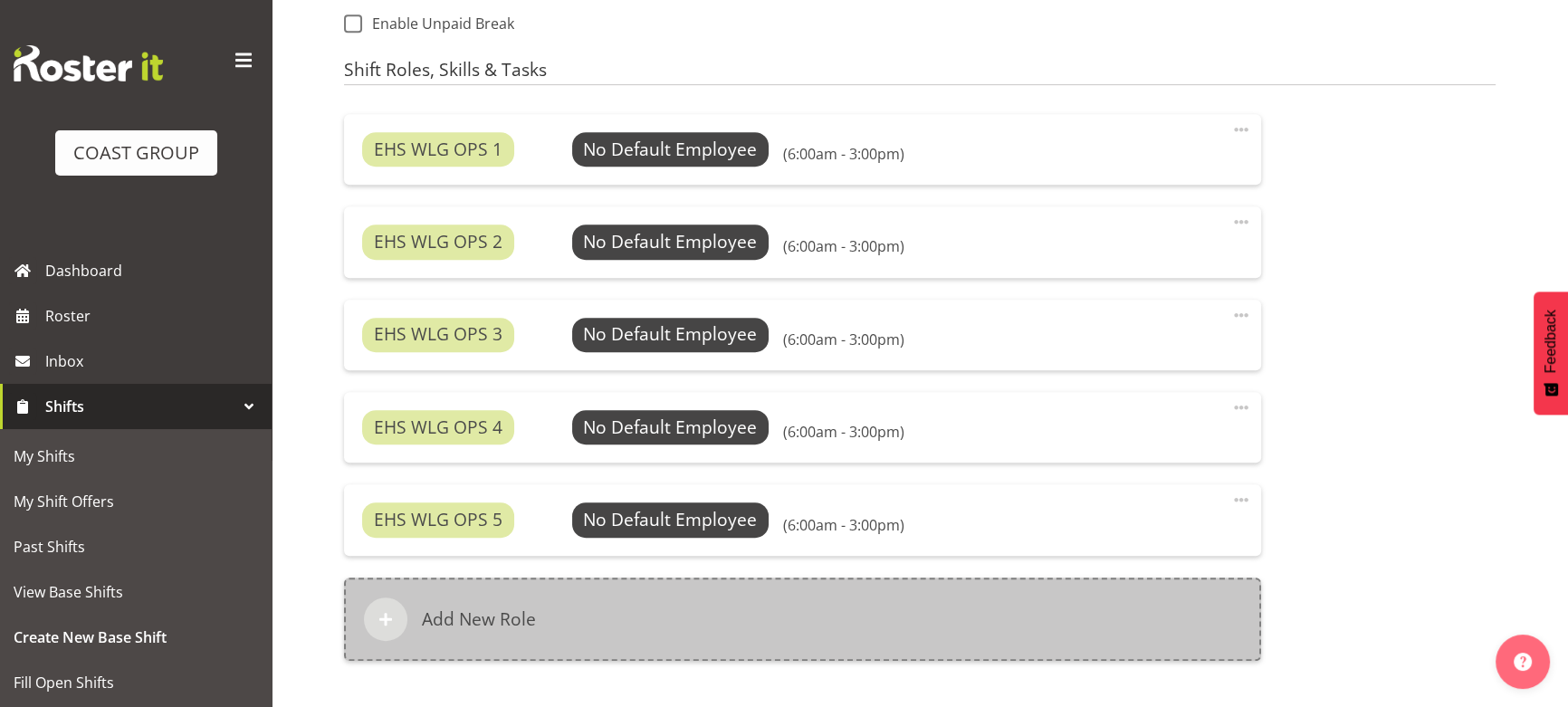
click at [834, 610] on div "Add New Role" at bounding box center [802, 619] width 917 height 83
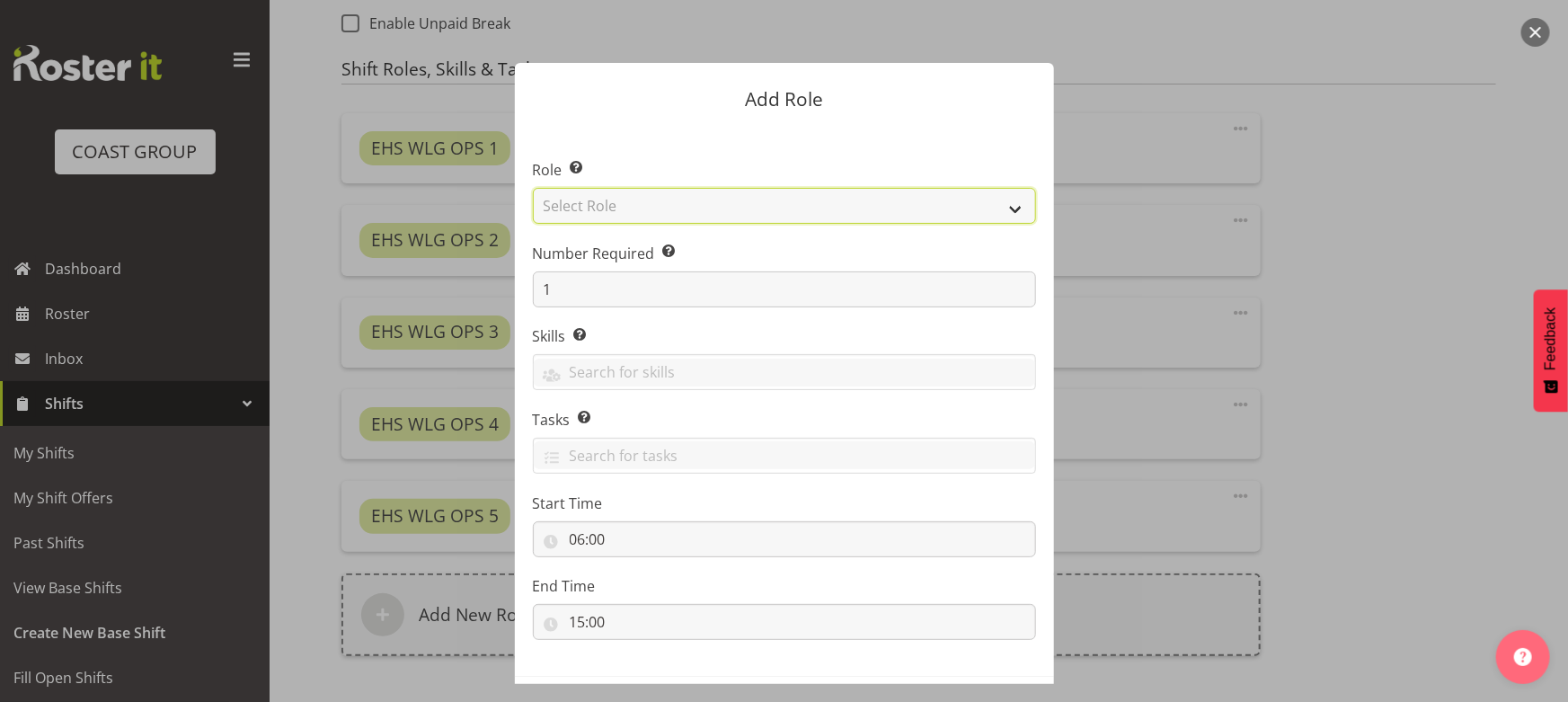
click at [770, 197] on select "Select Role ACCOUNT MANAGER ACCOUNT MANAGER DW ACCOUNTS AKL DIANNA VEHICLES AKL…" at bounding box center [784, 205] width 504 height 36
click at [533, 188] on select "Select Role ACCOUNT MANAGER ACCOUNT MANAGER DW ACCOUNTS AKL DIANNA VEHICLES AKL…" at bounding box center [784, 205] width 504 height 36
click at [714, 211] on select "ACCOUNT MANAGER ACCOUNT MANAGER DW ACCOUNTS AKL DIANNA VEHICLES AKL RYMER VEHIC…" at bounding box center [784, 205] width 504 height 36
select select "123"
click at [533, 188] on select "ACCOUNT MANAGER ACCOUNT MANAGER DW ACCOUNTS AKL DIANNA VEHICLES AKL RYMER VEHIC…" at bounding box center [784, 205] width 504 height 36
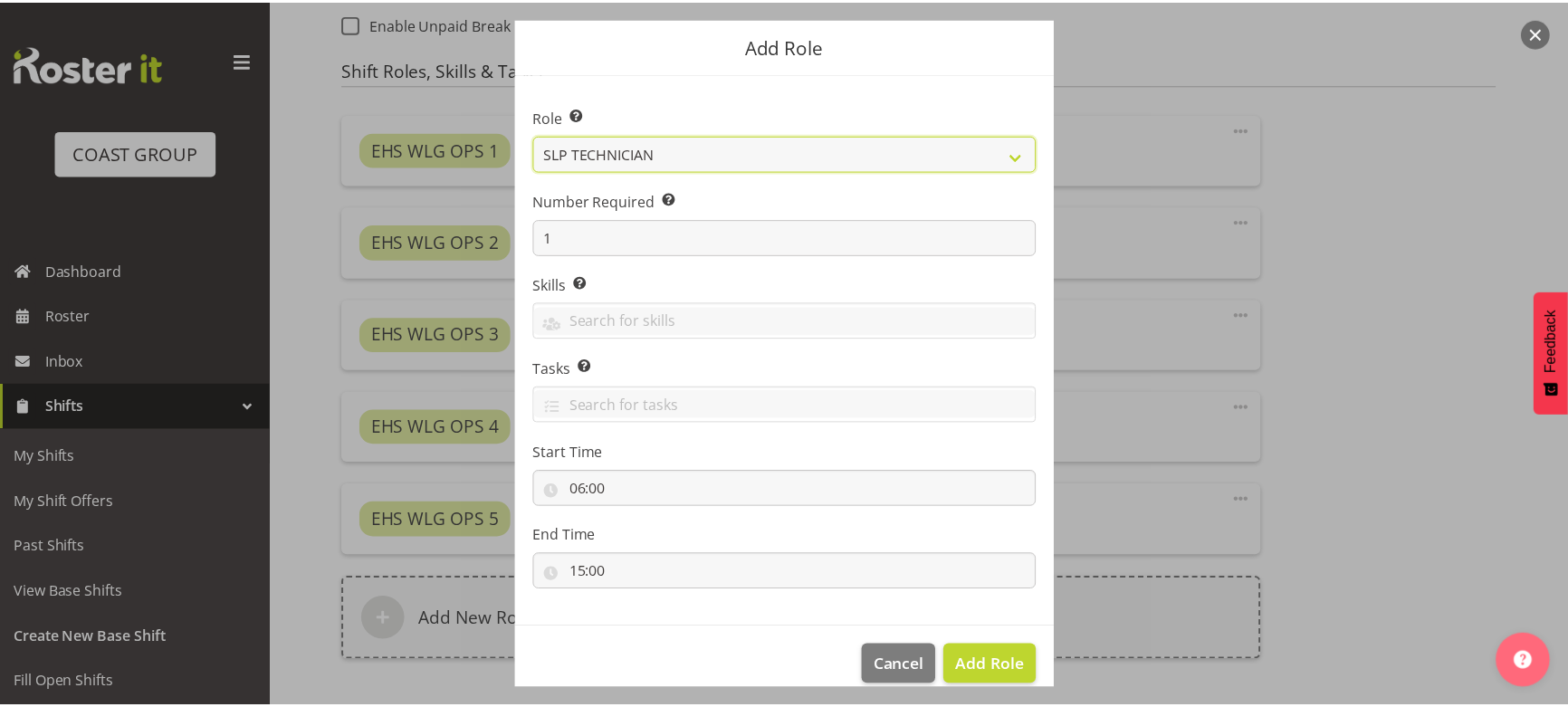
scroll to position [77, 0]
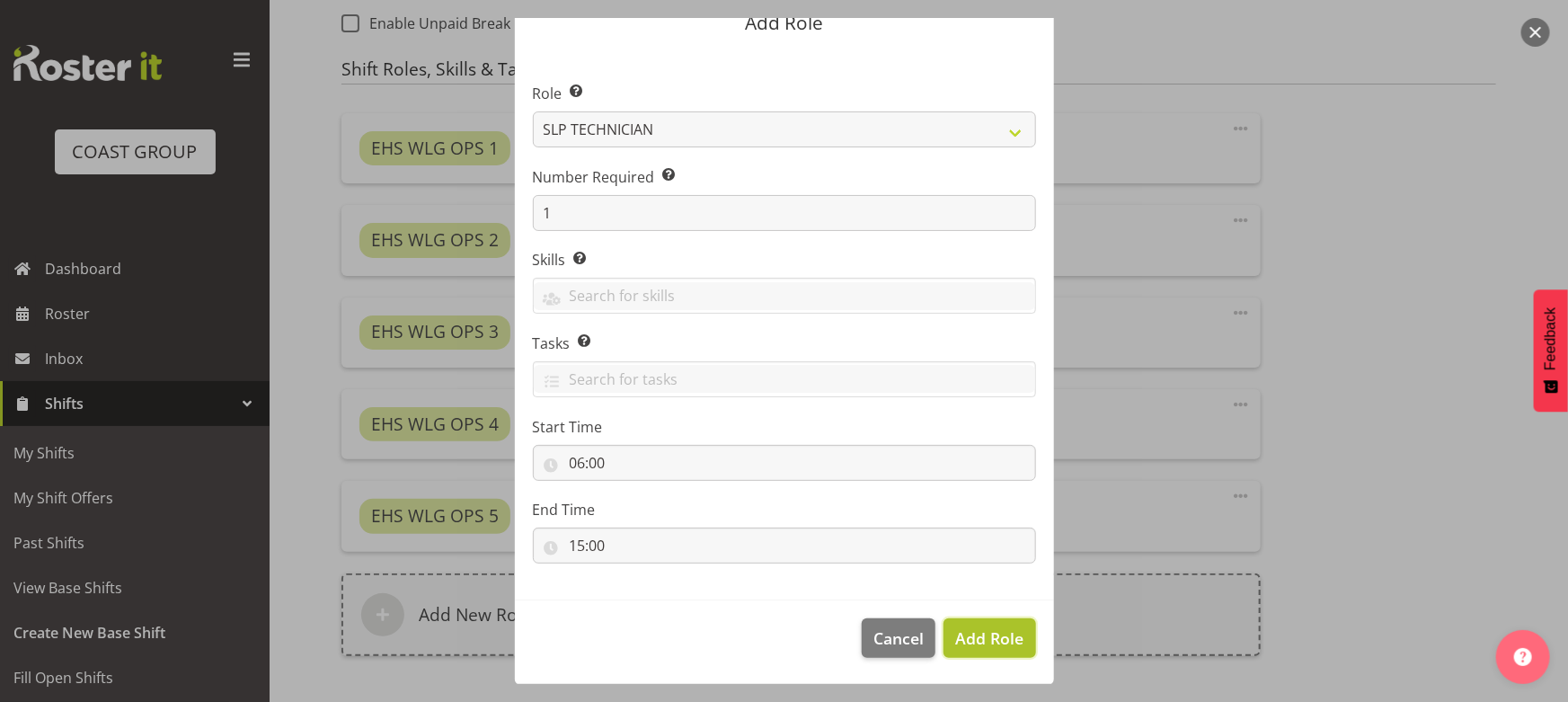
click at [956, 641] on span "Add Role" at bounding box center [990, 637] width 68 height 21
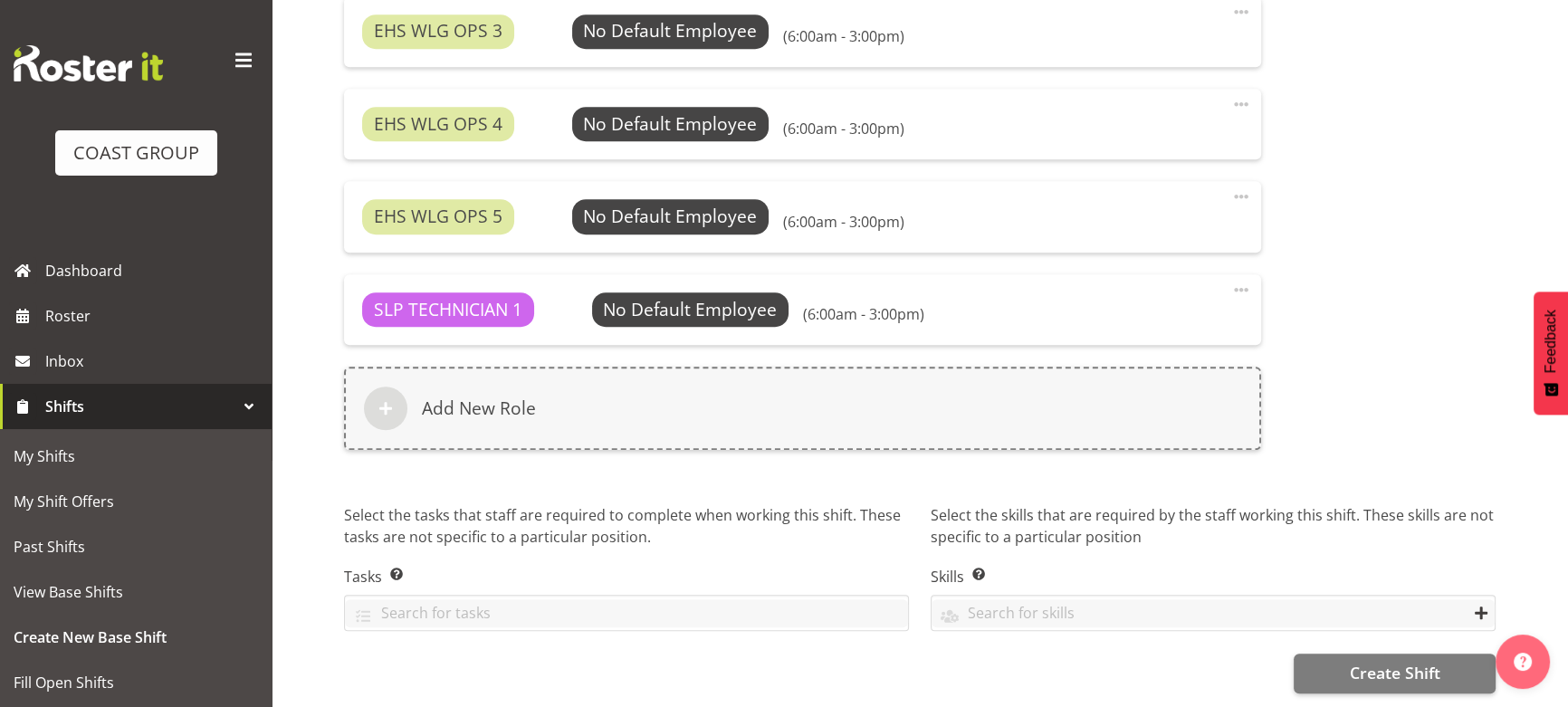
scroll to position [1410, 0]
click at [1398, 660] on span "Create Shift" at bounding box center [1393, 672] width 90 height 23
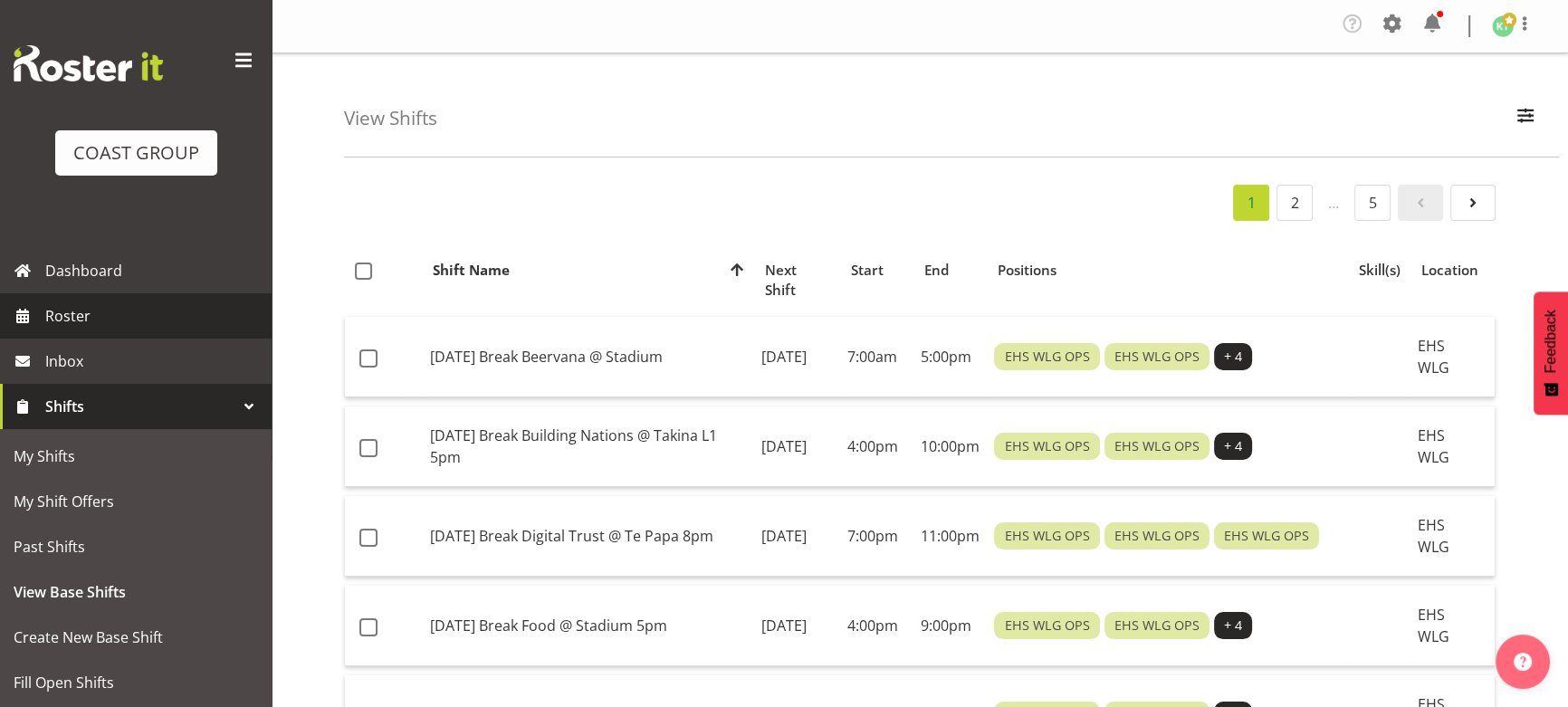
click at [154, 313] on span "Roster" at bounding box center [154, 315] width 217 height 27
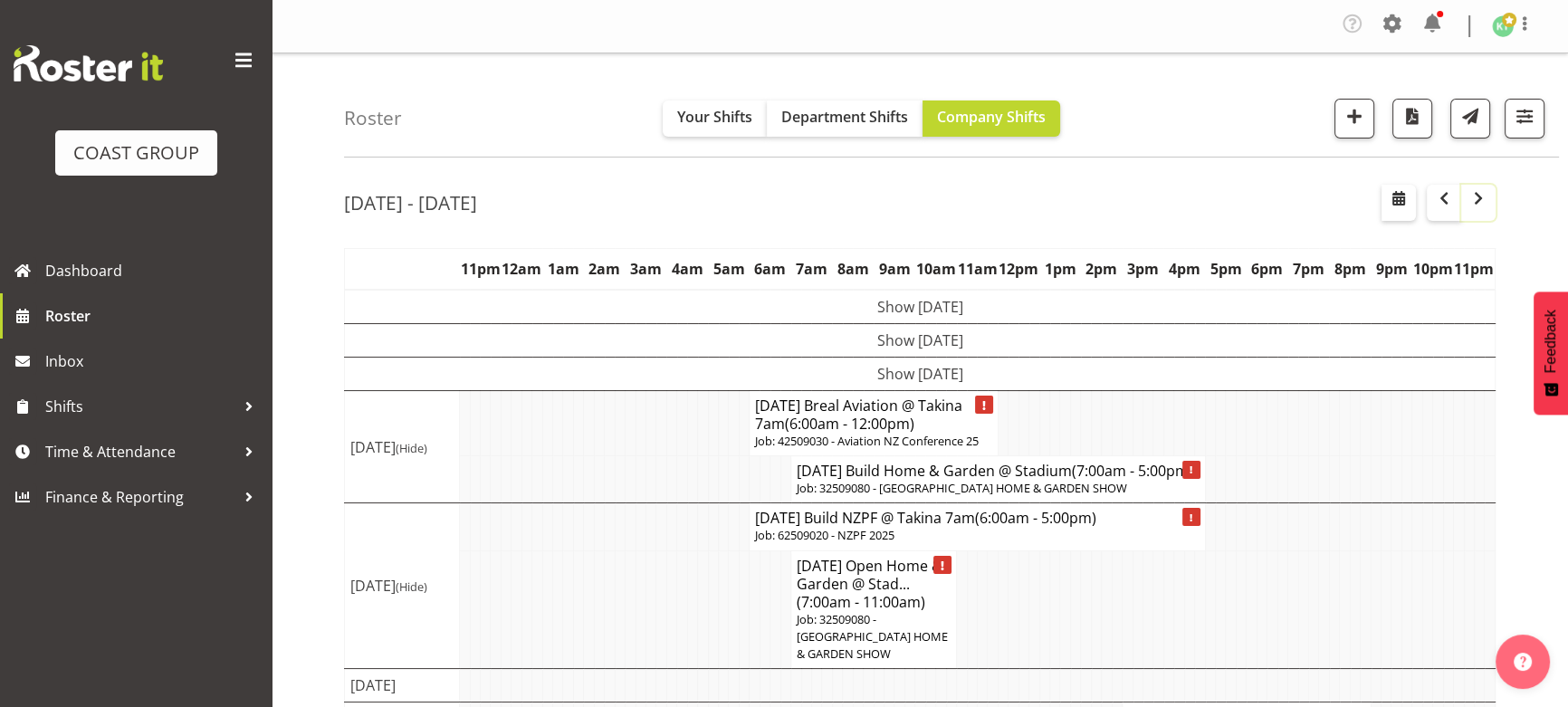
click at [1484, 203] on span "button" at bounding box center [1478, 197] width 21 height 21
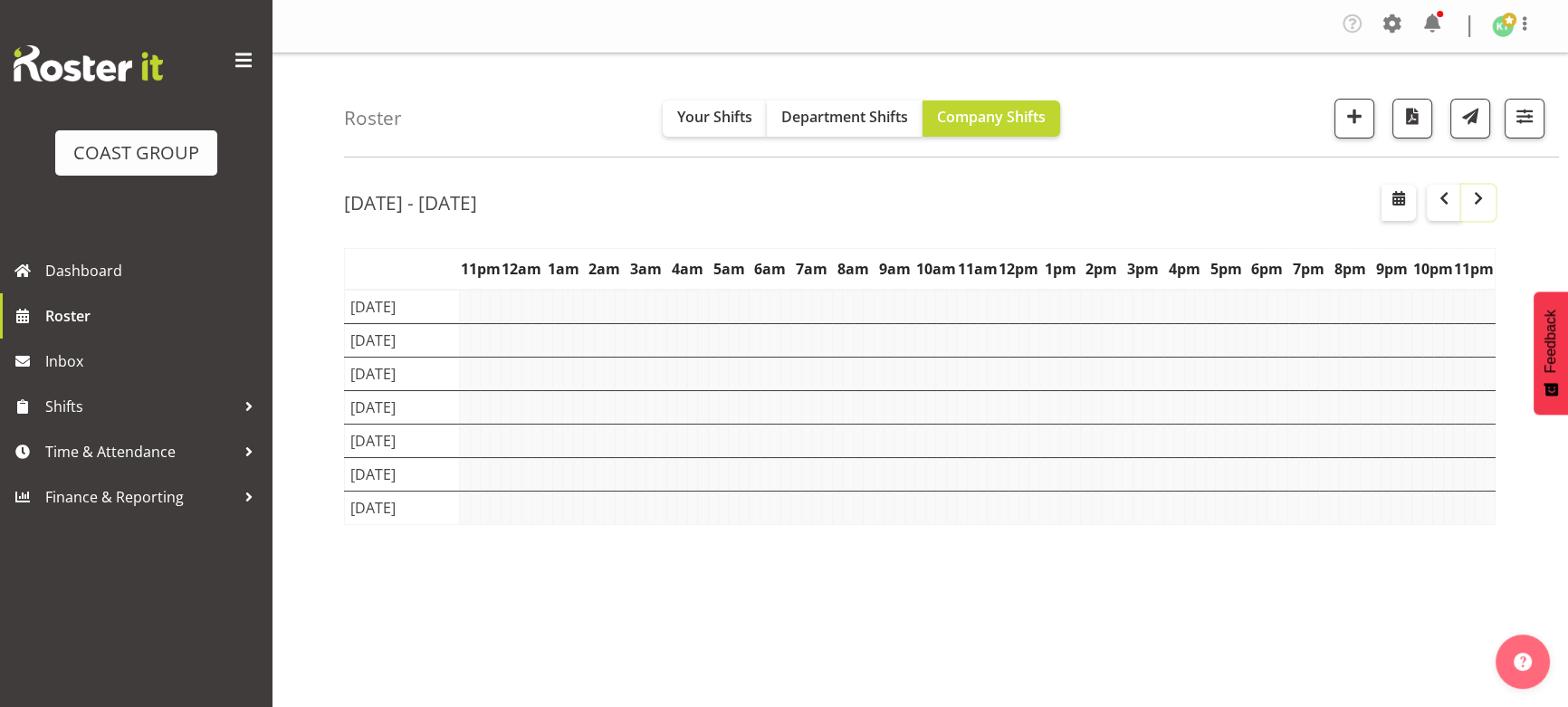
click at [1484, 203] on span "button" at bounding box center [1478, 197] width 21 height 21
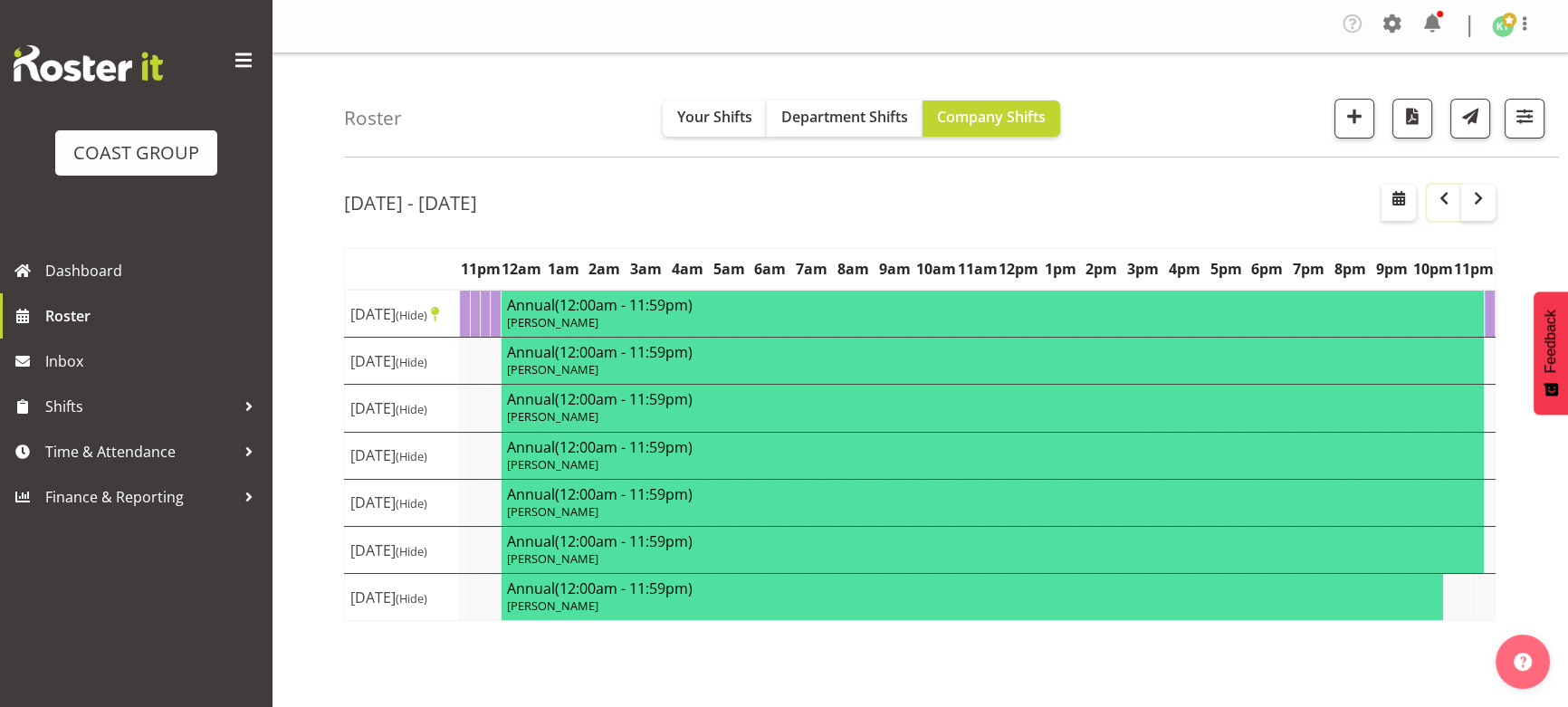
click at [1443, 207] on span "button" at bounding box center [1443, 197] width 21 height 21
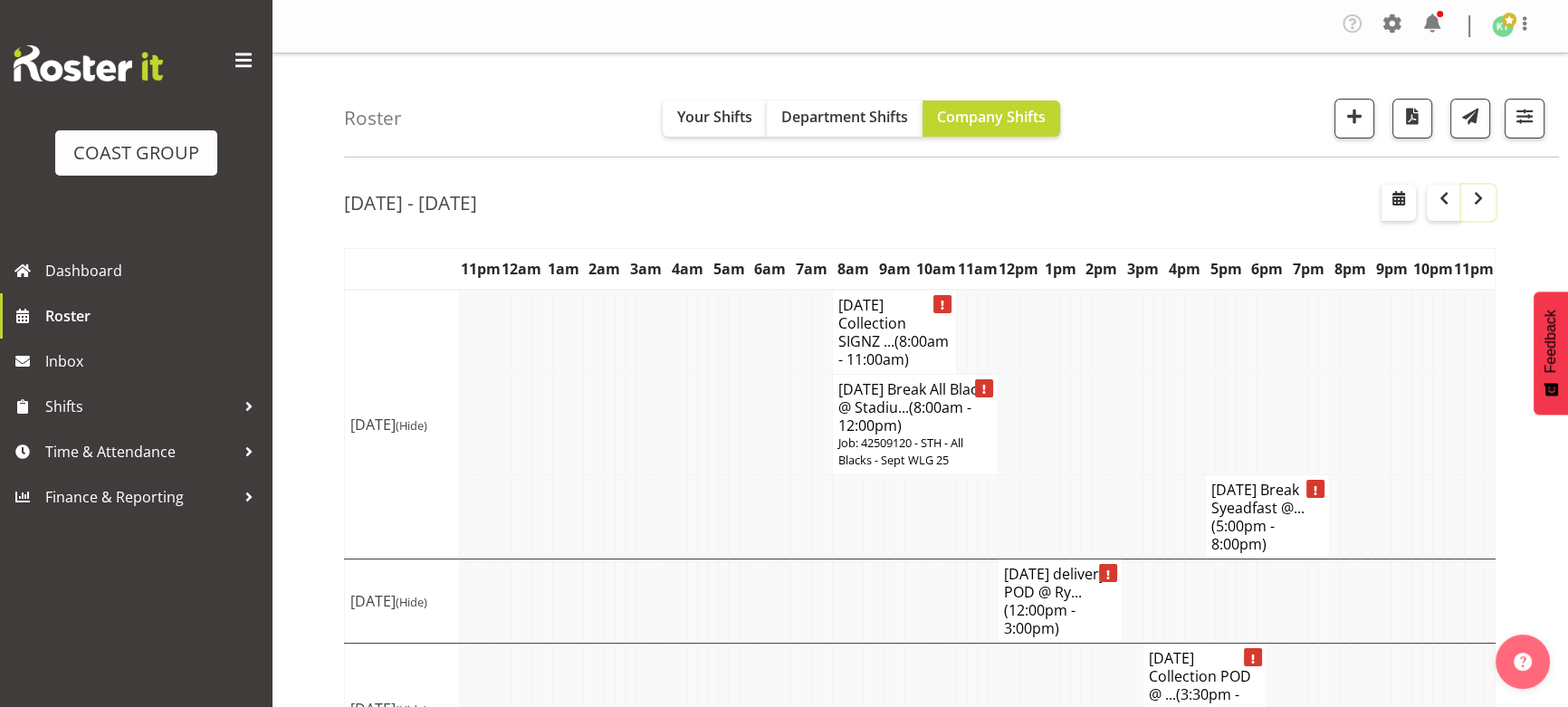
click at [1485, 198] on span "button" at bounding box center [1478, 197] width 21 height 21
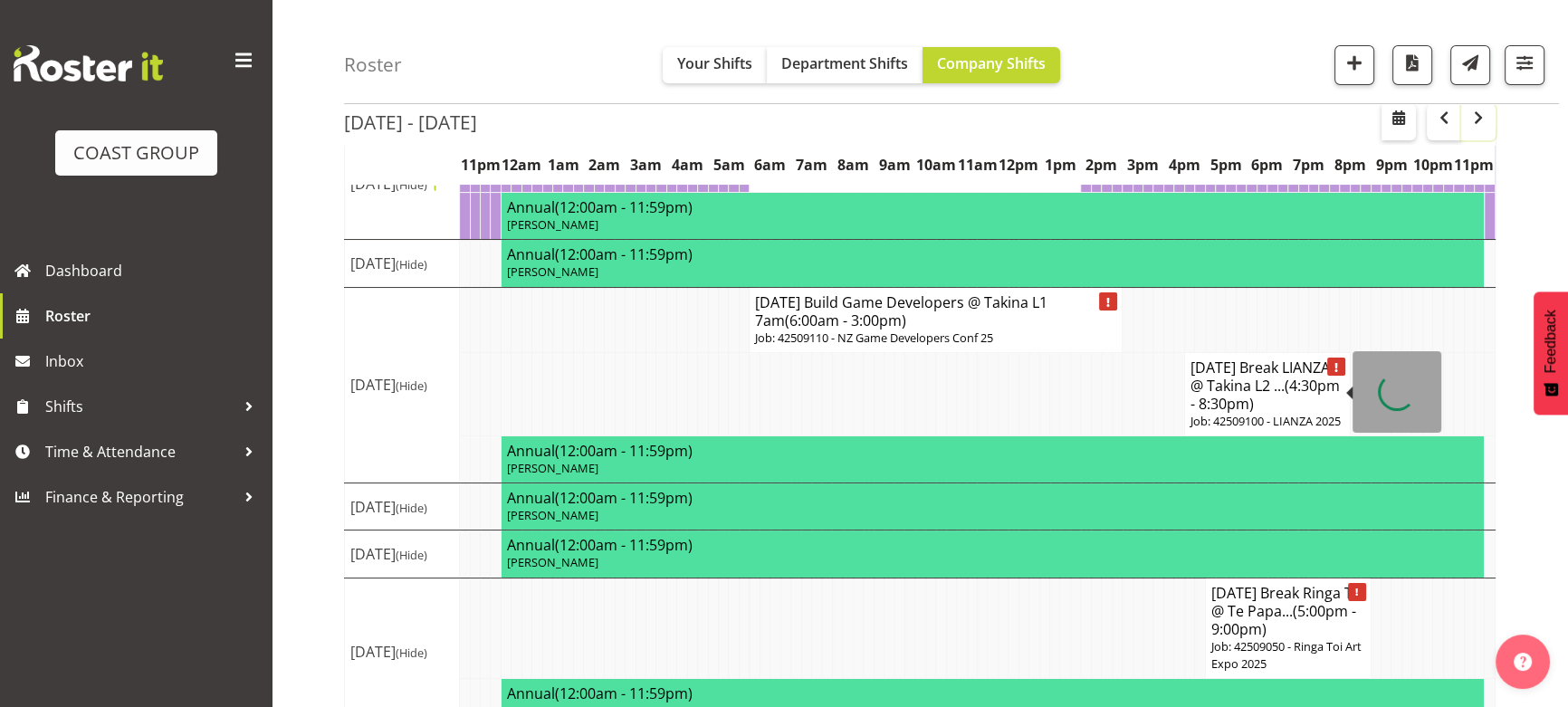
scroll to position [164, 0]
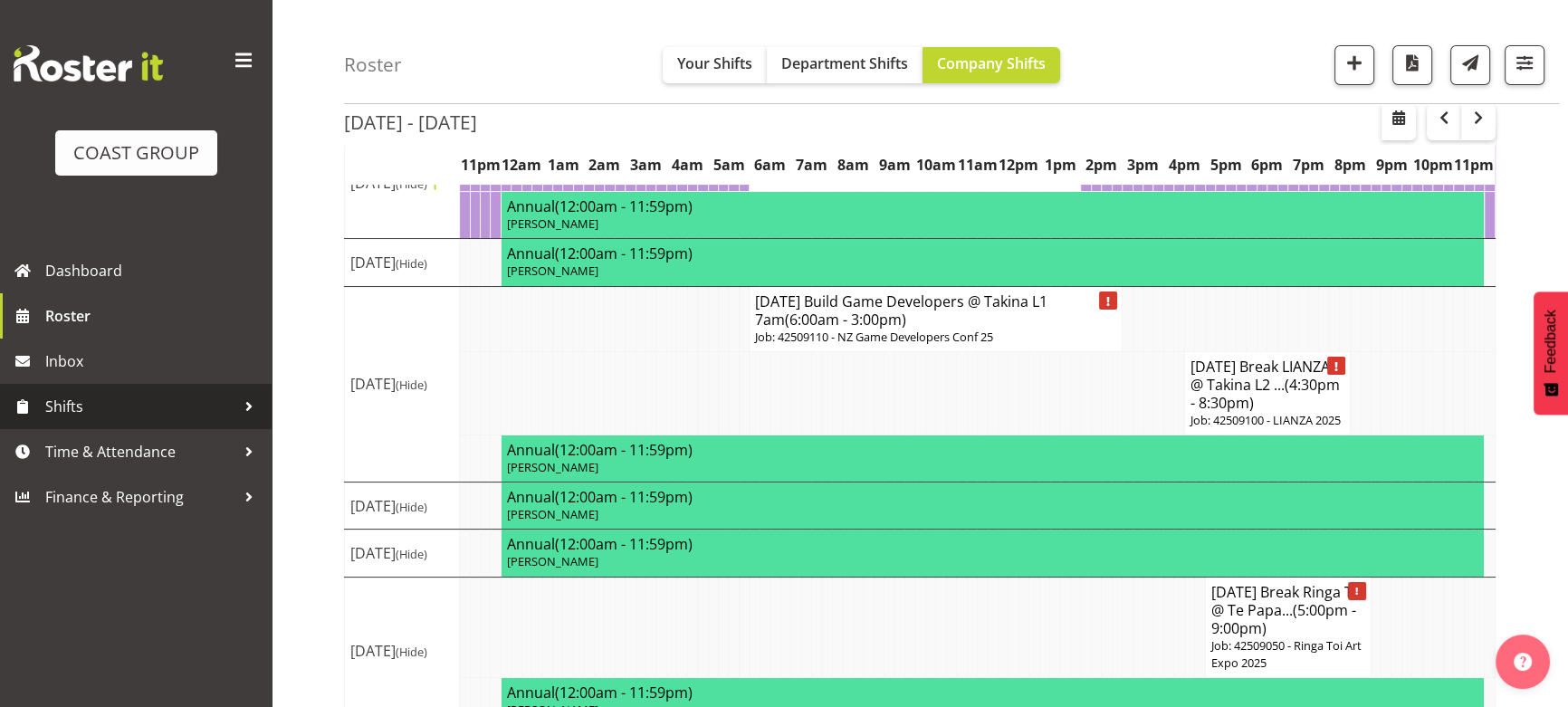
click at [127, 414] on span "Shifts" at bounding box center [141, 406] width 190 height 27
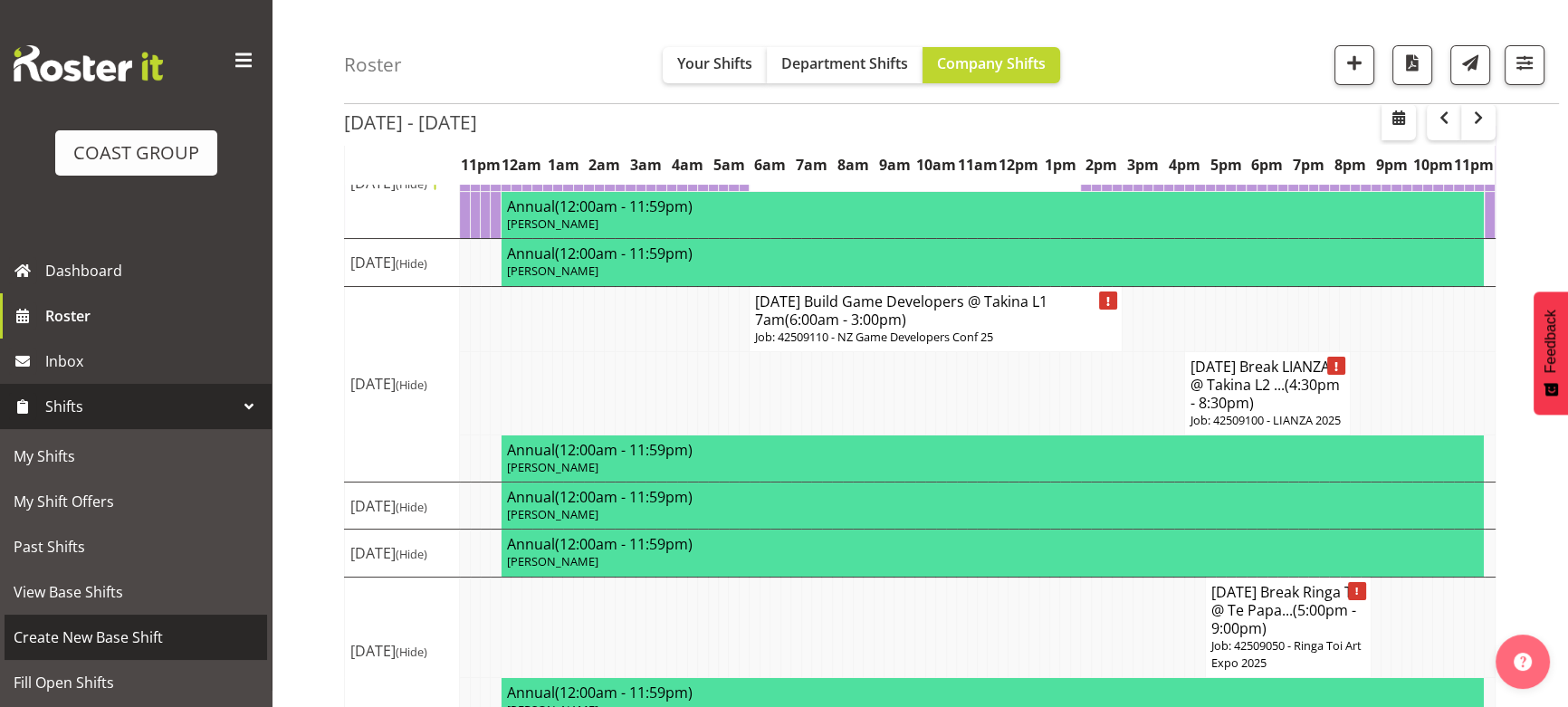
click at [149, 633] on span "Create New Base Shift" at bounding box center [136, 636] width 245 height 27
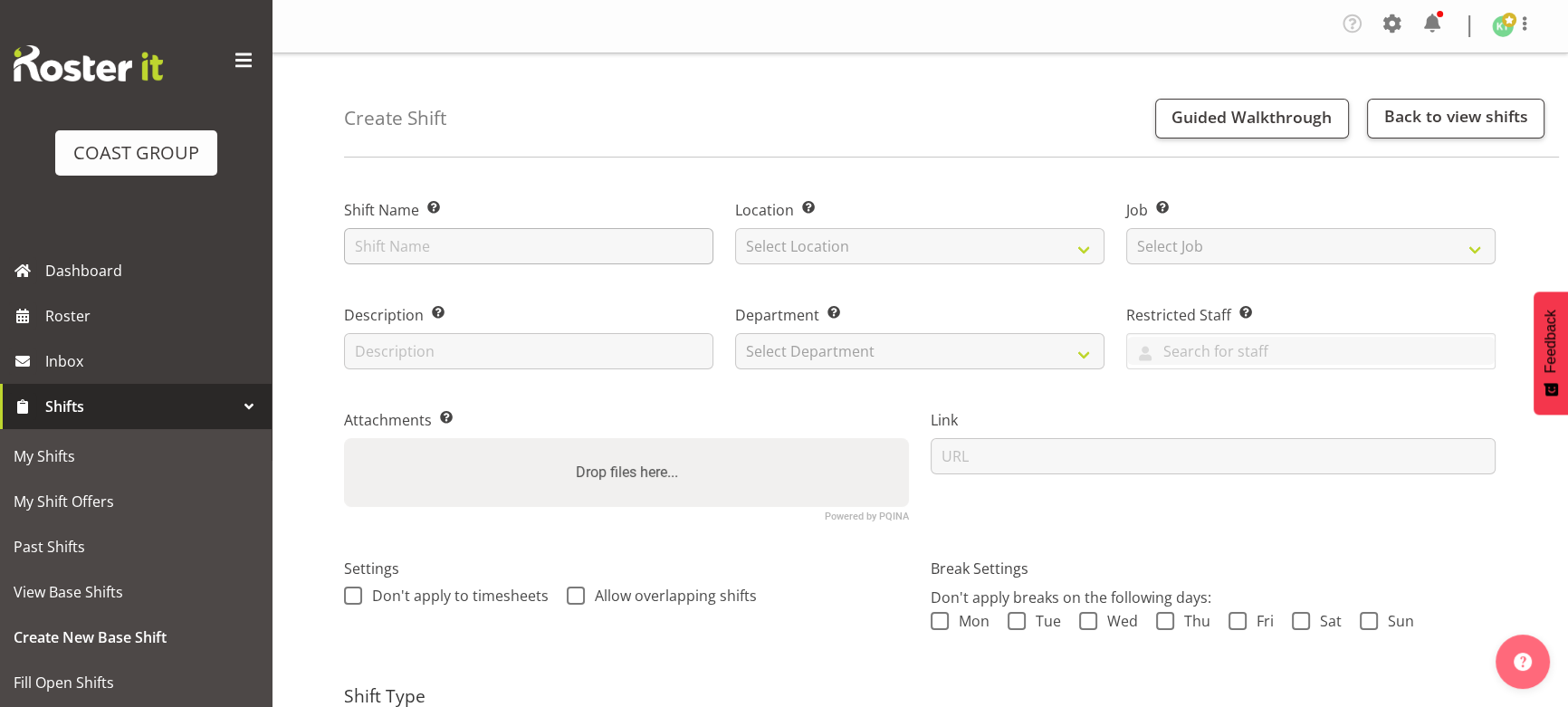
drag, startPoint x: 520, startPoint y: 278, endPoint x: 521, endPoint y: 251, distance: 27.0
click at [519, 279] on div "Description Provide a description of the shift if required." at bounding box center [529, 331] width 391 height 105
click at [522, 248] on input "text" at bounding box center [529, 246] width 369 height 36
type input "[DATE] Build Game Developers @ Takina L2"
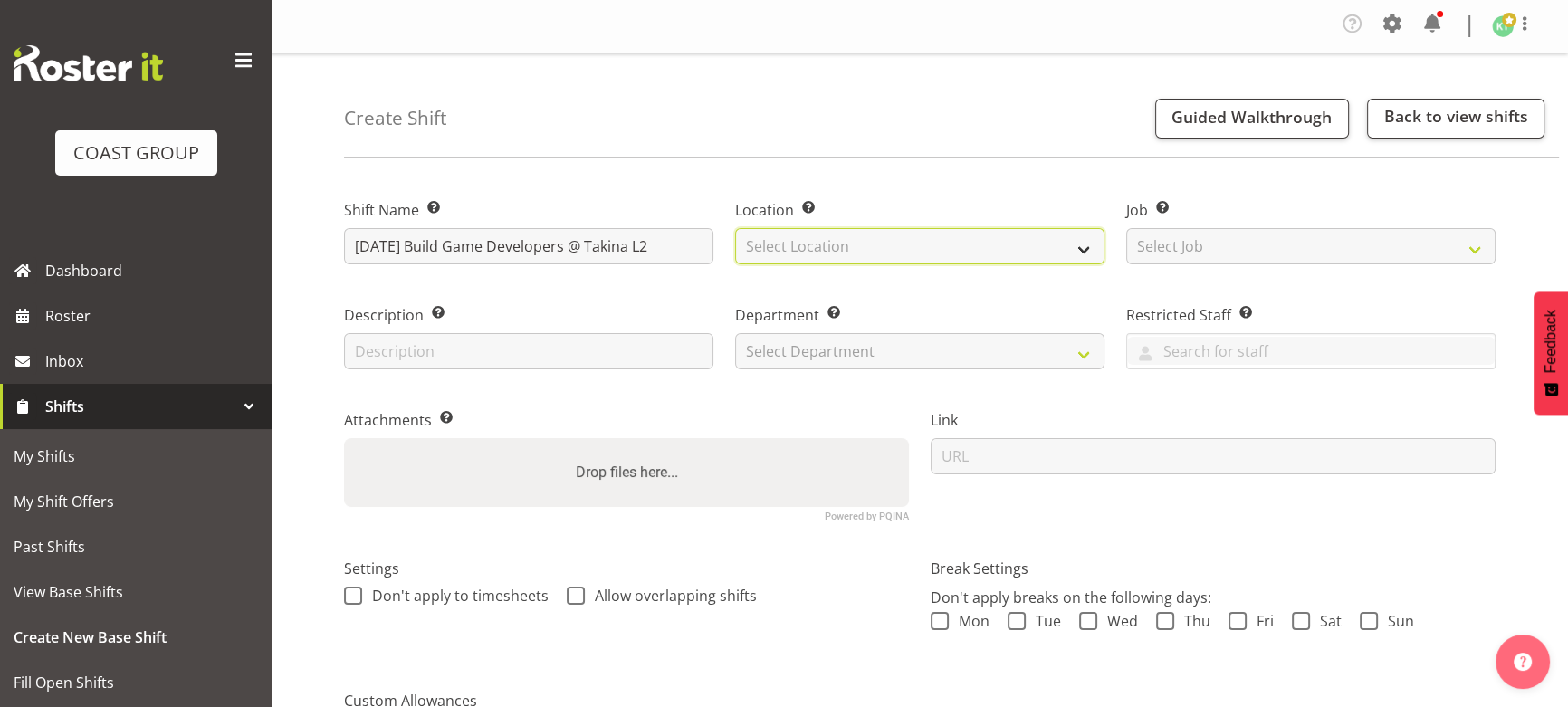
click at [800, 247] on select "Select Location EHS WLG DW WLG" at bounding box center [919, 246] width 369 height 36
select select "106"
click at [735, 228] on select "Select Location EHS WLG DW WLG" at bounding box center [919, 246] width 369 height 36
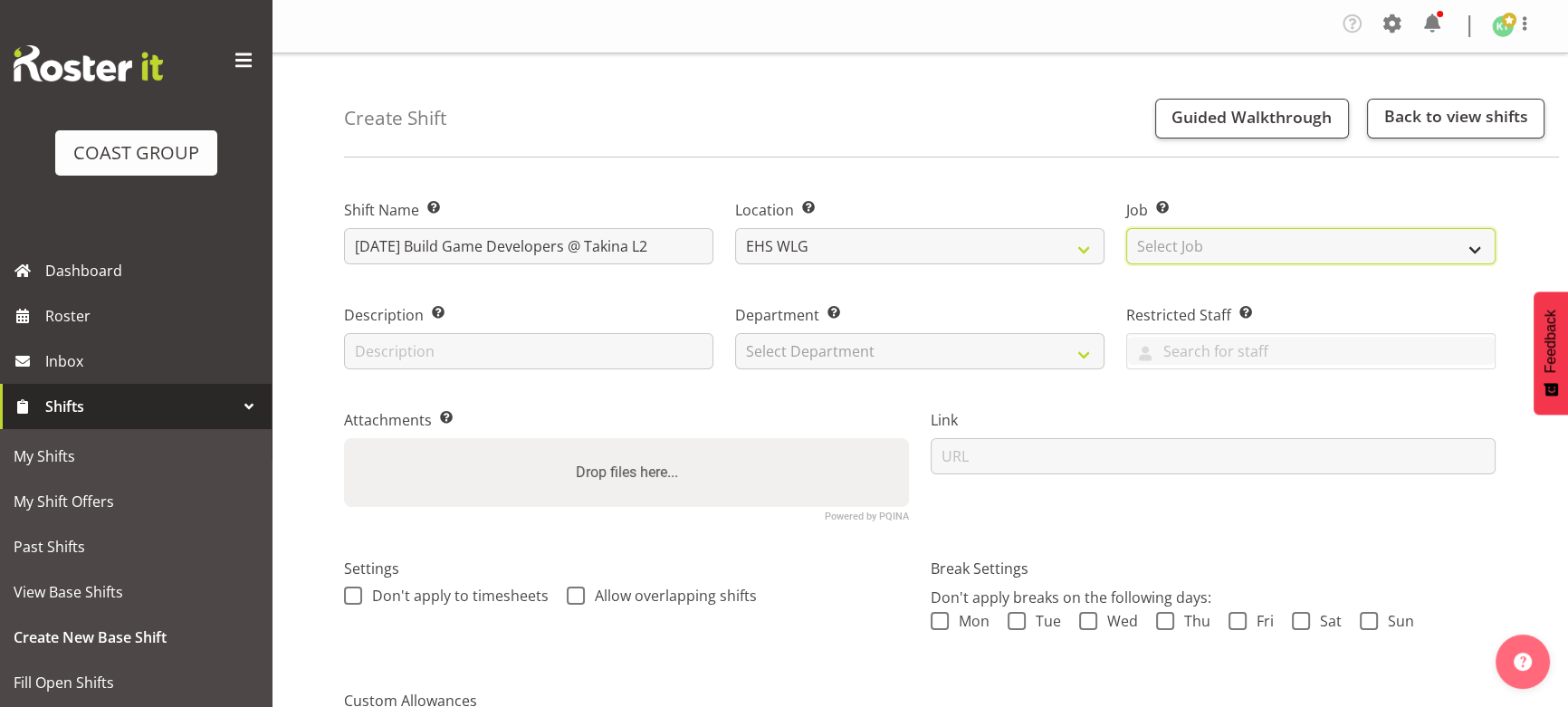
click at [1221, 245] on select "Select Job Create new job 1 Carlton Events 1 [PERSON_NAME][GEOGRAPHIC_DATA] 1 […" at bounding box center [1310, 246] width 369 height 36
select select "10144"
click at [1126, 228] on select "Select Job Create new job 1 Carlton Events 1 [PERSON_NAME][GEOGRAPHIC_DATA] 1 […" at bounding box center [1310, 246] width 369 height 36
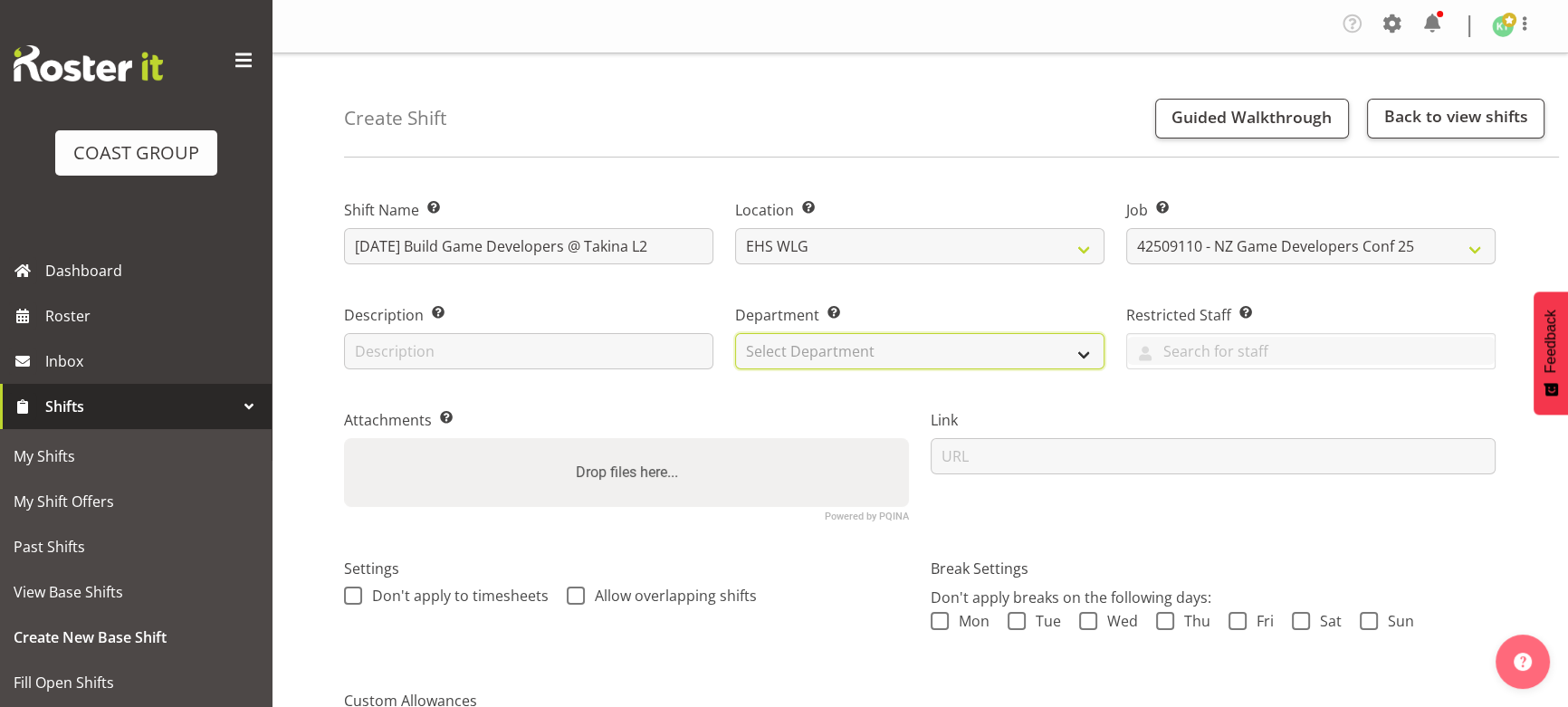
click at [852, 360] on select "Select Department EHS WLG OPS DW WLG DW WLG SALES" at bounding box center [919, 351] width 369 height 36
click at [852, 361] on select "Select Department EHS WLG OPS DW WLG DW WLG SALES" at bounding box center [919, 351] width 369 height 36
click at [852, 362] on select "Select Department EHS WLG OPS DW WLG DW WLG SALES" at bounding box center [919, 351] width 369 height 36
select select "43"
click at [735, 333] on select "Select Department EHS WLG OPS DW WLG DW WLG SALES" at bounding box center [919, 351] width 369 height 36
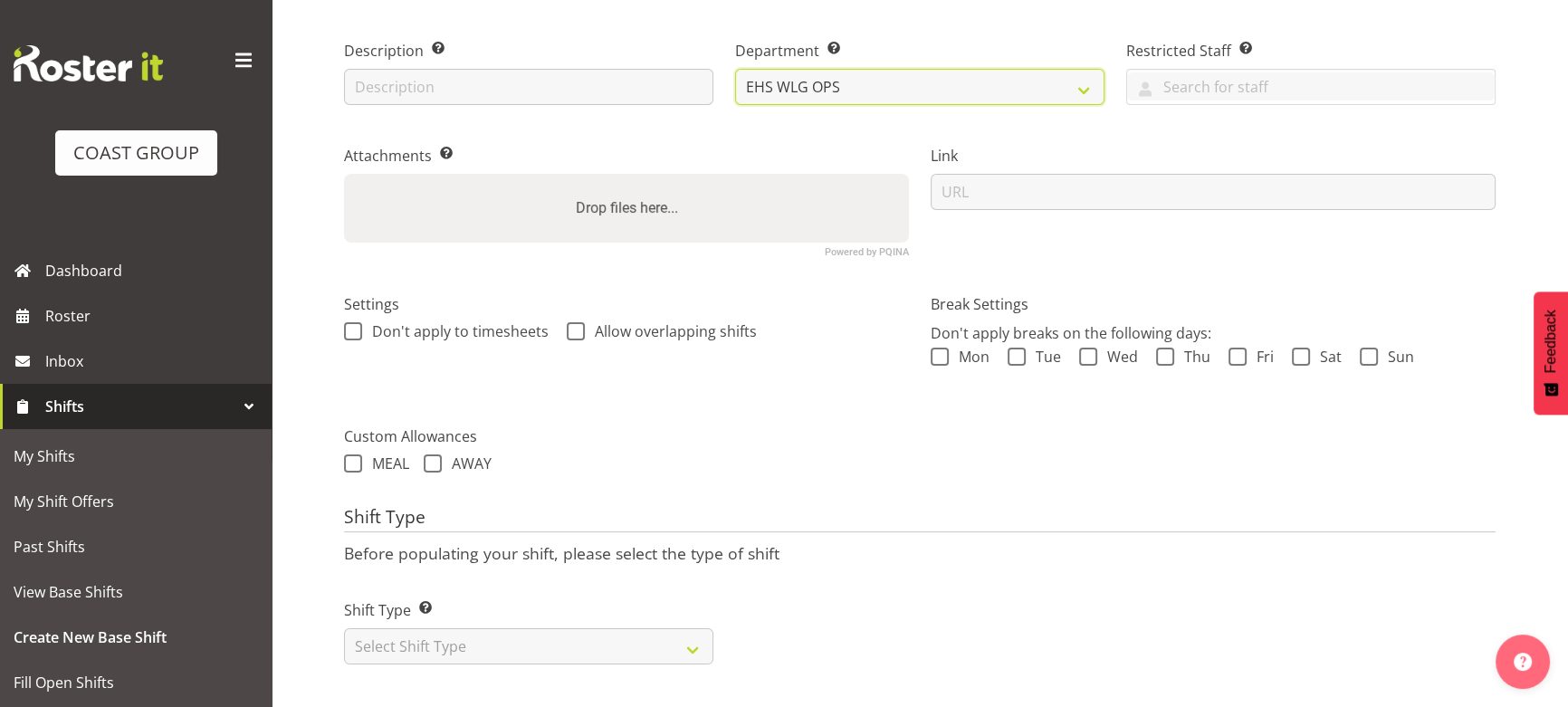
scroll to position [275, 0]
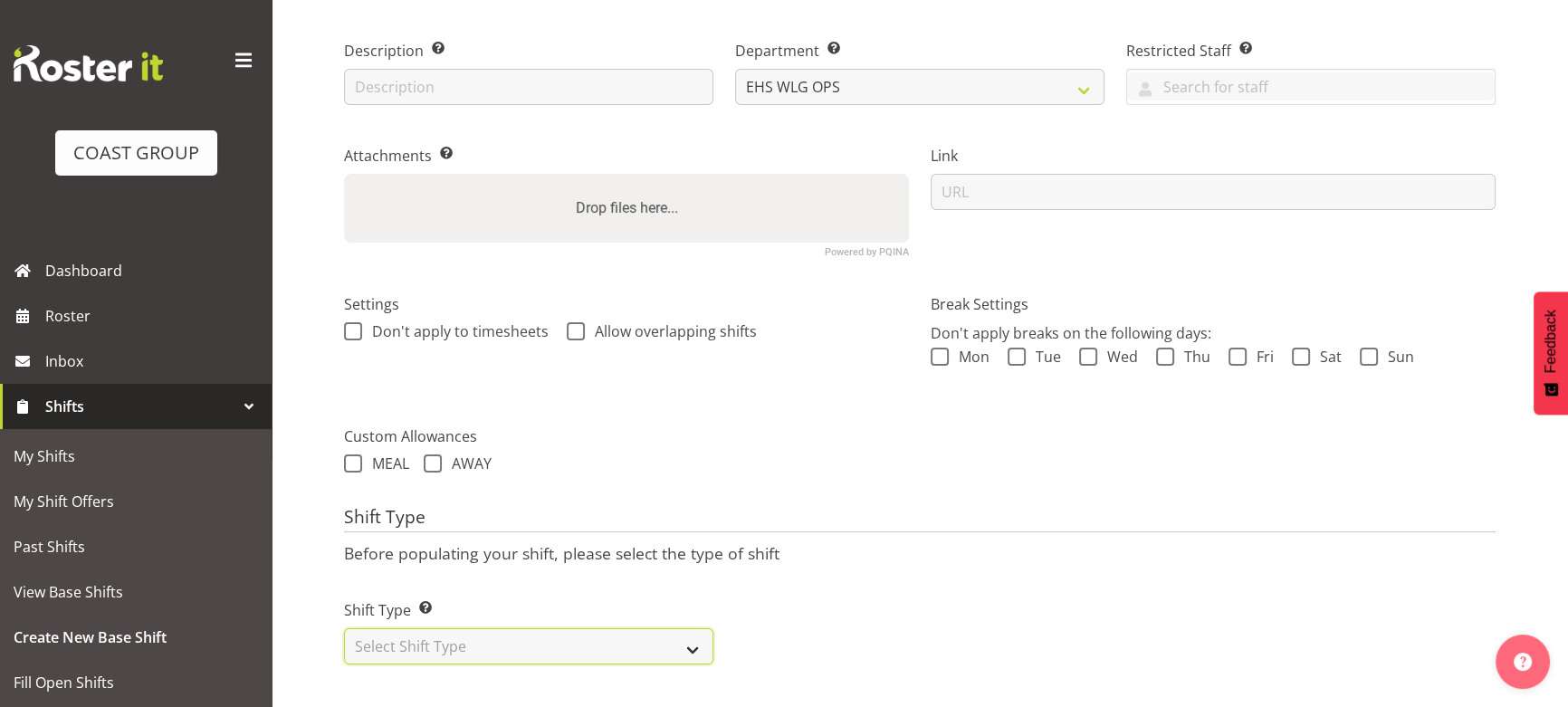
click at [553, 630] on select "Select Shift Type One Off Shift Recurring Shift Rotating Shift" at bounding box center [529, 646] width 369 height 36
select select "one_off"
click at [344, 628] on select "Select Shift Type One Off Shift Recurring Shift Rotating Shift" at bounding box center [529, 646] width 369 height 36
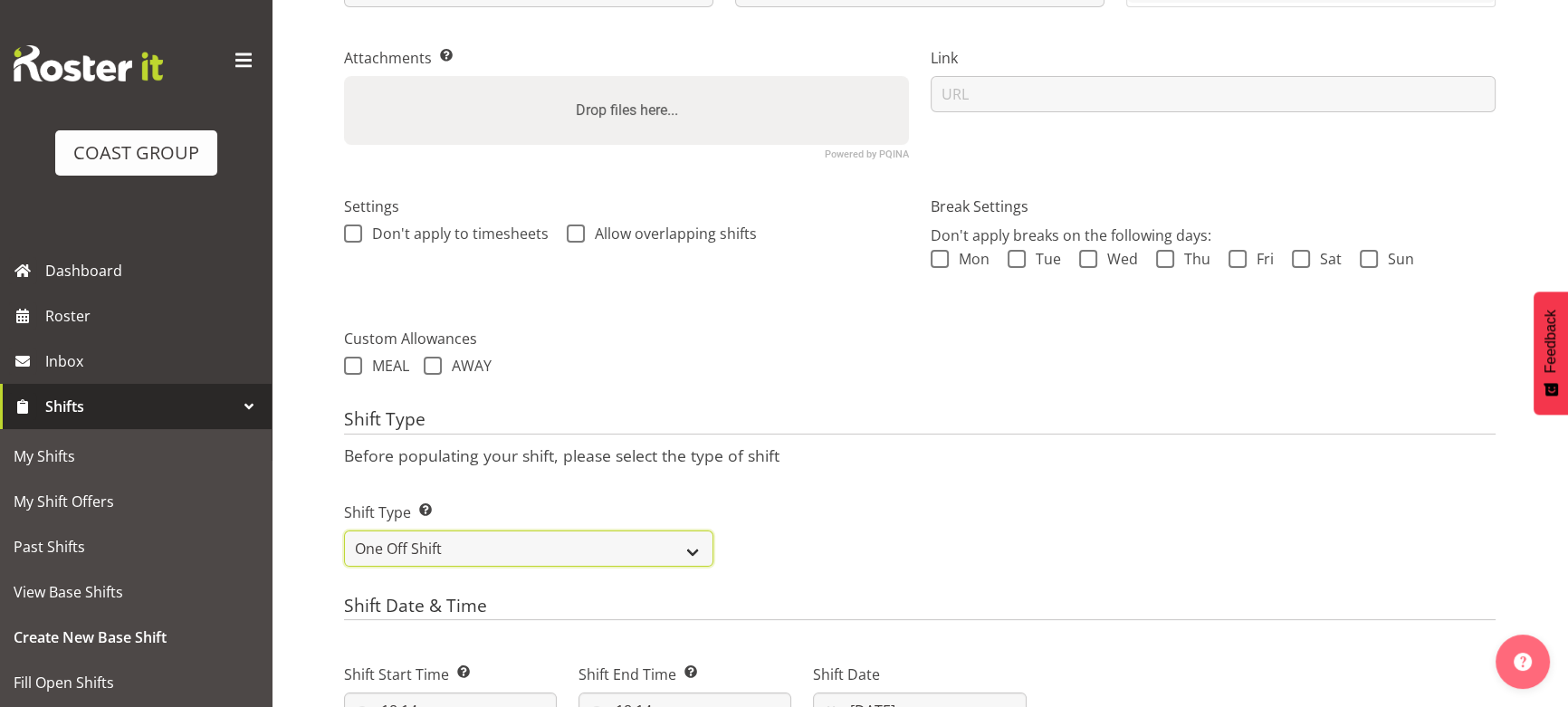
scroll to position [440, 0]
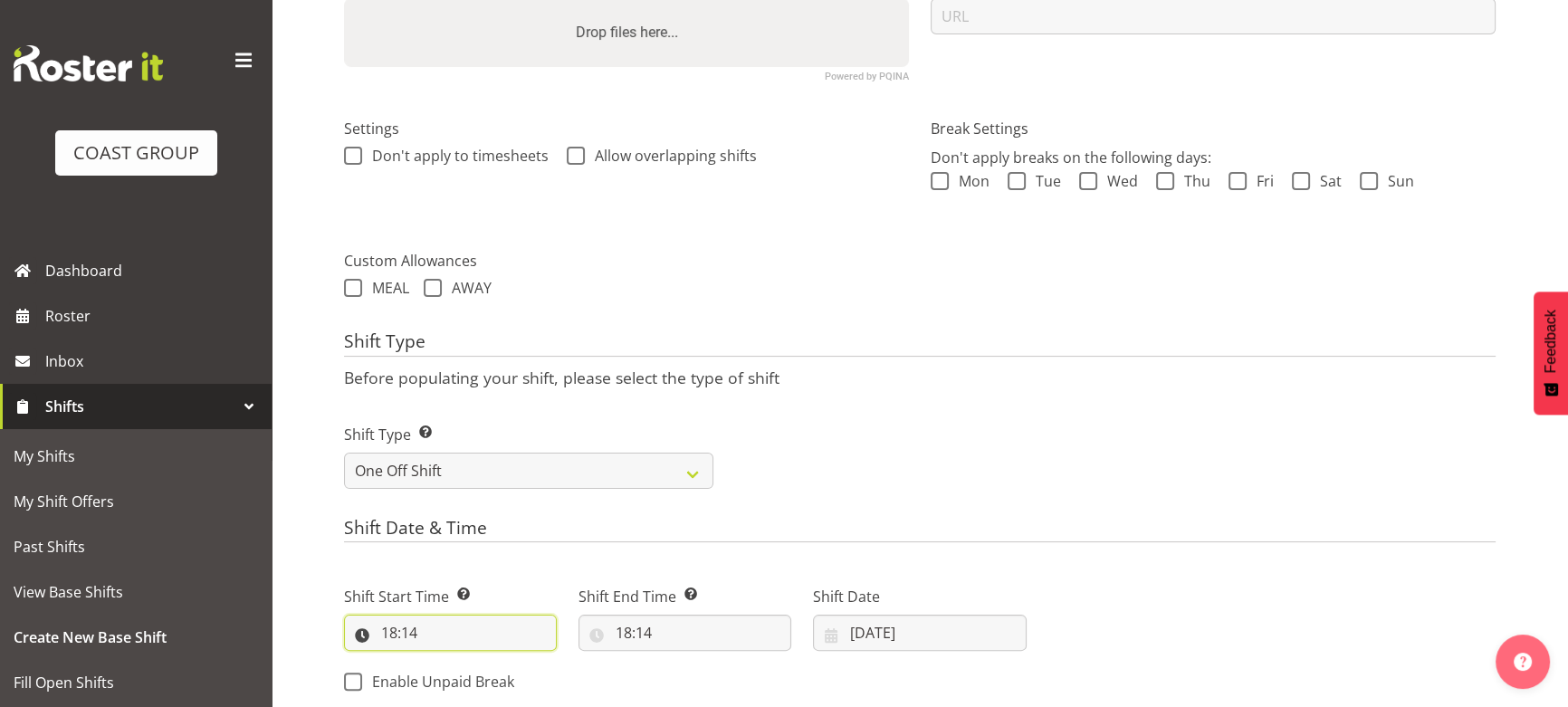
click at [488, 620] on input "18:14" at bounding box center [450, 632] width 213 height 36
click at [476, 669] on select "00 01 02 03 04 05 06 07 08 09 10 11 12 13 14 15 16 17 18 19 20 21 22 23" at bounding box center [468, 679] width 41 height 36
select select "17"
click at [448, 661] on select "00 01 02 03 04 05 06 07 08 09 10 11 12 13 14 15 16 17 18 19 20 21 22 23" at bounding box center [468, 679] width 41 height 36
type input "17:14"
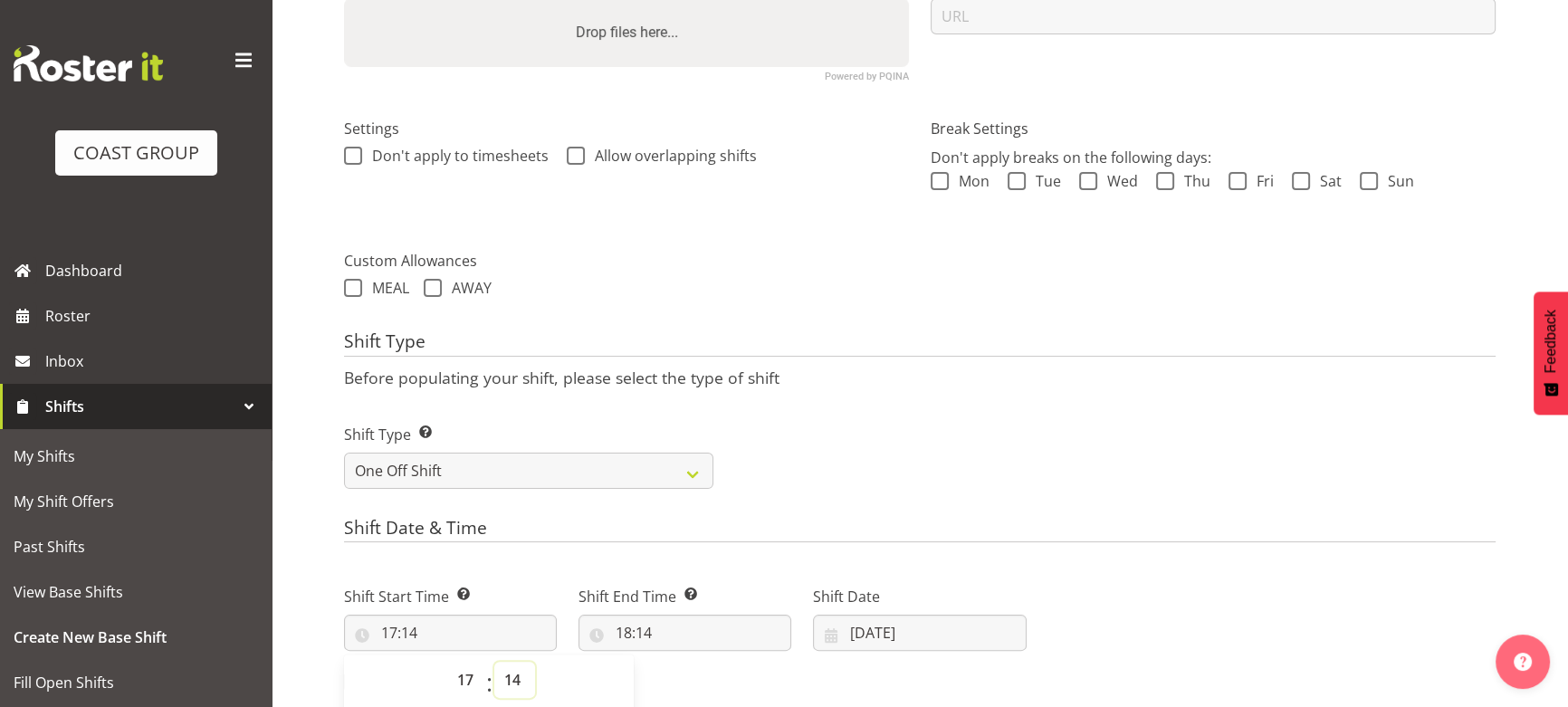
click at [508, 670] on select "00 01 02 03 04 05 06 07 08 09 10 11 12 13 14 15 16 17 18 19 20 21 22 23 24 25 2…" at bounding box center [515, 679] width 41 height 36
select select "30"
click at [494, 661] on select "00 01 02 03 04 05 06 07 08 09 10 11 12 13 14 15 16 17 18 19 20 21 22 23 24 25 2…" at bounding box center [515, 679] width 41 height 36
type input "17:30"
click at [468, 664] on select "00 01 02 03 04 05 06 07 08 09 10 11 12 13 14 15 16 17 18 19 20 21 22 23" at bounding box center [468, 679] width 41 height 36
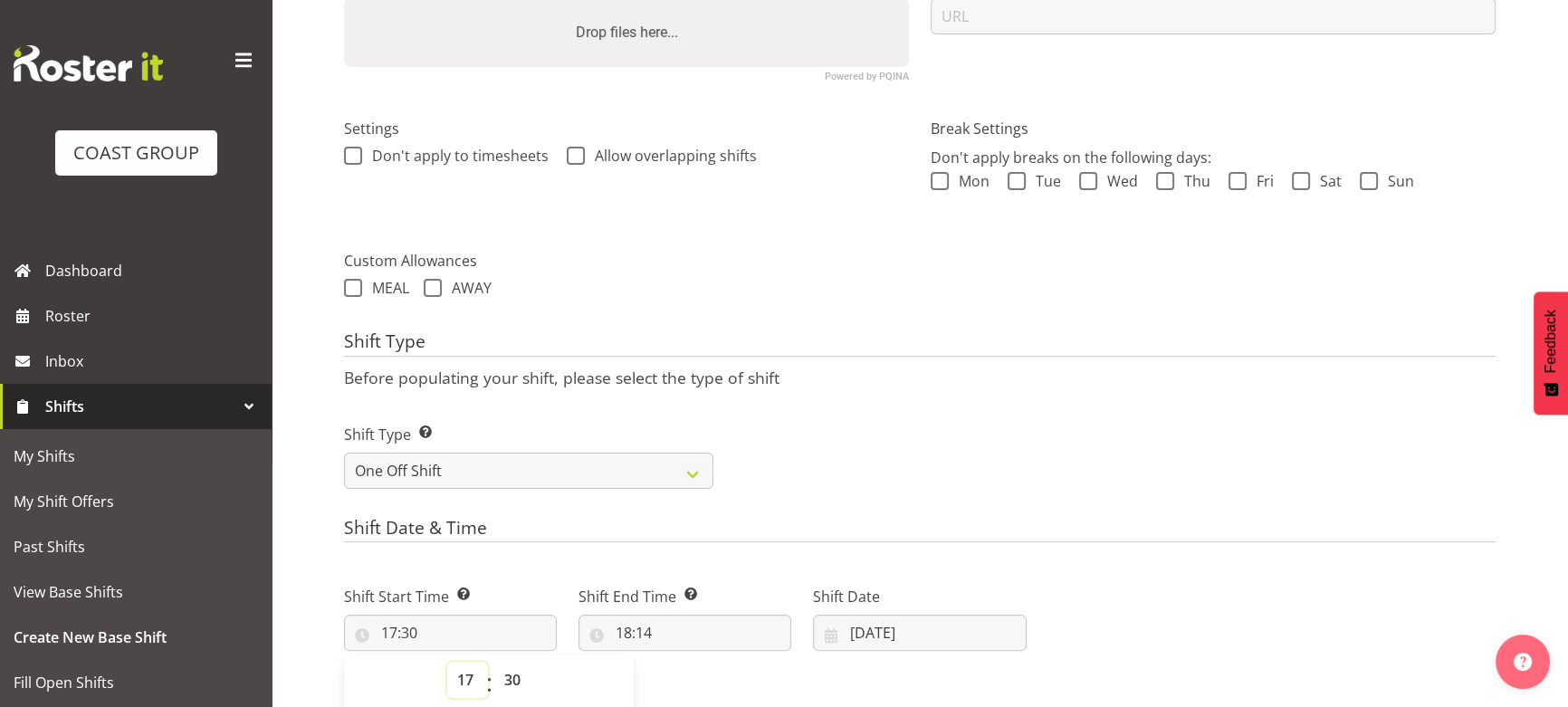
select select "16"
click at [448, 661] on select "00 01 02 03 04 05 06 07 08 09 10 11 12 13 14 15 16 17 18 19 20 21 22 23" at bounding box center [468, 679] width 41 height 36
type input "16:30"
click at [679, 640] on input "18:14" at bounding box center [685, 632] width 213 height 36
drag, startPoint x: 697, startPoint y: 685, endPoint x: 699, endPoint y: 674, distance: 11.2
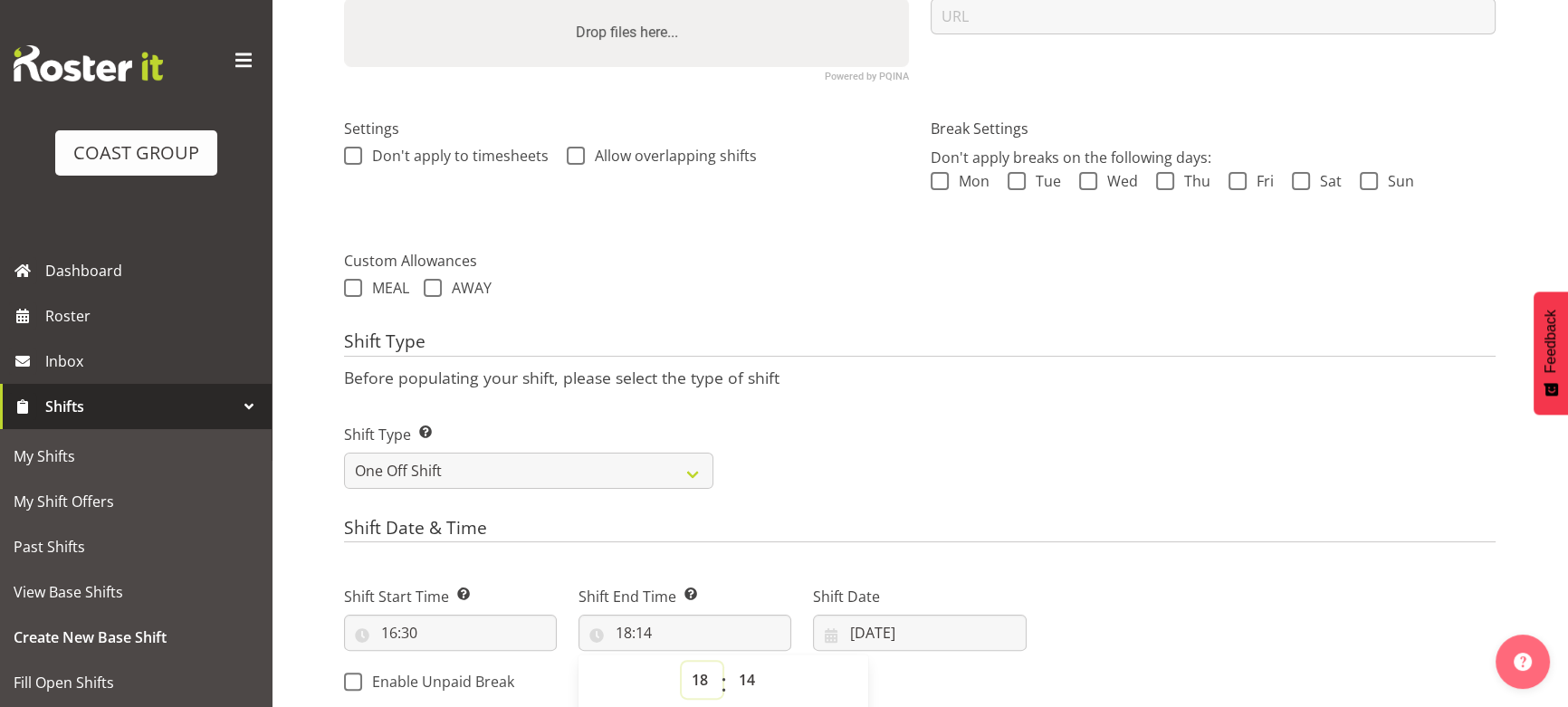
click at [697, 685] on select "00 01 02 03 04 05 06 07 08 09 10 11 12 13 14 15 16 17 18 19 20 21 22 23" at bounding box center [702, 679] width 41 height 36
select select "19"
click at [681, 661] on select "00 01 02 03 04 05 06 07 08 09 10 11 12 13 14 15 16 17 18 19 20 21 22 23" at bounding box center [702, 679] width 41 height 36
type input "19:14"
click at [745, 680] on select "00 01 02 03 04 05 06 07 08 09 10 11 12 13 14 15 16 17 18 19 20 21 22 23 24 25 2…" at bounding box center [749, 679] width 41 height 36
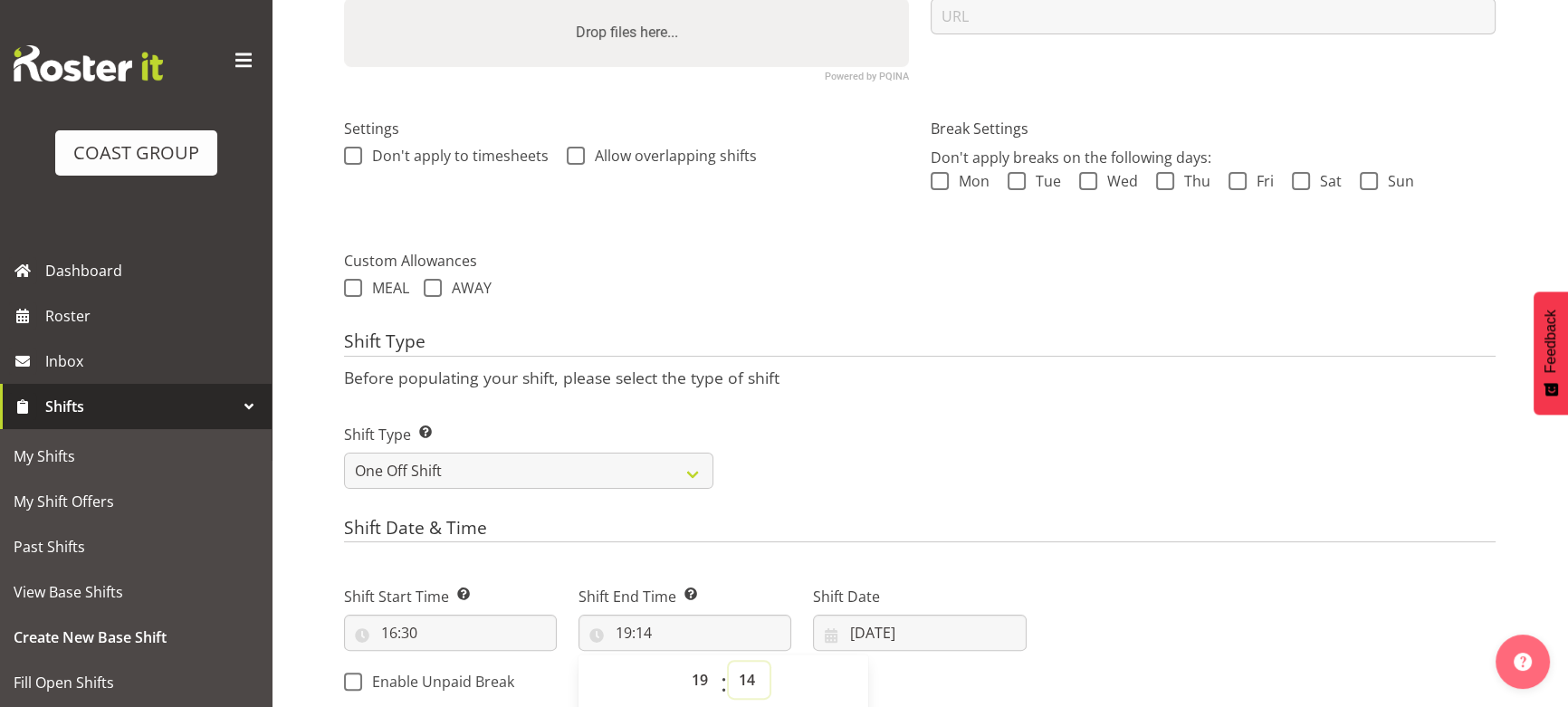
select select "30"
click at [729, 661] on select "00 01 02 03 04 05 06 07 08 09 10 11 12 13 14 15 16 17 18 19 20 21 22 23 24 25 2…" at bounding box center [749, 679] width 41 height 36
type input "19:30"
click at [911, 629] on input "[DATE]" at bounding box center [919, 632] width 213 height 36
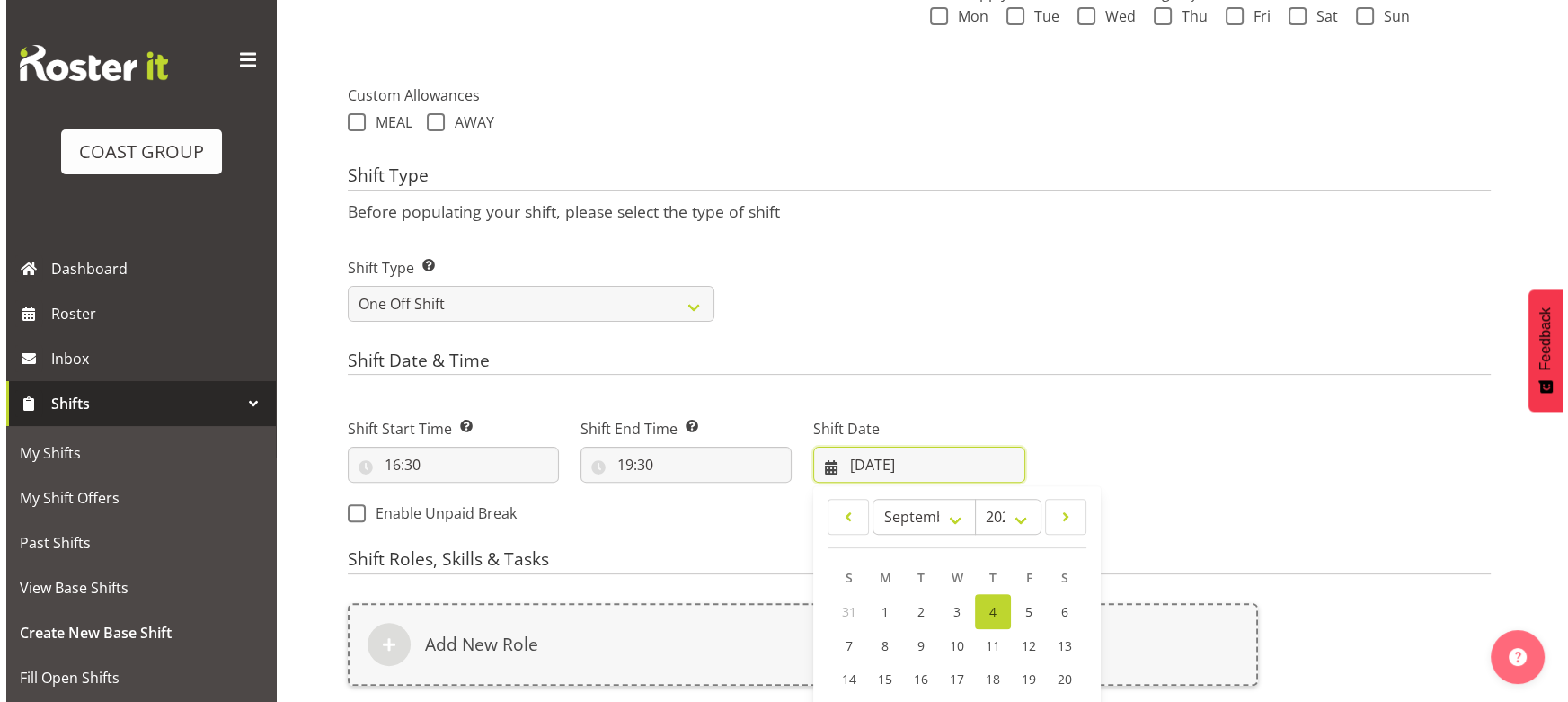
scroll to position [682, 0]
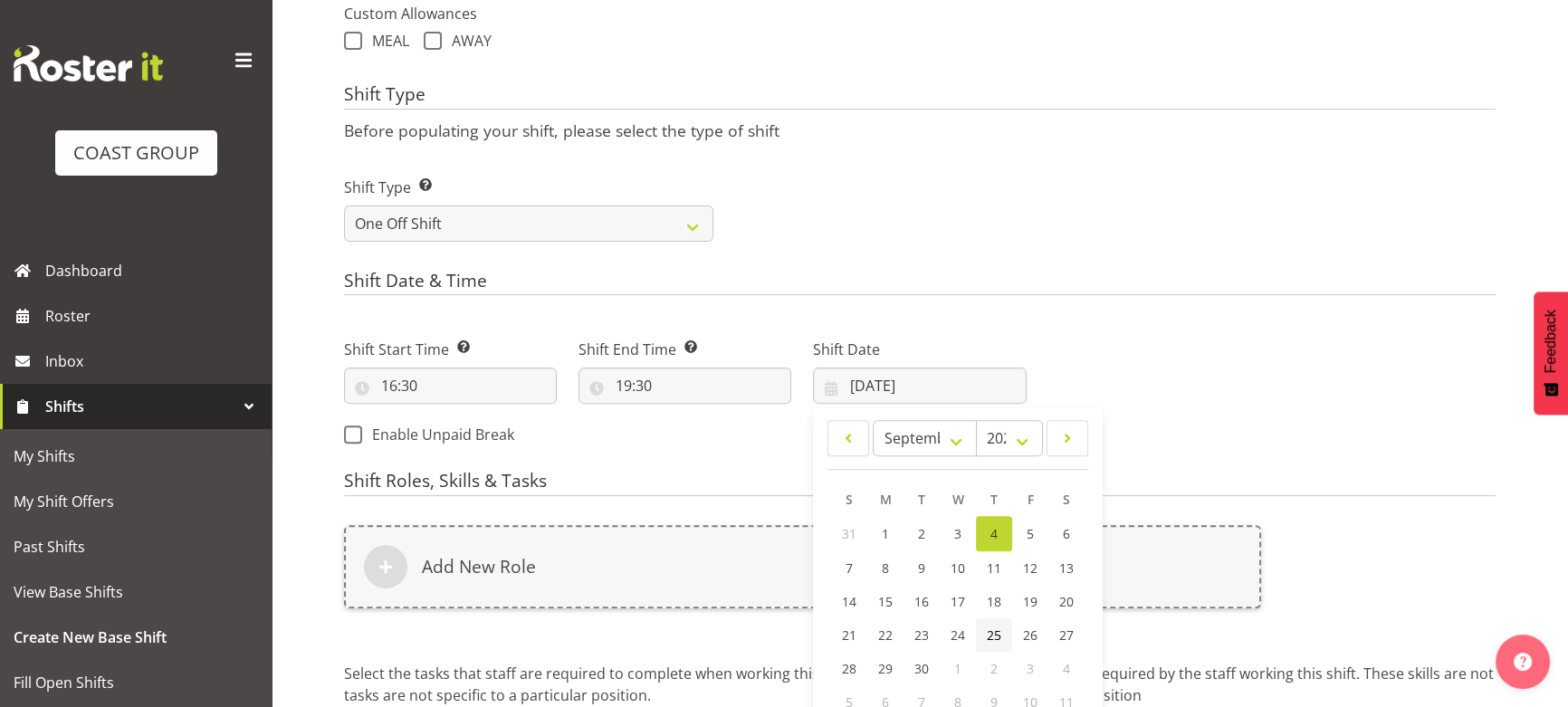
click at [1000, 629] on span "25" at bounding box center [994, 634] width 15 height 17
type input "25/09/2025"
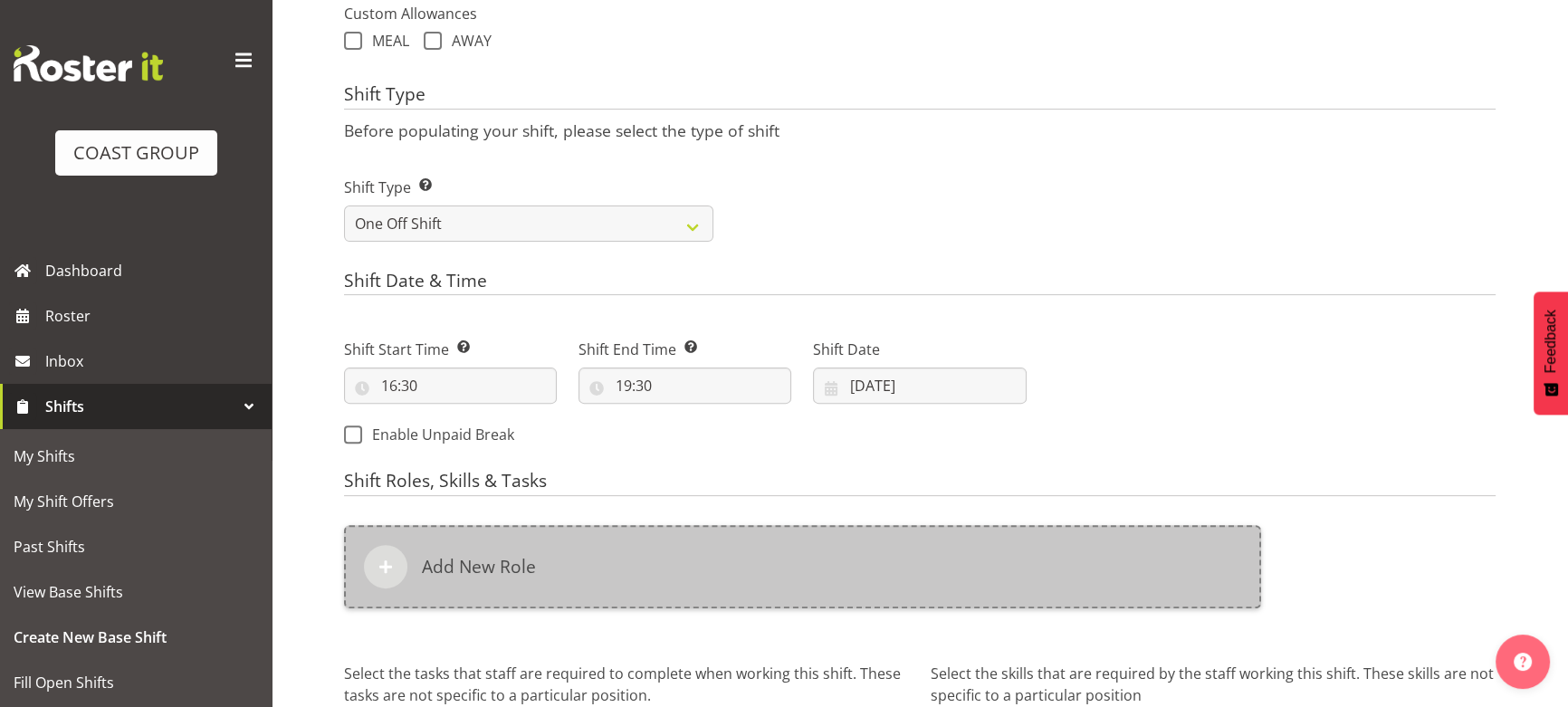
click at [944, 565] on div "Add New Role" at bounding box center [802, 566] width 917 height 83
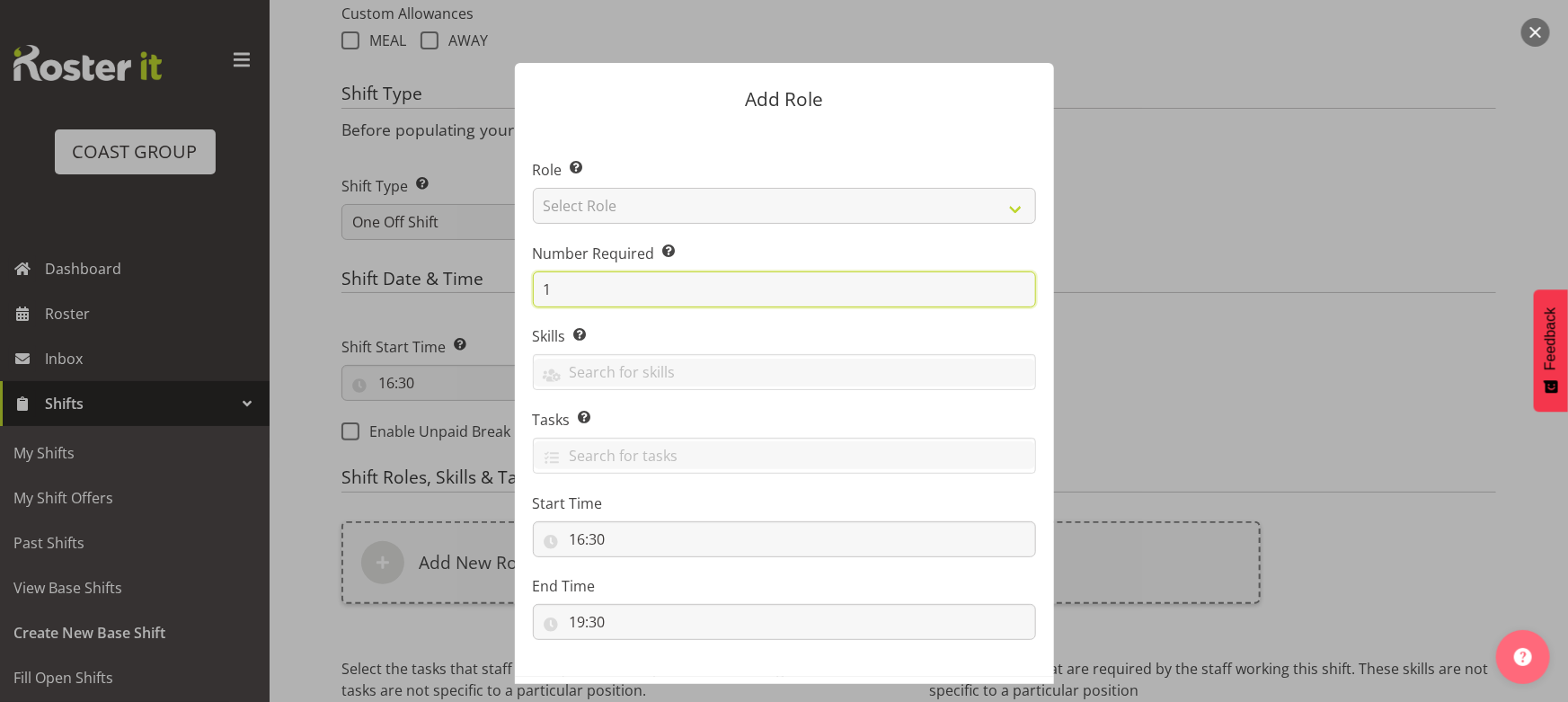
click at [458, 297] on form "Add Role Role Select the role you wish to add to the shift. Select Role ACCOUNT…" at bounding box center [784, 350] width 863 height 666
type input "4"
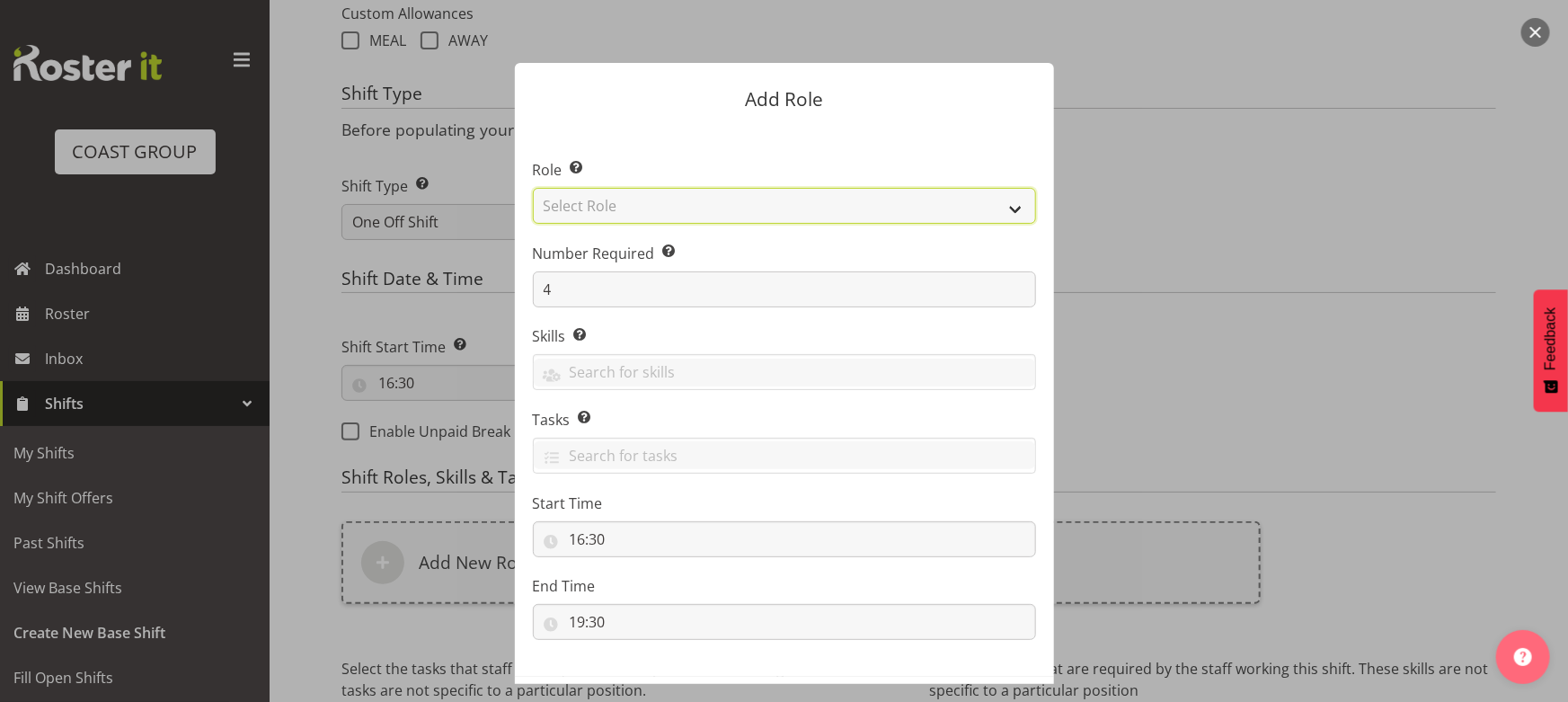
click at [735, 212] on select "Select Role ACCOUNT MANAGER ACCOUNT MANAGER DW ACCOUNTS [PERSON_NAME] VEHICLES …" at bounding box center [784, 205] width 504 height 36
select select "191"
click at [533, 188] on select "Select Role ACCOUNT MANAGER ACCOUNT MANAGER DW ACCOUNTS [PERSON_NAME] VEHICLES …" at bounding box center [784, 205] width 504 height 36
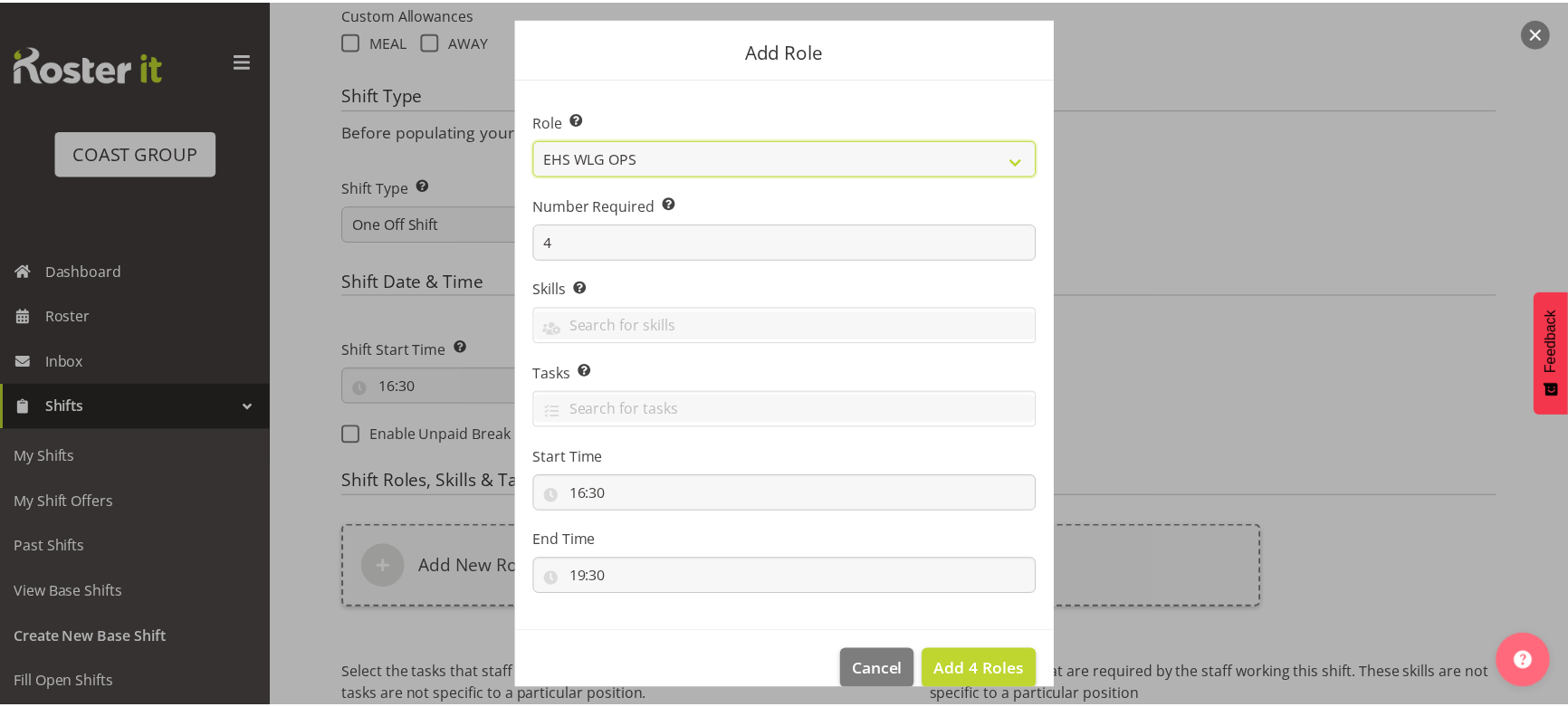
scroll to position [77, 0]
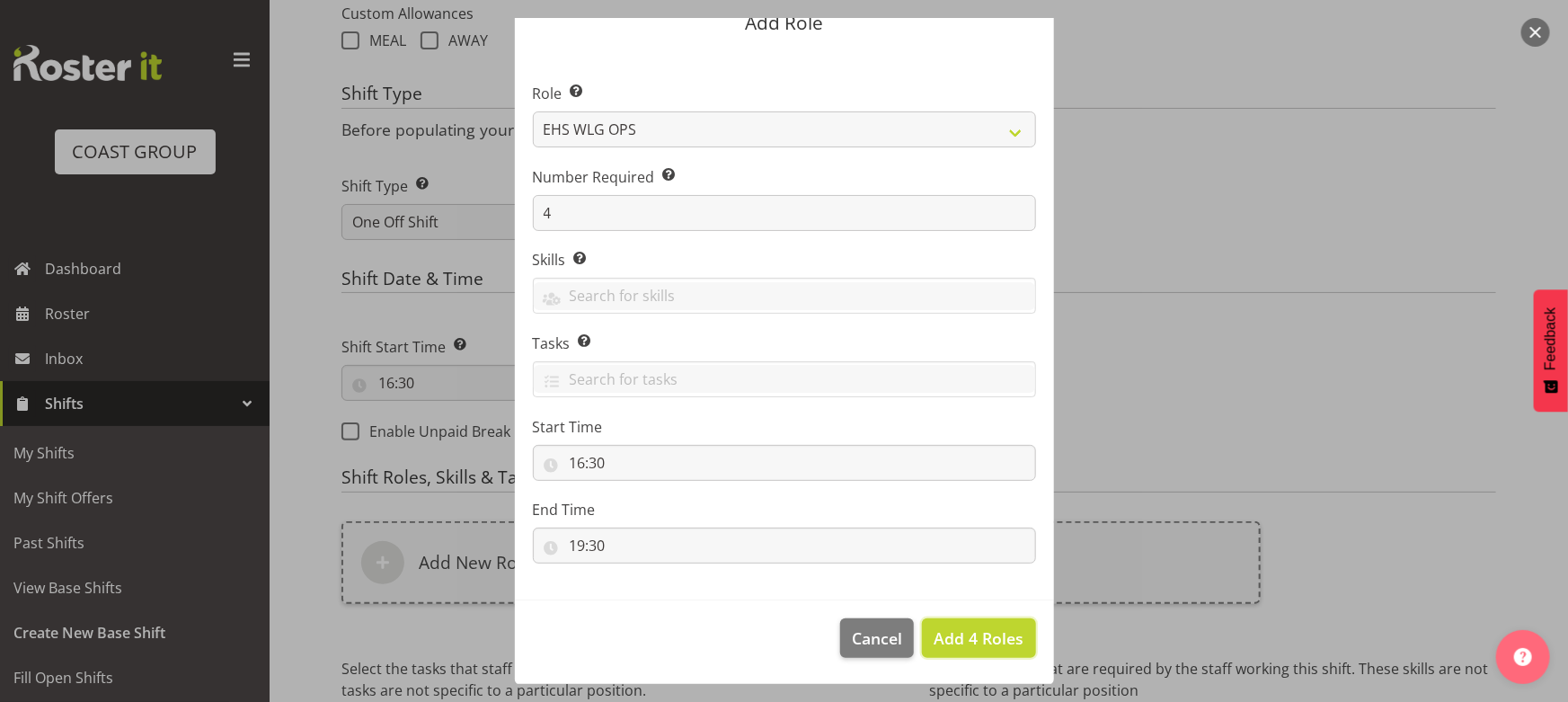
drag, startPoint x: 973, startPoint y: 629, endPoint x: 942, endPoint y: 603, distance: 40.5
click at [972, 629] on span "Add 4 Roles" at bounding box center [978, 637] width 90 height 21
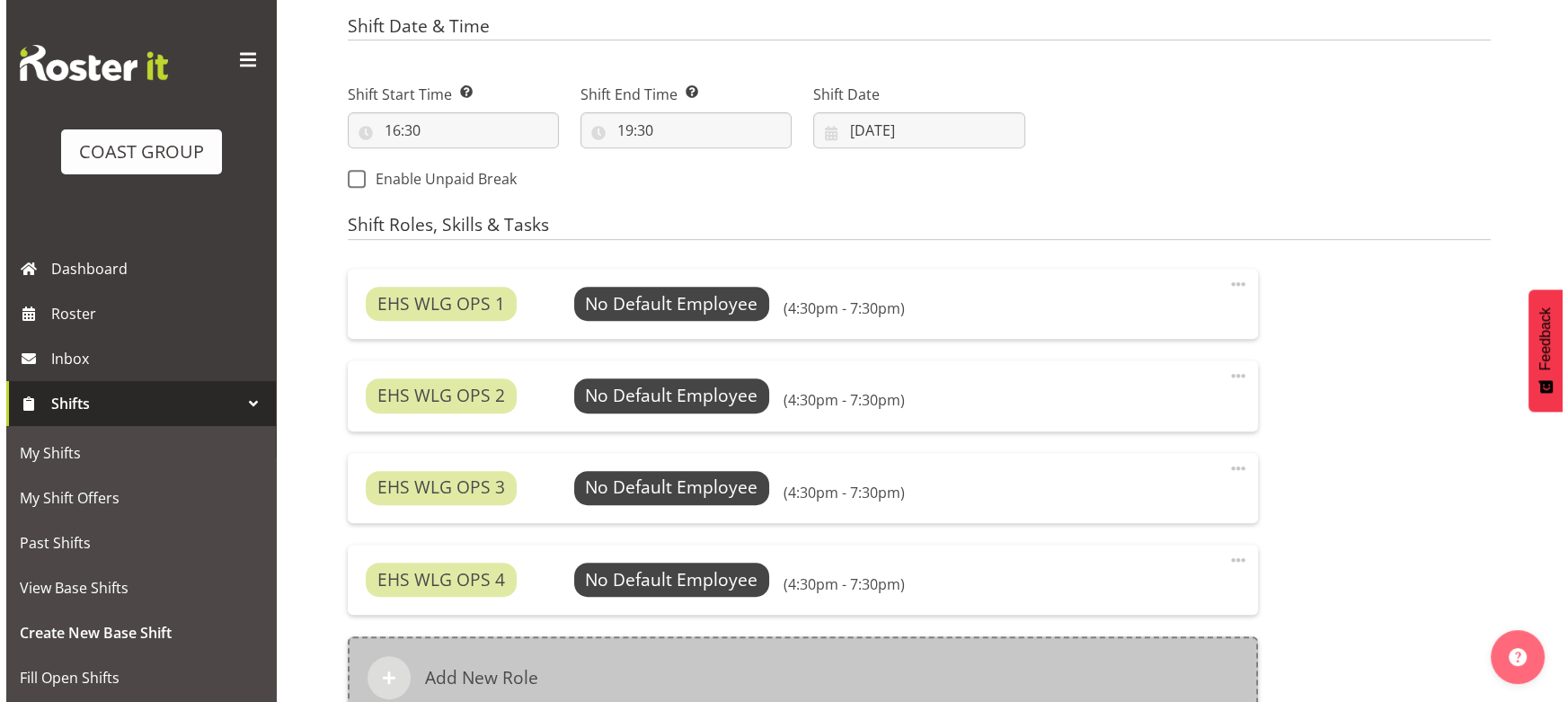
scroll to position [1008, 0]
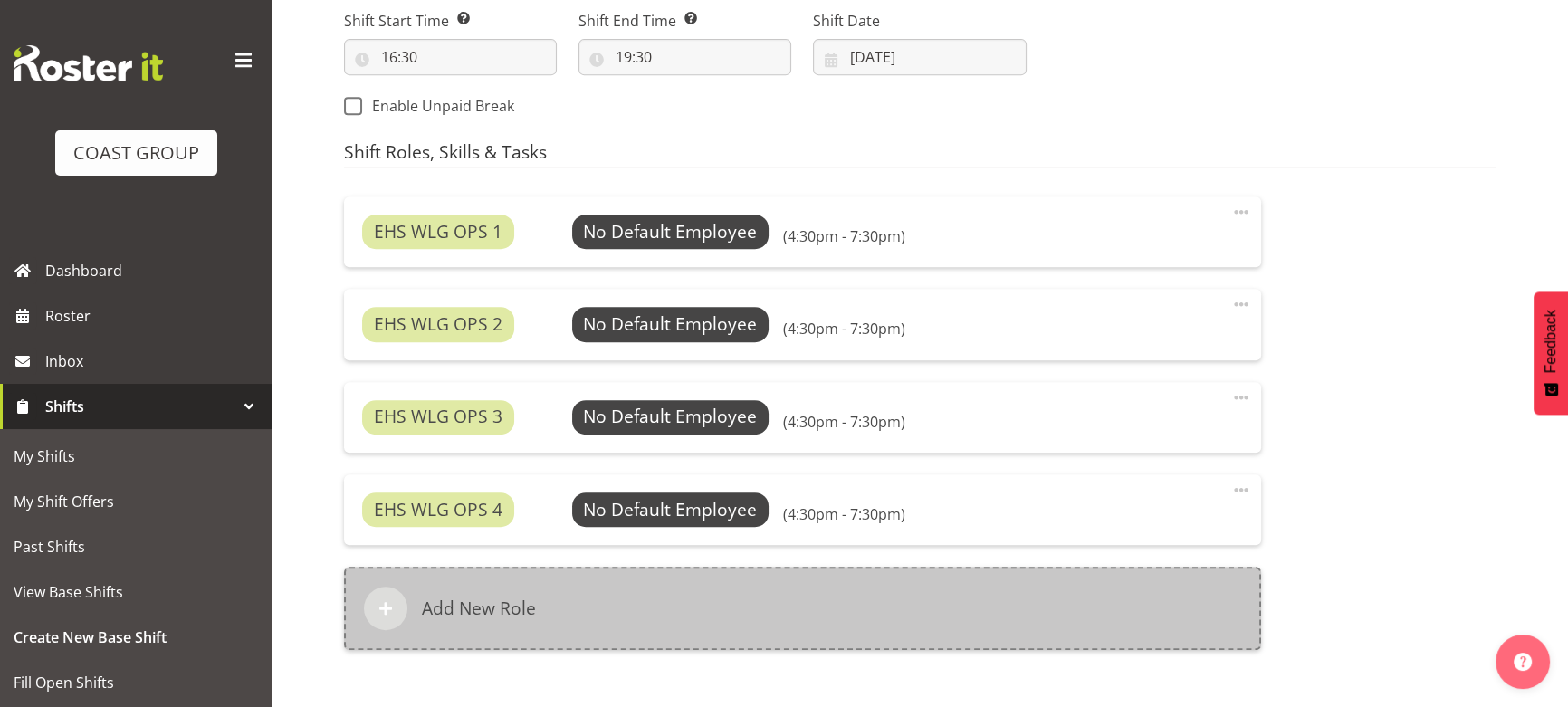
click at [695, 606] on div "Add New Role" at bounding box center [802, 607] width 917 height 83
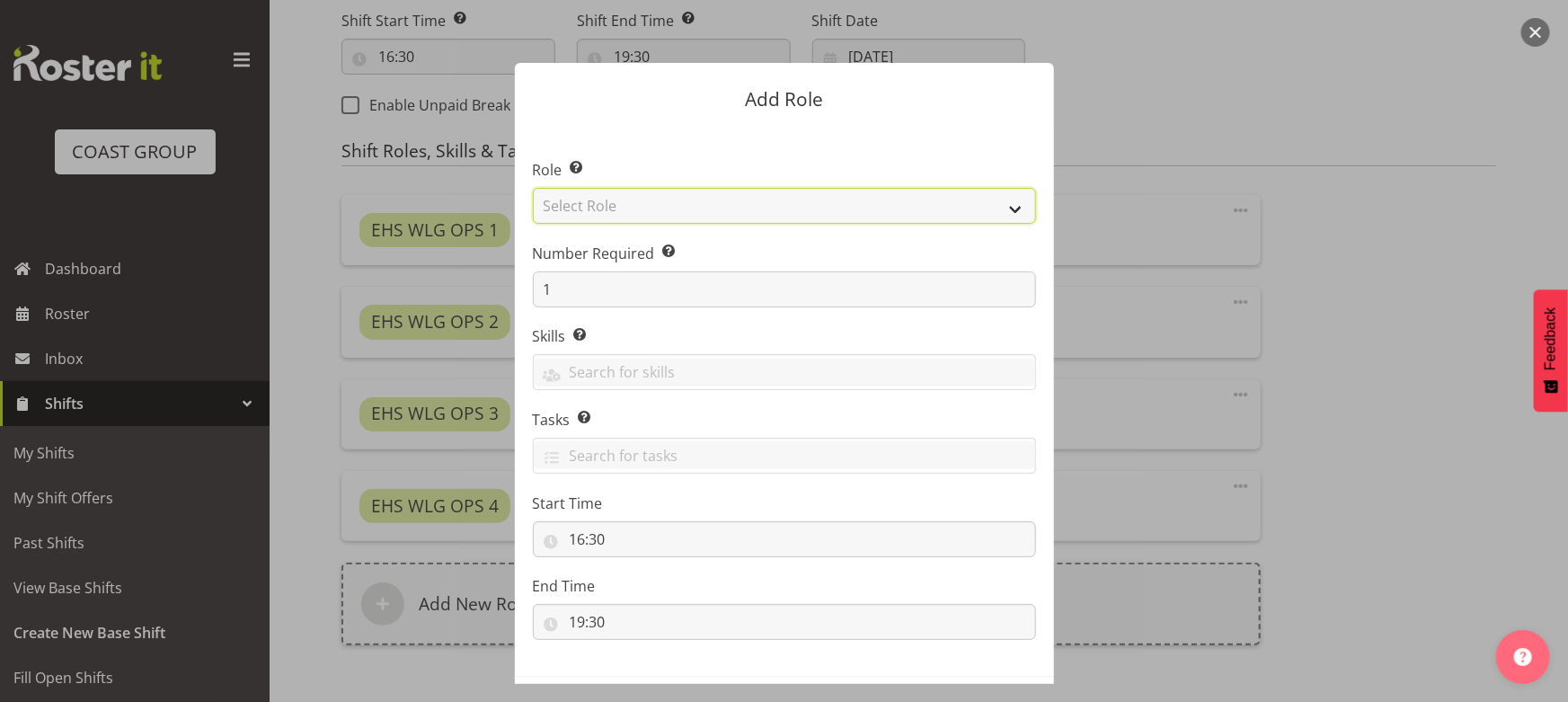
click at [662, 192] on select "Select Role ACCOUNT MANAGER ACCOUNT MANAGER DW ACCOUNTS [PERSON_NAME] VEHICLES …" at bounding box center [784, 205] width 504 height 36
select select "123"
click at [533, 188] on select "Select Role ACCOUNT MANAGER ACCOUNT MANAGER DW ACCOUNTS [PERSON_NAME] VEHICLES …" at bounding box center [784, 205] width 504 height 36
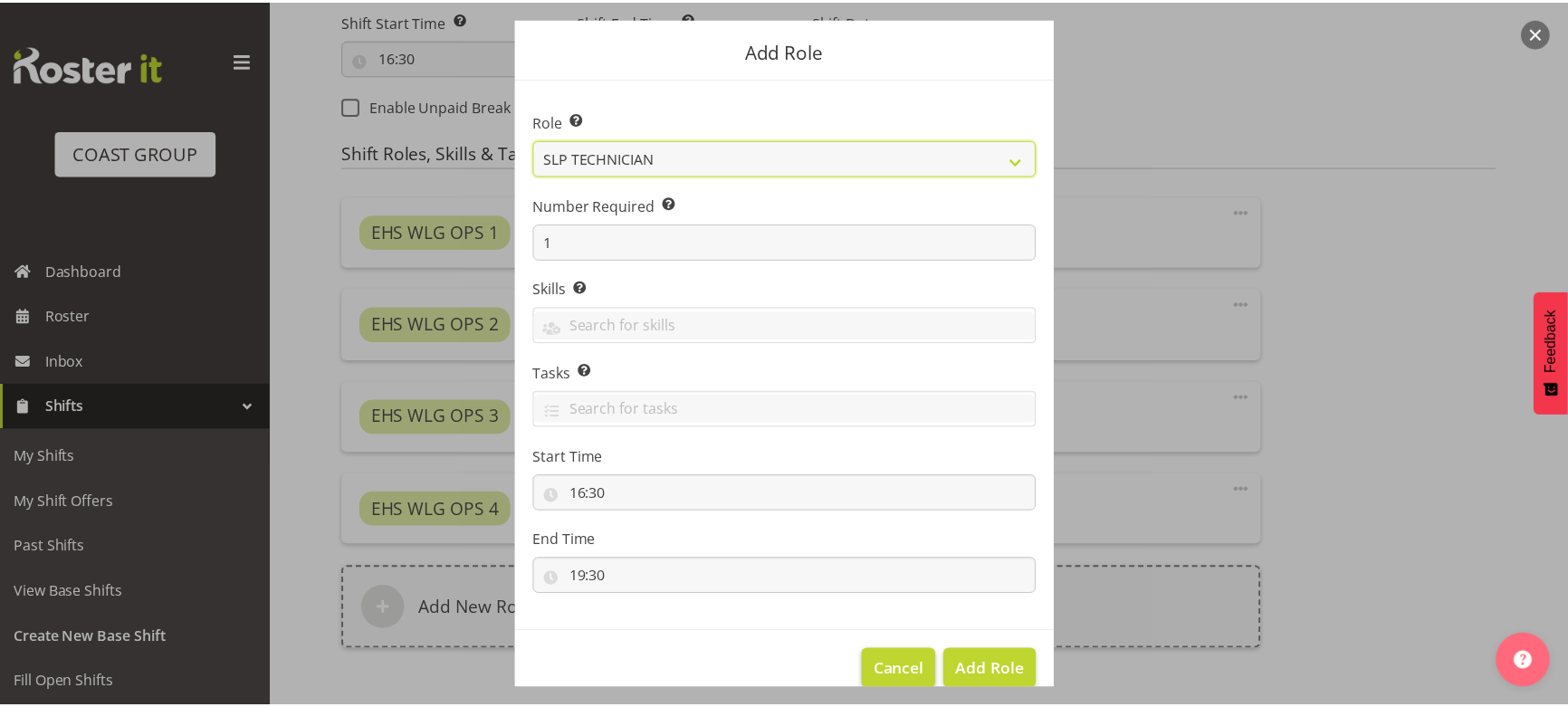
scroll to position [77, 0]
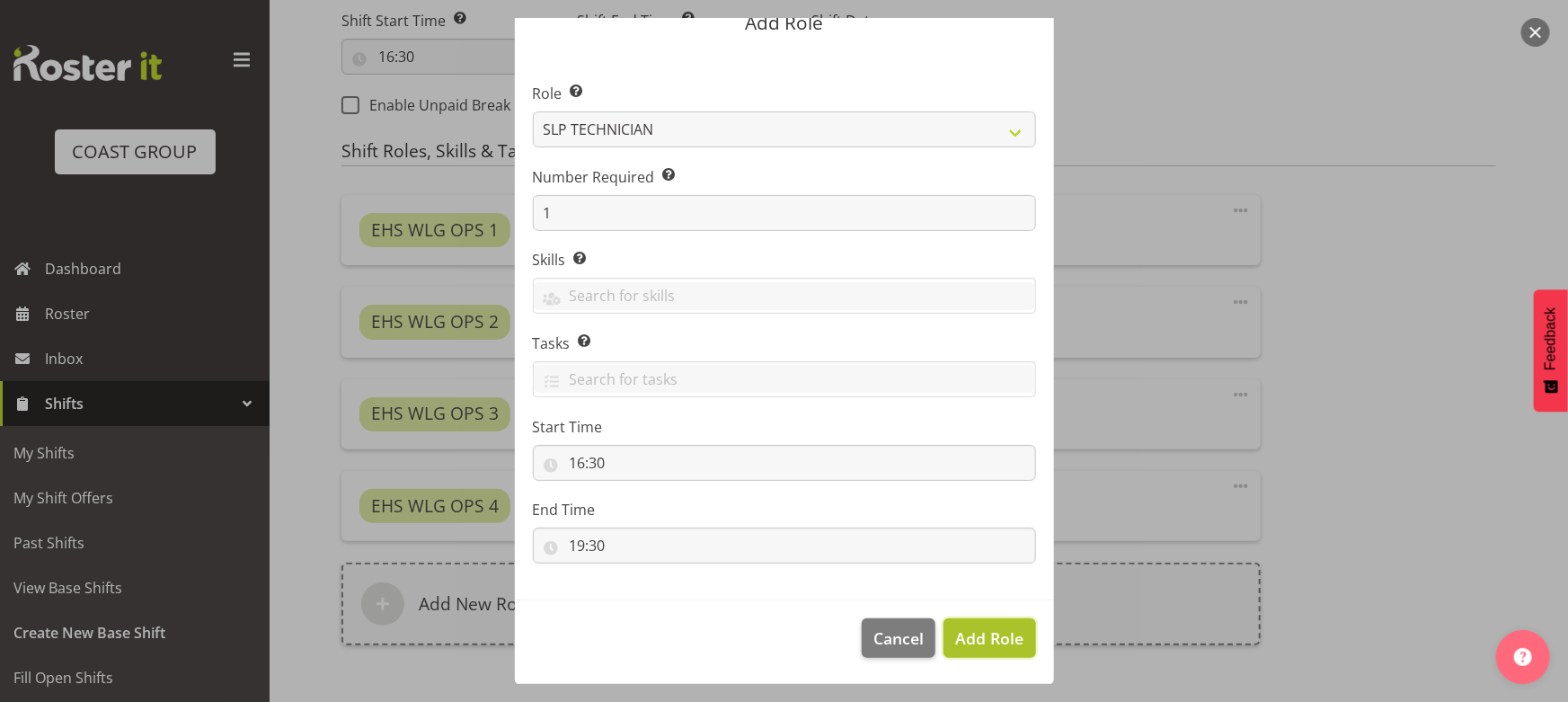
click at [972, 645] on span "Add Role" at bounding box center [990, 637] width 68 height 21
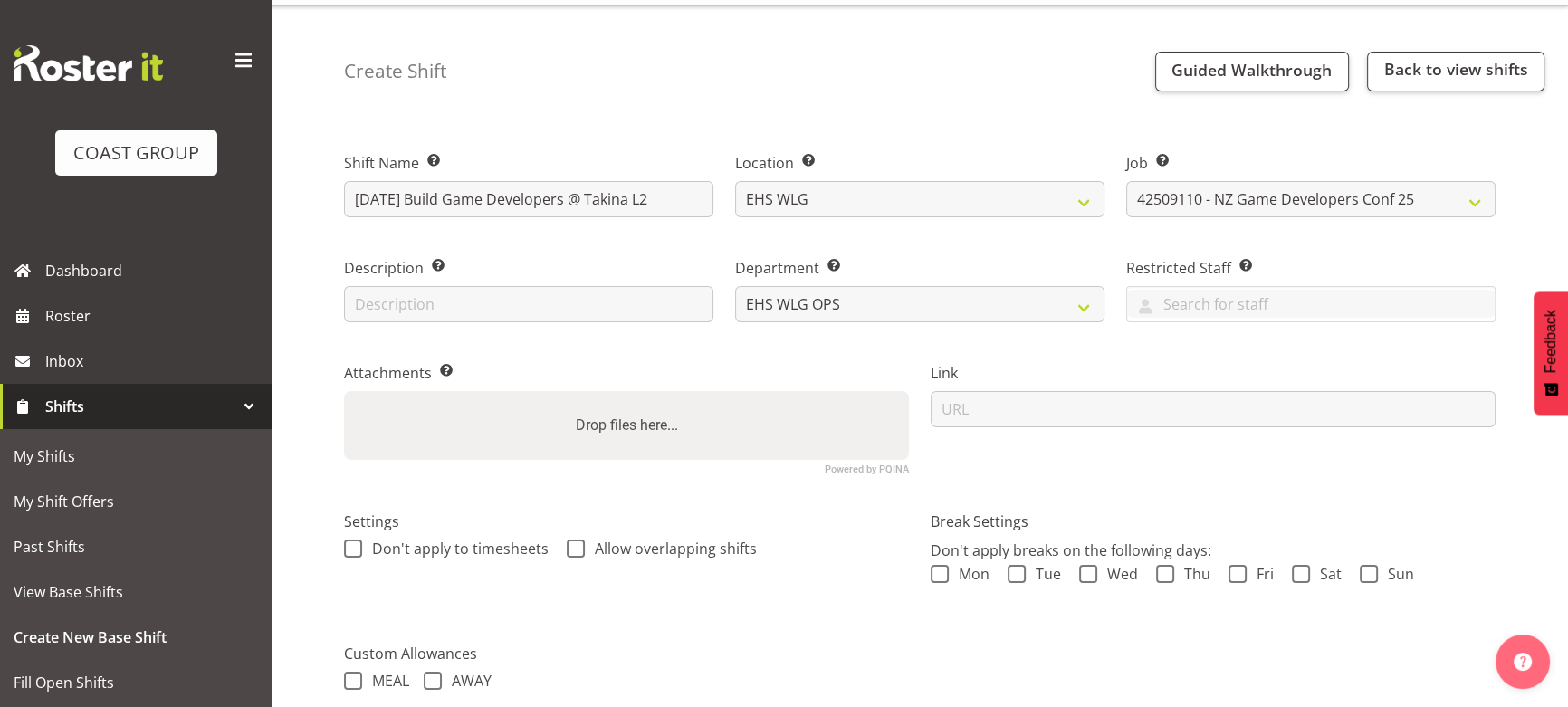
scroll to position [28, 0]
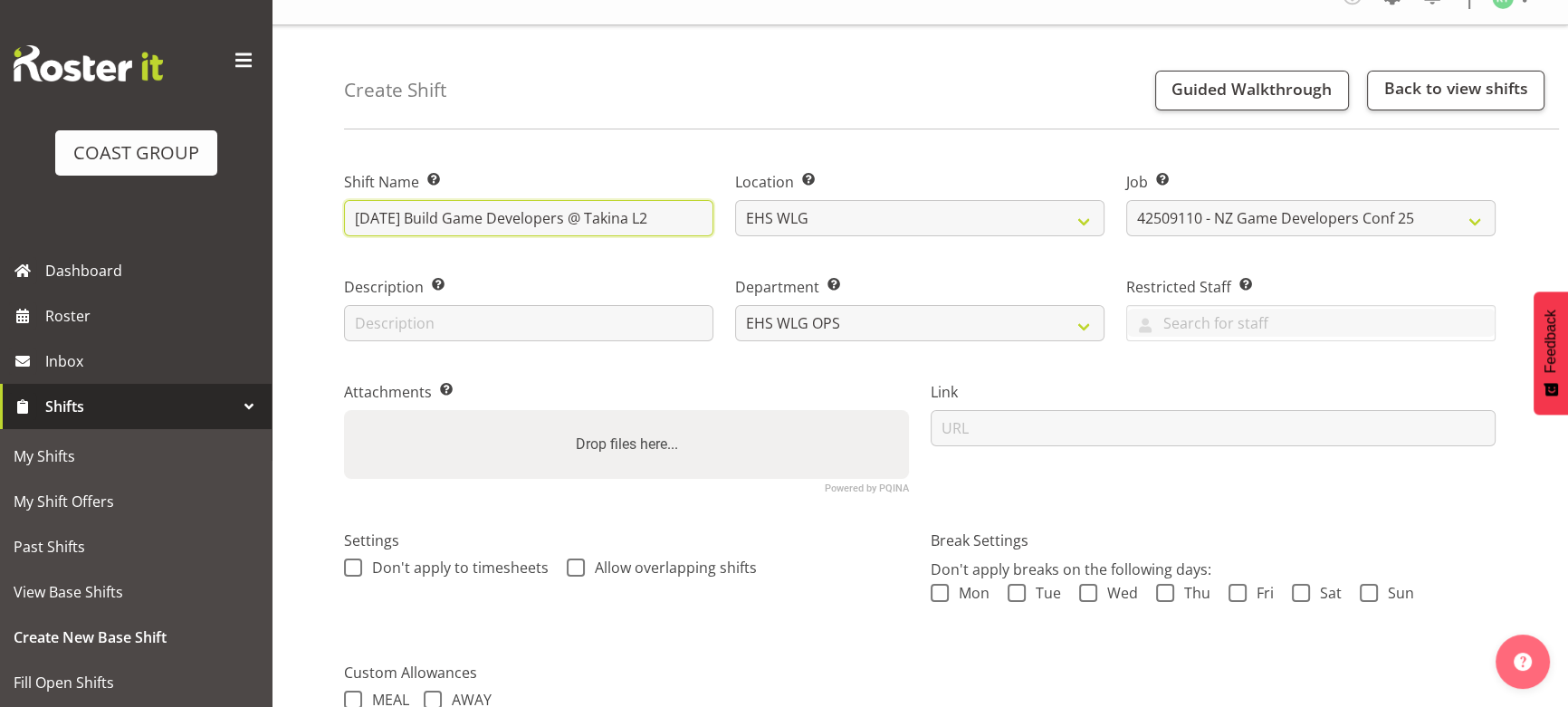
click at [685, 213] on input "SEP 25 Build Game Developers @ Takina L2" at bounding box center [529, 218] width 369 height 36
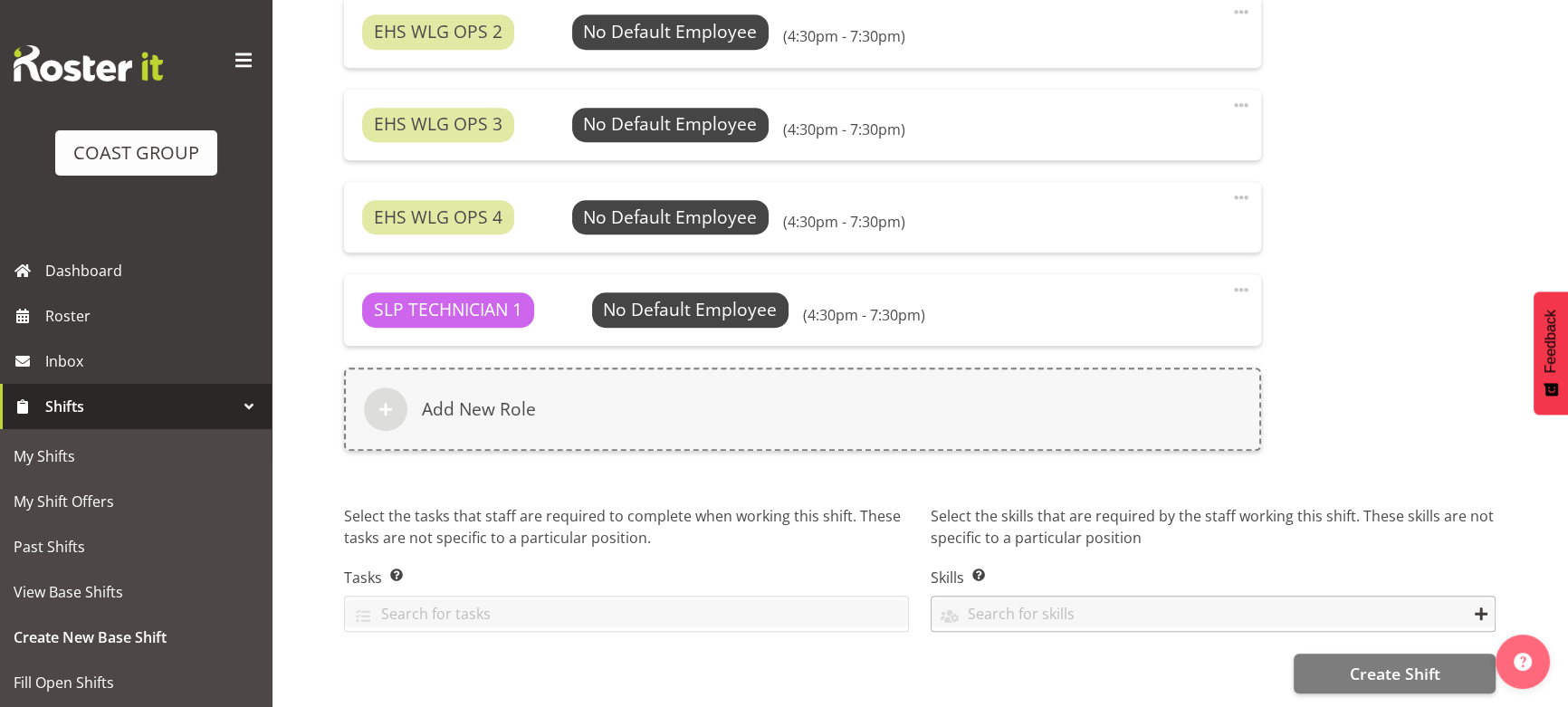
scroll to position [1318, 0]
type input "SEP 25 Build Game Developers @ Takina L2 530pm"
click at [1362, 661] on span "Create Shift" at bounding box center [1393, 673] width 90 height 23
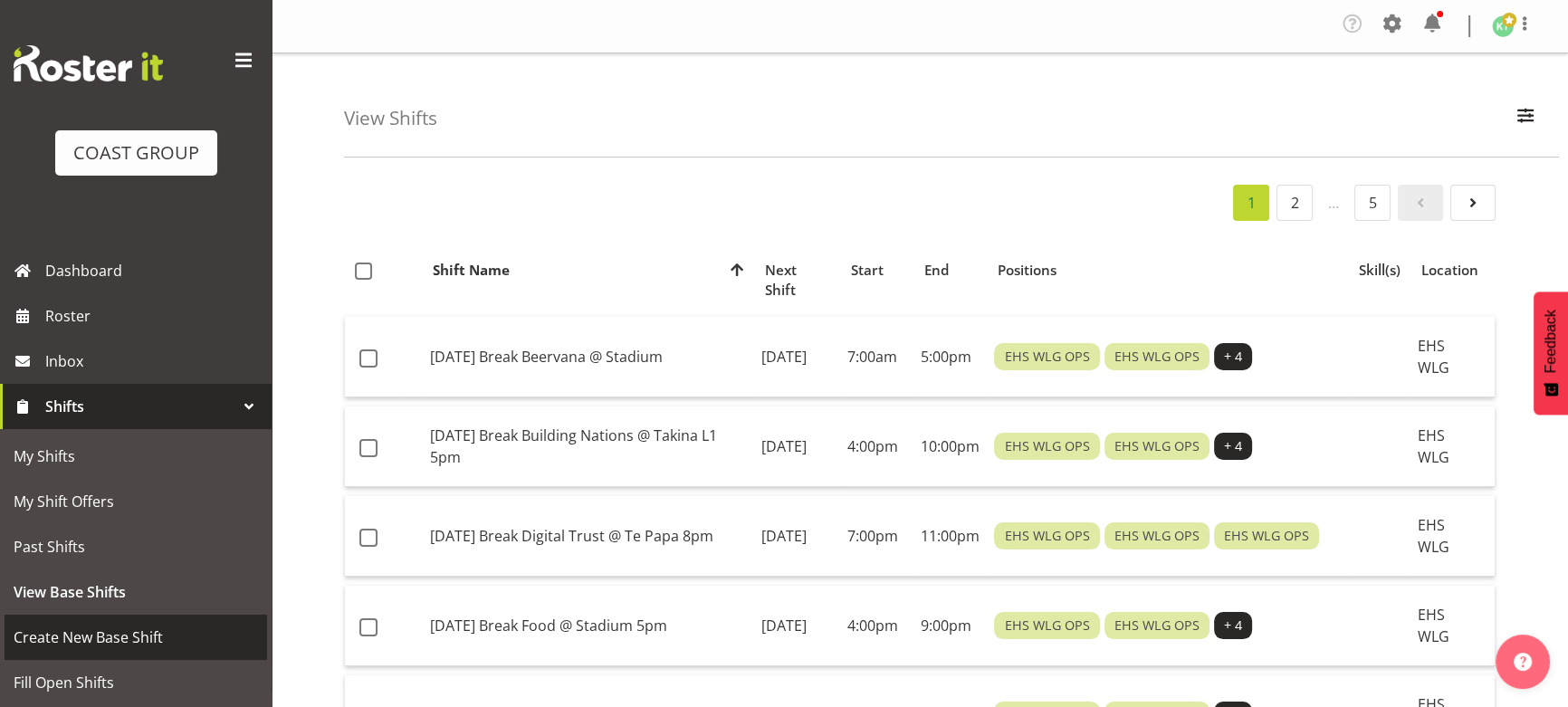
click at [164, 628] on span "Create New Base Shift" at bounding box center [136, 636] width 245 height 27
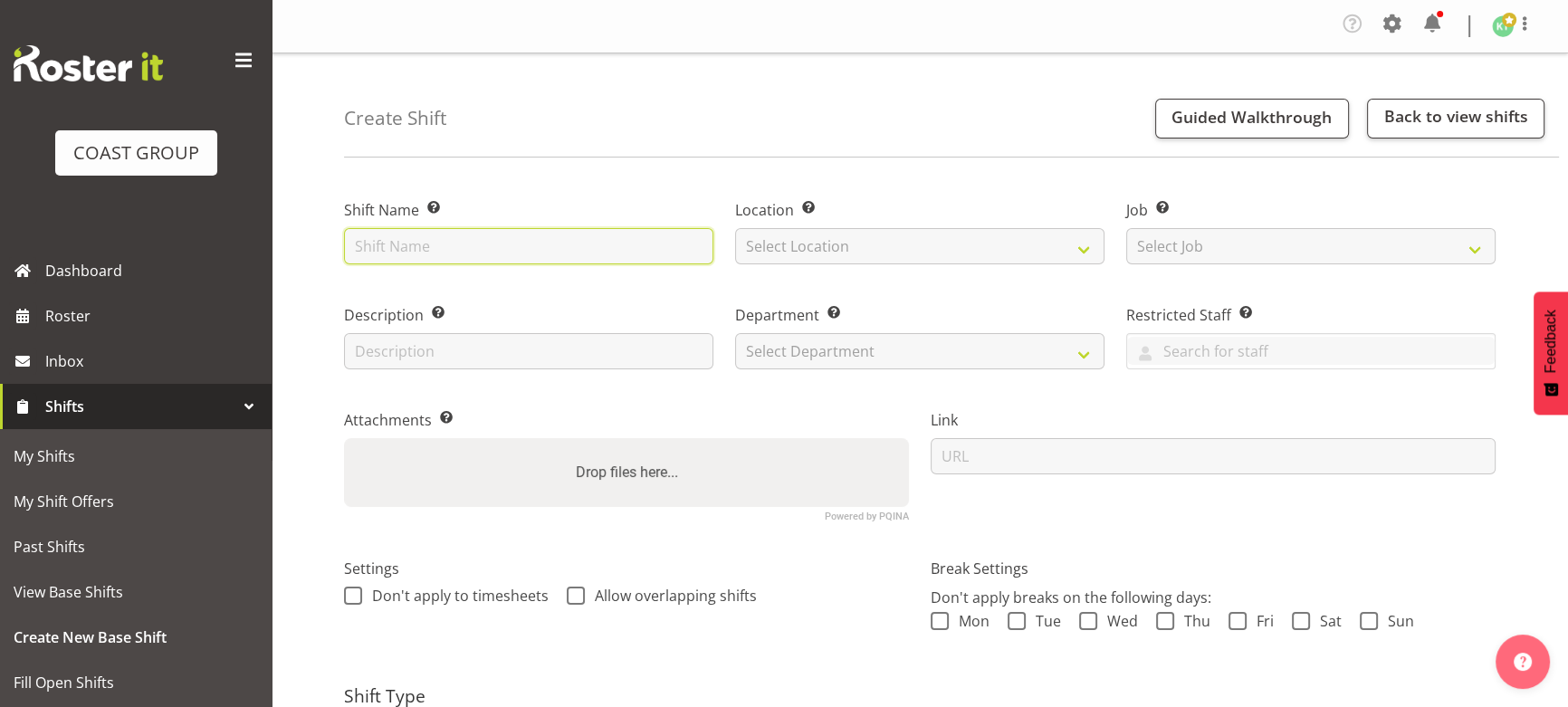
drag, startPoint x: 0, startPoint y: 0, endPoint x: 442, endPoint y: 255, distance: 510.3
click at [442, 255] on input "text" at bounding box center [529, 246] width 369 height 36
type input "SEP 25 Break Game developers @ Takina L! and 2 6pm"
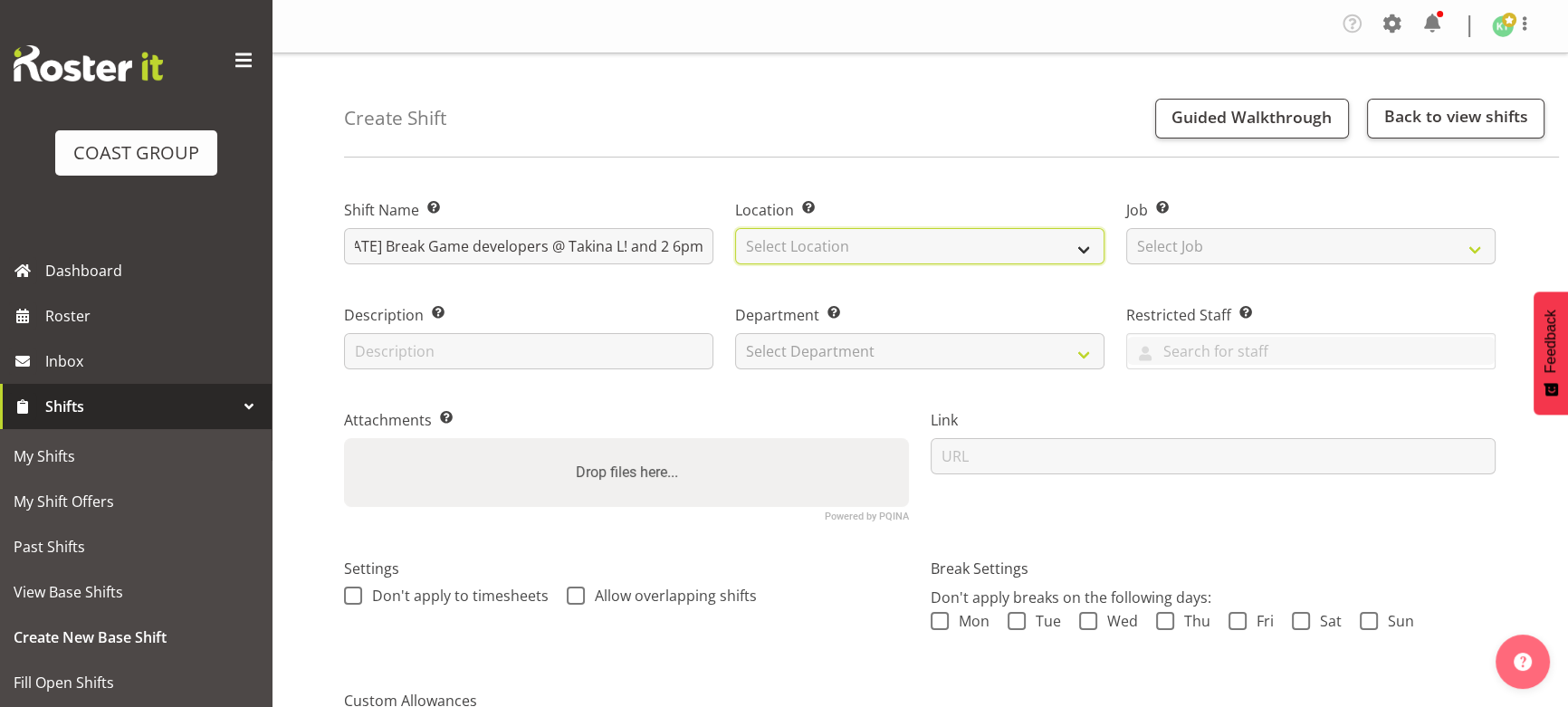
click at [864, 239] on select "Select Location EHS WLG DW WLG" at bounding box center [919, 246] width 369 height 36
click at [866, 260] on select "Select Location EHS WLG DW WLG" at bounding box center [919, 246] width 369 height 36
click at [875, 247] on select "Select Location EHS WLG DW WLG" at bounding box center [919, 246] width 369 height 36
click at [878, 261] on select "Select Location EHS WLG DW WLG" at bounding box center [919, 246] width 369 height 36
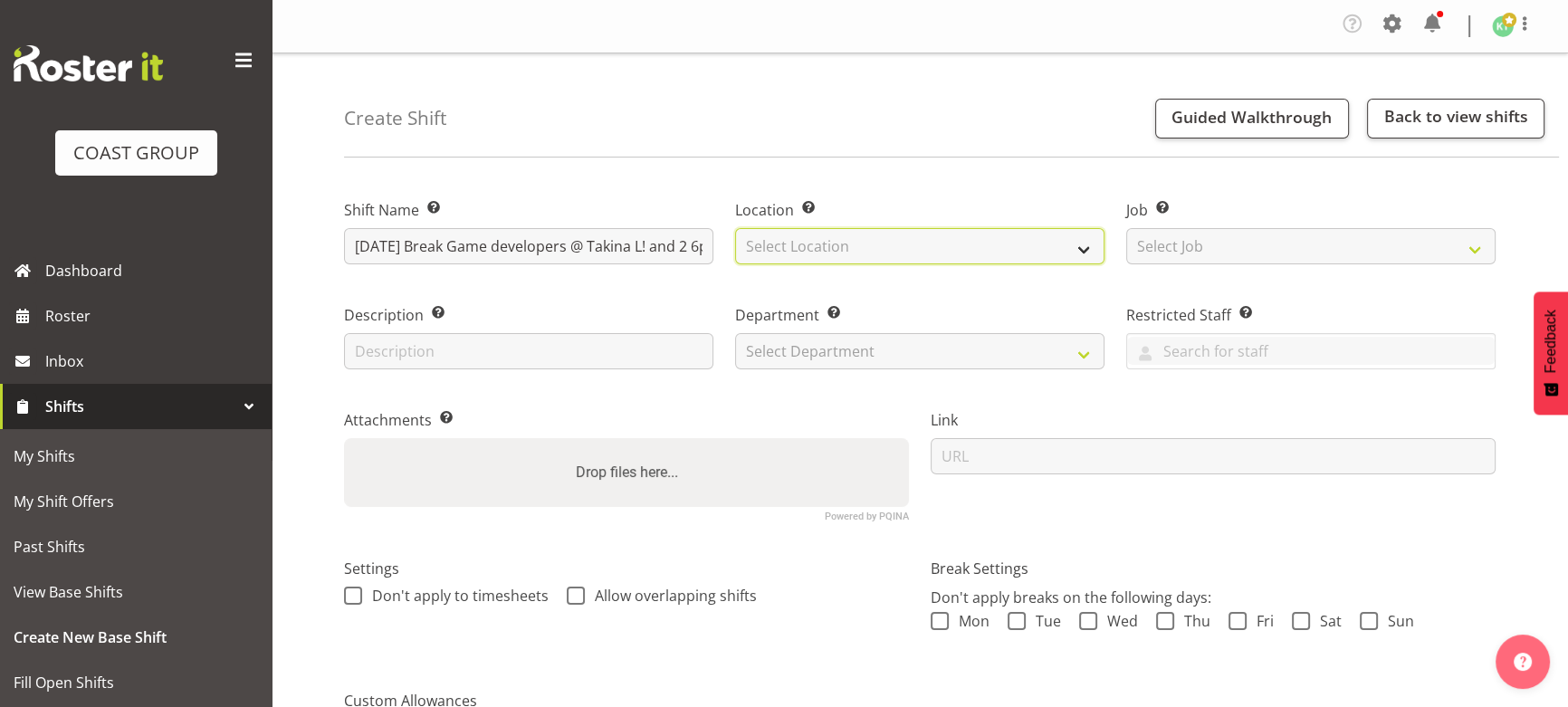
drag, startPoint x: 885, startPoint y: 253, endPoint x: 890, endPoint y: 262, distance: 10.3
click at [885, 253] on select "Select Location EHS WLG DW WLG" at bounding box center [919, 246] width 369 height 36
select select "106"
click at [735, 228] on select "Select Location EHS WLG DW WLG" at bounding box center [919, 246] width 369 height 36
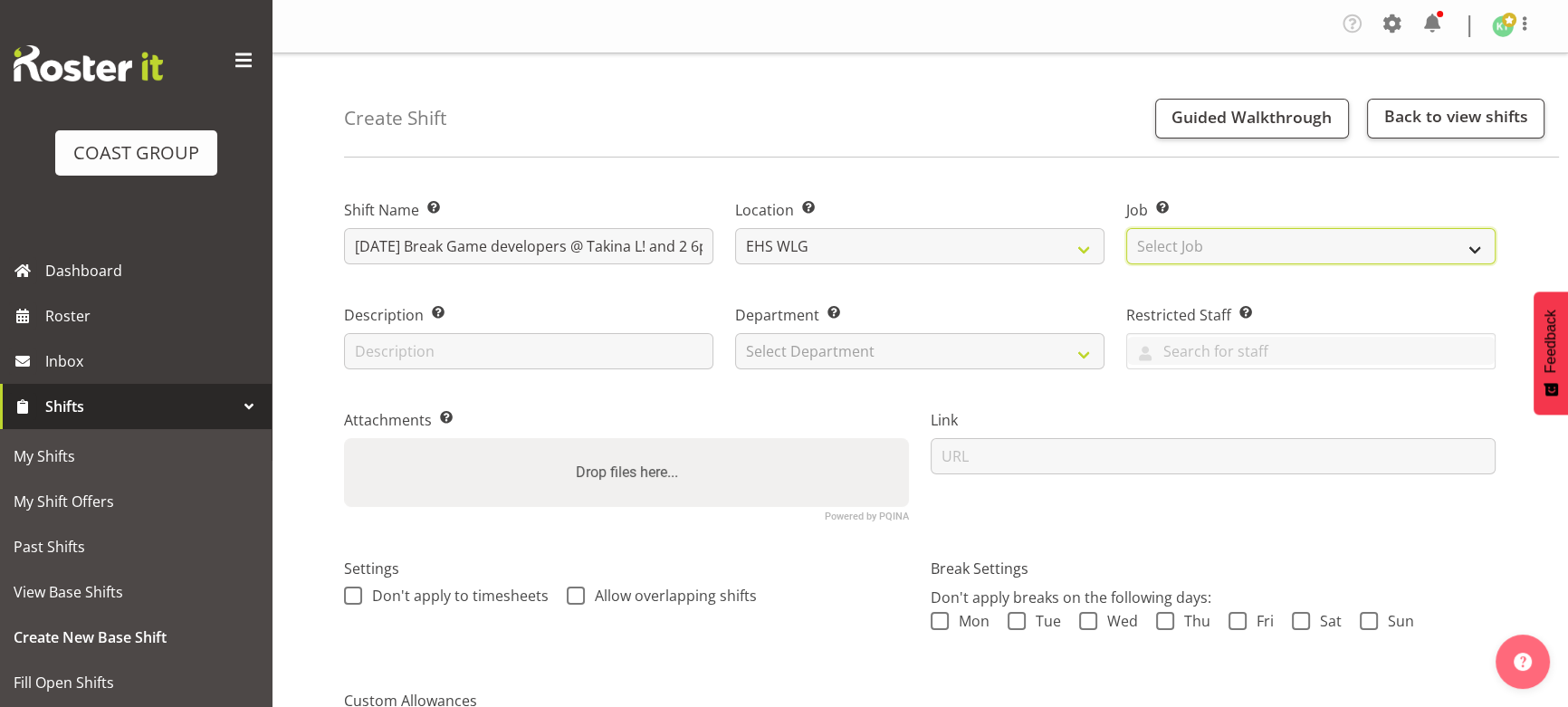
click at [1188, 247] on select "Select Job Create new job 1 Carlton Events 1 Carlton Hamilton 1 Carlton Welling…" at bounding box center [1310, 246] width 369 height 36
select select "10144"
click at [1126, 228] on select "Select Job Create new job 1 Carlton Events 1 [PERSON_NAME][GEOGRAPHIC_DATA] 1 […" at bounding box center [1310, 246] width 369 height 36
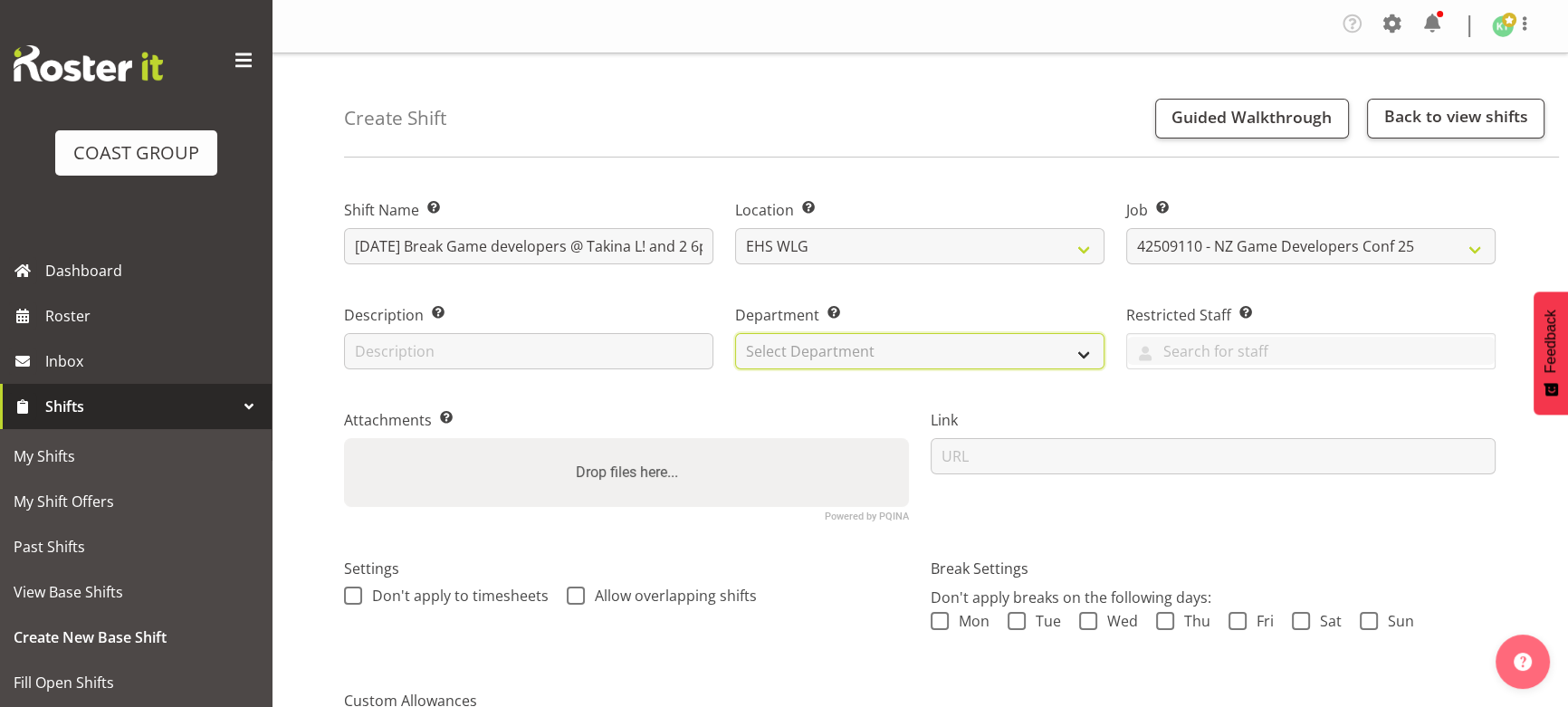
drag, startPoint x: 965, startPoint y: 343, endPoint x: 961, endPoint y: 366, distance: 23.3
click at [965, 343] on select "Select Department EHS WLG OPS DW WLG DW WLG SALES" at bounding box center [919, 351] width 369 height 36
select select "43"
click at [735, 333] on select "Select Department EHS WLG OPS DW WLG DW WLG SALES" at bounding box center [919, 351] width 369 height 36
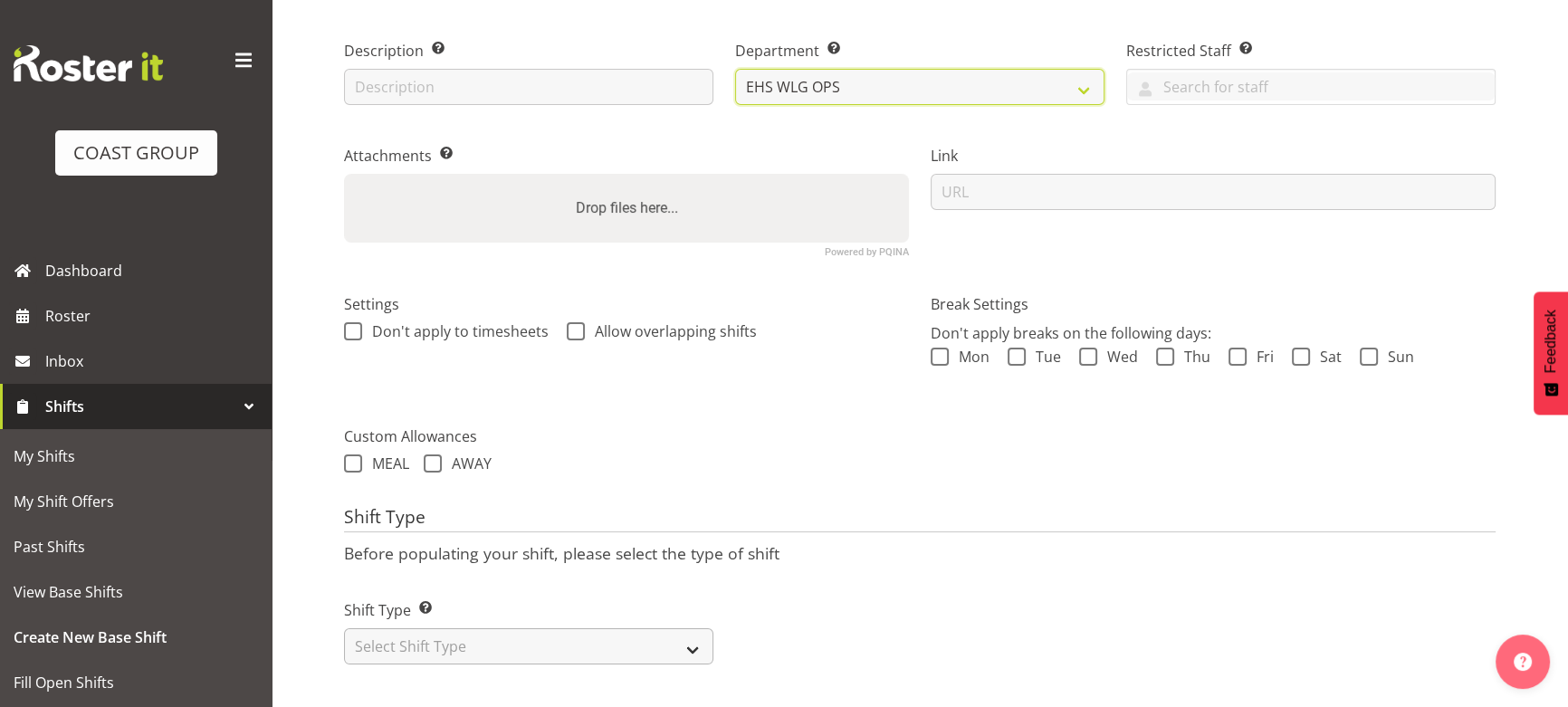
scroll to position [275, 0]
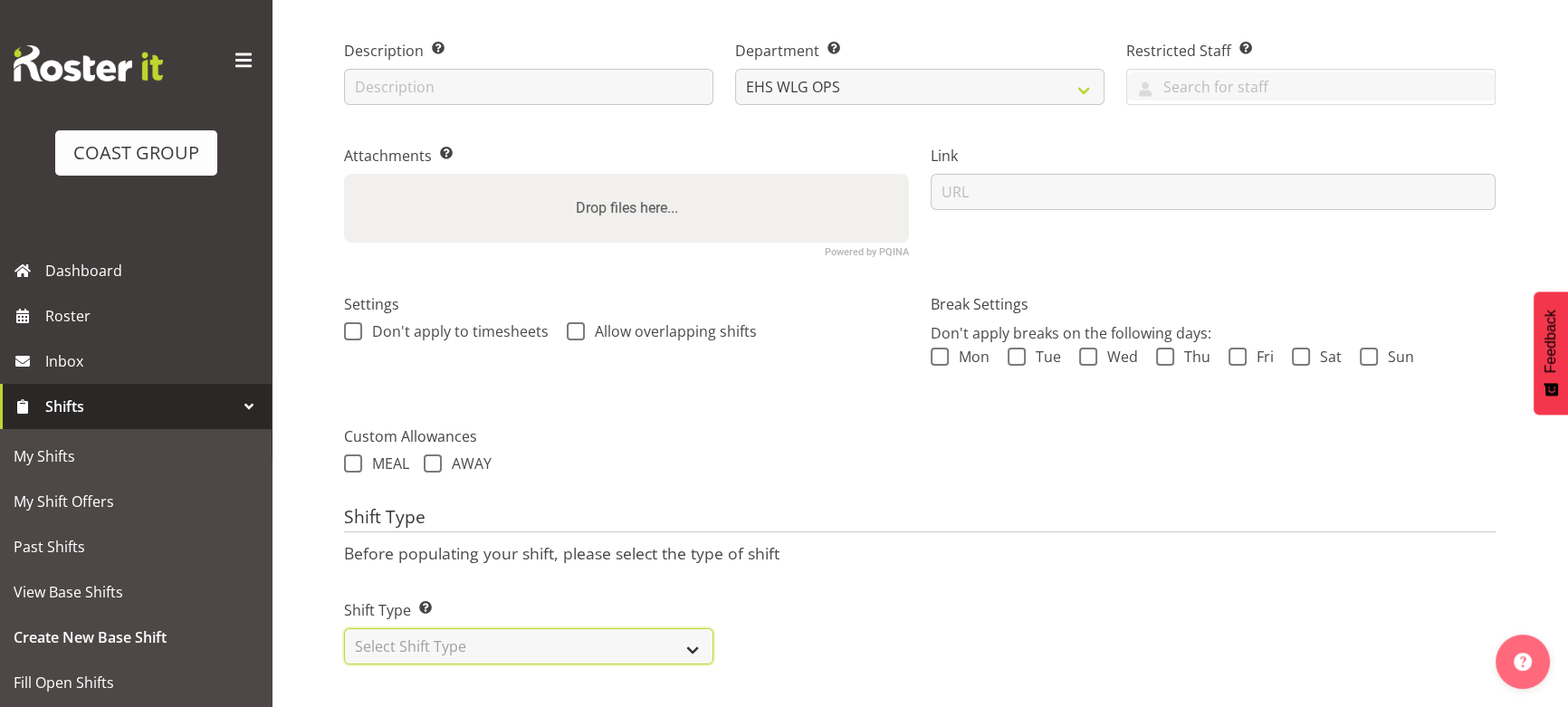
click at [676, 634] on select "Select Shift Type One Off Shift Recurring Shift Rotating Shift" at bounding box center [529, 646] width 369 height 36
select select "one_off"
click at [344, 628] on select "Select Shift Type One Off Shift Recurring Shift Rotating Shift" at bounding box center [529, 646] width 369 height 36
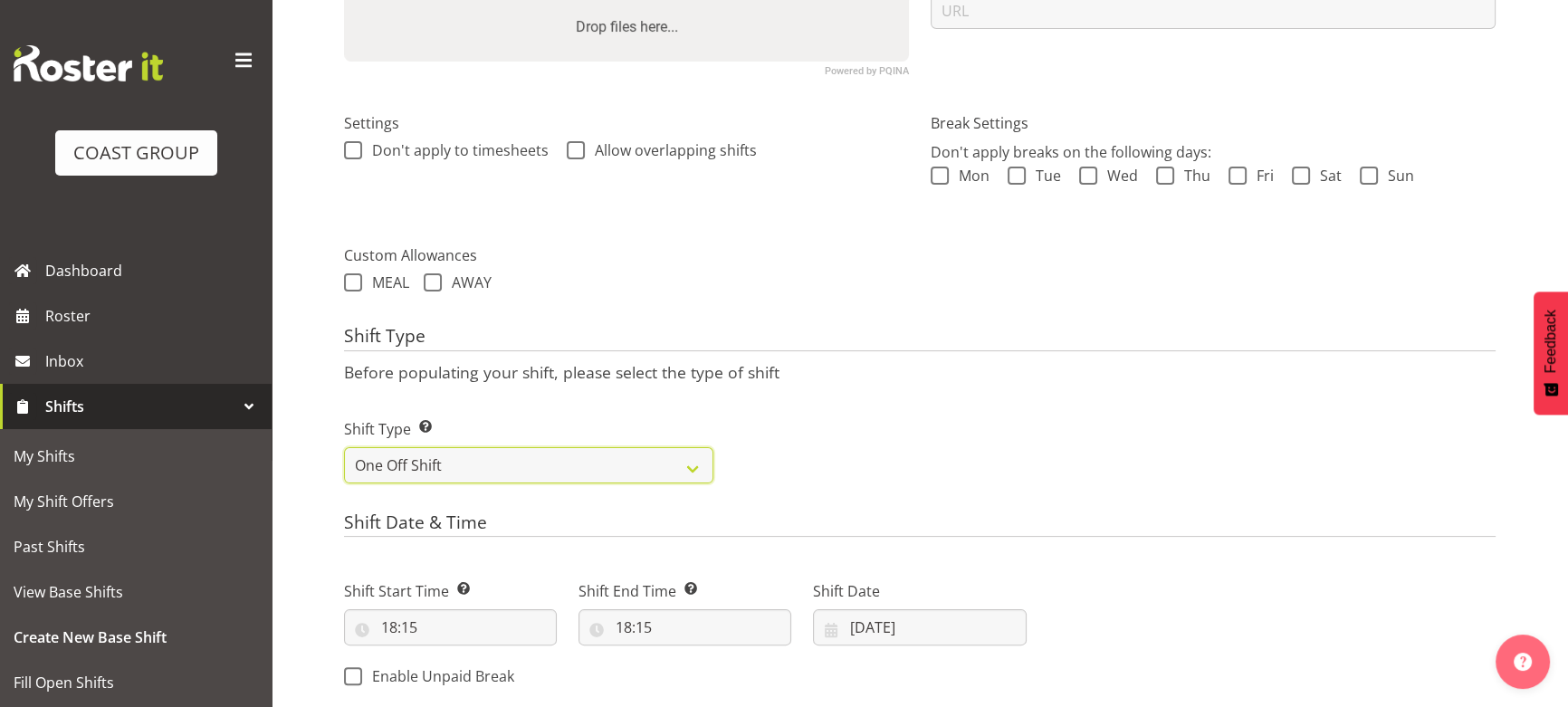
scroll to position [522, 0]
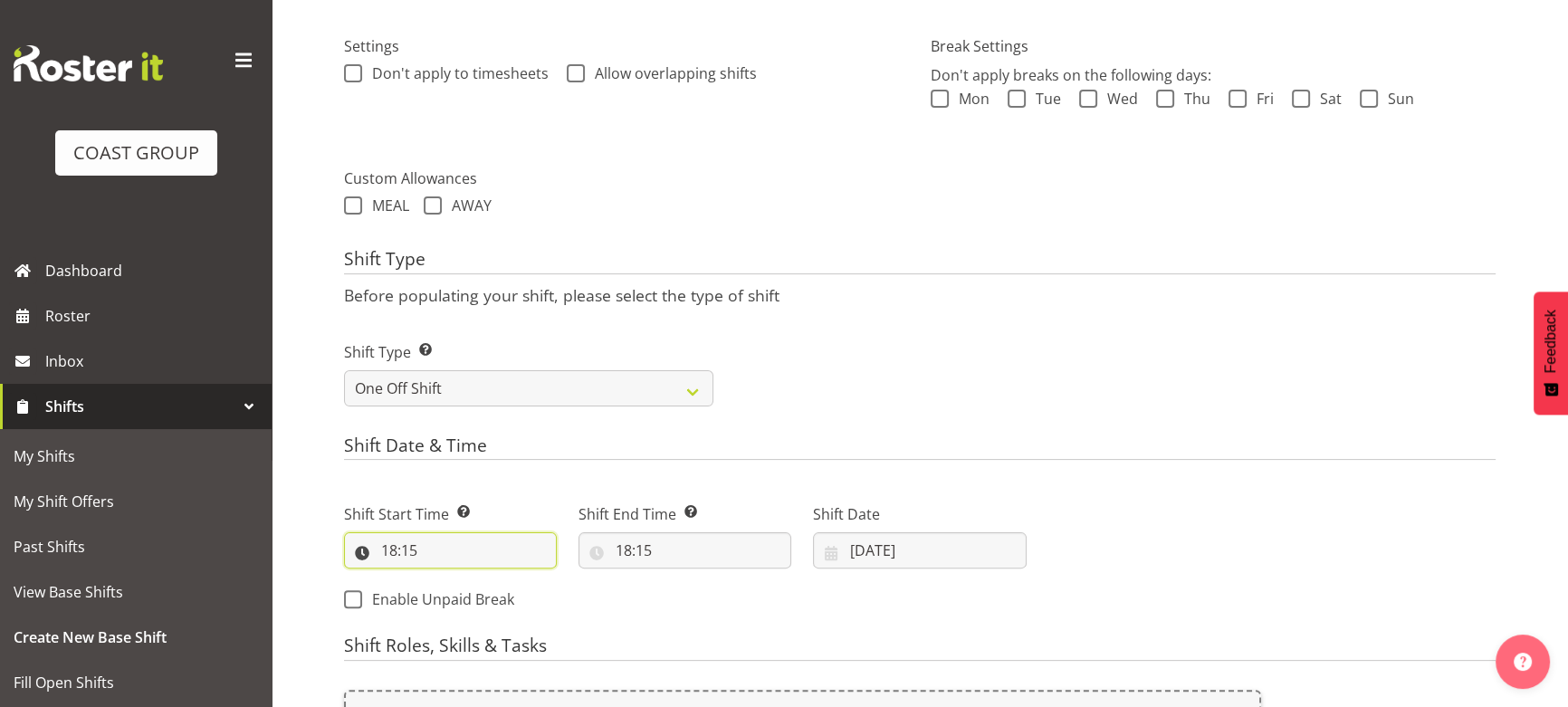
click at [407, 547] on input "18:15" at bounding box center [450, 550] width 213 height 36
drag, startPoint x: 461, startPoint y: 607, endPoint x: 461, endPoint y: 588, distance: 19.0
click at [461, 608] on select "00 01 02 03 04 05 06 07 08 09 10 11 12 13 14 15 16 17 18 19 20 21 22 23" at bounding box center [468, 597] width 41 height 36
select select "17"
click at [448, 580] on select "00 01 02 03 04 05 06 07 08 09 10 11 12 13 14 15 16 17 18 19 20 21 22 23" at bounding box center [468, 597] width 41 height 36
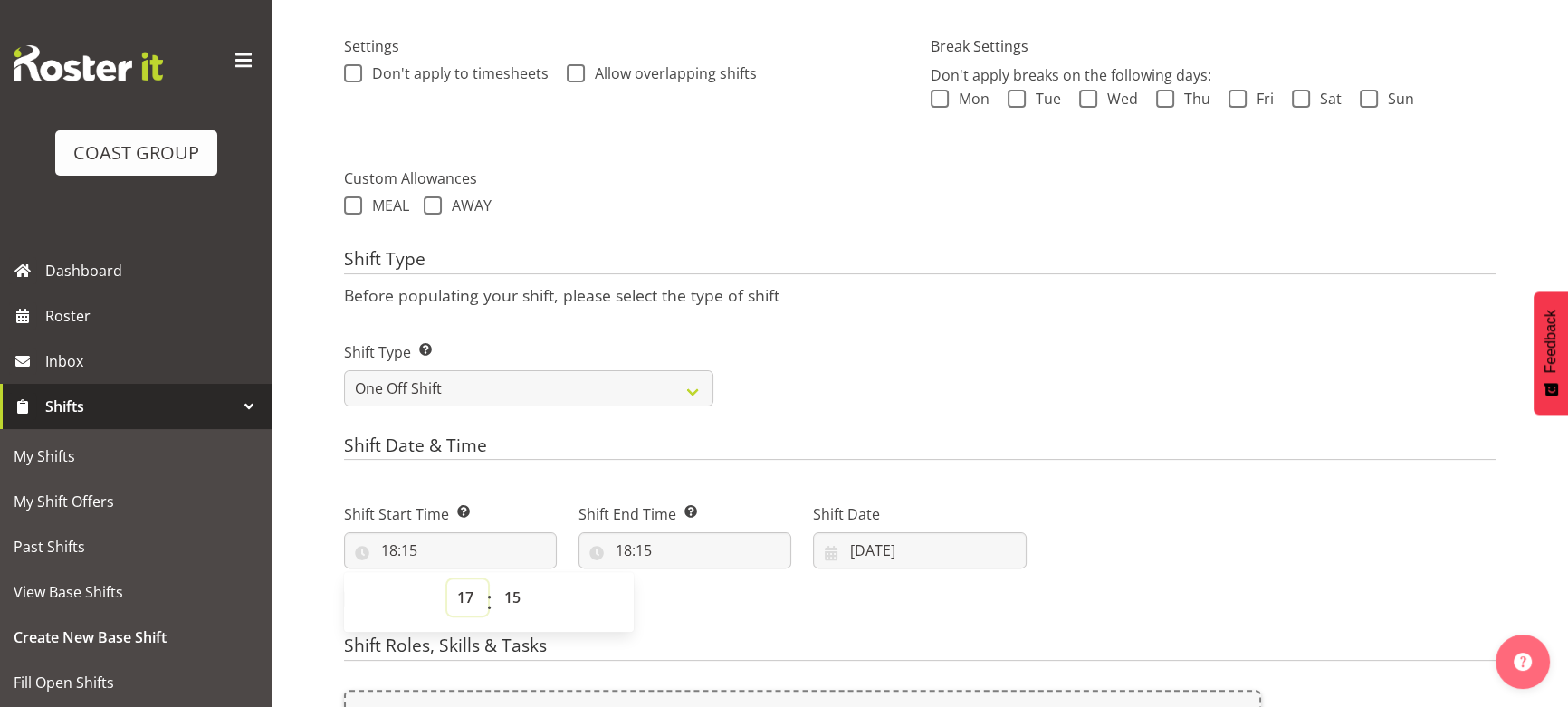
type input "17:15"
click at [517, 580] on select "00 01 02 03 04 05 06 07 08 09 10 11 12 13 14 15 16 17 18 19 20 21 22 23 24 25 2…" at bounding box center [515, 597] width 41 height 36
select select "0"
click at [494, 580] on select "00 01 02 03 04 05 06 07 08 09 10 11 12 13 14 15 16 17 18 19 20 21 22 23 24 25 2…" at bounding box center [515, 597] width 41 height 36
type input "17:00"
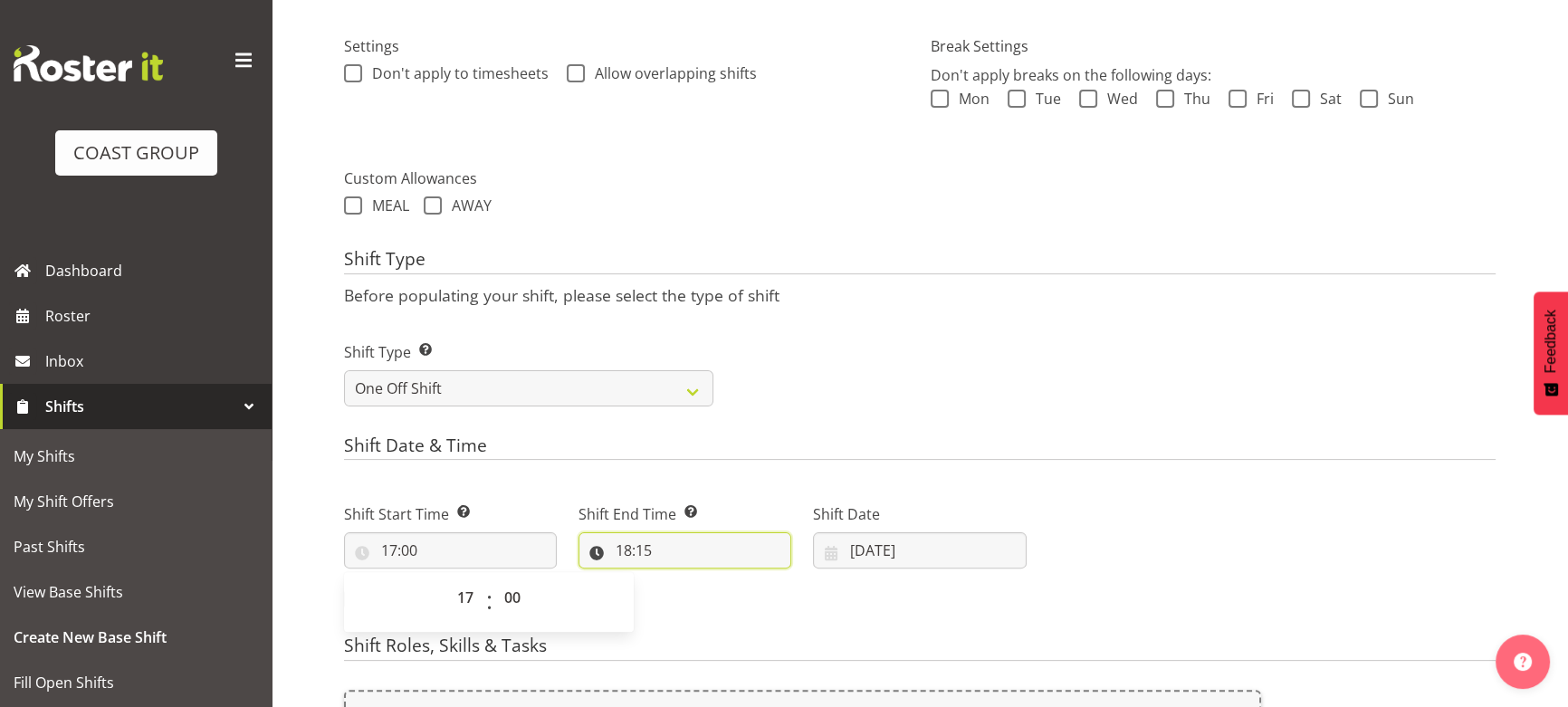
click at [679, 553] on input "18:15" at bounding box center [685, 550] width 213 height 36
click at [697, 595] on select "00 01 02 03 04 05 06 07 08 09 10 11 12 13 14 15 16 17 18 19 20 21 22 23" at bounding box center [702, 597] width 41 height 36
select select "22"
click at [681, 580] on select "00 01 02 03 04 05 06 07 08 09 10 11 12 13 14 15 16 17 18 19 20 21 22 23" at bounding box center [702, 597] width 41 height 36
type input "22:15"
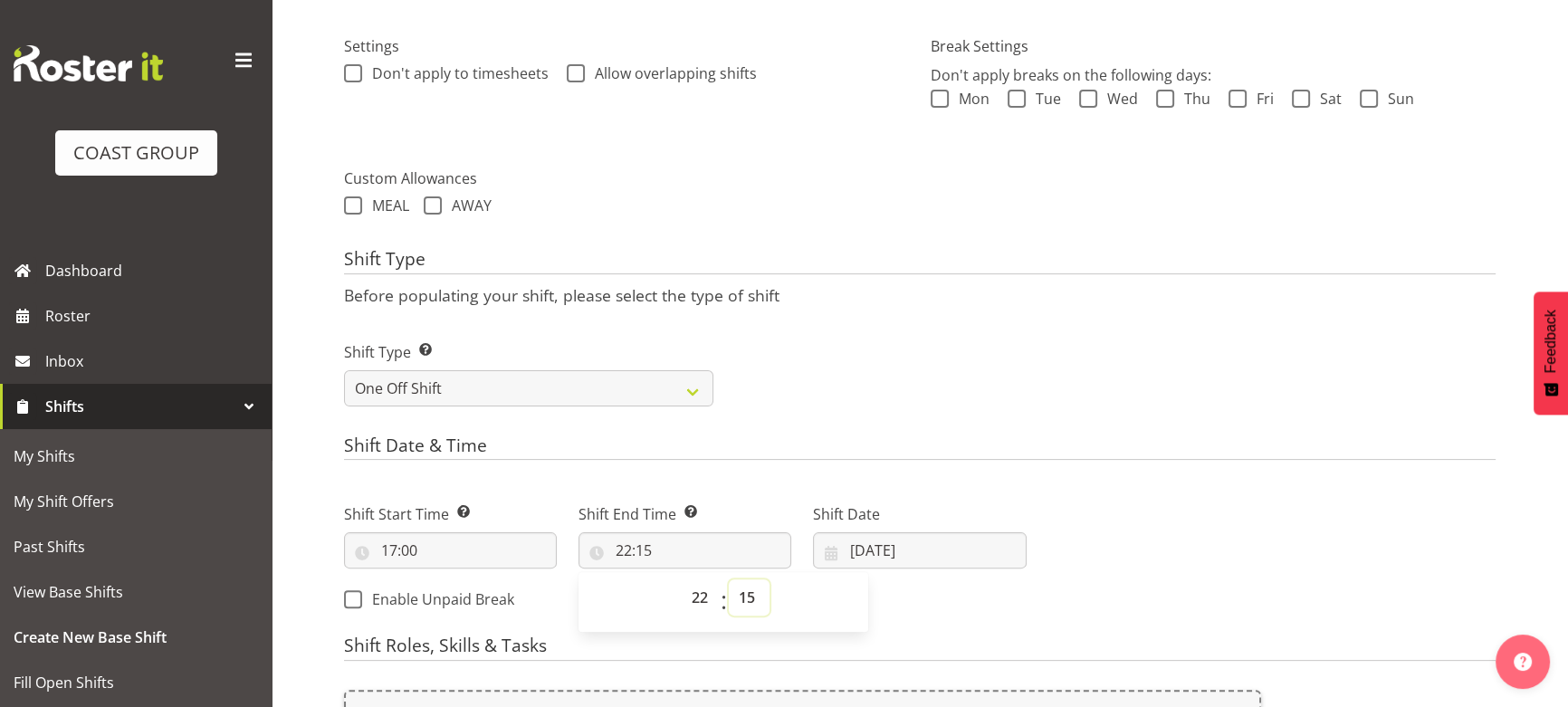
click at [745, 597] on select "00 01 02 03 04 05 06 07 08 09 10 11 12 13 14 15 16 17 18 19 20 21 22 23 24 25 2…" at bounding box center [749, 597] width 41 height 36
select select "0"
click at [729, 580] on select "00 01 02 03 04 05 06 07 08 09 10 11 12 13 14 15 16 17 18 19 20 21 22 23 24 25 2…" at bounding box center [749, 597] width 41 height 36
type input "22:00"
click at [945, 548] on input "[DATE]" at bounding box center [919, 550] width 213 height 36
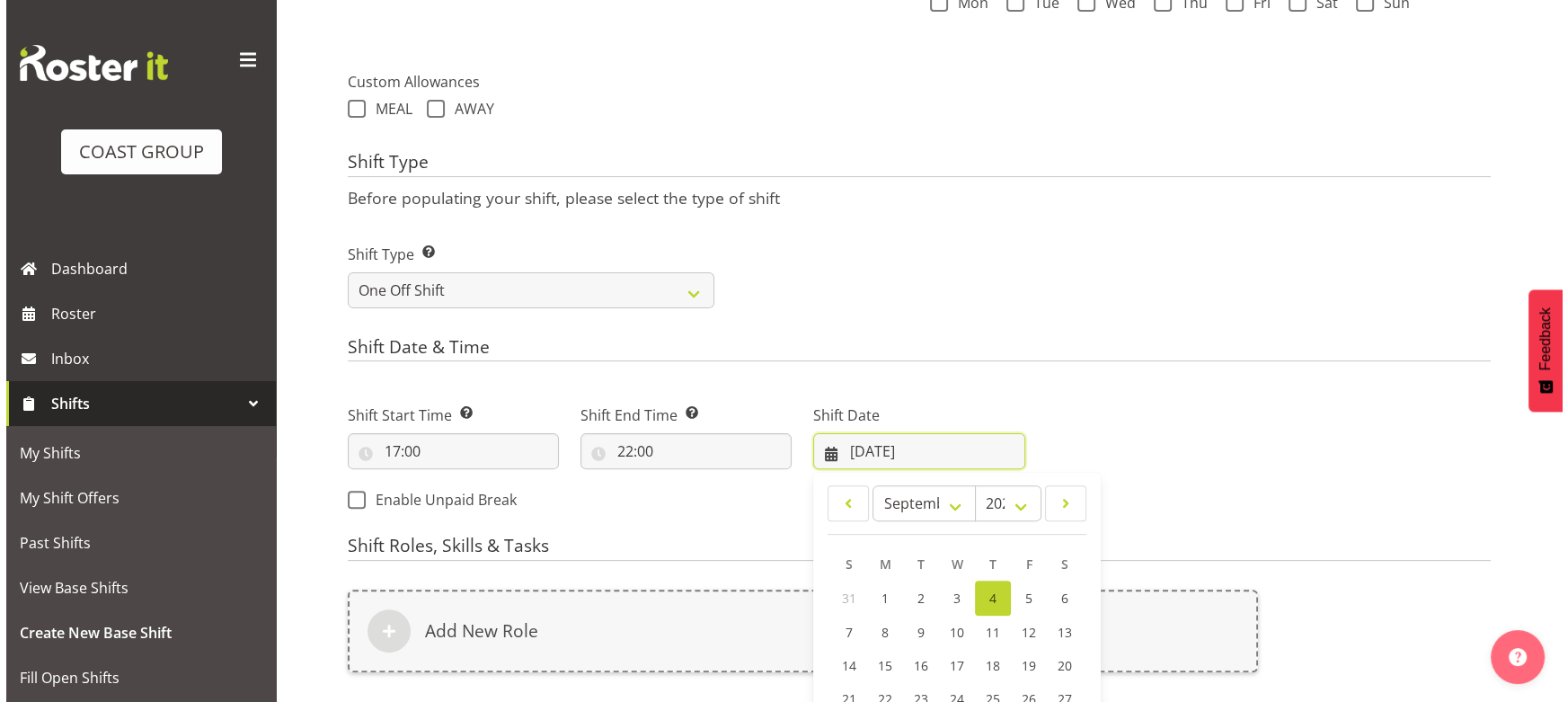
scroll to position [682, 0]
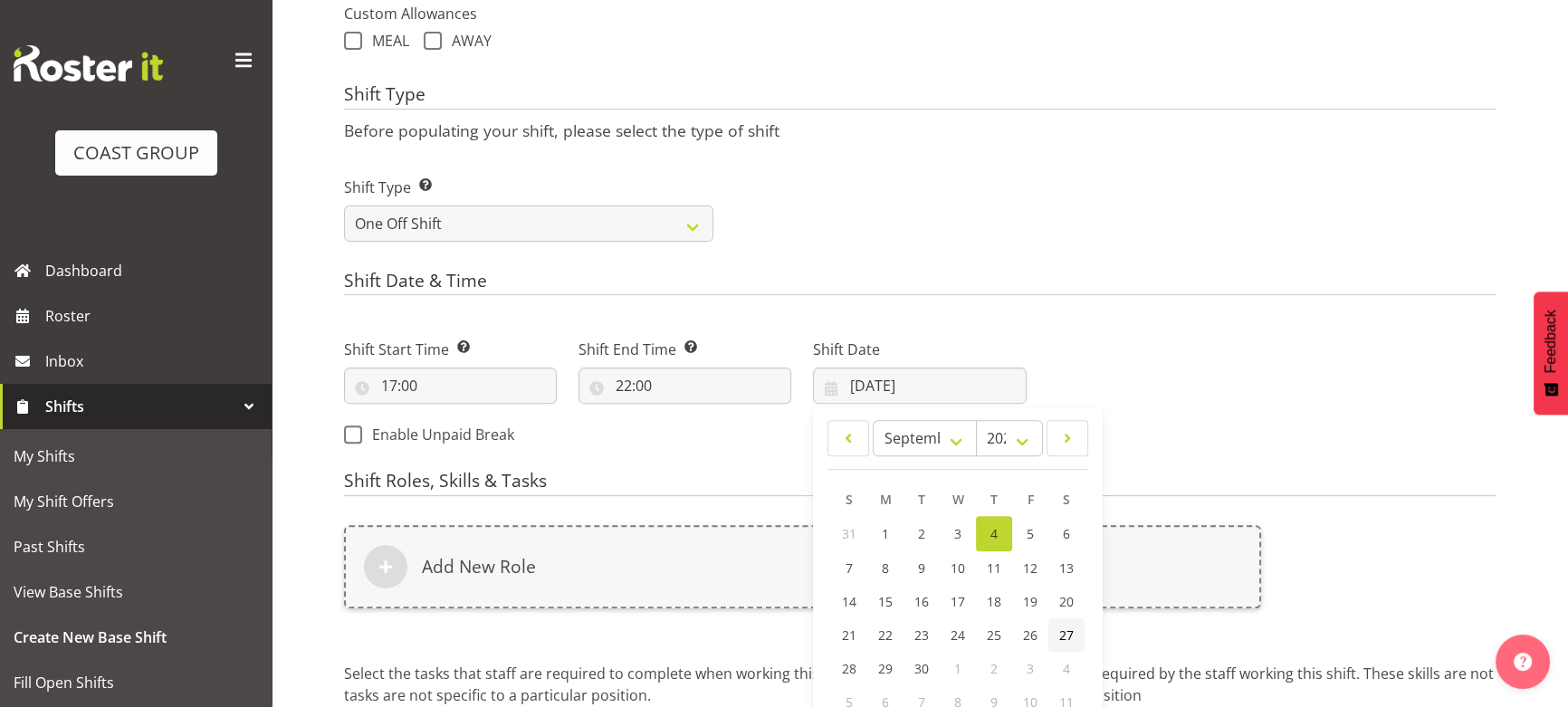
click at [1059, 642] on span "27" at bounding box center [1066, 634] width 15 height 17
type input "27/09/2025"
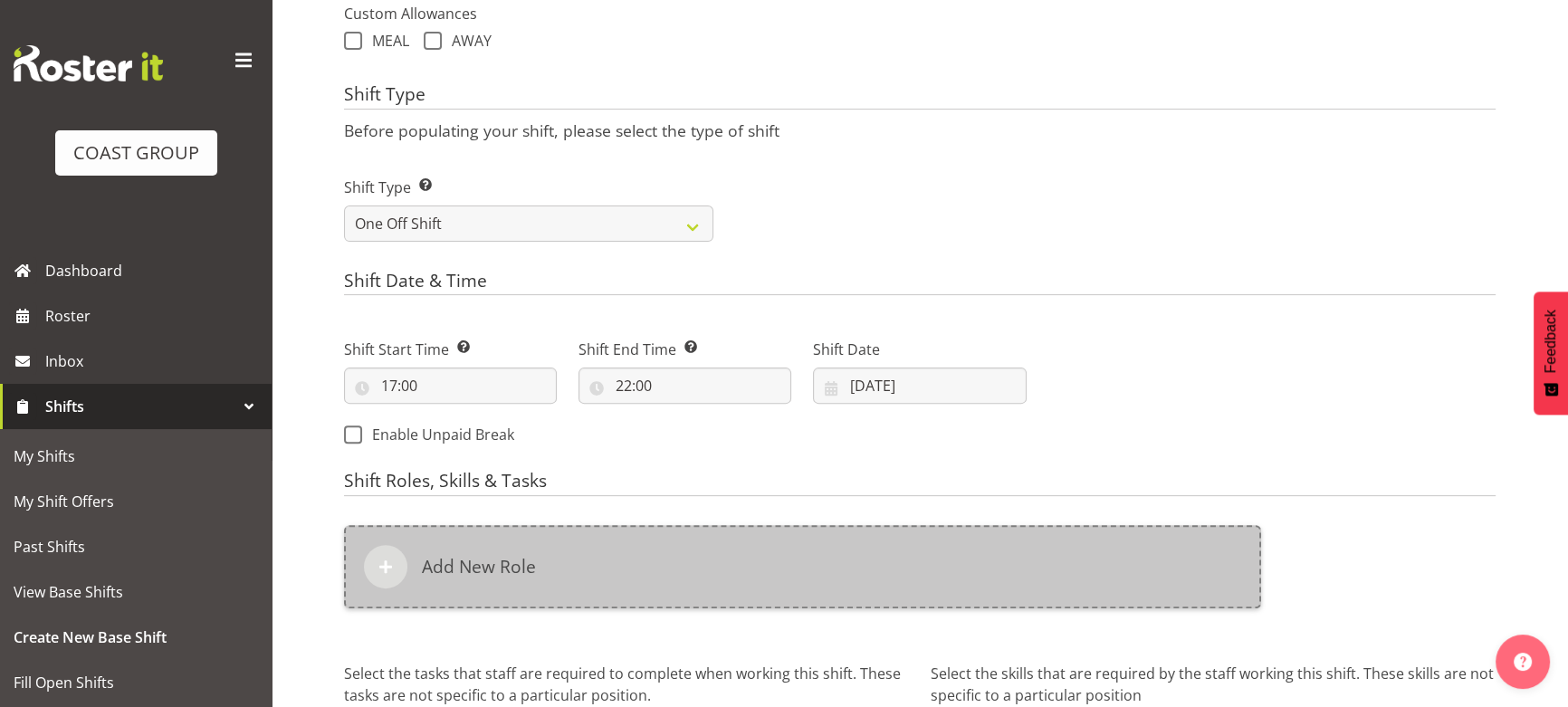
click at [1048, 570] on div "Add New Role" at bounding box center [802, 566] width 917 height 83
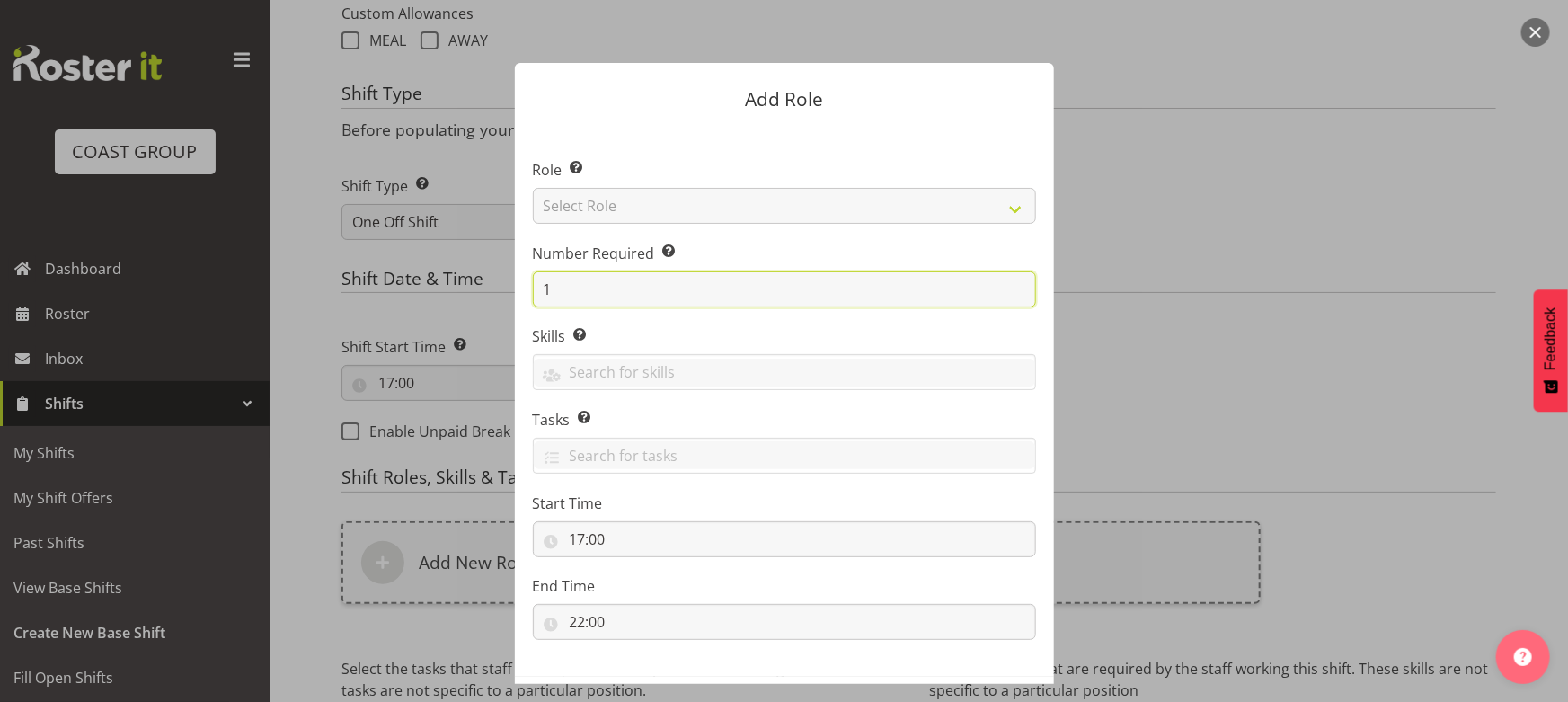
drag, startPoint x: 556, startPoint y: 291, endPoint x: 421, endPoint y: 275, distance: 135.9
click at [473, 289] on form "Add Role Role Select the role you wish to add to the shift. Select Role ACCOUNT…" at bounding box center [784, 350] width 863 height 666
type input "4"
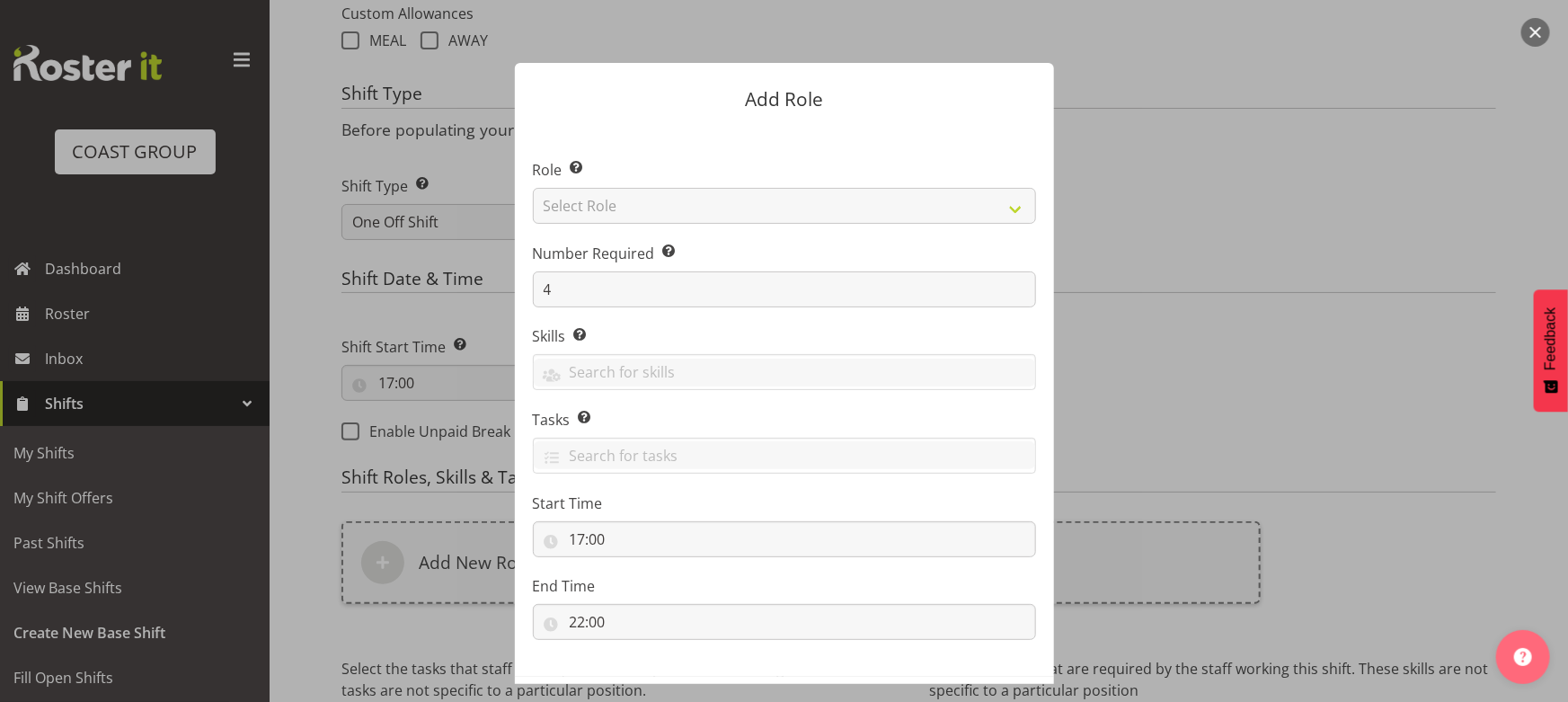
click at [677, 232] on section "Role Select the role you wish to add to the shift. Select Role ACCOUNT MANAGER …" at bounding box center [784, 401] width 540 height 550
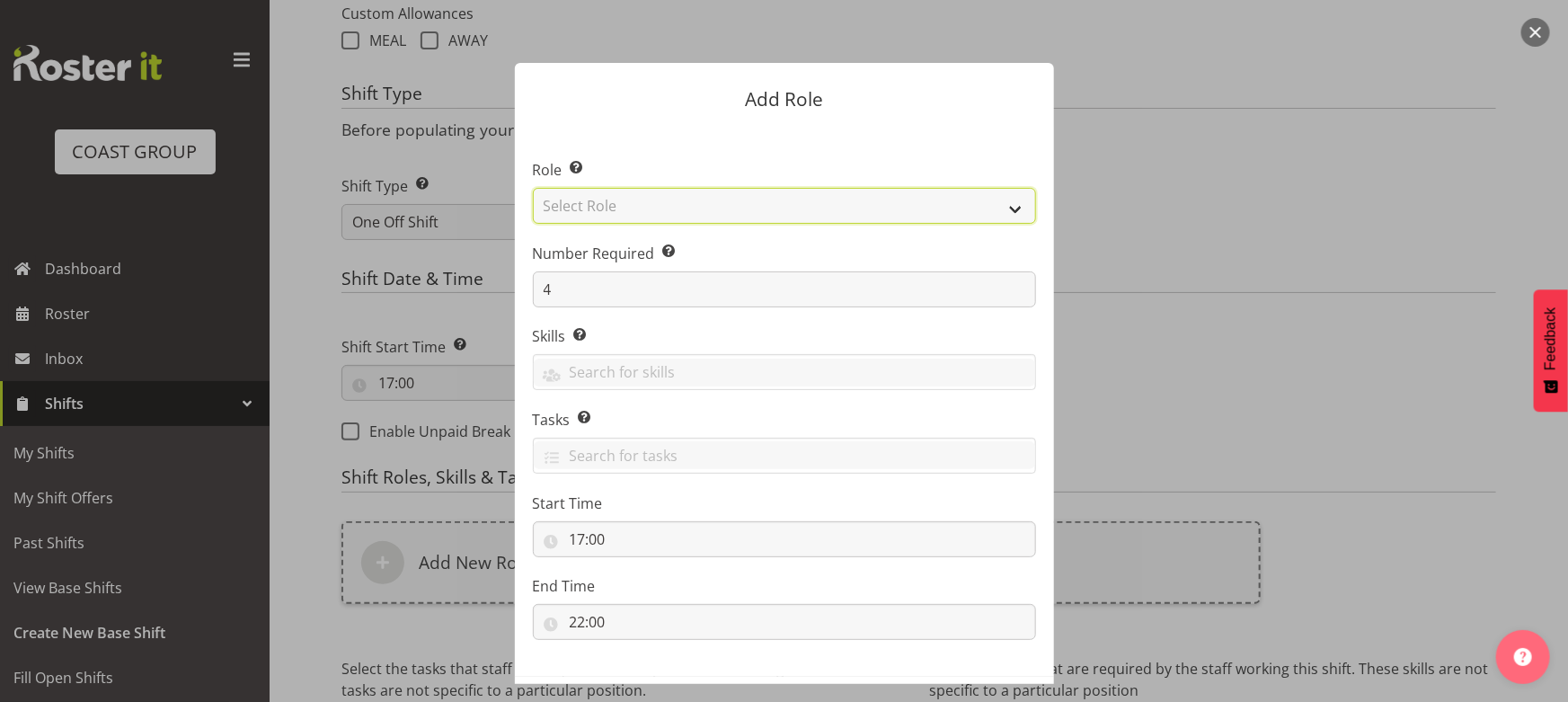
drag, startPoint x: 687, startPoint y: 197, endPoint x: 689, endPoint y: 213, distance: 16.1
click at [687, 197] on select "Select Role ACCOUNT MANAGER ACCOUNT MANAGER DW ACCOUNTS [PERSON_NAME] VEHICLES …" at bounding box center [784, 205] width 504 height 36
select select "191"
click at [533, 188] on select "Select Role ACCOUNT MANAGER ACCOUNT MANAGER DW ACCOUNTS [PERSON_NAME] VEHICLES …" at bounding box center [784, 205] width 504 height 36
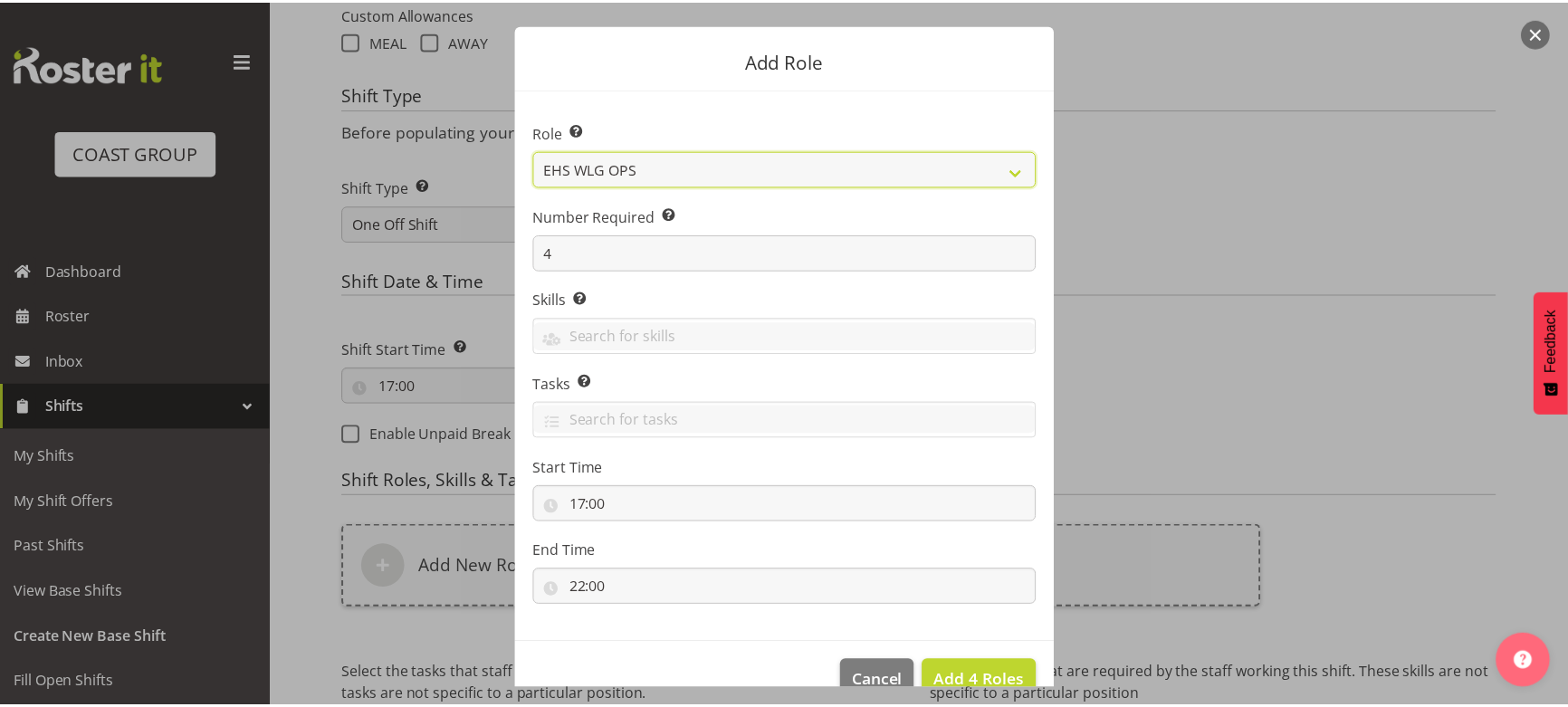
scroll to position [77, 0]
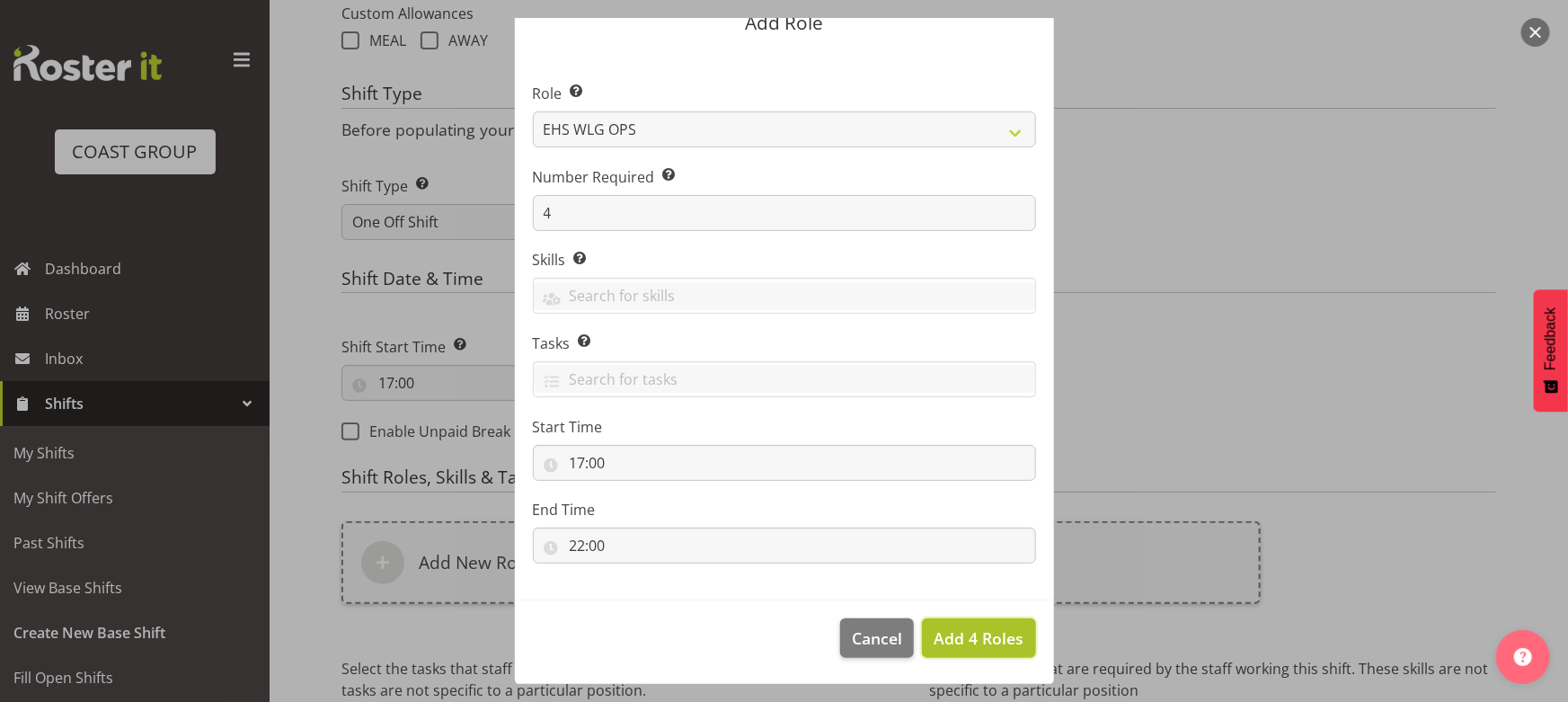
click at [965, 648] on span "Add 4 Roles" at bounding box center [978, 637] width 90 height 23
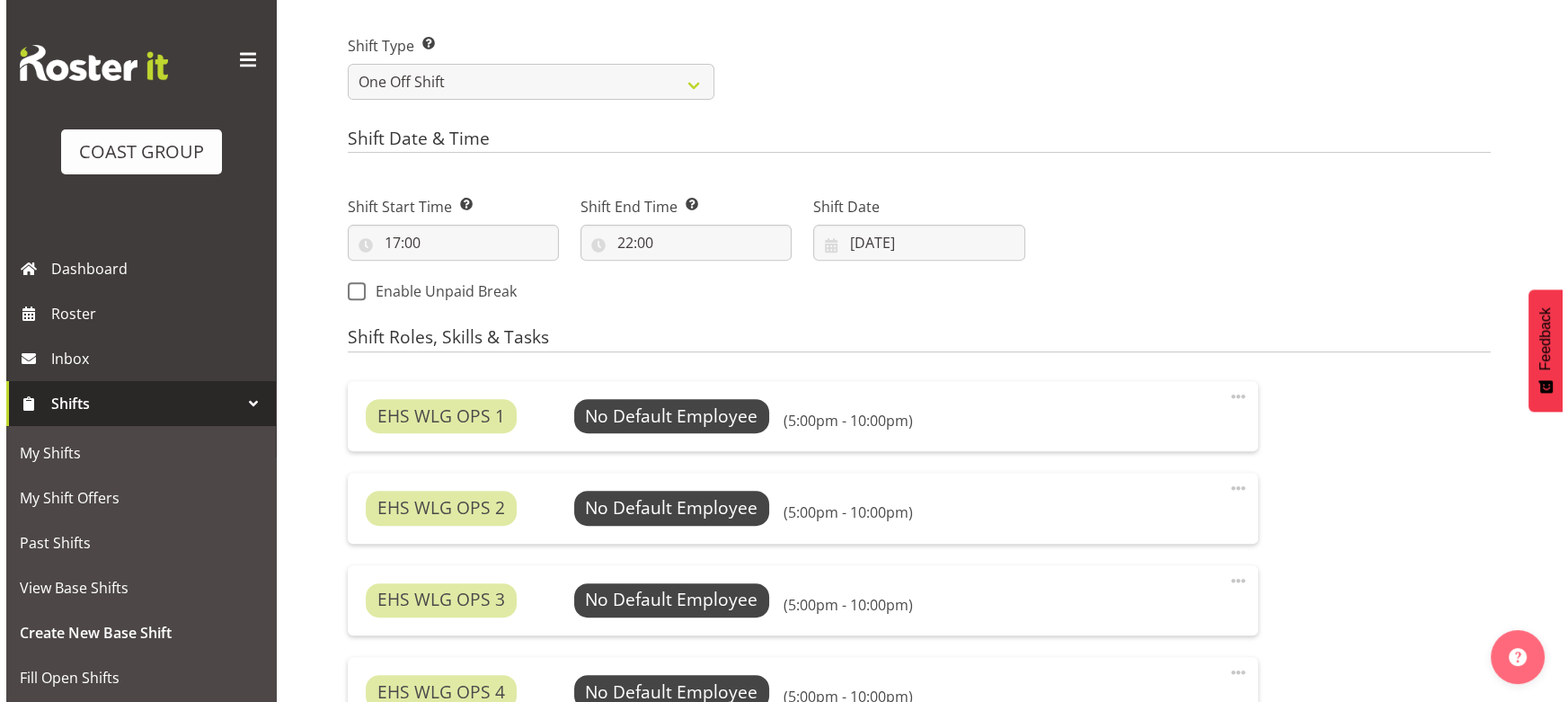
scroll to position [1008, 0]
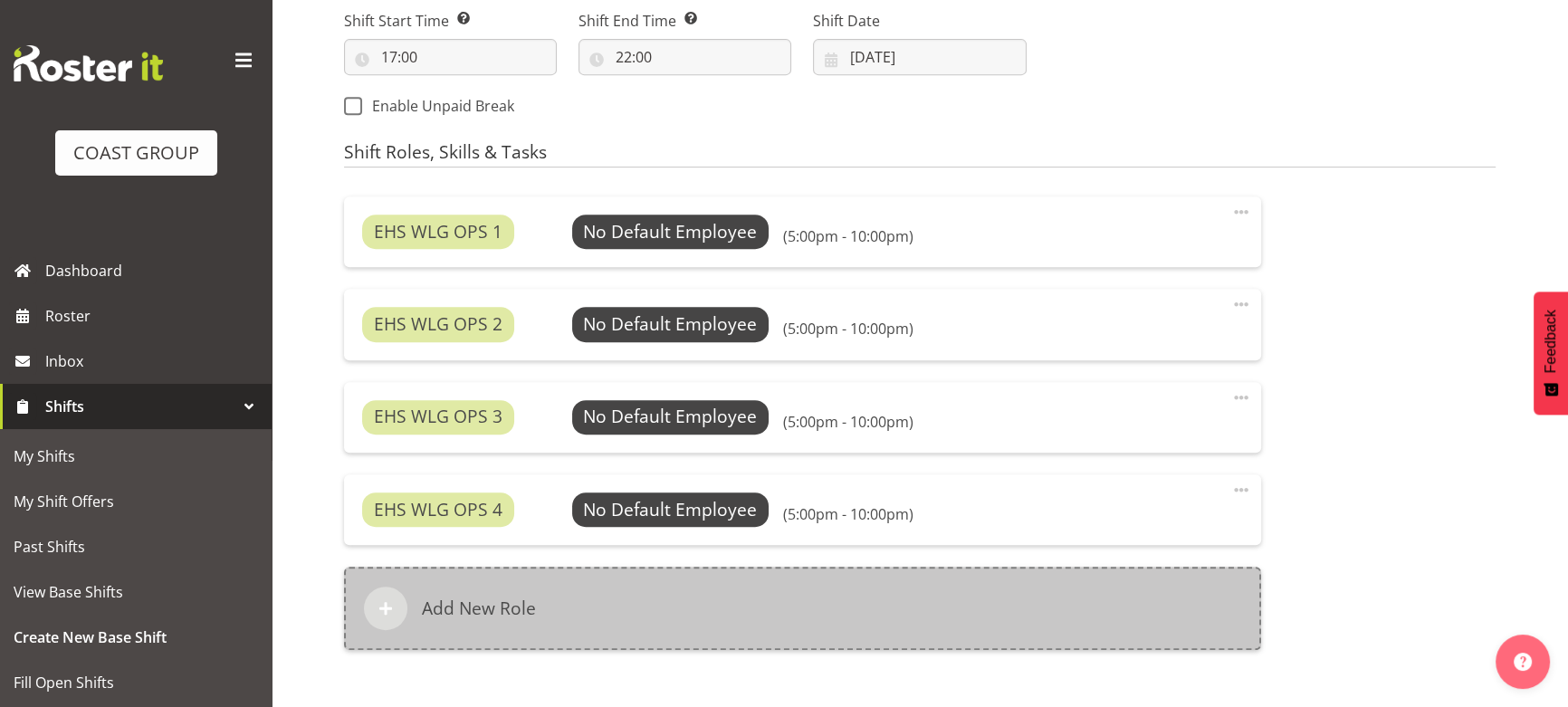
click at [796, 580] on div "Add New Role" at bounding box center [802, 607] width 917 height 83
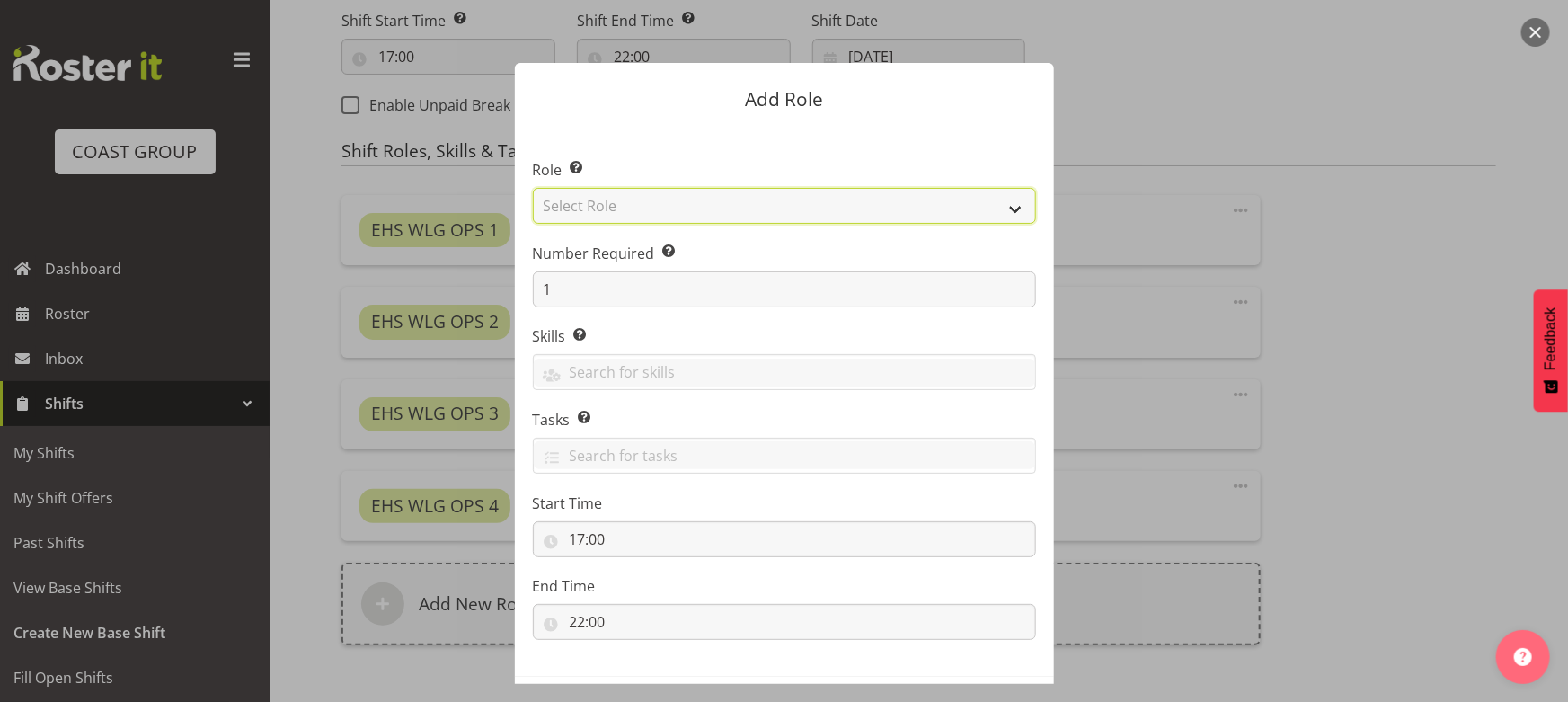
click at [726, 211] on select "Select Role ACCOUNT MANAGER ACCOUNT MANAGER DW ACCOUNTS AKL DIANNA VEHICLES AKL…" at bounding box center [784, 205] width 504 height 36
select select "123"
click at [533, 188] on select "Select Role ACCOUNT MANAGER ACCOUNT MANAGER DW ACCOUNTS AKL DIANNA VEHICLES AKL…" at bounding box center [784, 205] width 504 height 36
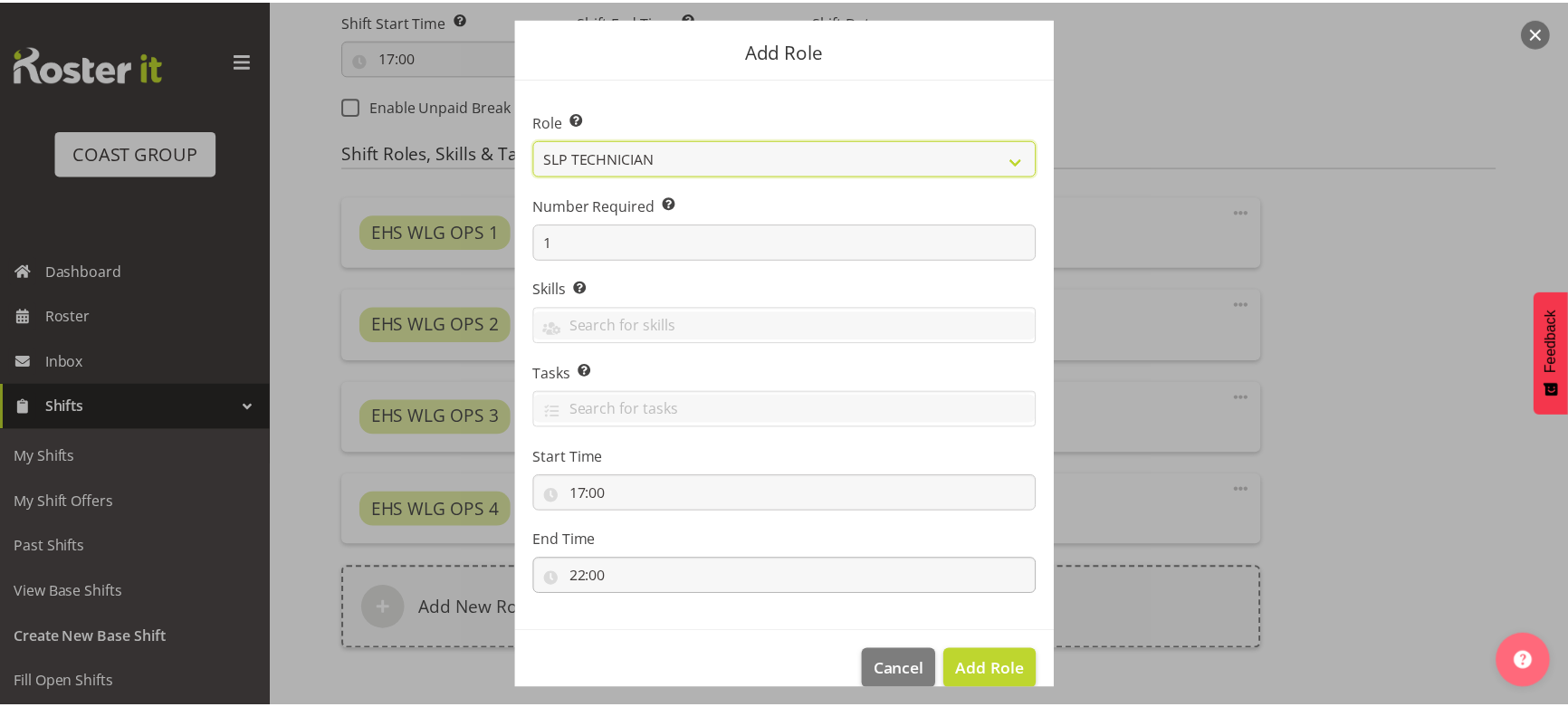
scroll to position [77, 0]
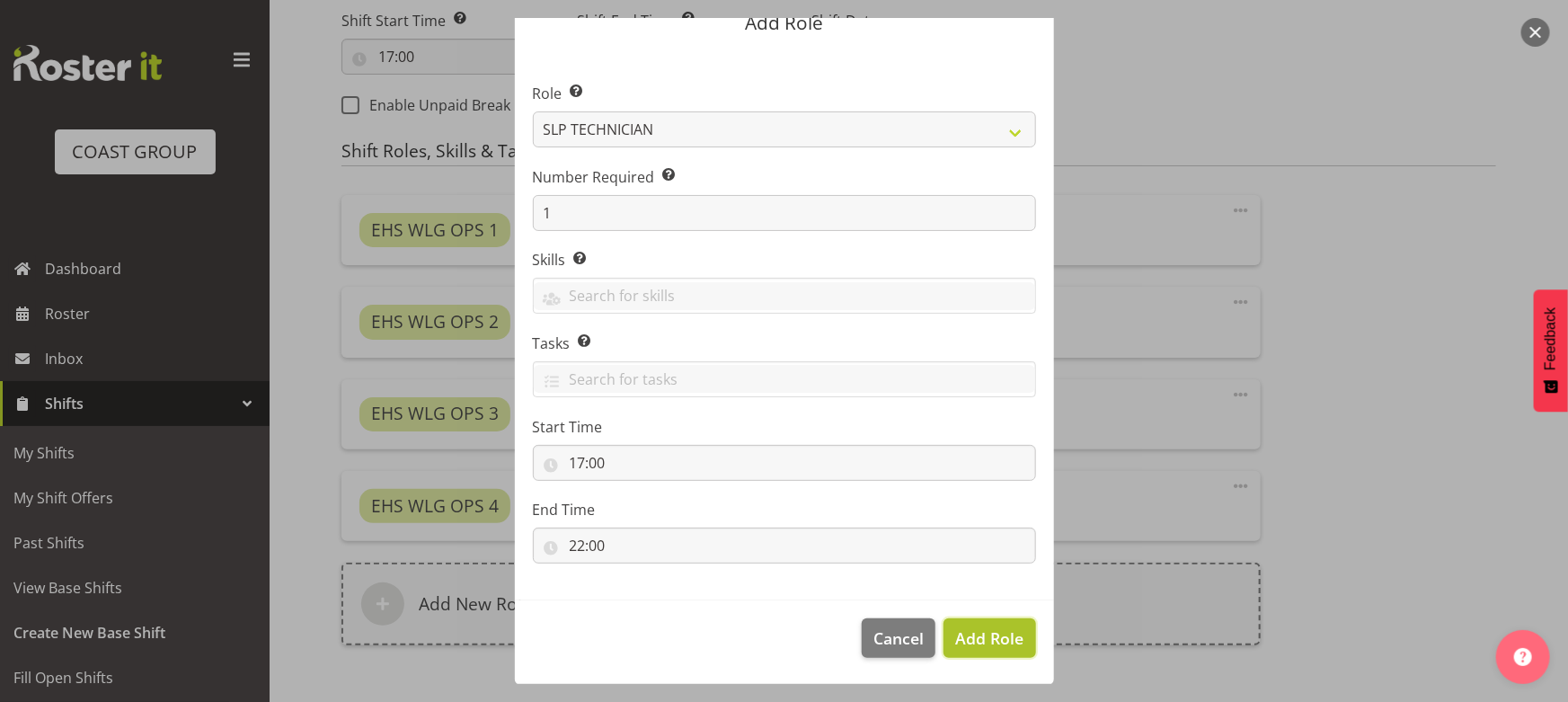
click at [1014, 643] on span "Add Role" at bounding box center [990, 637] width 68 height 21
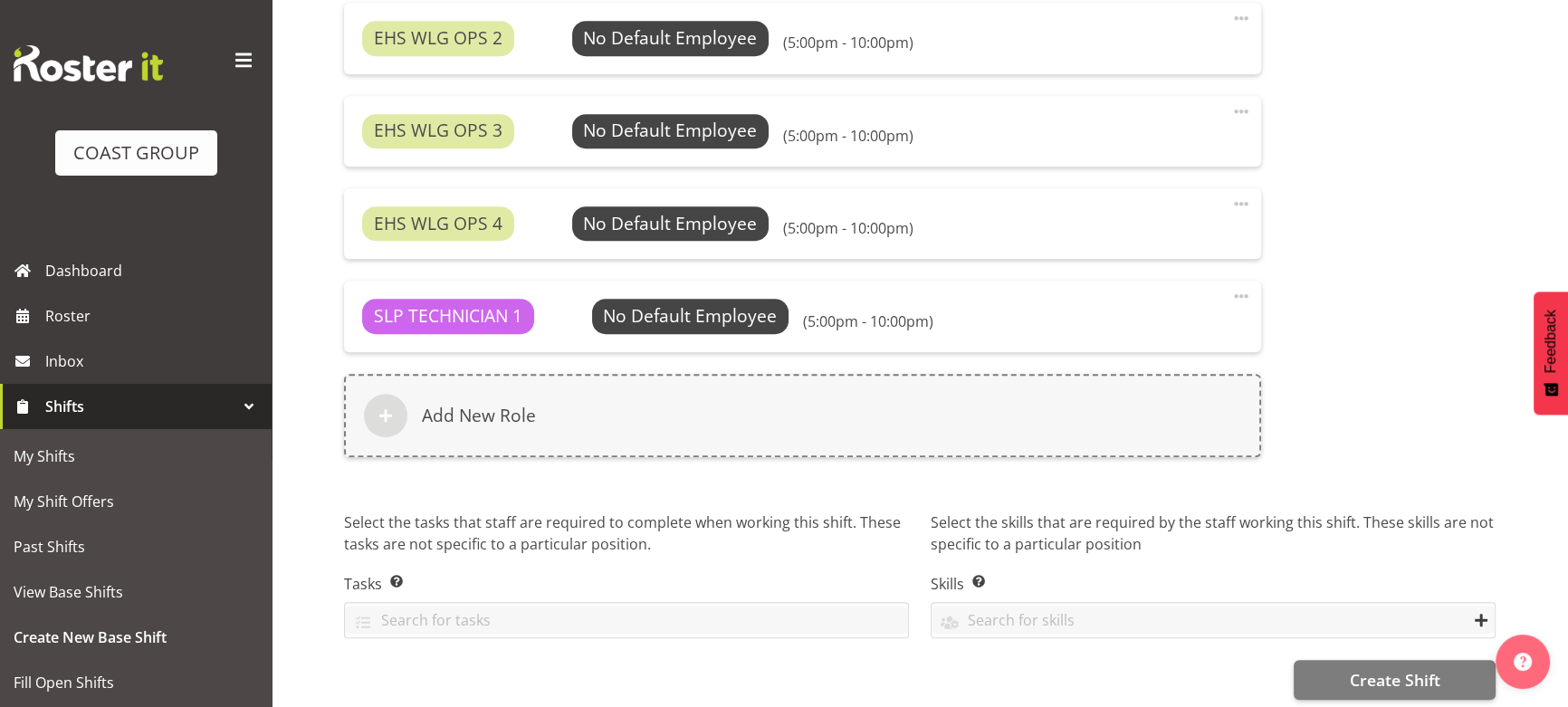
scroll to position [1318, 0]
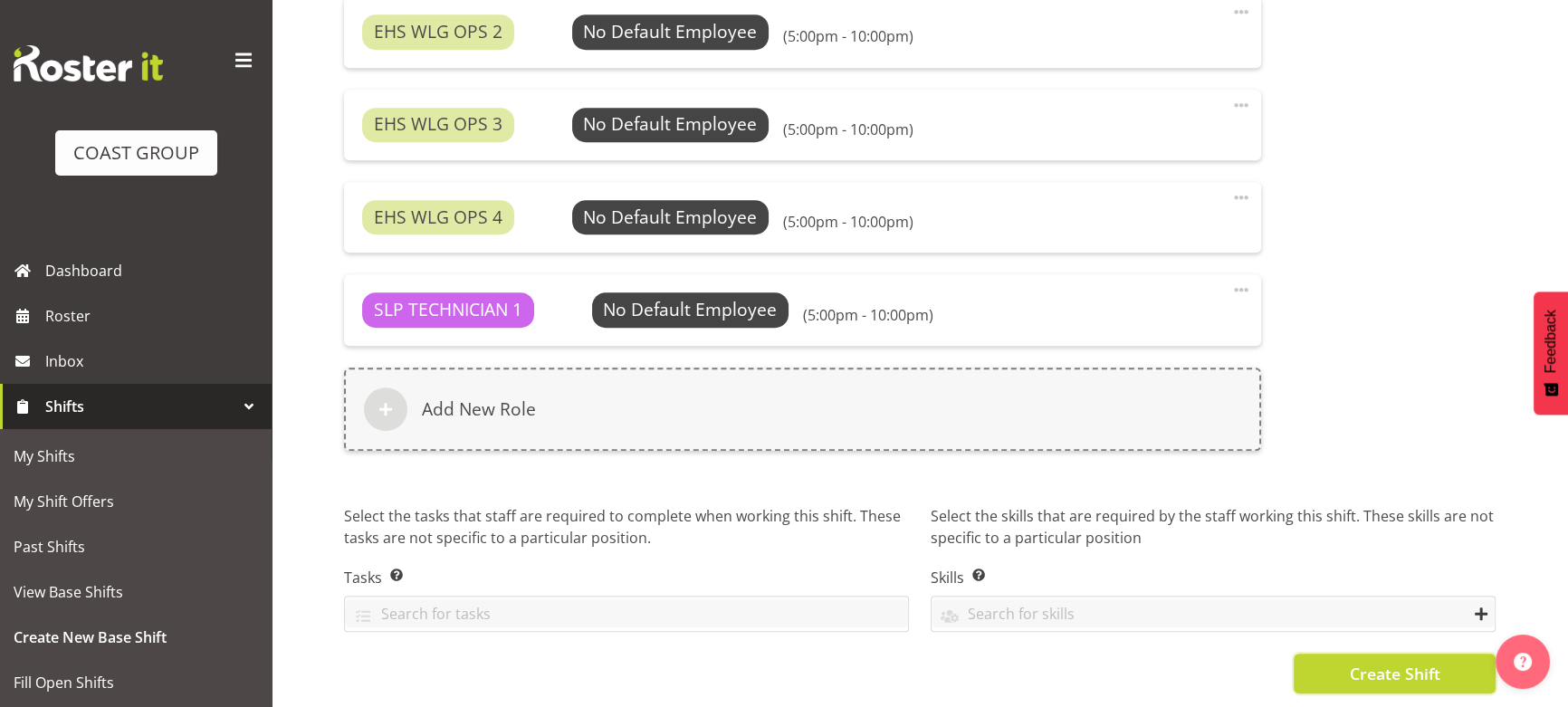
click at [1331, 654] on button "Create Shift" at bounding box center [1394, 673] width 202 height 40
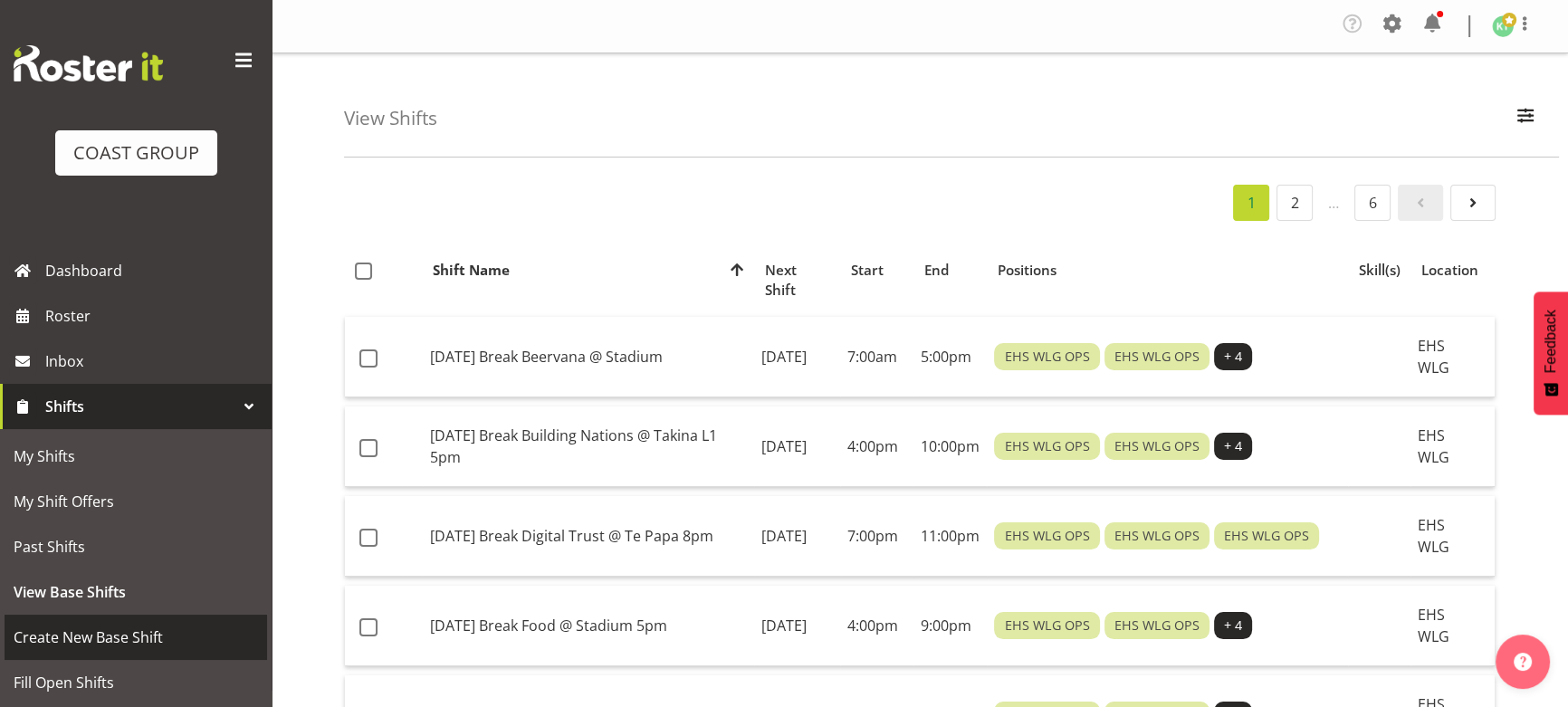
click at [125, 650] on link "Create New Base Shift" at bounding box center [136, 636] width 262 height 46
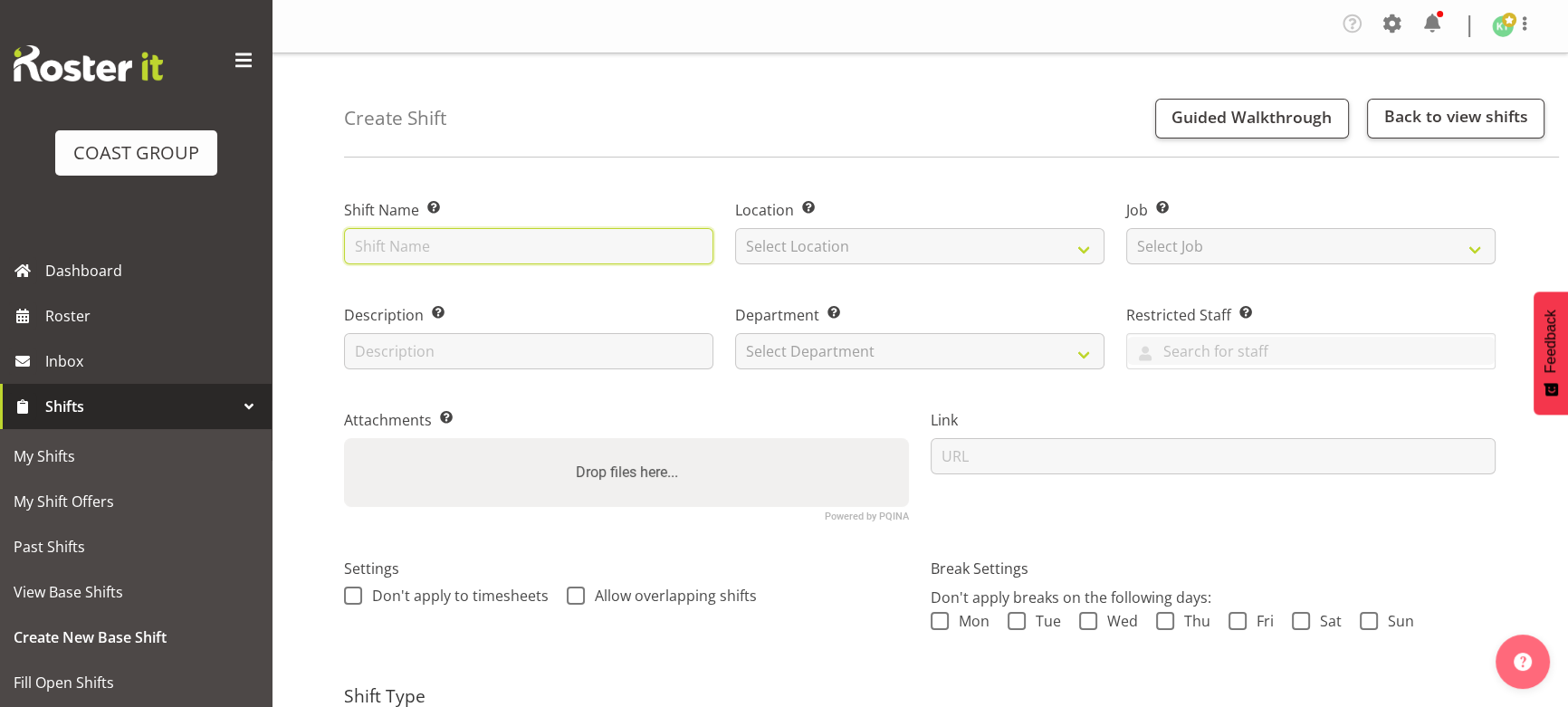
click at [497, 260] on input "text" at bounding box center [529, 246] width 369 height 36
click at [437, 247] on input "text" at bounding box center [529, 246] width 369 height 36
type input "[DATE] Build AHISHA @ Takina L1 7am"
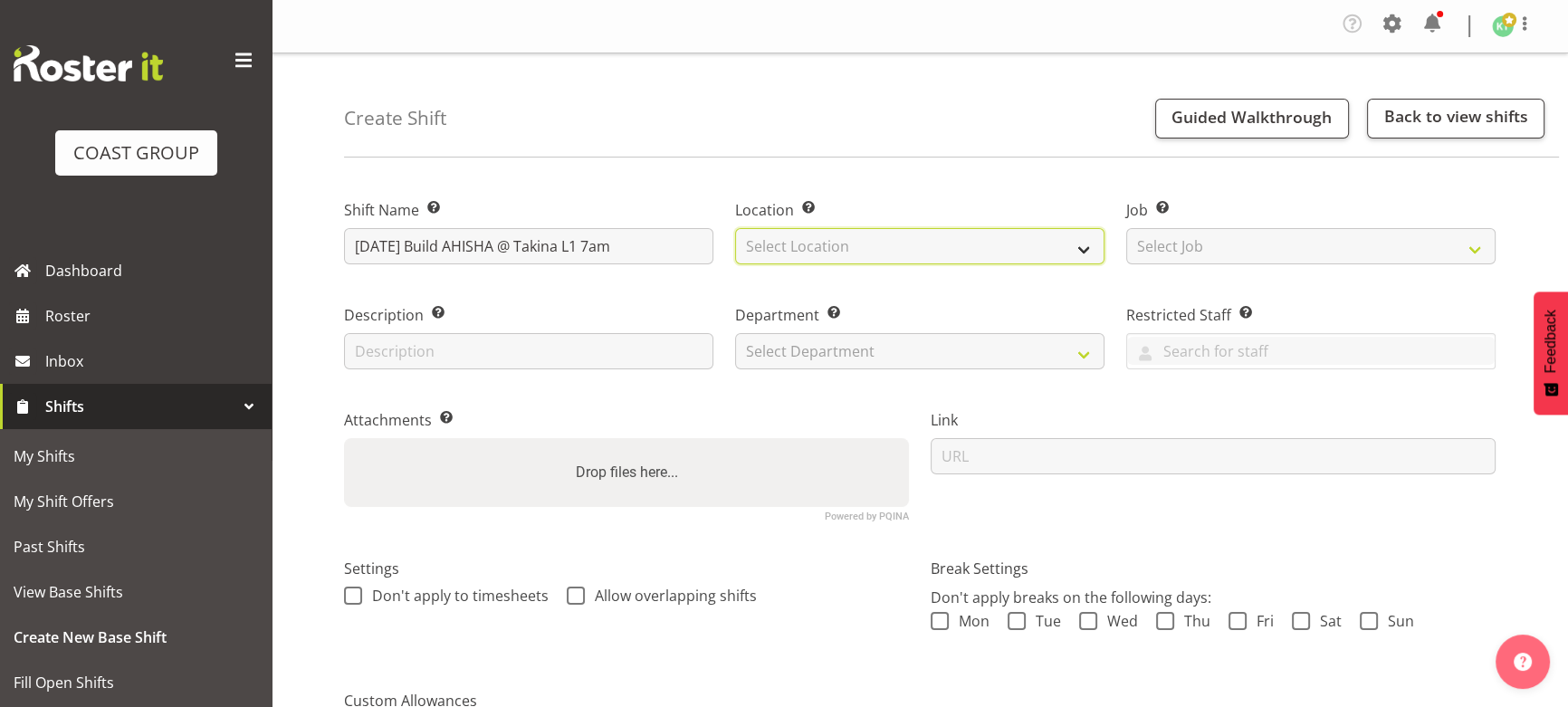
click at [775, 255] on select "Select Location EHS WLG DW WLG" at bounding box center [919, 246] width 369 height 36
select select "106"
click at [735, 228] on select "Select Location EHS WLG DW WLG" at bounding box center [919, 246] width 369 height 36
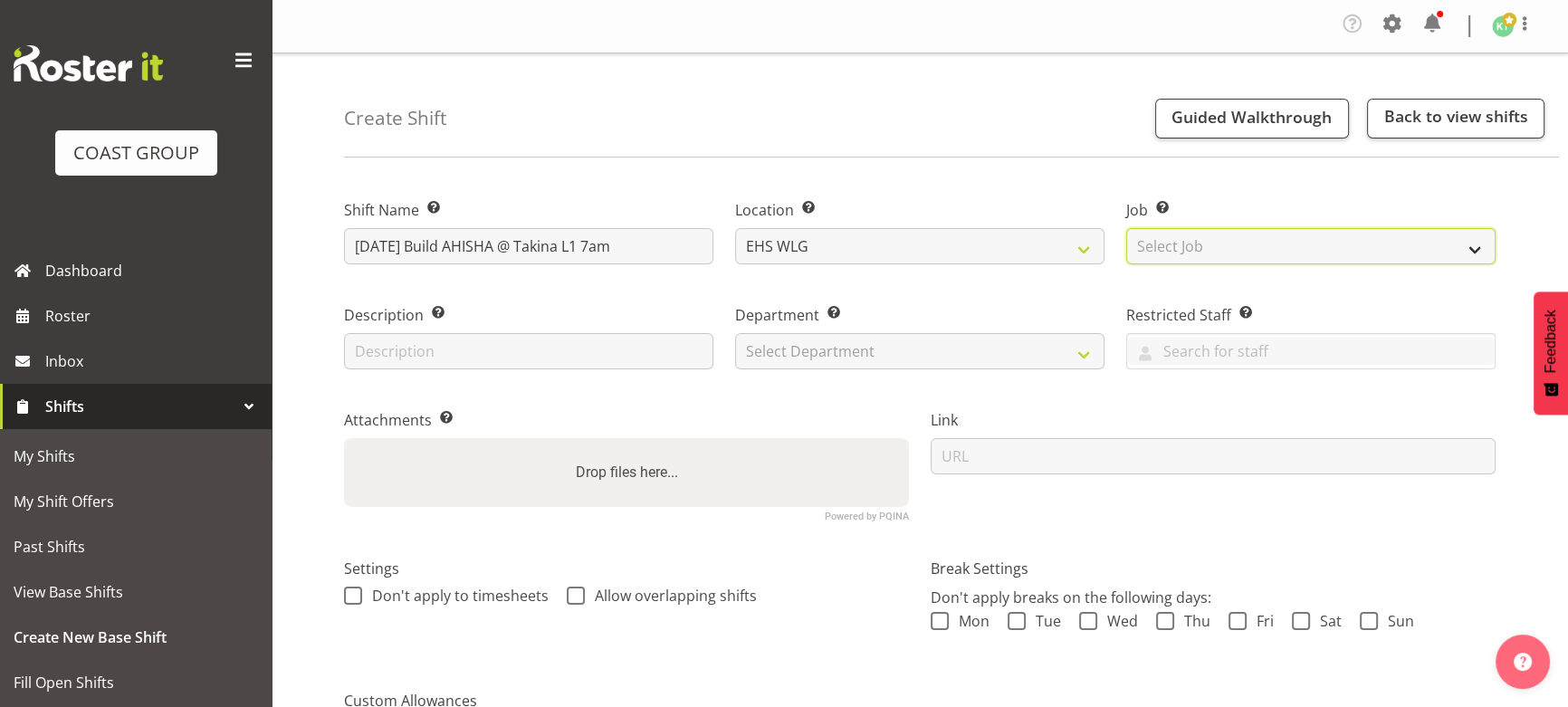
click at [1176, 253] on select "Select Job Create new job 1 Carlton Events 1 [PERSON_NAME][GEOGRAPHIC_DATA] 1 […" at bounding box center [1310, 246] width 369 height 36
select select "8963"
click at [1126, 228] on select "Select Job Create new job 1 Carlton Events 1 Carlton Hamilton 1 Carlton Welling…" at bounding box center [1310, 246] width 369 height 36
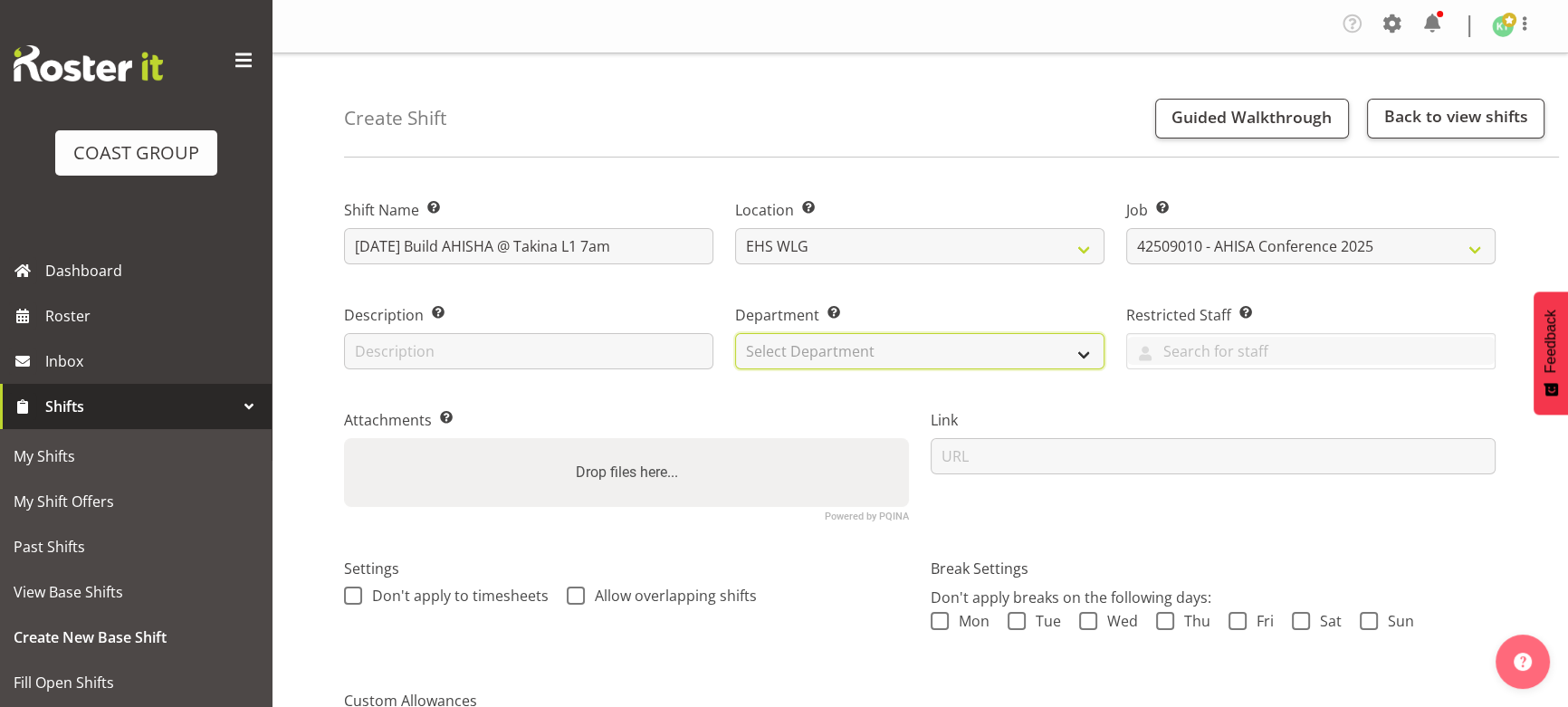
click at [914, 349] on select "Select Department EHS WLG OPS DW WLG DW WLG SALES" at bounding box center [919, 351] width 369 height 36
select select "43"
click at [735, 333] on select "Select Department EHS WLG OPS DW WLG DW WLG SALES" at bounding box center [919, 351] width 369 height 36
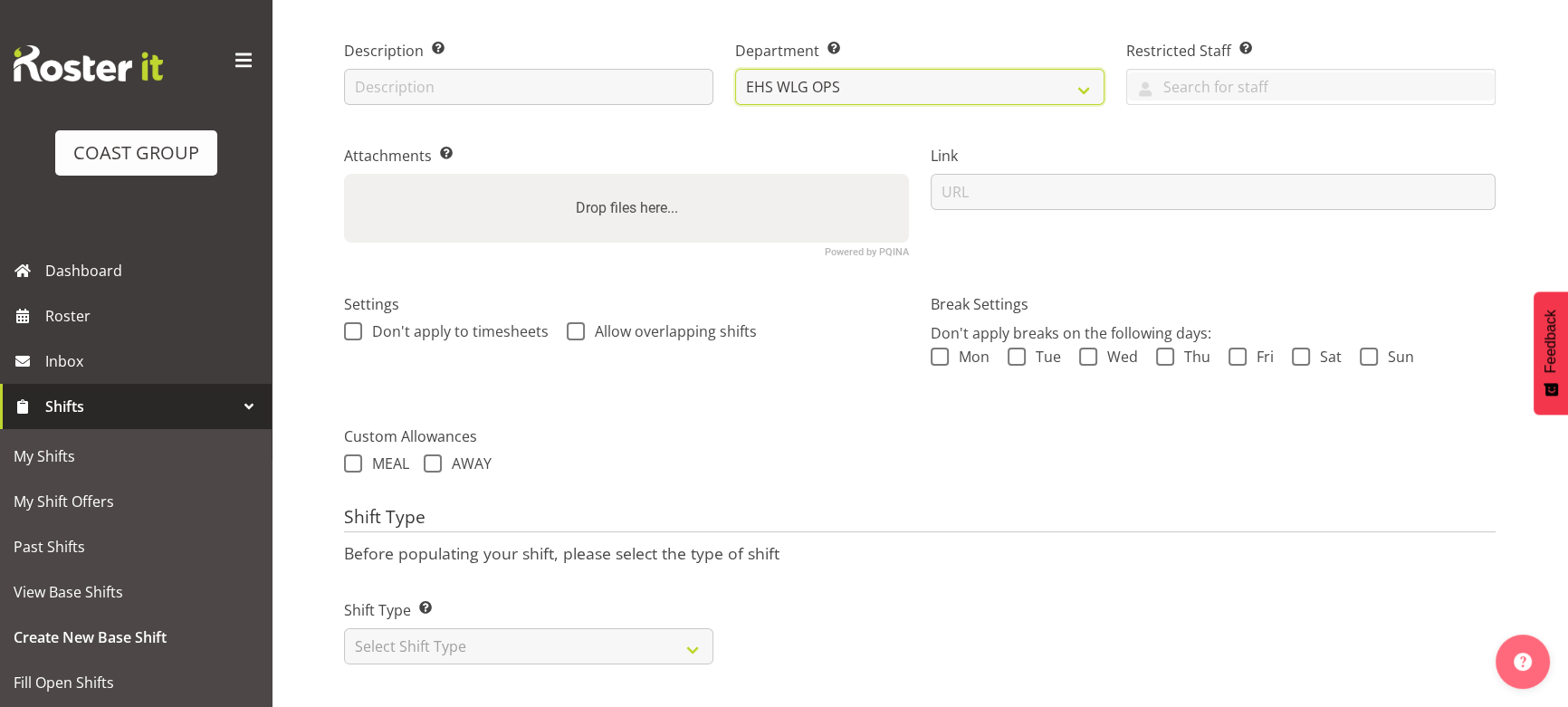
scroll to position [275, 0]
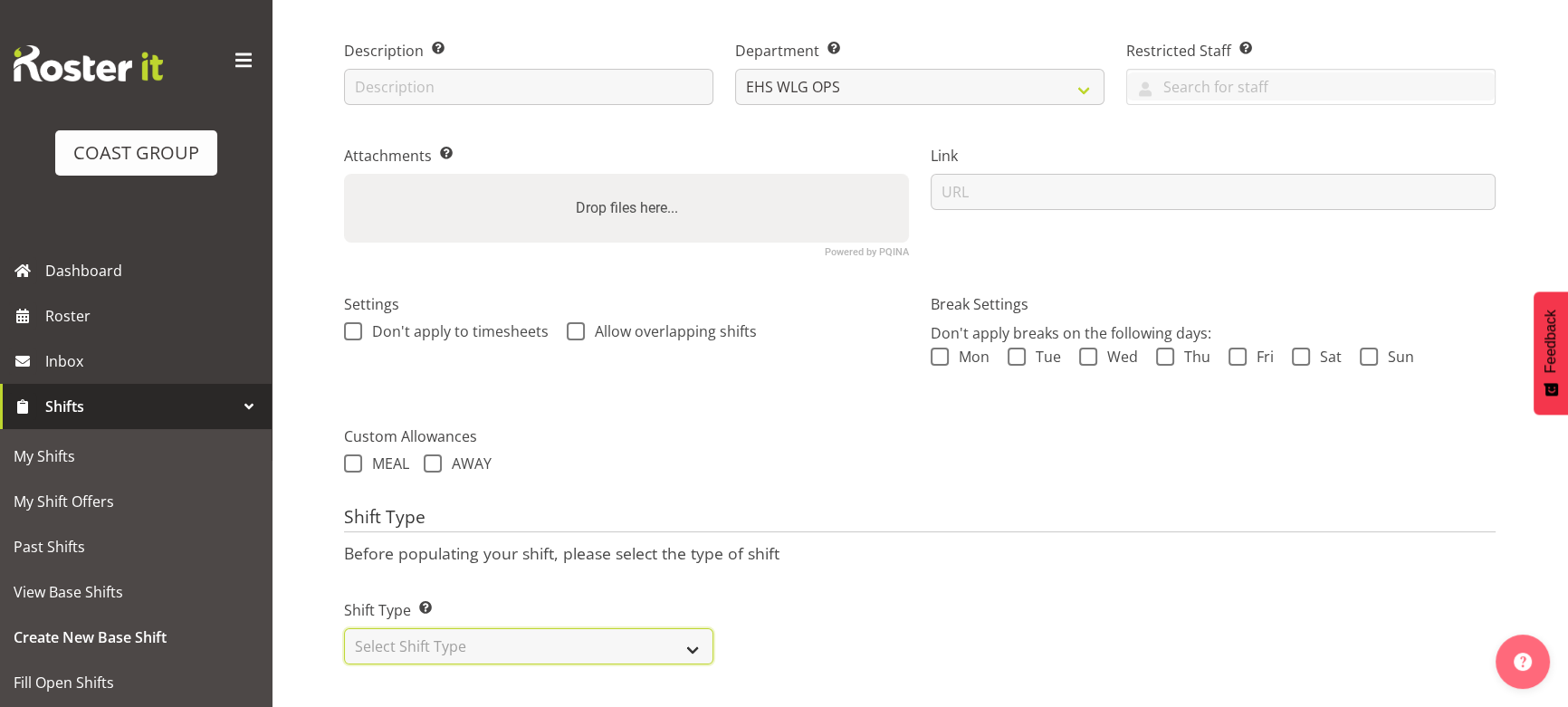
click at [578, 642] on select "Select Shift Type One Off Shift Recurring Shift Rotating Shift" at bounding box center [529, 646] width 369 height 36
select select "one_off"
click at [344, 628] on select "Select Shift Type One Off Shift Recurring Shift Rotating Shift" at bounding box center [529, 646] width 369 height 36
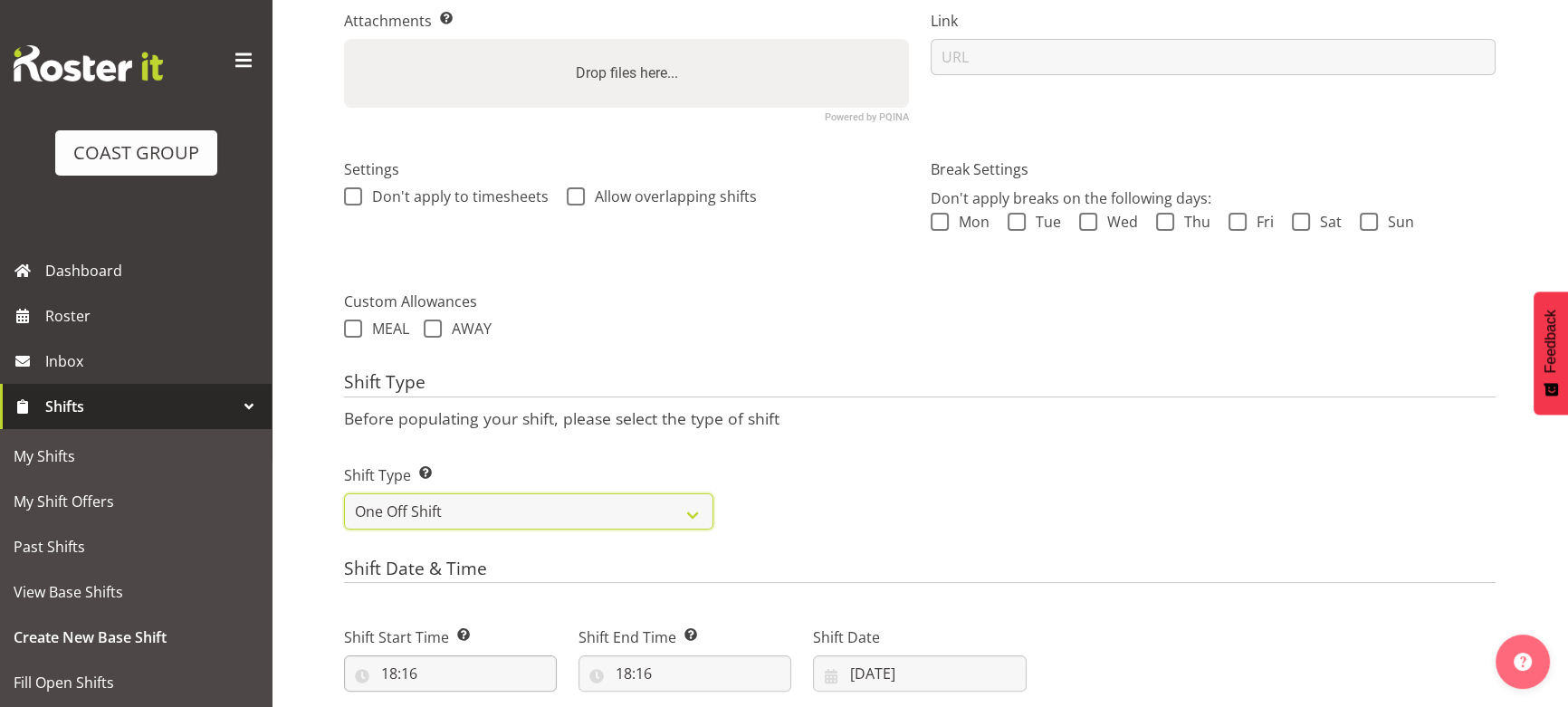
scroll to position [522, 0]
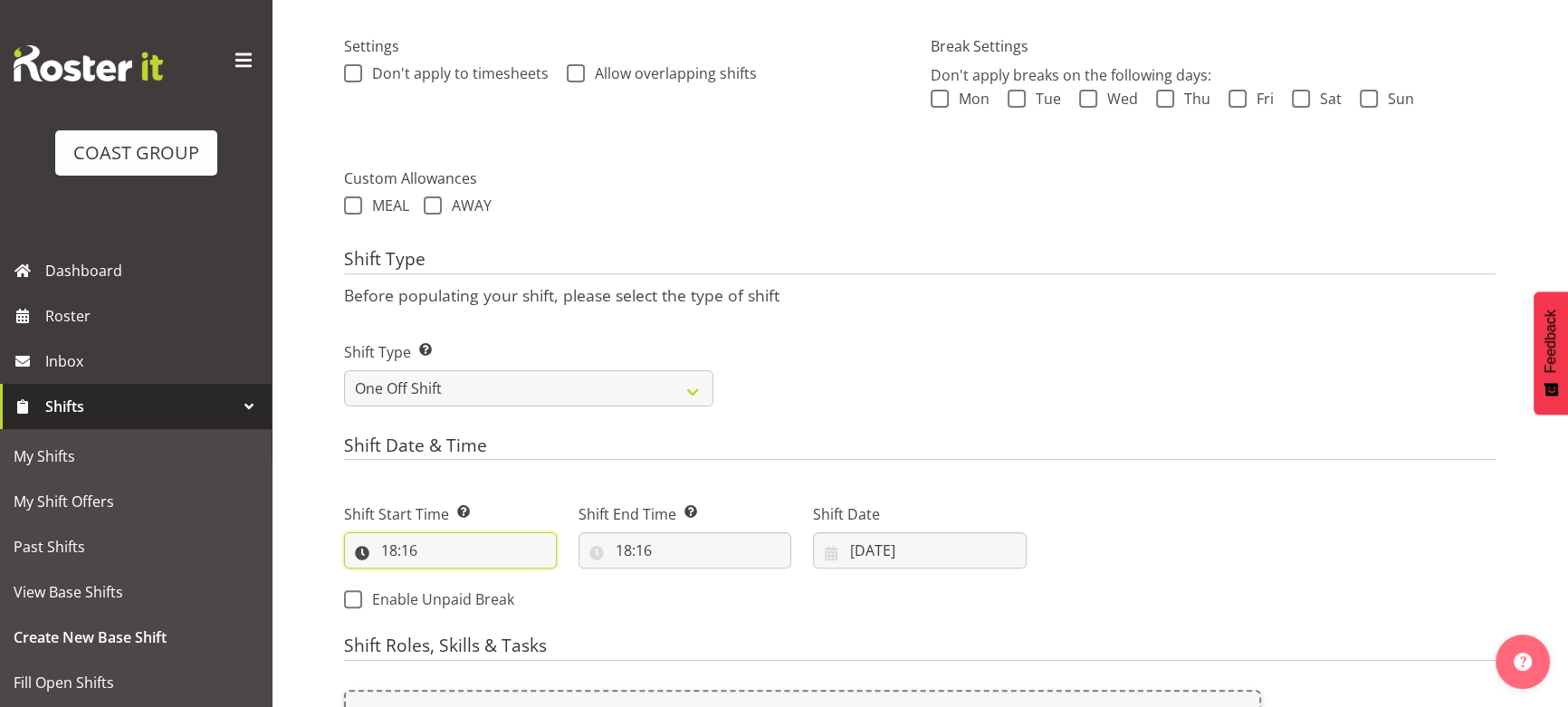
click at [428, 557] on input "18:16" at bounding box center [450, 550] width 213 height 36
drag, startPoint x: 458, startPoint y: 590, endPoint x: 460, endPoint y: 580, distance: 10.2
click at [458, 590] on select "00 01 02 03 04 05 06 07 08 09 10 11 12 13 14 15 16 17 18 19 20 21 22 23" at bounding box center [468, 597] width 41 height 36
select select "6"
click at [448, 580] on select "00 01 02 03 04 05 06 07 08 09 10 11 12 13 14 15 16 17 18 19 20 21 22 23" at bounding box center [468, 597] width 41 height 36
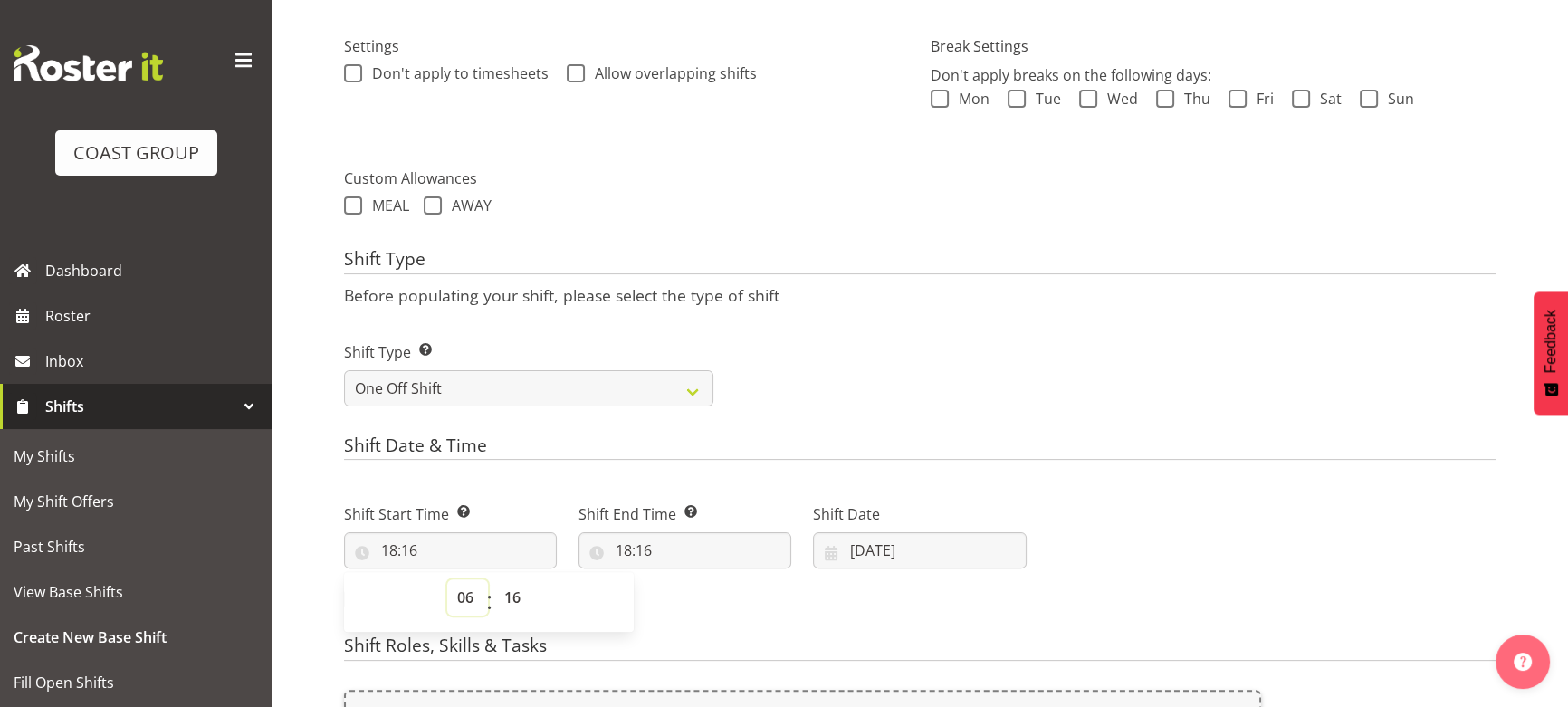
type input "06:16"
drag, startPoint x: 524, startPoint y: 592, endPoint x: 521, endPoint y: 580, distance: 12.4
click at [524, 592] on select "00 01 02 03 04 05 06 07 08 09 10 11 12 13 14 15 16 17 18 19 20 21 22 23 24 25 2…" at bounding box center [515, 597] width 41 height 36
select select "0"
click at [494, 580] on select "00 01 02 03 04 05 06 07 08 09 10 11 12 13 14 15 16 17 18 19 20 21 22 23 24 25 2…" at bounding box center [515, 597] width 41 height 36
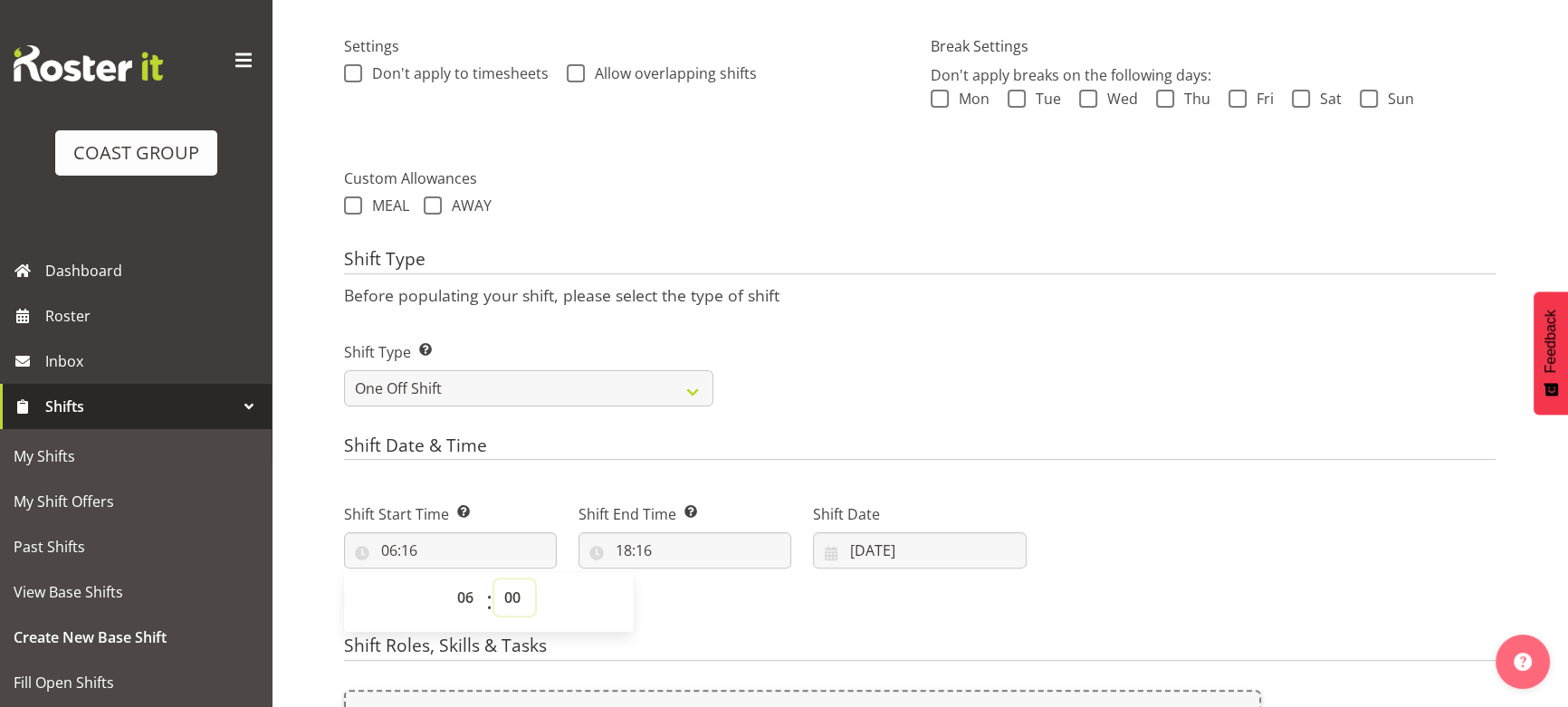
type input "06:00"
drag, startPoint x: 671, startPoint y: 544, endPoint x: 678, endPoint y: 552, distance: 10.6
click at [673, 544] on input "18:16" at bounding box center [685, 550] width 213 height 36
drag, startPoint x: 699, startPoint y: 592, endPoint x: 703, endPoint y: 580, distance: 12.6
click at [699, 590] on select "00 01 02 03 04 05 06 07 08 09 10 11 12 13 14 15 16 17 18 19 20 21 22 23" at bounding box center [702, 597] width 41 height 36
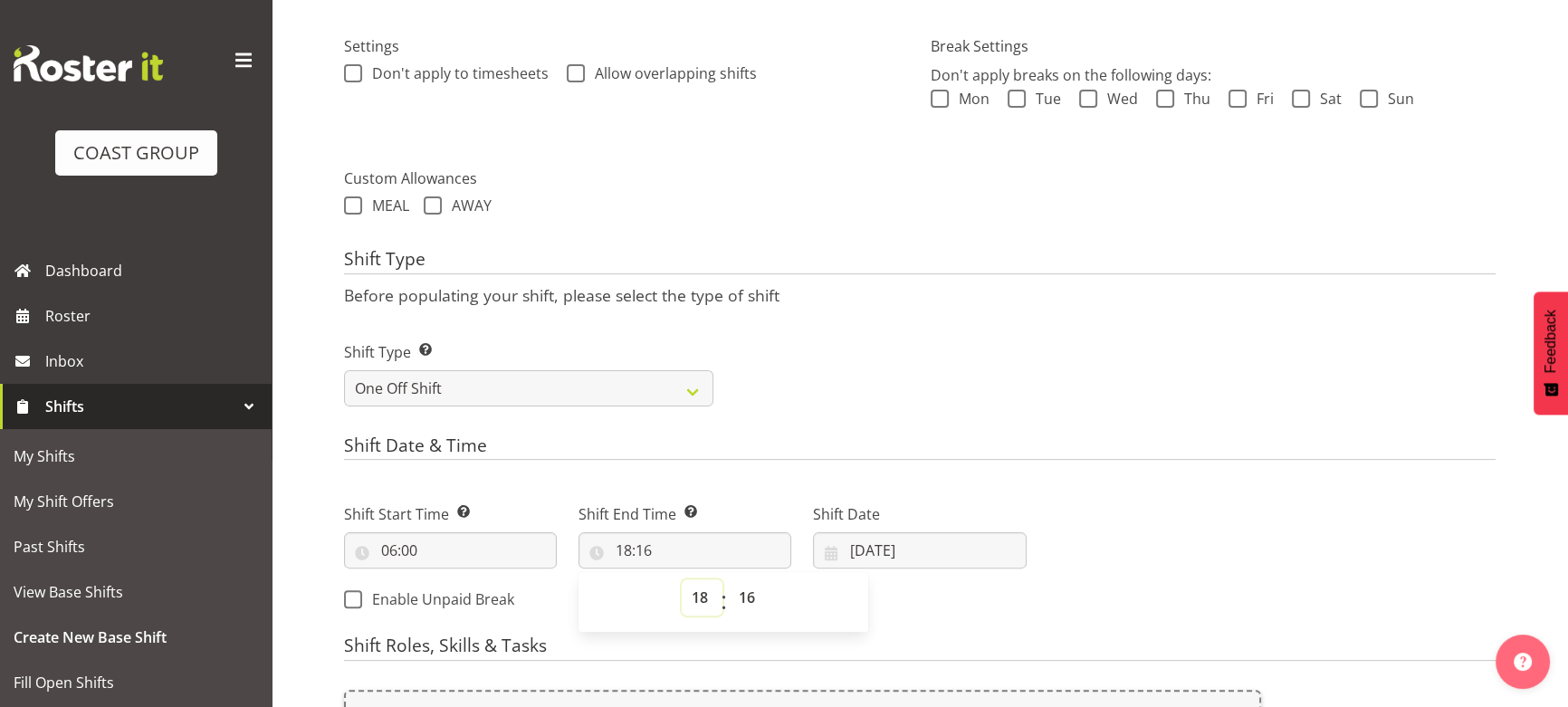
select select "14"
click at [681, 580] on select "00 01 02 03 04 05 06 07 08 09 10 11 12 13 14 15 16 17 18 19 20 21 22 23" at bounding box center [702, 597] width 41 height 36
type input "14:16"
drag, startPoint x: 746, startPoint y: 594, endPoint x: 745, endPoint y: 580, distance: 14.0
click at [745, 588] on select "00 01 02 03 04 05 06 07 08 09 10 11 12 13 14 15 16 17 18 19 20 21 22 23 24 25 2…" at bounding box center [749, 597] width 41 height 36
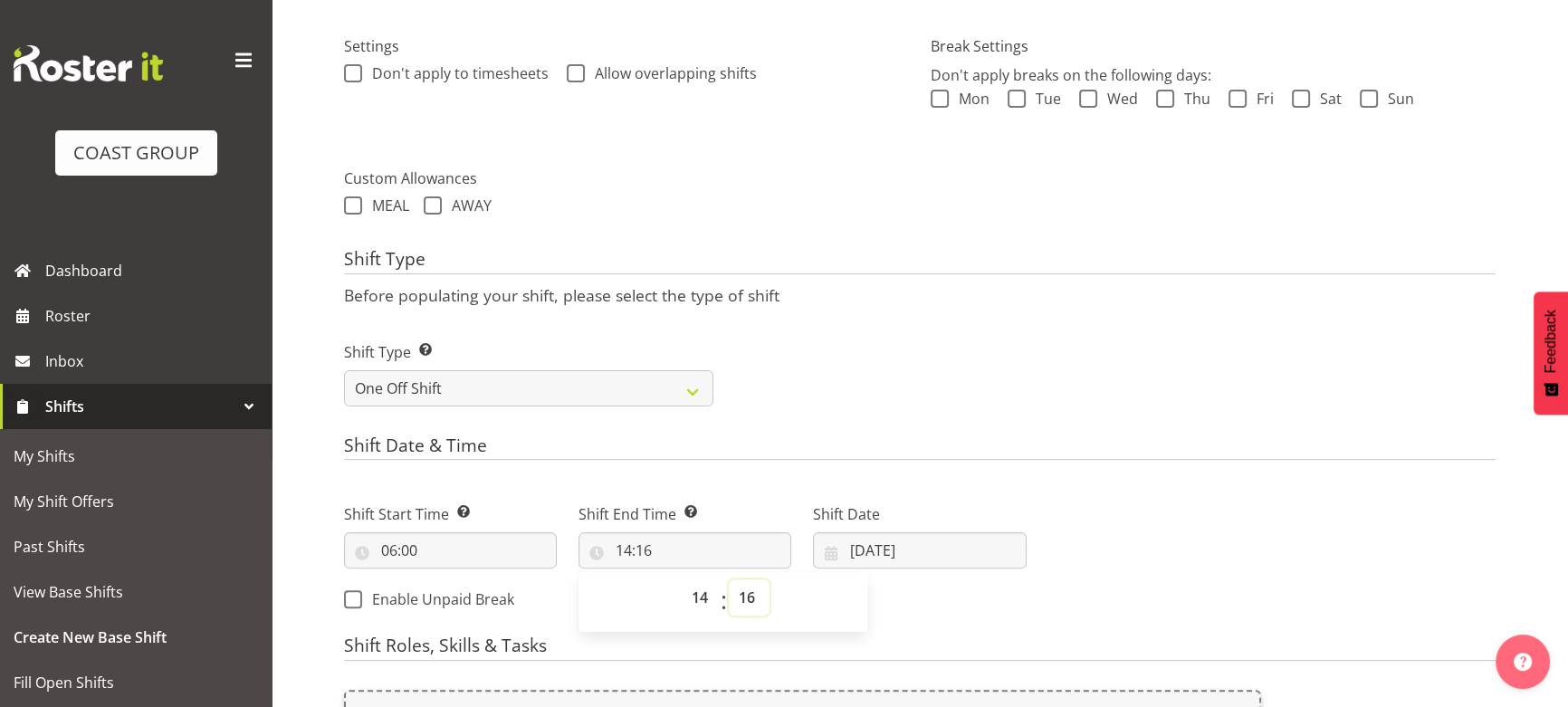
select select "0"
click at [729, 580] on select "00 01 02 03 04 05 06 07 08 09 10 11 12 13 14 15 16 17 18 19 20 21 22 23 24 25 2…" at bounding box center [749, 597] width 41 height 36
type input "14:00"
drag, startPoint x: 898, startPoint y: 556, endPoint x: 856, endPoint y: 580, distance: 48.4
click at [899, 555] on input "04/09/2025" at bounding box center [919, 550] width 213 height 36
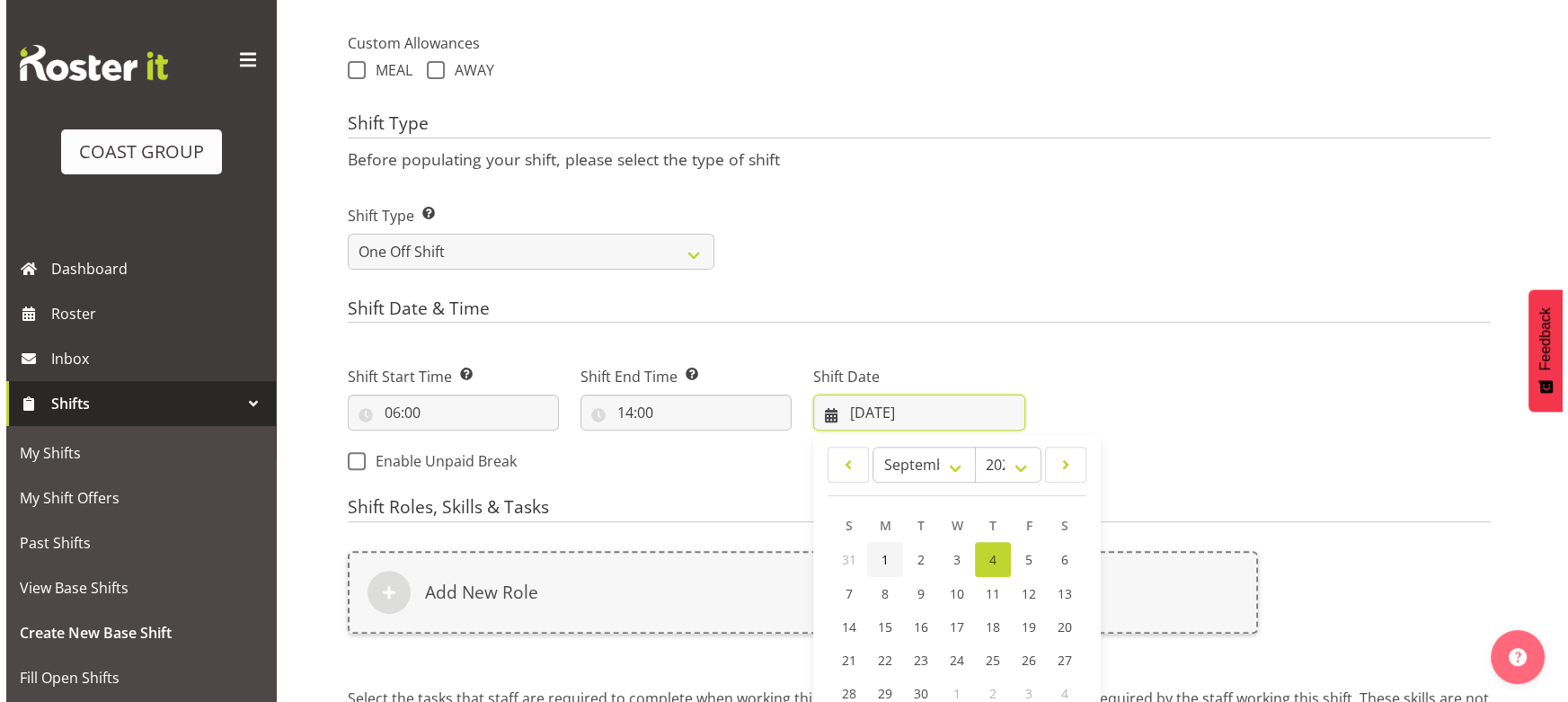
scroll to position [682, 0]
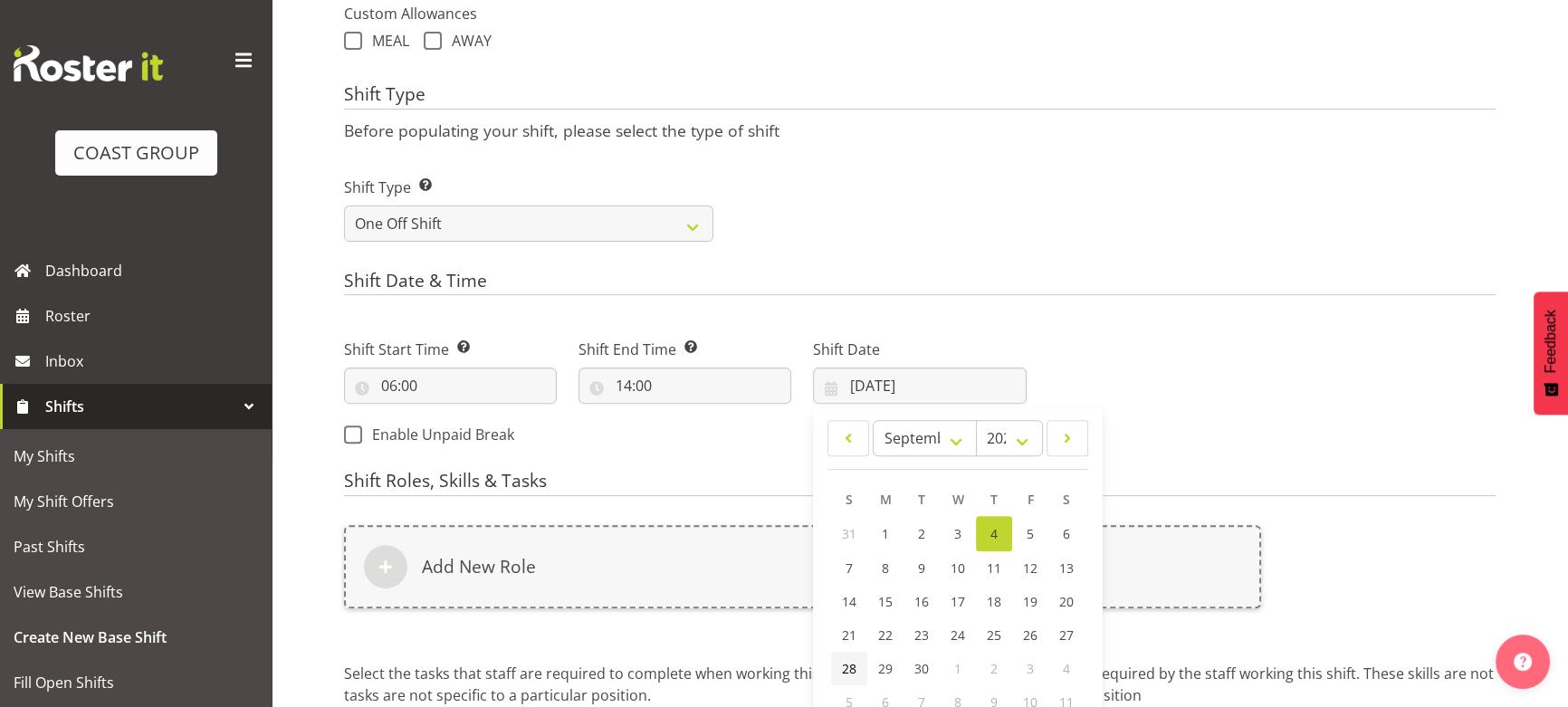
click at [842, 666] on span "28" at bounding box center [850, 668] width 15 height 17
type input "28/09/2025"
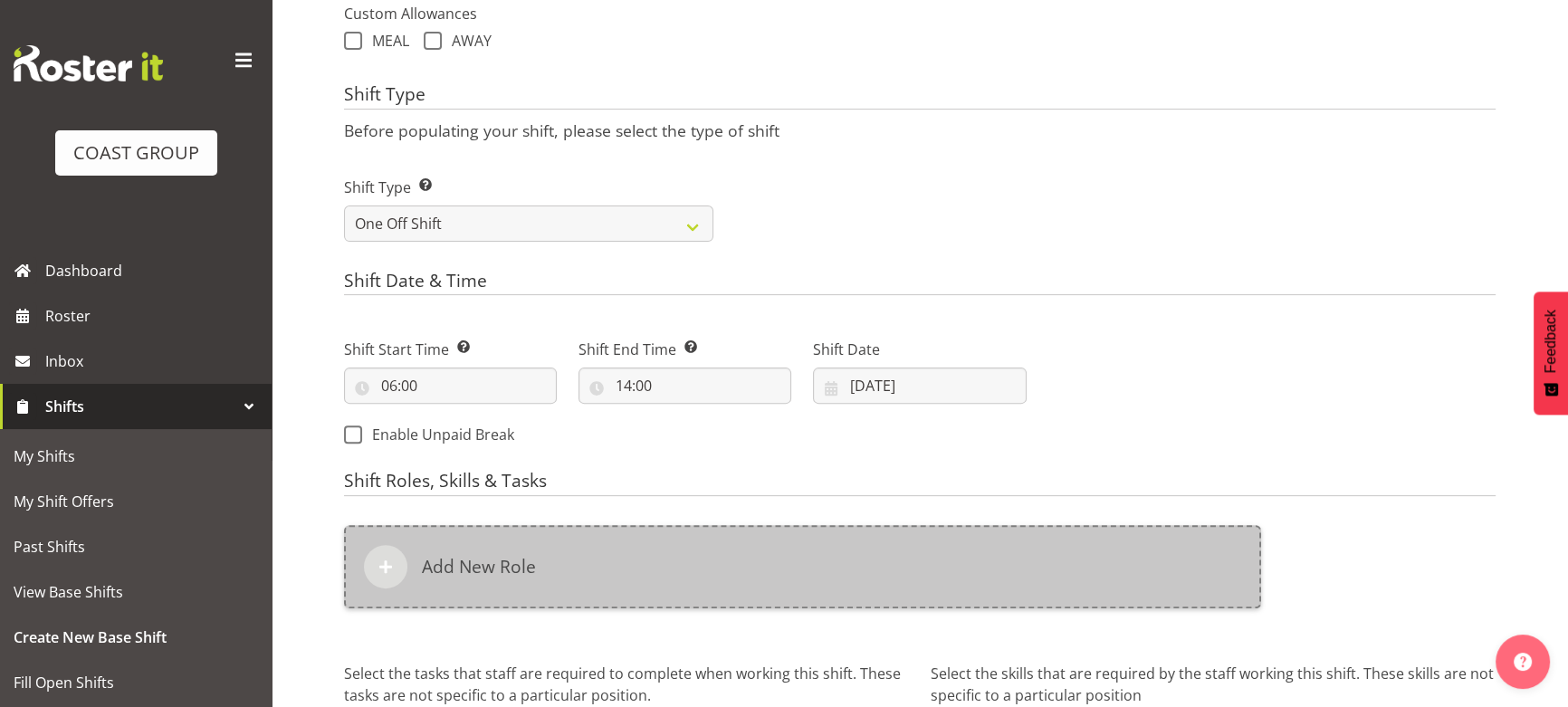
click at [841, 525] on div "Add New Role" at bounding box center [802, 566] width 917 height 83
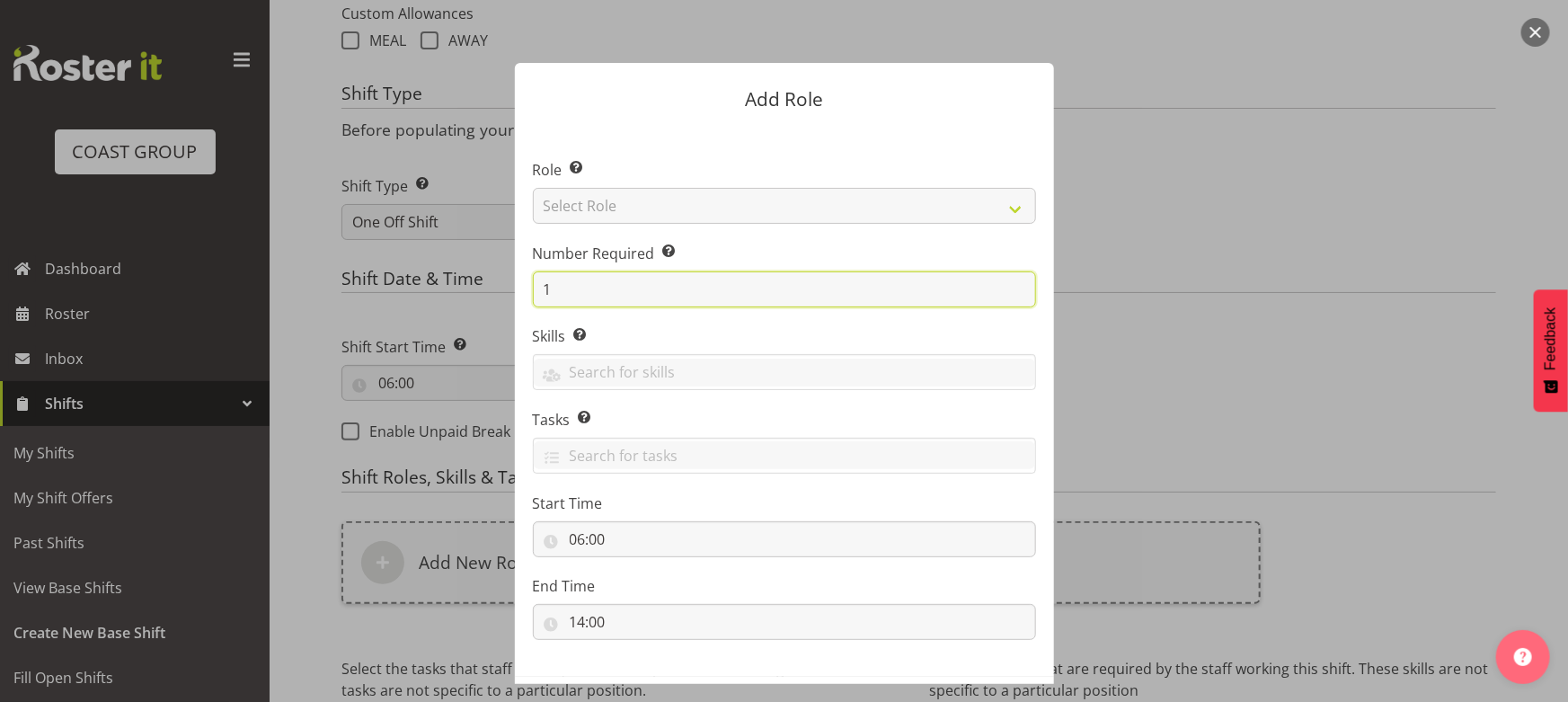
drag, startPoint x: 542, startPoint y: 290, endPoint x: 599, endPoint y: 292, distance: 57.0
click at [559, 293] on input "1" at bounding box center [784, 289] width 504 height 36
type input "4"
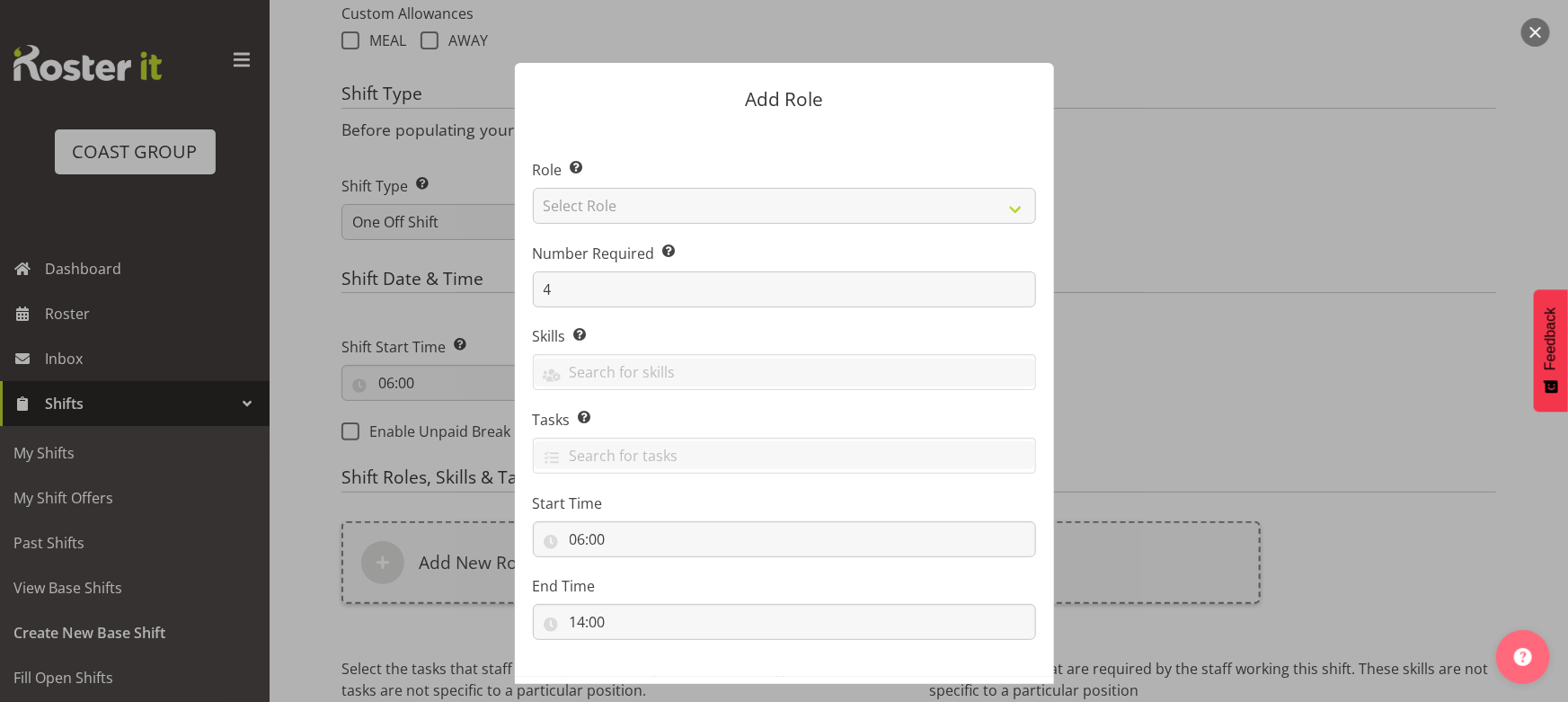
click at [672, 224] on section "Role Select the role you wish to add to the shift. Select Role ACCOUNT MANAGER …" at bounding box center [784, 401] width 540 height 550
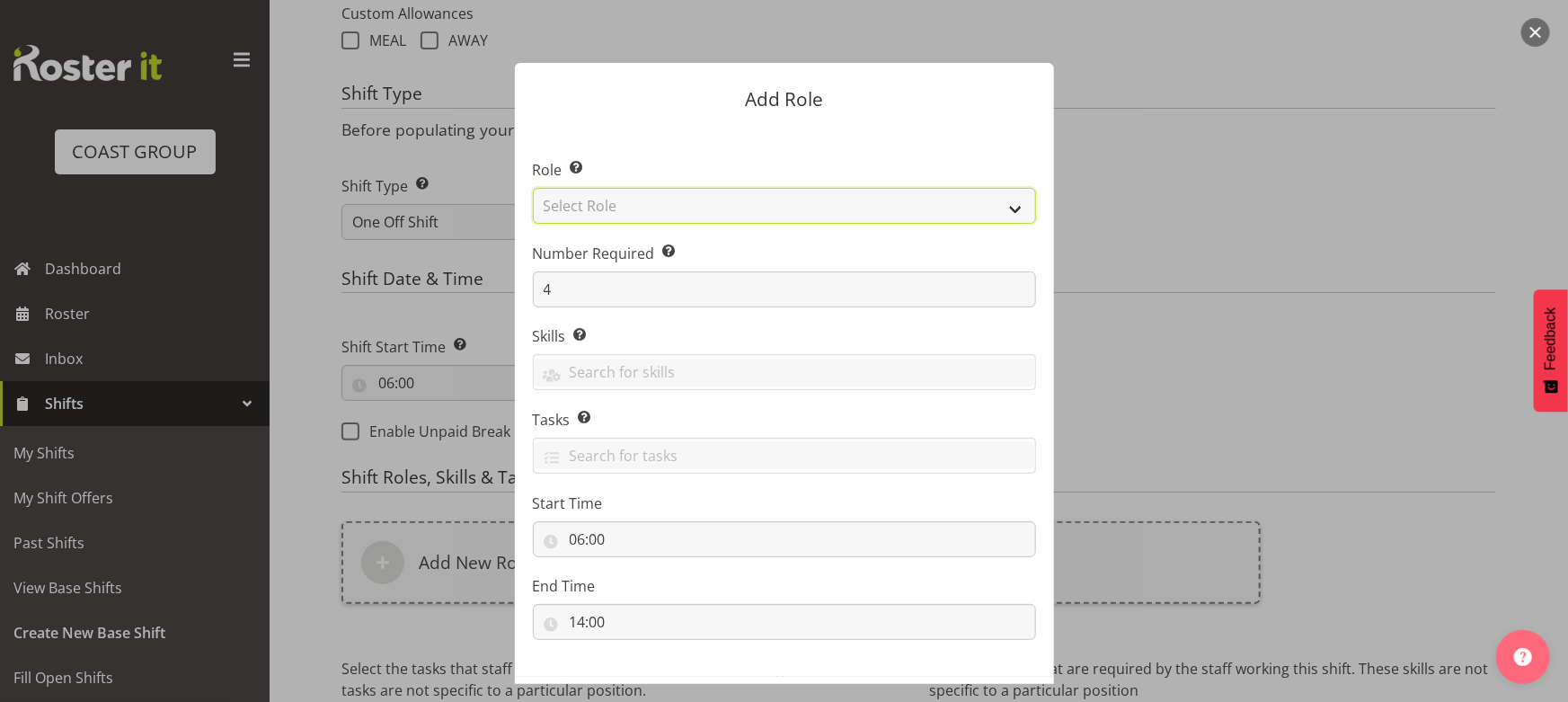
click at [705, 206] on select "Select Role ACCOUNT MANAGER ACCOUNT MANAGER DW ACCOUNTS AKL DIANNA VEHICLES AKL…" at bounding box center [784, 205] width 504 height 36
select select "191"
click at [533, 188] on select "Select Role ACCOUNT MANAGER ACCOUNT MANAGER DW ACCOUNTS AKL DIANNA VEHICLES AKL…" at bounding box center [784, 205] width 504 height 36
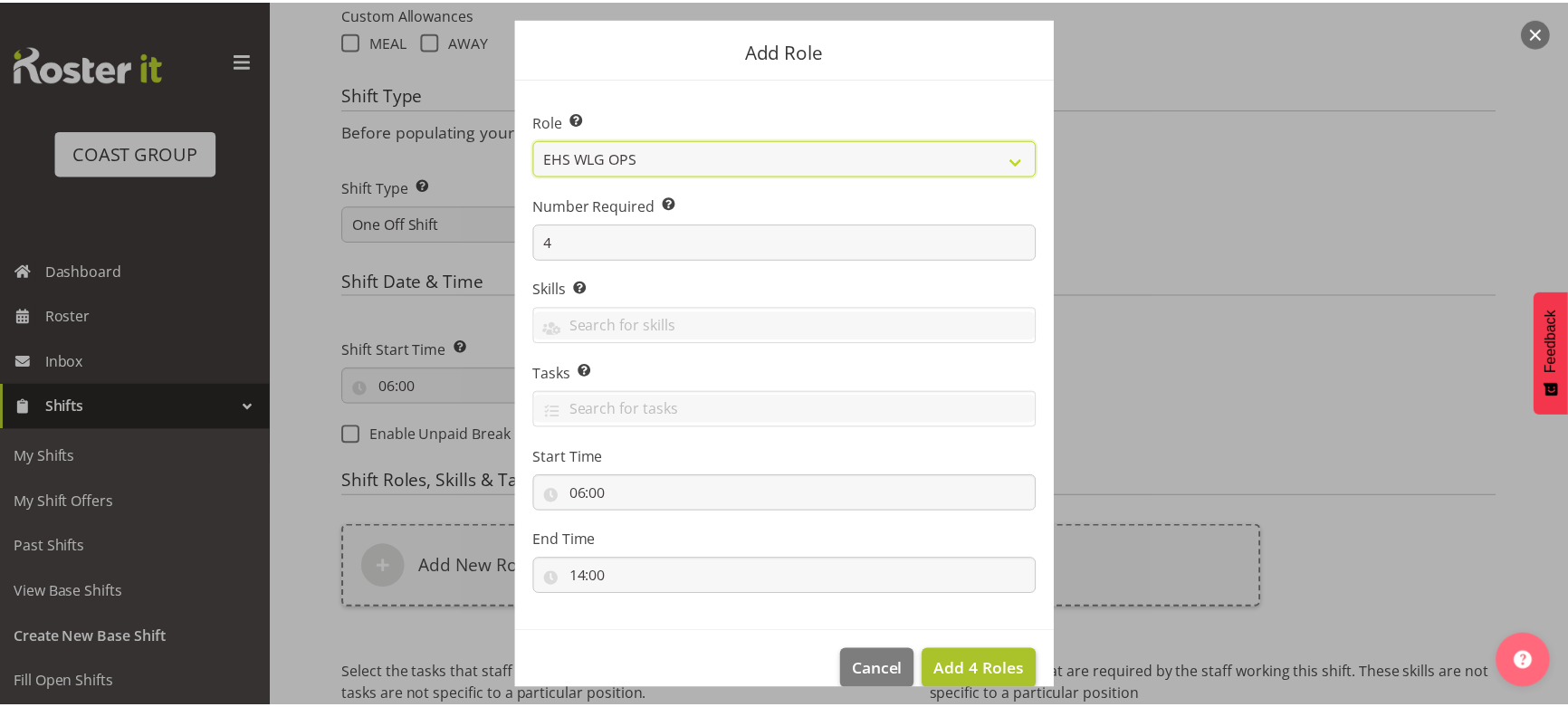
scroll to position [77, 0]
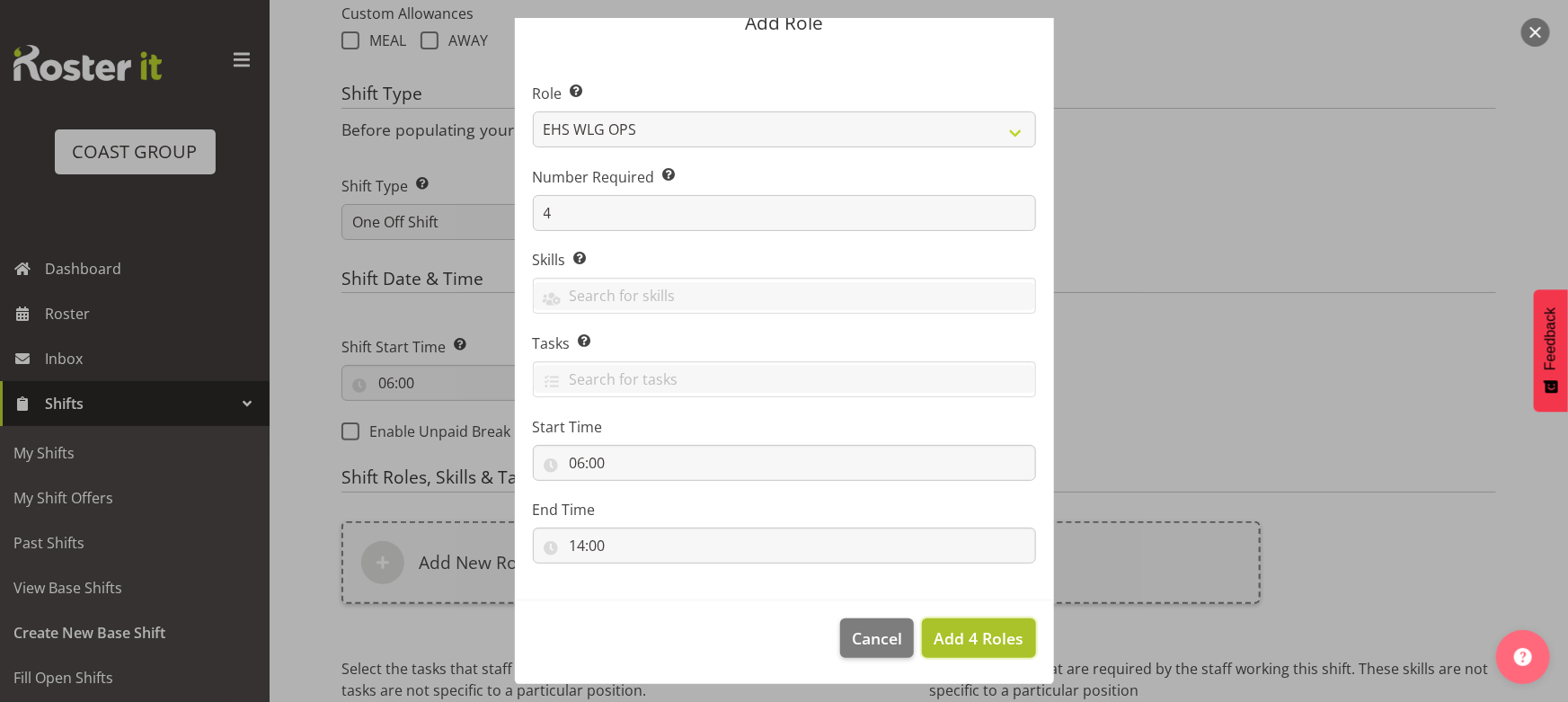
click at [959, 626] on span "Add 4 Roles" at bounding box center [978, 637] width 90 height 23
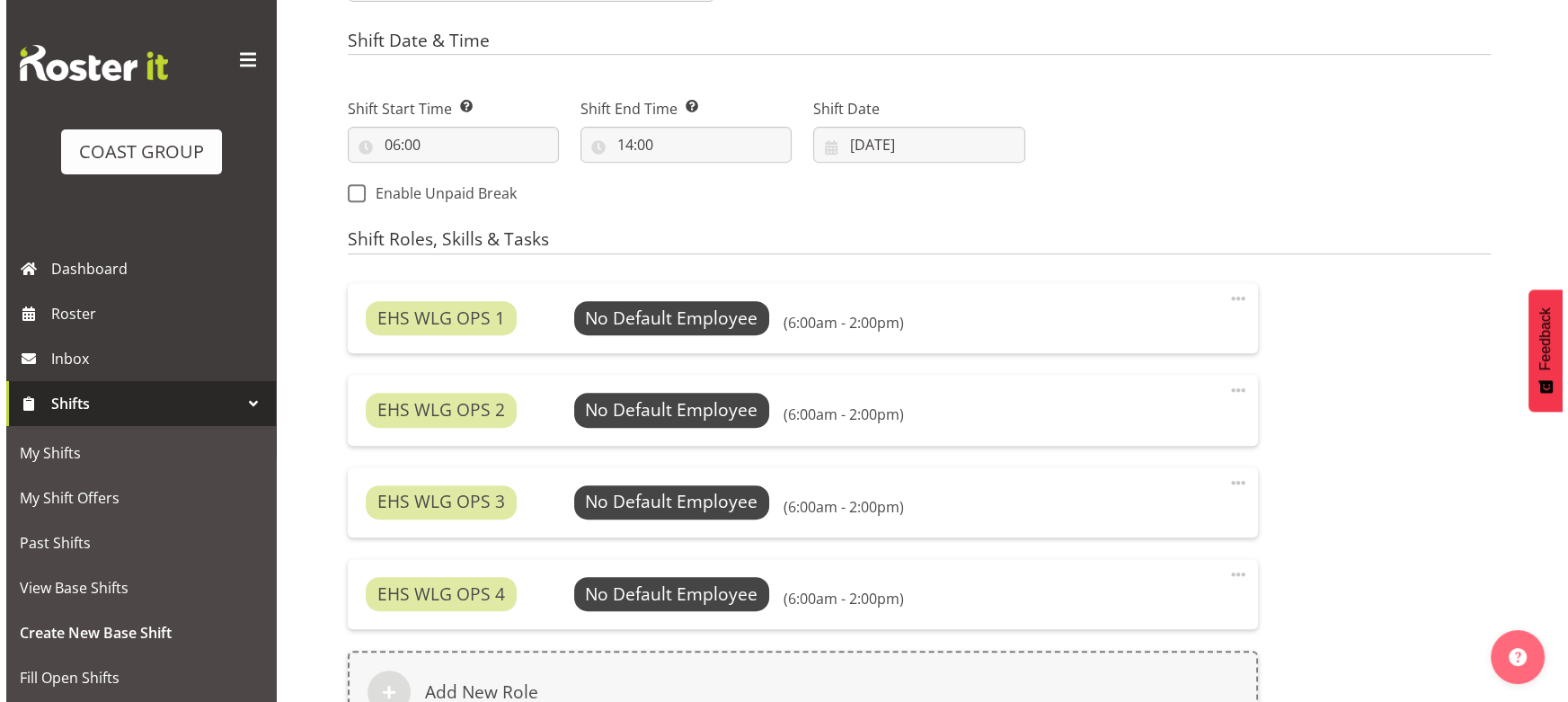
scroll to position [926, 0]
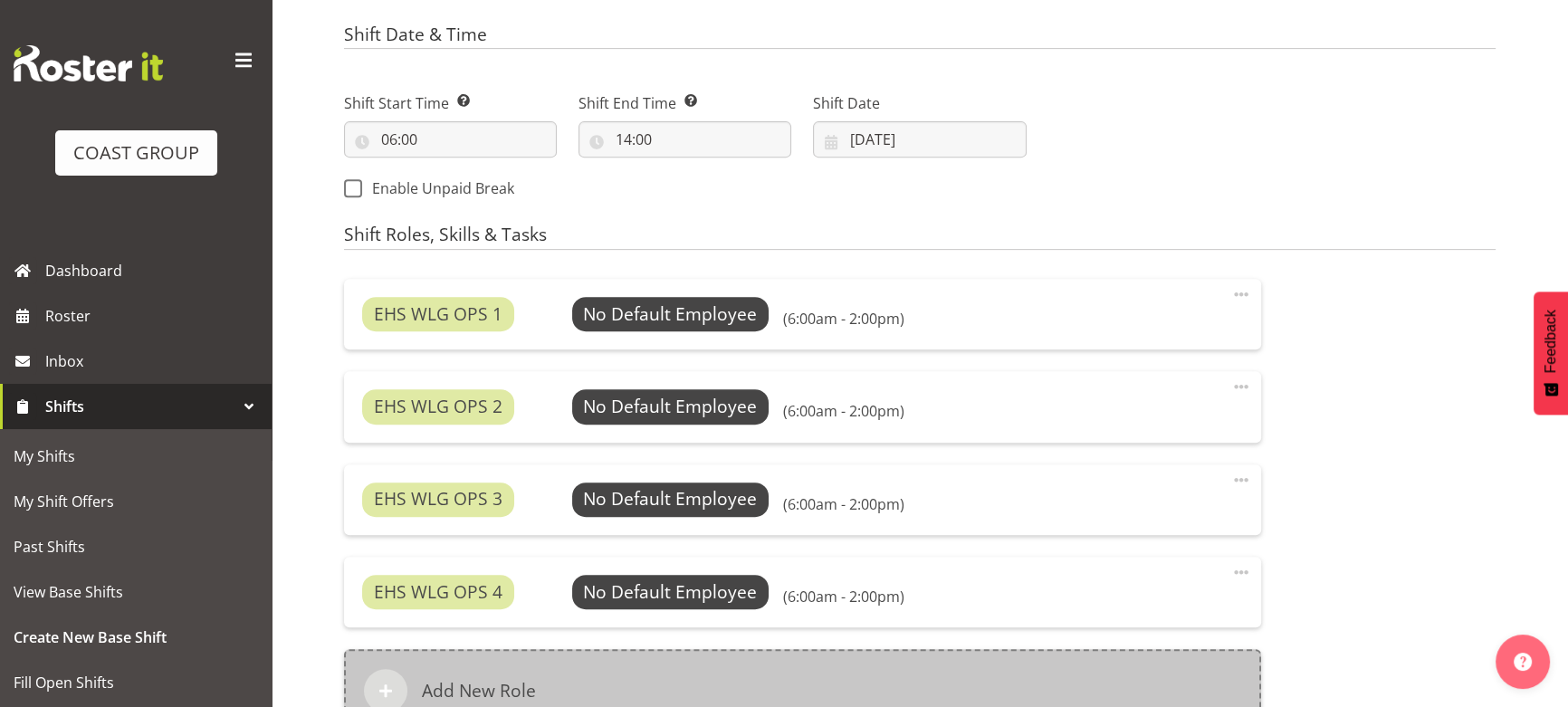
click at [886, 648] on div "Add New Role" at bounding box center [802, 689] width 917 height 83
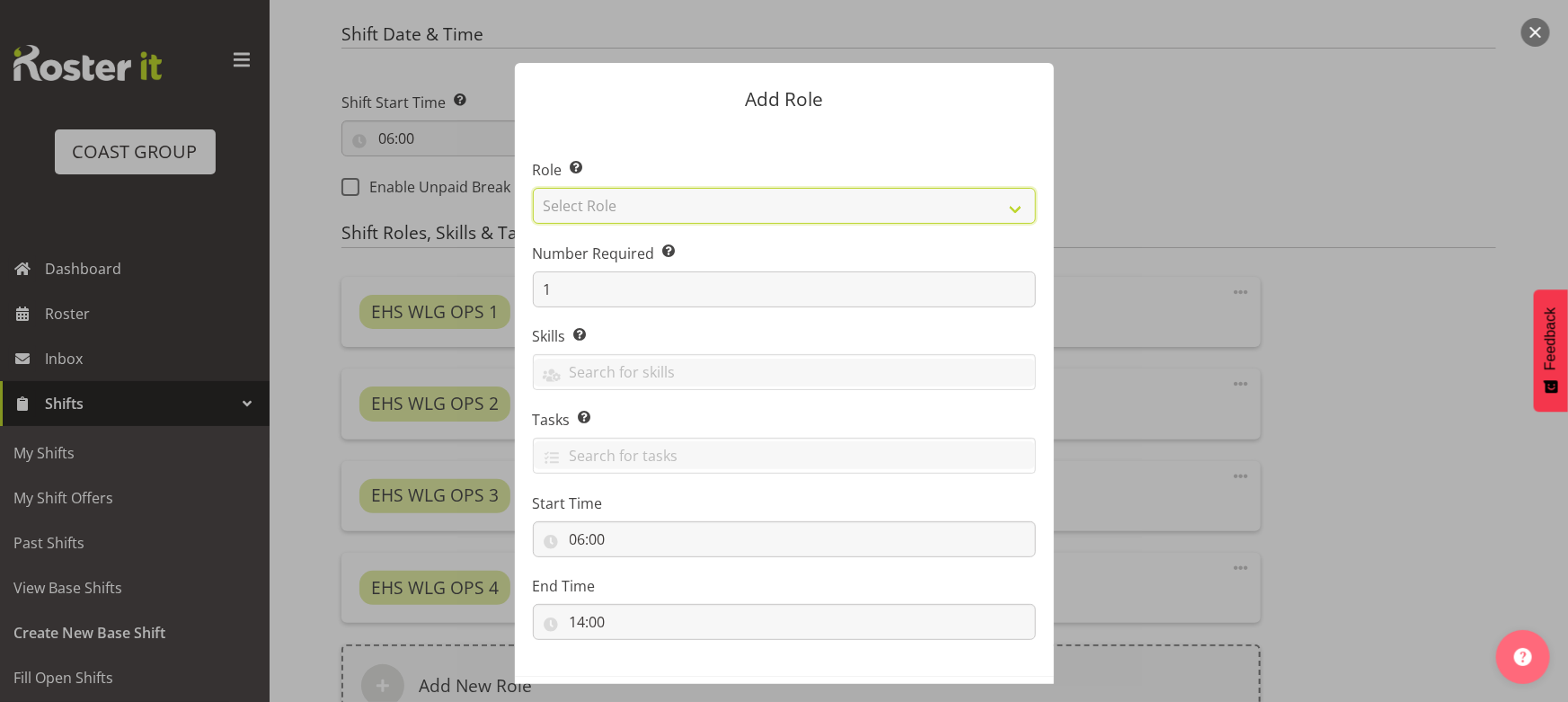
drag, startPoint x: 691, startPoint y: 201, endPoint x: 693, endPoint y: 212, distance: 11.2
click at [691, 201] on select "Select Role ACCOUNT MANAGER ACCOUNT MANAGER DW ACCOUNTS AKL DIANNA VEHICLES AKL…" at bounding box center [784, 205] width 504 height 36
select select "123"
click at [533, 188] on select "Select Role ACCOUNT MANAGER ACCOUNT MANAGER DW ACCOUNTS AKL DIANNA VEHICLES AKL…" at bounding box center [784, 205] width 504 height 36
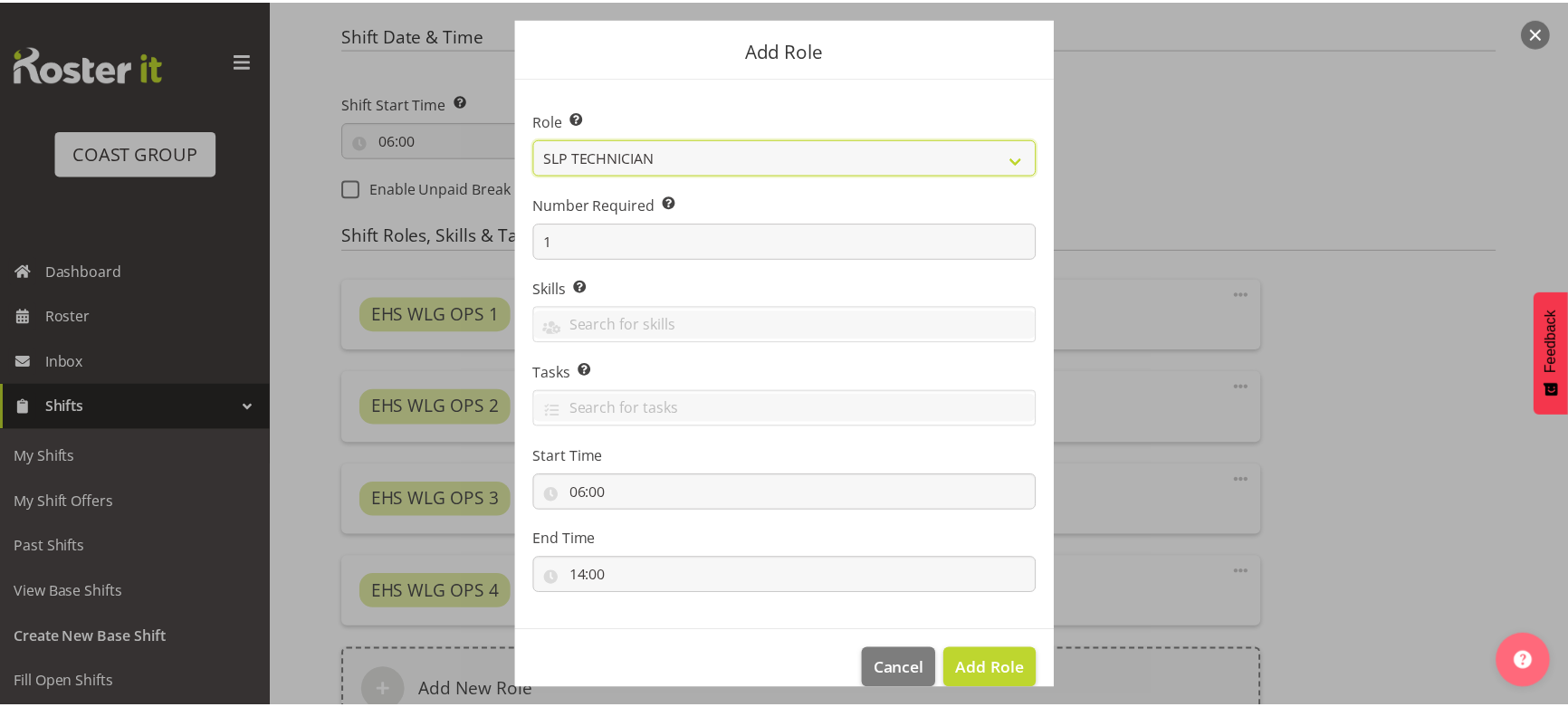
scroll to position [77, 0]
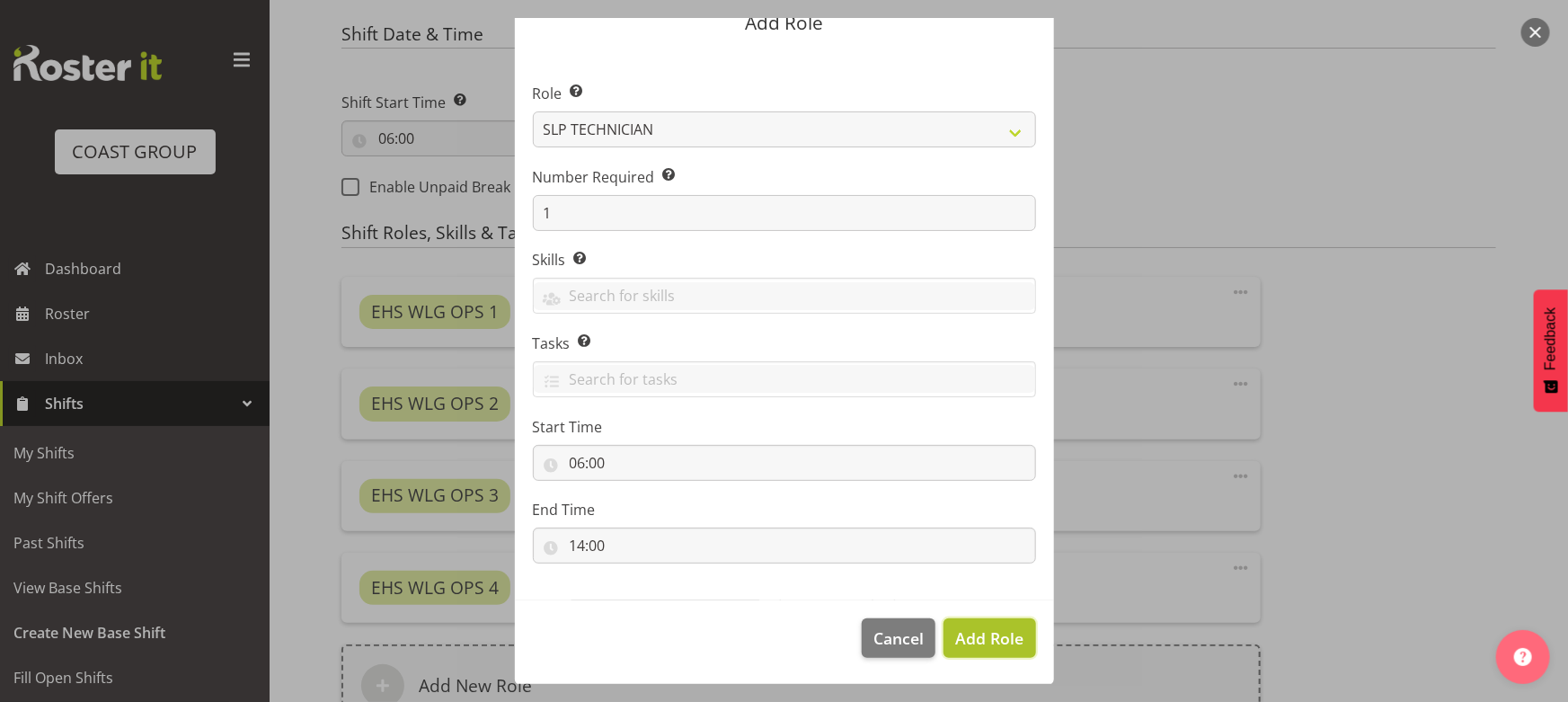
click at [996, 645] on span "Add Role" at bounding box center [990, 637] width 68 height 21
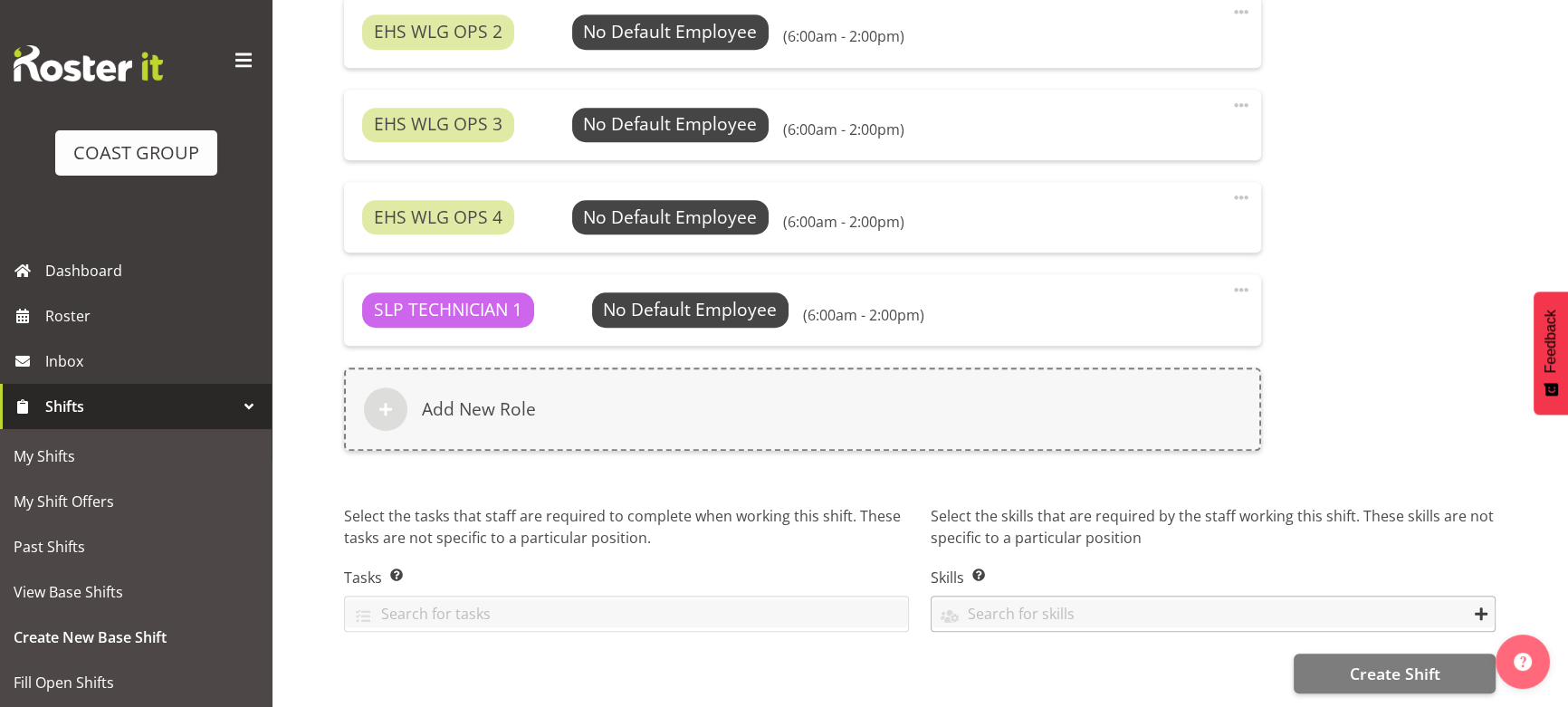
scroll to position [1318, 0]
click at [1322, 670] on button "Create Shift" at bounding box center [1394, 673] width 202 height 40
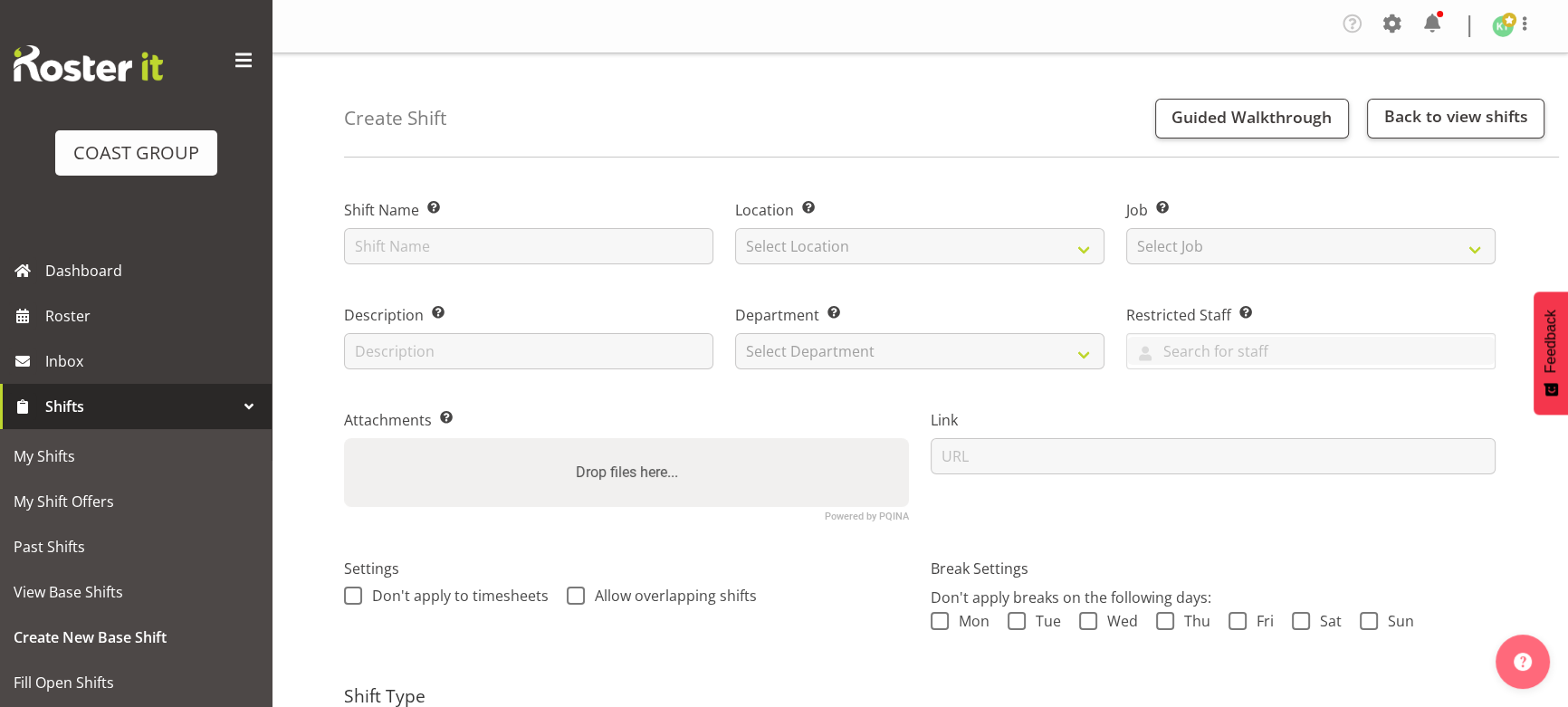
click at [382, 270] on div "Shift Name Enter a name for the shift (e.g. Day Shift)." at bounding box center [529, 226] width 391 height 105
click at [391, 240] on input "text" at bounding box center [529, 246] width 369 height 36
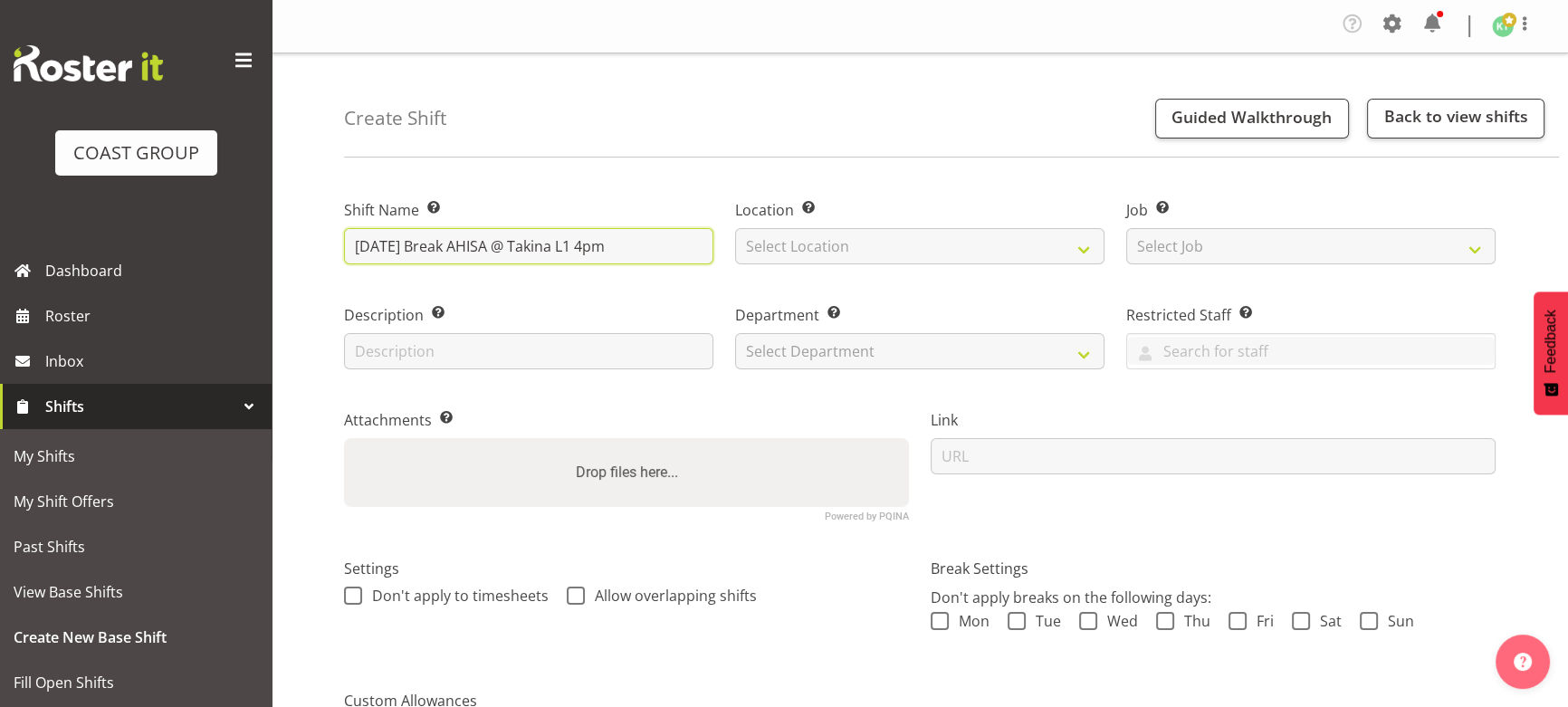
type input "SEP 25 Break AHISA @ Takina L1 4pm"
click at [947, 225] on div "Location Enter the location where the shift will occur. Select Location EHS WLG…" at bounding box center [919, 232] width 369 height 65
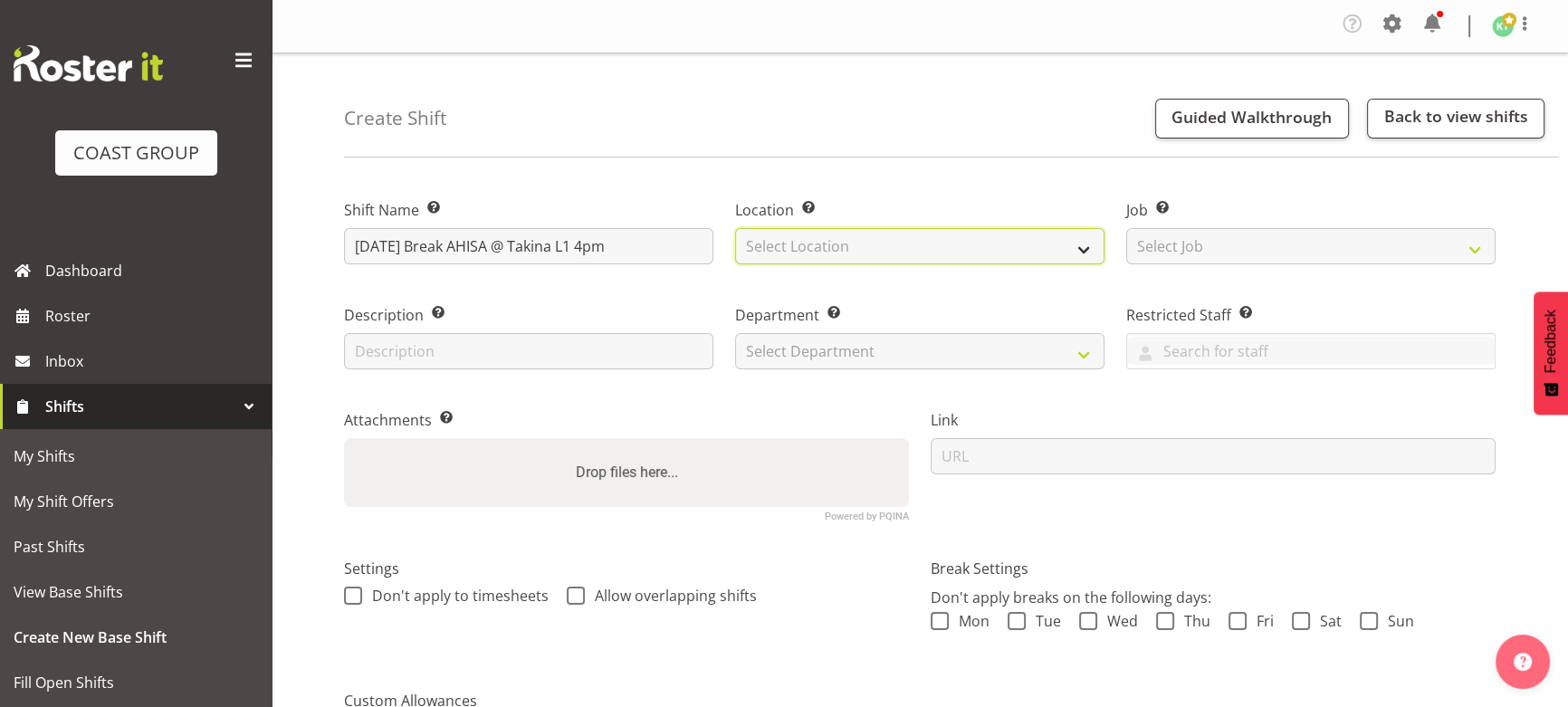
drag, startPoint x: 921, startPoint y: 247, endPoint x: 912, endPoint y: 254, distance: 11.4
click at [921, 247] on select "Select Location EHS WLG DW WLG" at bounding box center [919, 246] width 369 height 36
select select "106"
click at [735, 228] on select "Select Location EHS WLG DW WLG" at bounding box center [919, 246] width 369 height 36
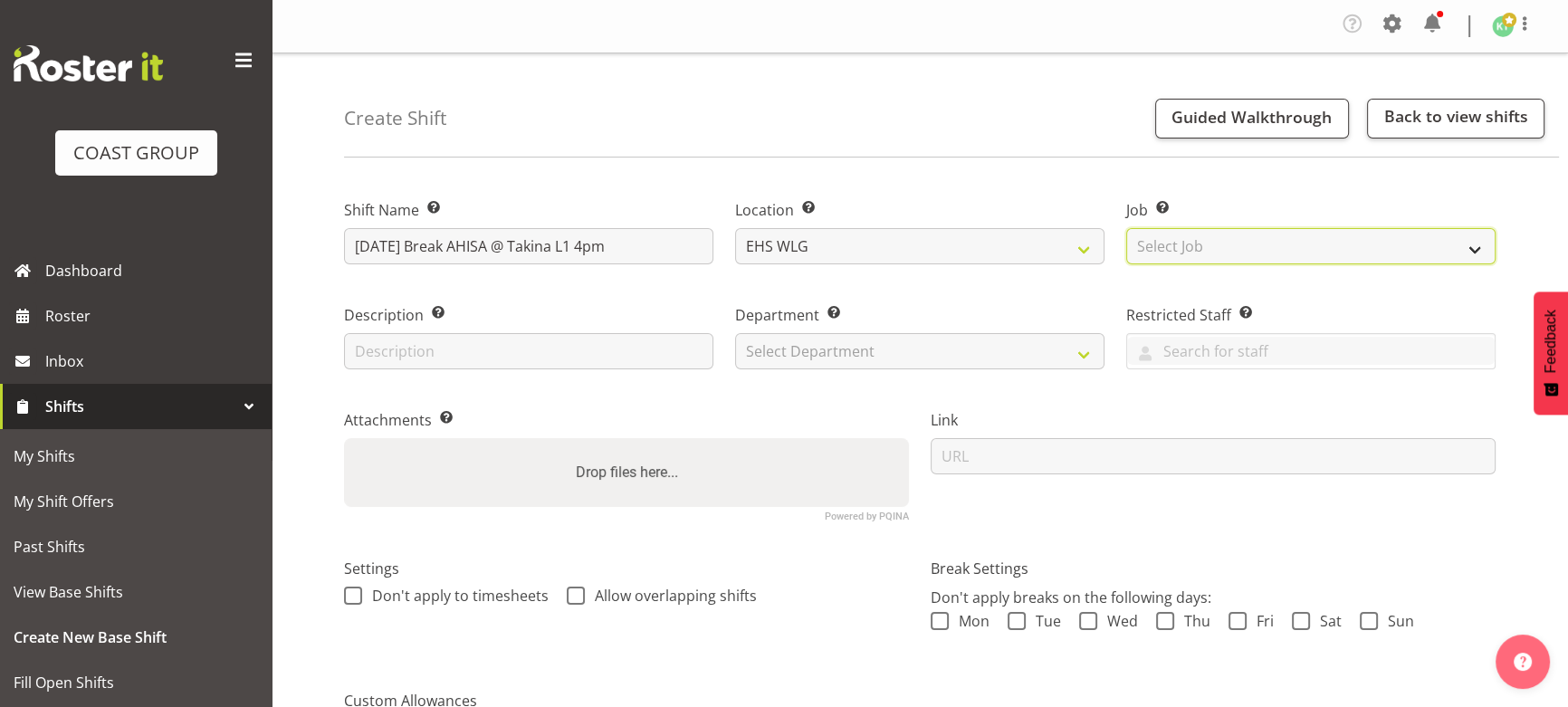
click at [1138, 252] on select "Select Job Create new job 1 Carlton Events 1 Carlton Hamilton 1 Carlton Welling…" at bounding box center [1310, 246] width 369 height 36
select select "8963"
click at [1126, 228] on select "Select Job Create new job 1 Carlton Events 1 Carlton Hamilton 1 Carlton Welling…" at bounding box center [1310, 246] width 369 height 36
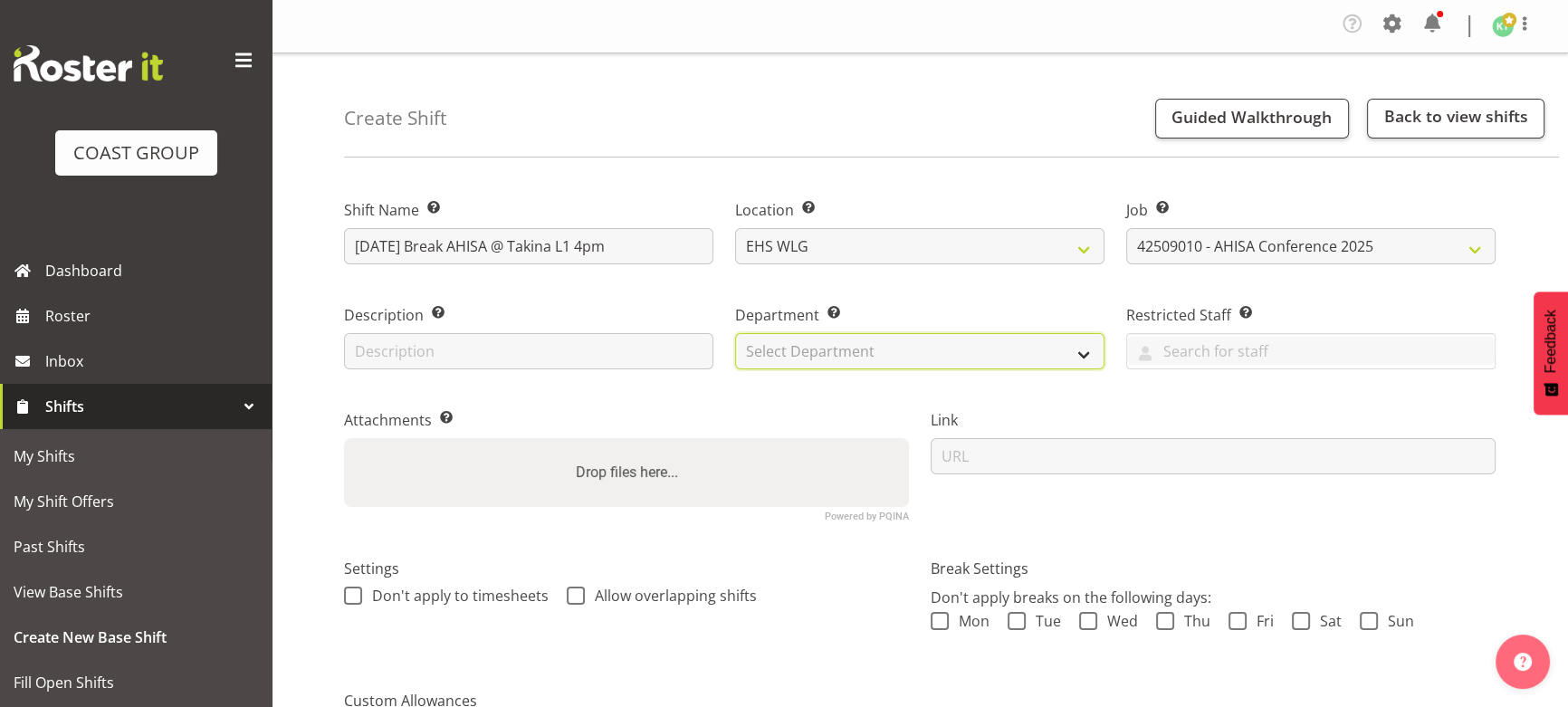
drag, startPoint x: 841, startPoint y: 348, endPoint x: 837, endPoint y: 366, distance: 18.4
click at [841, 348] on select "Select Department EHS WLG OPS DW WLG DW WLG SALES" at bounding box center [919, 351] width 369 height 36
click at [735, 333] on select "Select Department EHS WLG OPS DW WLG DW WLG SALES" at bounding box center [919, 351] width 369 height 36
click at [850, 348] on select "EHS WLG OPS DW WLG DW WLG SALES" at bounding box center [919, 351] width 369 height 36
select select "43"
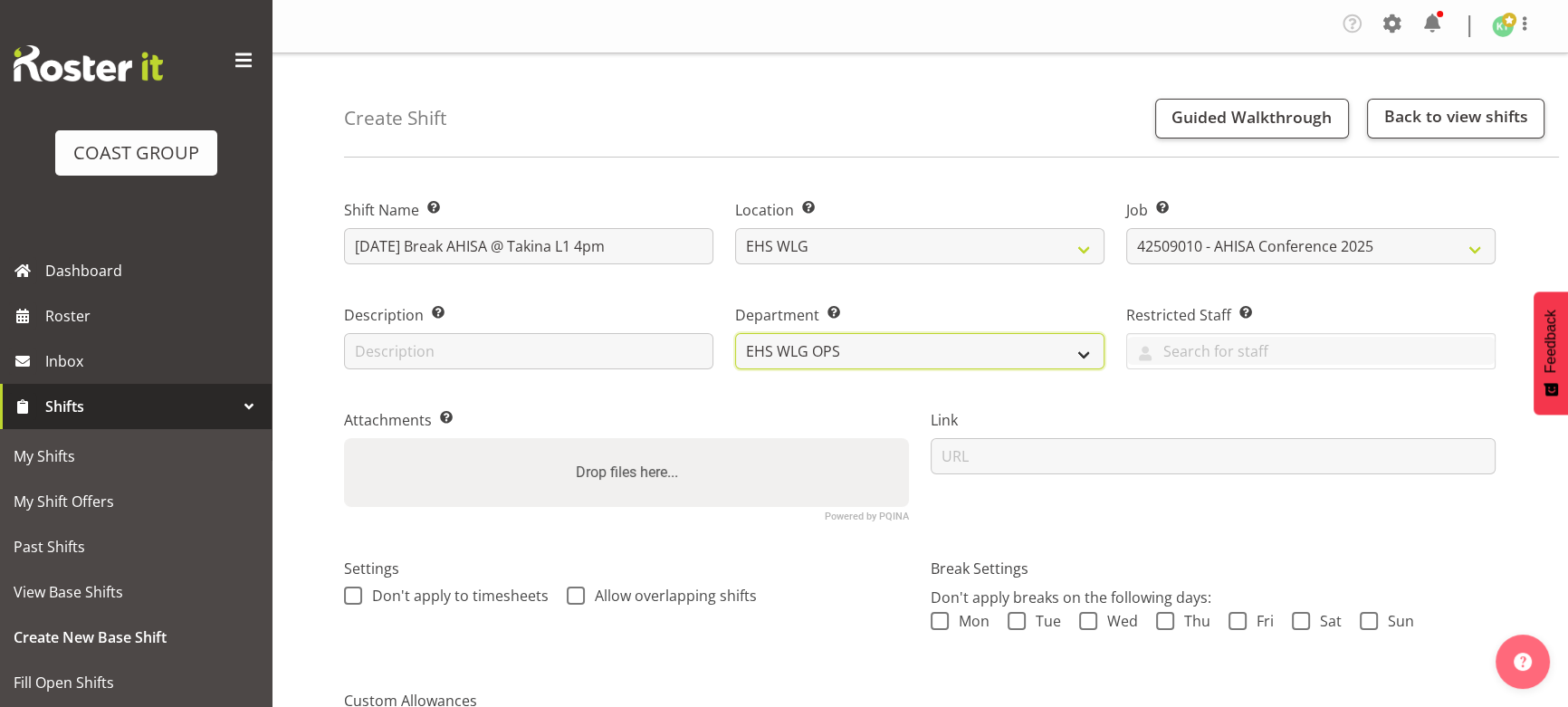
click at [735, 333] on select "EHS WLG OPS DW WLG DW WLG SALES" at bounding box center [919, 351] width 369 height 36
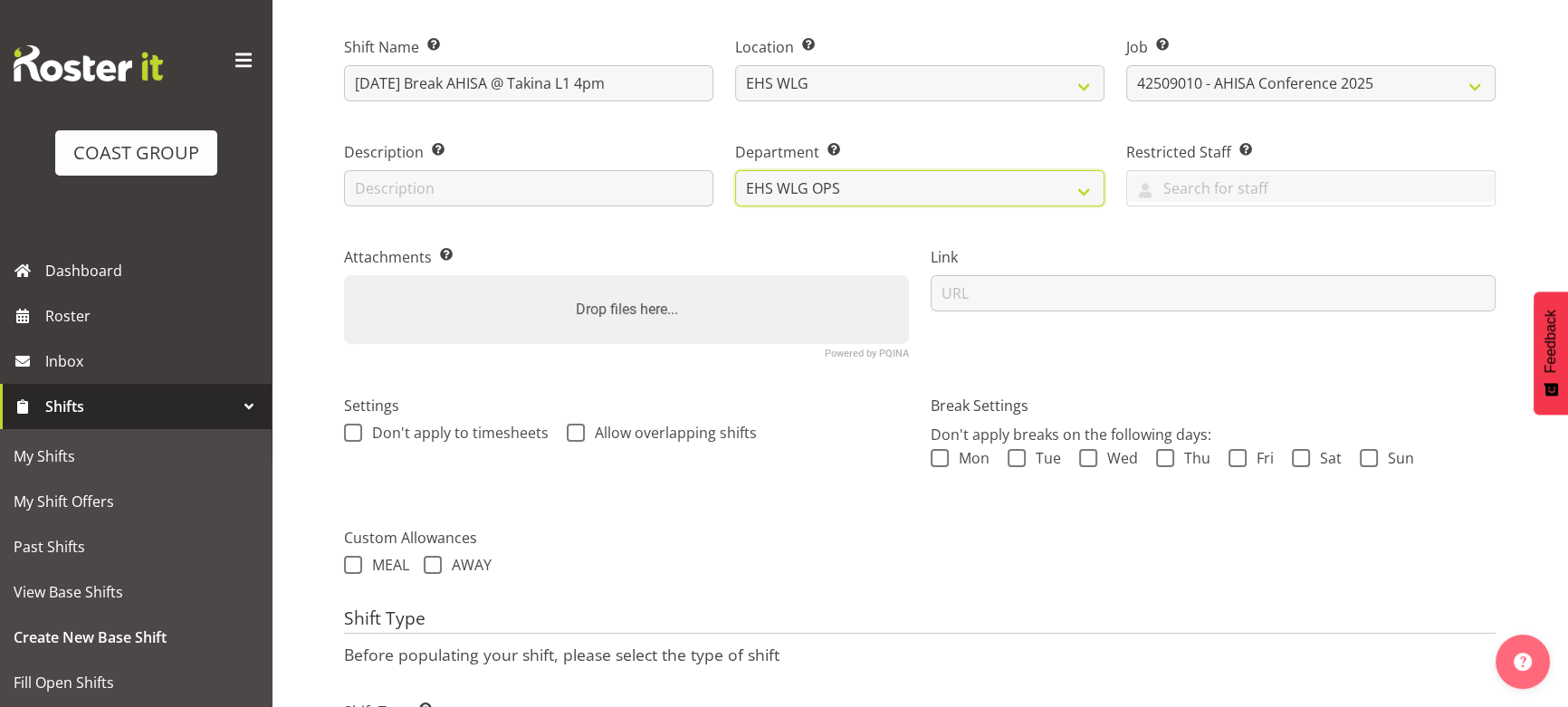
scroll to position [275, 0]
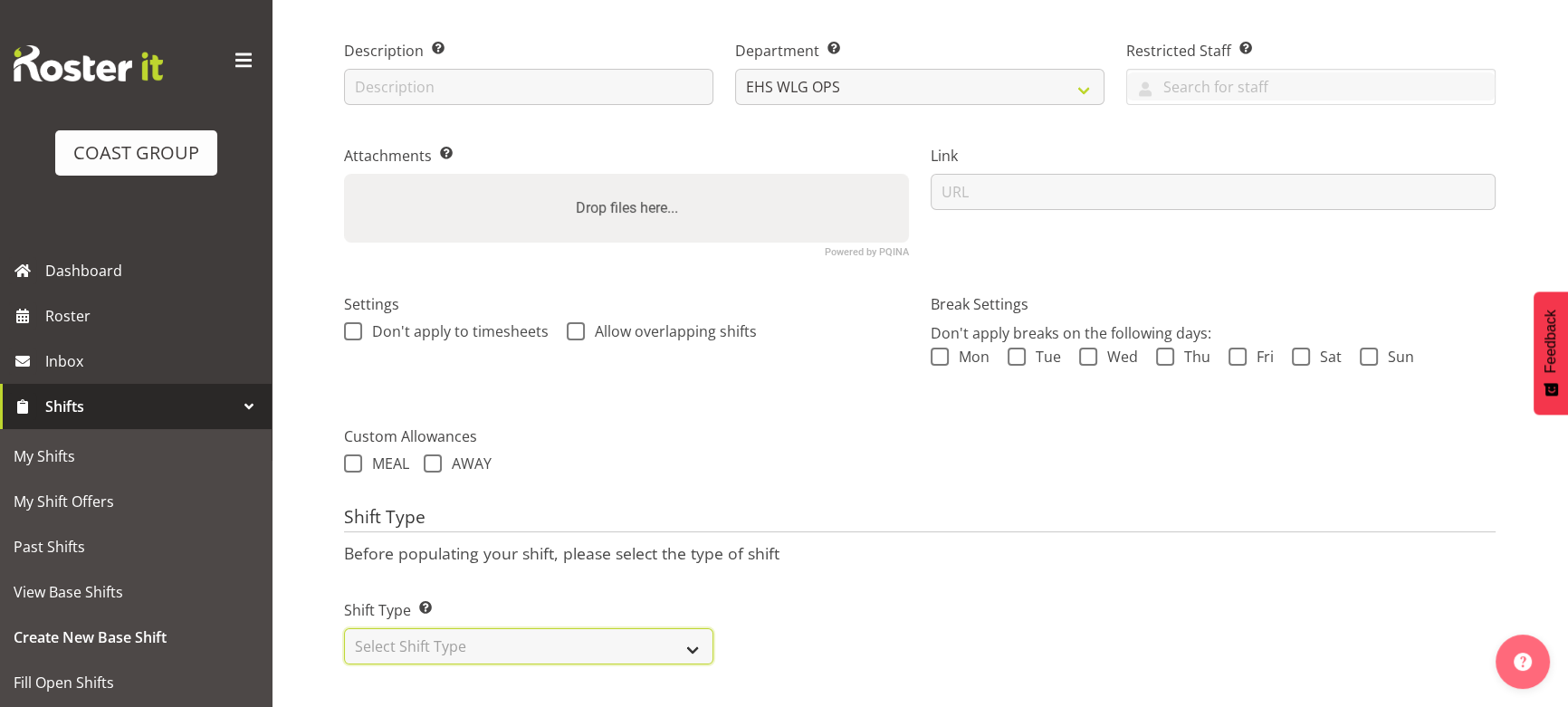
click at [645, 628] on select "Select Shift Type One Off Shift Recurring Shift Rotating Shift" at bounding box center [529, 646] width 369 height 36
select select "one_off"
click at [344, 628] on select "Select Shift Type One Off Shift Recurring Shift Rotating Shift" at bounding box center [529, 646] width 369 height 36
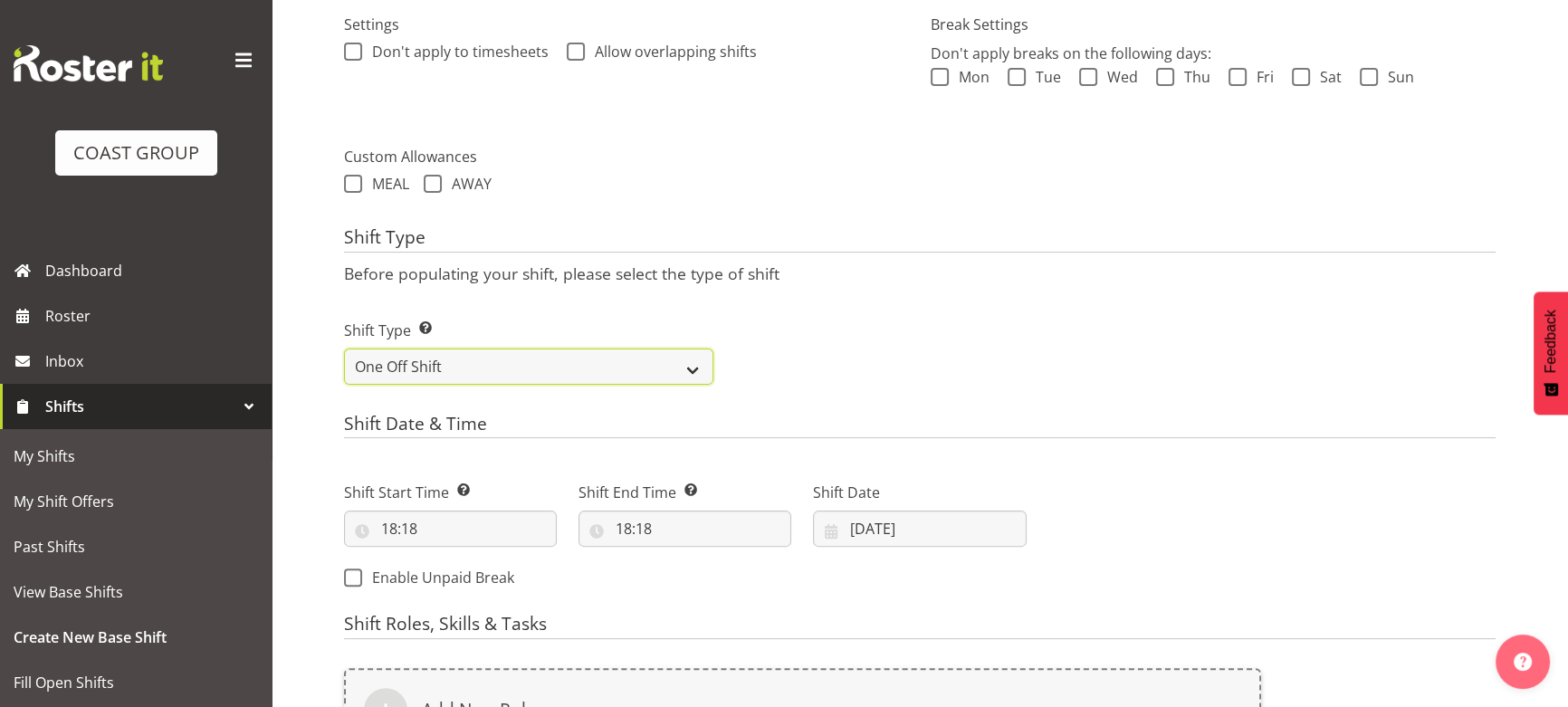
scroll to position [605, 0]
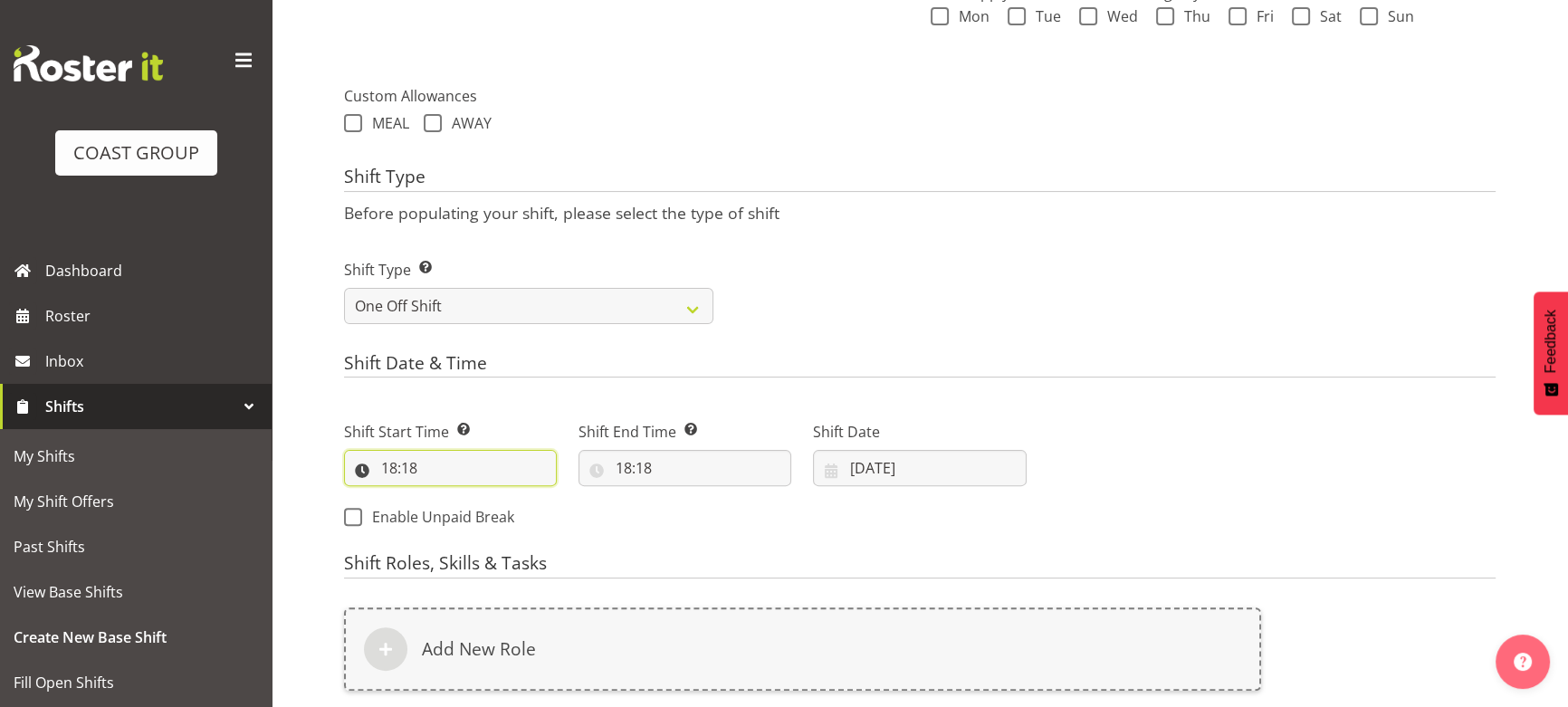
click at [444, 463] on input "18:18" at bounding box center [450, 467] width 213 height 36
click at [454, 508] on select "00 01 02 03 04 05 06 07 08 09 10 11 12 13 14 15 16 17 18 19 20 21 22 23" at bounding box center [468, 514] width 41 height 36
select select "15"
click at [448, 497] on select "00 01 02 03 04 05 06 07 08 09 10 11 12 13 14 15 16 17 18 19 20 21 22 23" at bounding box center [468, 514] width 41 height 36
type input "15:18"
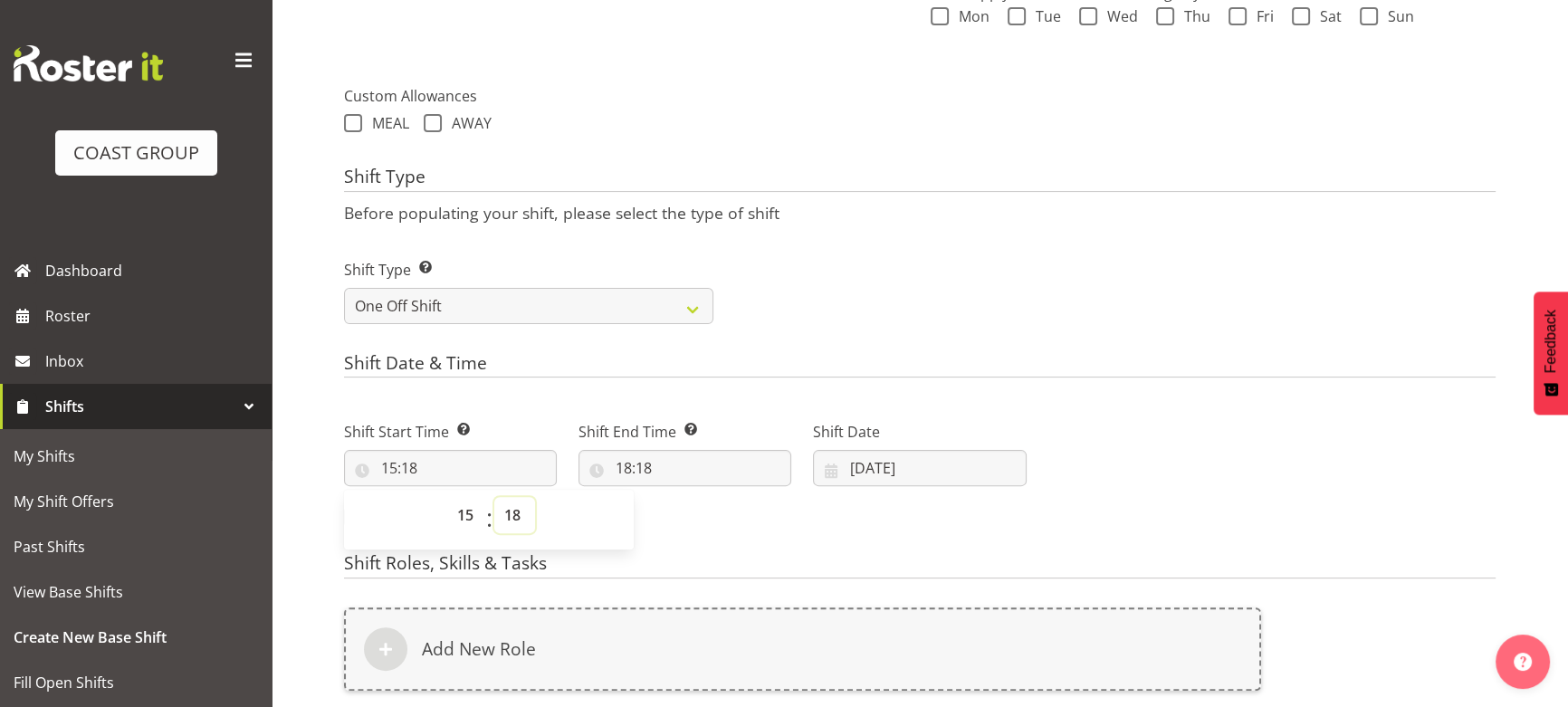
click at [510, 498] on select "00 01 02 03 04 05 06 07 08 09 10 11 12 13 14 15 16 17 18 19 20 21 22 23 24 25 2…" at bounding box center [515, 514] width 41 height 36
select select "0"
click at [494, 497] on select "00 01 02 03 04 05 06 07 08 09 10 11 12 13 14 15 16 17 18 19 20 21 22 23 24 25 2…" at bounding box center [515, 514] width 41 height 36
type input "15:00"
click at [652, 461] on input "18:18" at bounding box center [685, 467] width 213 height 36
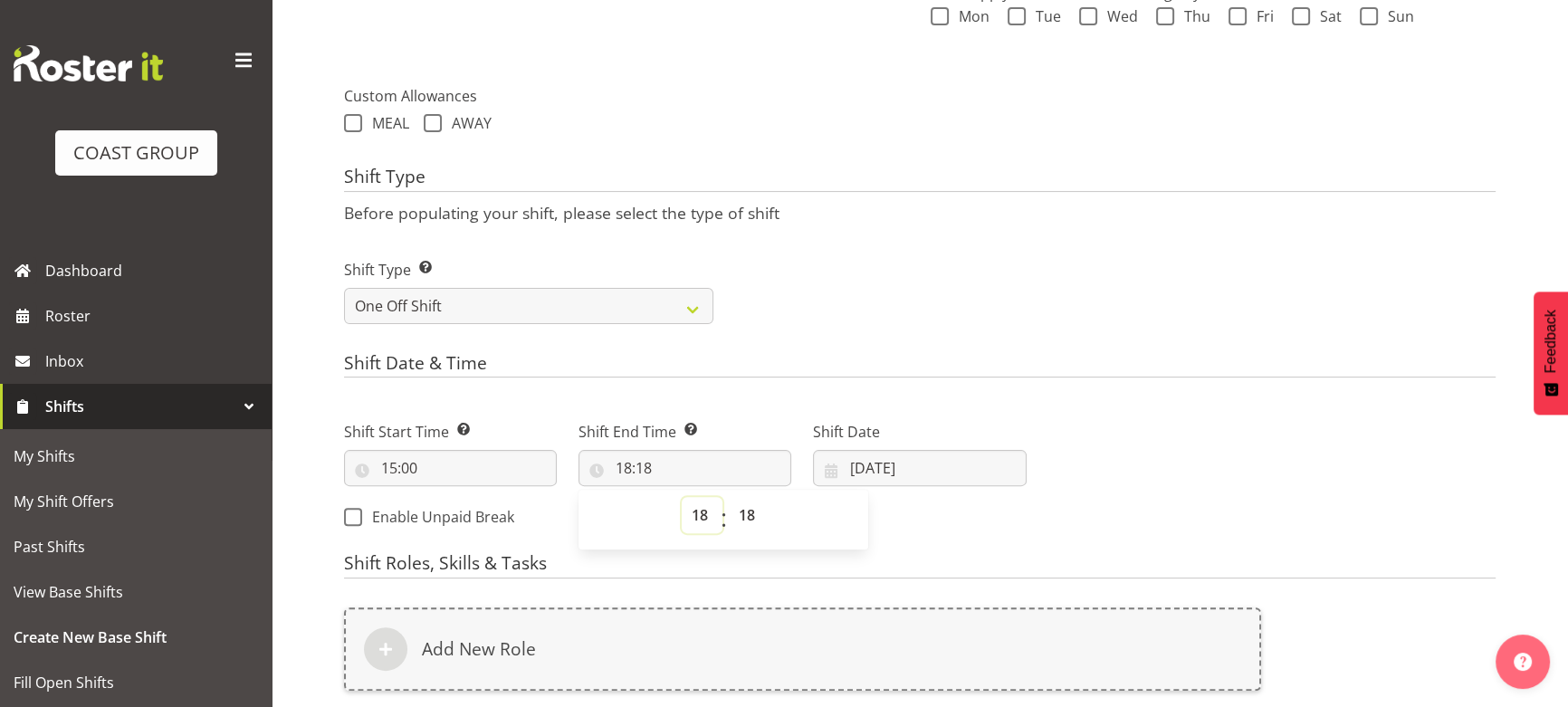
click at [697, 512] on select "00 01 02 03 04 05 06 07 08 09 10 11 12 13 14 15 16 17 18 19 20 21 22 23" at bounding box center [702, 514] width 41 height 36
select select "21"
click at [681, 497] on select "00 01 02 03 04 05 06 07 08 09 10 11 12 13 14 15 16 17 18 19 20 21 22 23" at bounding box center [702, 514] width 41 height 36
type input "21:18"
drag, startPoint x: 742, startPoint y: 510, endPoint x: 746, endPoint y: 500, distance: 10.8
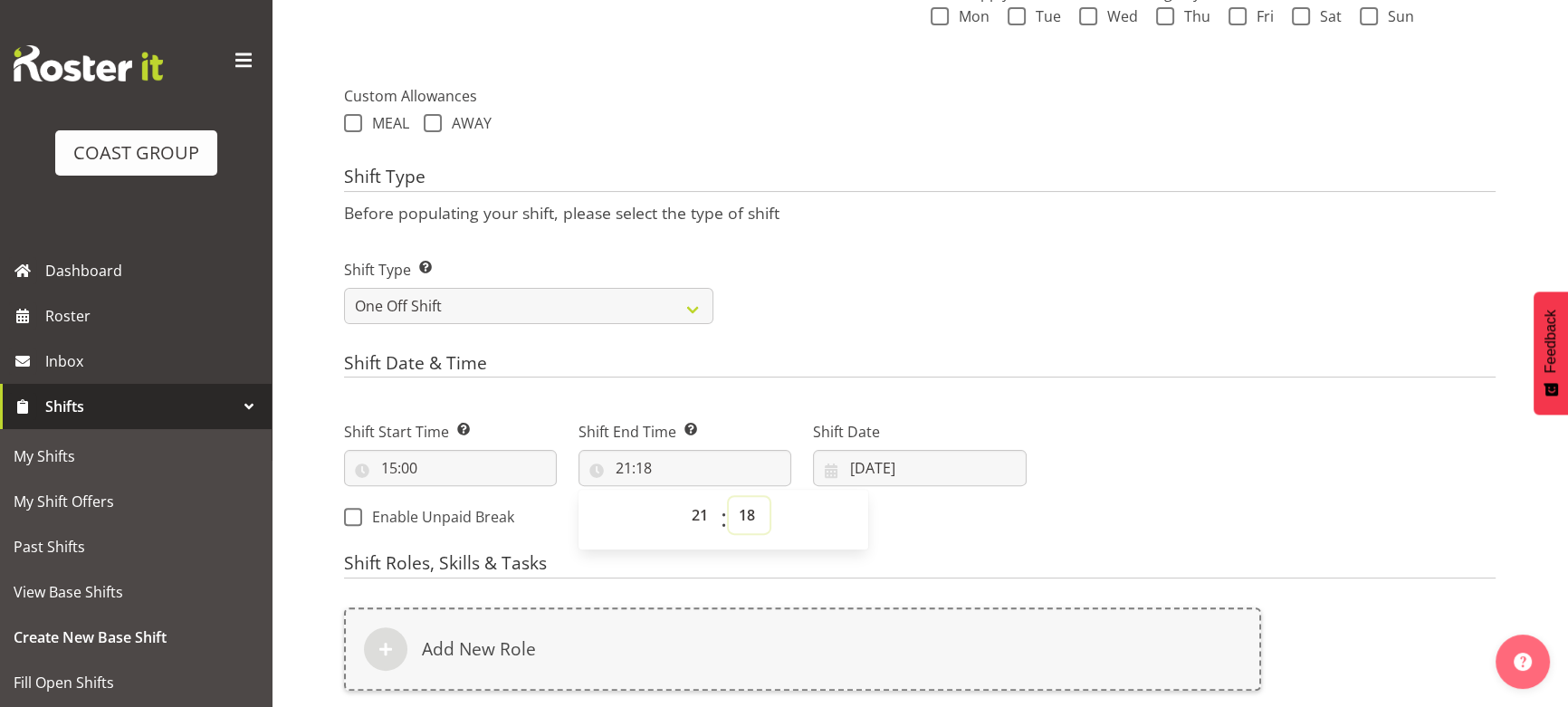
click at [744, 507] on select "00 01 02 03 04 05 06 07 08 09 10 11 12 13 14 15 16 17 18 19 20 21 22 23 24 25 2…" at bounding box center [749, 514] width 41 height 36
select select "0"
click at [729, 497] on select "00 01 02 03 04 05 06 07 08 09 10 11 12 13 14 15 16 17 18 19 20 21 22 23 24 25 2…" at bounding box center [749, 514] width 41 height 36
type input "21:00"
click at [998, 477] on input "04/09/2025" at bounding box center [919, 467] width 213 height 36
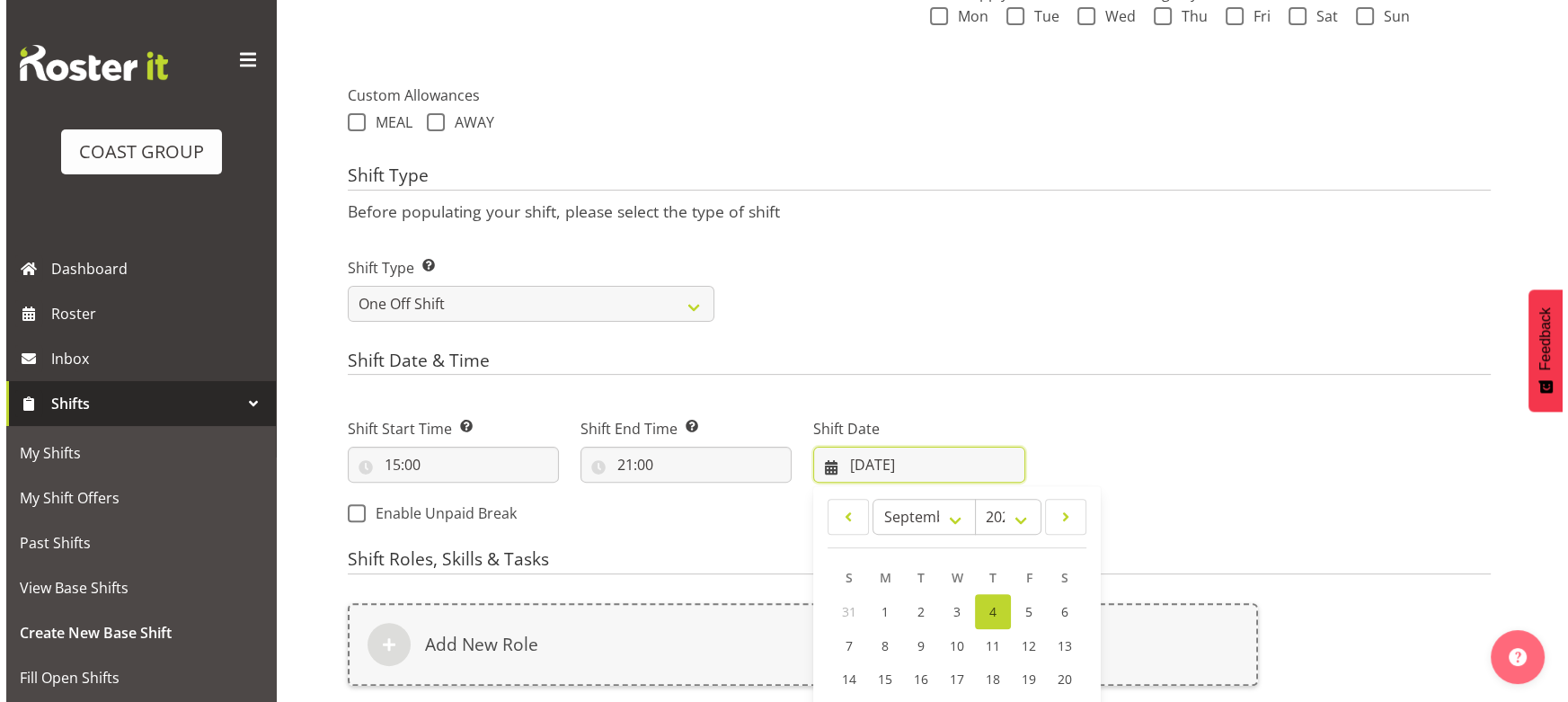
scroll to position [844, 0]
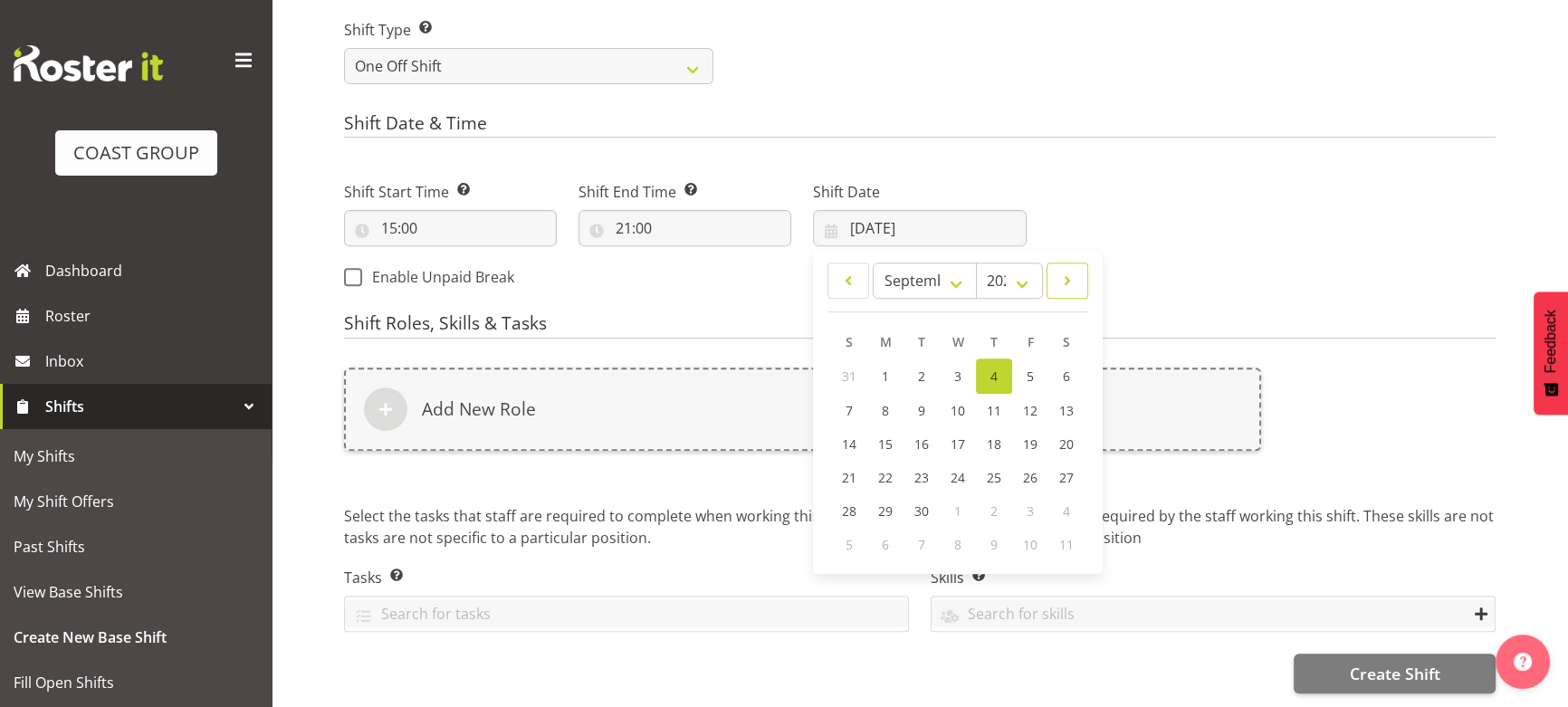
click at [1062, 279] on span at bounding box center [1066, 280] width 18 height 21
select select "9"
click at [950, 367] on link "1" at bounding box center [958, 375] width 36 height 33
type input "01/10/2025"
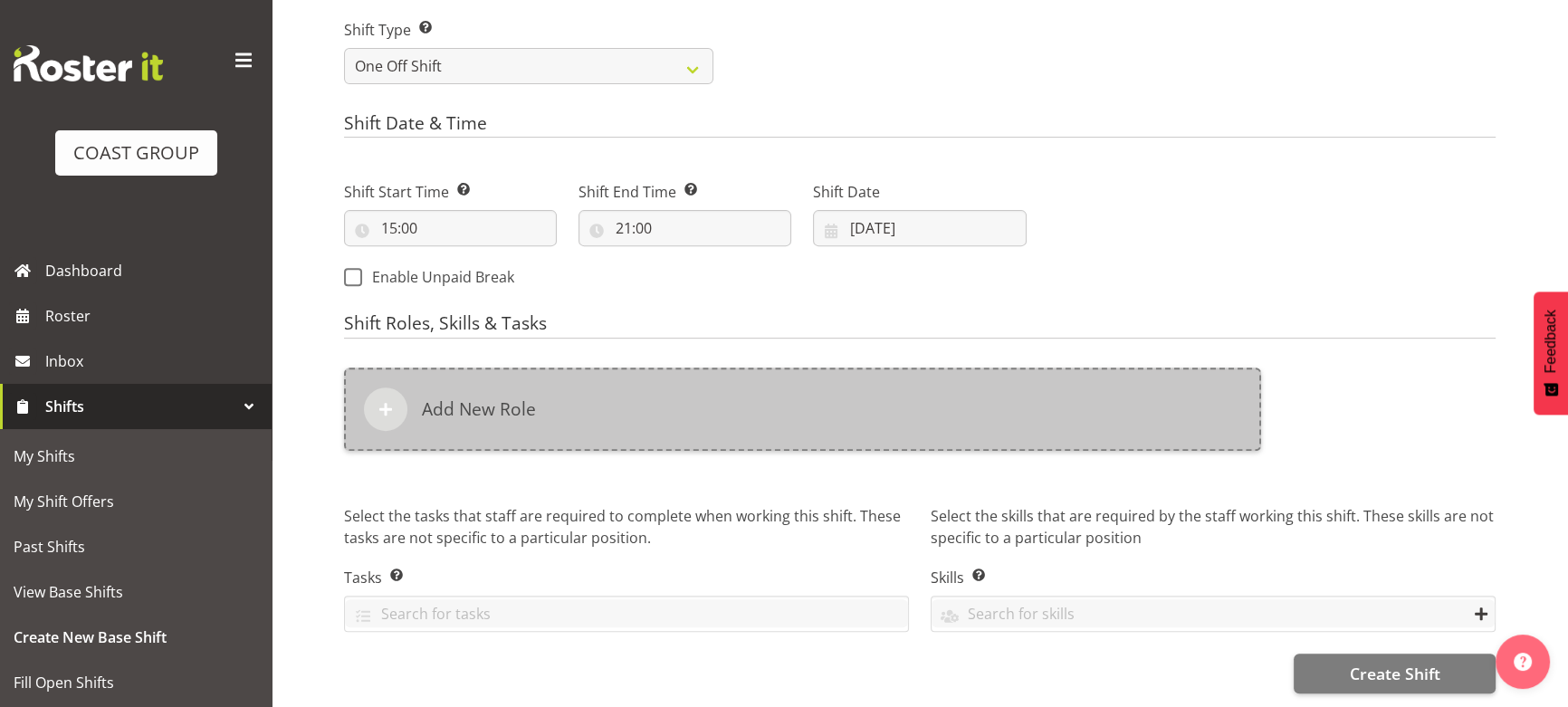
click at [913, 394] on div "Add New Role" at bounding box center [802, 408] width 917 height 83
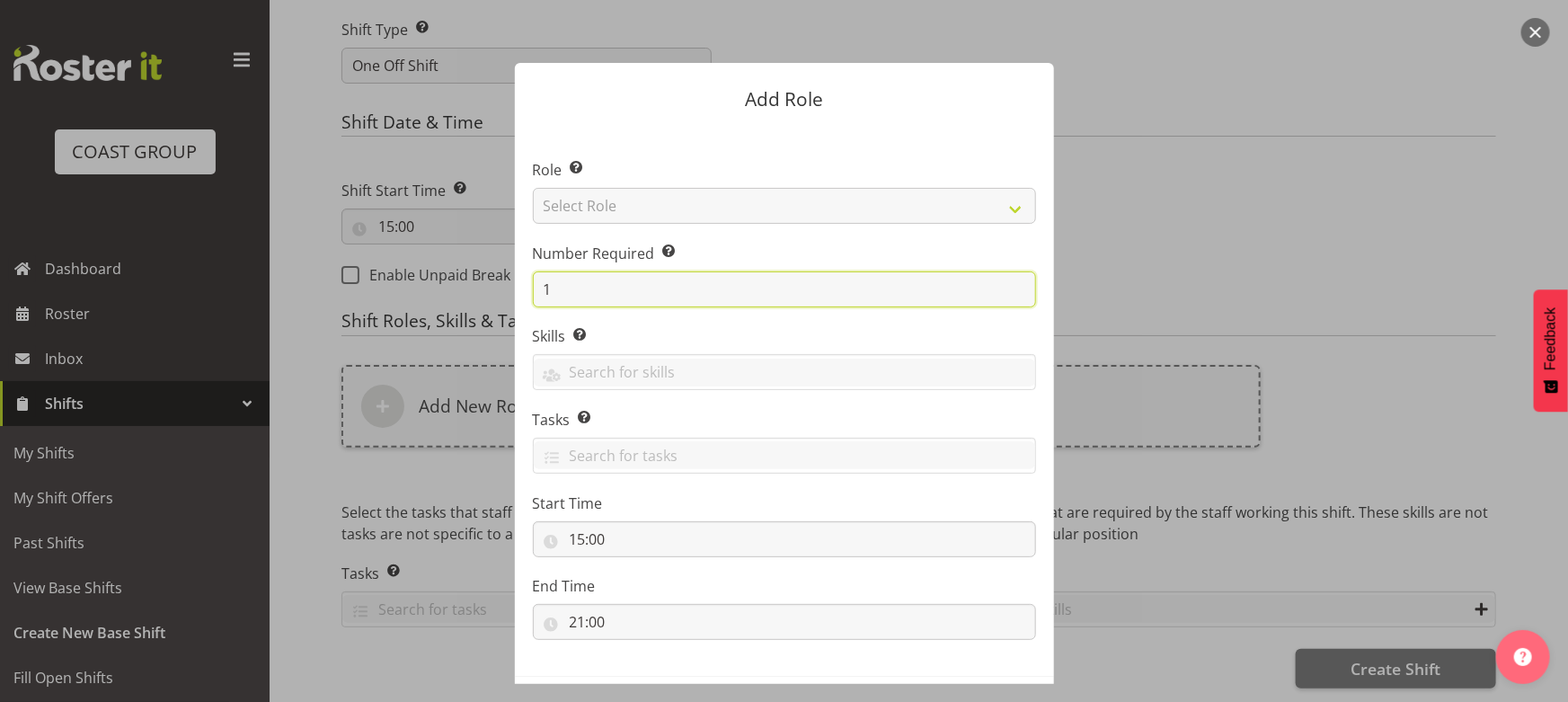
drag, startPoint x: 561, startPoint y: 288, endPoint x: 439, endPoint y: 287, distance: 122.0
click at [437, 290] on form "Add Role Role Select the role you wish to add to the shift. Select Role ACCOUNT…" at bounding box center [784, 350] width 863 height 666
type input "4"
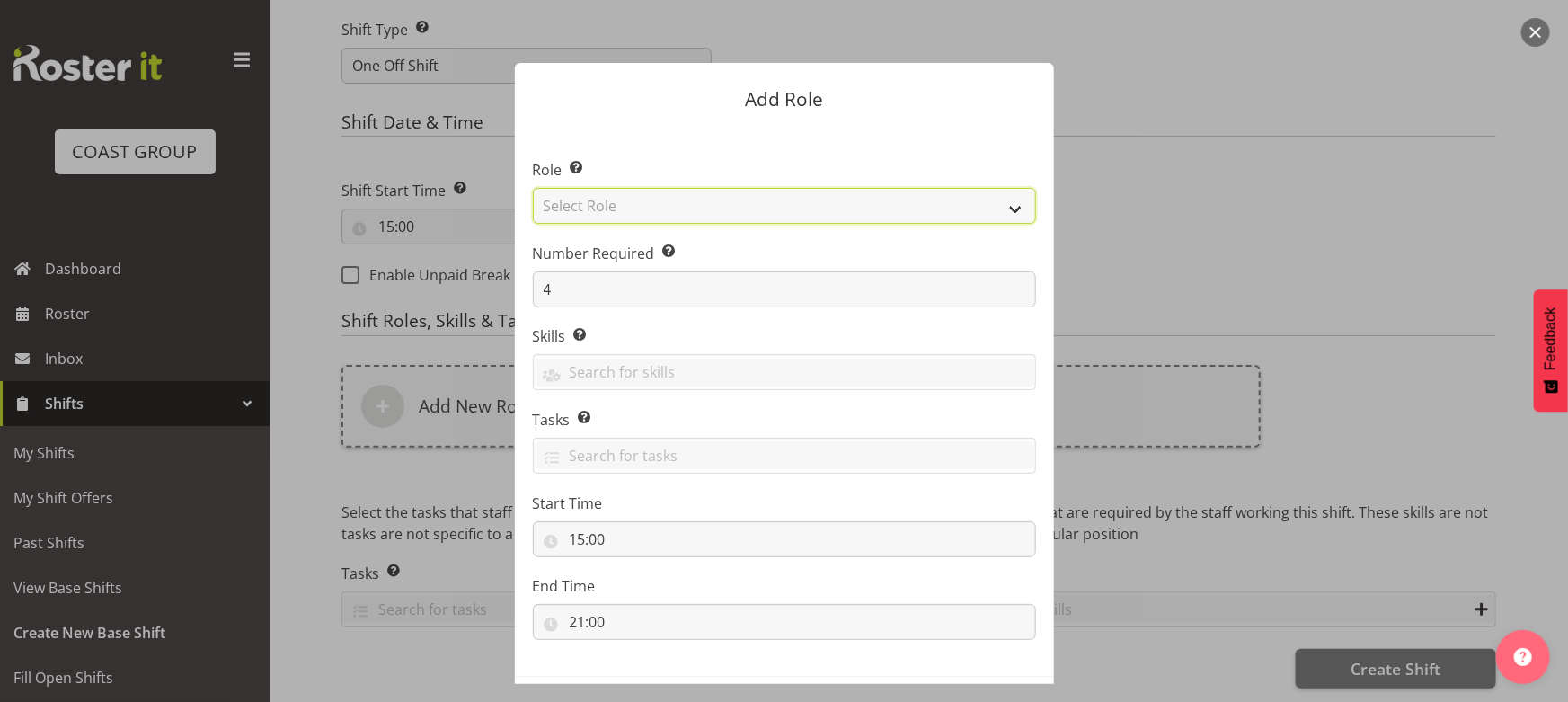
click at [707, 207] on select "Select Role ACCOUNT MANAGER ACCOUNT MANAGER DW ACCOUNTS AKL DIANNA VEHICLES AKL…" at bounding box center [784, 205] width 504 height 36
select select "191"
click at [533, 188] on select "Select Role ACCOUNT MANAGER ACCOUNT MANAGER DW ACCOUNTS AKL DIANNA VEHICLES AKL…" at bounding box center [784, 205] width 504 height 36
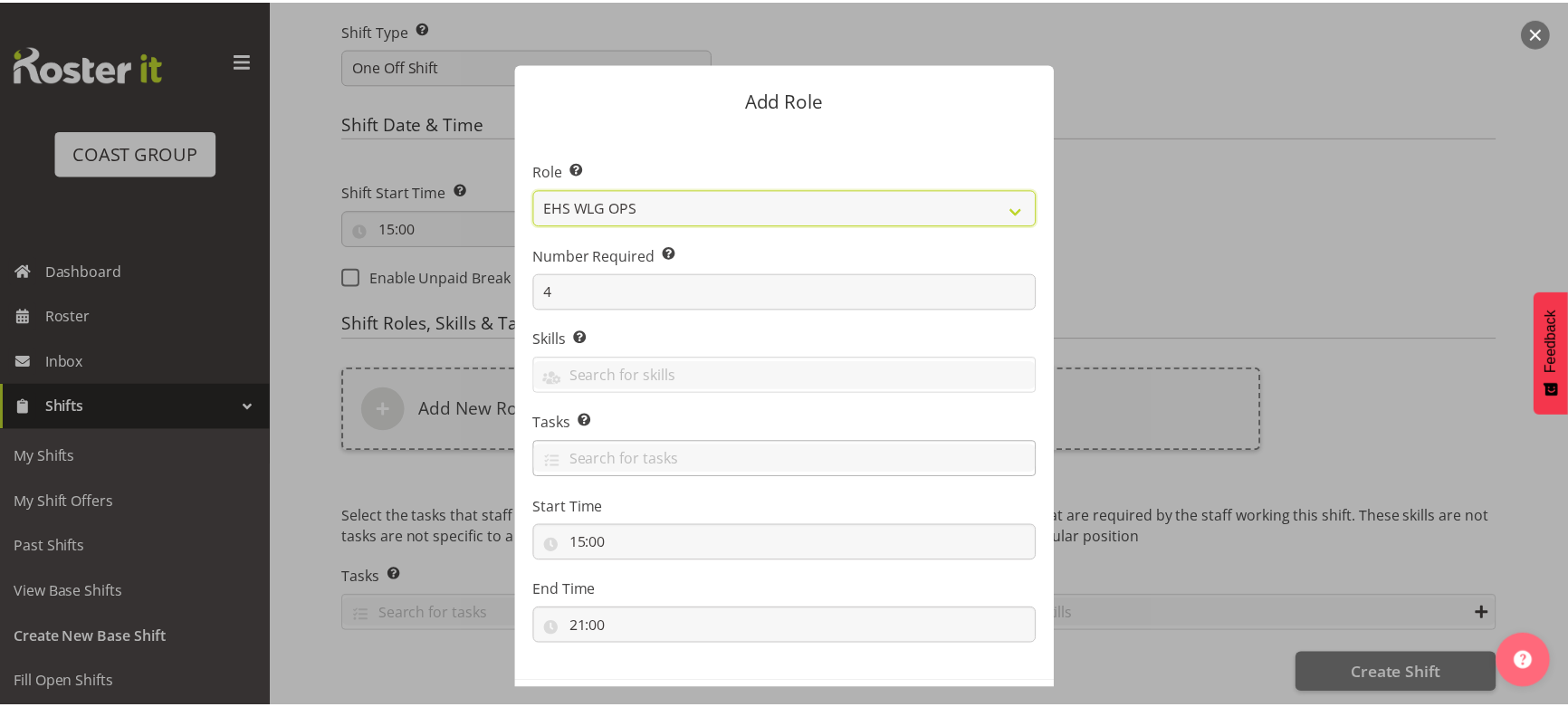
scroll to position [77, 0]
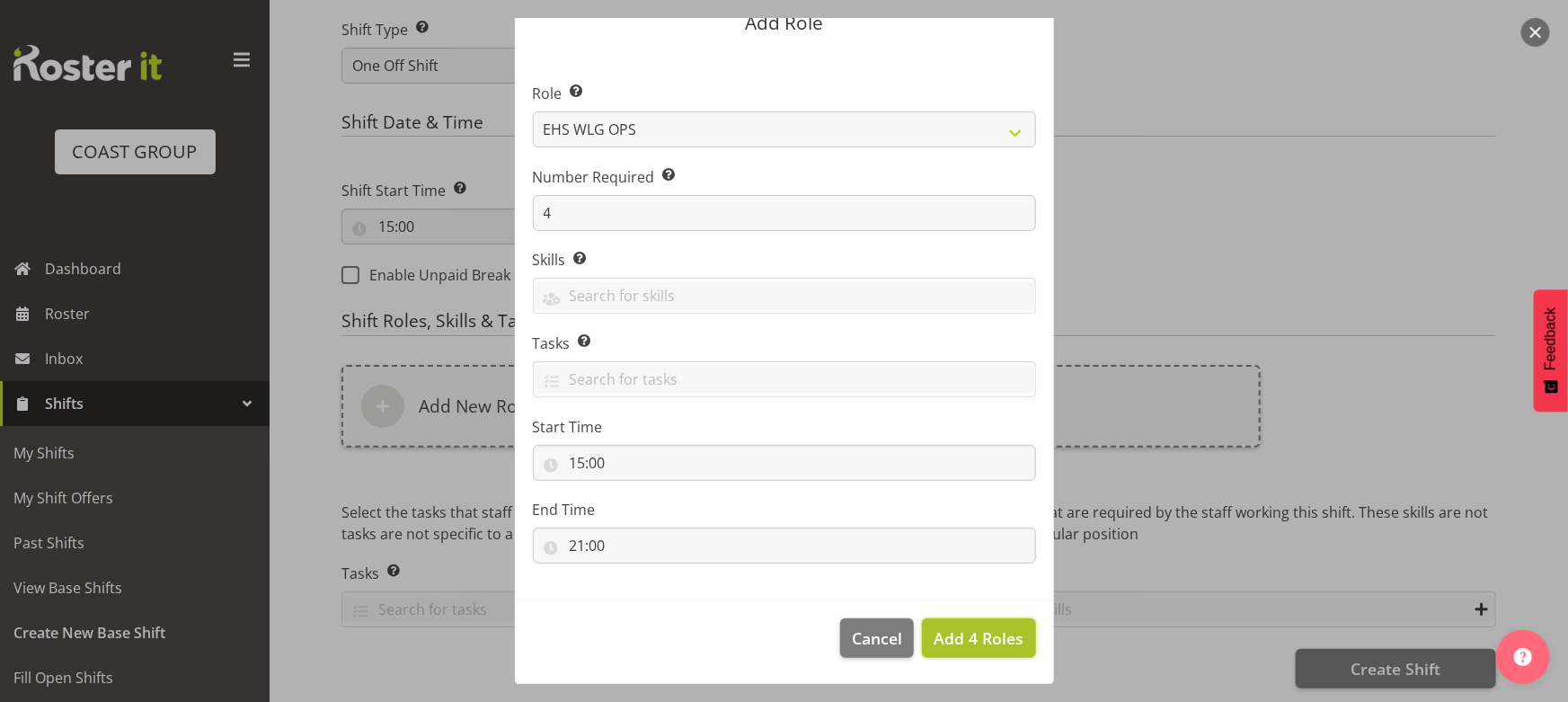
click at [953, 630] on span "Add 4 Roles" at bounding box center [978, 637] width 90 height 21
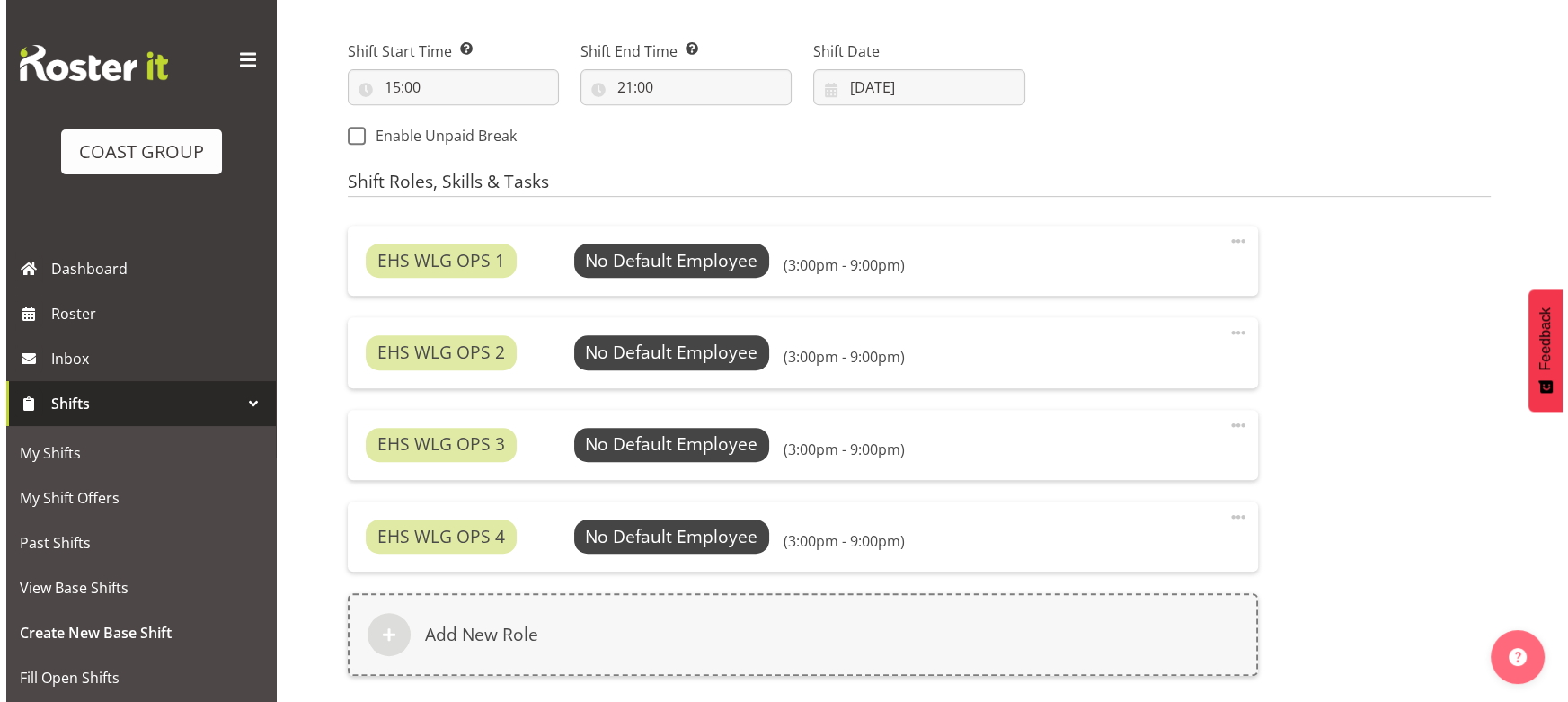
scroll to position [1171, 0]
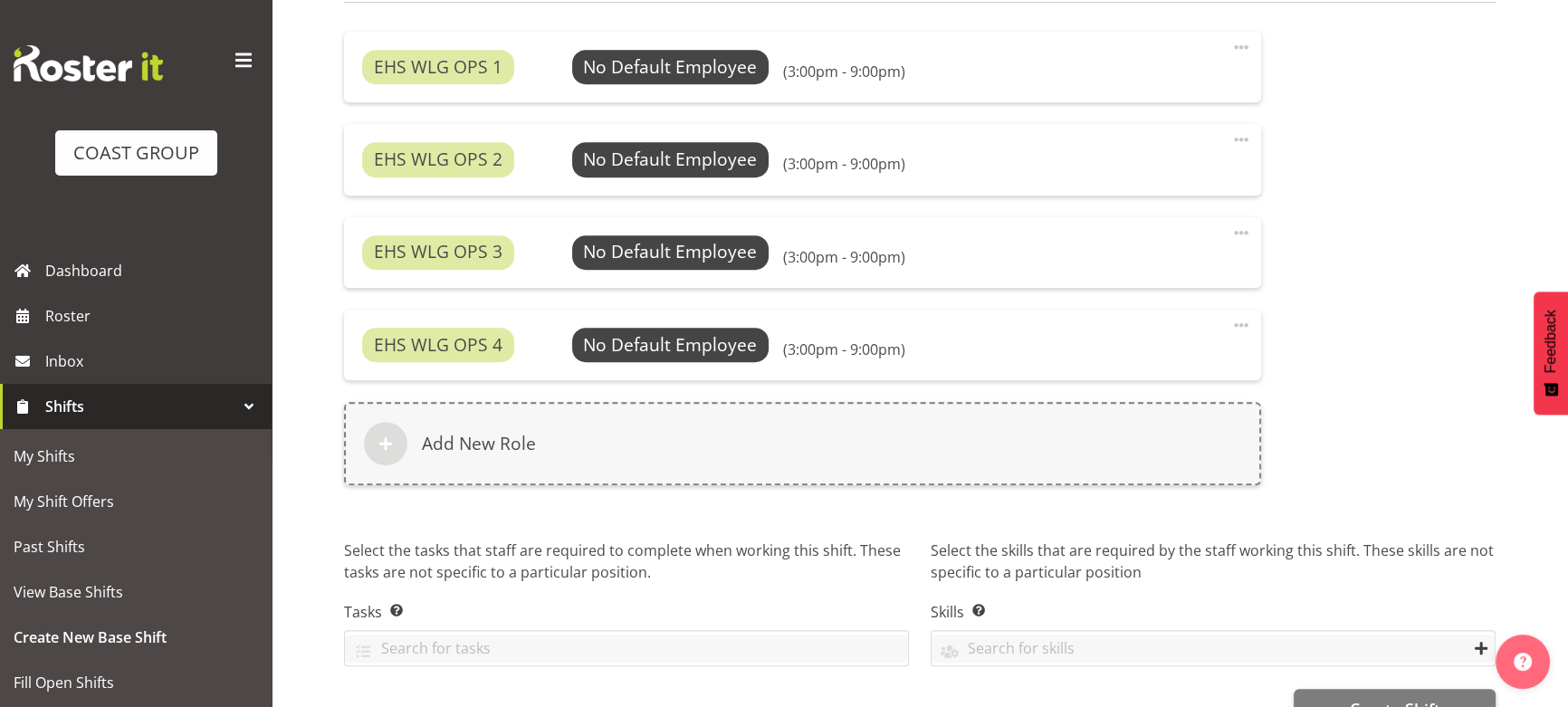
click at [868, 493] on div "EHS WLG OPS 1 No Default Employee Select Employee (3:00pm - 9:00pm) Edit Delete…" at bounding box center [802, 269] width 939 height 498
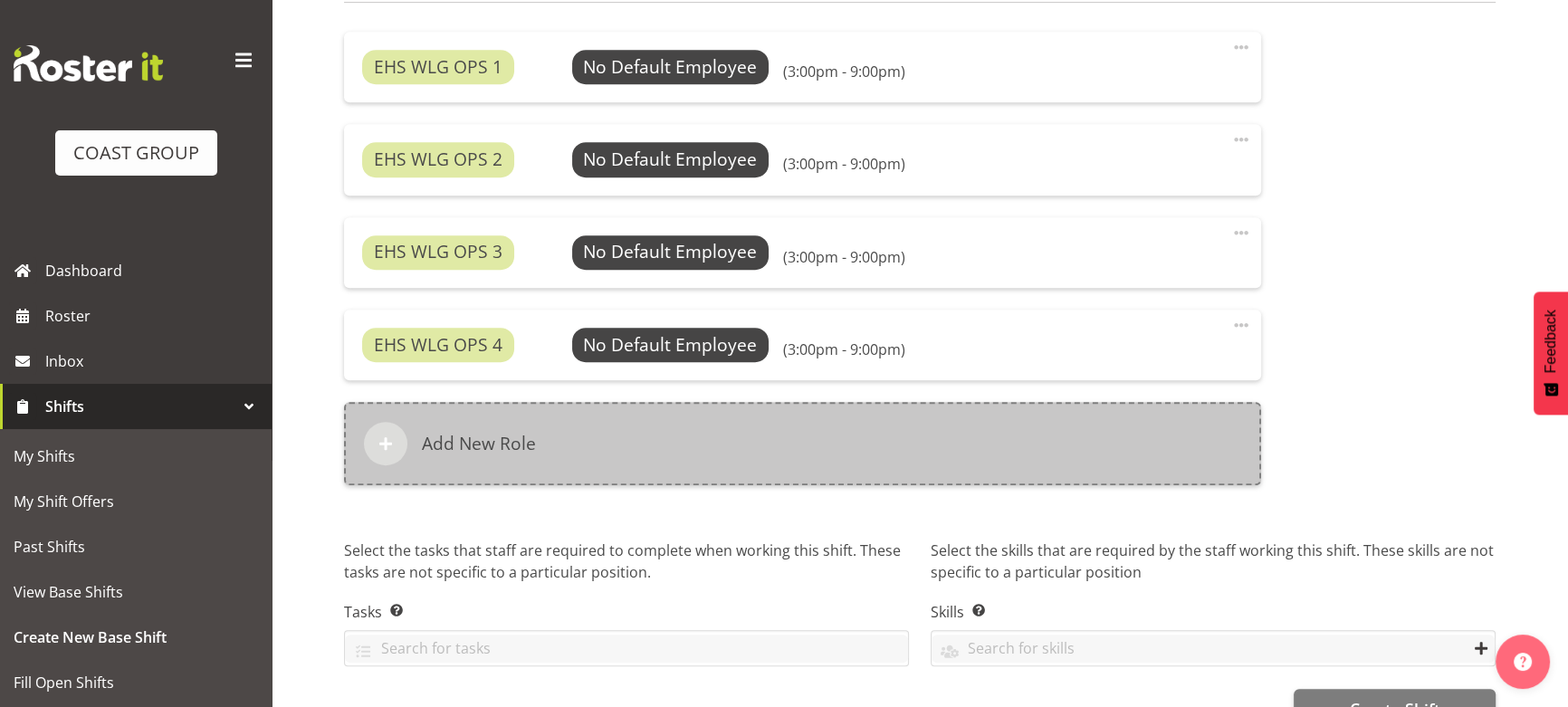
click at [885, 455] on div "Add New Role" at bounding box center [802, 443] width 917 height 83
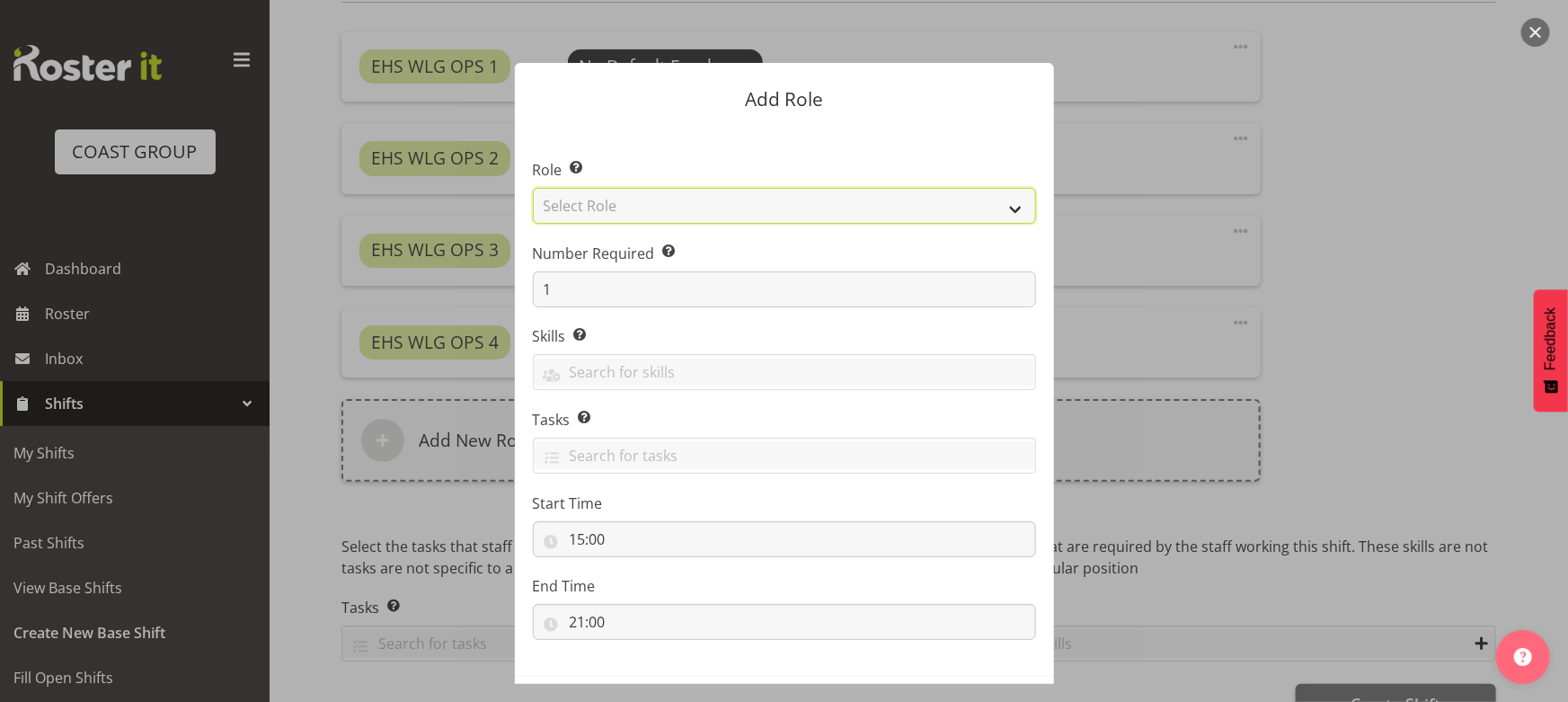
click at [655, 217] on select "Select Role ACCOUNT MANAGER ACCOUNT MANAGER DW ACCOUNTS AKL DIANNA VEHICLES AKL…" at bounding box center [784, 205] width 504 height 36
select select "123"
click at [533, 188] on select "Select Role ACCOUNT MANAGER ACCOUNT MANAGER DW ACCOUNTS AKL DIANNA VEHICLES AKL…" at bounding box center [784, 205] width 504 height 36
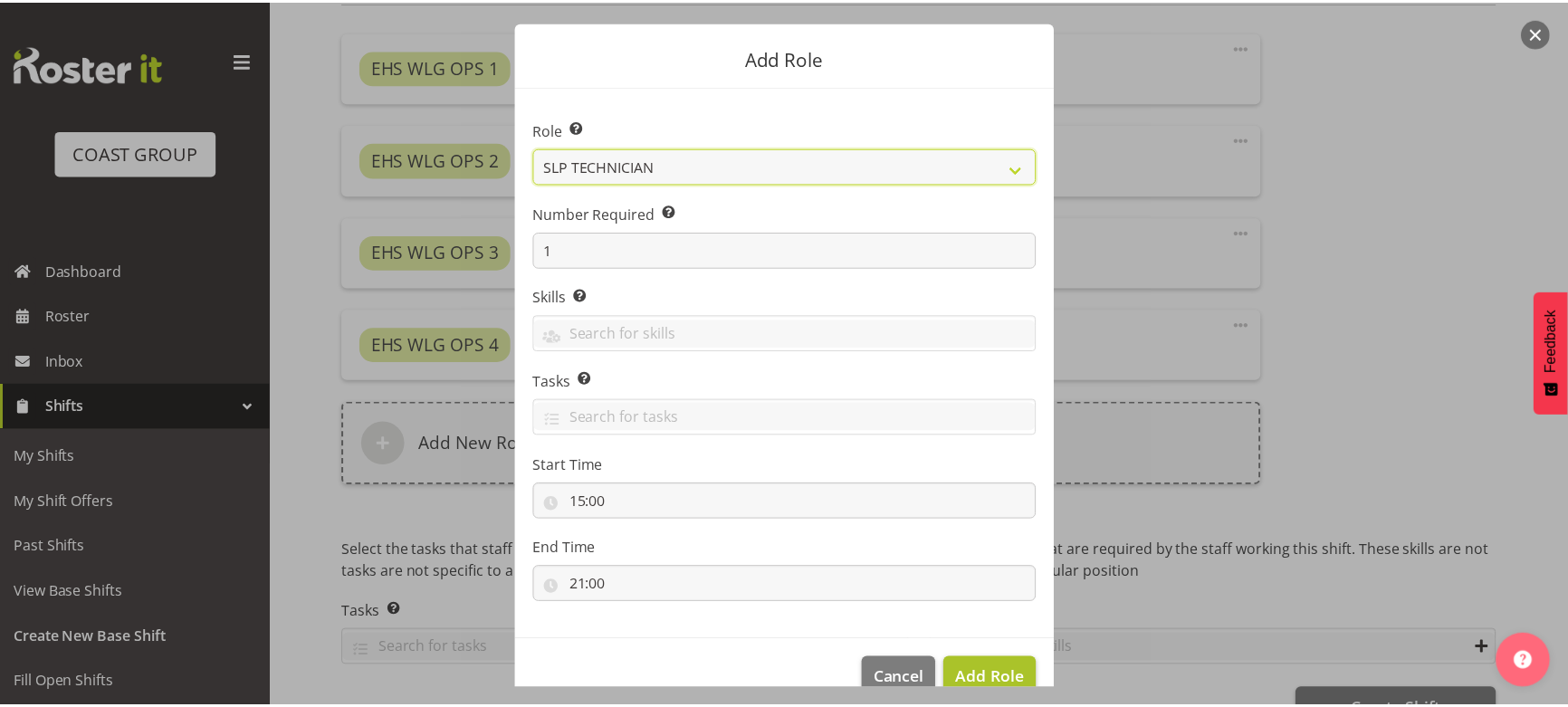
scroll to position [77, 0]
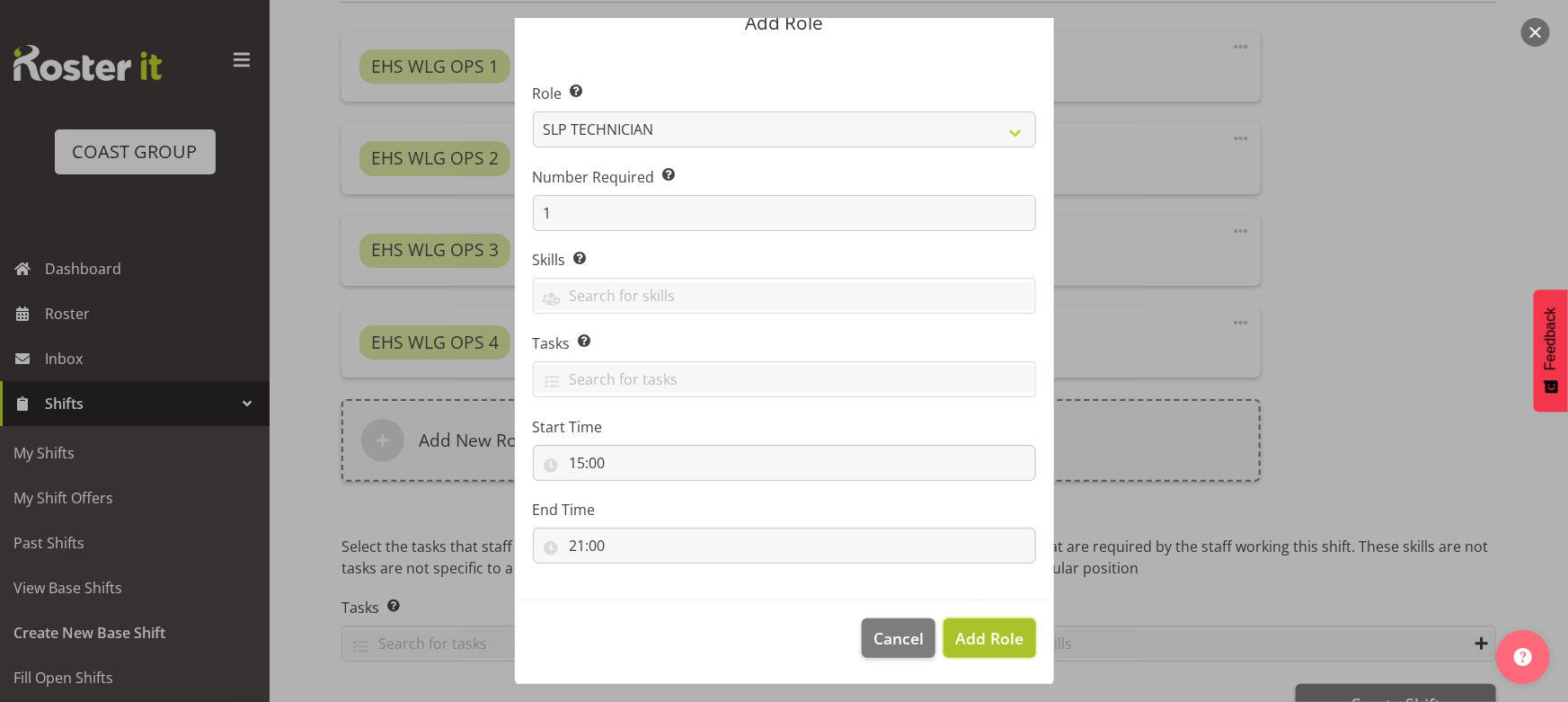
click at [998, 637] on span "Add Role" at bounding box center [990, 637] width 68 height 21
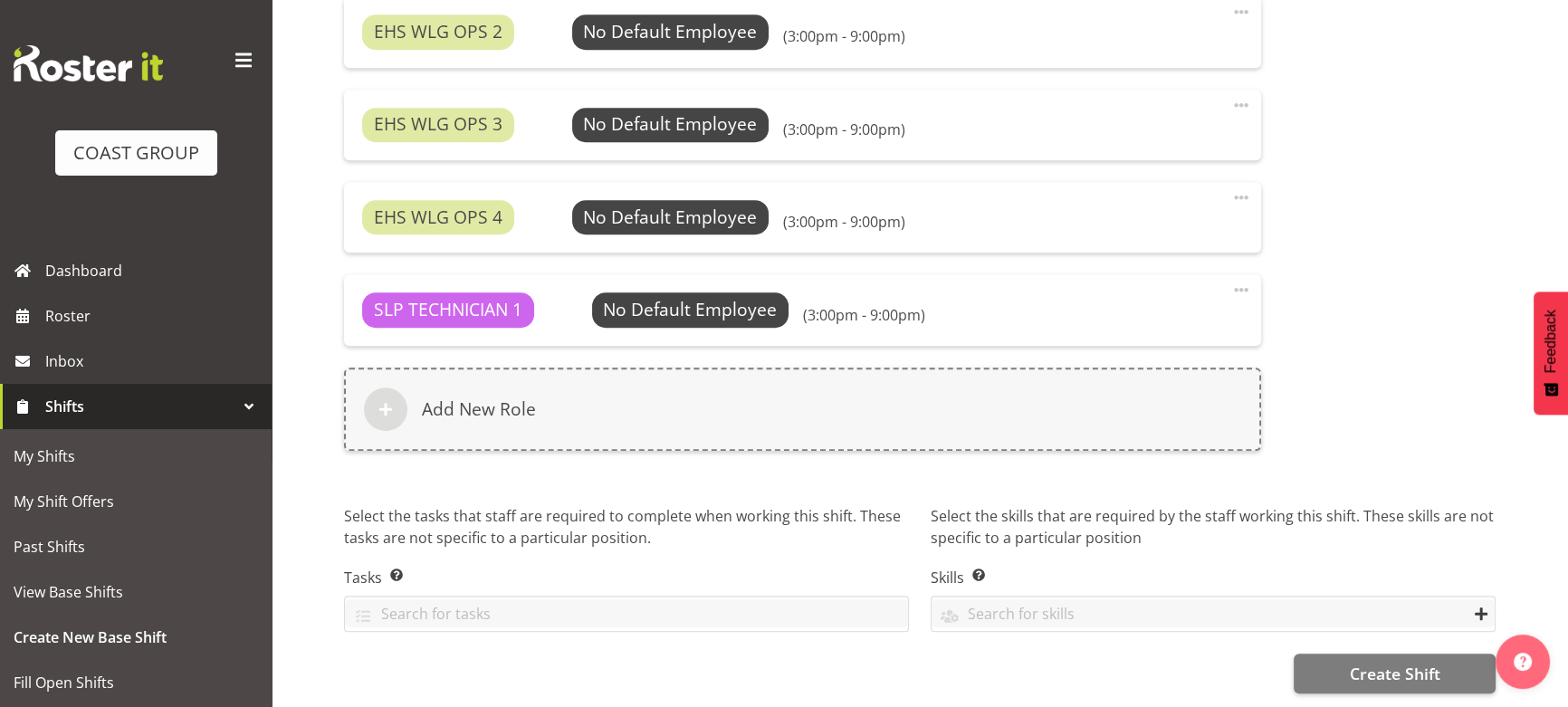
scroll to position [1318, 0]
click at [1366, 661] on span "Create Shift" at bounding box center [1393, 673] width 90 height 23
